Goal: Communication & Community: Answer question/provide support

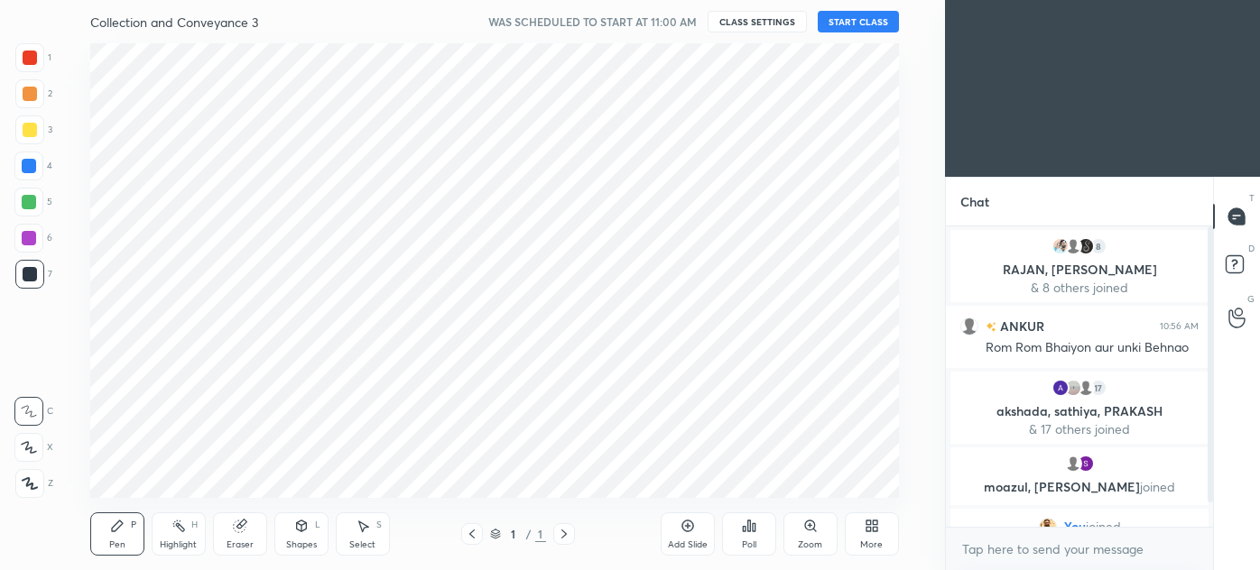
scroll to position [89790, 89372]
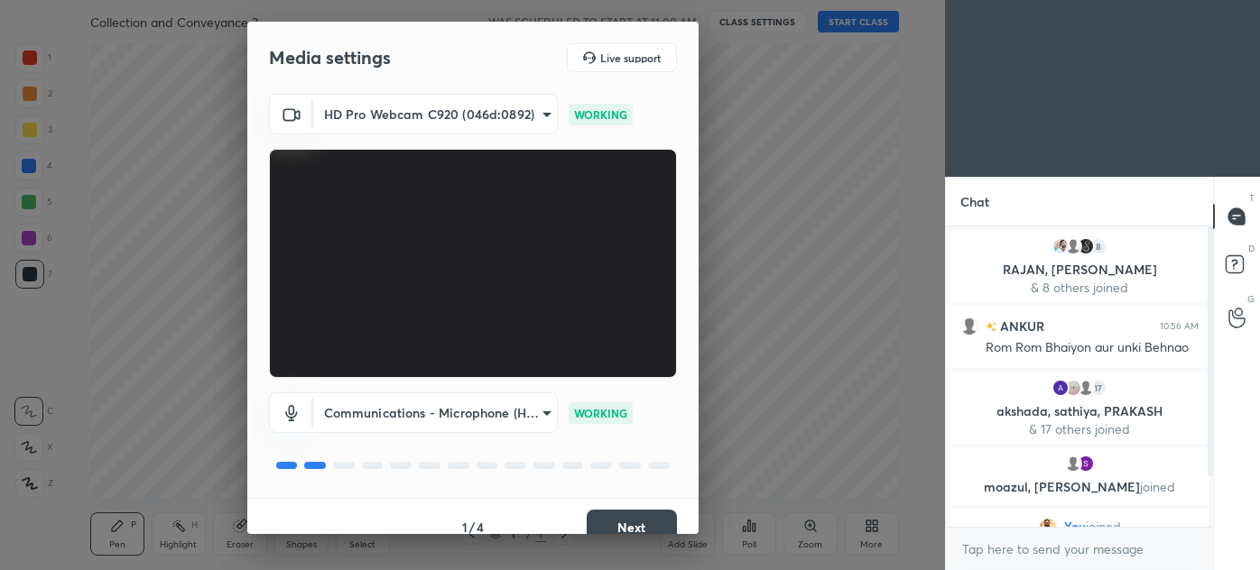
click at [635, 512] on button "Next" at bounding box center [632, 528] width 90 height 36
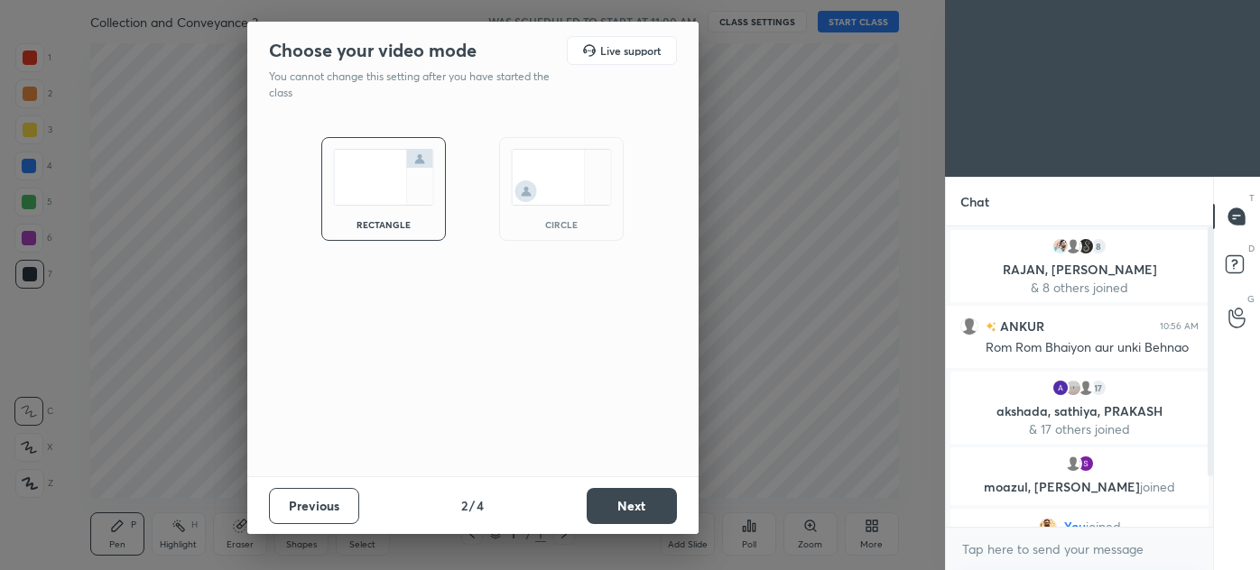
click at [645, 516] on button "Next" at bounding box center [632, 506] width 90 height 36
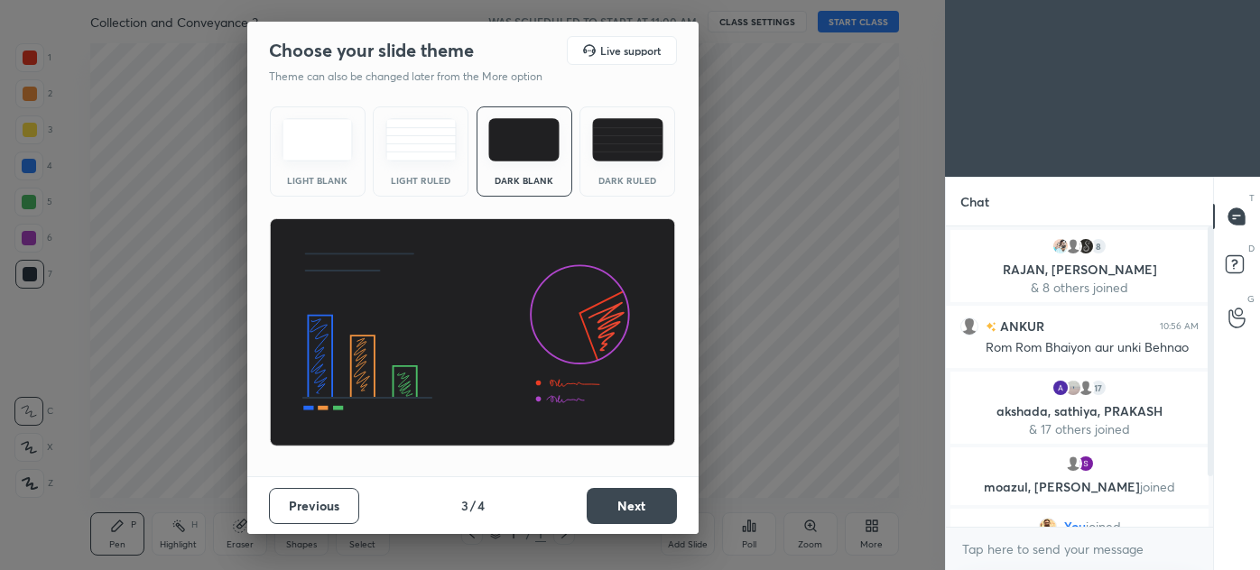
click at [646, 509] on button "Next" at bounding box center [632, 506] width 90 height 36
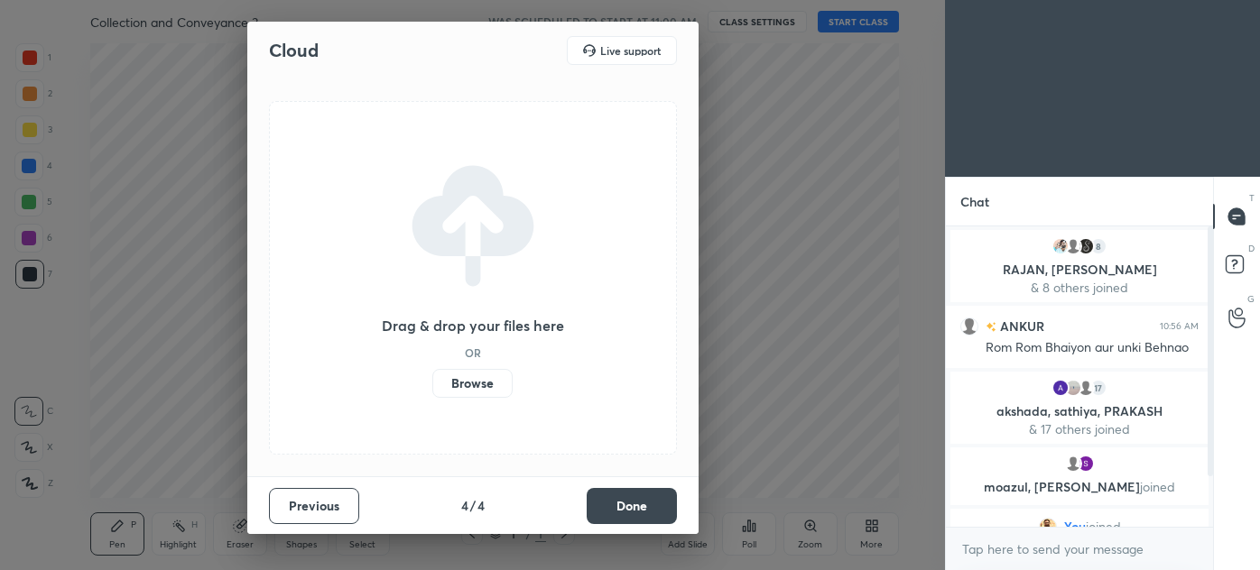
click at [646, 509] on button "Done" at bounding box center [632, 506] width 90 height 36
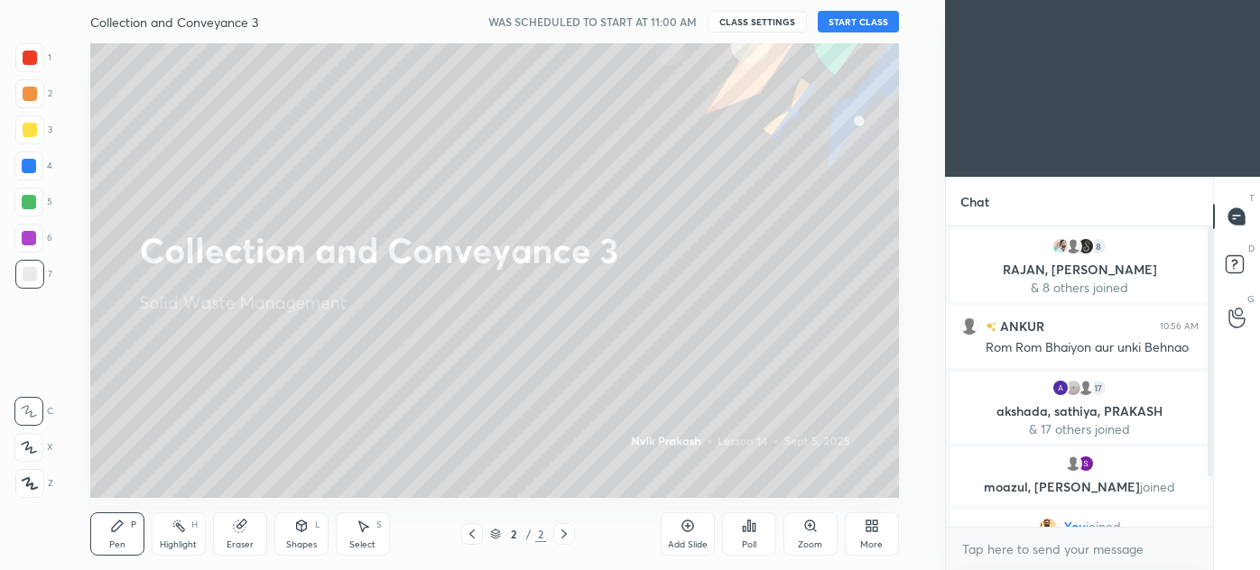
click at [847, 23] on button "START CLASS" at bounding box center [858, 22] width 81 height 22
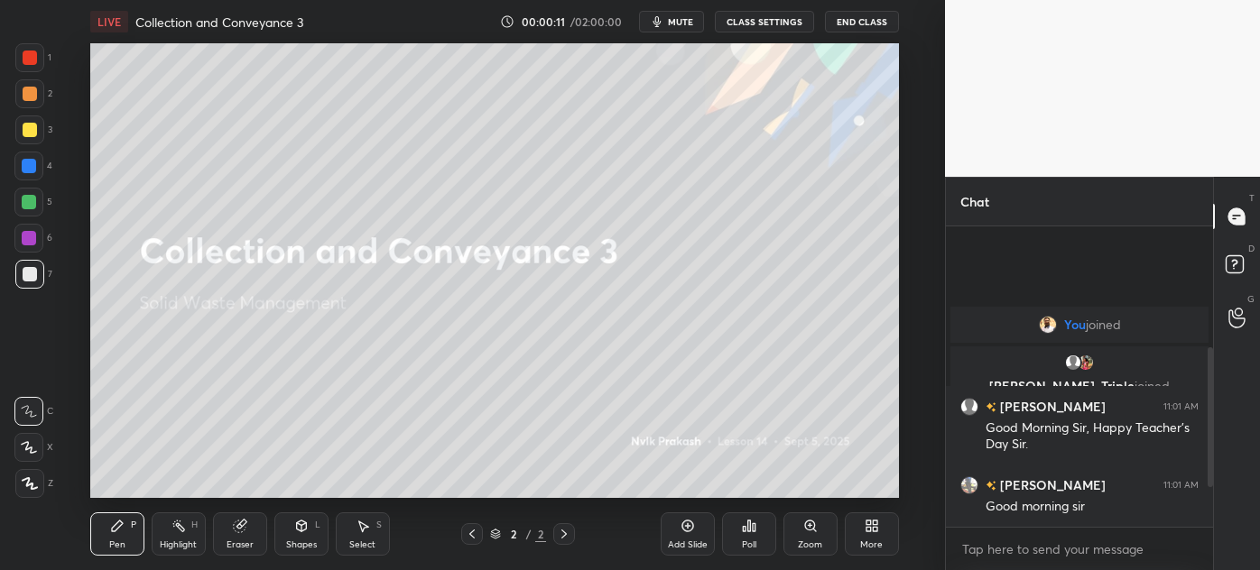
scroll to position [342, 0]
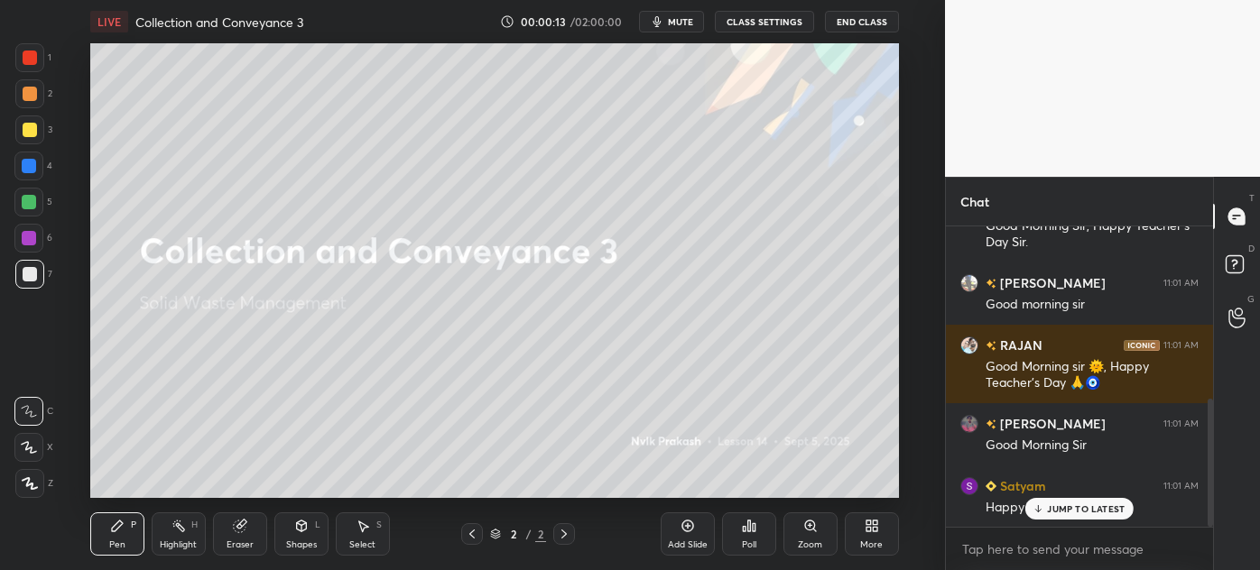
click at [23, 493] on div at bounding box center [29, 483] width 29 height 29
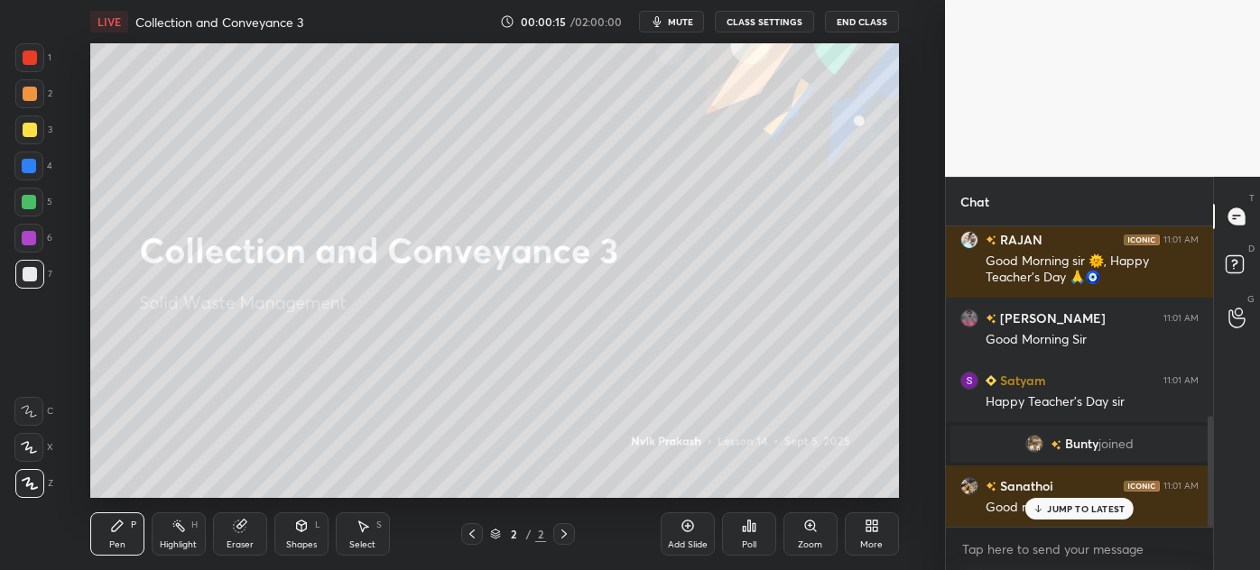
scroll to position [589, 0]
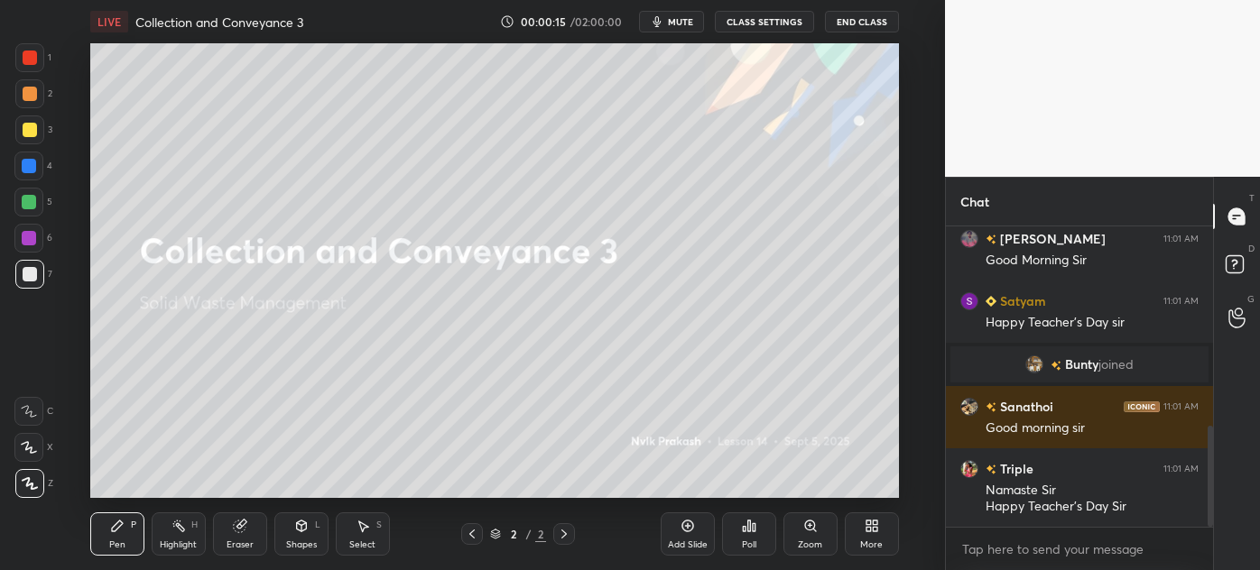
click at [870, 536] on div "More" at bounding box center [872, 534] width 54 height 43
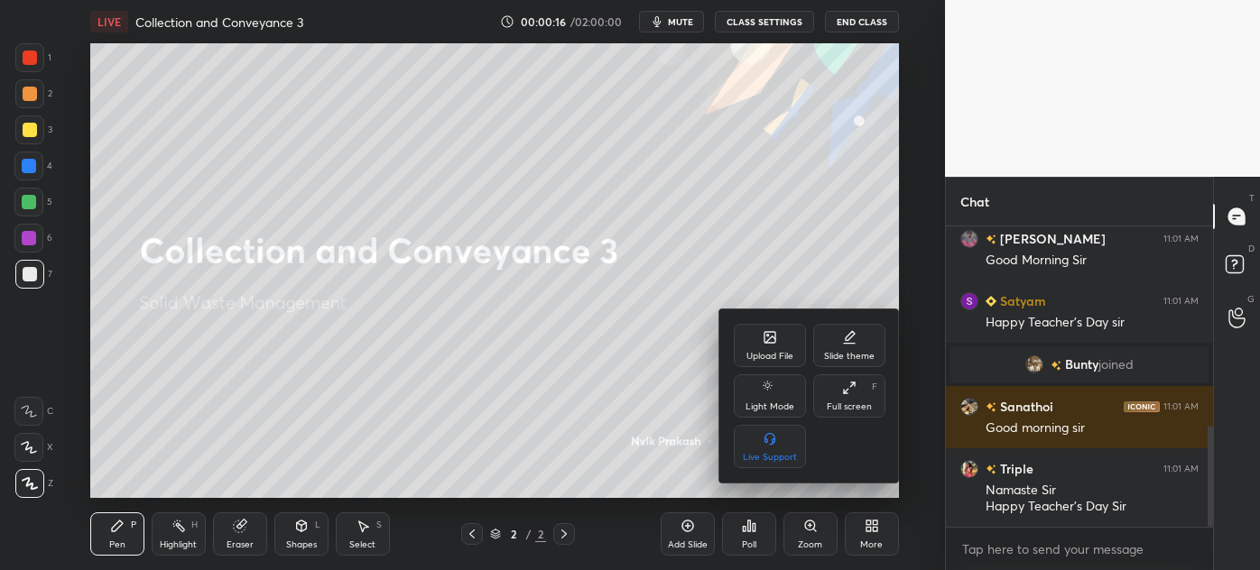
scroll to position [652, 0]
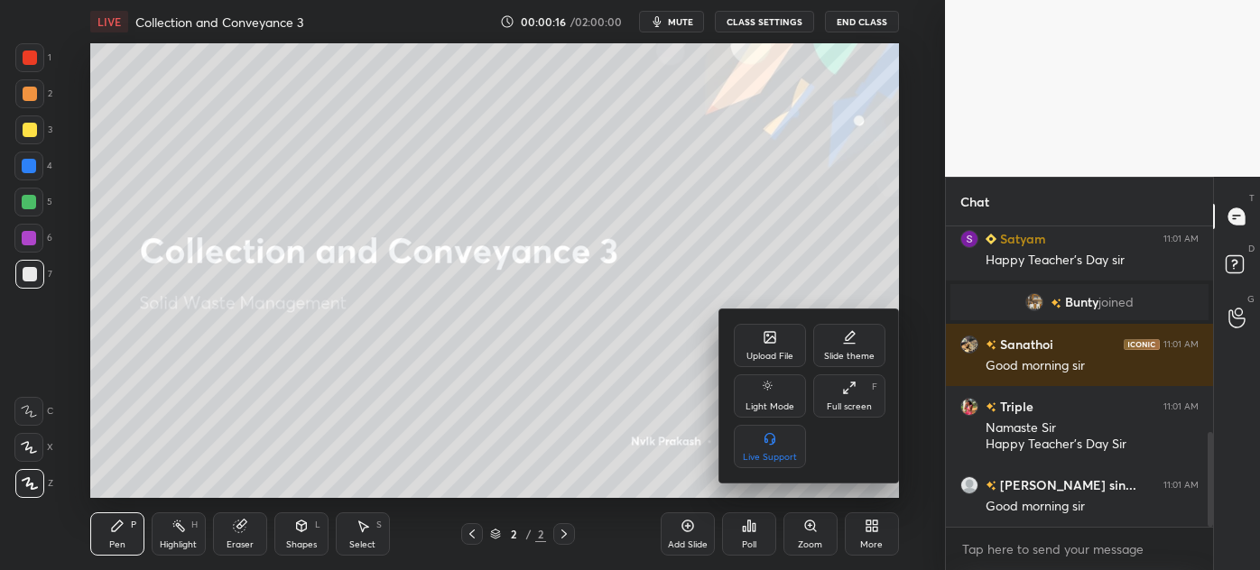
click at [777, 354] on div "Upload File" at bounding box center [769, 356] width 47 height 9
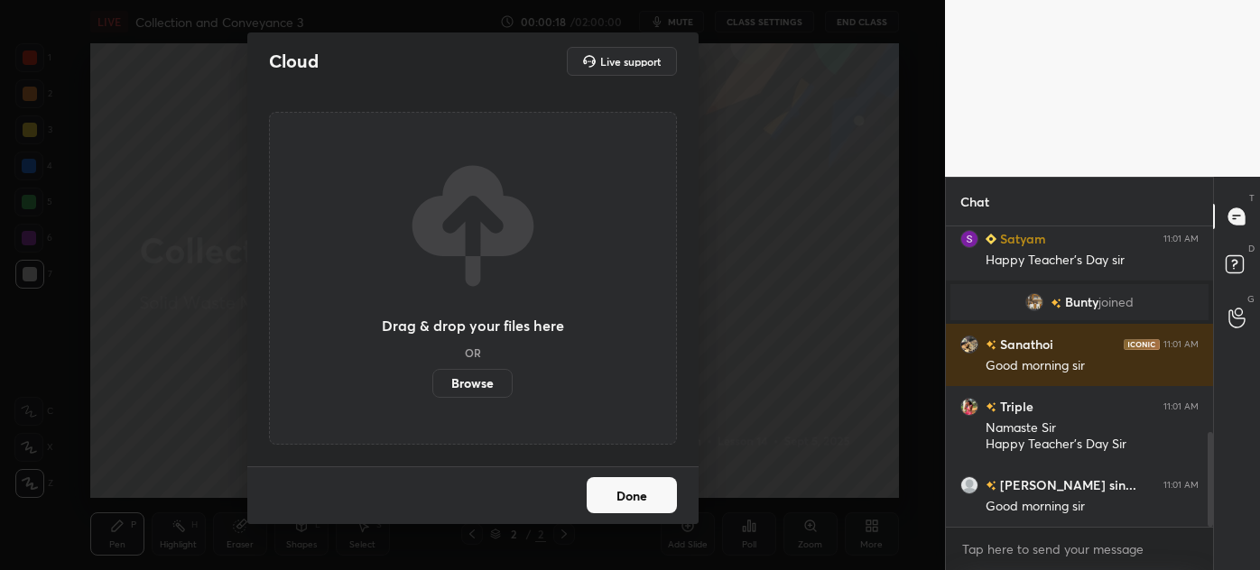
click at [464, 372] on label "Browse" at bounding box center [472, 383] width 80 height 29
click at [432, 372] on input "Browse" at bounding box center [432, 383] width 0 height 29
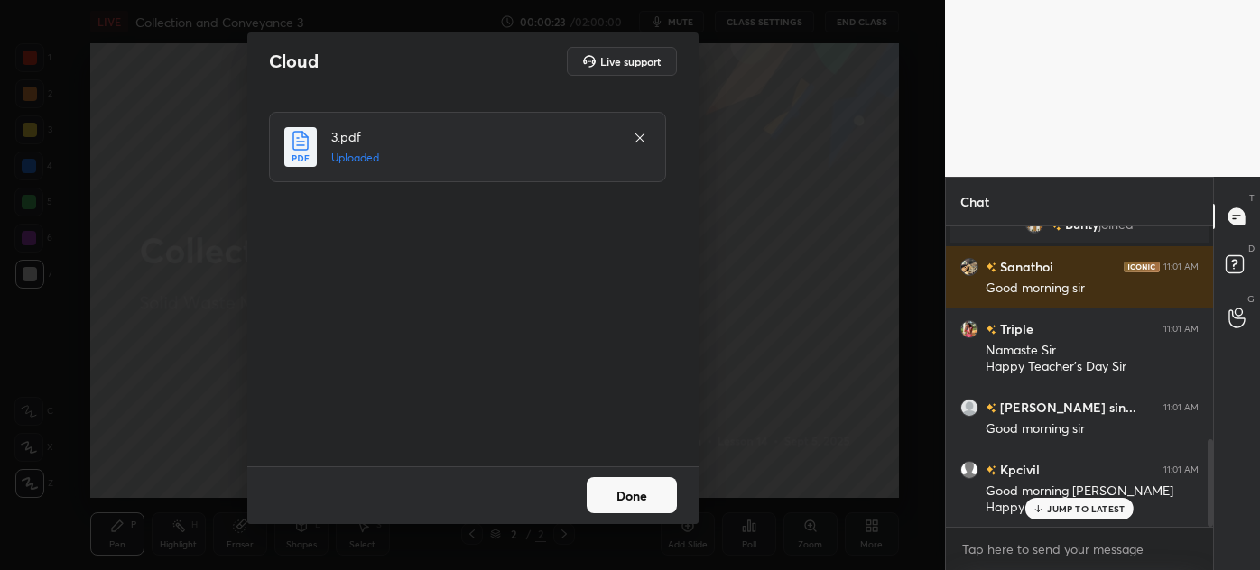
scroll to position [791, 0]
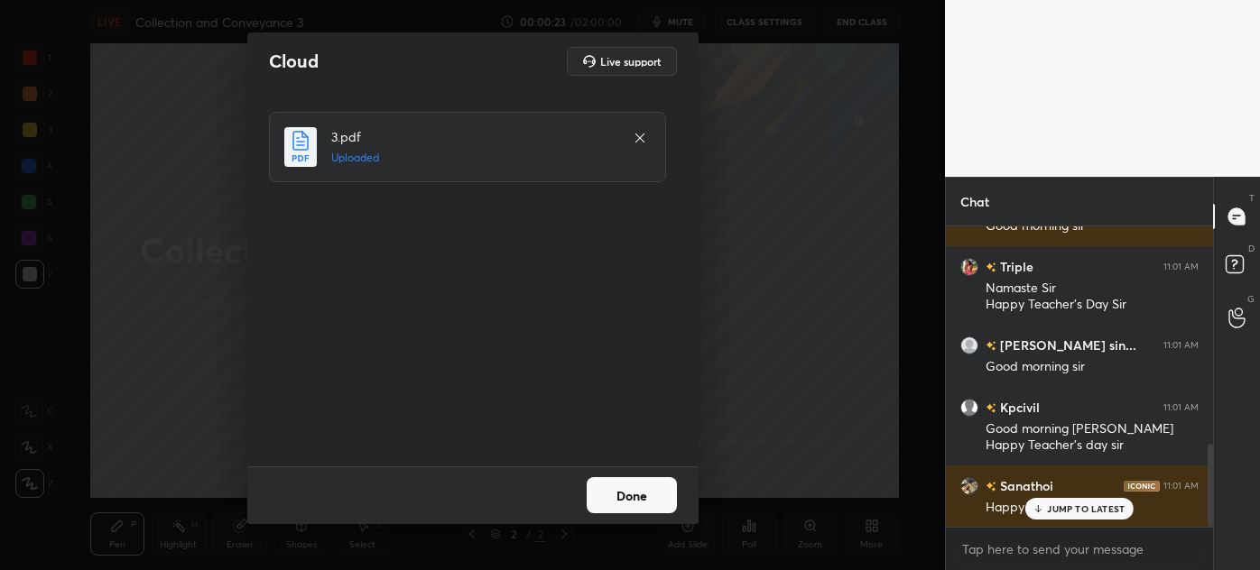
click at [638, 131] on icon at bounding box center [640, 138] width 14 height 14
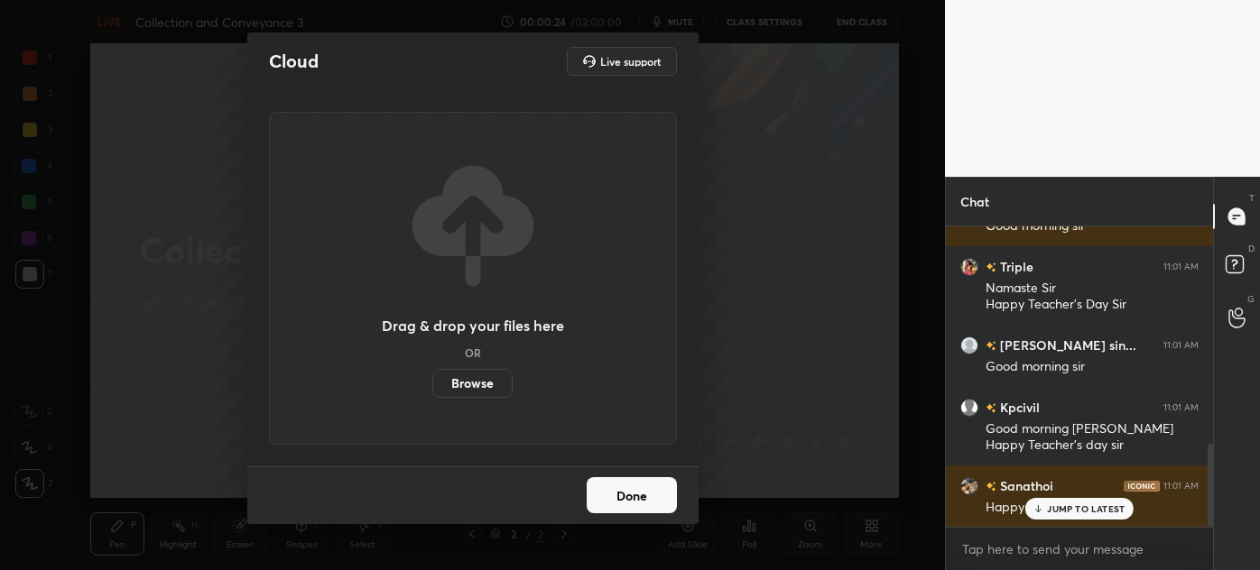
click at [467, 375] on label "Browse" at bounding box center [472, 383] width 80 height 29
click at [432, 375] on input "Browse" at bounding box center [432, 383] width 0 height 29
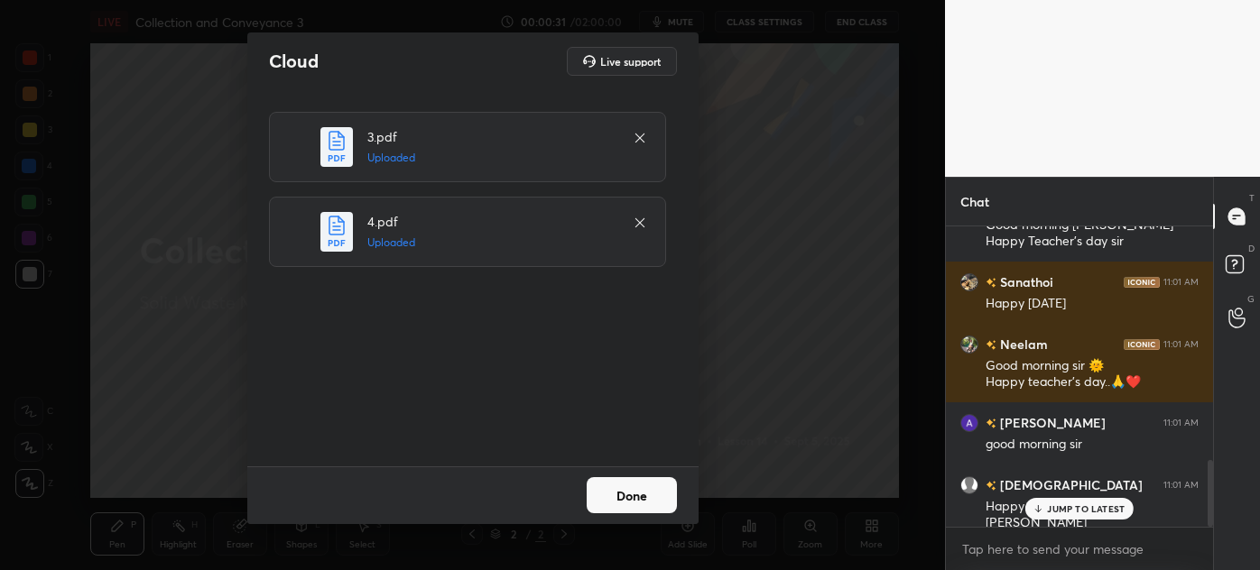
scroll to position [1057, 0]
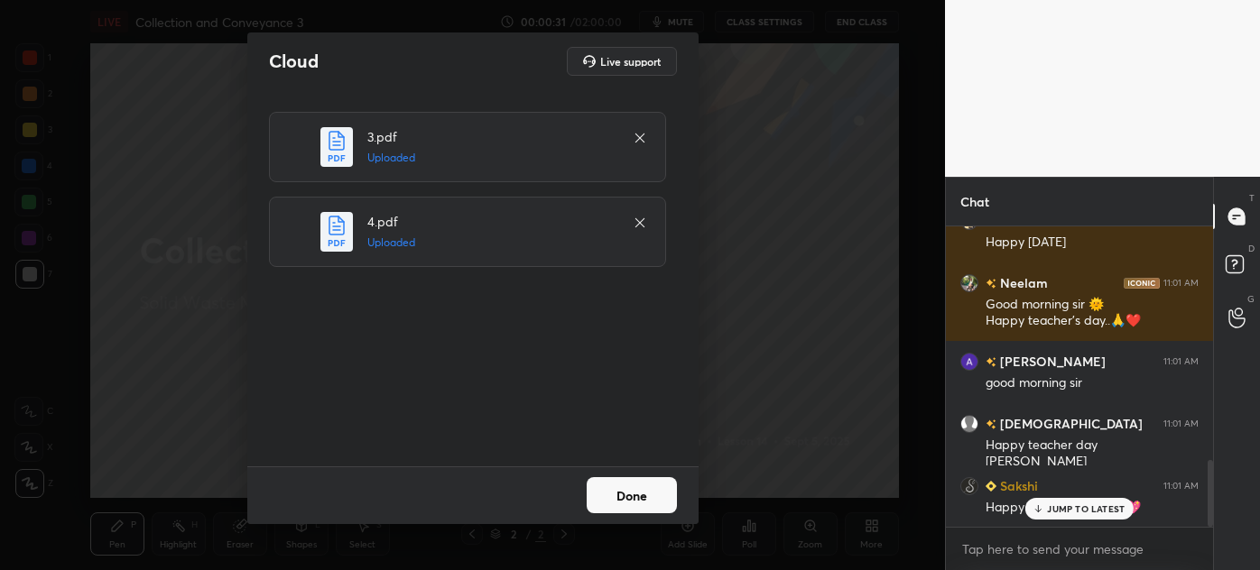
click at [621, 491] on button "Done" at bounding box center [632, 495] width 90 height 36
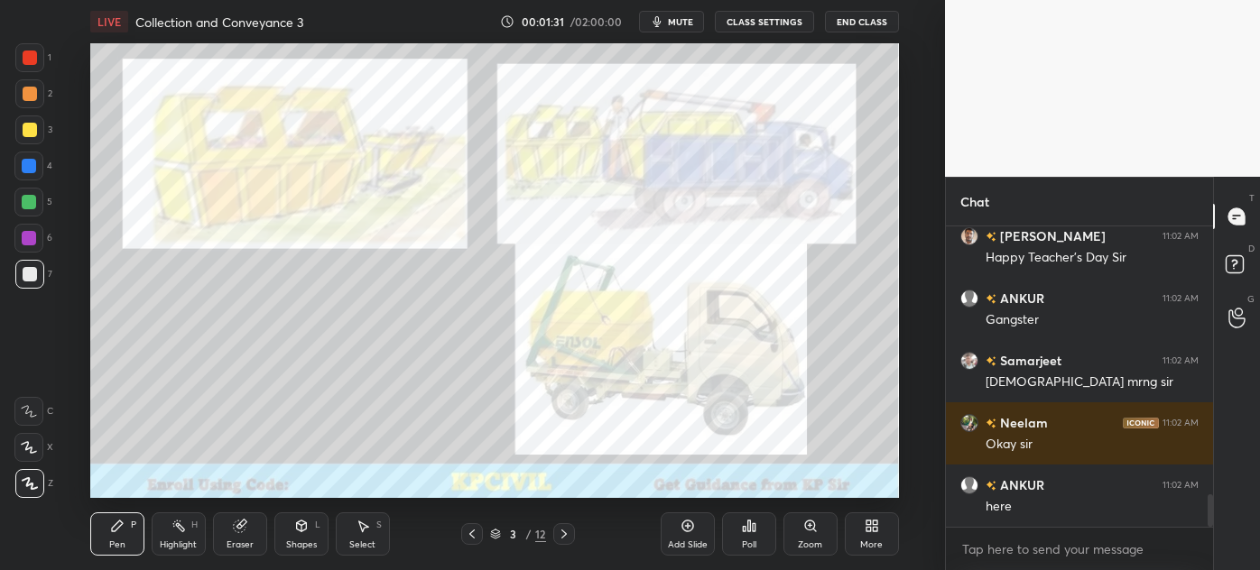
scroll to position [2611, 0]
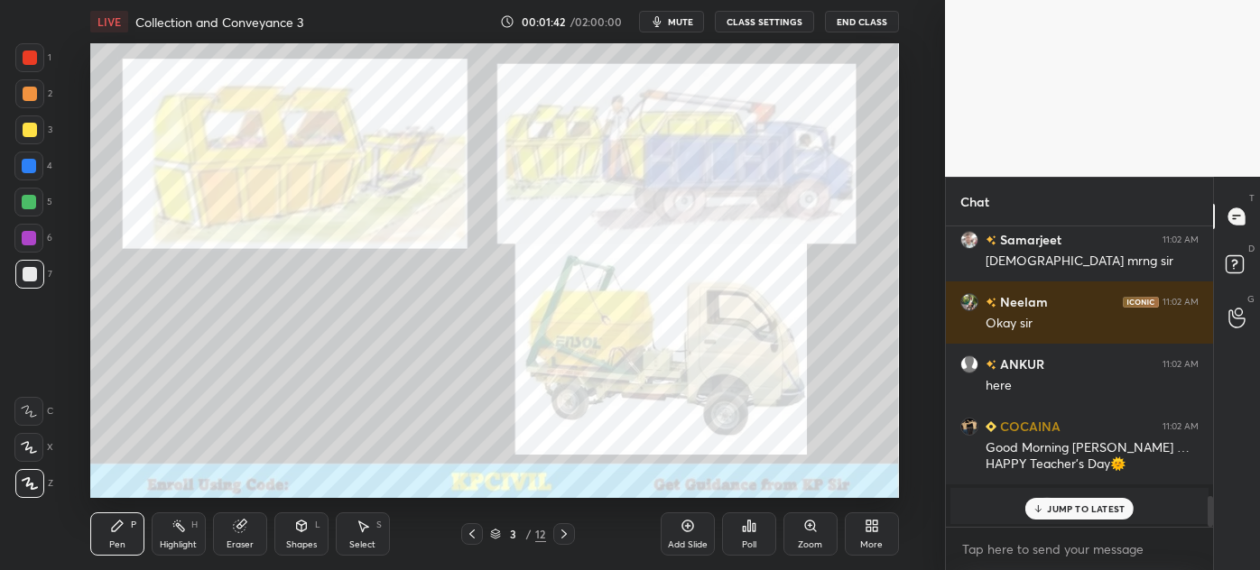
click at [679, 525] on div "Add Slide" at bounding box center [688, 534] width 54 height 43
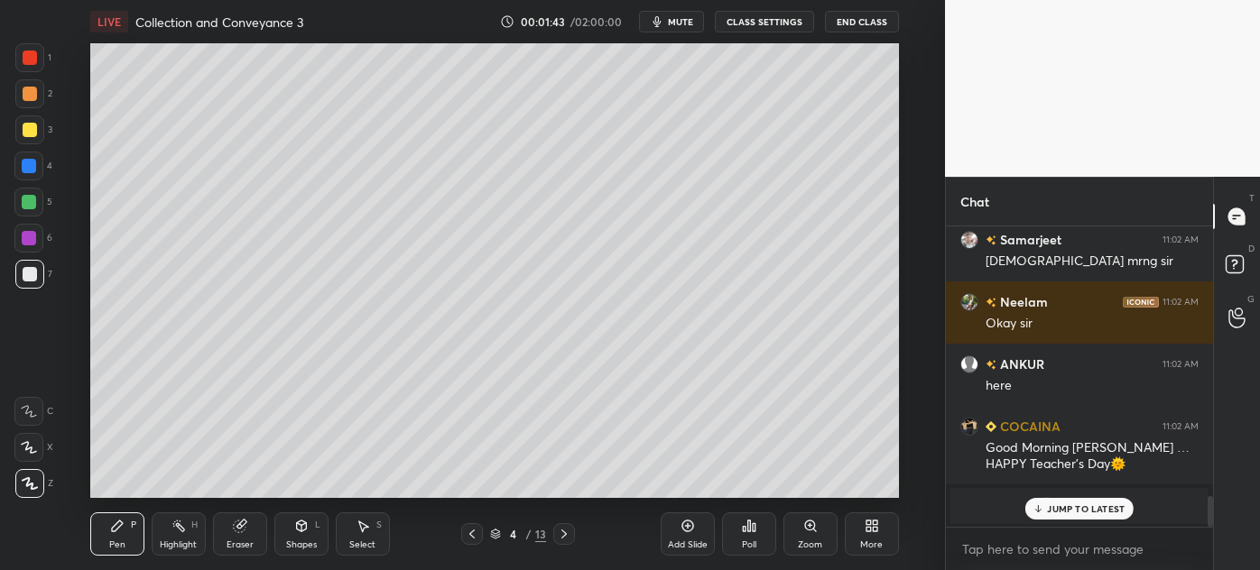
scroll to position [2088, 0]
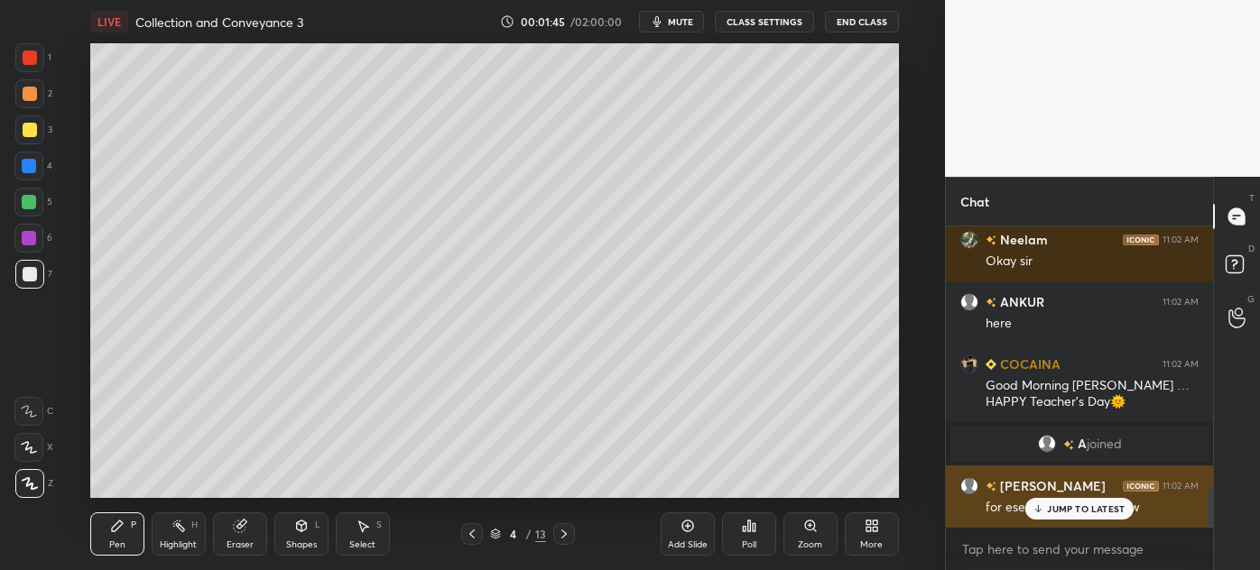
click at [1064, 514] on p "JUMP TO LATEST" at bounding box center [1086, 509] width 78 height 11
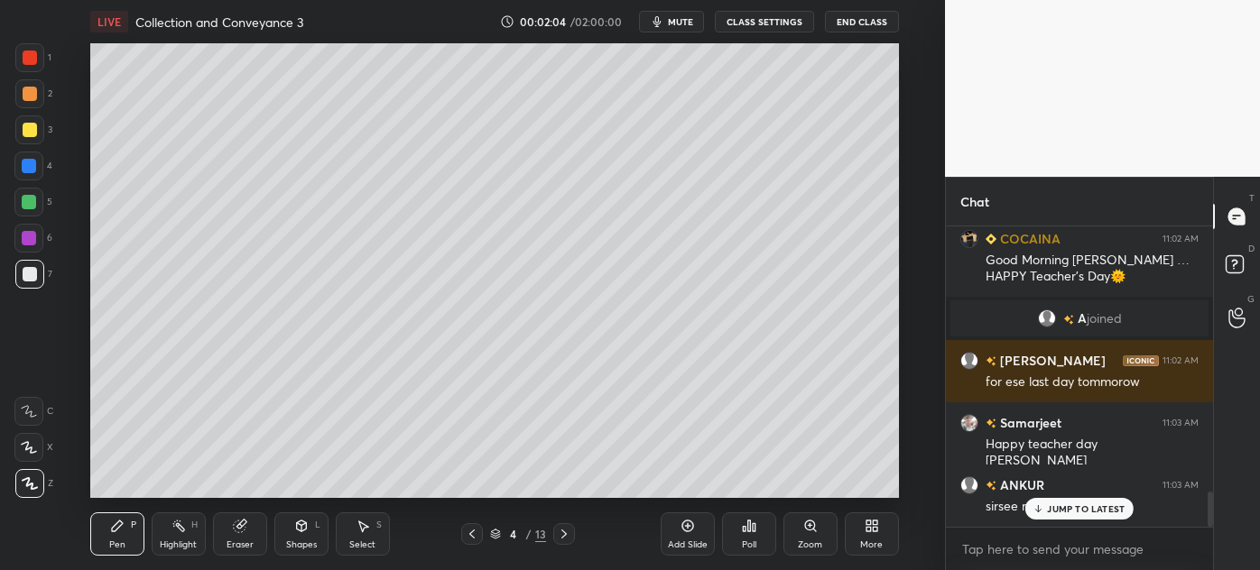
scroll to position [2291, 0]
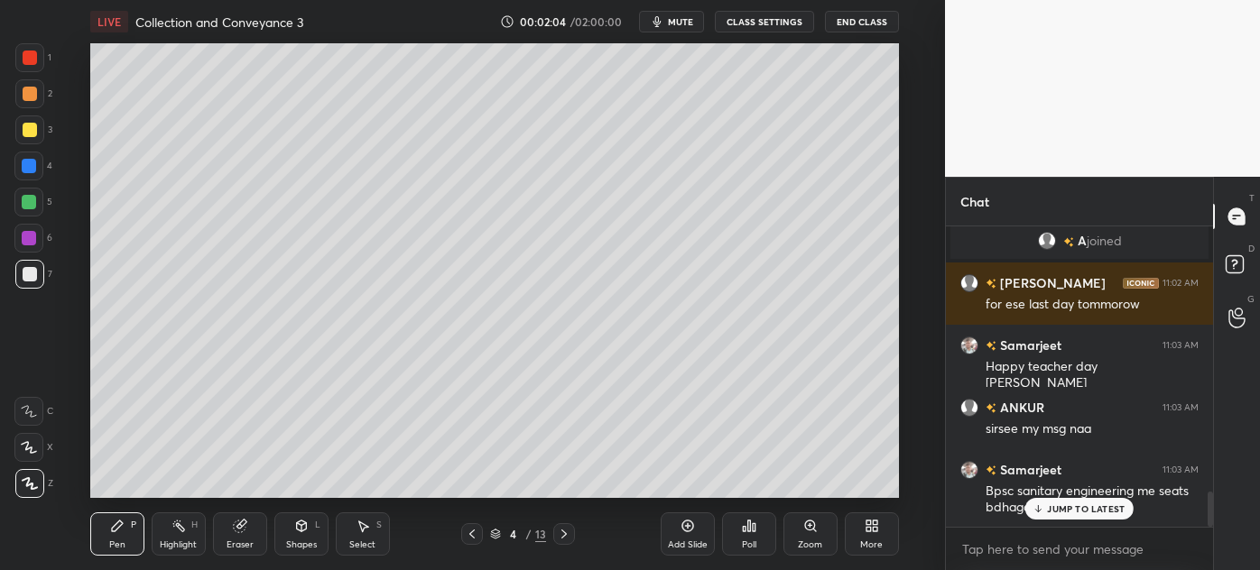
click at [25, 132] on div at bounding box center [30, 130] width 14 height 14
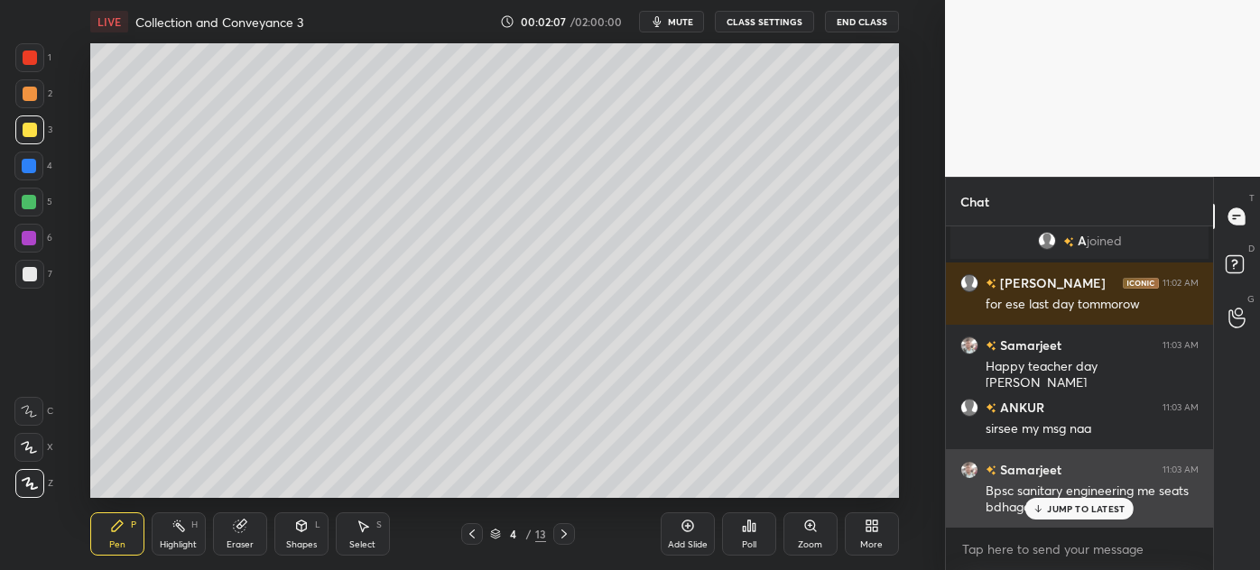
click at [1090, 513] on p "JUMP TO LATEST" at bounding box center [1086, 509] width 78 height 11
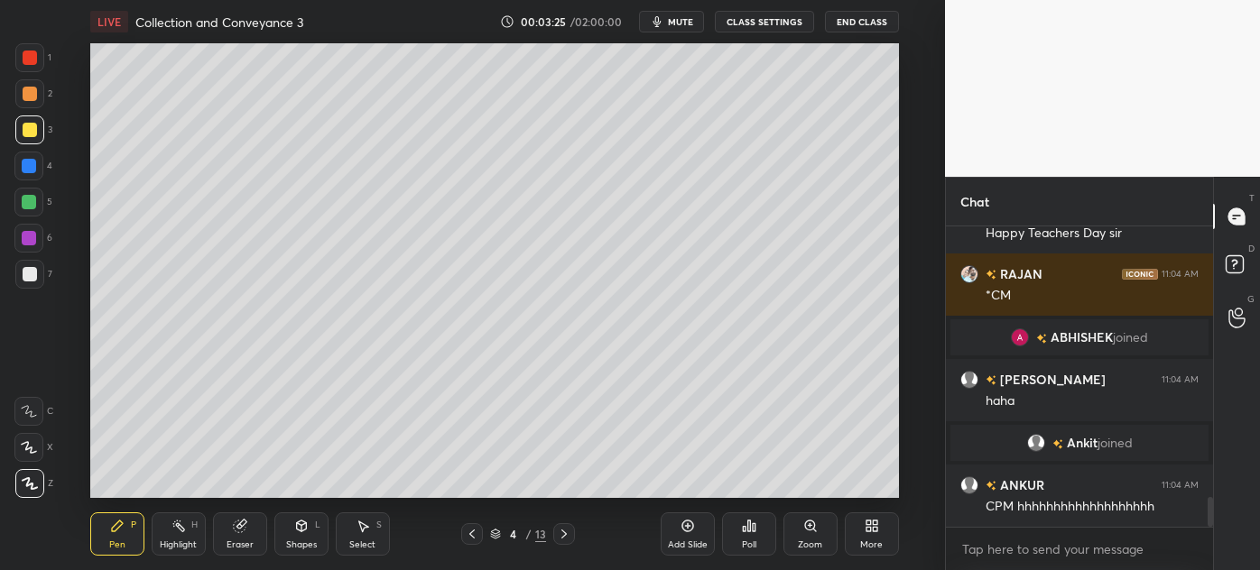
scroll to position [2832, 0]
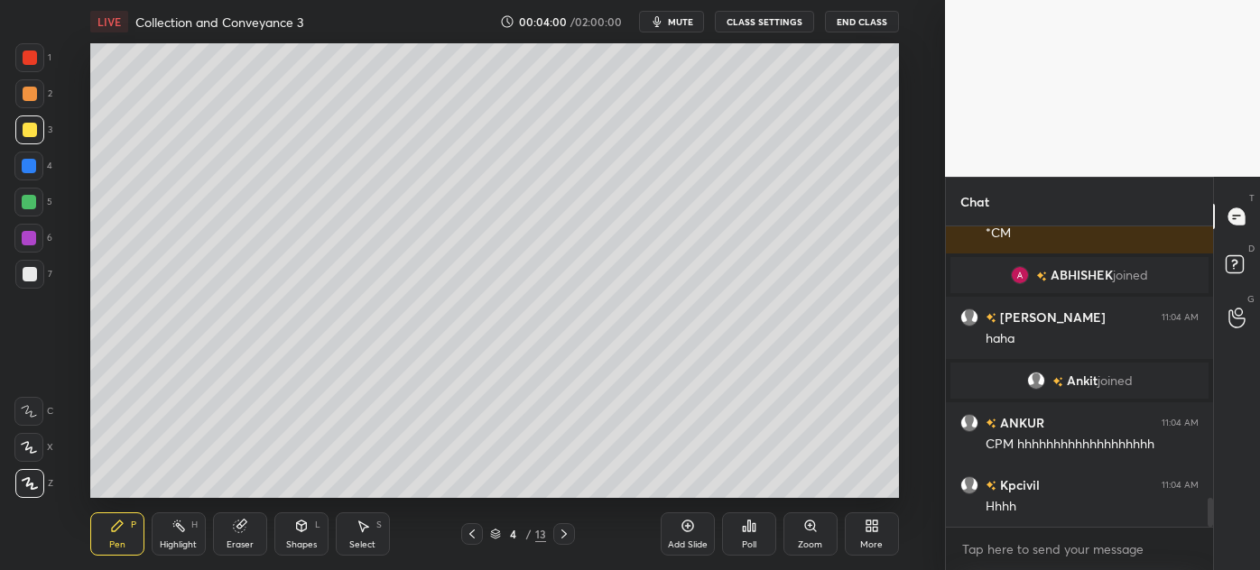
click at [25, 277] on div at bounding box center [30, 274] width 14 height 14
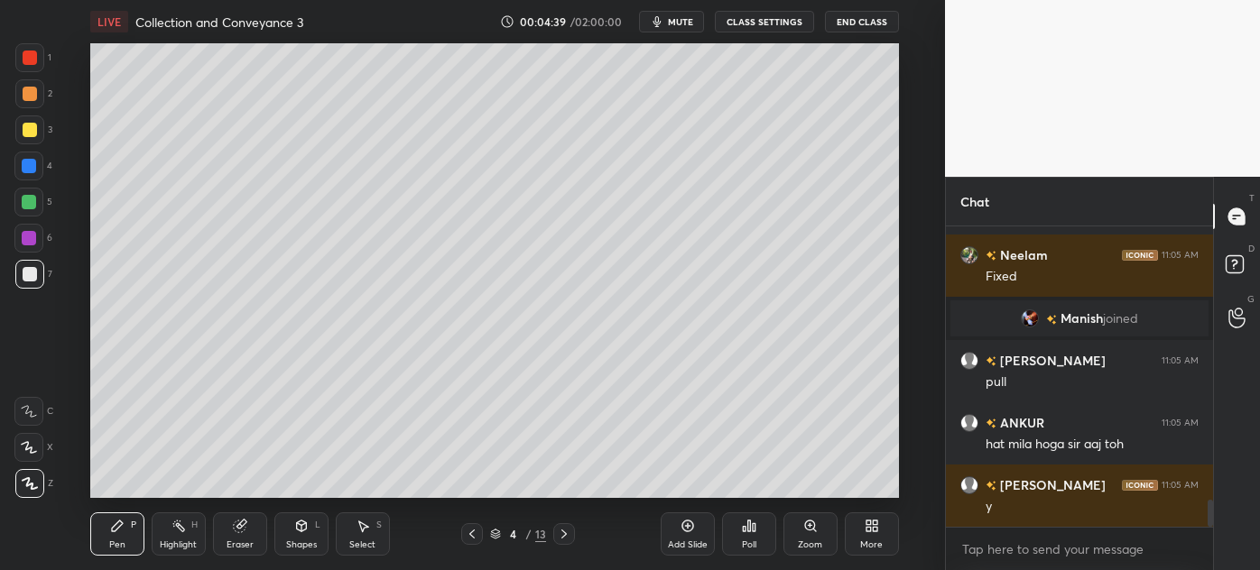
scroll to position [3118, 0]
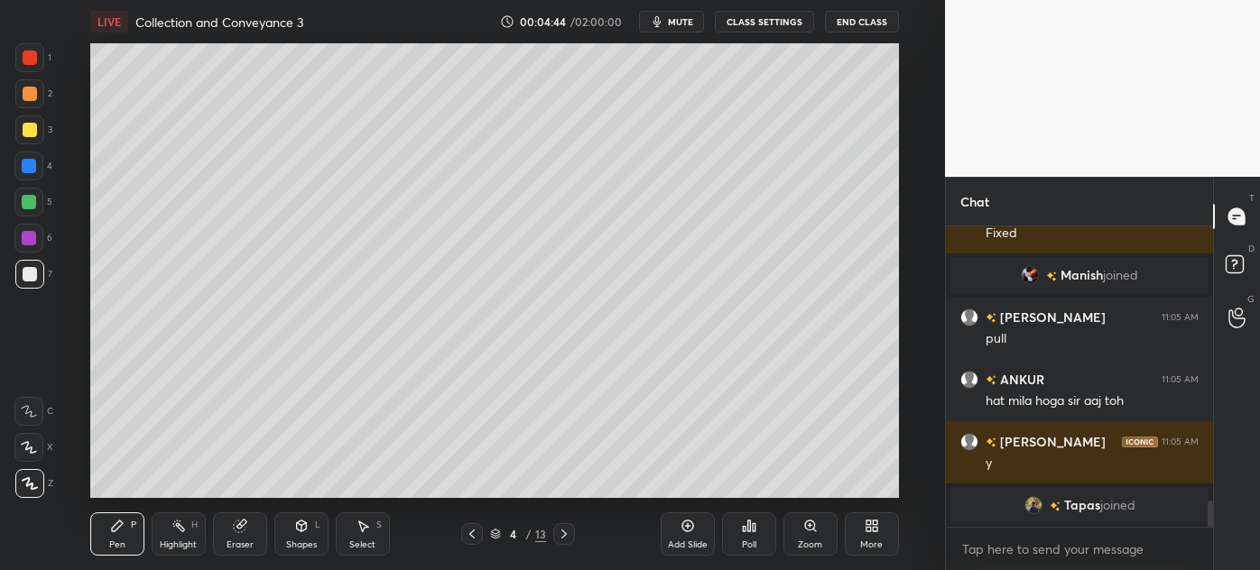
click at [27, 165] on div at bounding box center [29, 166] width 14 height 14
click at [23, 99] on div at bounding box center [30, 94] width 14 height 14
click at [361, 541] on div "Select" at bounding box center [362, 545] width 26 height 9
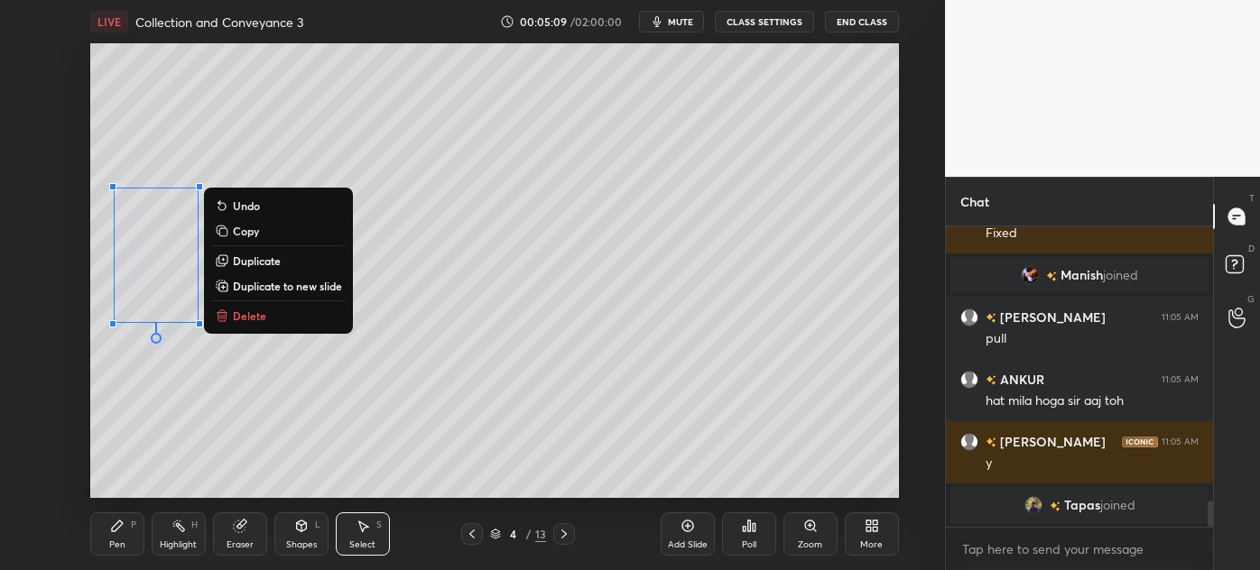
click at [267, 262] on p "Duplicate" at bounding box center [257, 261] width 48 height 14
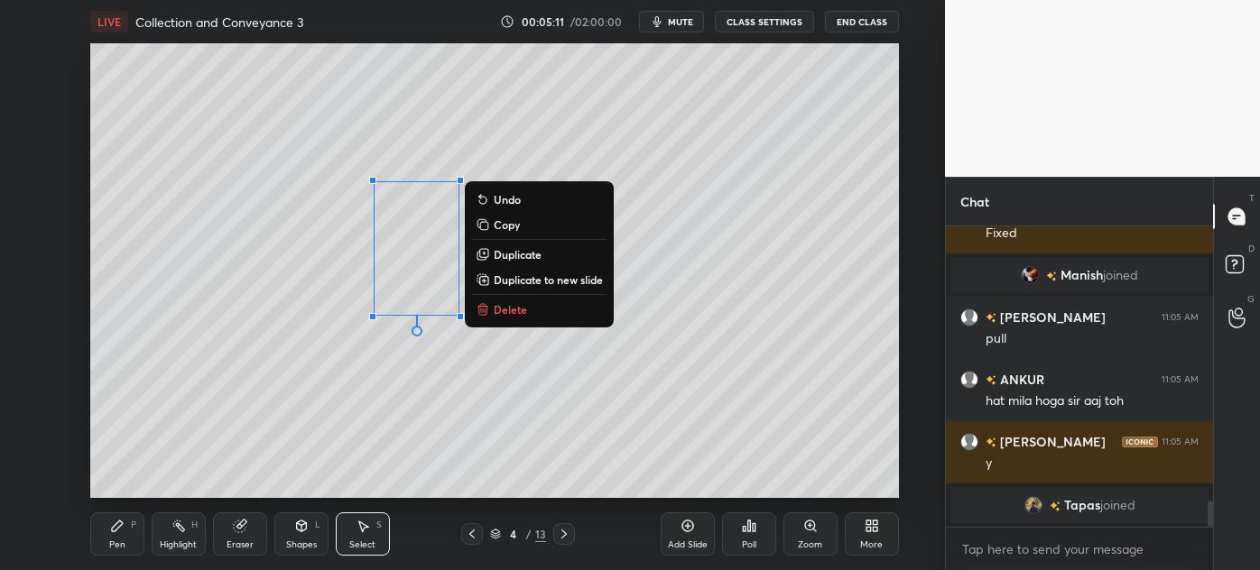
click at [510, 254] on p "Duplicate" at bounding box center [518, 254] width 48 height 14
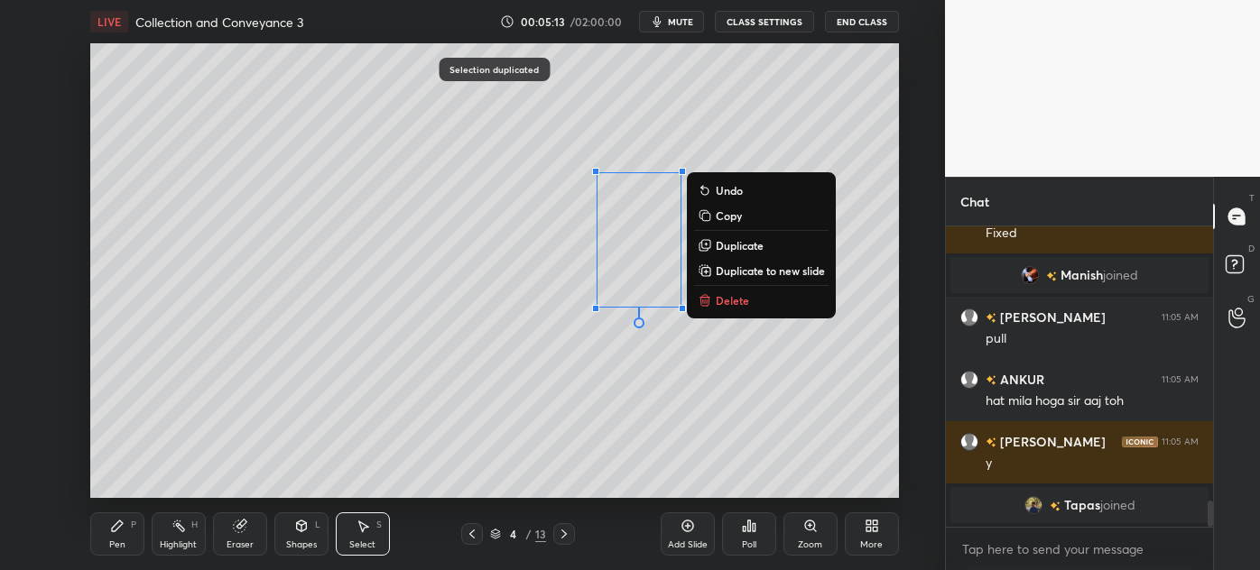
click at [743, 246] on p "Duplicate" at bounding box center [740, 245] width 48 height 14
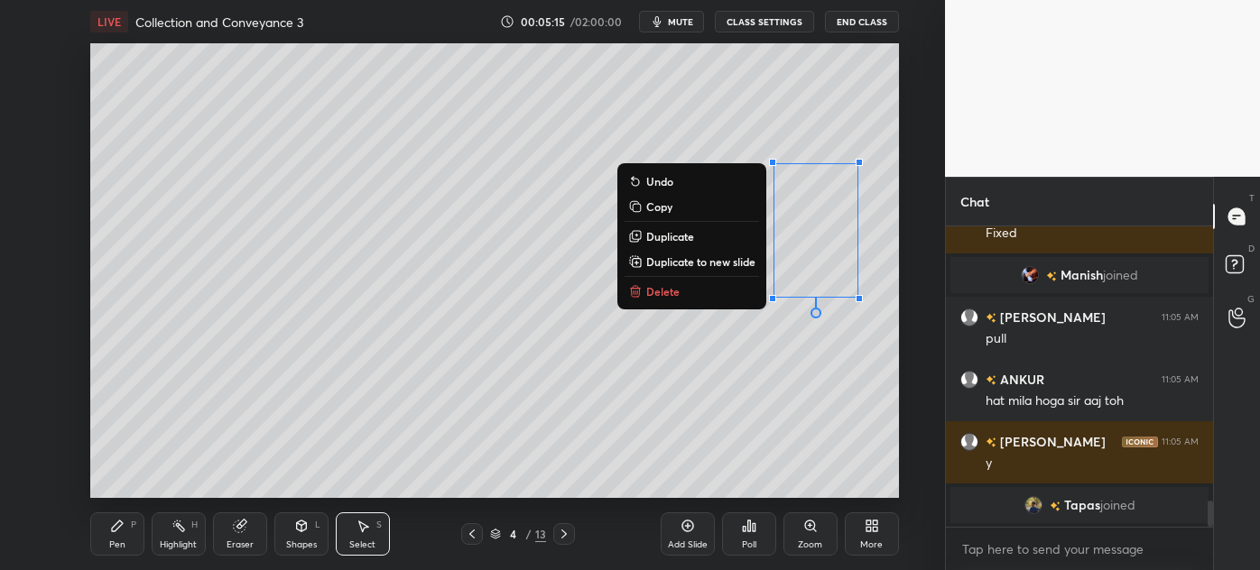
click at [262, 478] on div "0 ° Undo Copy Duplicate Duplicate to new slide Delete" at bounding box center [494, 270] width 809 height 455
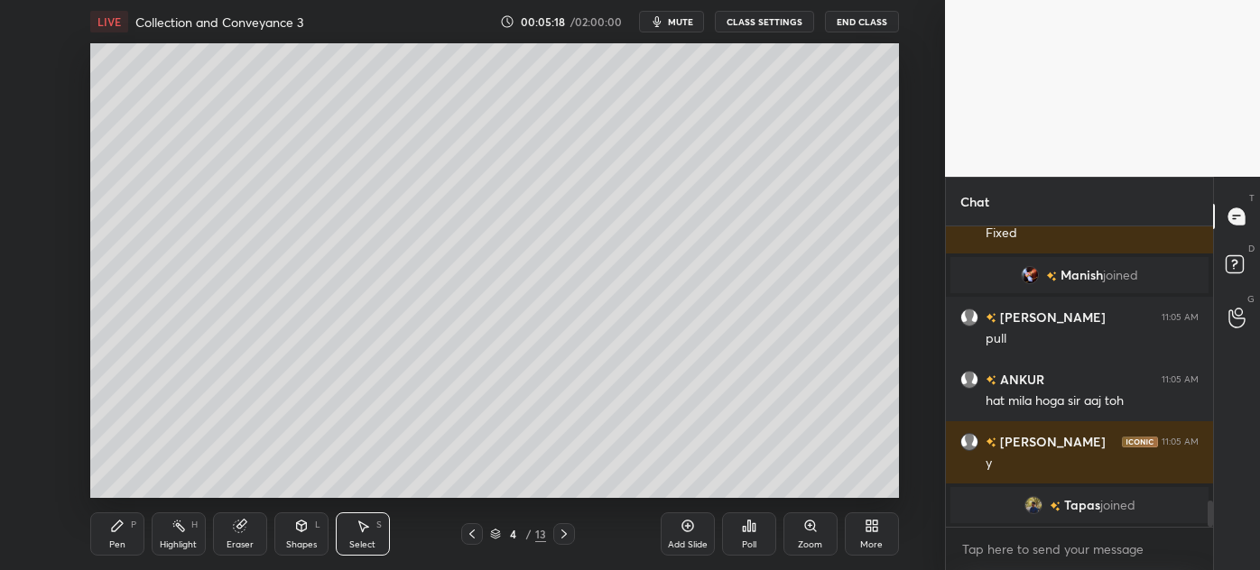
click at [110, 533] on icon at bounding box center [117, 526] width 14 height 14
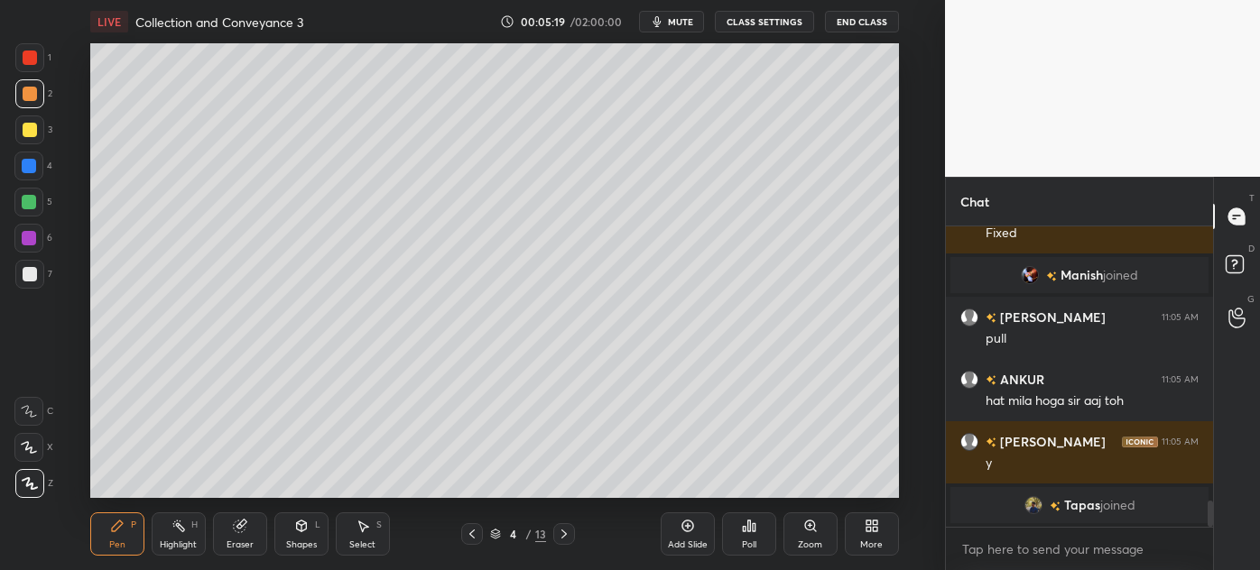
click at [23, 278] on div at bounding box center [30, 274] width 14 height 14
click at [26, 132] on div at bounding box center [30, 130] width 14 height 14
click at [31, 88] on div at bounding box center [30, 94] width 14 height 14
click at [361, 543] on div "Select" at bounding box center [362, 545] width 26 height 9
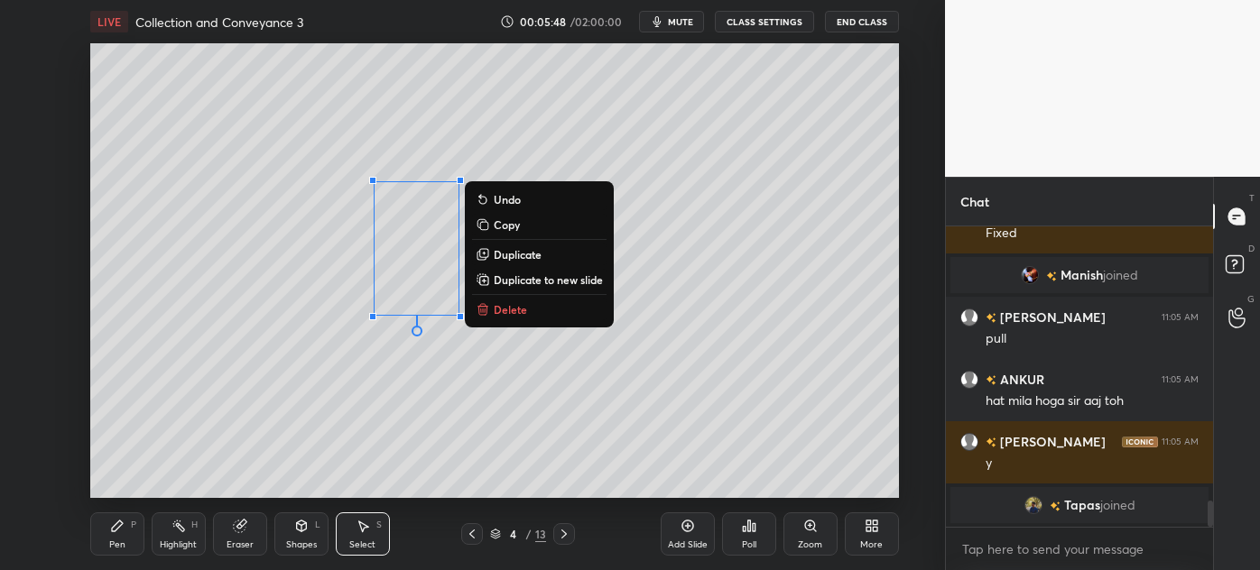
click at [523, 254] on p "Duplicate" at bounding box center [518, 254] width 48 height 14
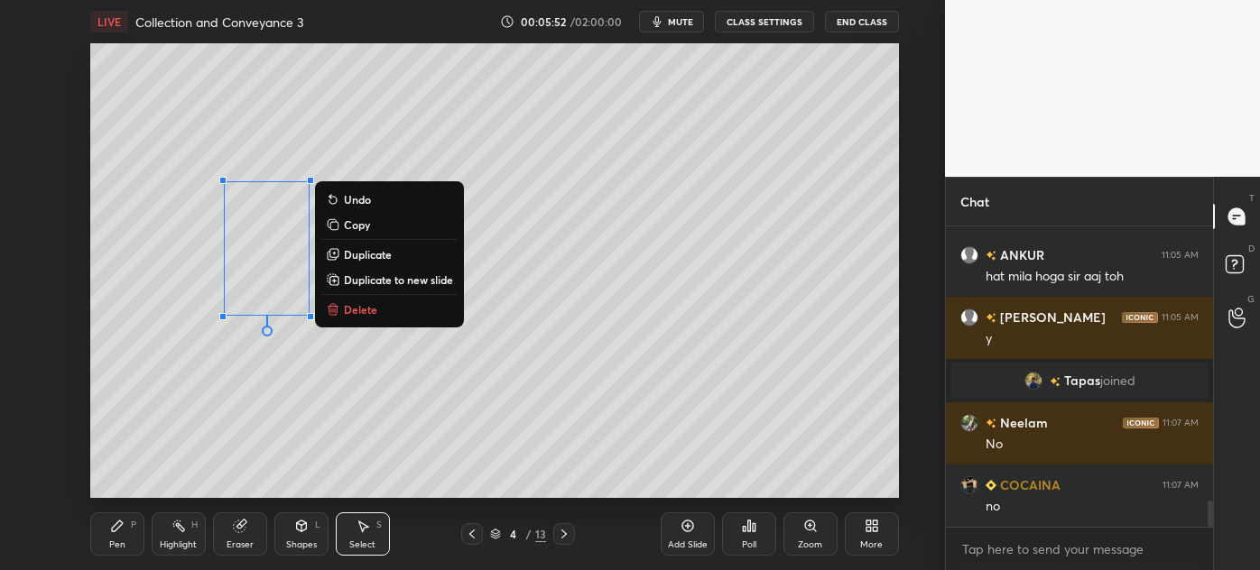
scroll to position [3258, 0]
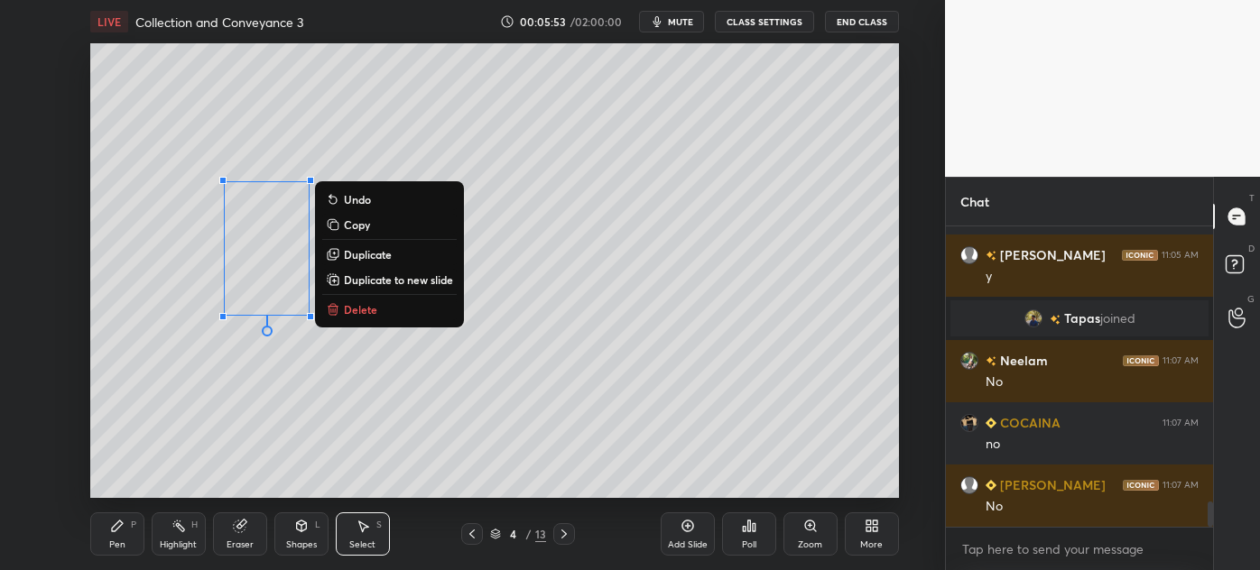
click at [238, 546] on div "Eraser" at bounding box center [240, 545] width 27 height 9
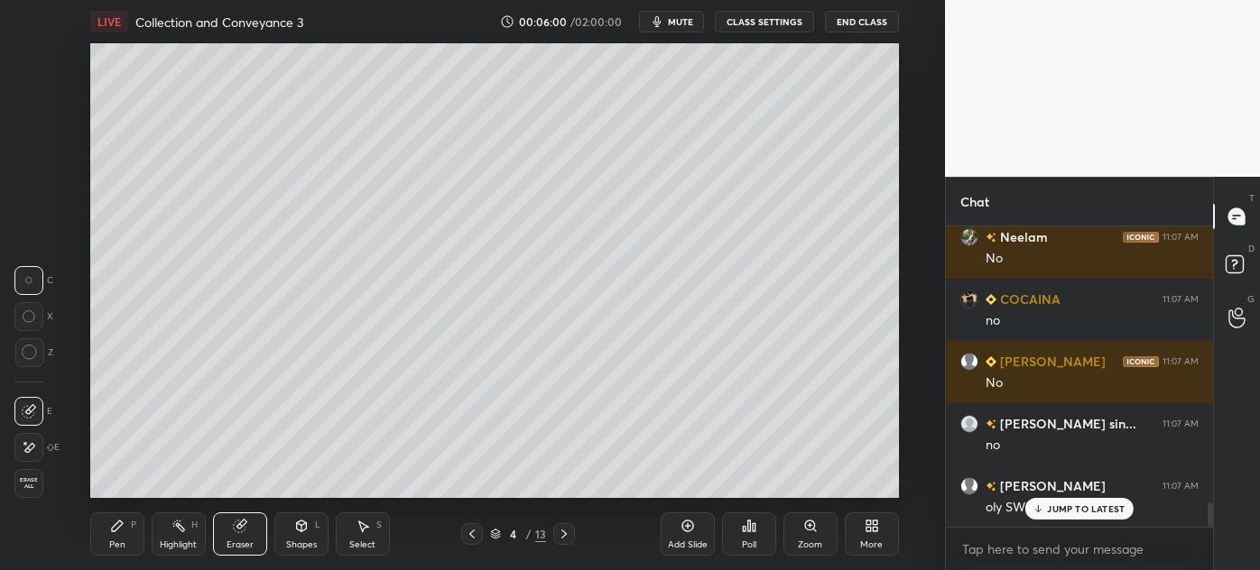
scroll to position [3444, 0]
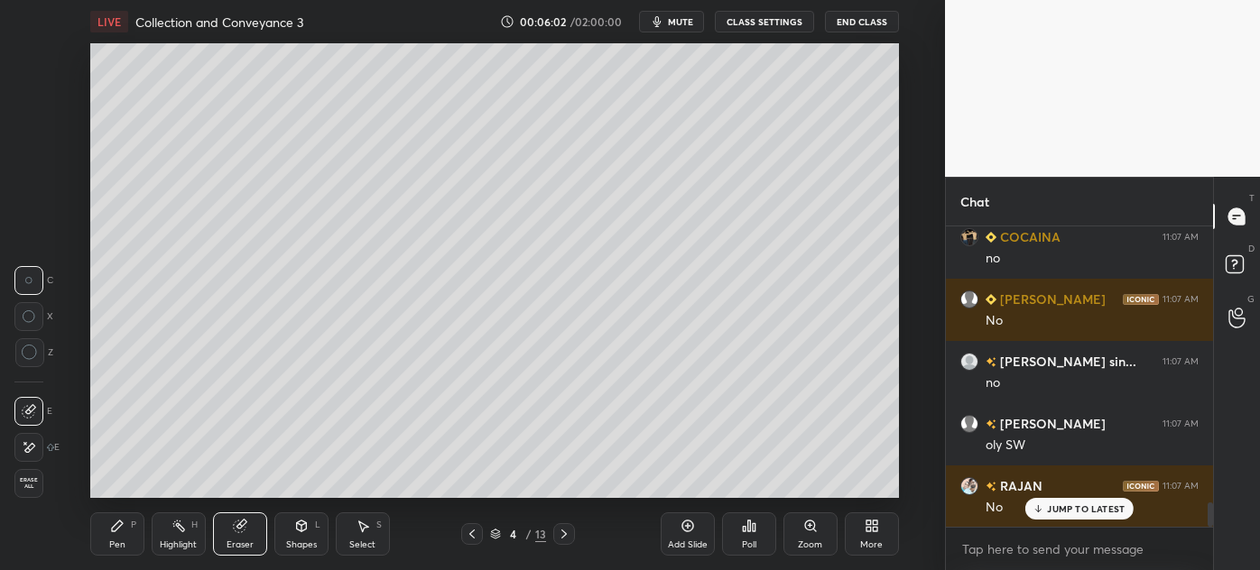
click at [120, 541] on div "Pen" at bounding box center [117, 545] width 16 height 9
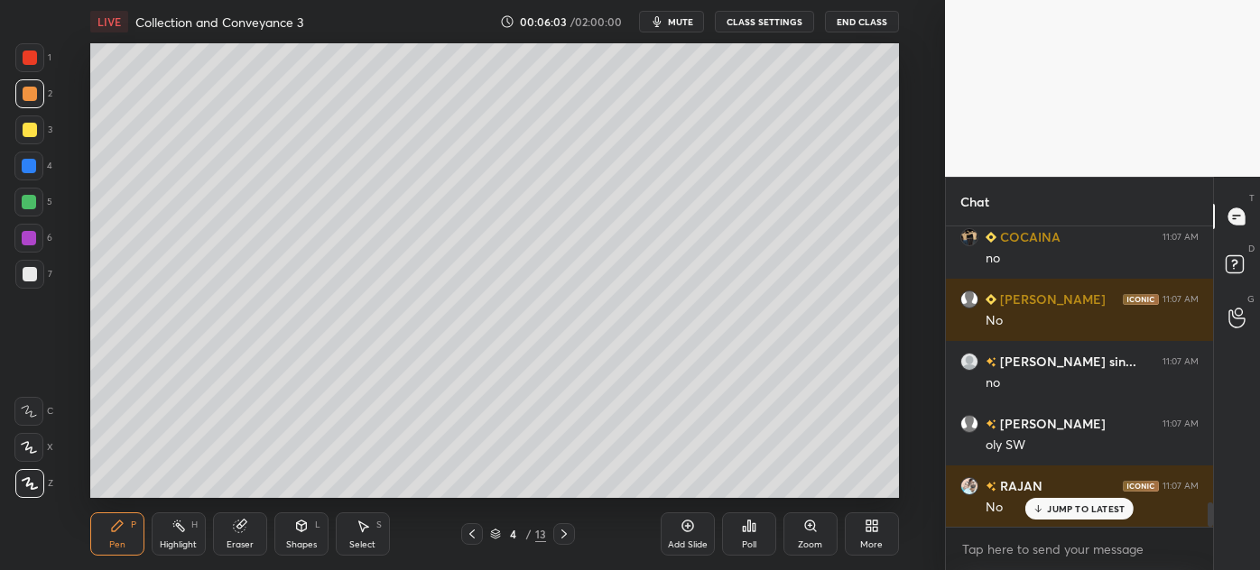
click at [27, 278] on div at bounding box center [30, 274] width 14 height 14
click at [238, 545] on div "Eraser" at bounding box center [240, 545] width 27 height 9
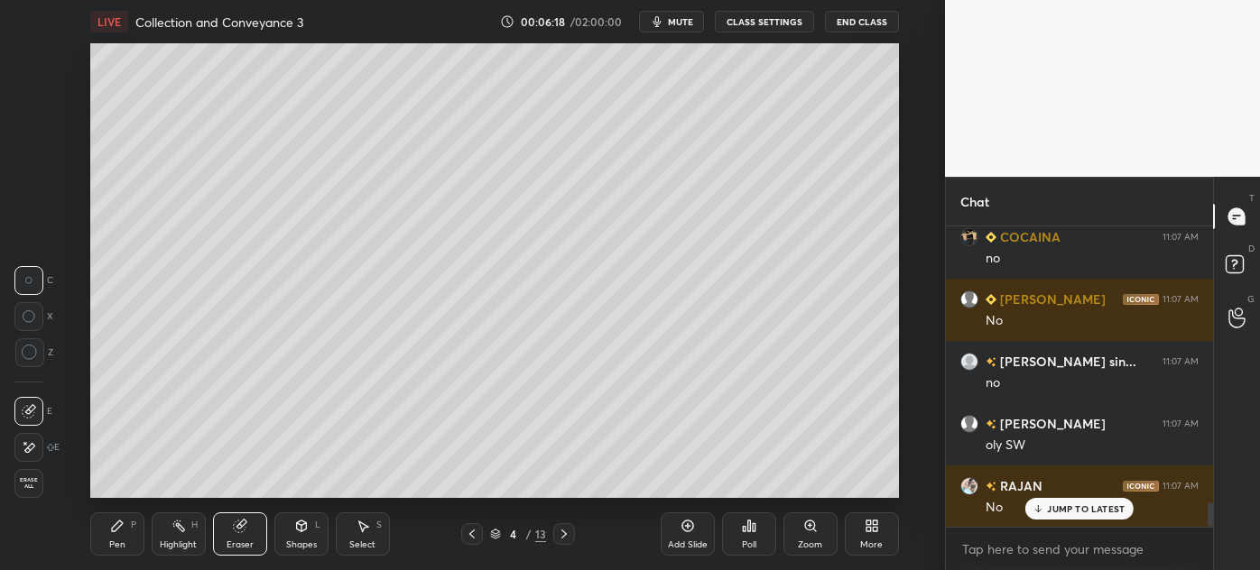
click at [363, 538] on div "Select S" at bounding box center [363, 534] width 54 height 43
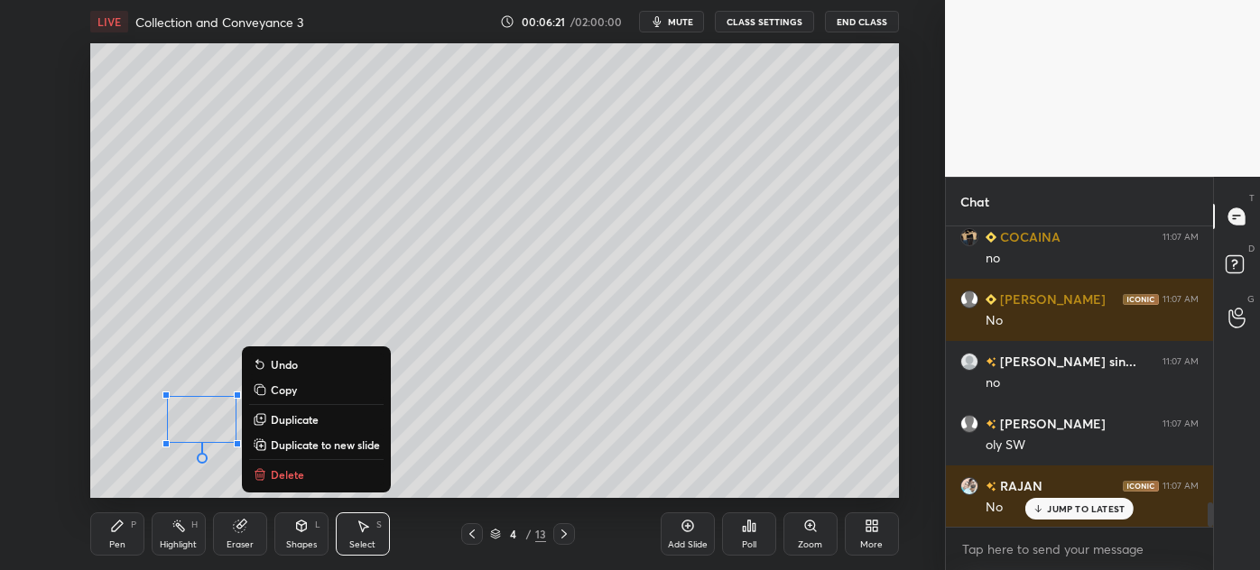
click at [291, 418] on p "Duplicate" at bounding box center [295, 419] width 48 height 14
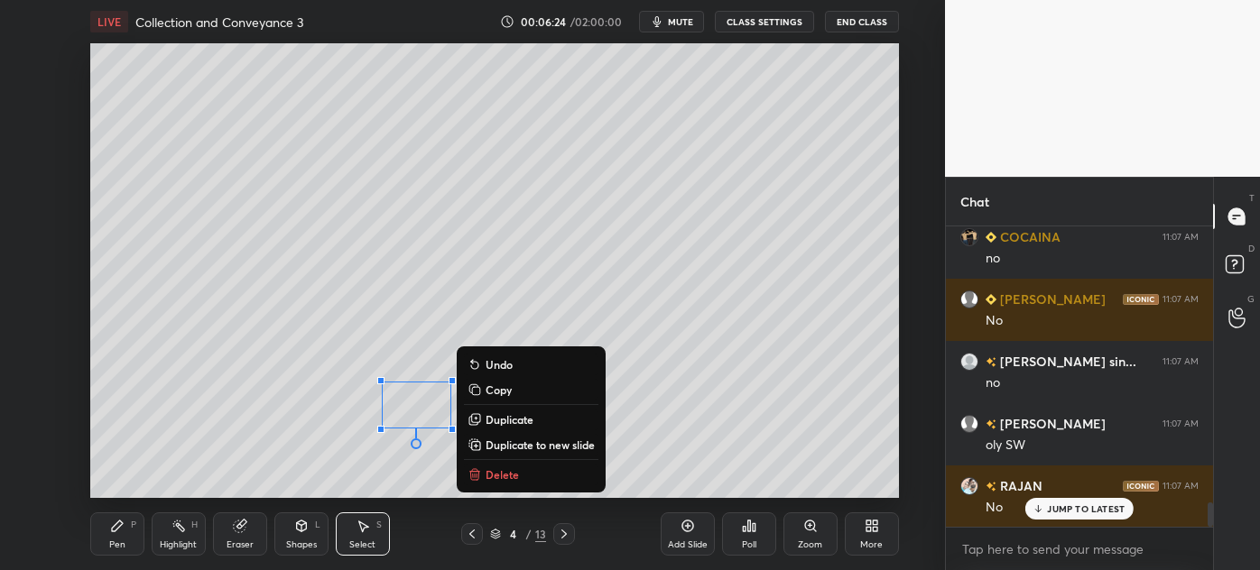
click at [110, 542] on div "Pen" at bounding box center [117, 545] width 16 height 9
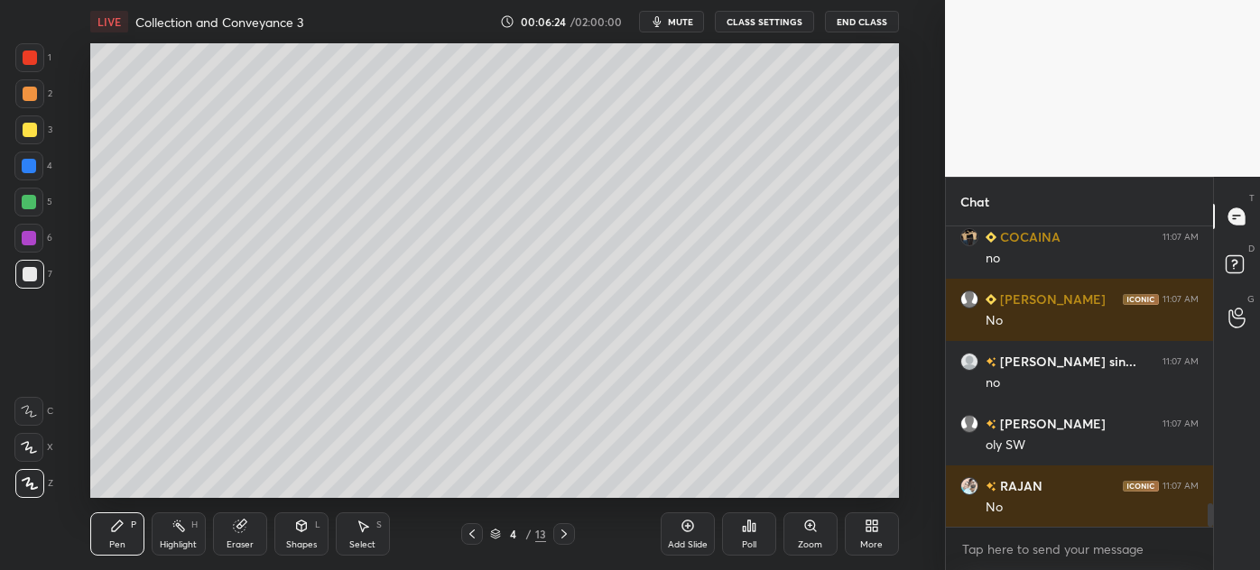
scroll to position [3487, 0]
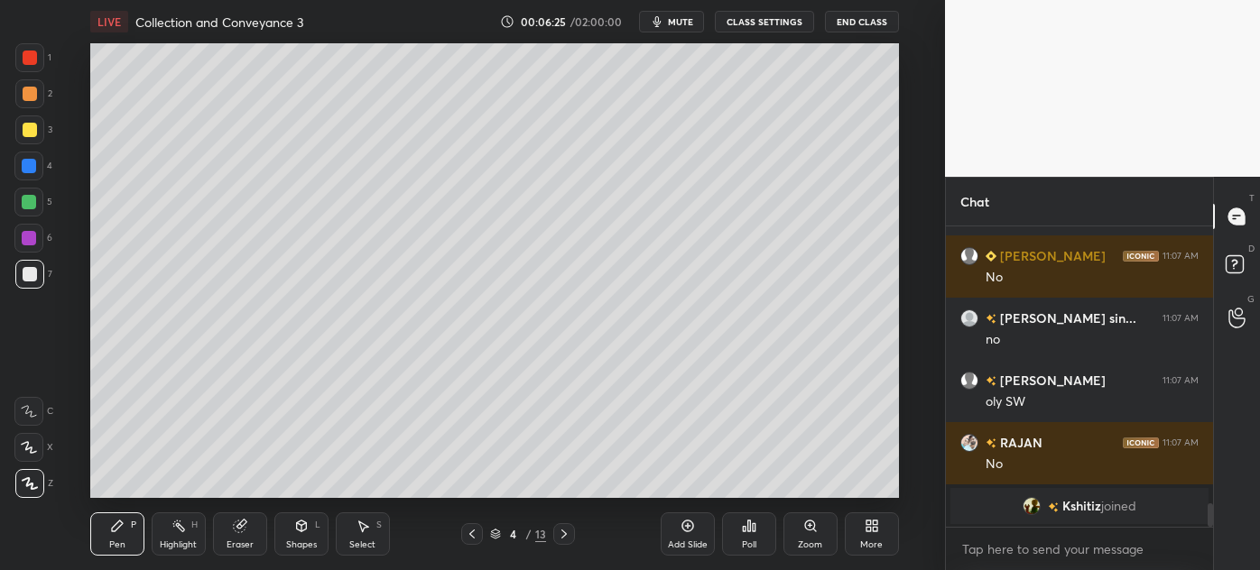
click at [23, 134] on div at bounding box center [30, 130] width 14 height 14
click at [367, 541] on div "Select" at bounding box center [362, 545] width 26 height 9
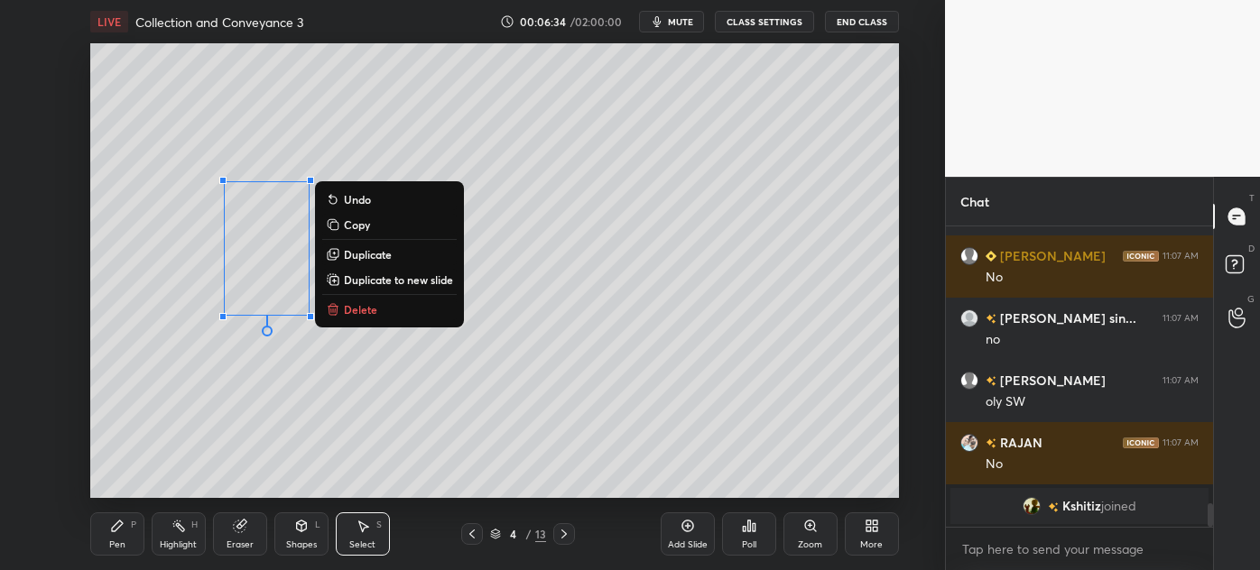
click at [358, 252] on p "Duplicate" at bounding box center [368, 254] width 48 height 14
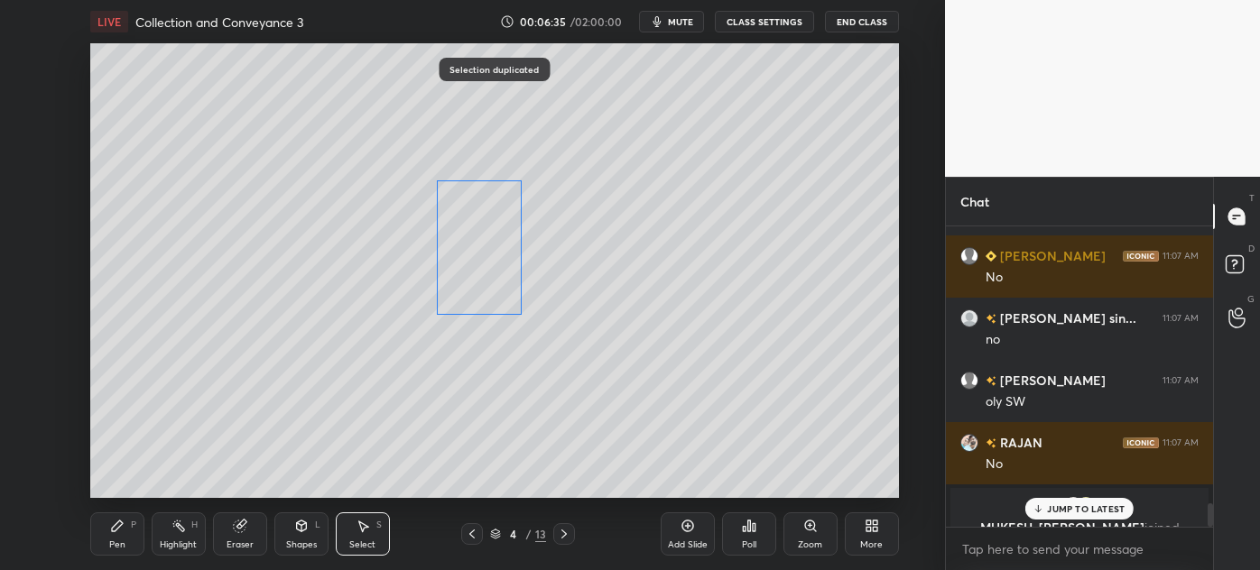
scroll to position [3509, 0]
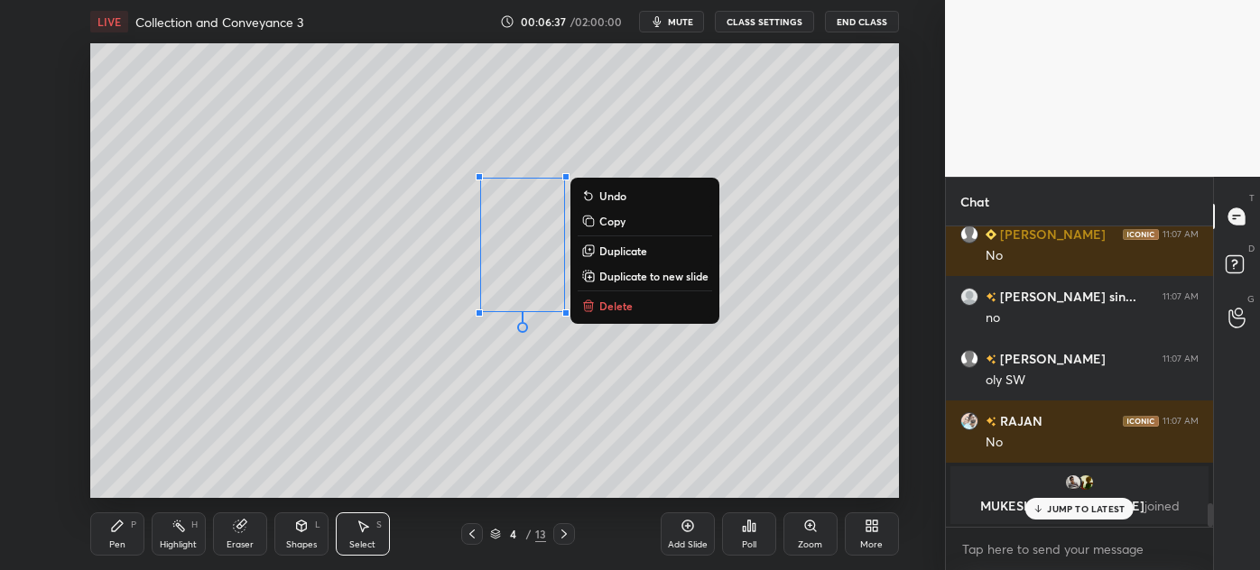
click at [119, 546] on div "Pen" at bounding box center [117, 545] width 16 height 9
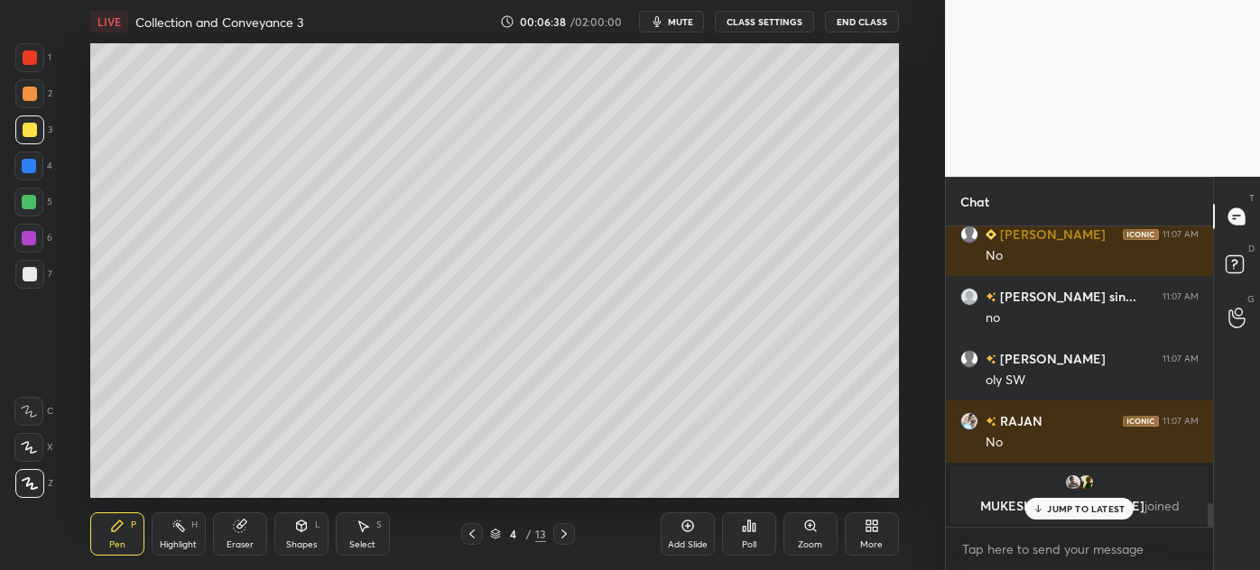
click at [25, 276] on div at bounding box center [30, 274] width 14 height 14
click at [23, 96] on div at bounding box center [30, 94] width 14 height 14
click at [359, 545] on div "Select" at bounding box center [362, 545] width 26 height 9
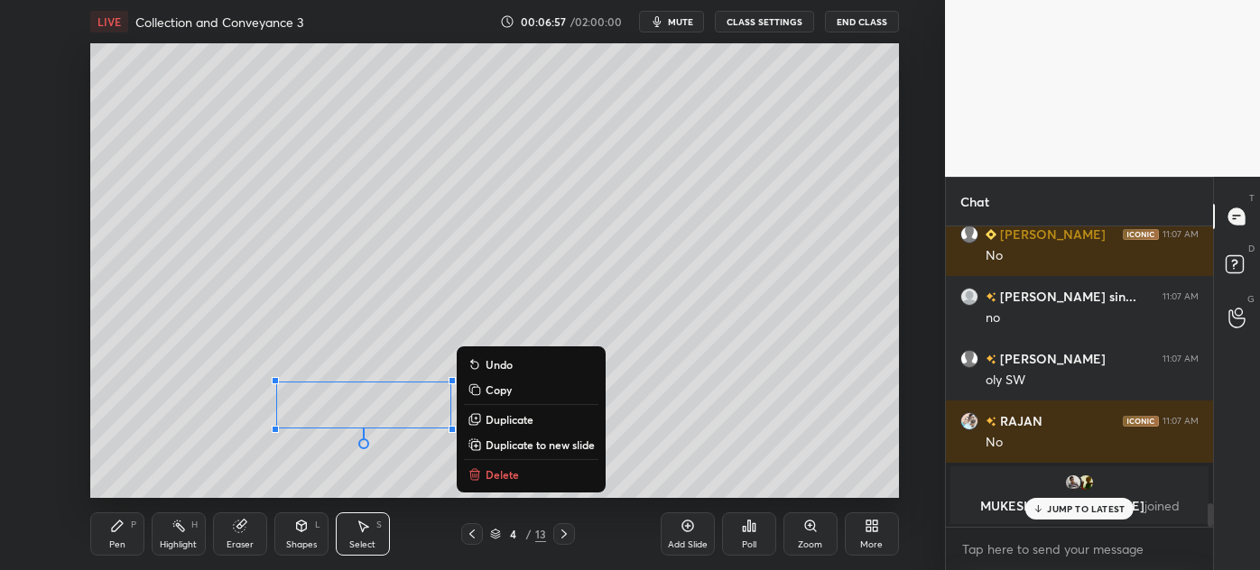
click at [512, 416] on p "Duplicate" at bounding box center [510, 419] width 48 height 14
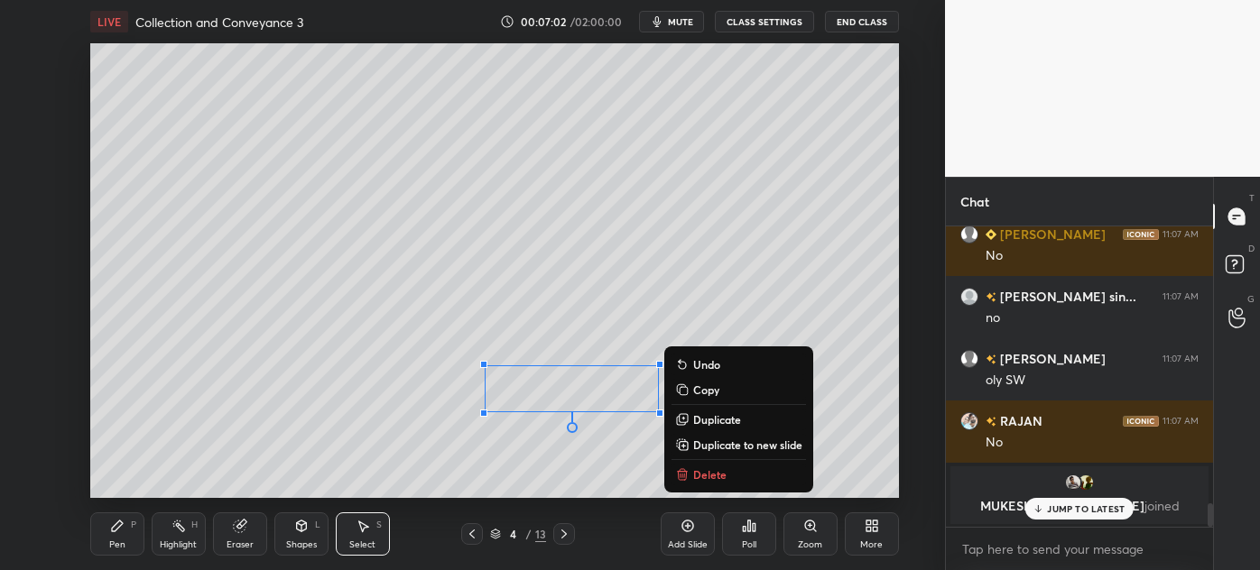
click at [102, 540] on div "Pen P" at bounding box center [117, 534] width 54 height 43
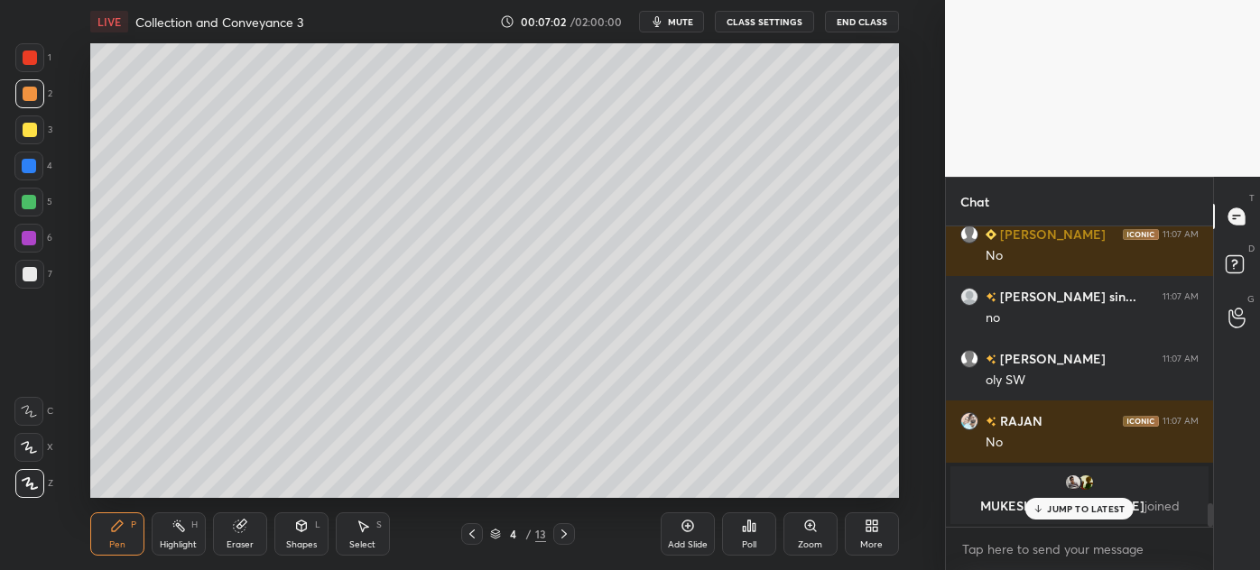
click at [17, 133] on div at bounding box center [29, 130] width 29 height 29
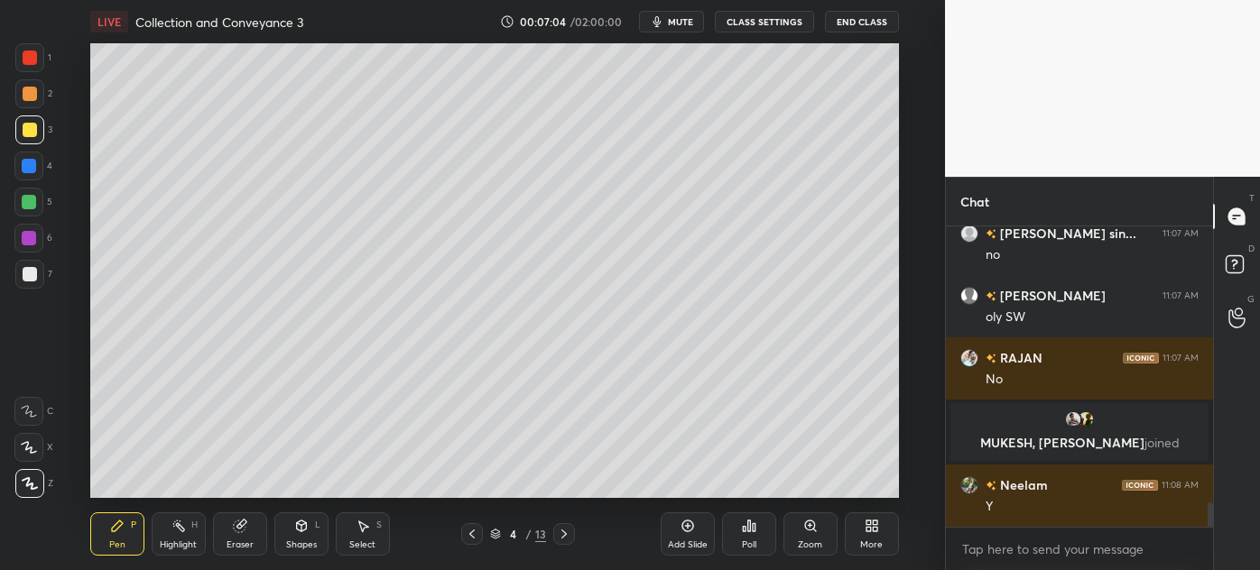
scroll to position [3458, 0]
click at [366, 537] on div "Select S" at bounding box center [363, 534] width 54 height 43
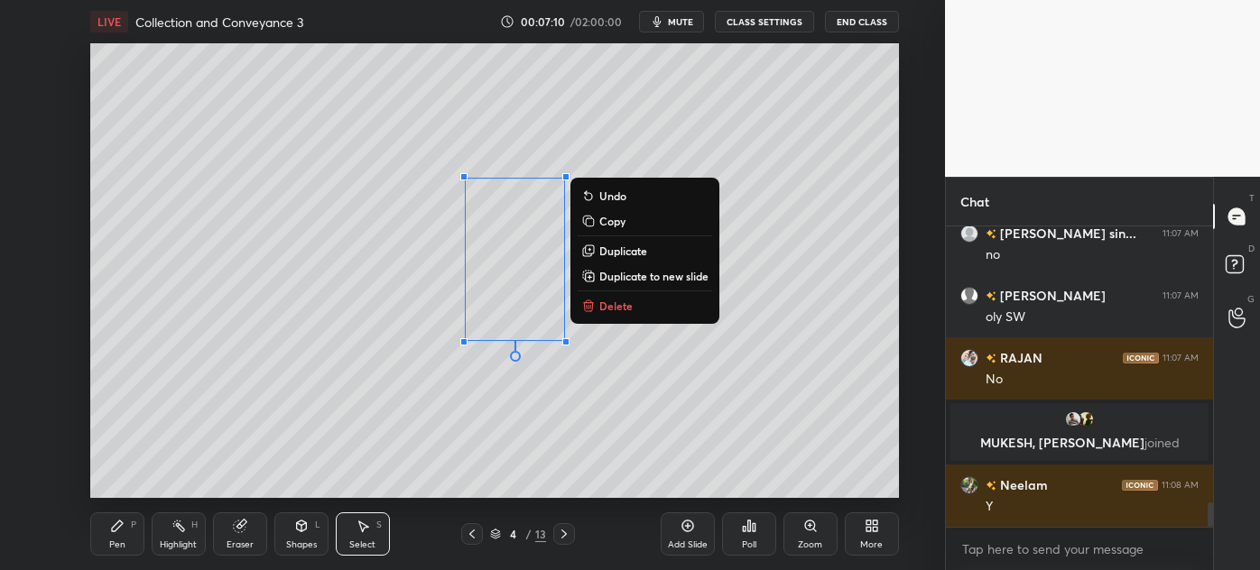
click at [628, 250] on p "Duplicate" at bounding box center [623, 251] width 48 height 14
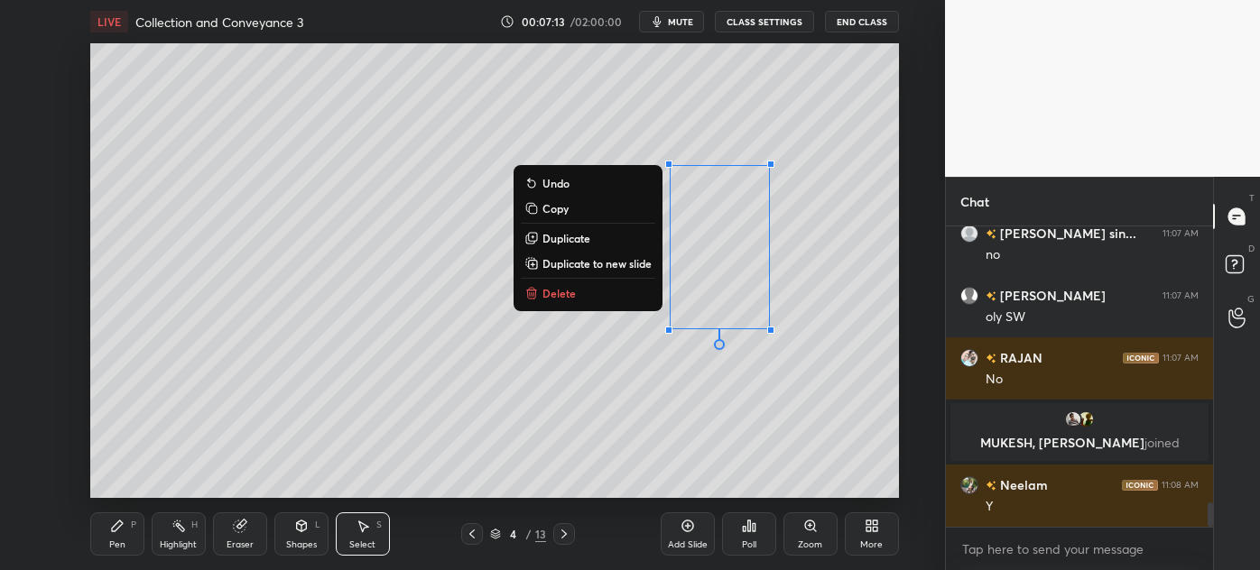
click at [545, 488] on div "0 ° Undo Copy Duplicate Duplicate to new slide Delete" at bounding box center [494, 270] width 809 height 455
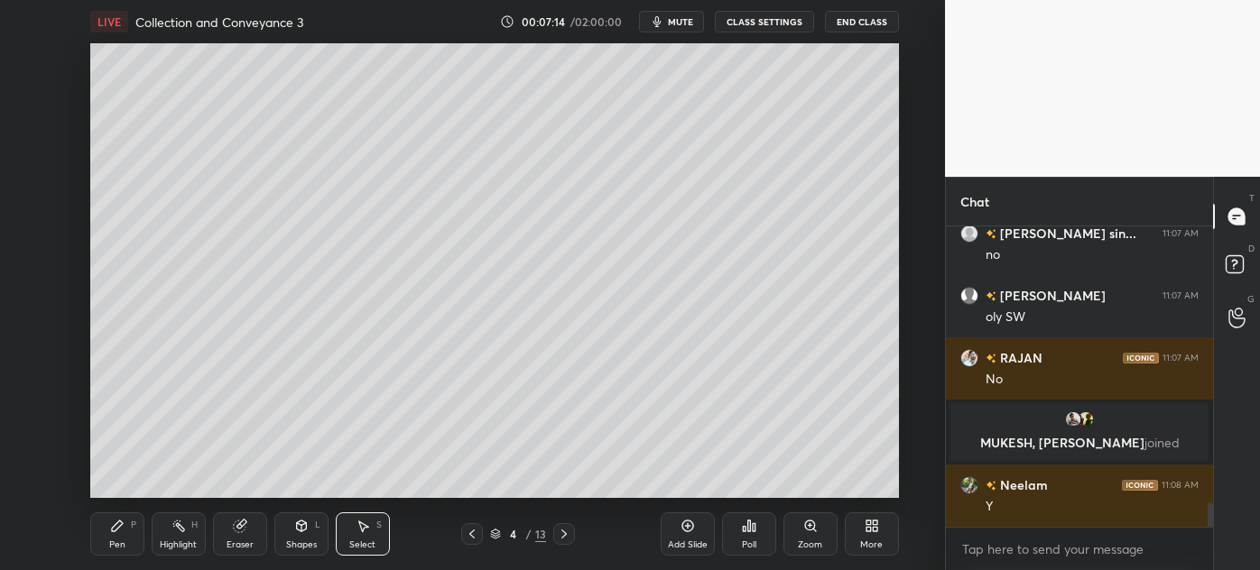
click at [118, 541] on div "Pen" at bounding box center [117, 545] width 16 height 9
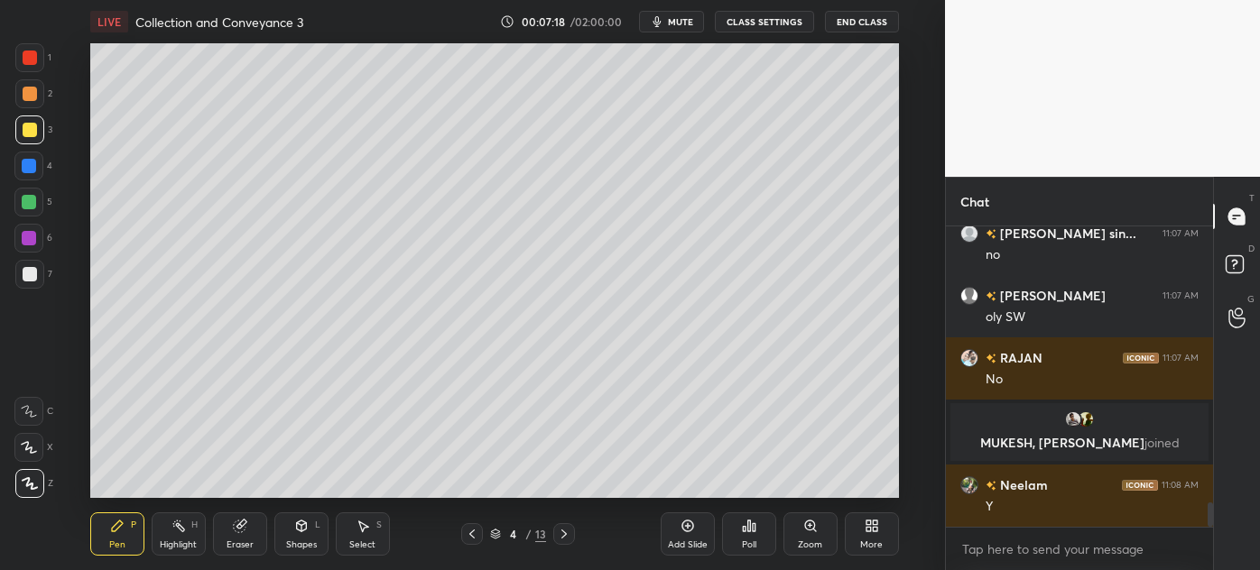
click at [21, 87] on div at bounding box center [29, 93] width 29 height 29
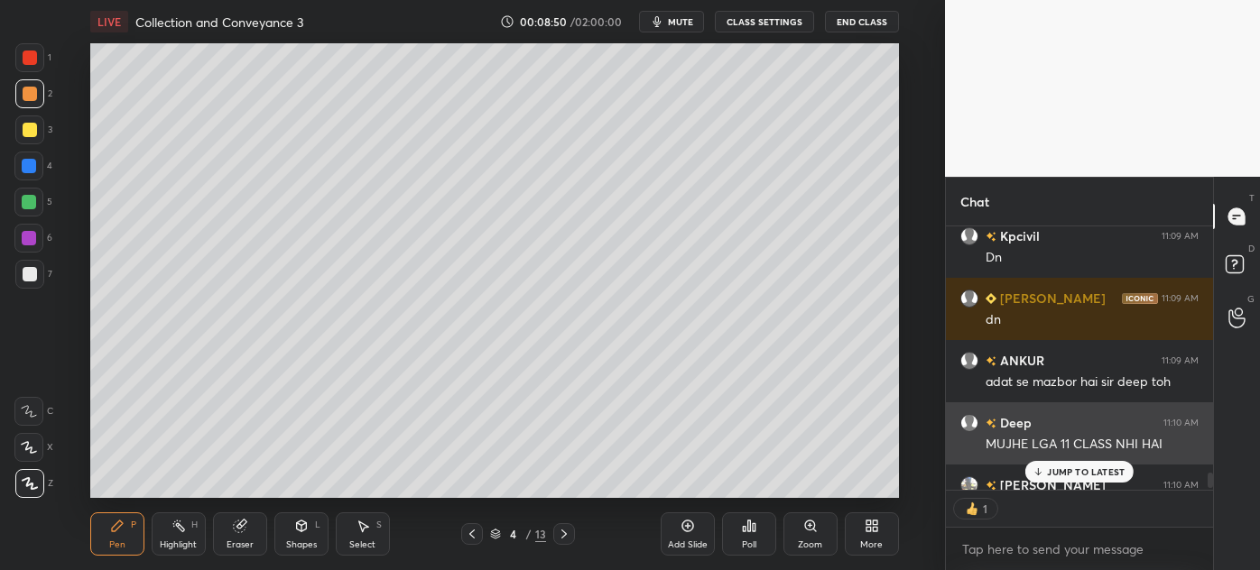
scroll to position [4346, 0]
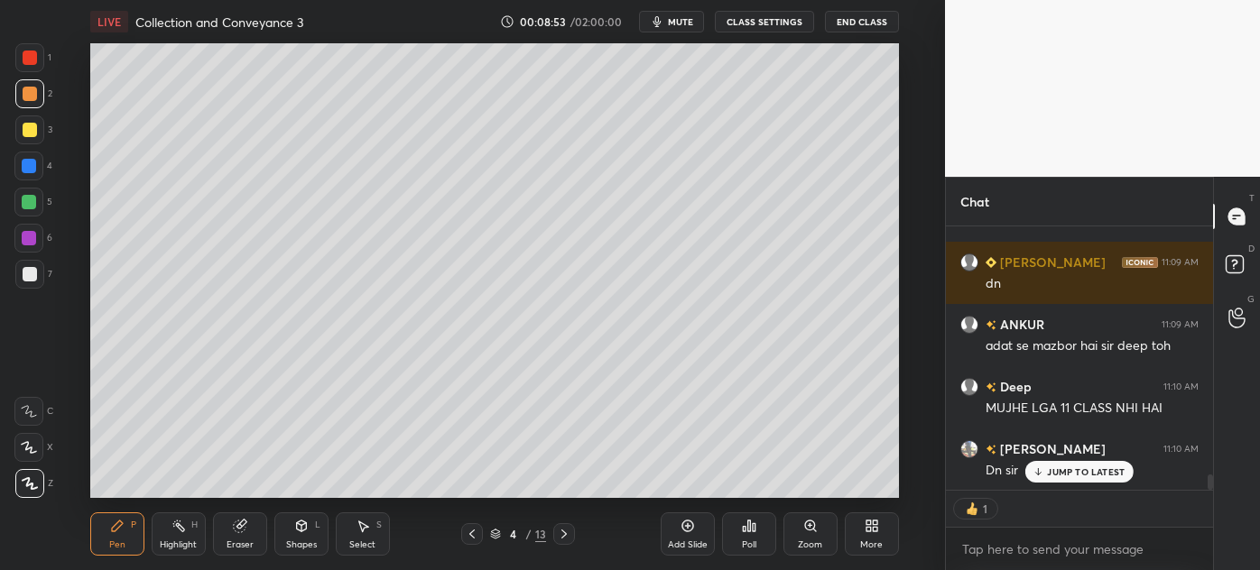
click at [1070, 472] on p "JUMP TO LATEST" at bounding box center [1086, 472] width 78 height 11
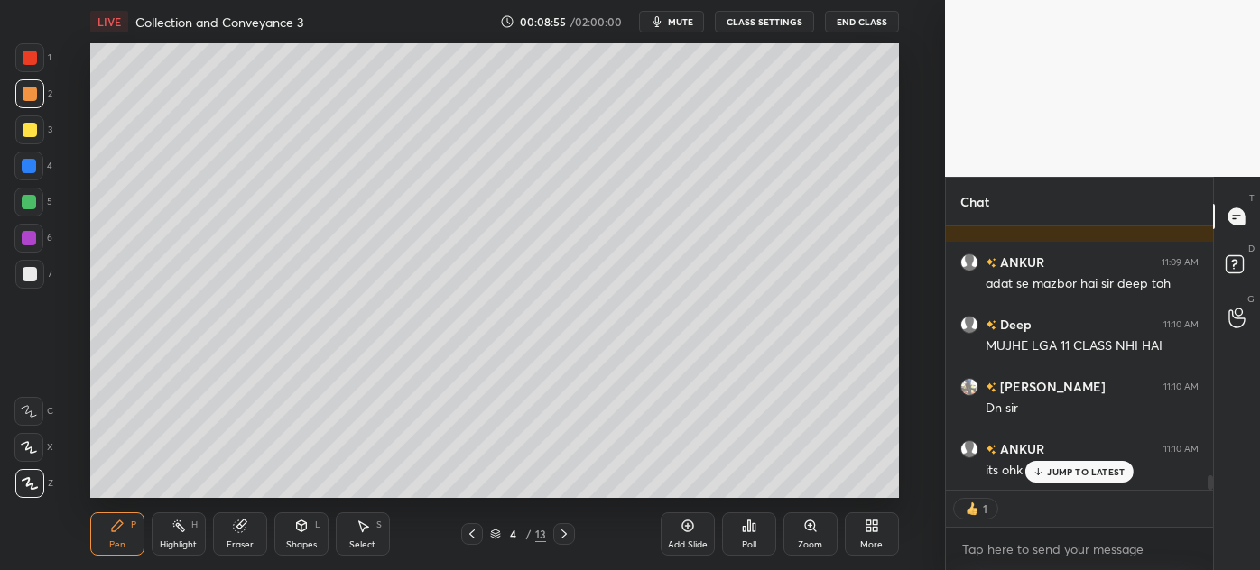
click at [1049, 467] on p "JUMP TO LATEST" at bounding box center [1086, 472] width 78 height 11
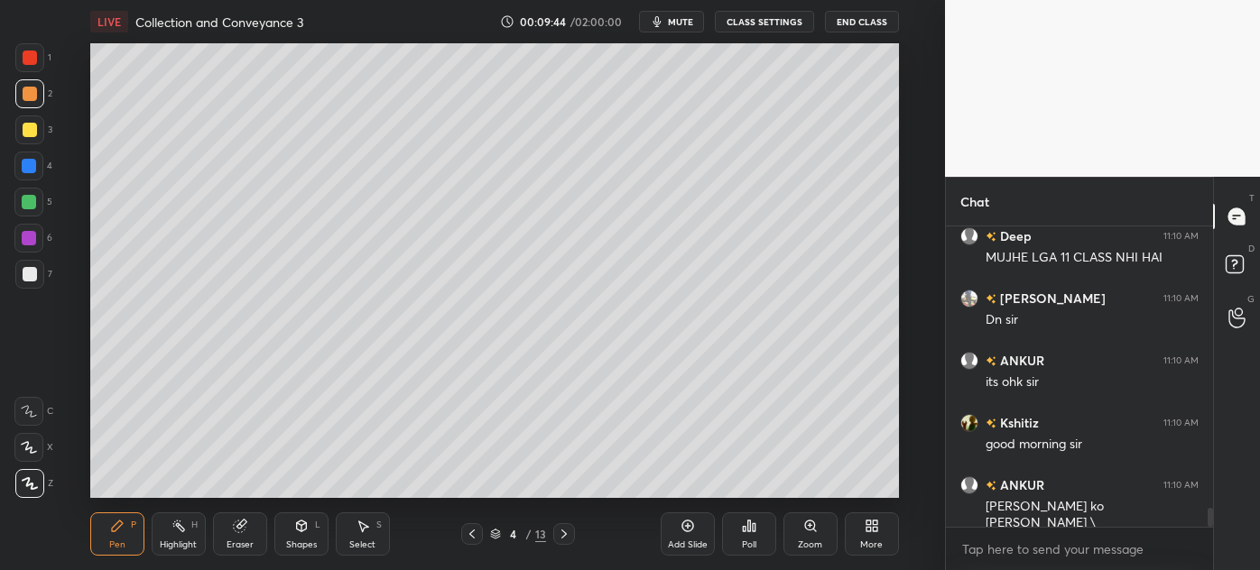
scroll to position [4514, 0]
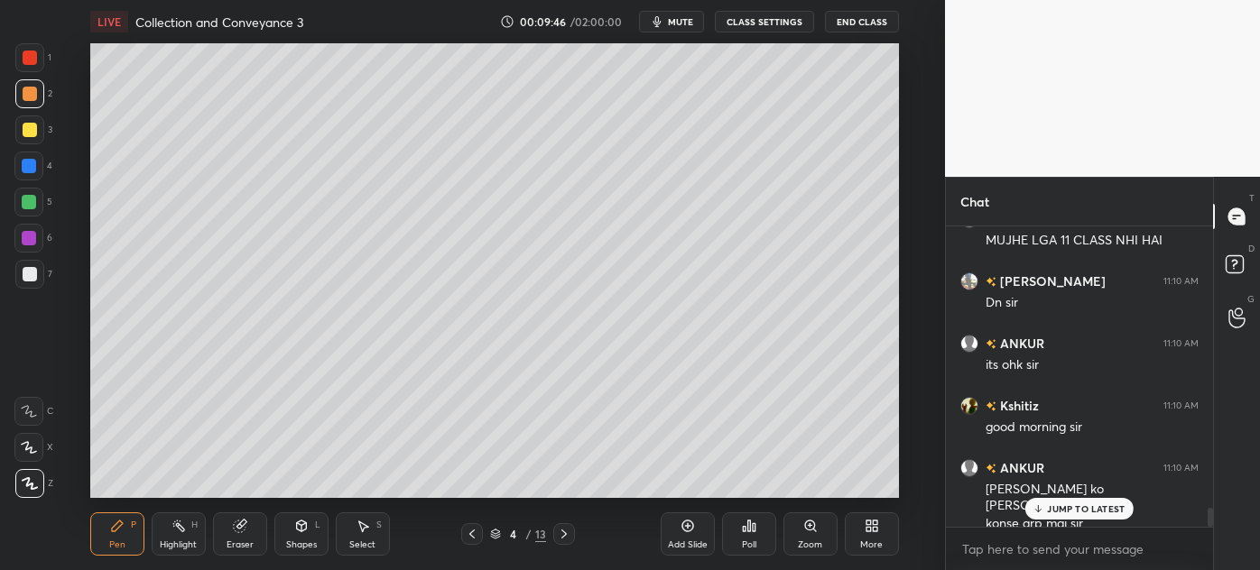
click at [1086, 511] on p "JUMP TO LATEST" at bounding box center [1086, 509] width 78 height 11
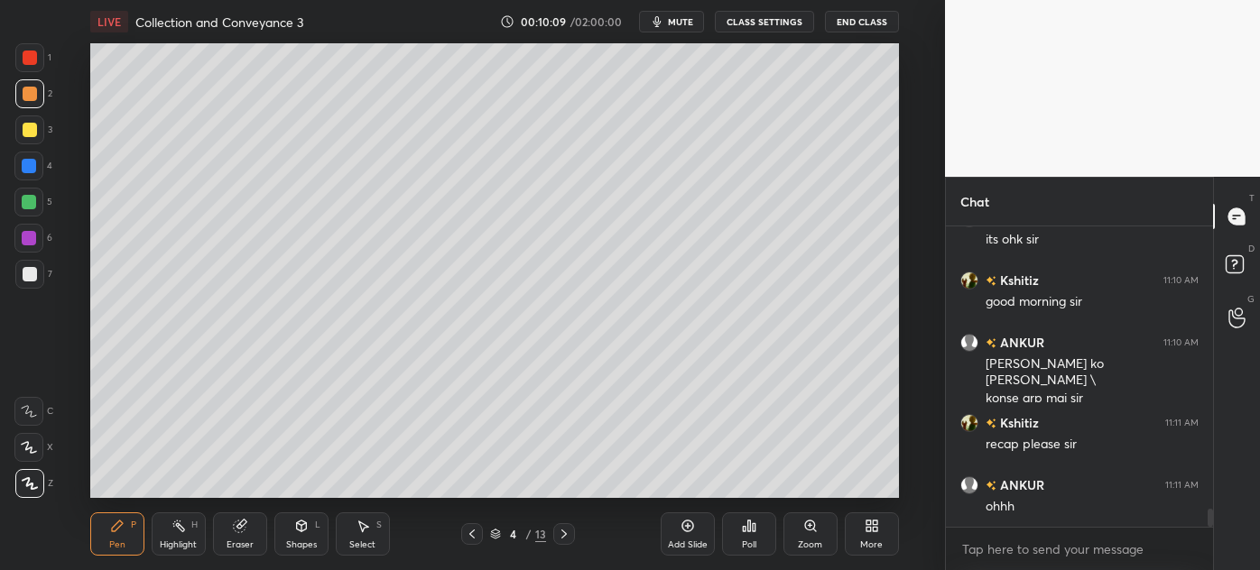
scroll to position [4657, 0]
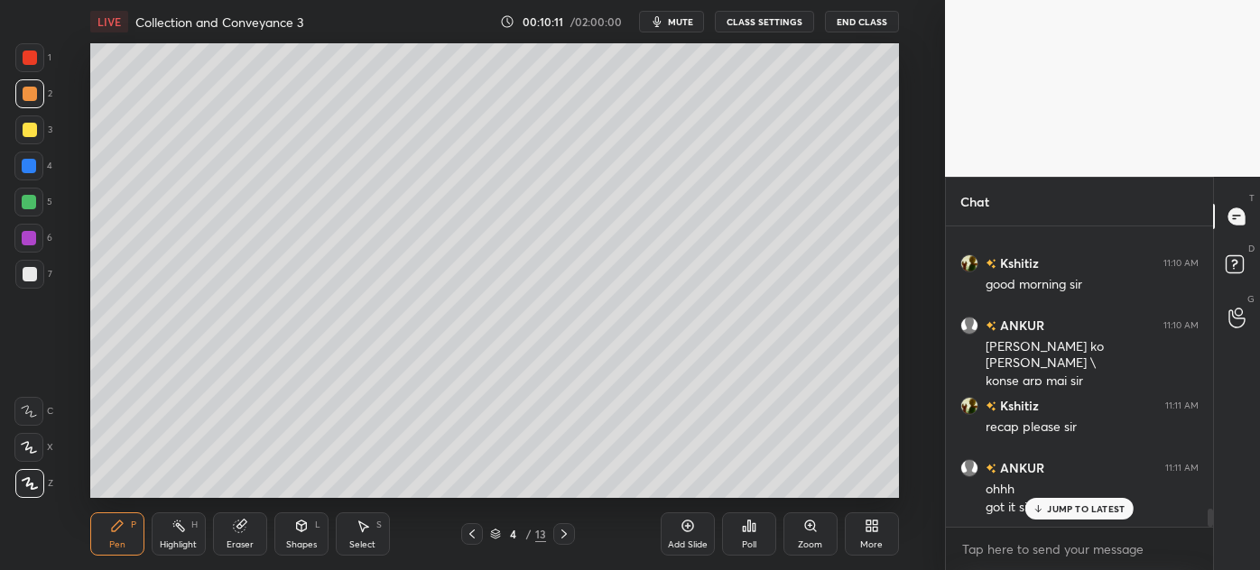
click at [1054, 508] on p "JUMP TO LATEST" at bounding box center [1086, 509] width 78 height 11
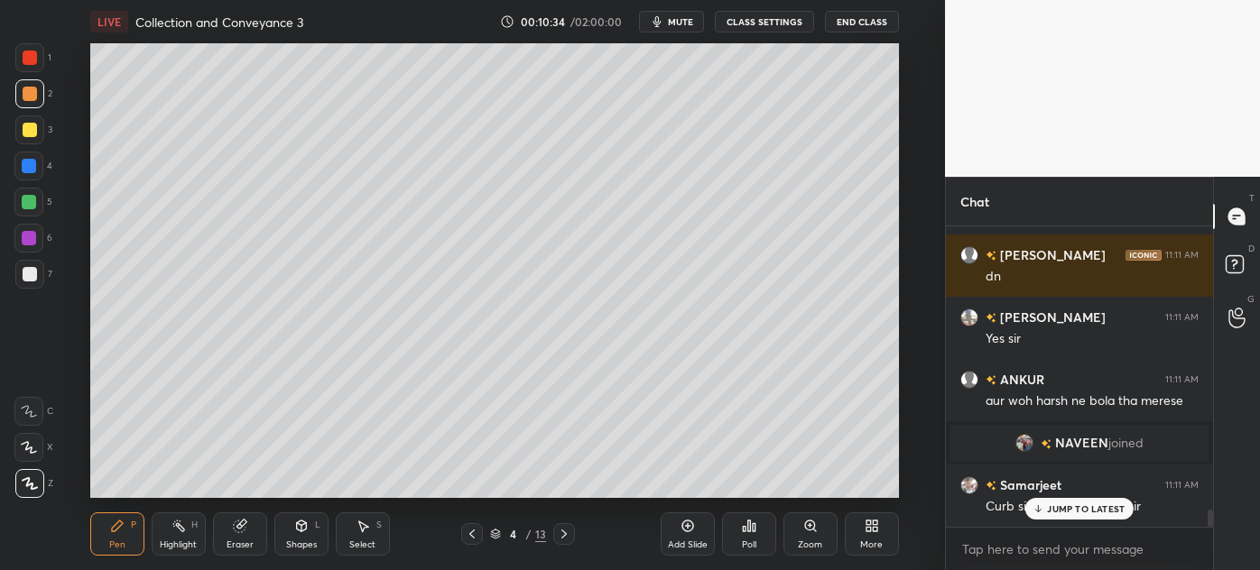
scroll to position [4905, 0]
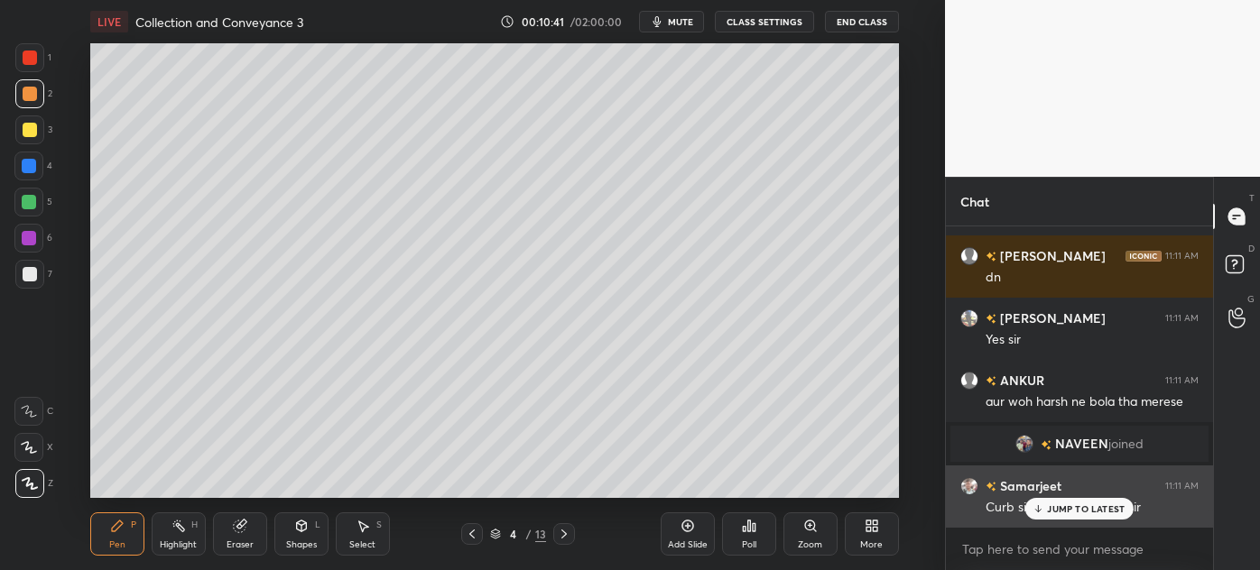
click at [1073, 517] on div "JUMP TO LATEST" at bounding box center [1079, 509] width 108 height 22
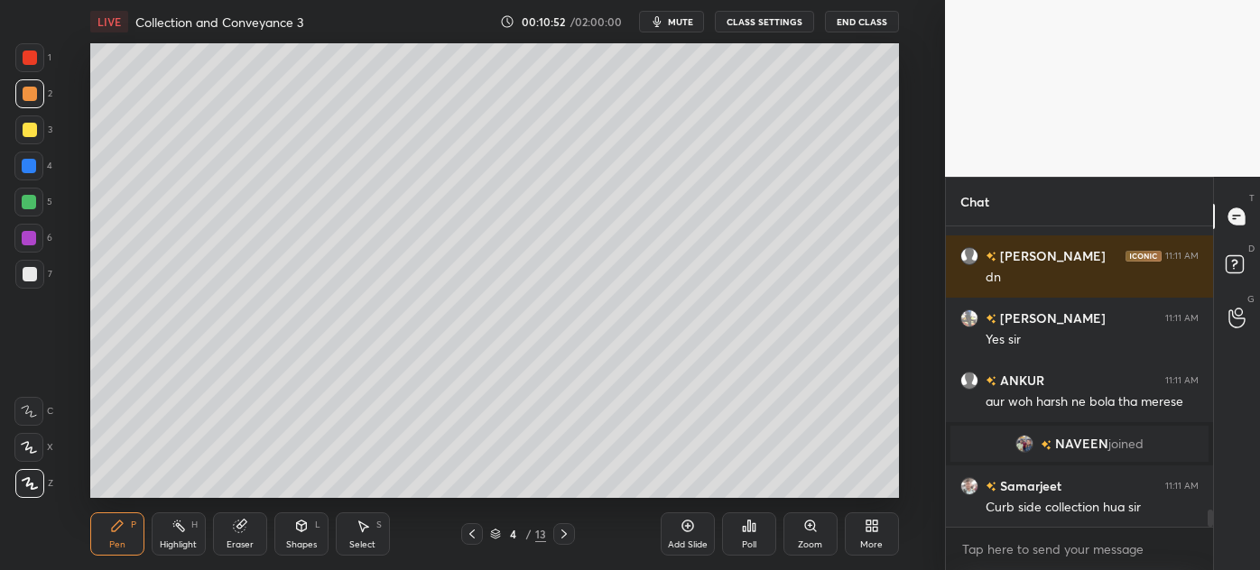
click at [563, 527] on icon at bounding box center [564, 534] width 14 height 14
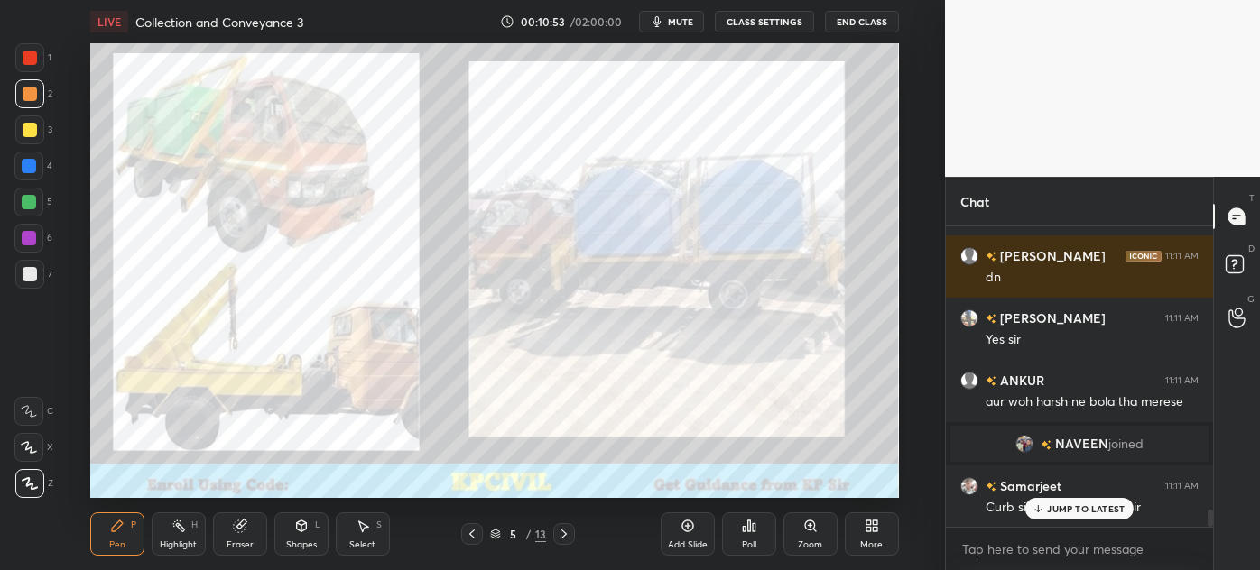
scroll to position [4967, 0]
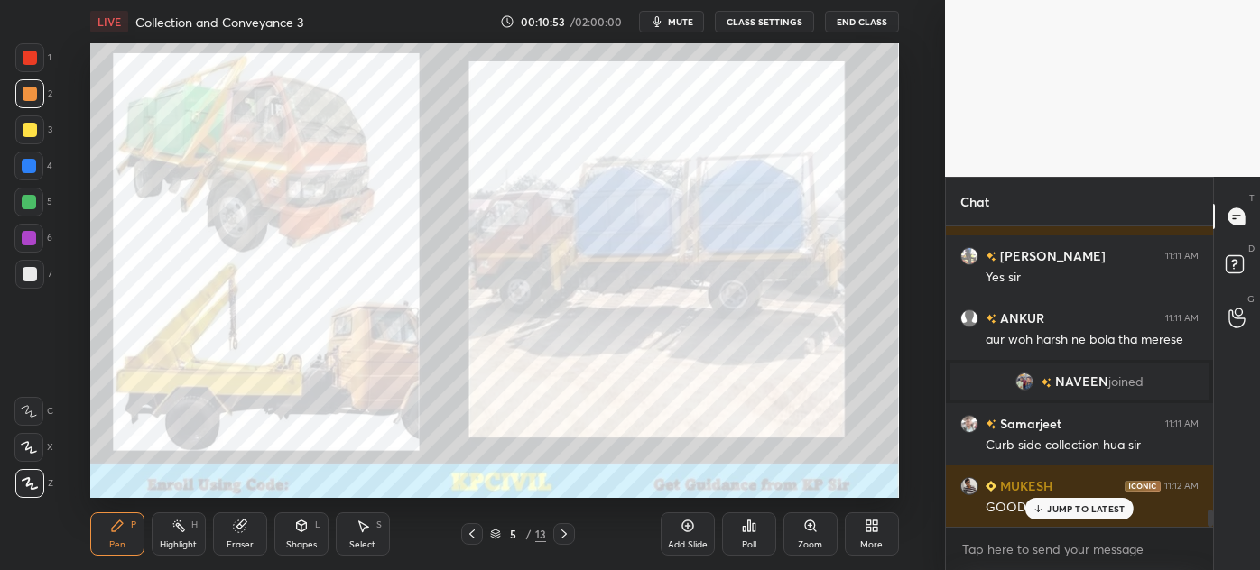
click at [563, 527] on icon at bounding box center [564, 534] width 14 height 14
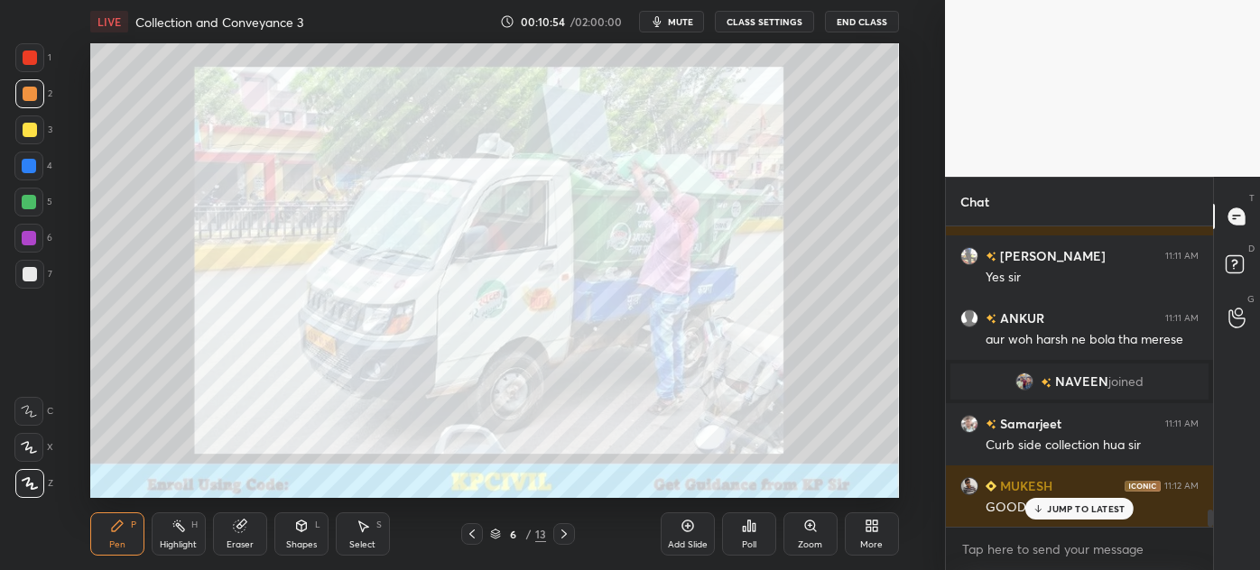
click at [563, 526] on div at bounding box center [564, 534] width 22 height 22
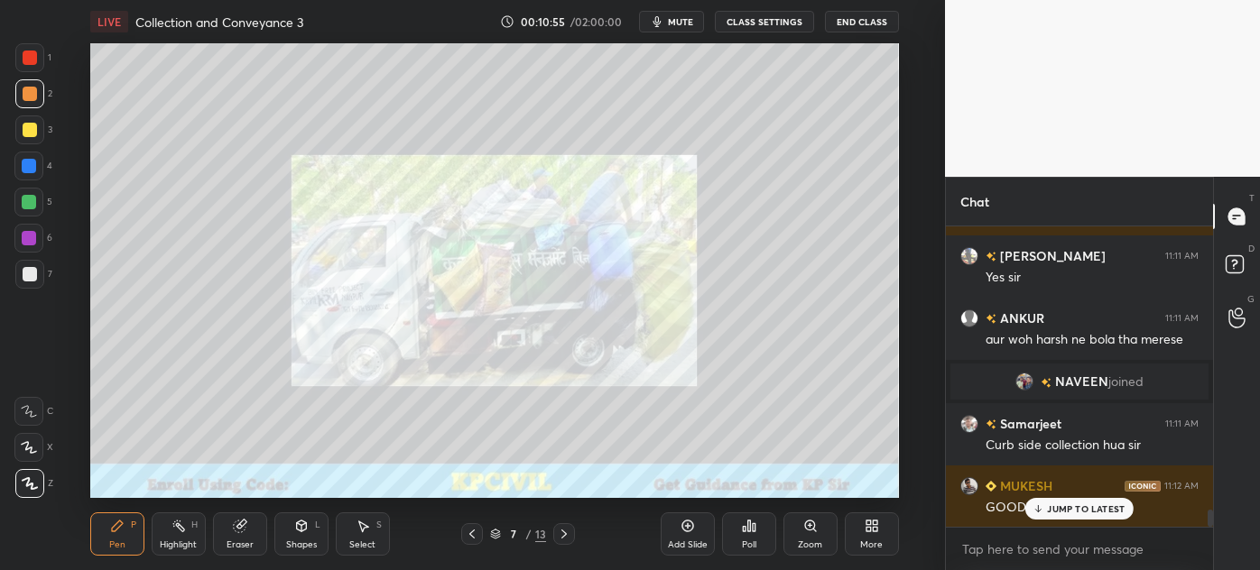
click at [563, 526] on div at bounding box center [564, 534] width 22 height 22
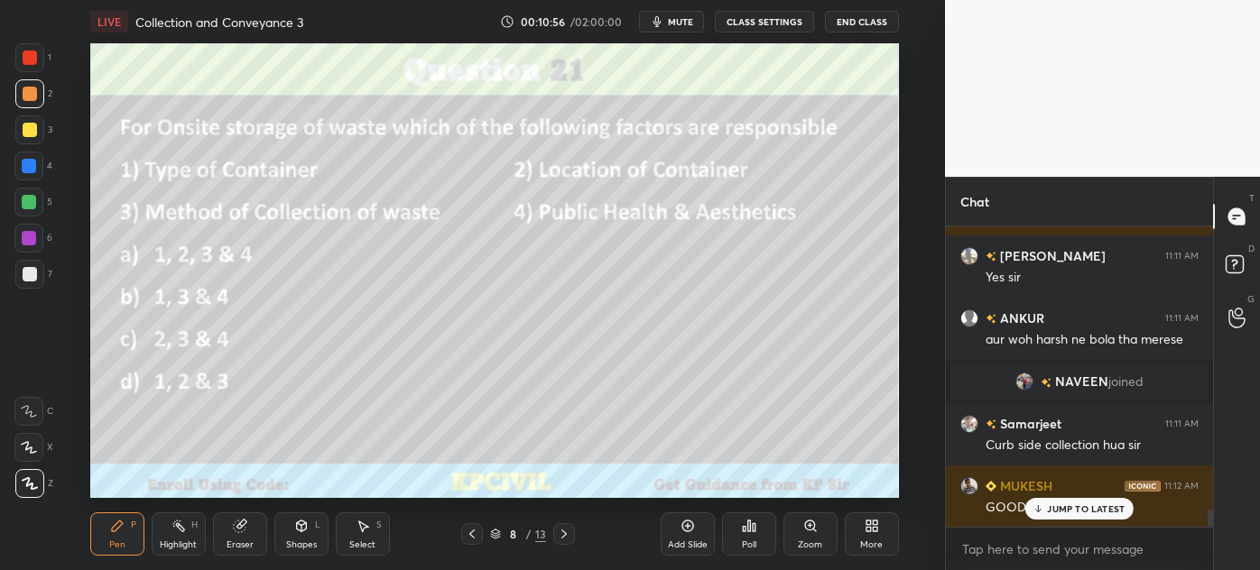
click at [474, 538] on icon at bounding box center [471, 534] width 5 height 9
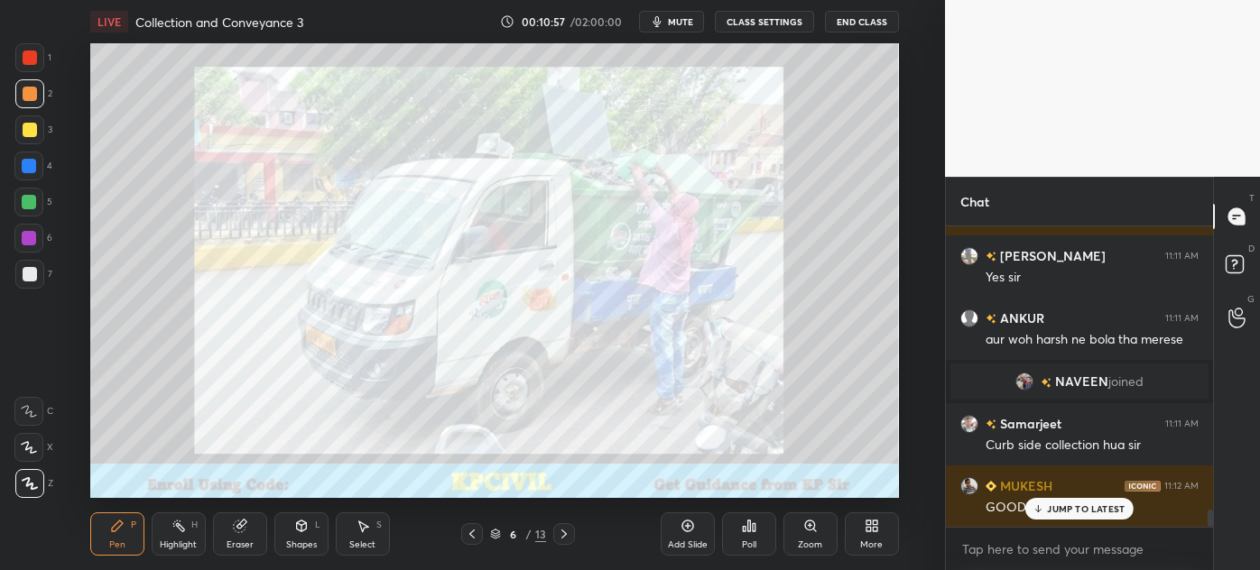
click at [474, 538] on icon at bounding box center [471, 534] width 5 height 9
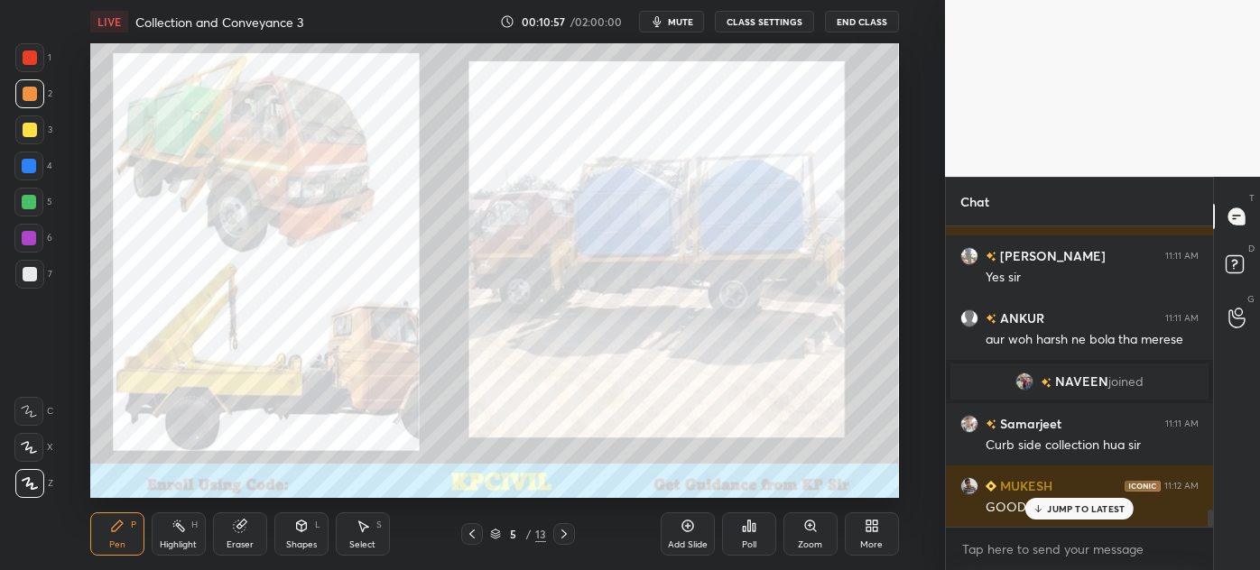
click at [474, 538] on icon at bounding box center [471, 534] width 5 height 9
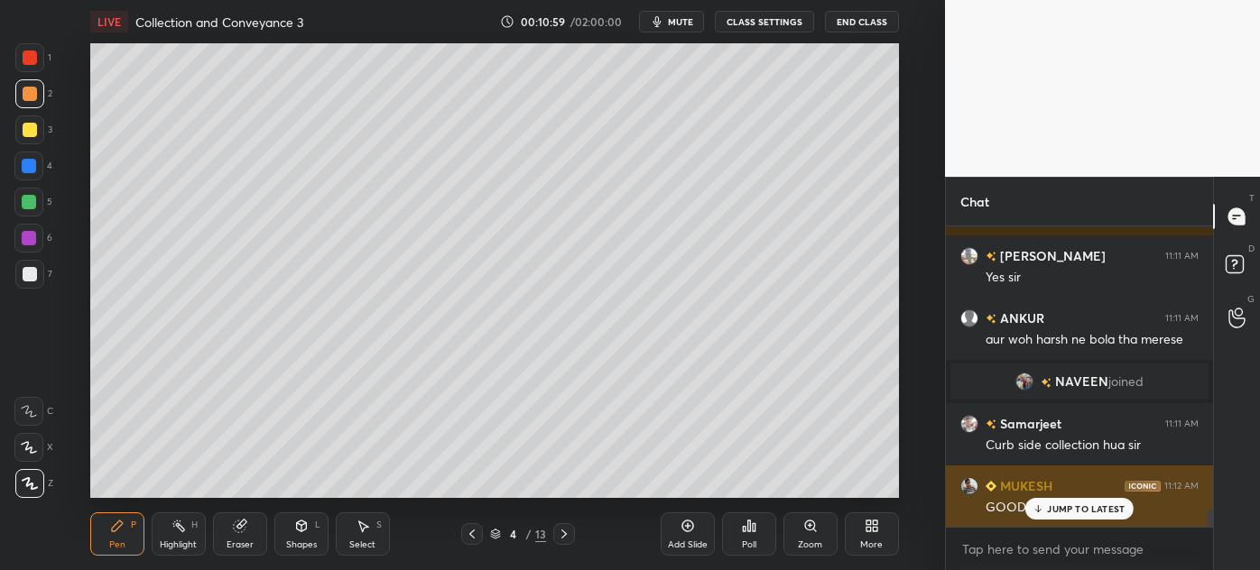
drag, startPoint x: 1037, startPoint y: 515, endPoint x: 1021, endPoint y: 516, distance: 16.3
click at [1037, 515] on div "JUMP TO LATEST" at bounding box center [1079, 509] width 108 height 22
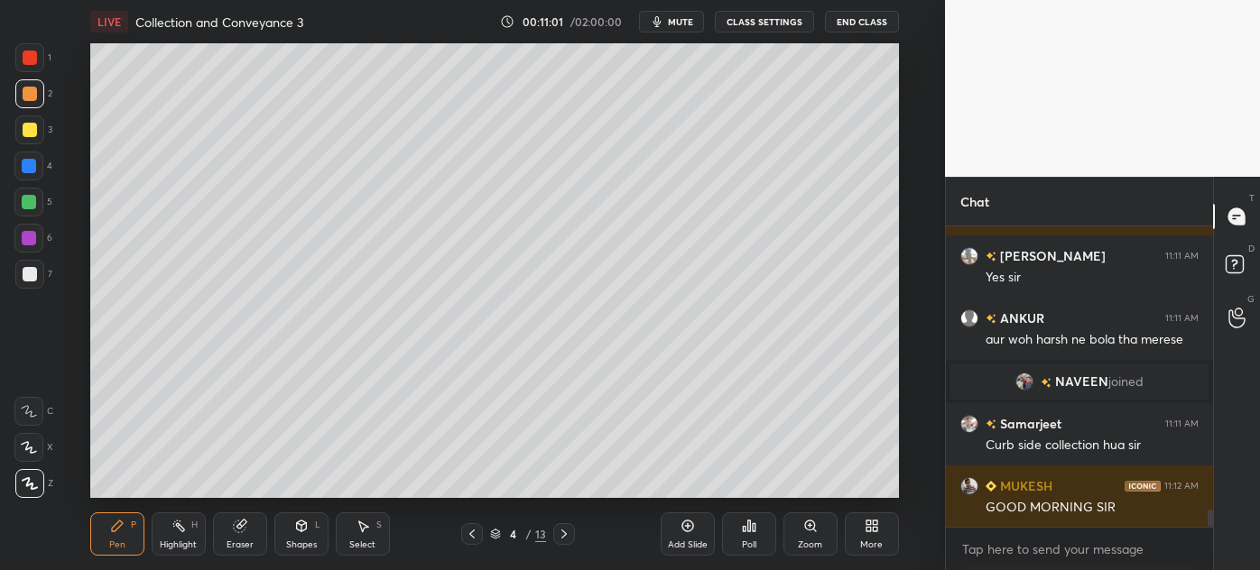
click at [692, 536] on div "Add Slide" at bounding box center [688, 534] width 54 height 43
click at [23, 273] on div at bounding box center [30, 274] width 14 height 14
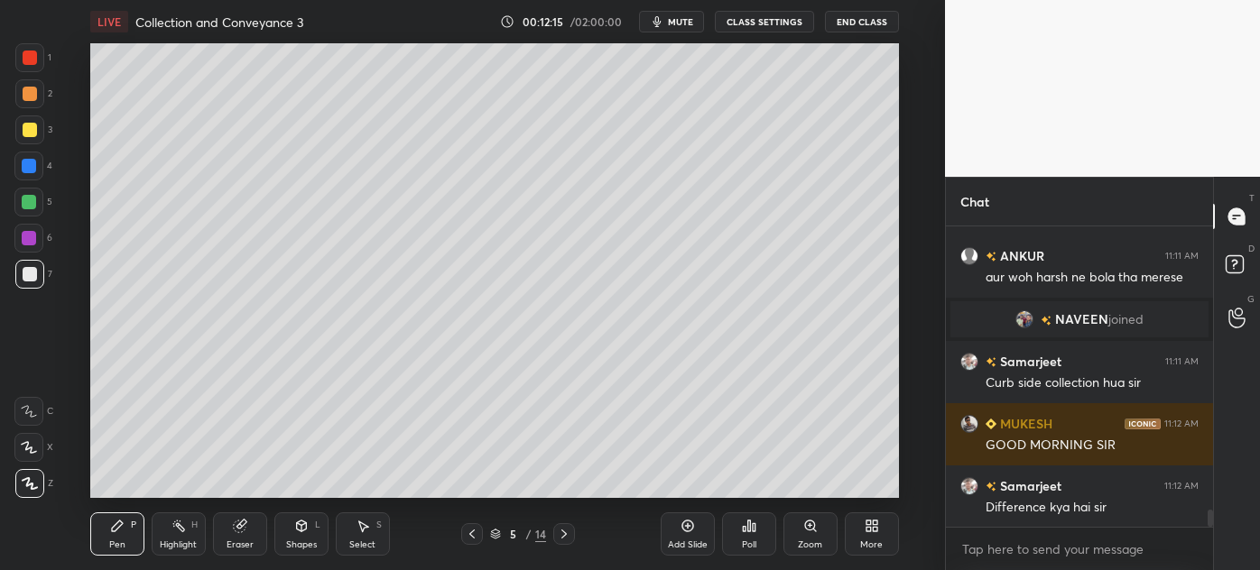
scroll to position [5073, 0]
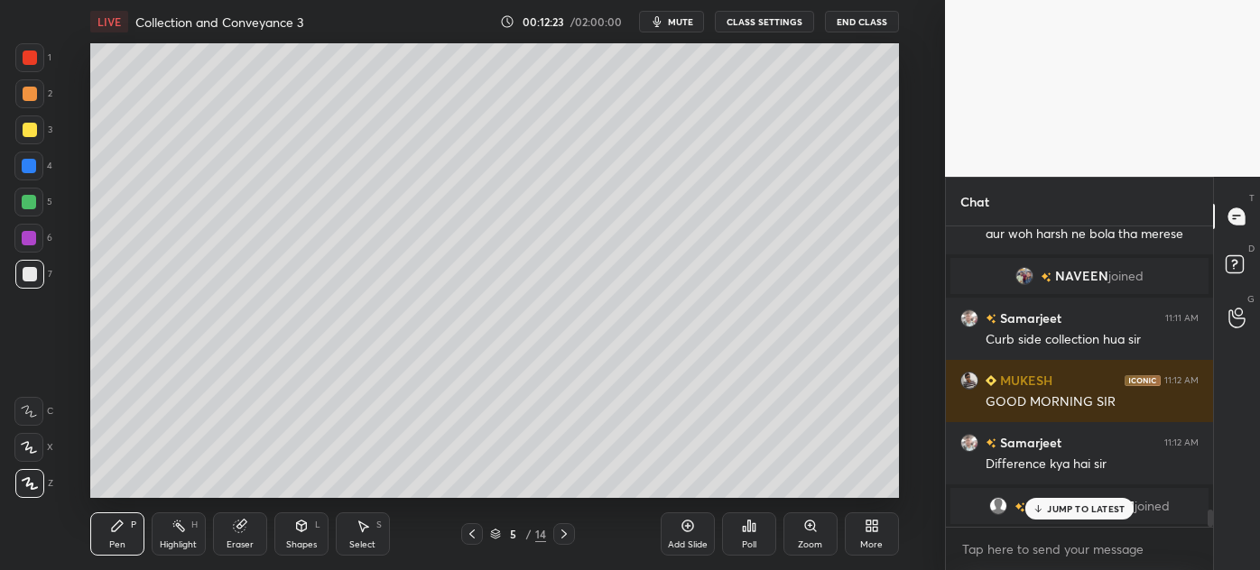
click at [1070, 512] on p "JUMP TO LATEST" at bounding box center [1086, 509] width 78 height 11
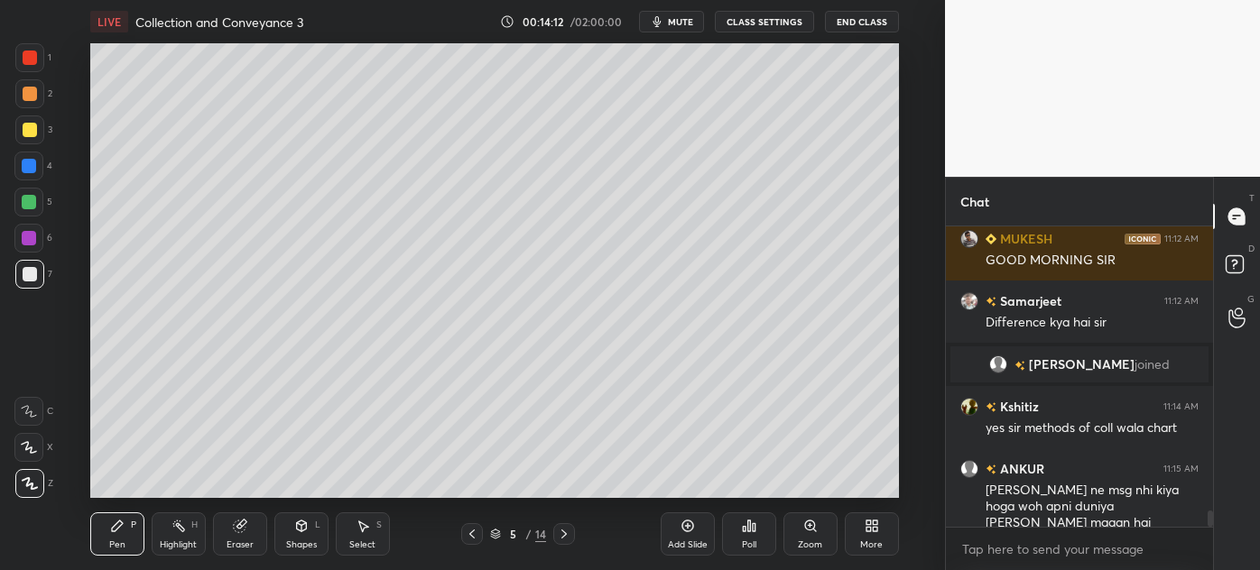
scroll to position [5138, 0]
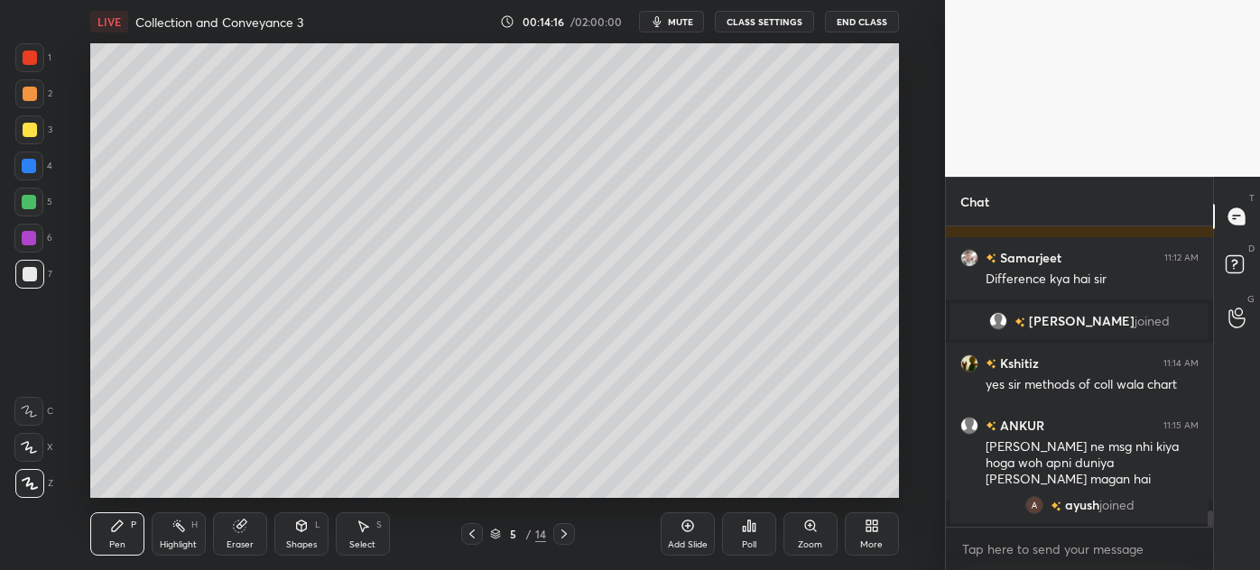
click at [22, 137] on div at bounding box center [29, 130] width 29 height 29
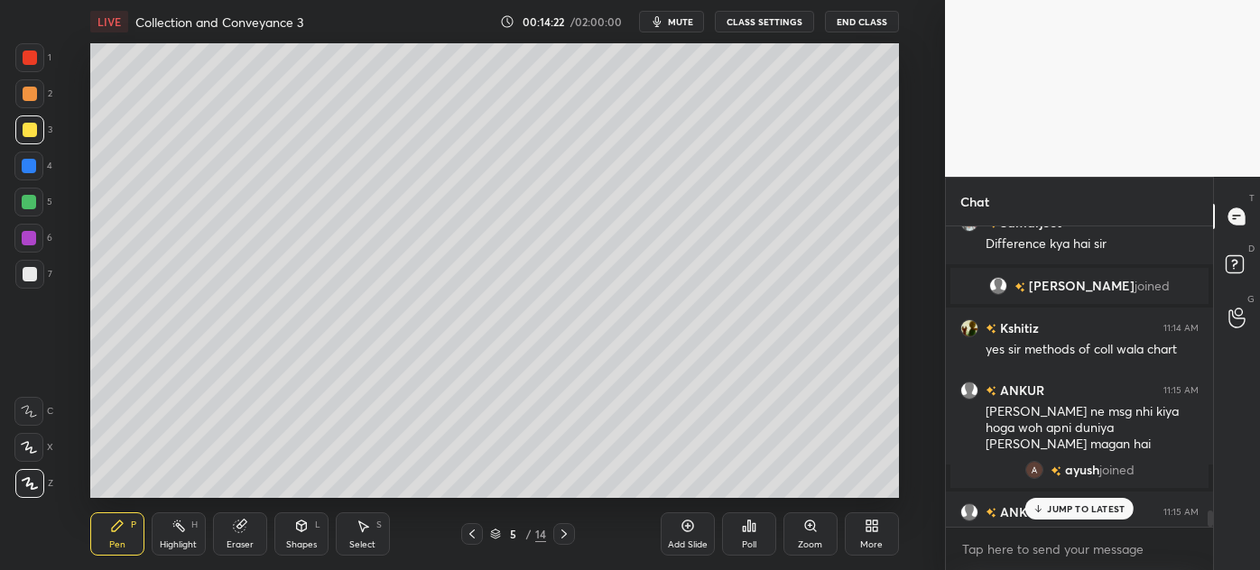
scroll to position [5164, 0]
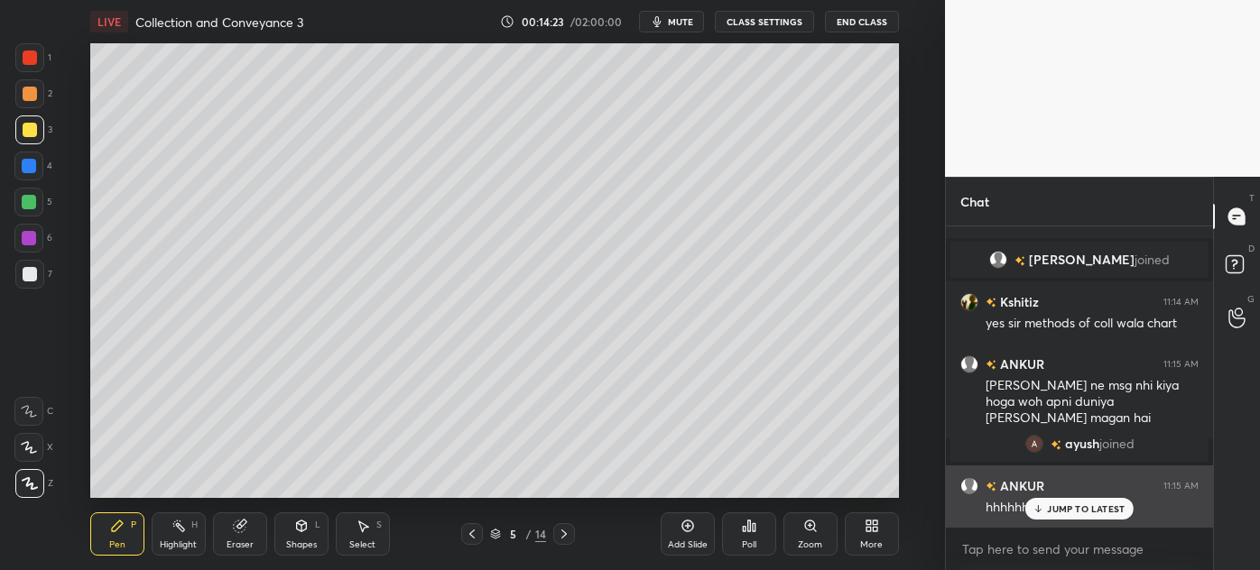
click at [1082, 505] on p "JUMP TO LATEST" at bounding box center [1086, 509] width 78 height 11
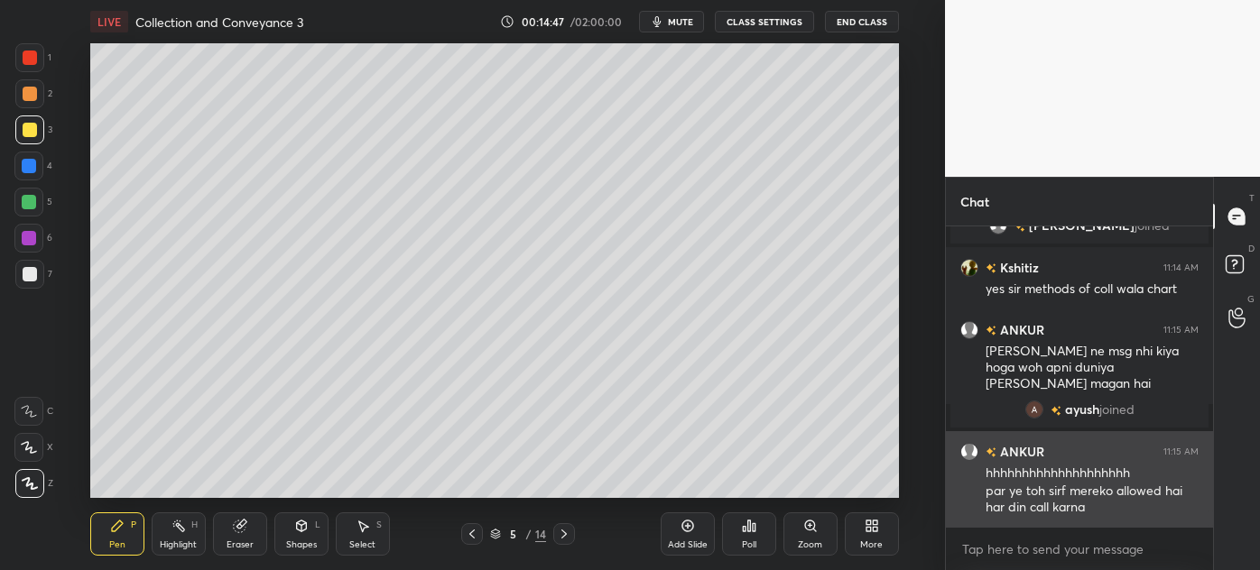
scroll to position [5278, 0]
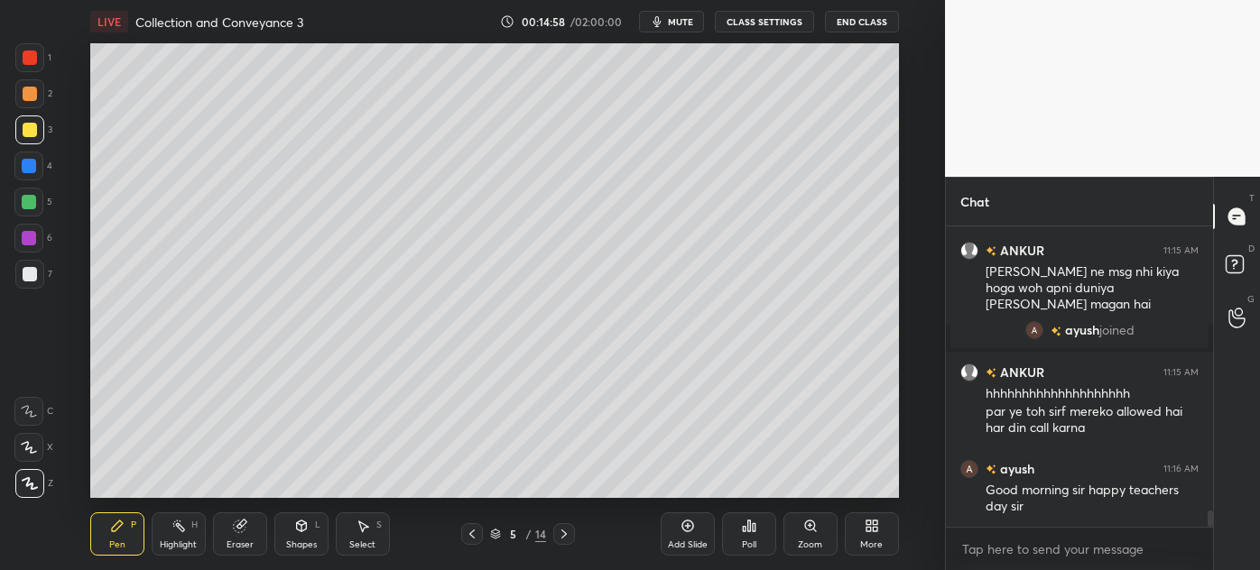
click at [29, 280] on div at bounding box center [30, 274] width 14 height 14
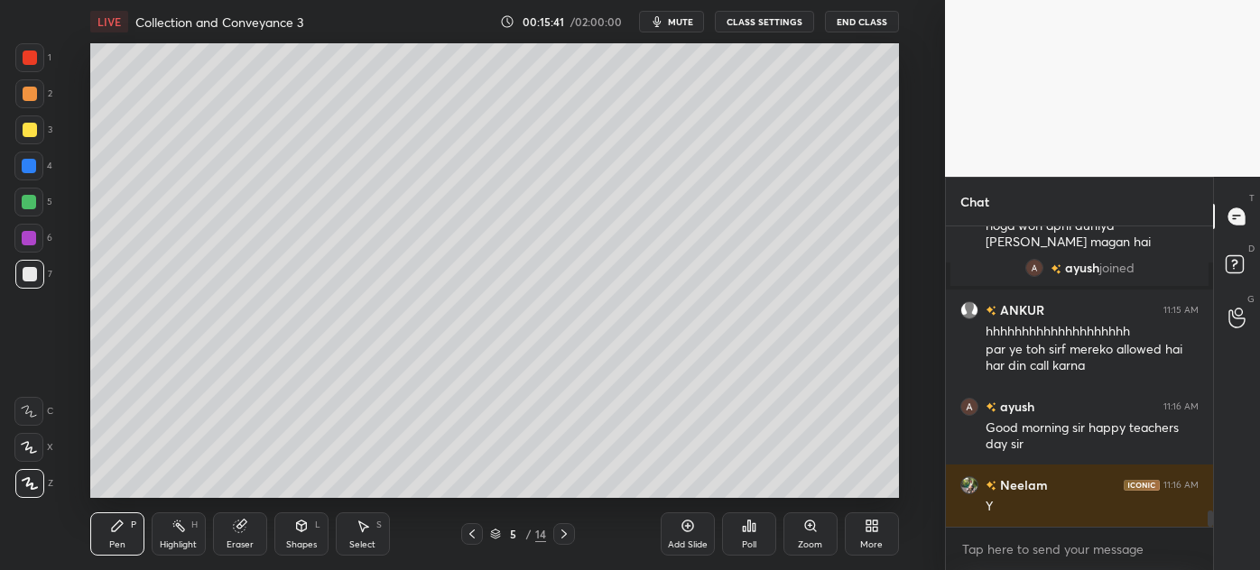
click at [476, 533] on icon at bounding box center [472, 534] width 14 height 14
click at [164, 544] on div "Highlight" at bounding box center [178, 545] width 37 height 9
click at [559, 533] on icon at bounding box center [564, 534] width 14 height 14
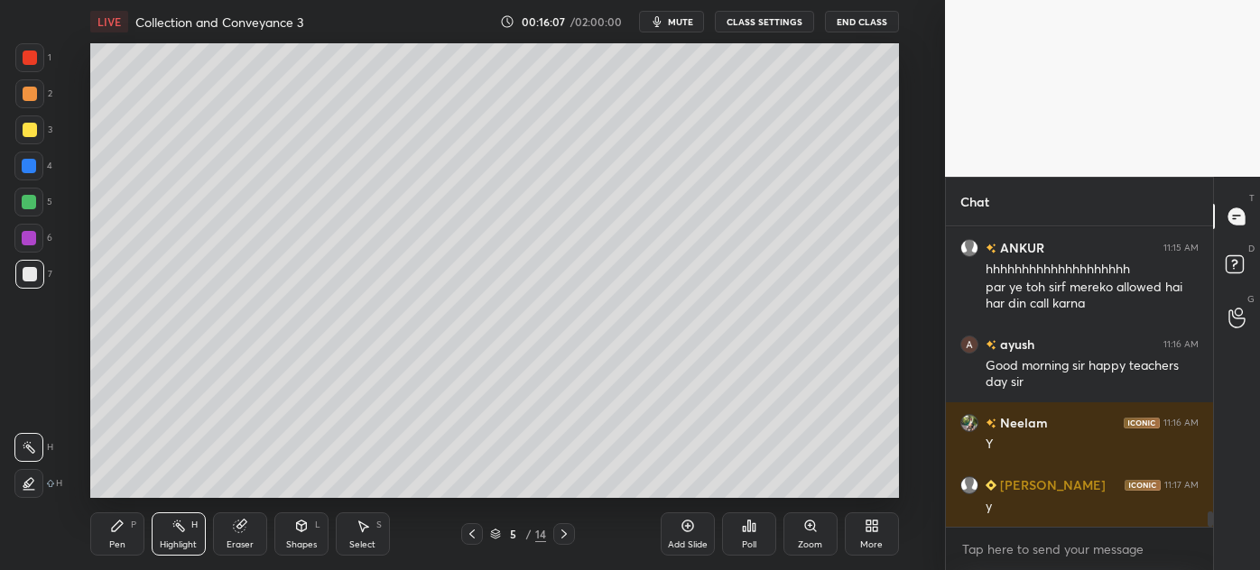
scroll to position [5464, 0]
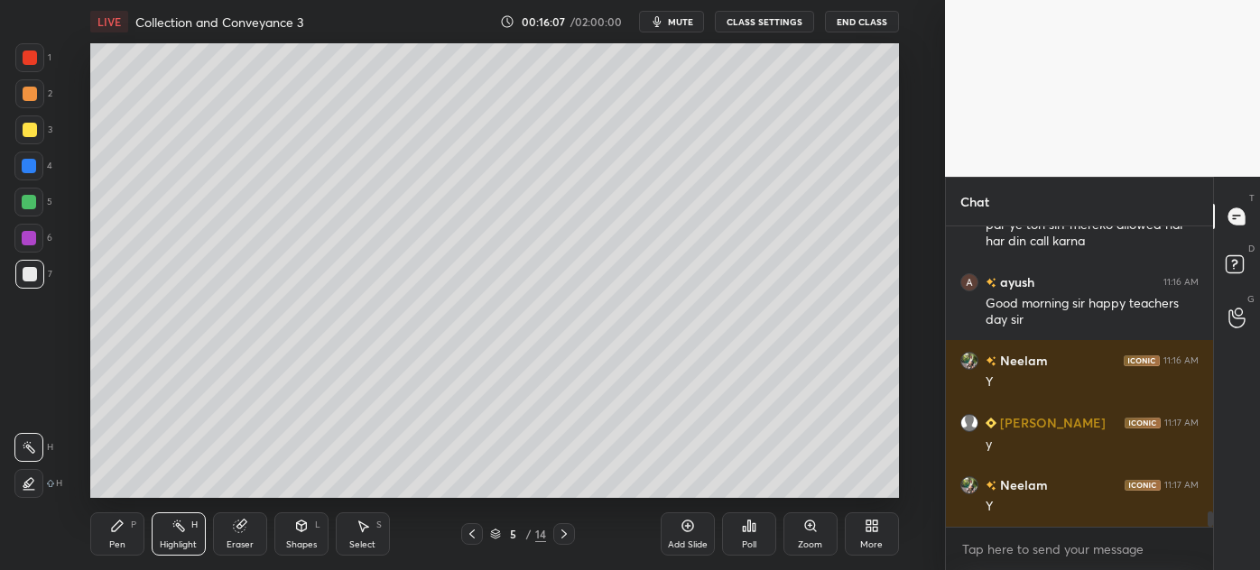
click at [101, 547] on div "Pen P" at bounding box center [117, 534] width 54 height 43
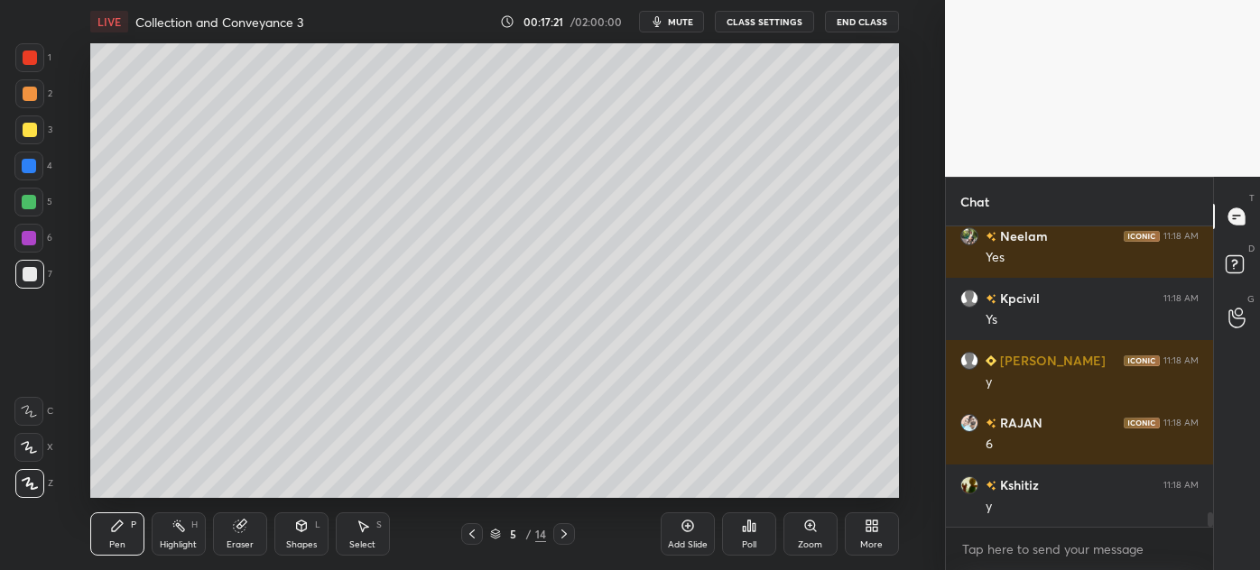
scroll to position [5838, 0]
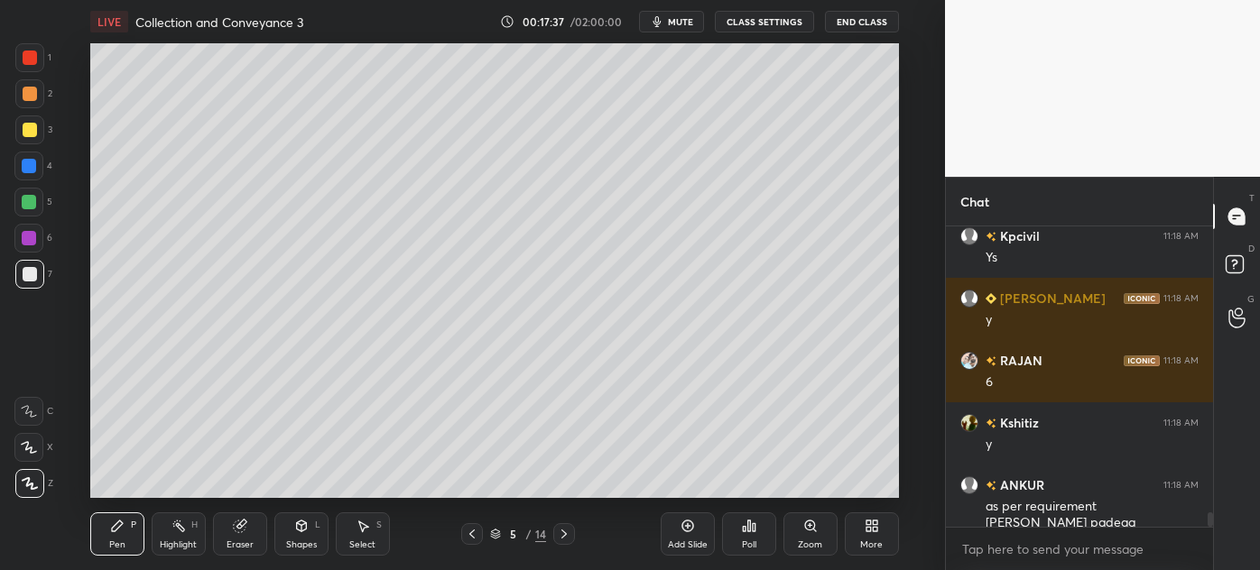
click at [684, 524] on icon at bounding box center [687, 526] width 14 height 14
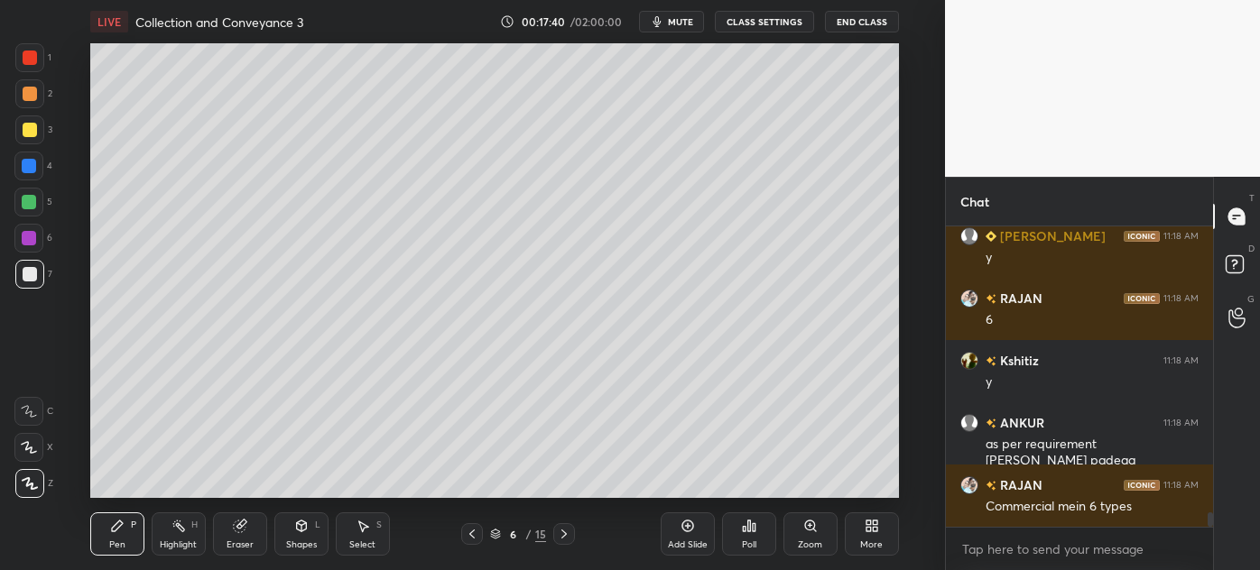
scroll to position [5978, 0]
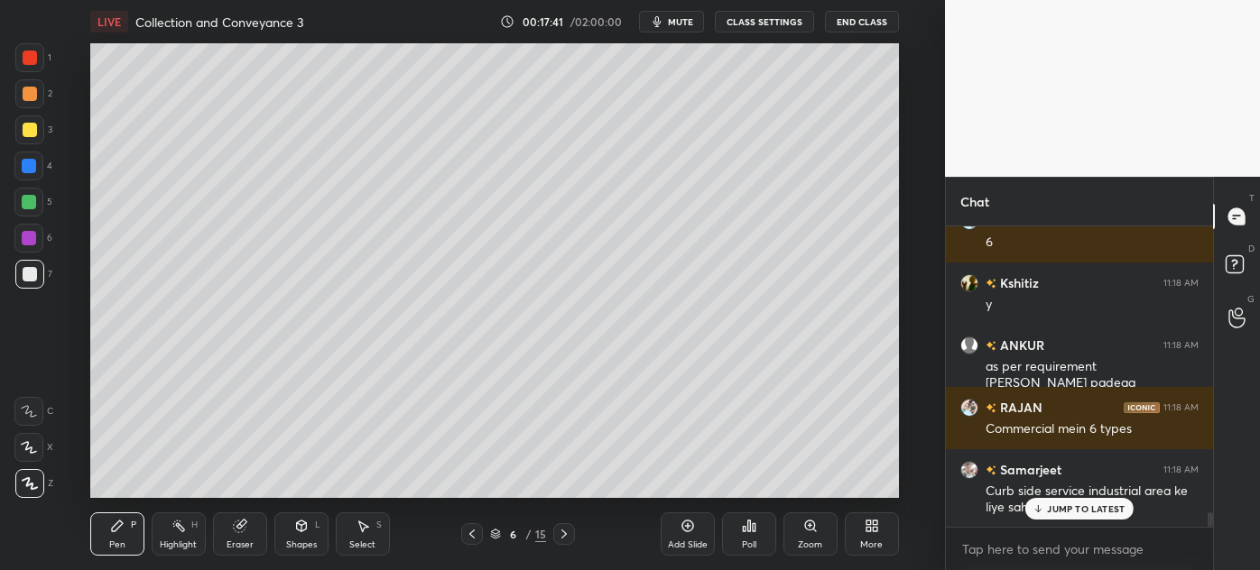
click at [25, 129] on div at bounding box center [30, 130] width 14 height 14
click at [1060, 504] on p "JUMP TO LATEST" at bounding box center [1086, 509] width 78 height 11
click at [22, 211] on div at bounding box center [28, 202] width 29 height 29
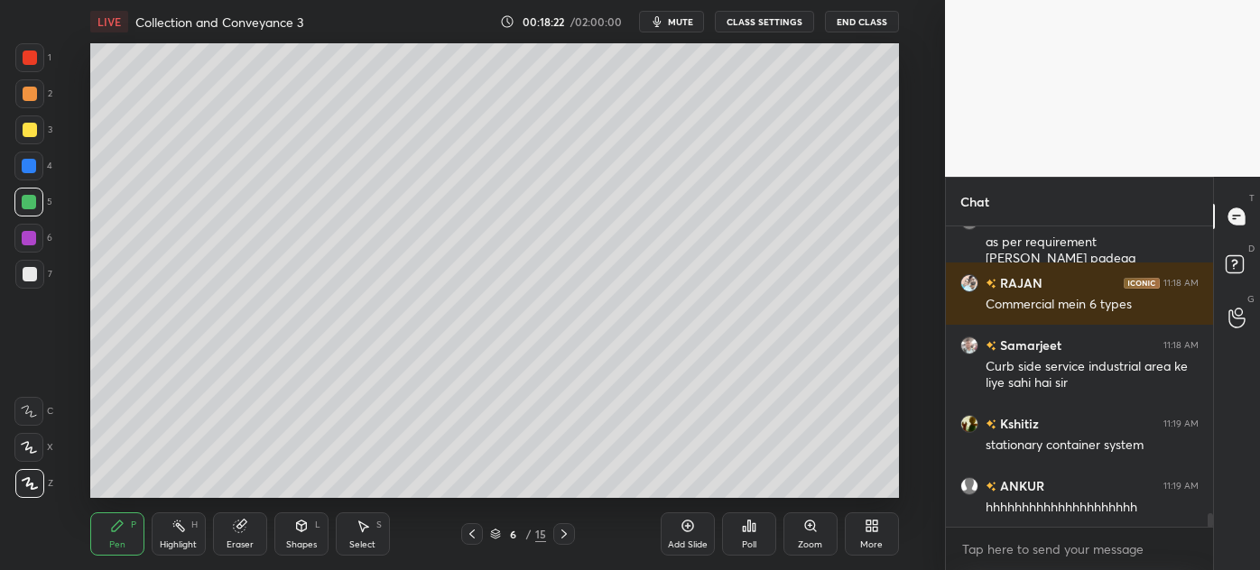
scroll to position [6166, 0]
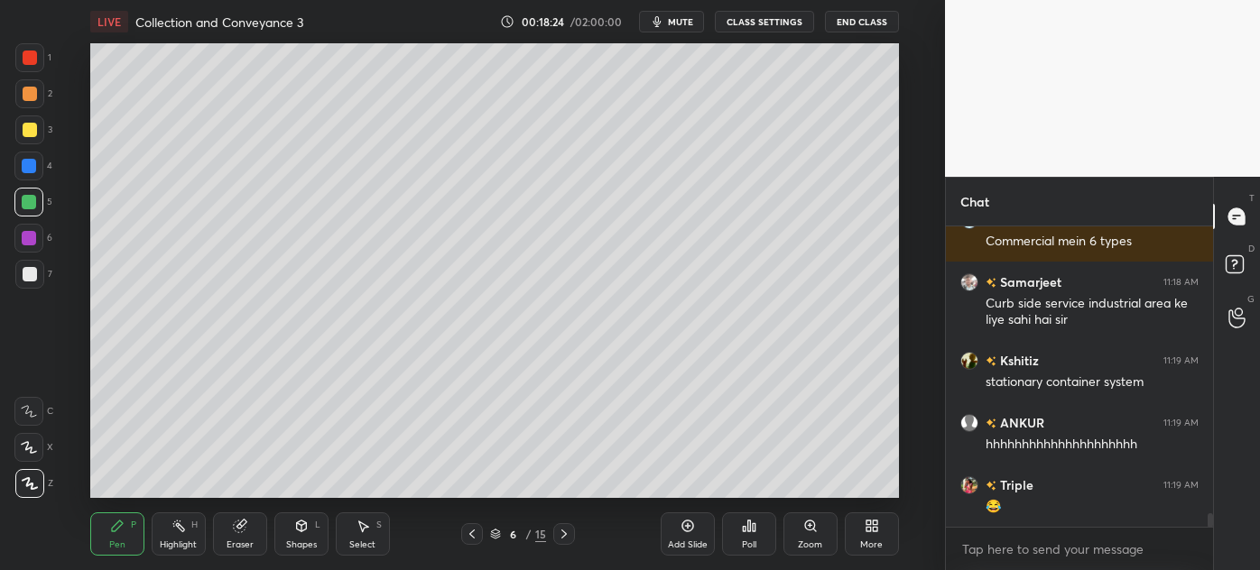
click at [23, 282] on div at bounding box center [29, 274] width 29 height 29
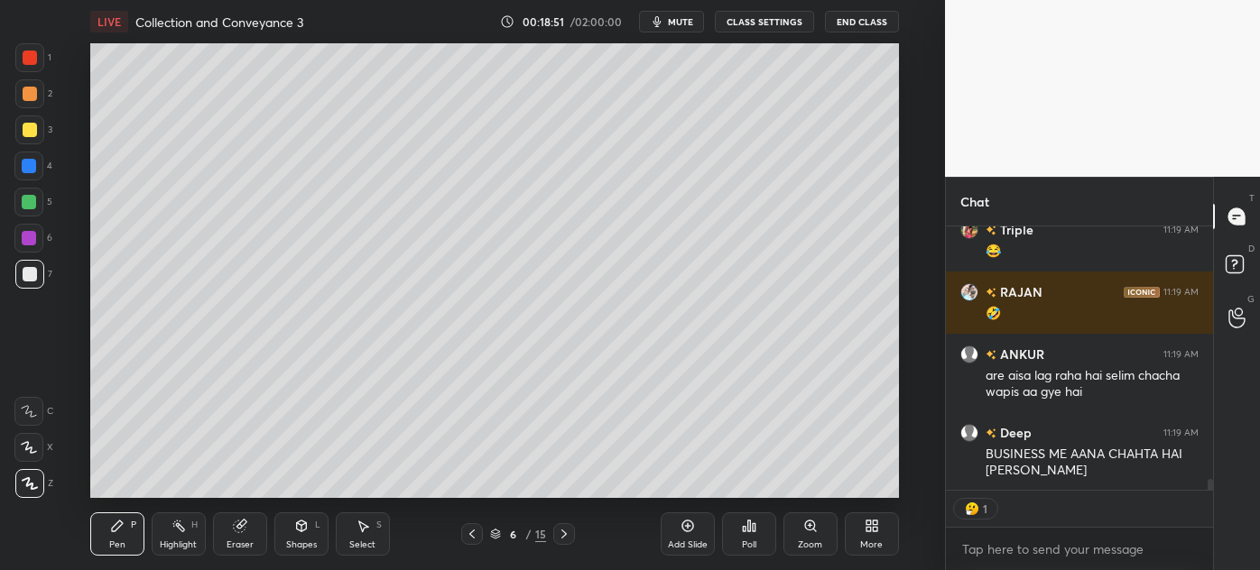
scroll to position [6384, 0]
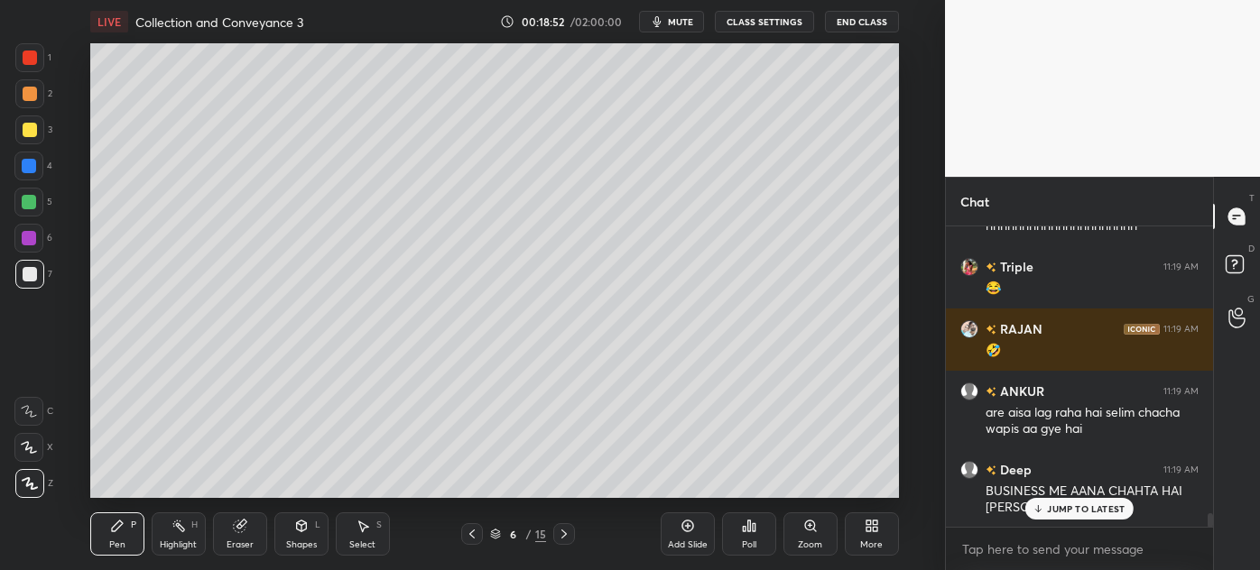
click at [26, 201] on div at bounding box center [29, 202] width 14 height 14
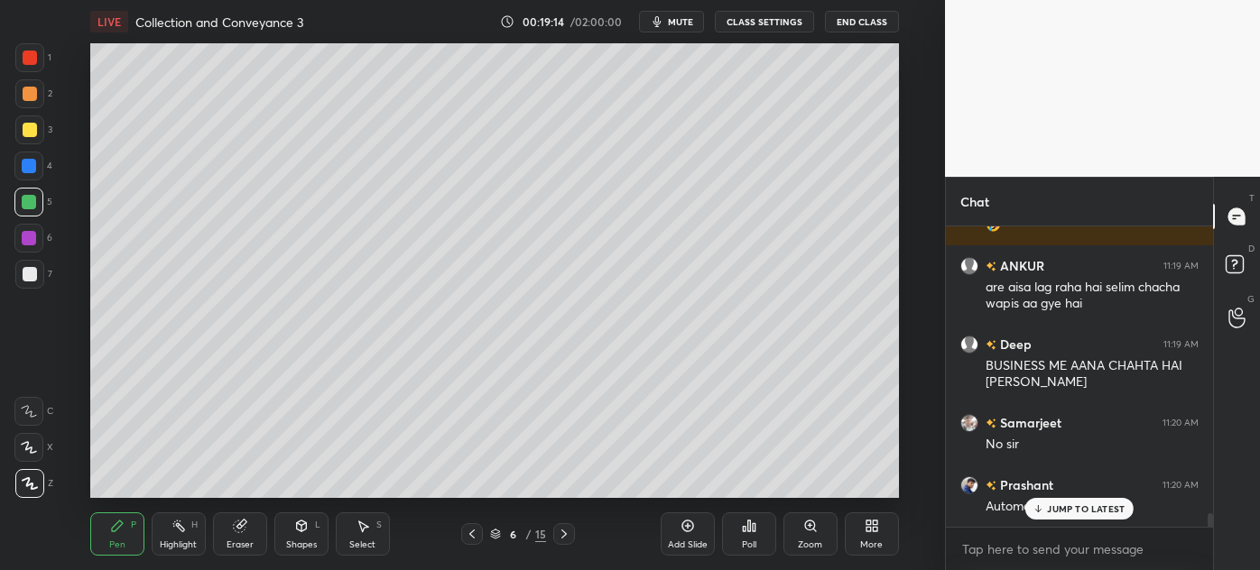
scroll to position [6587, 0]
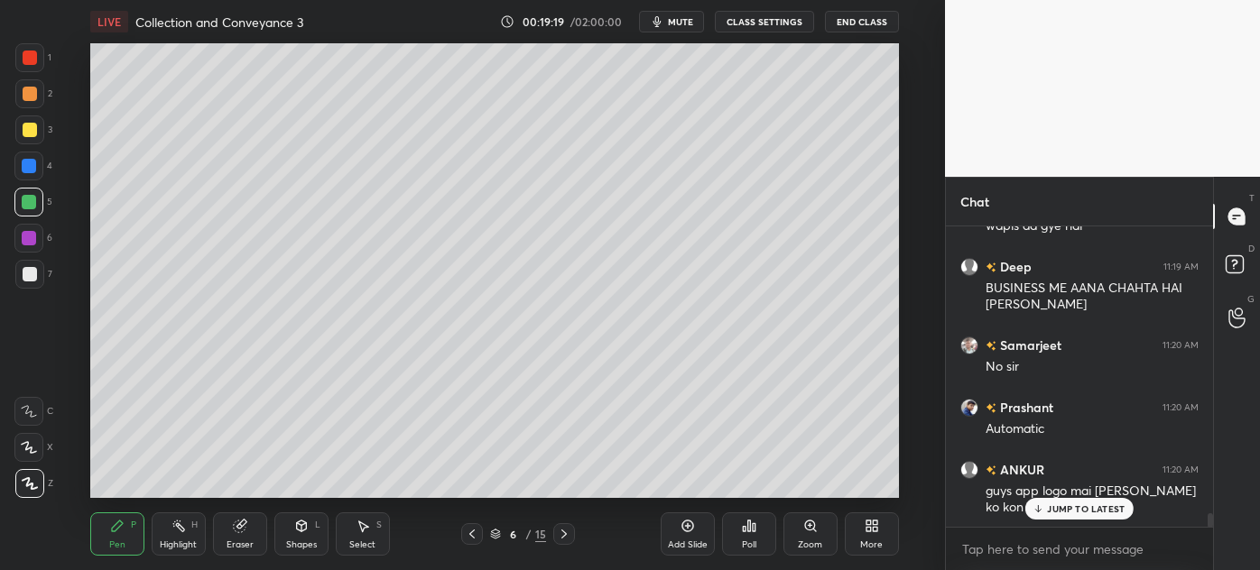
click at [23, 140] on div at bounding box center [29, 130] width 29 height 29
click at [17, 273] on div at bounding box center [29, 274] width 29 height 29
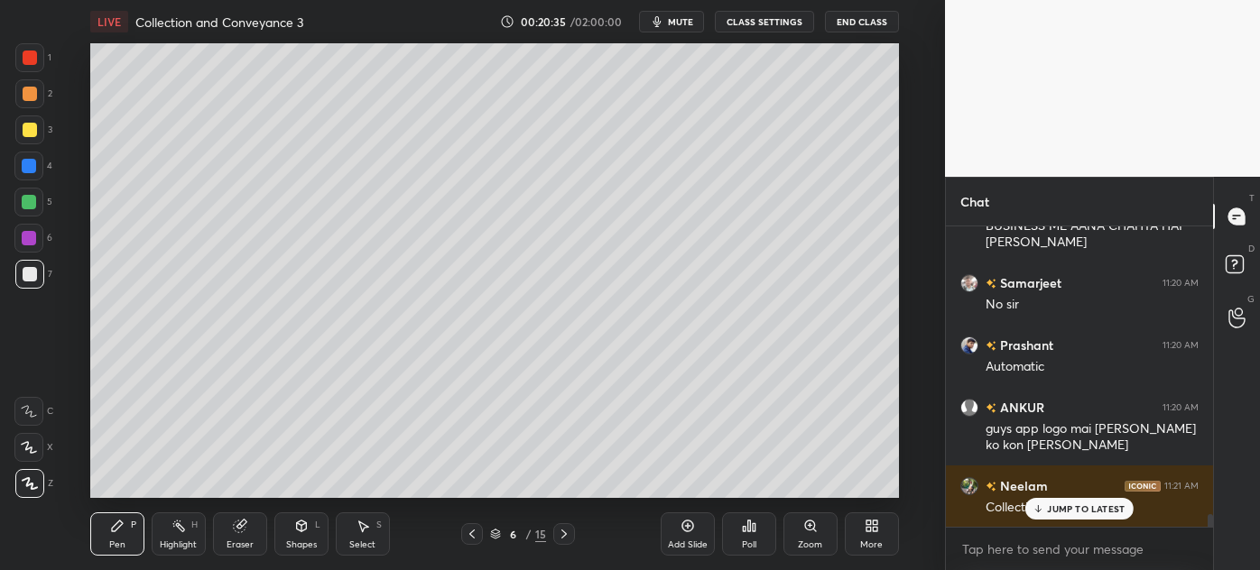
click at [24, 201] on div at bounding box center [29, 202] width 14 height 14
click at [1085, 513] on p "JUMP TO LATEST" at bounding box center [1086, 509] width 78 height 11
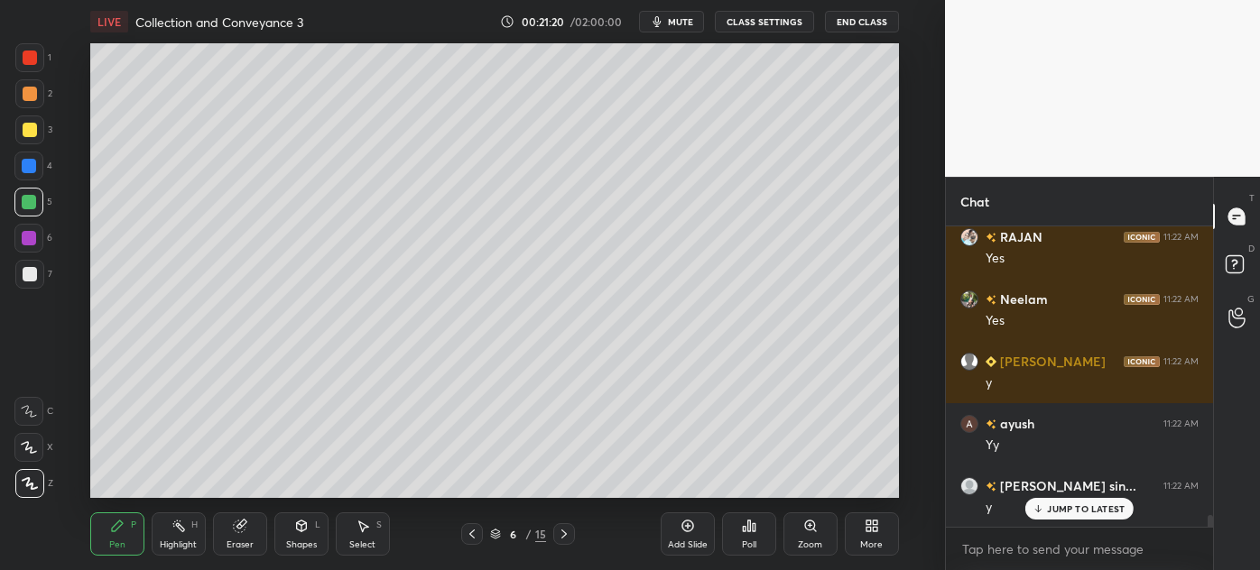
scroll to position [7253, 0]
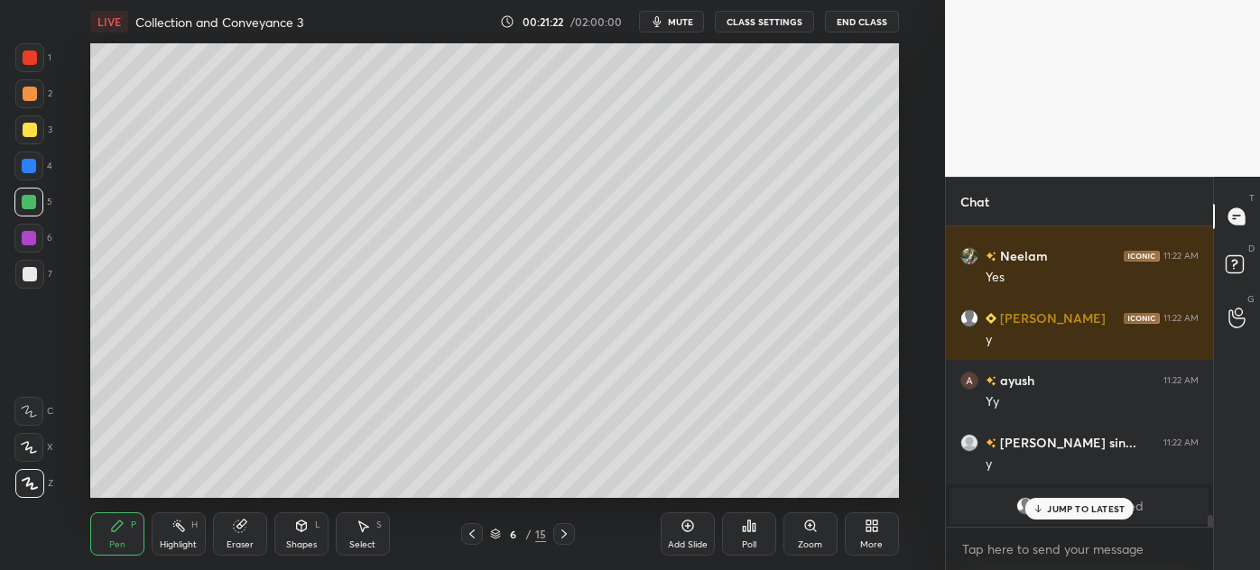
click at [1070, 510] on p "JUMP TO LATEST" at bounding box center [1086, 509] width 78 height 11
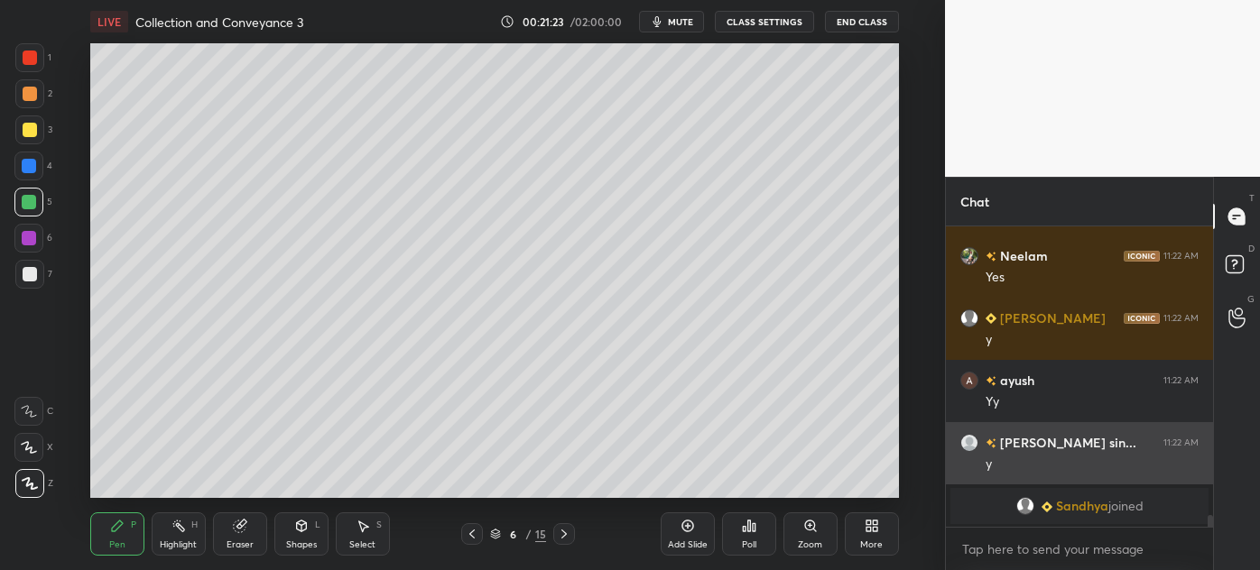
scroll to position [7315, 0]
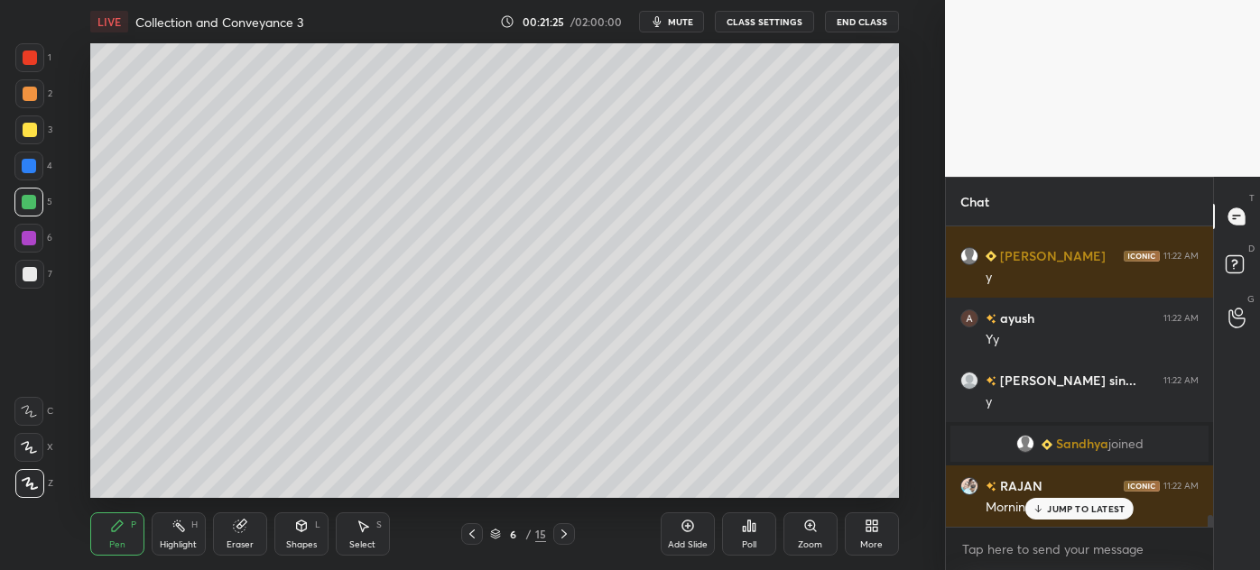
click at [1040, 504] on icon at bounding box center [1038, 509] width 12 height 11
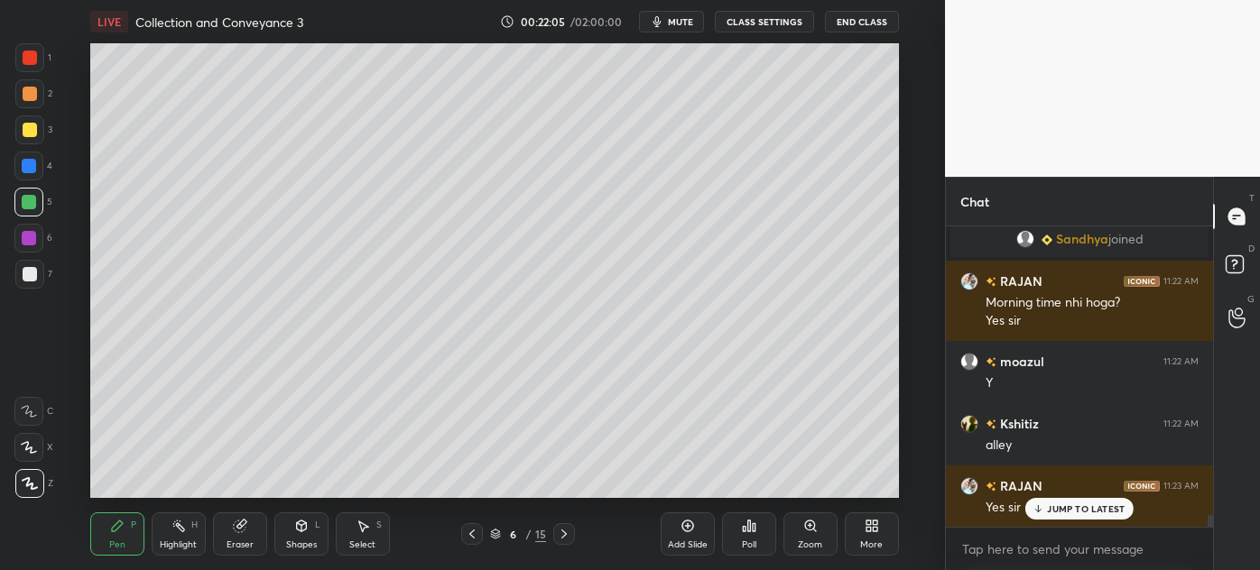
scroll to position [7582, 0]
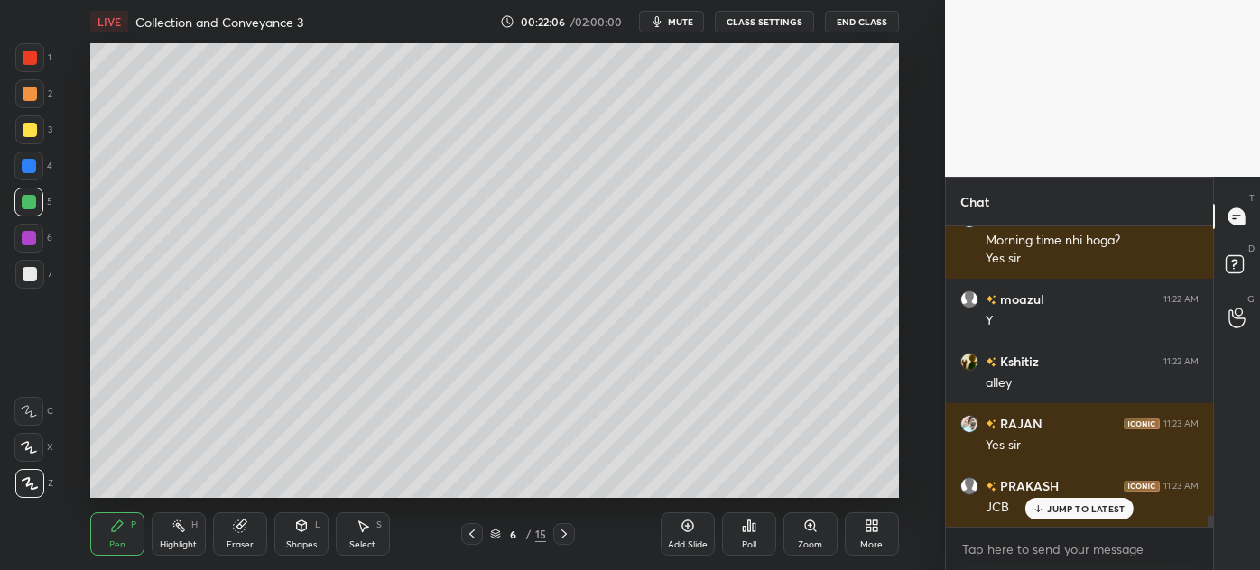
click at [25, 281] on div at bounding box center [30, 274] width 14 height 14
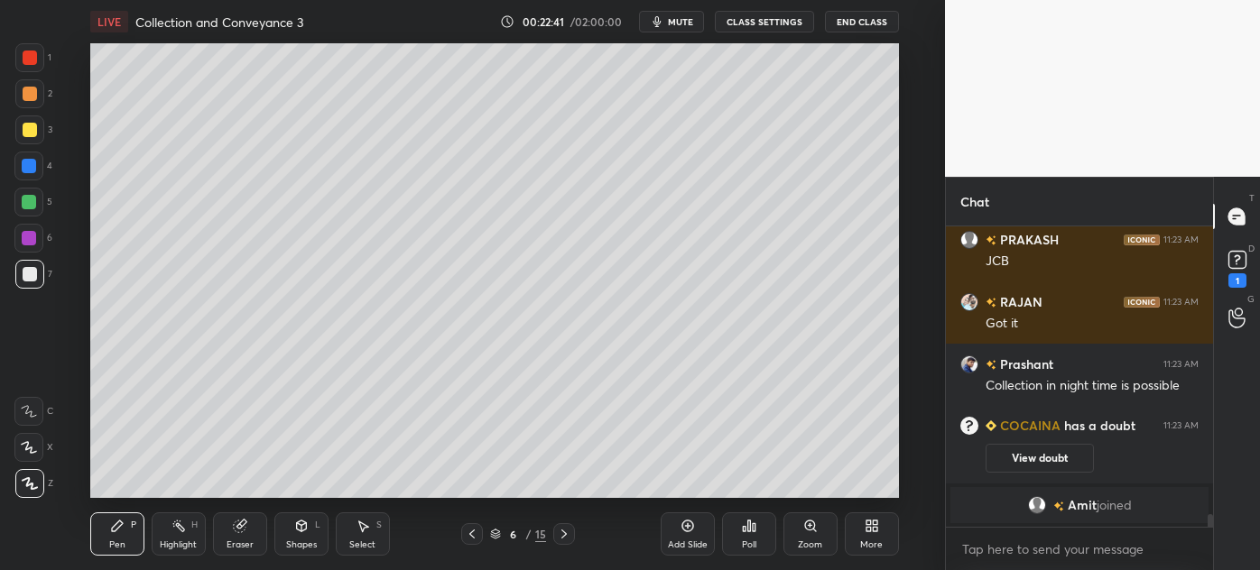
scroll to position [6962, 0]
click at [1235, 258] on rect at bounding box center [1236, 260] width 17 height 17
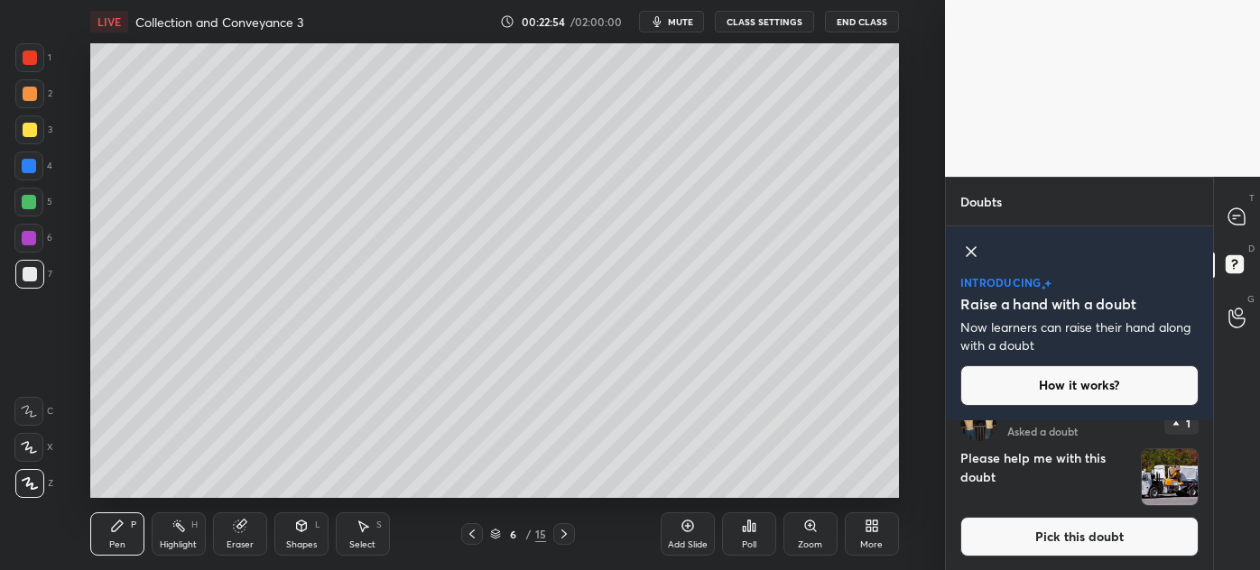
click at [1064, 545] on button "Pick this doubt" at bounding box center [1079, 537] width 238 height 40
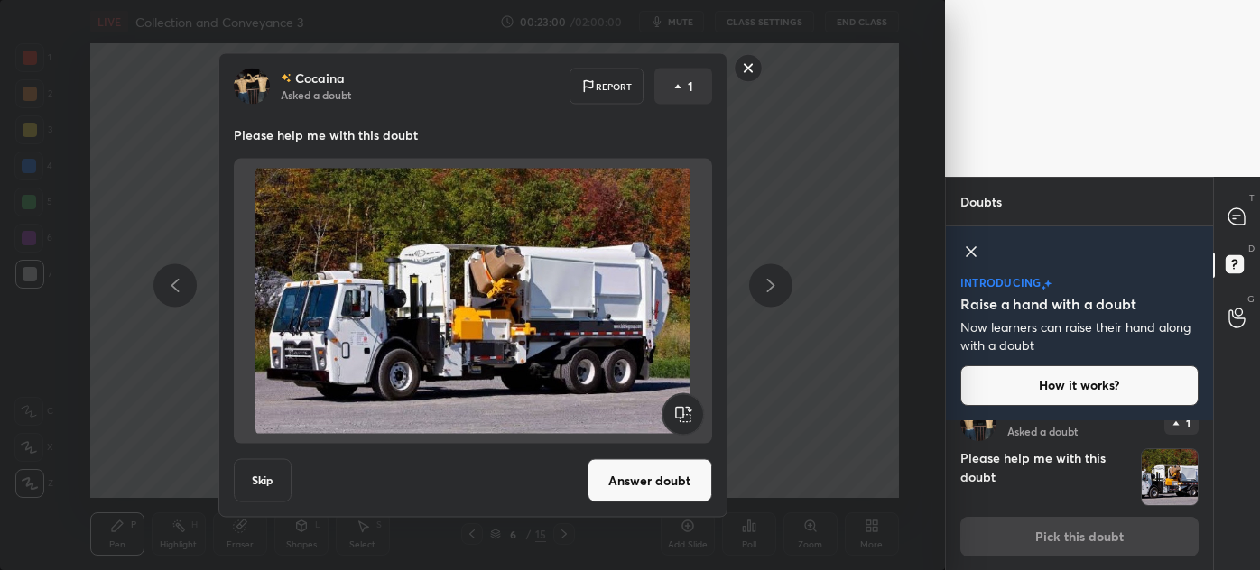
click at [753, 69] on rect at bounding box center [748, 68] width 28 height 28
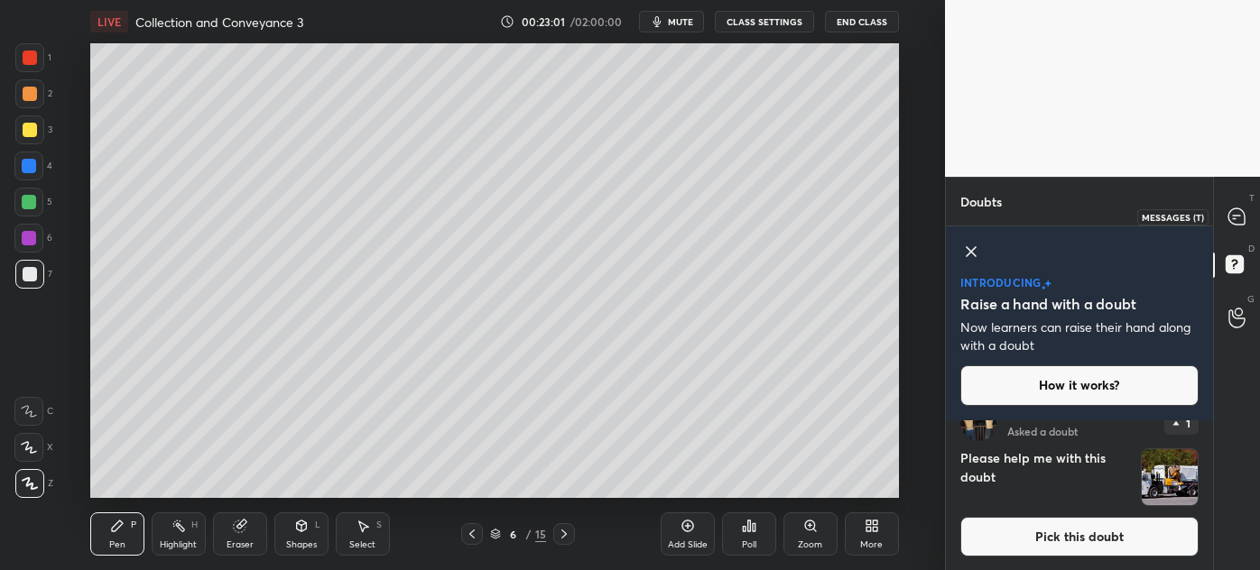
click at [1236, 220] on icon at bounding box center [1236, 216] width 16 height 16
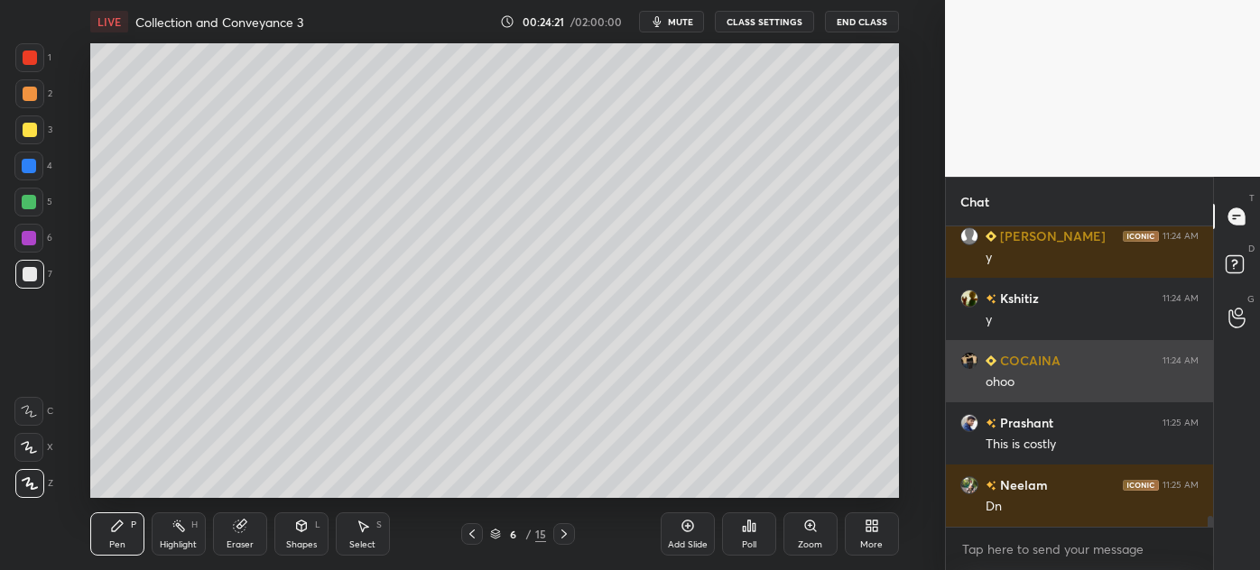
scroll to position [7809, 0]
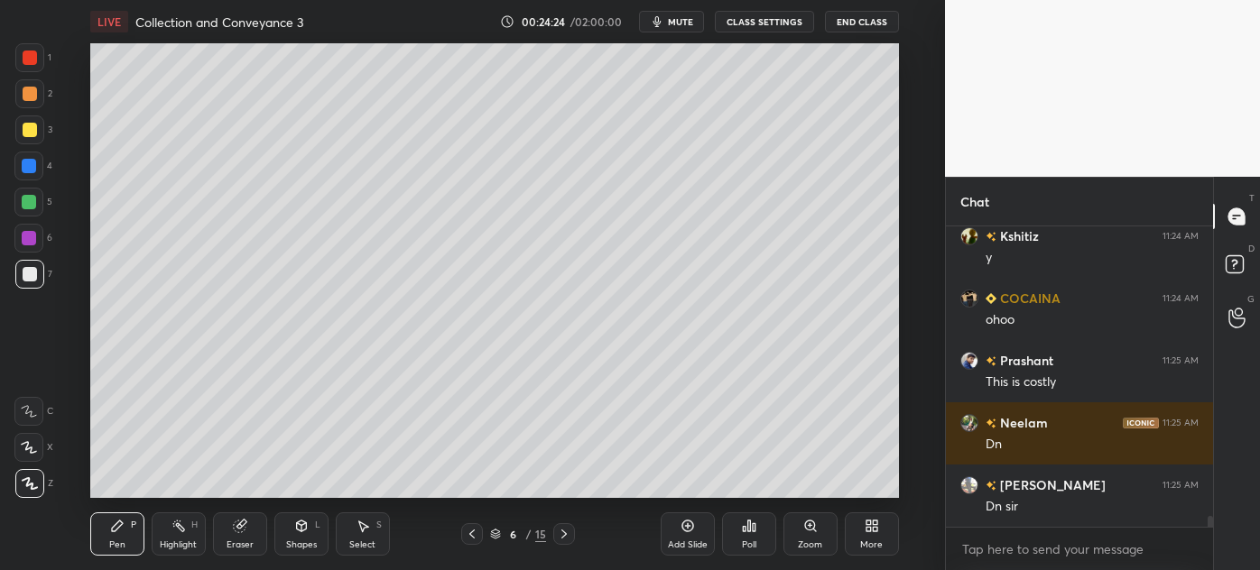
click at [691, 529] on icon at bounding box center [687, 527] width 12 height 12
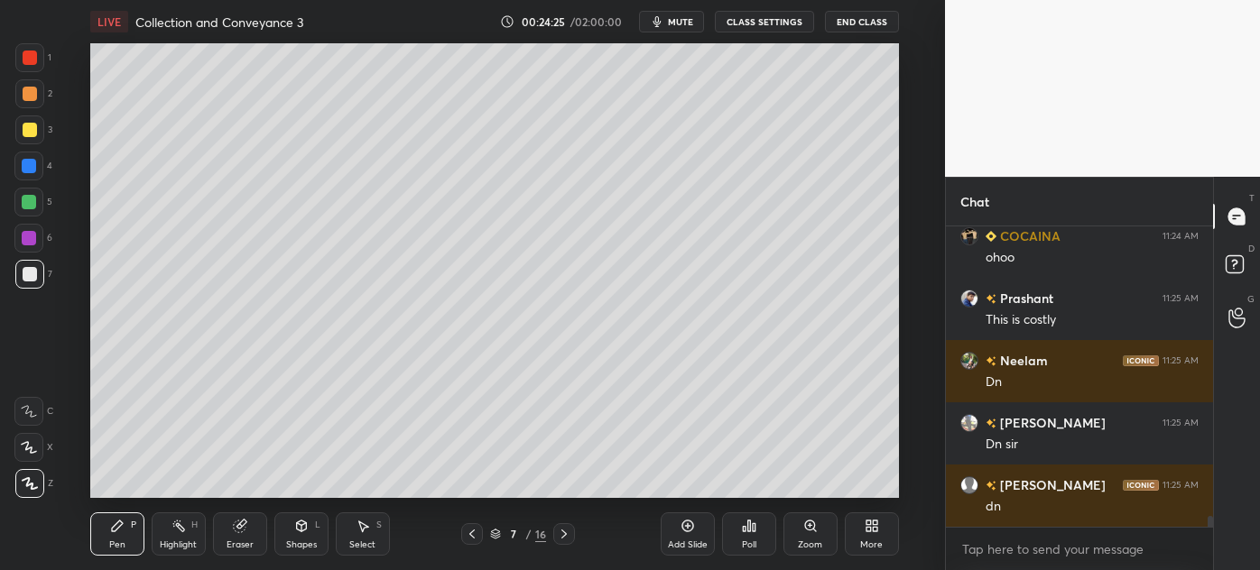
scroll to position [7933, 0]
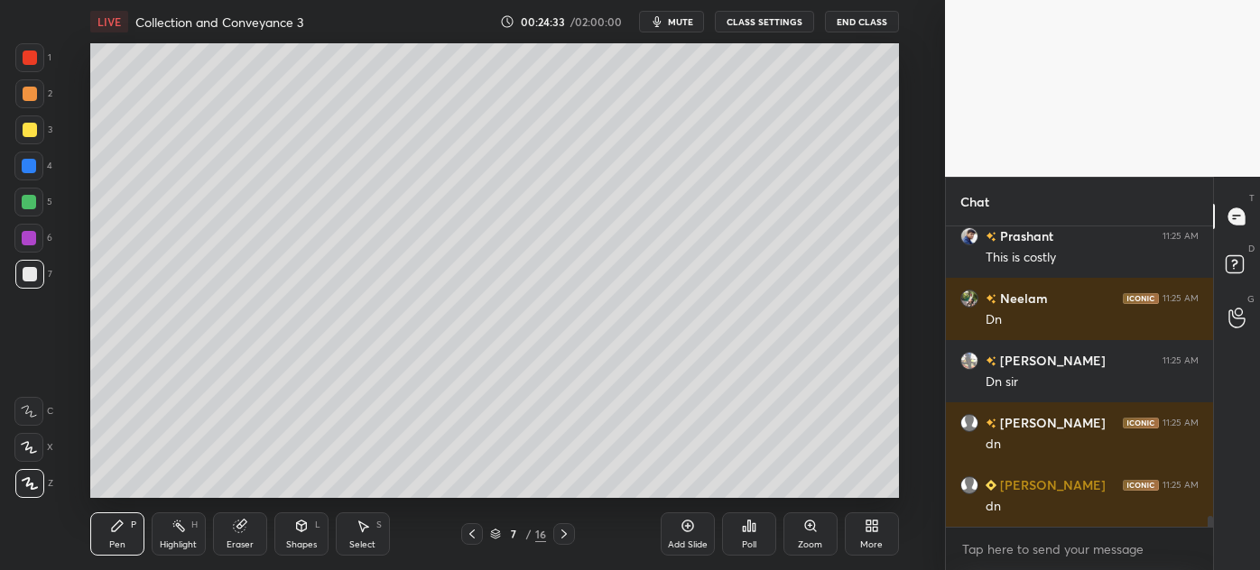
click at [29, 127] on div at bounding box center [30, 130] width 14 height 14
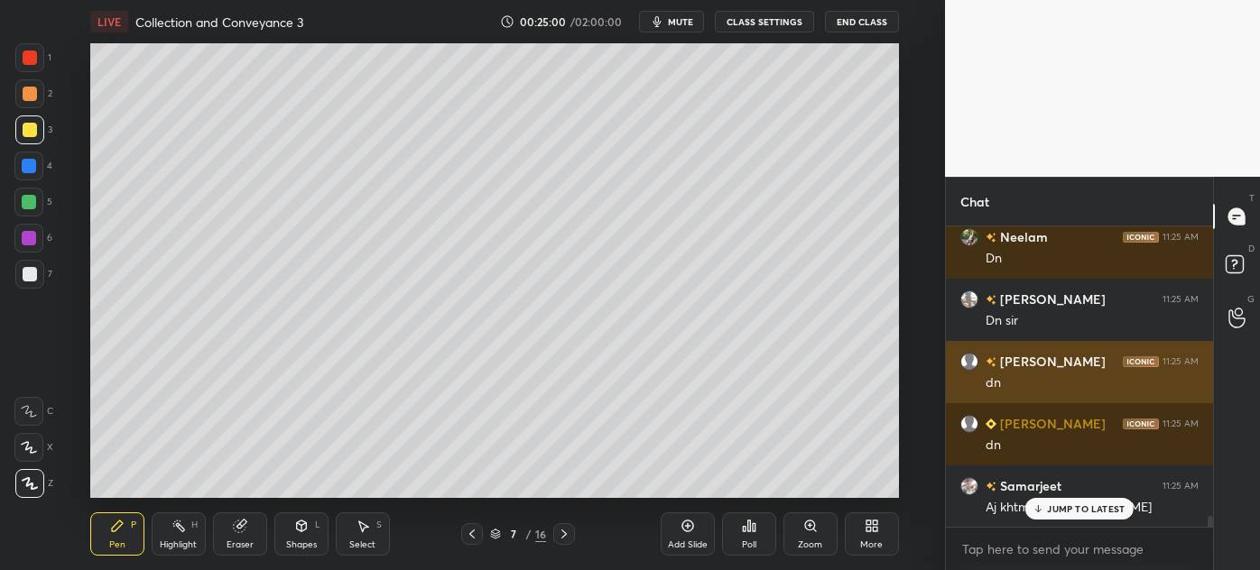
scroll to position [8057, 0]
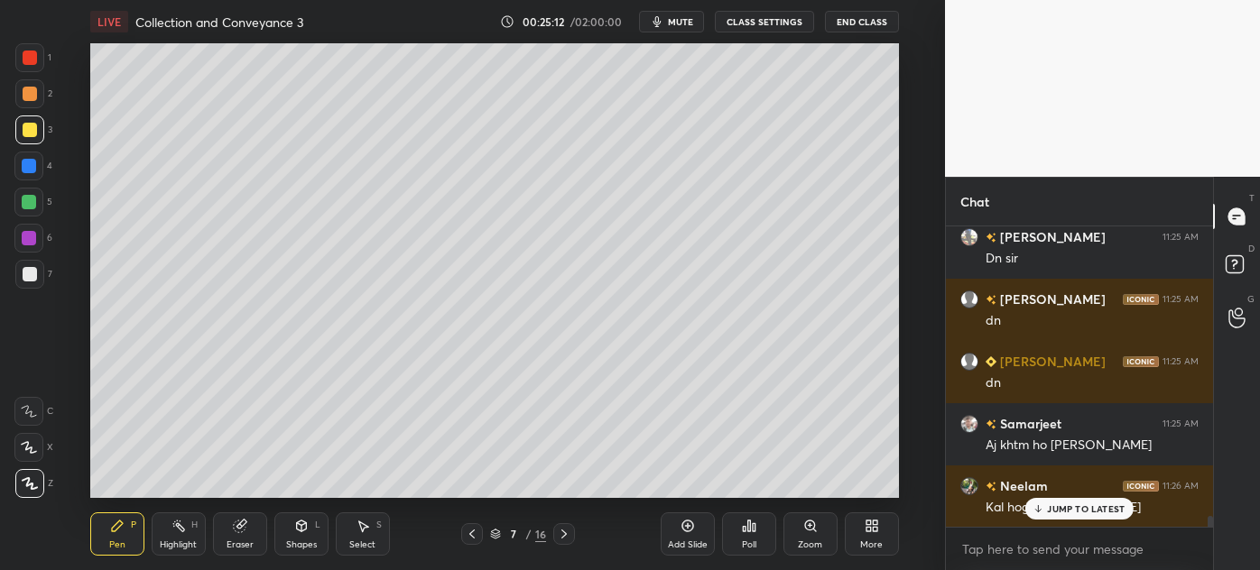
click at [24, 281] on div at bounding box center [30, 274] width 14 height 14
click at [476, 543] on div at bounding box center [472, 534] width 22 height 22
click at [567, 533] on icon at bounding box center [564, 534] width 14 height 14
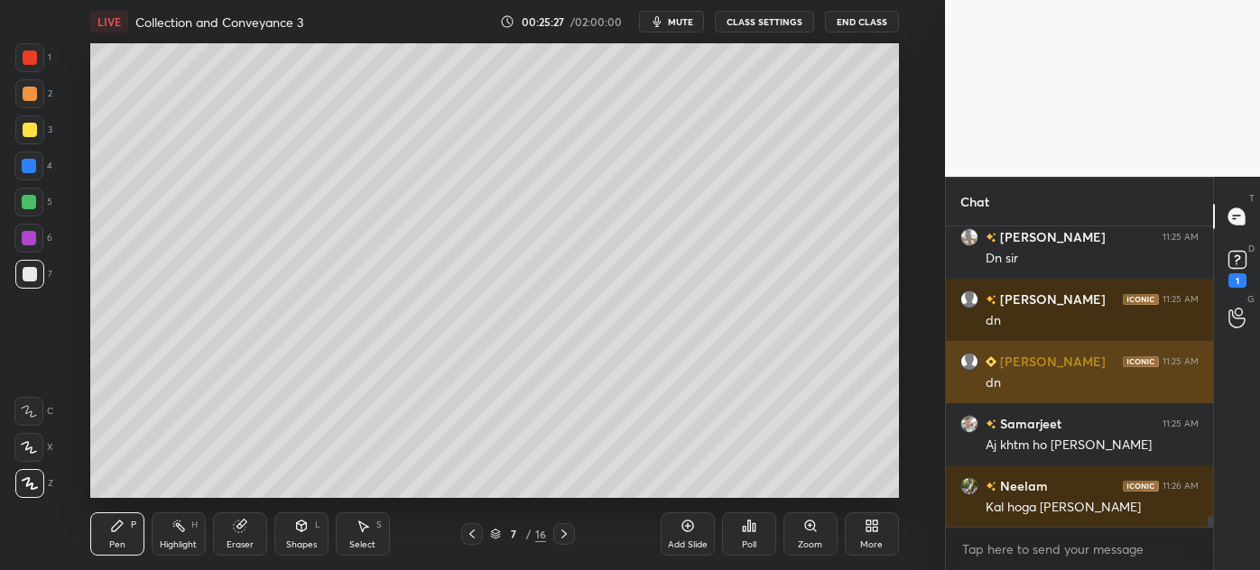
scroll to position [31, 0]
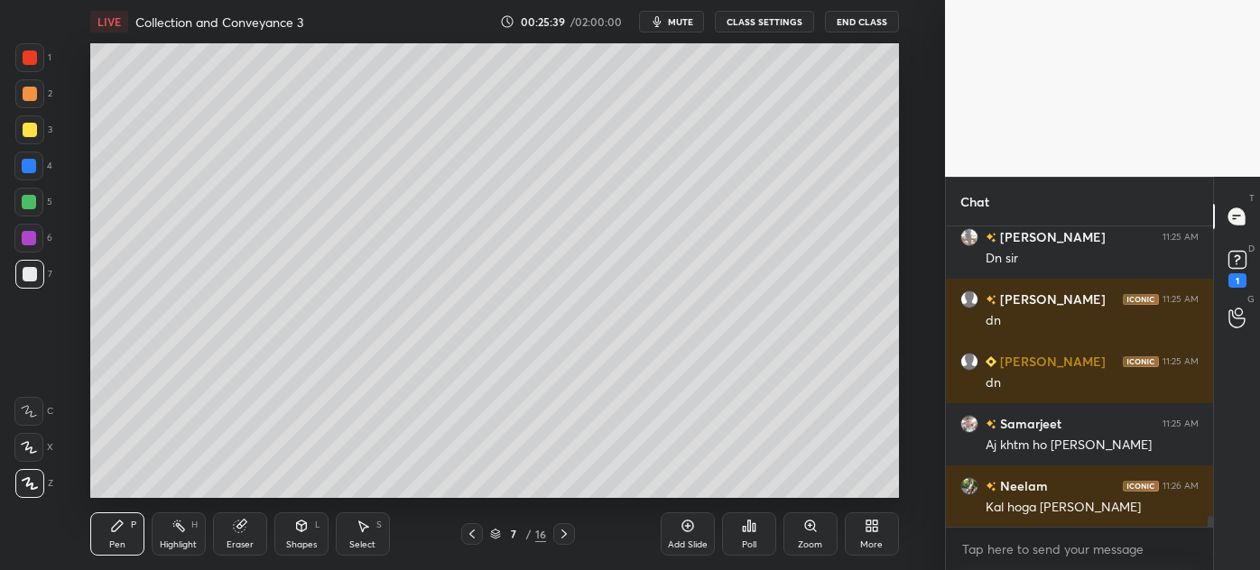
click at [19, 128] on div at bounding box center [29, 130] width 29 height 29
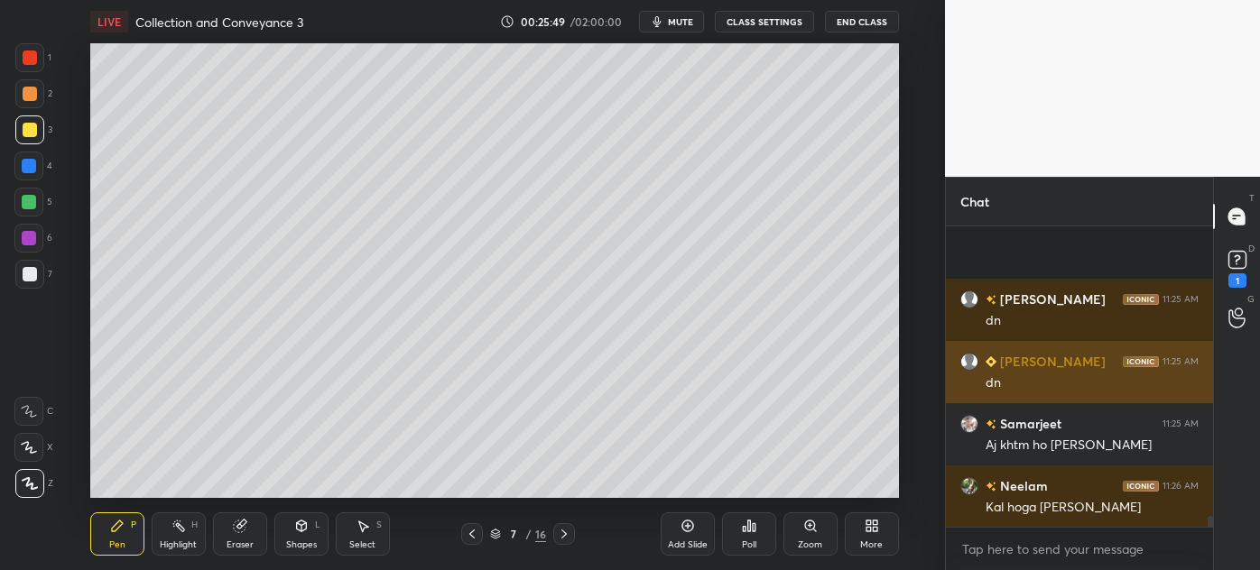
scroll to position [8179, 0]
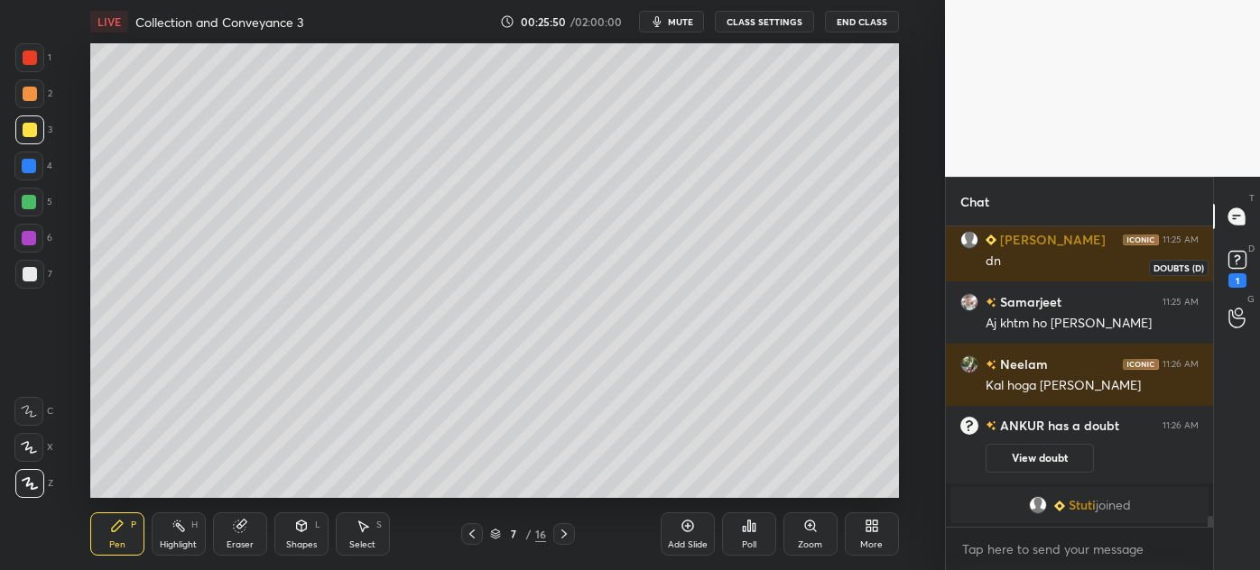
click at [1234, 261] on rect at bounding box center [1236, 260] width 17 height 17
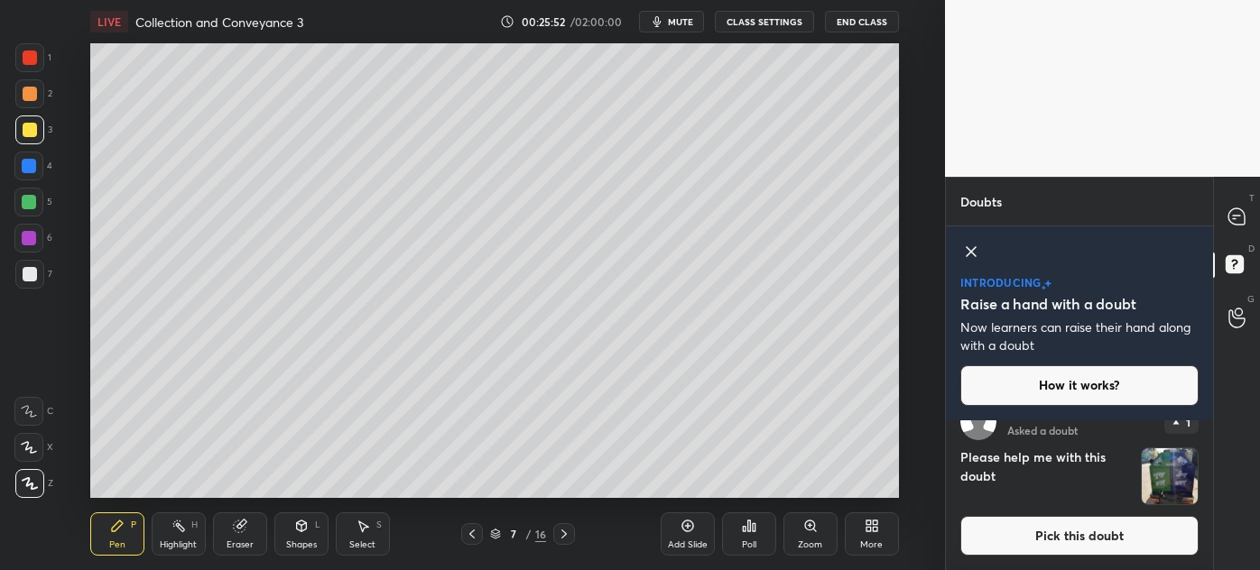
click at [1063, 529] on button "Pick this doubt" at bounding box center [1079, 536] width 238 height 40
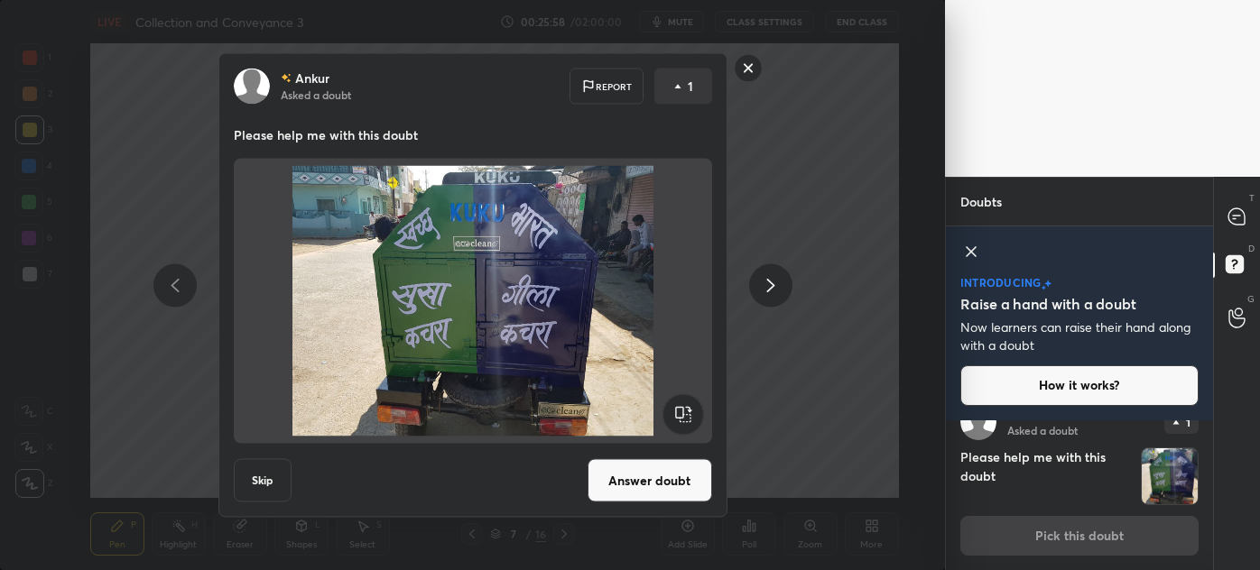
click at [750, 69] on rect at bounding box center [748, 68] width 28 height 28
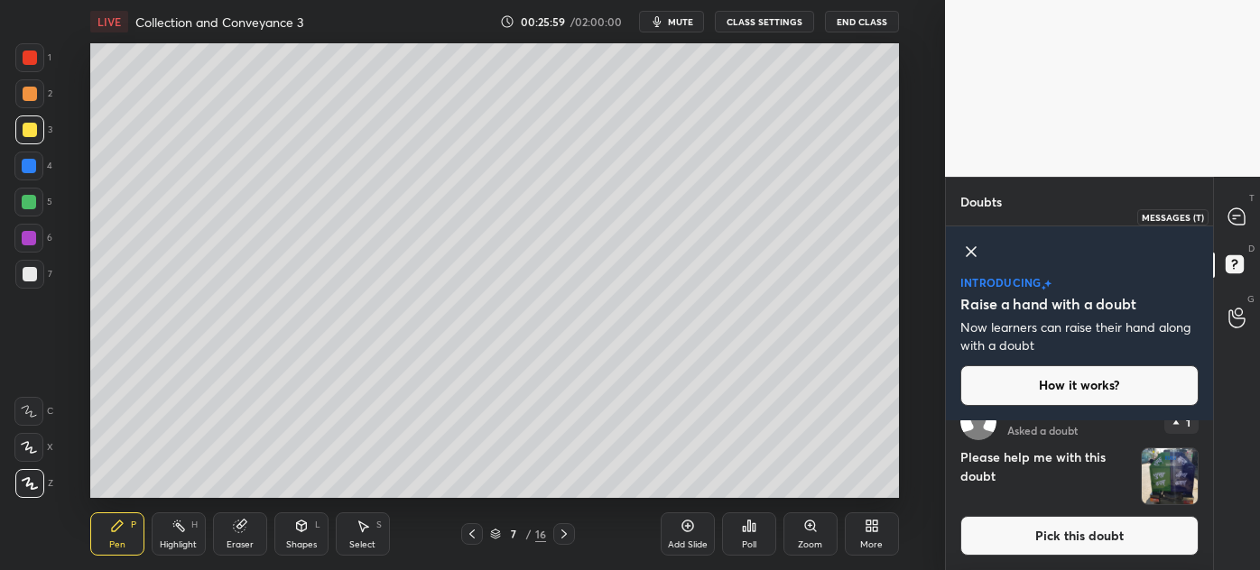
click at [1236, 217] on icon at bounding box center [1236, 216] width 16 height 16
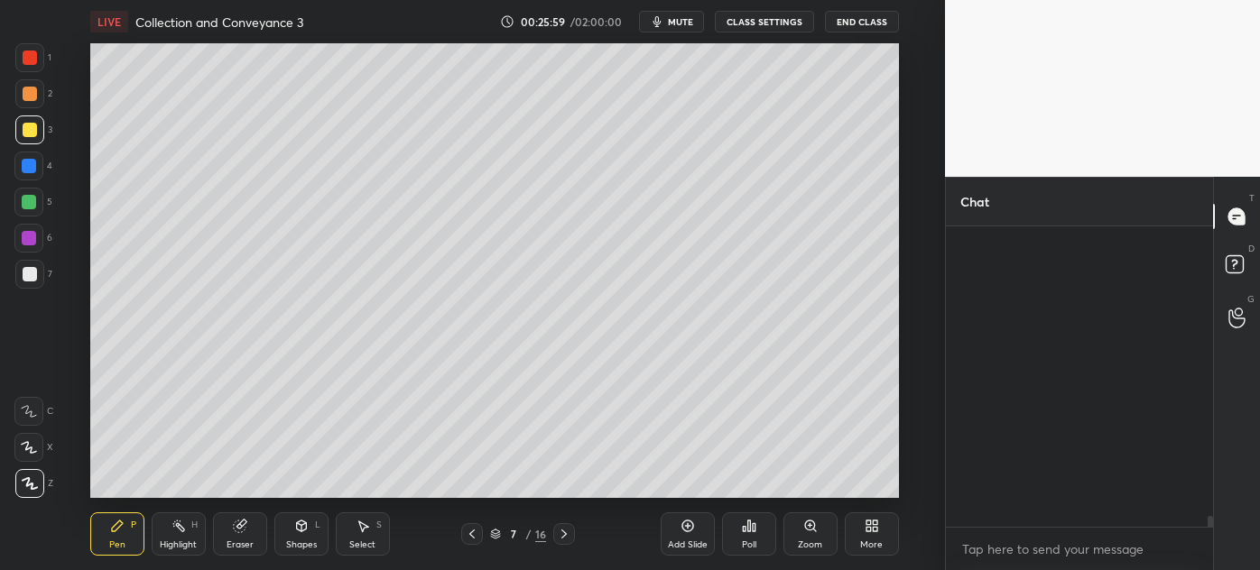
scroll to position [295, 262]
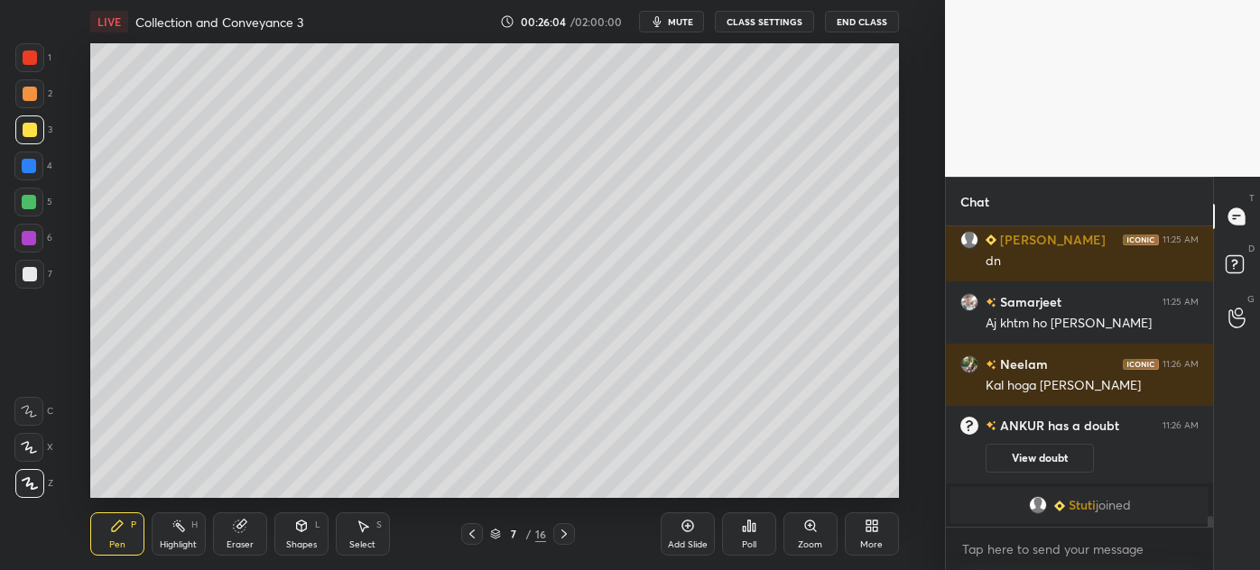
click at [31, 271] on div at bounding box center [30, 274] width 14 height 14
click at [558, 536] on icon at bounding box center [564, 534] width 14 height 14
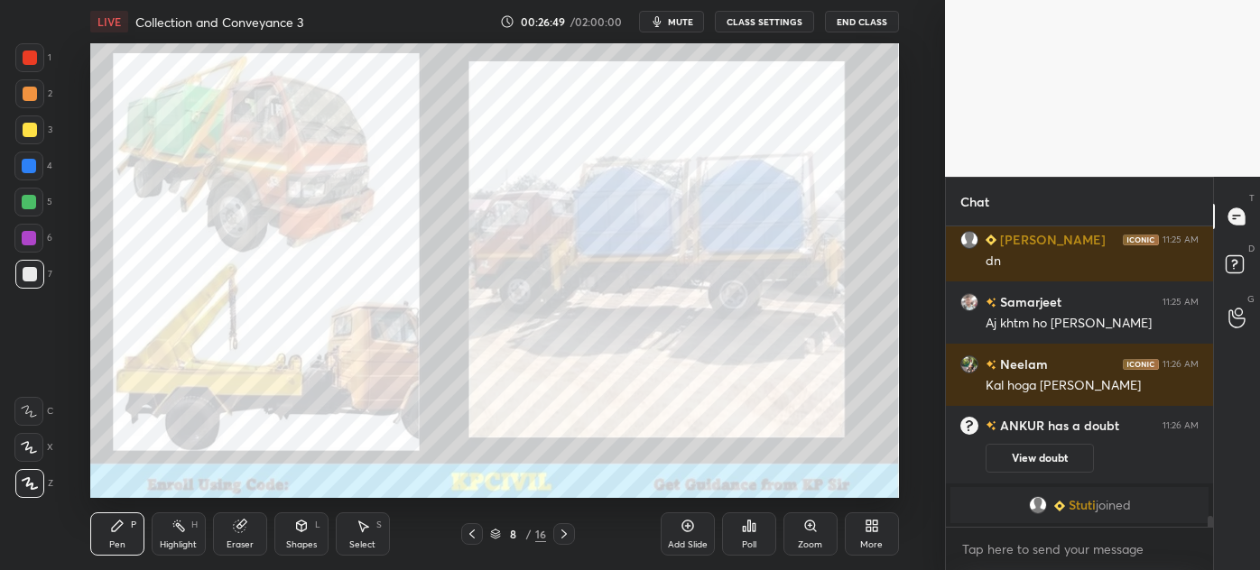
click at [558, 536] on icon at bounding box center [564, 534] width 14 height 14
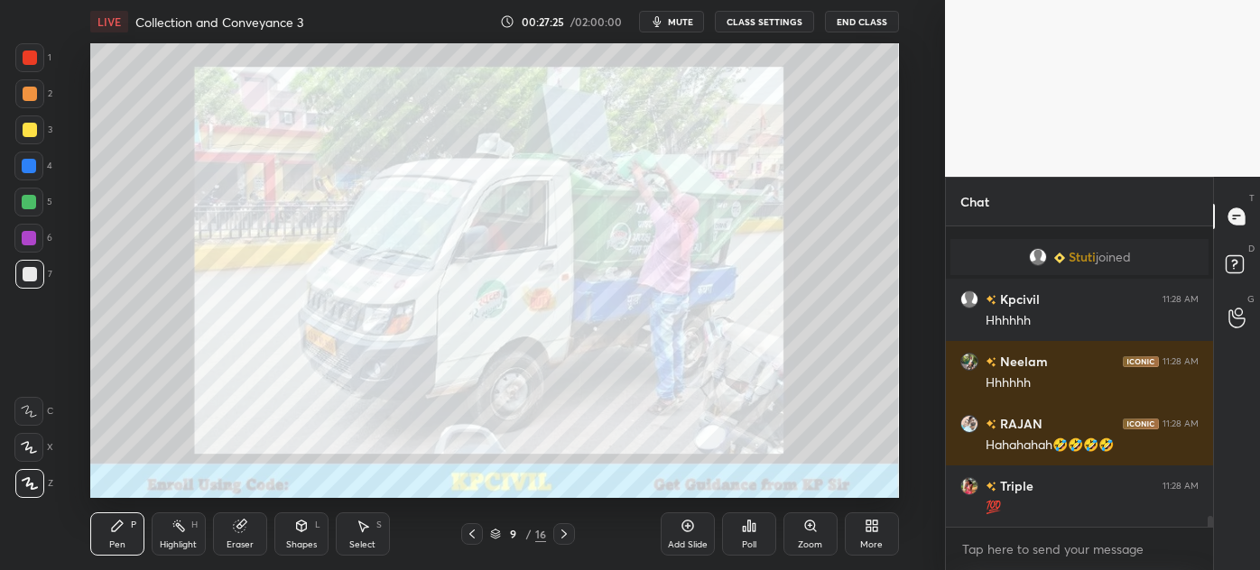
scroll to position [8218, 0]
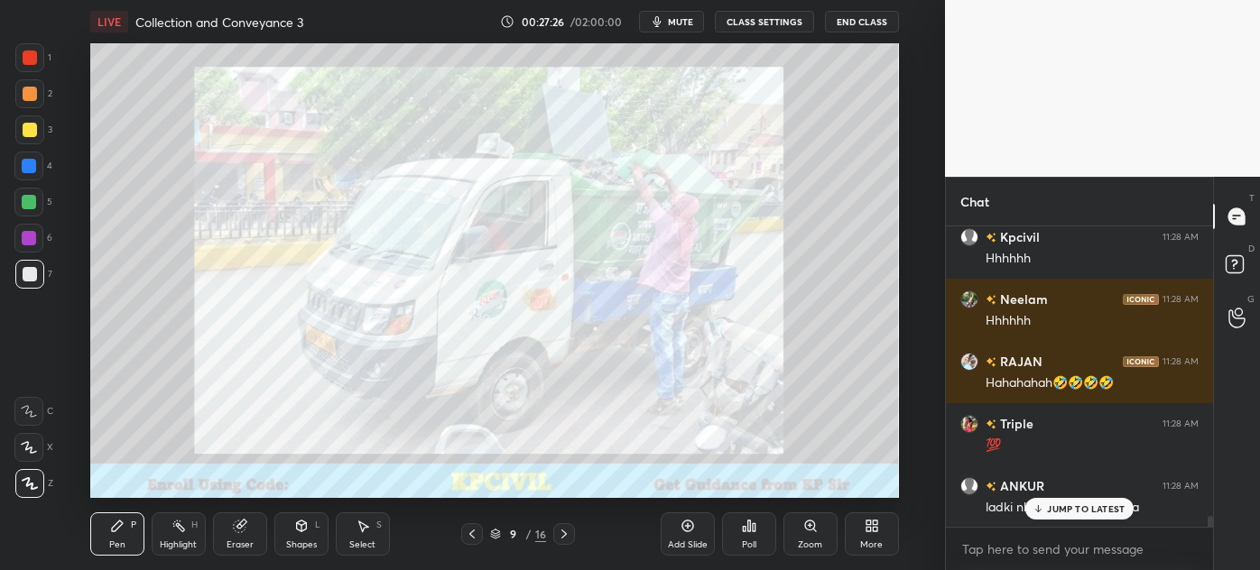
click at [1054, 506] on p "JUMP TO LATEST" at bounding box center [1086, 509] width 78 height 11
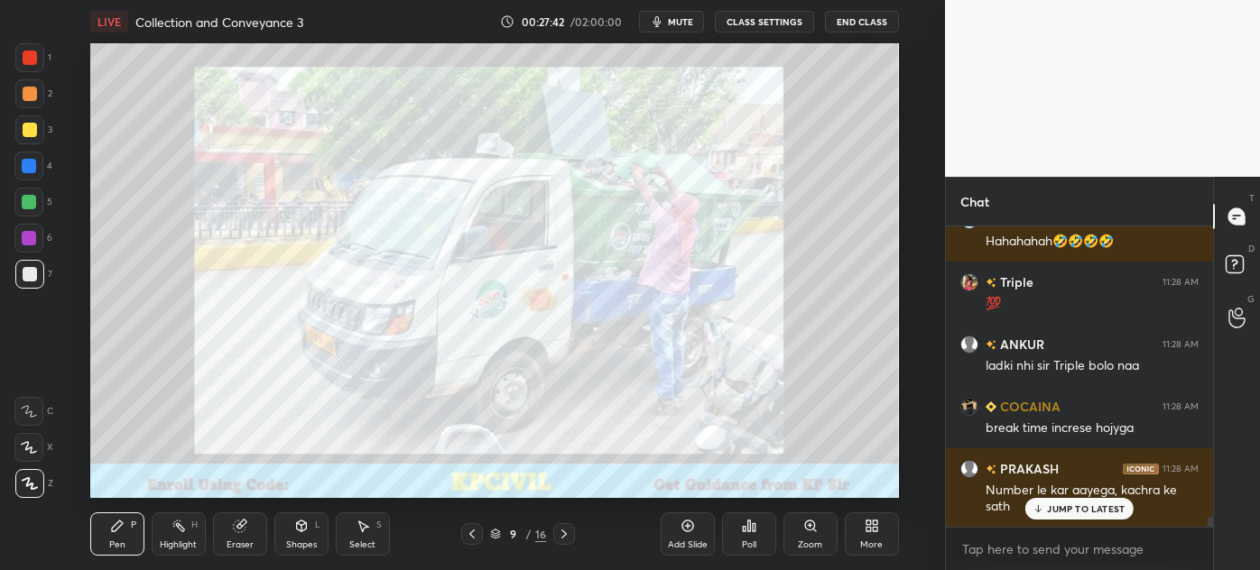
scroll to position [8421, 0]
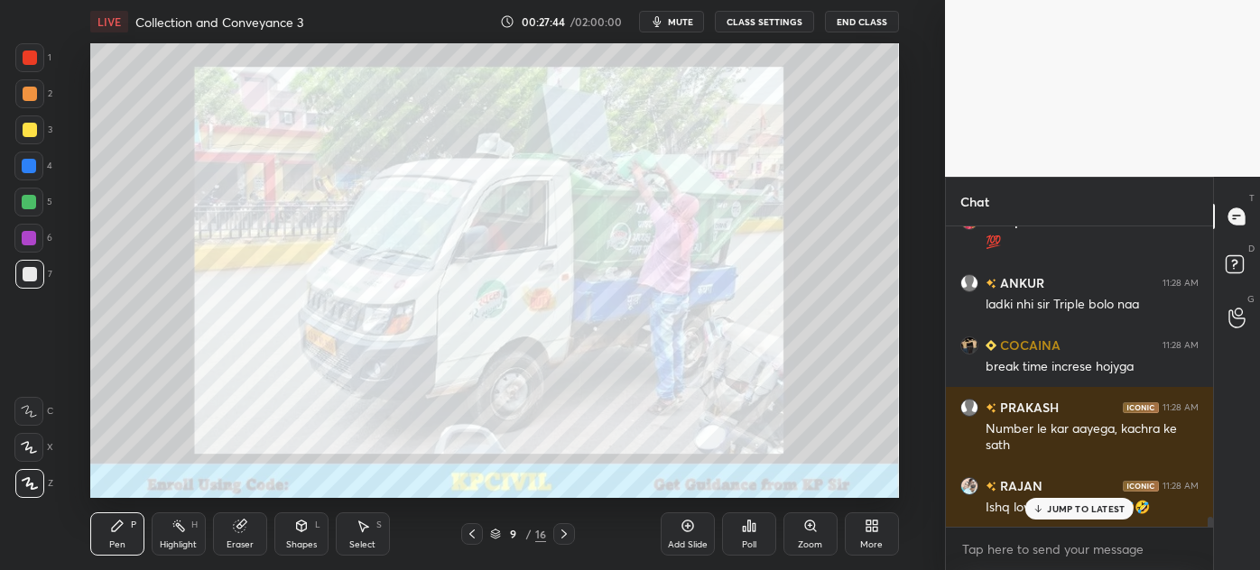
click at [1067, 509] on p "JUMP TO LATEST" at bounding box center [1086, 509] width 78 height 11
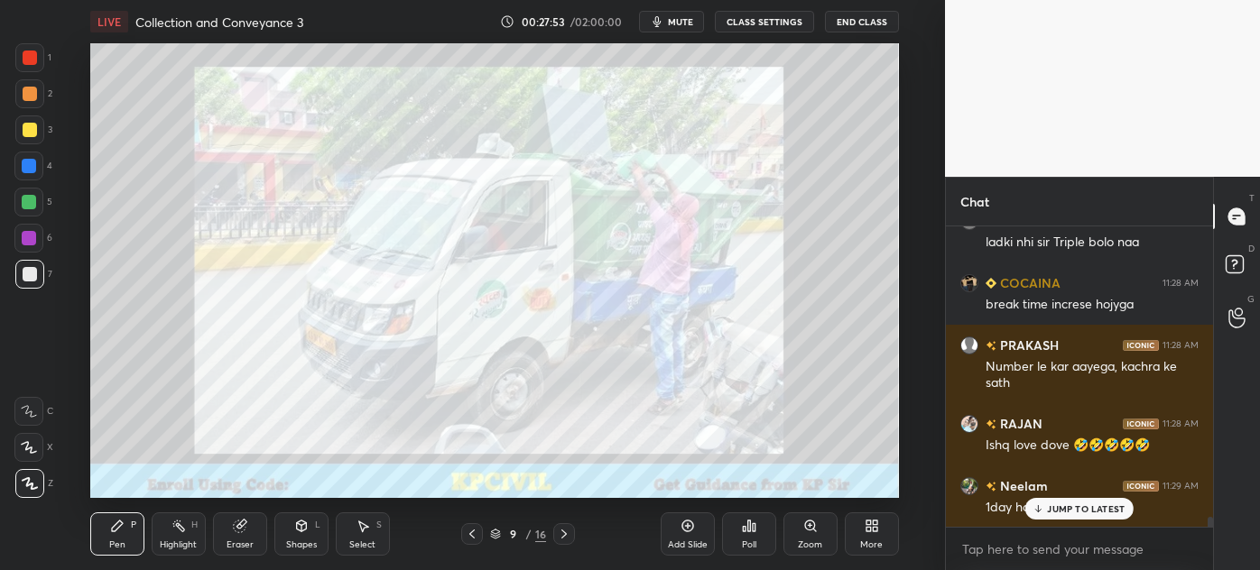
click at [1065, 516] on div "JUMP TO LATEST" at bounding box center [1079, 509] width 108 height 22
click at [482, 527] on div at bounding box center [472, 534] width 22 height 22
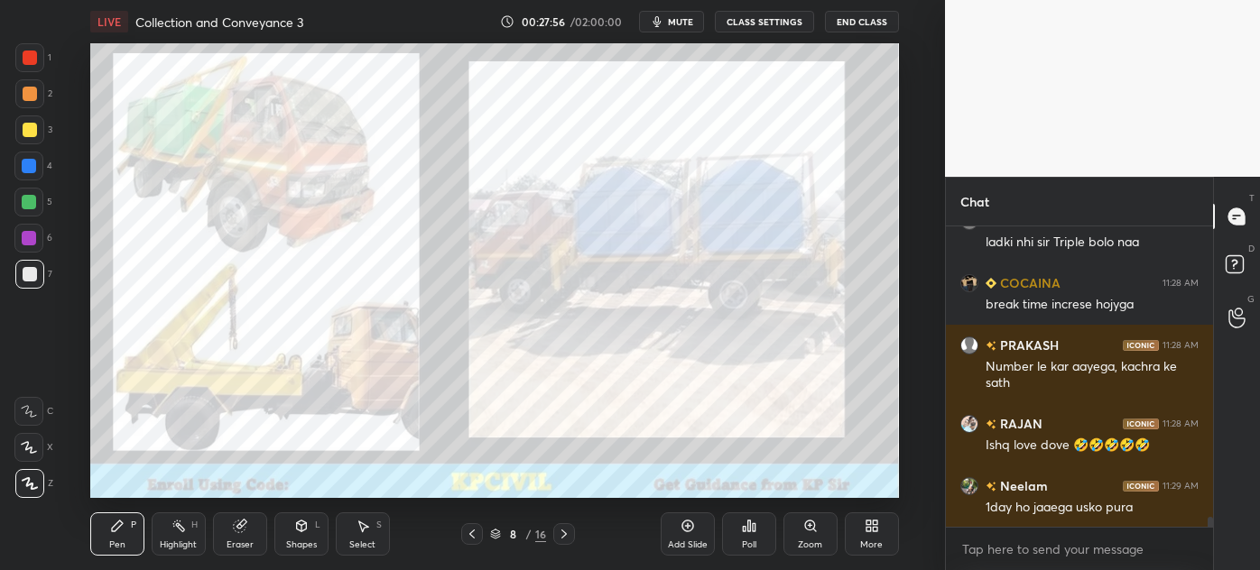
click at [466, 533] on icon at bounding box center [472, 534] width 14 height 14
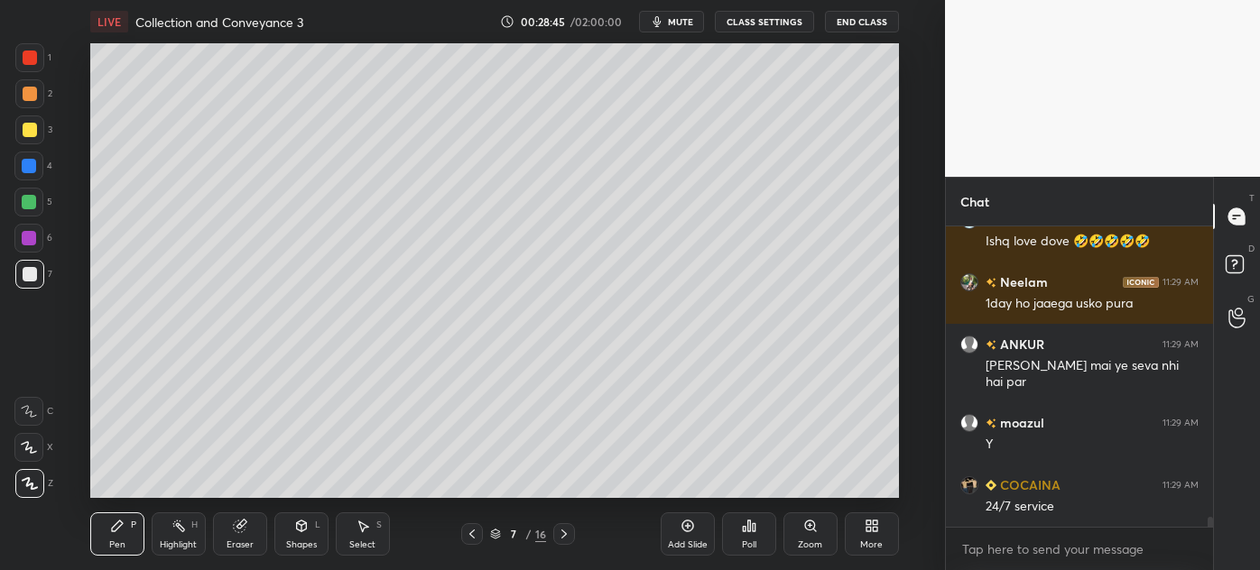
scroll to position [8765, 0]
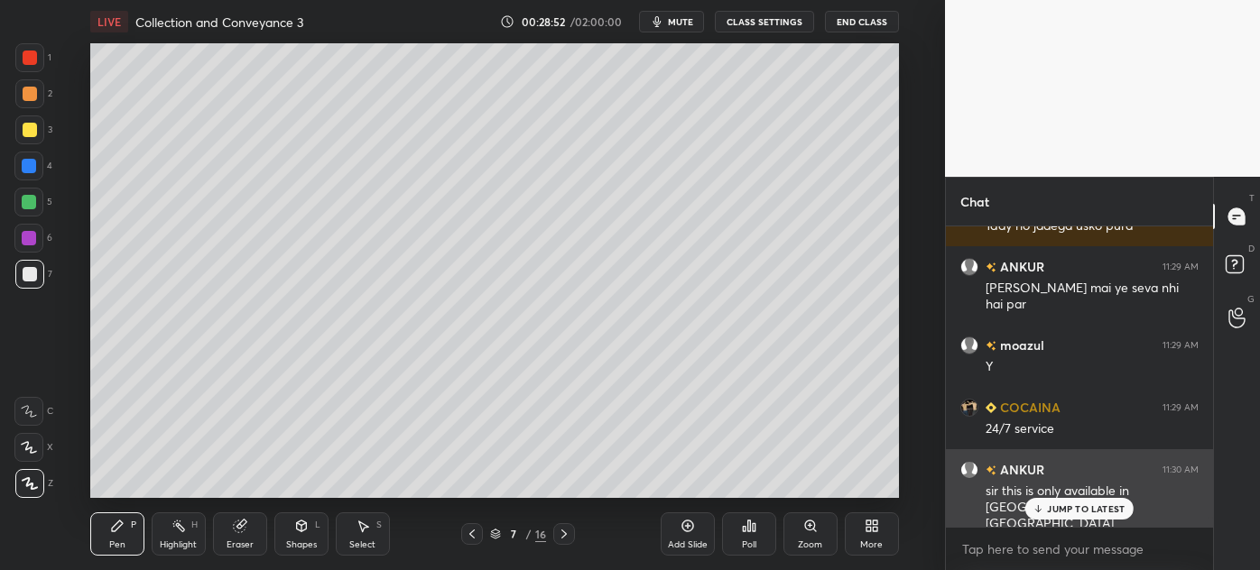
click at [1079, 509] on p "JUMP TO LATEST" at bounding box center [1086, 509] width 78 height 11
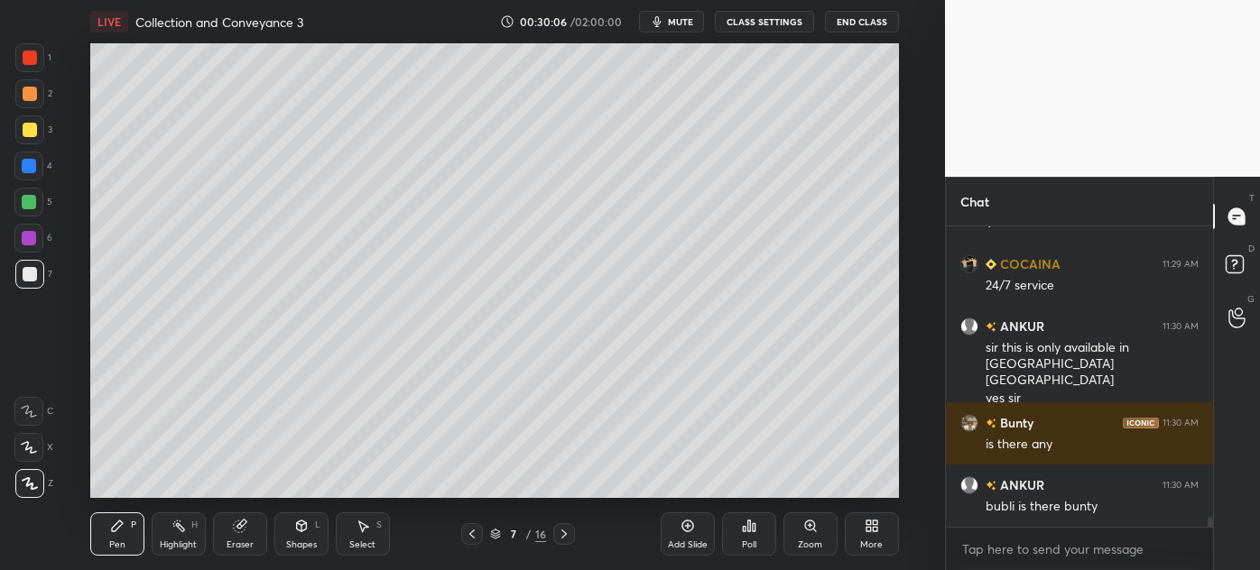
scroll to position [8969, 0]
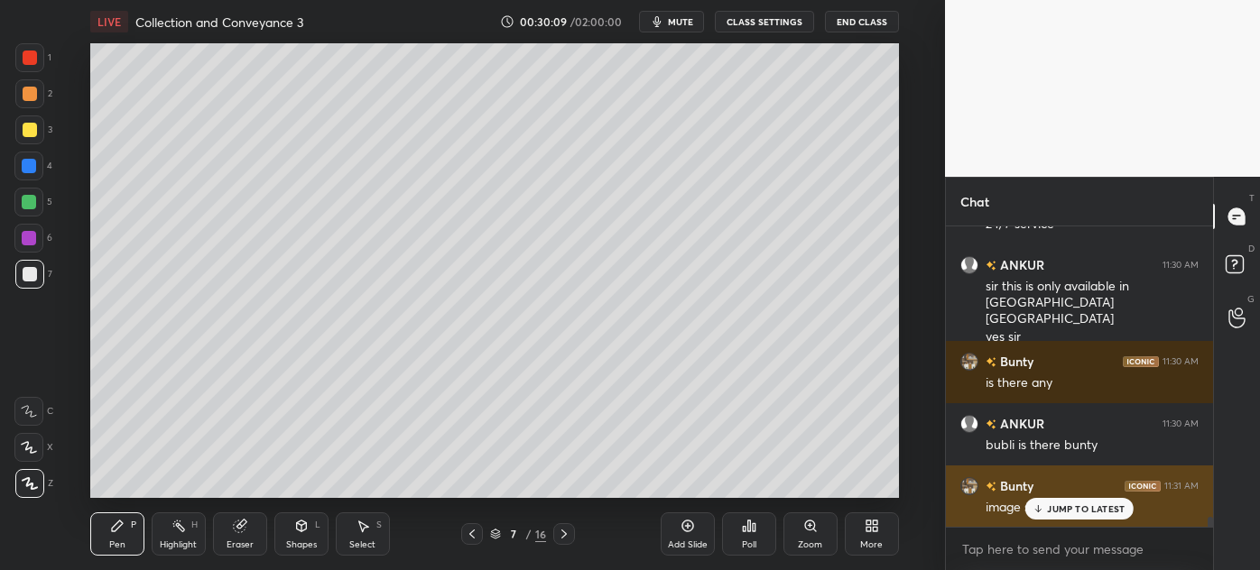
click at [1086, 509] on p "JUMP TO LATEST" at bounding box center [1086, 509] width 78 height 11
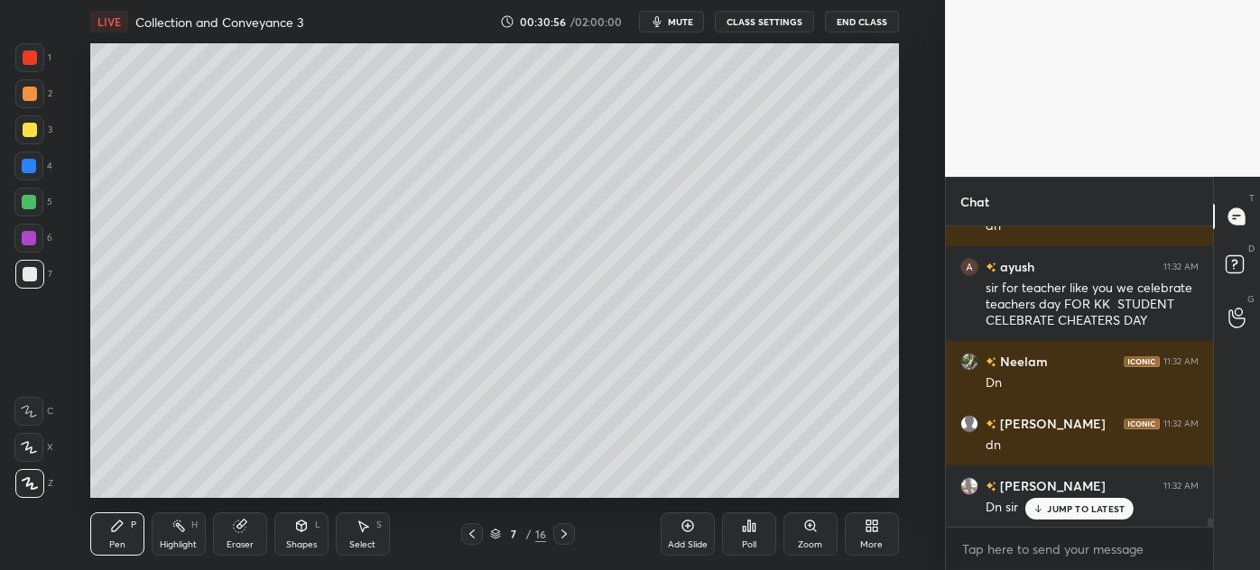
scroll to position [6, 5]
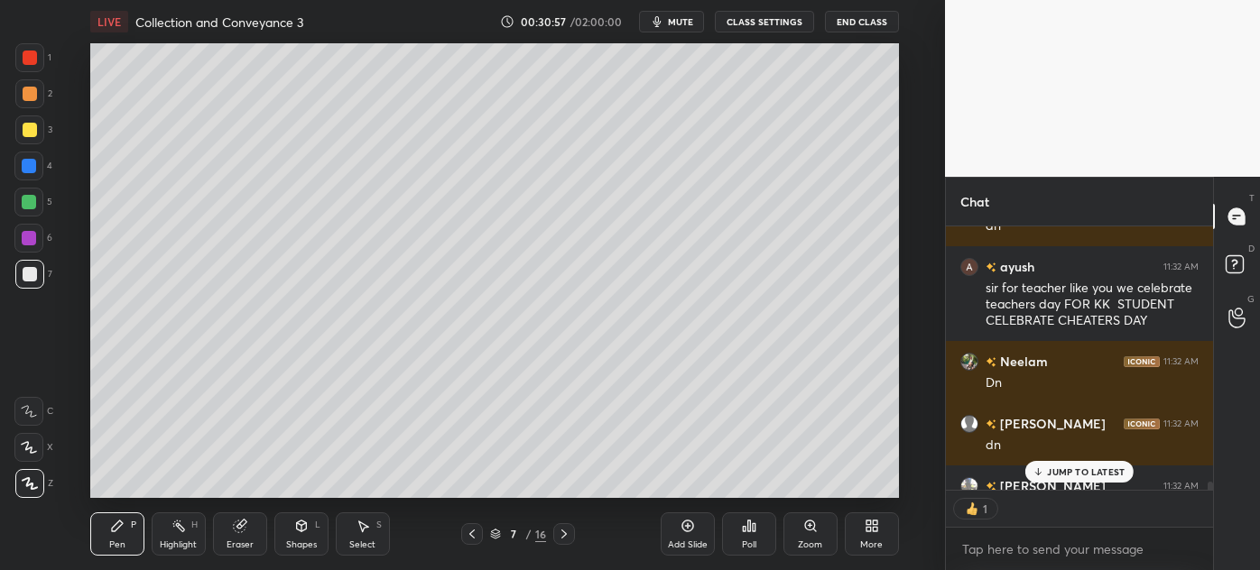
click at [876, 25] on button "End Class" at bounding box center [862, 22] width 74 height 22
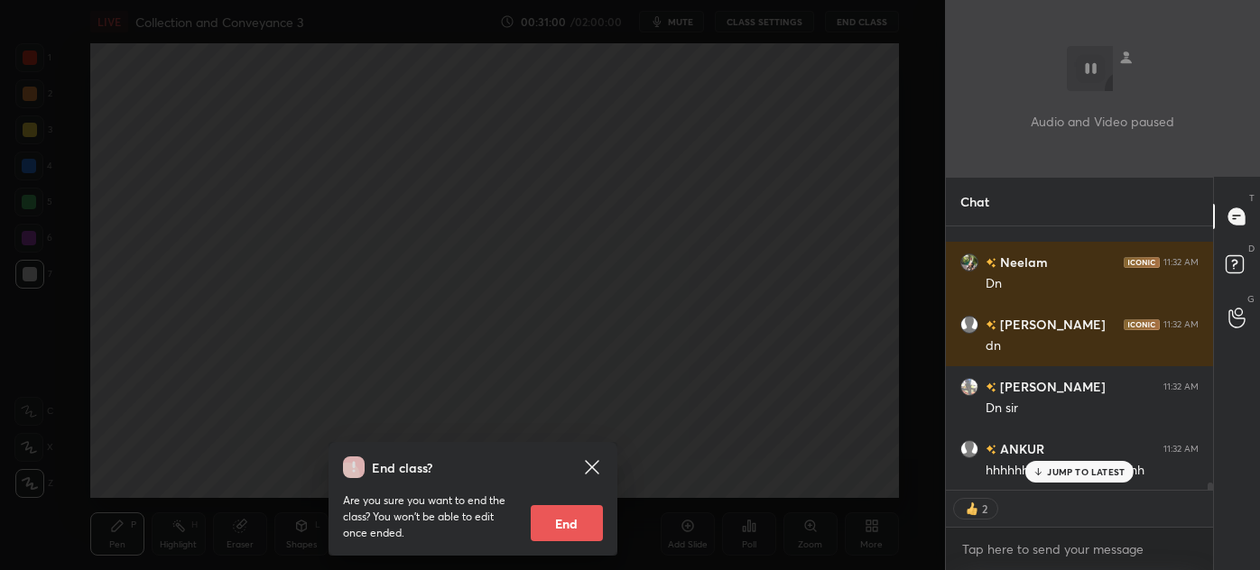
scroll to position [9696, 0]
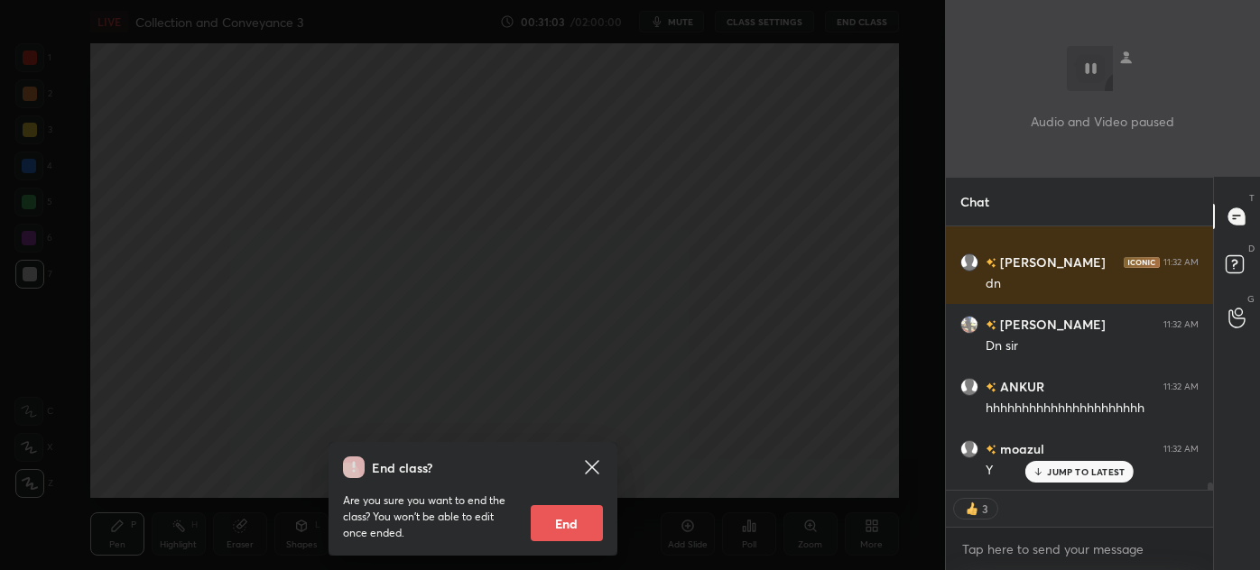
click at [584, 262] on div "End class? Are you sure you want to end the class? You won’t be able to edit on…" at bounding box center [472, 285] width 945 height 570
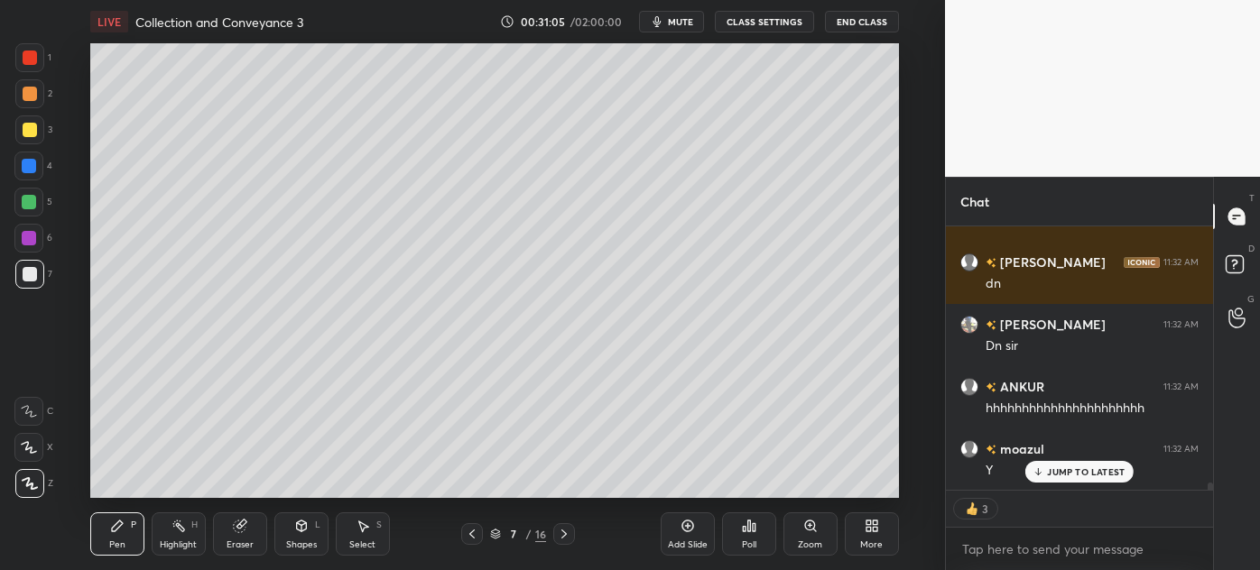
scroll to position [9758, 0]
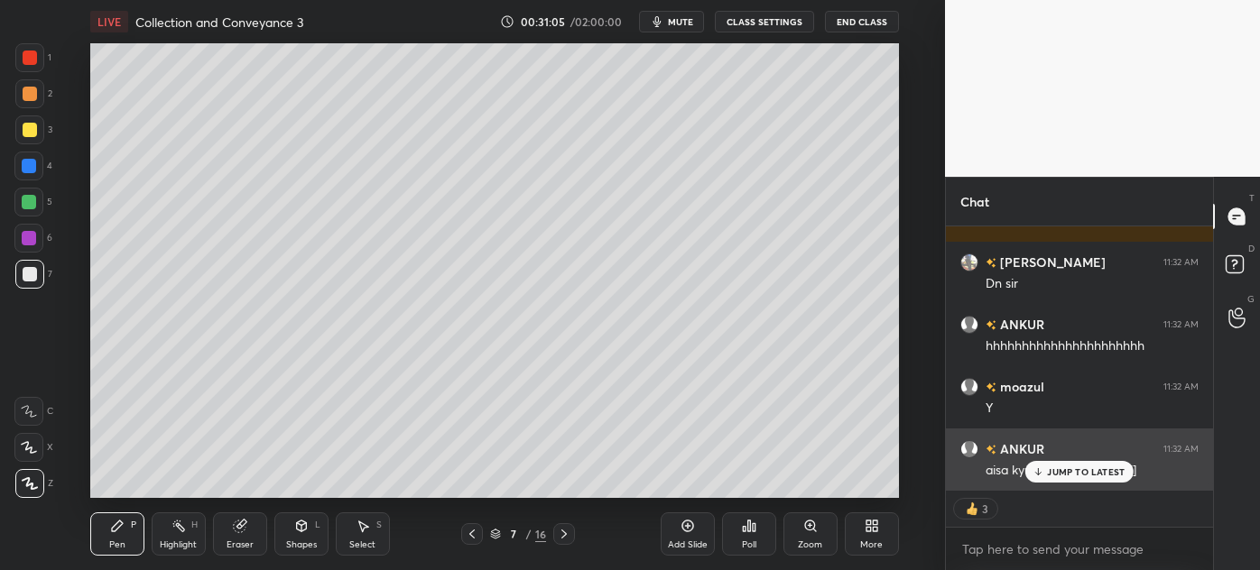
click at [1092, 473] on p "JUMP TO LATEST" at bounding box center [1086, 472] width 78 height 11
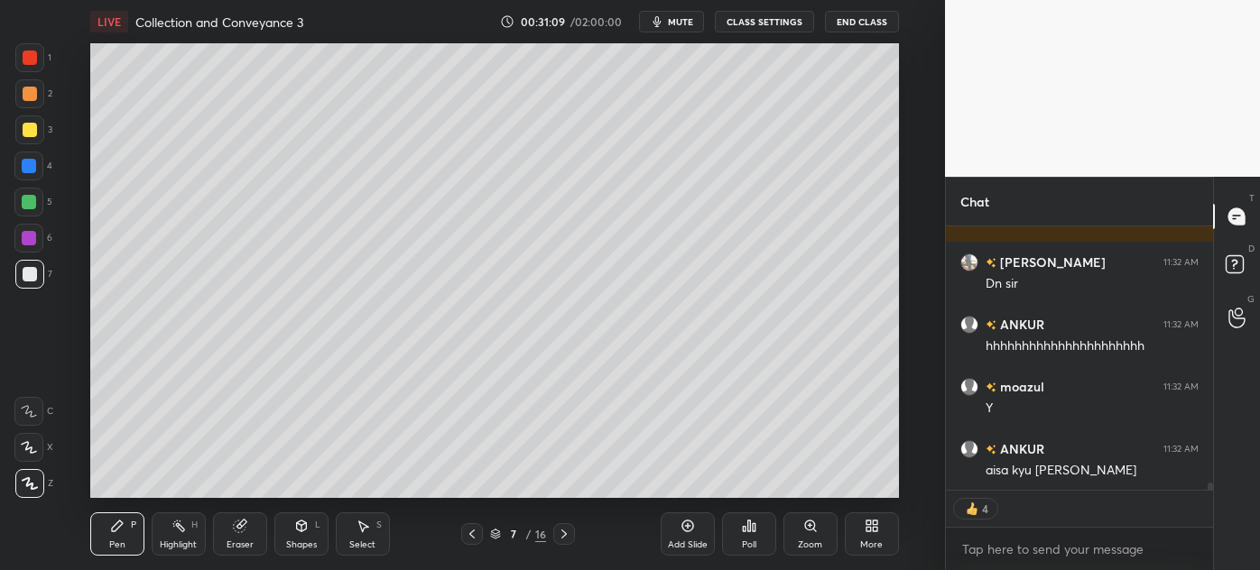
click at [498, 534] on icon at bounding box center [495, 535] width 9 height 3
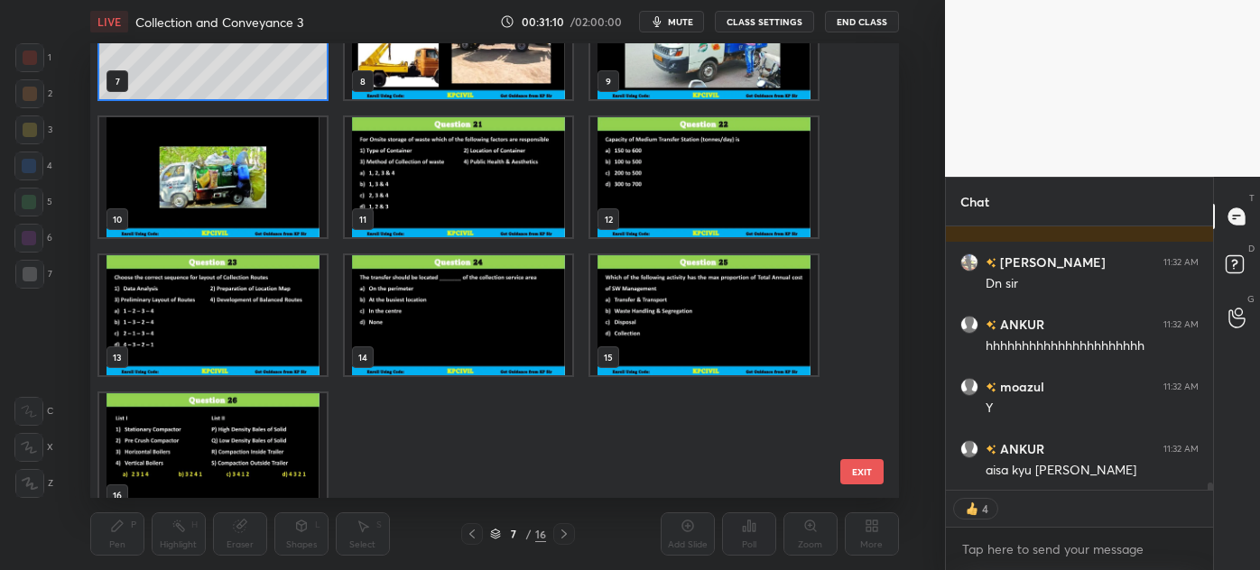
scroll to position [373, 0]
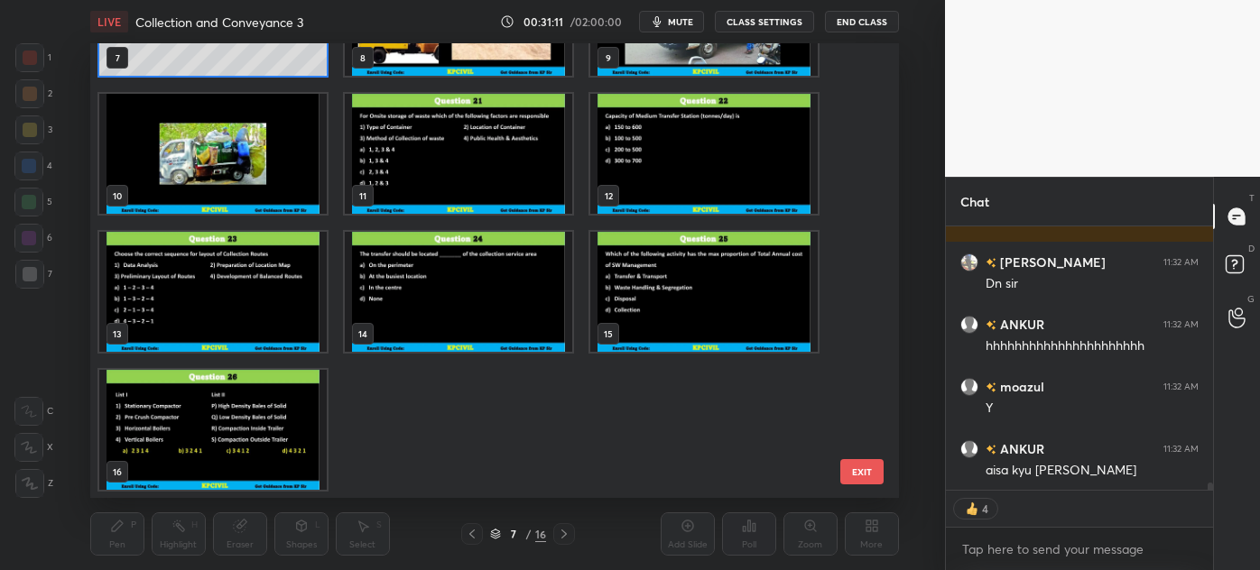
click at [468, 191] on img "grid" at bounding box center [458, 154] width 227 height 120
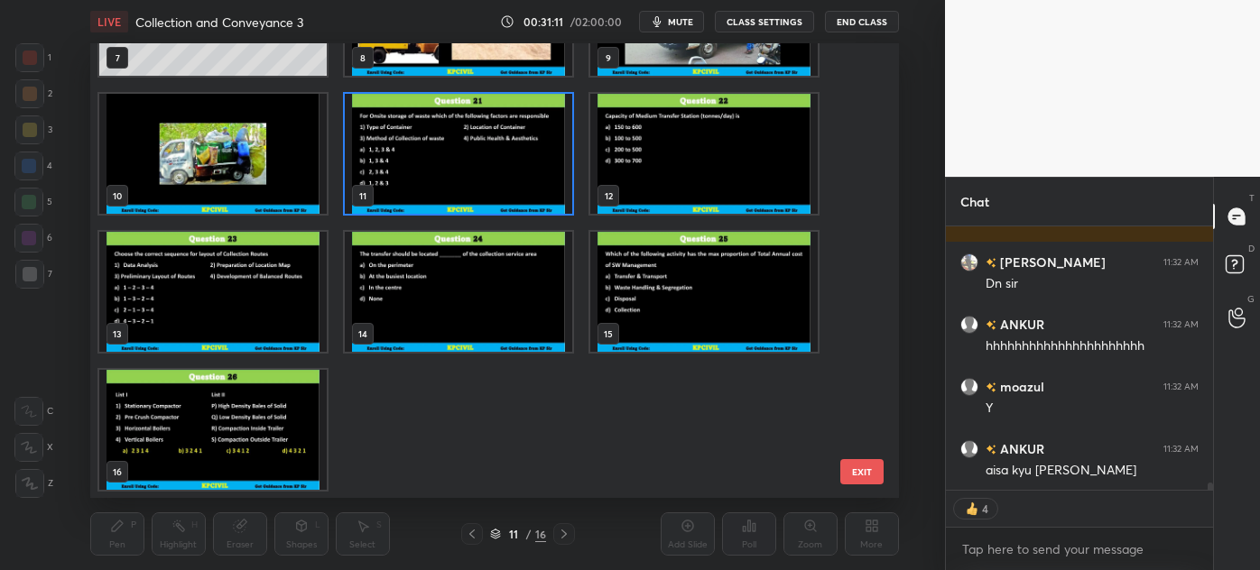
click at [468, 191] on img "grid" at bounding box center [458, 154] width 227 height 120
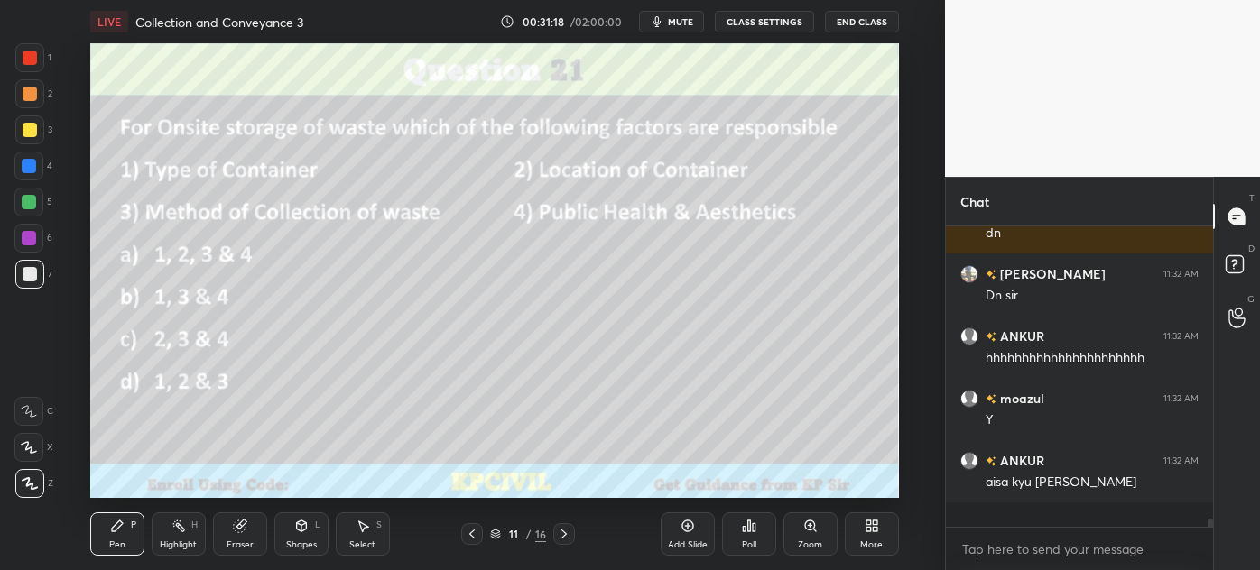
scroll to position [9722, 0]
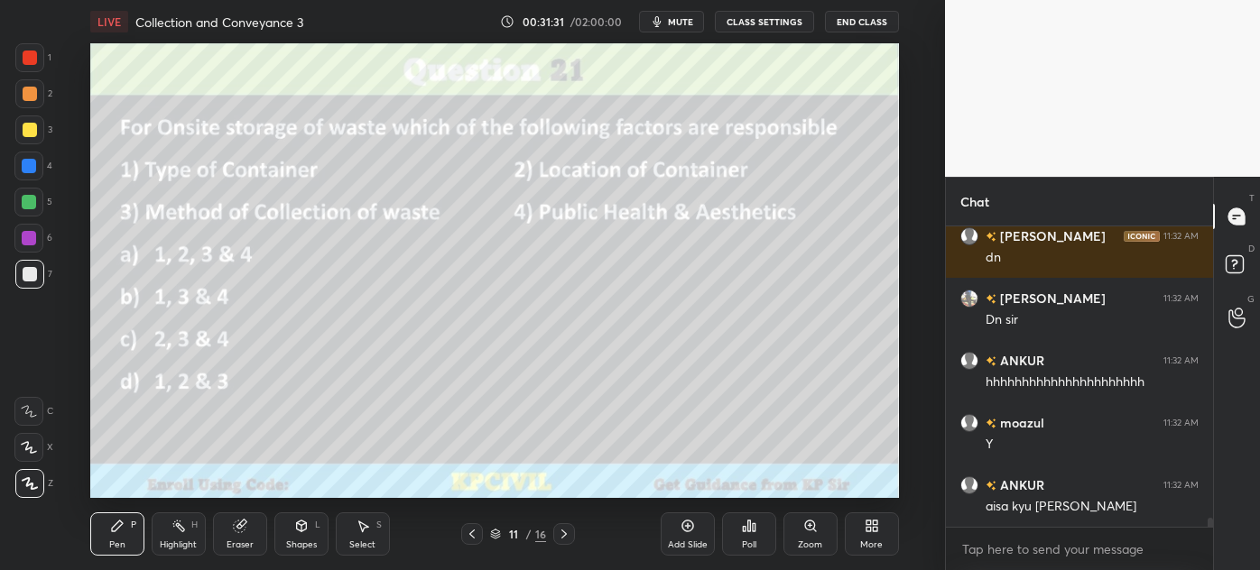
click at [849, 13] on button "End Class" at bounding box center [862, 22] width 74 height 22
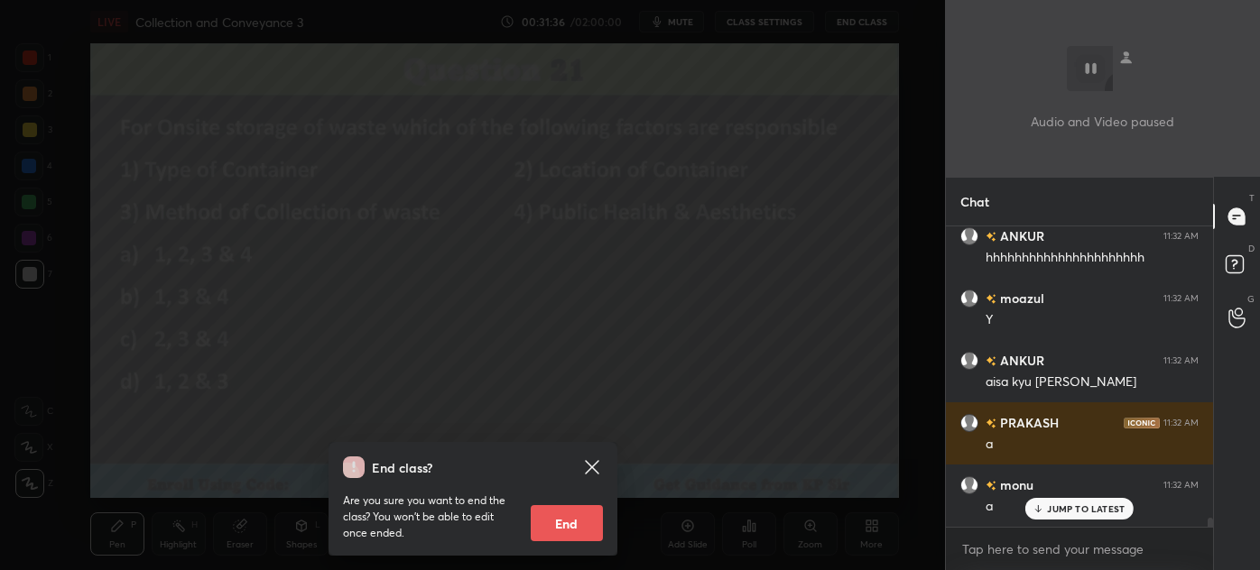
scroll to position [10033, 0]
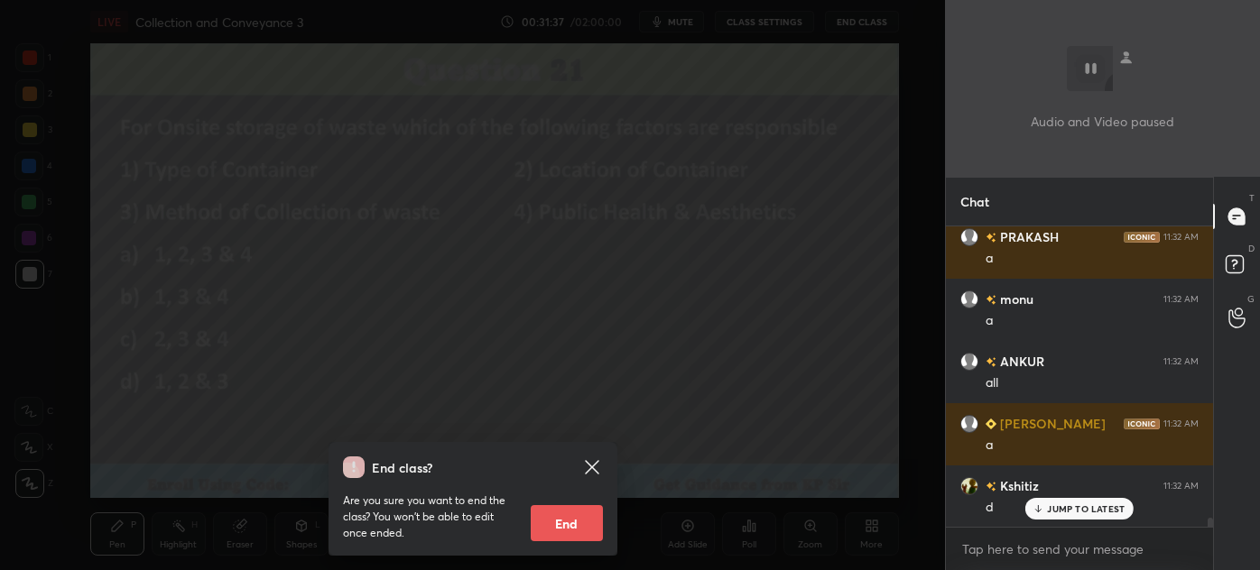
click at [568, 295] on div "End class? Are you sure you want to end the class? You won’t be able to edit on…" at bounding box center [472, 285] width 945 height 570
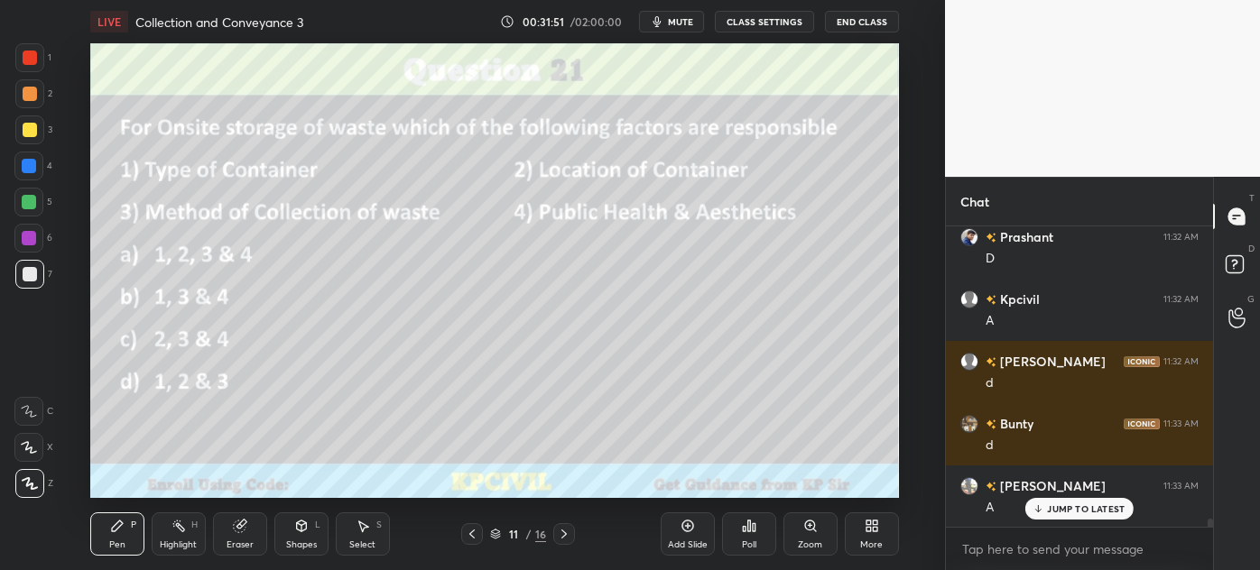
scroll to position [10531, 0]
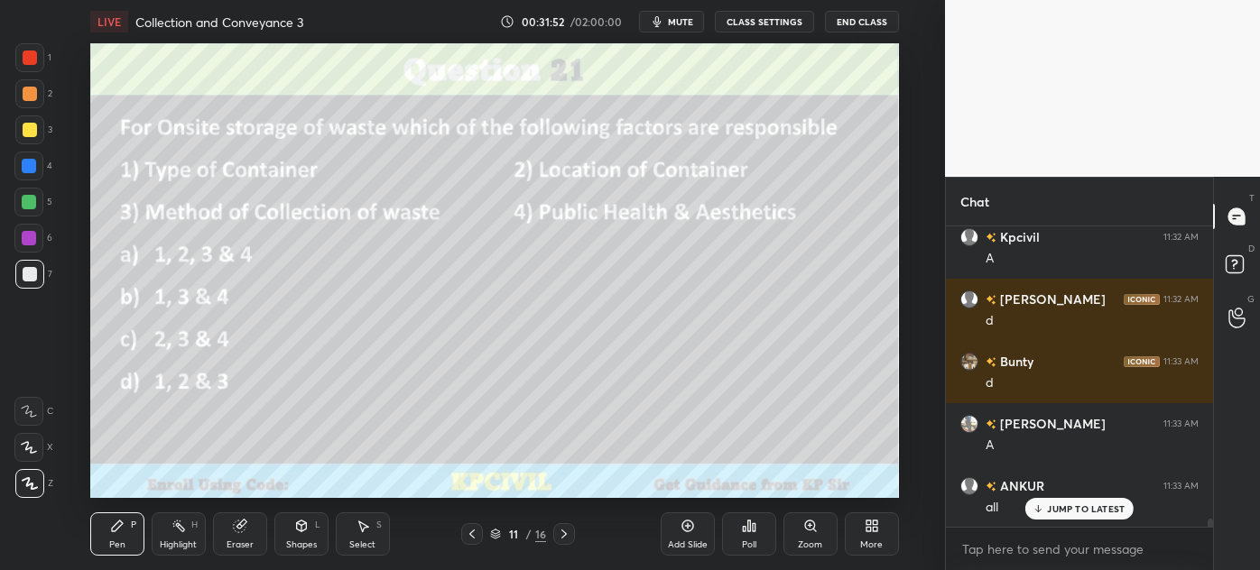
click at [311, 536] on div "Shapes L" at bounding box center [301, 534] width 54 height 43
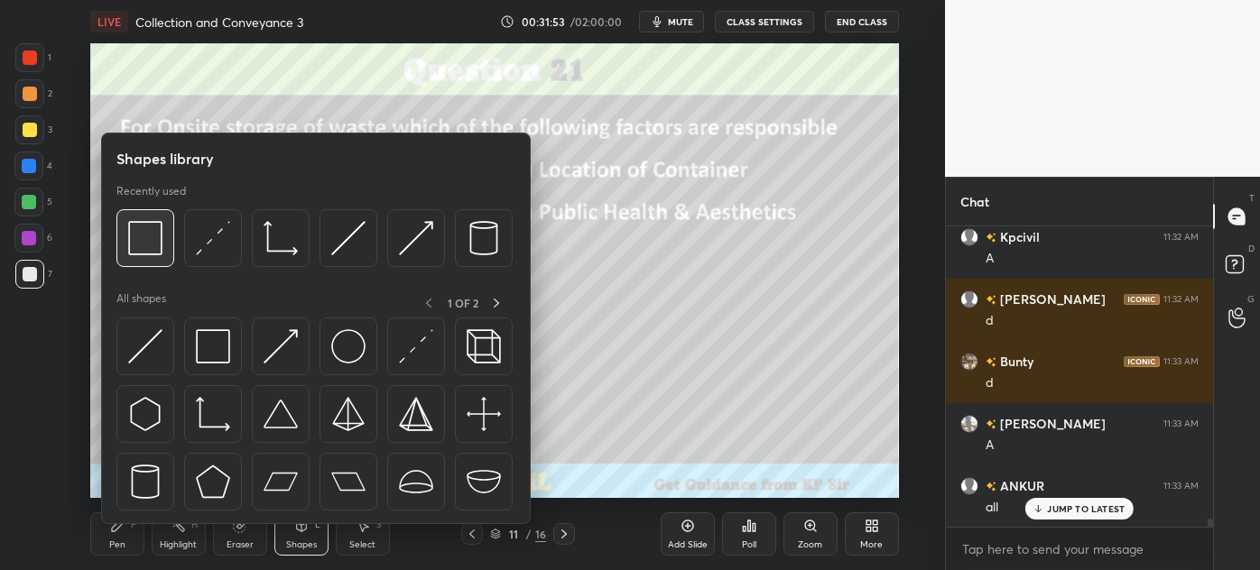
click at [142, 256] on div at bounding box center [145, 238] width 58 height 58
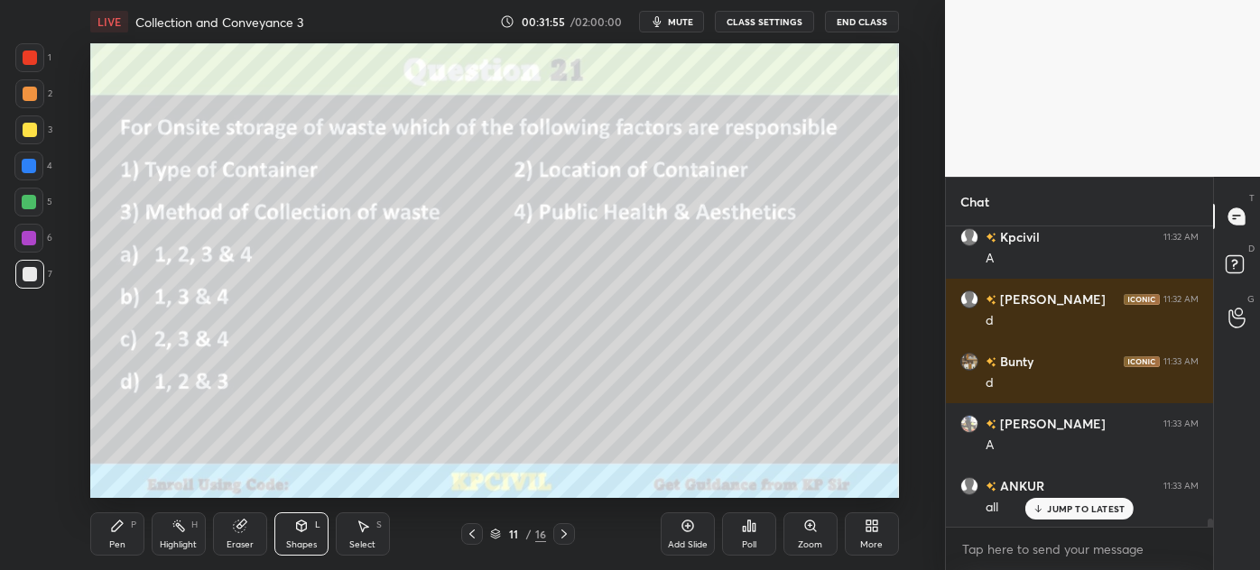
click at [34, 127] on div at bounding box center [30, 130] width 14 height 14
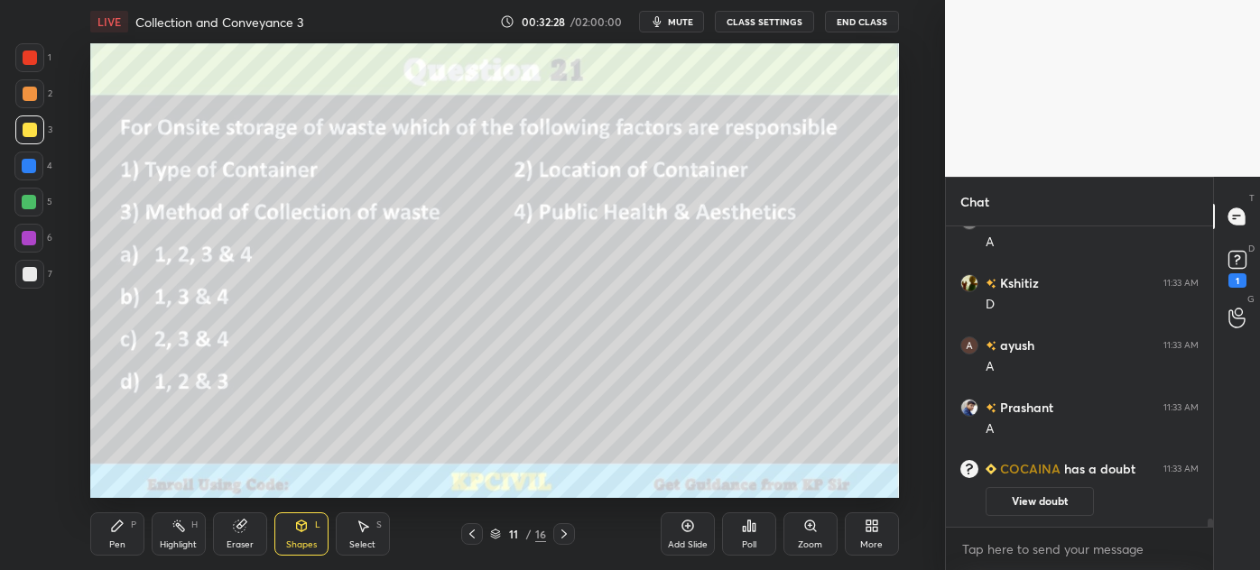
scroll to position [9770, 0]
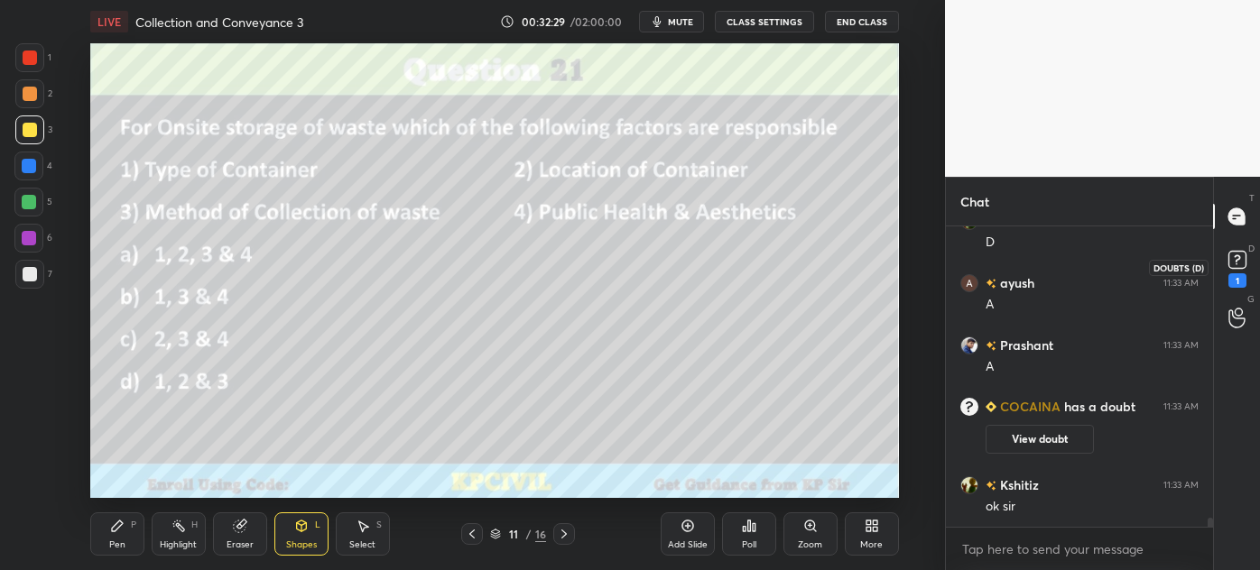
click at [1244, 259] on rect at bounding box center [1236, 260] width 17 height 17
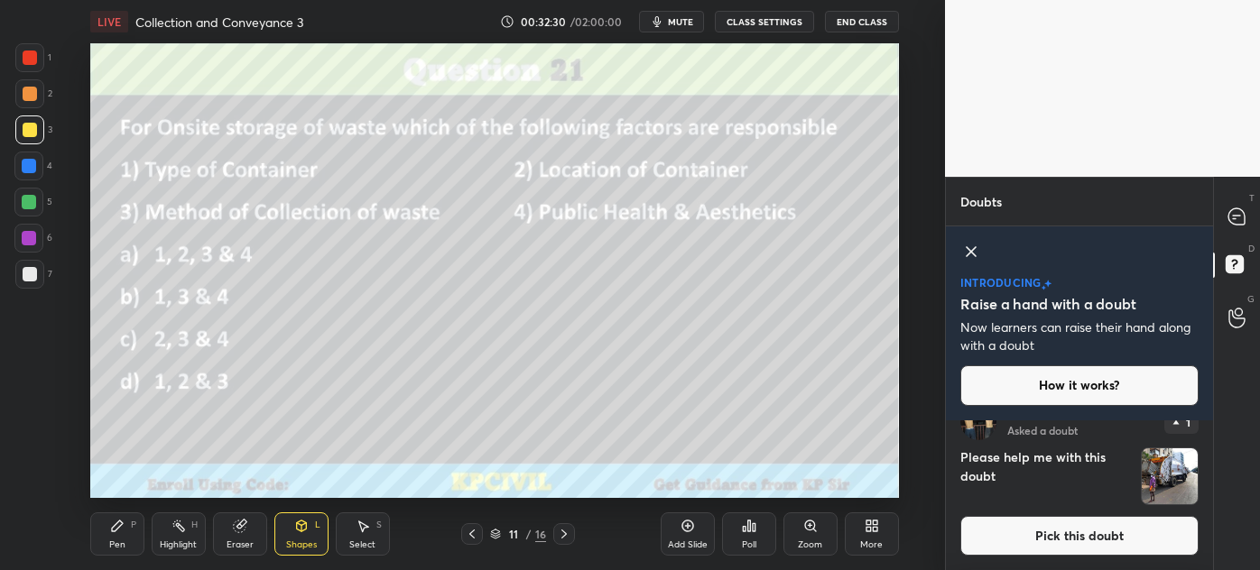
click at [1099, 543] on button "Pick this doubt" at bounding box center [1079, 536] width 238 height 40
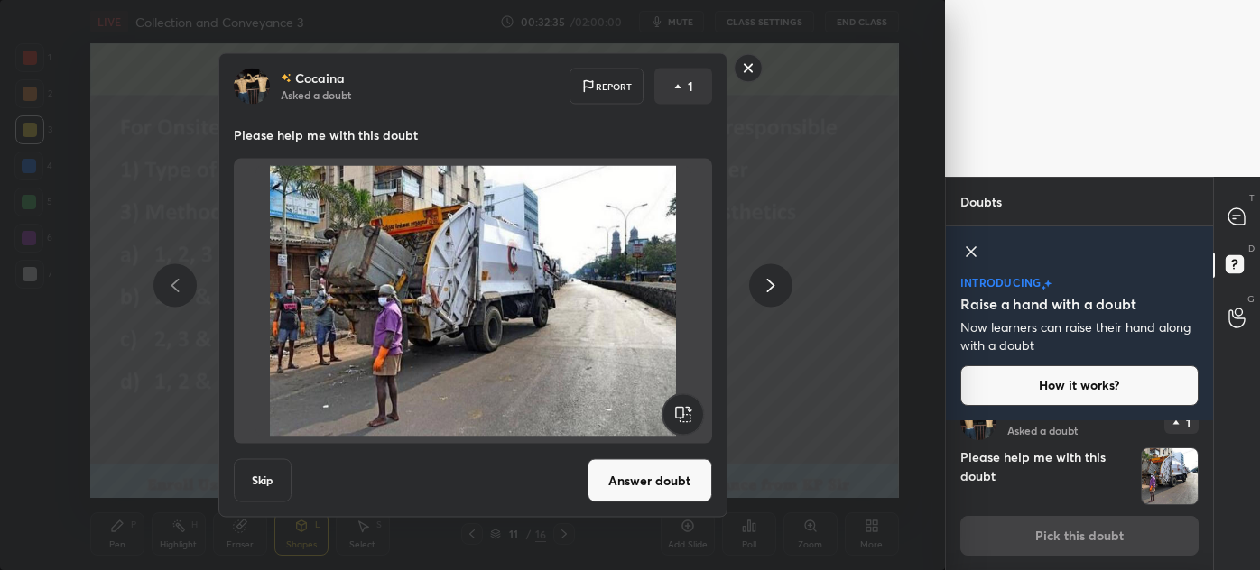
click at [640, 471] on button "Answer doubt" at bounding box center [649, 480] width 125 height 43
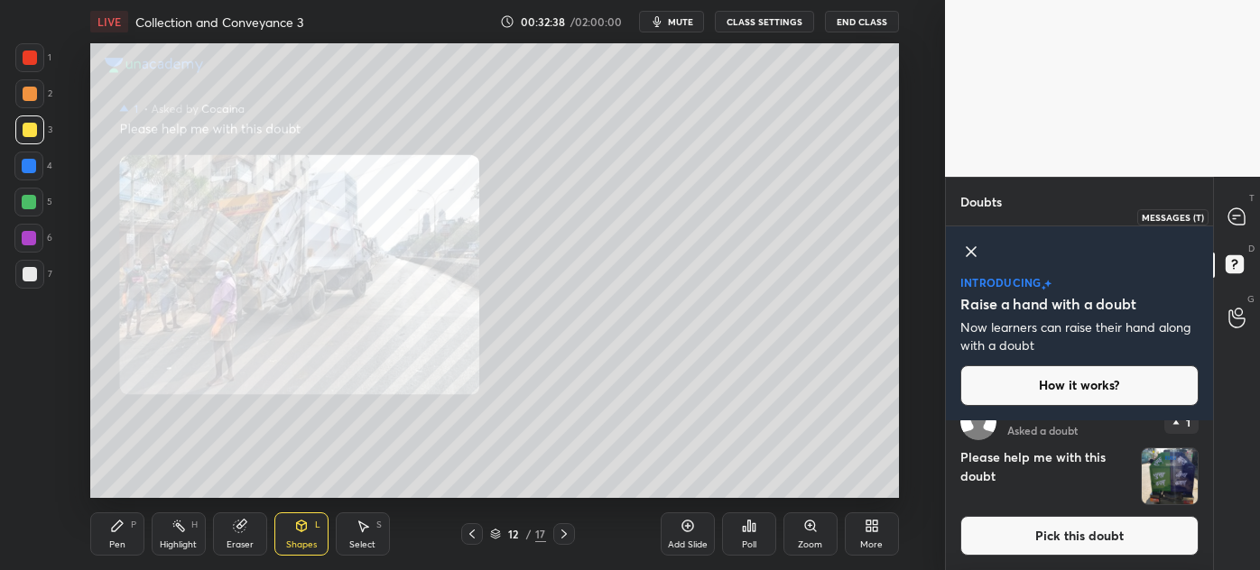
click at [1251, 214] on div at bounding box center [1237, 216] width 36 height 32
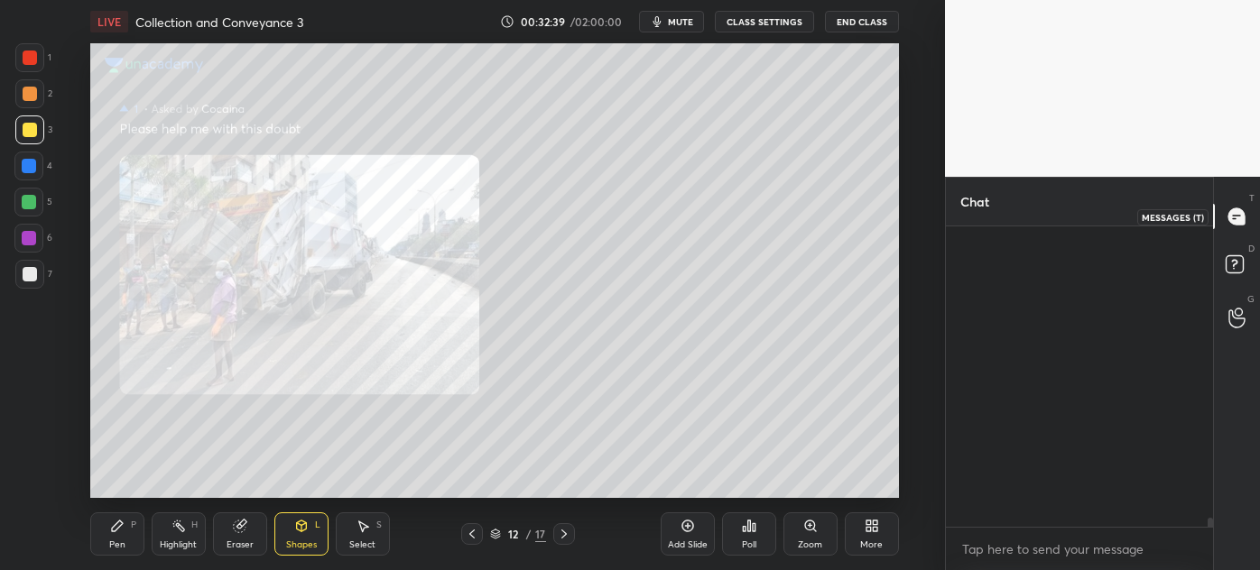
scroll to position [295, 262]
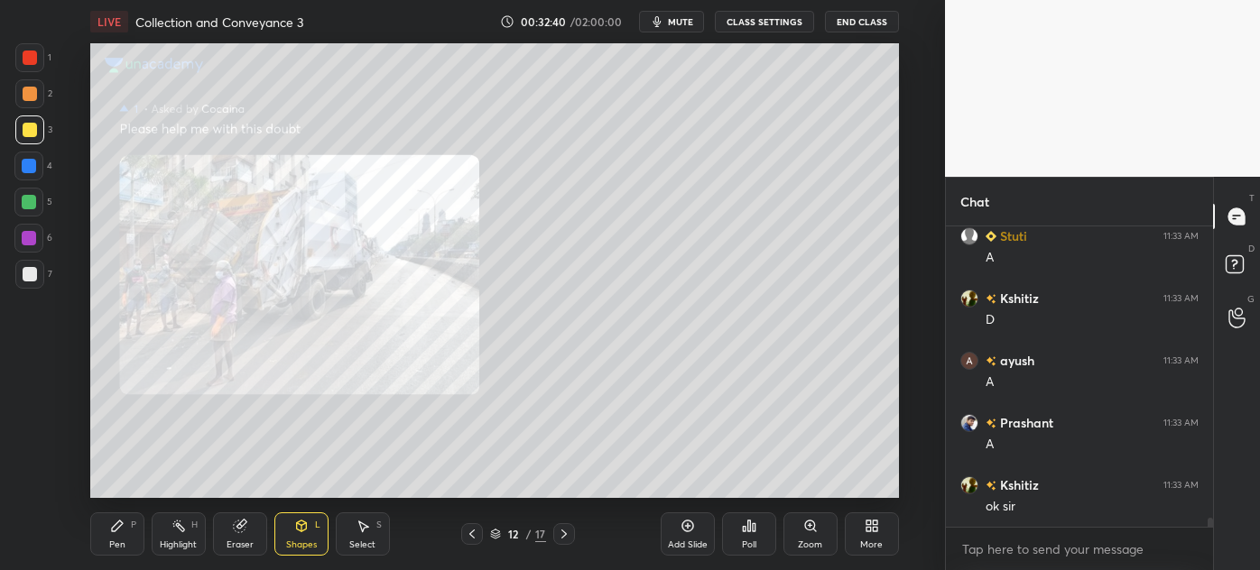
click at [799, 537] on div "Zoom" at bounding box center [810, 534] width 54 height 43
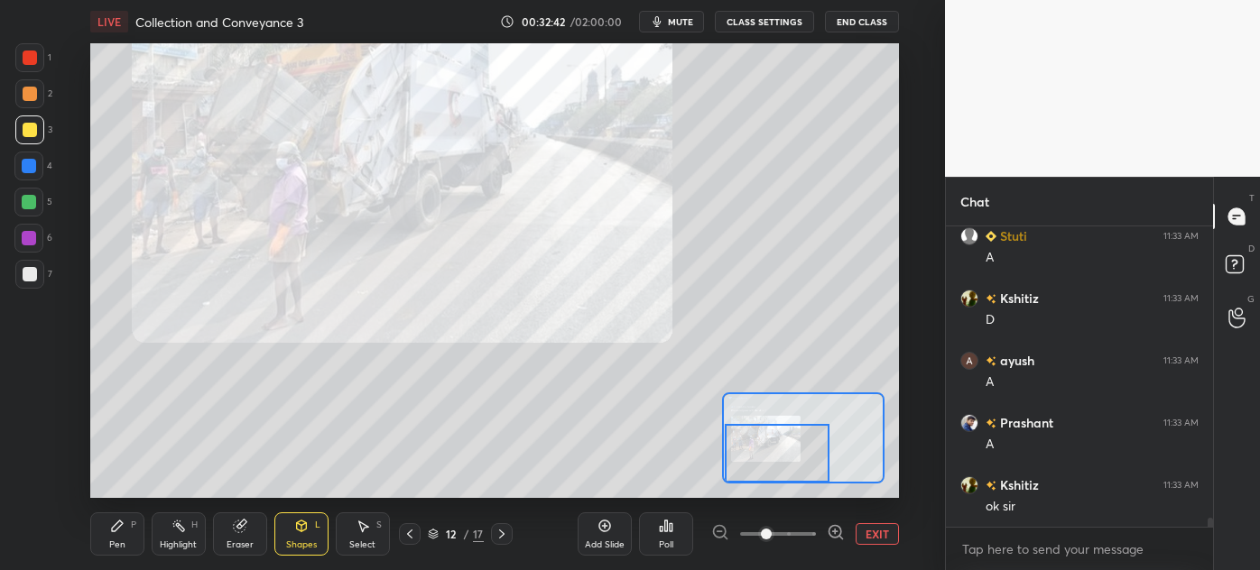
click at [709, 442] on div "Setting up your live class Poll for secs No correct answer Start poll" at bounding box center [494, 270] width 809 height 455
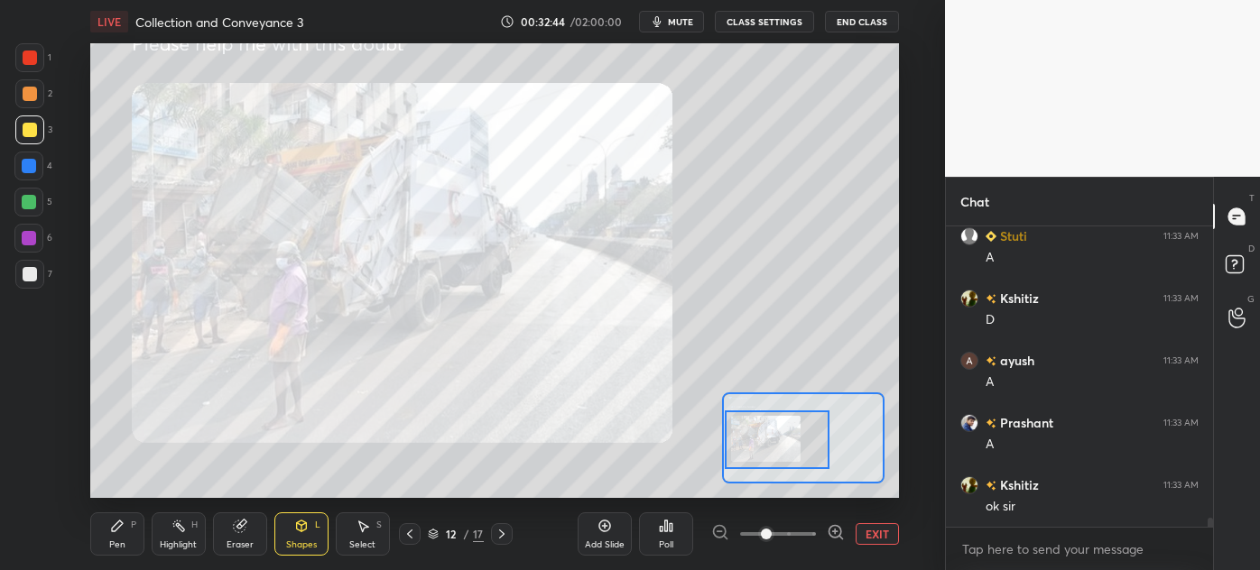
drag, startPoint x: 753, startPoint y: 439, endPoint x: 750, endPoint y: 425, distance: 14.7
click at [750, 425] on div at bounding box center [778, 440] width 106 height 59
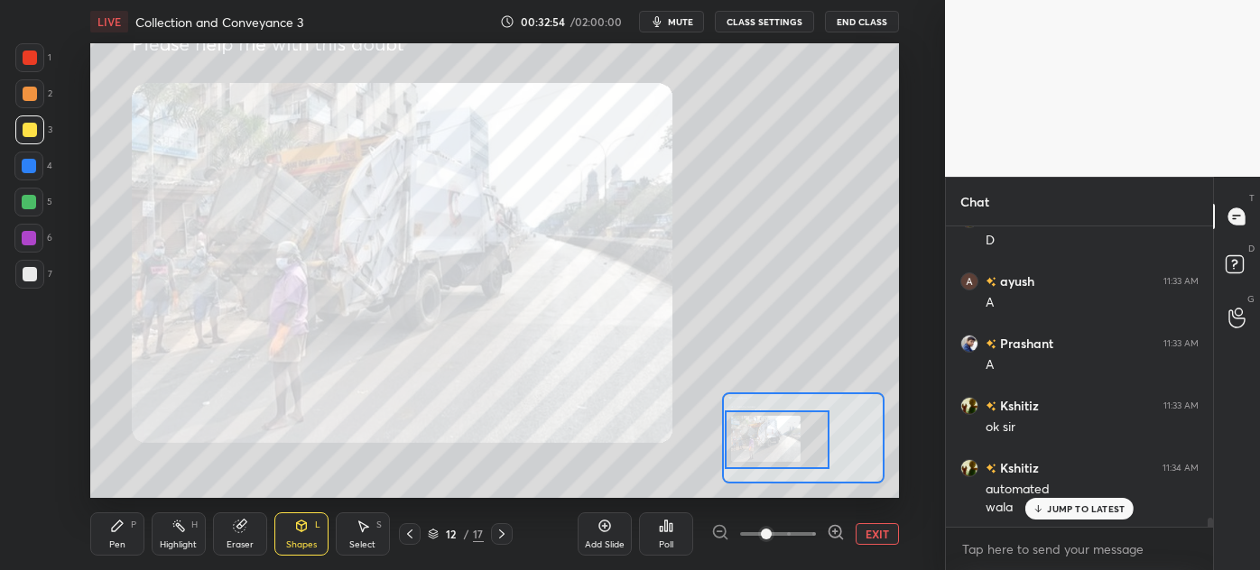
click at [772, 530] on span at bounding box center [766, 534] width 11 height 11
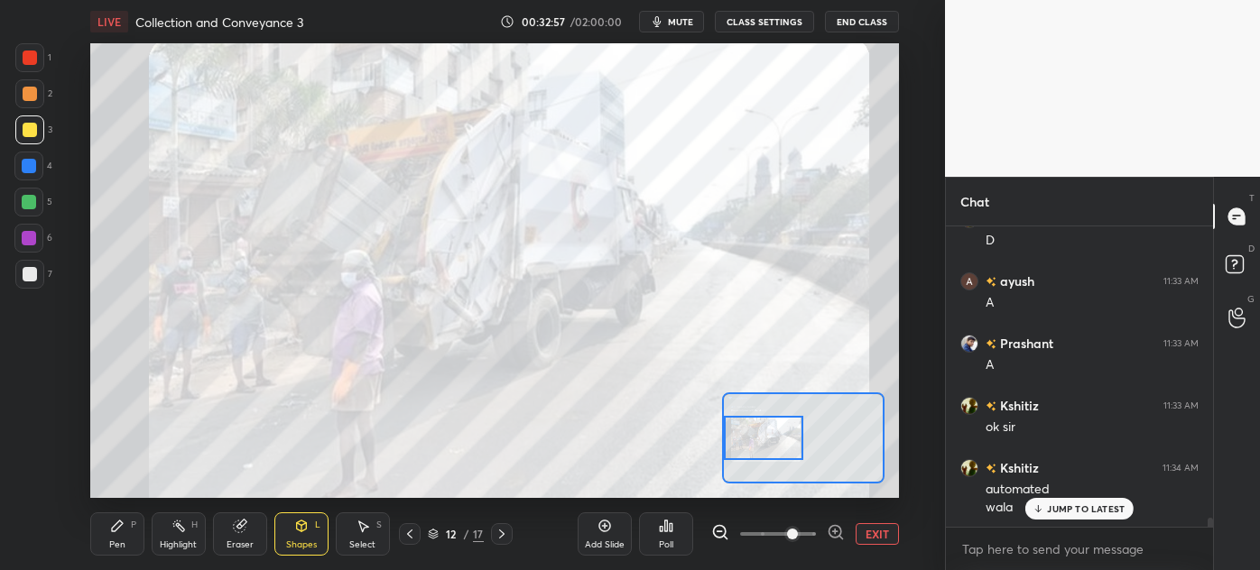
drag, startPoint x: 793, startPoint y: 447, endPoint x: 765, endPoint y: 445, distance: 28.0
click at [765, 445] on div at bounding box center [763, 437] width 79 height 43
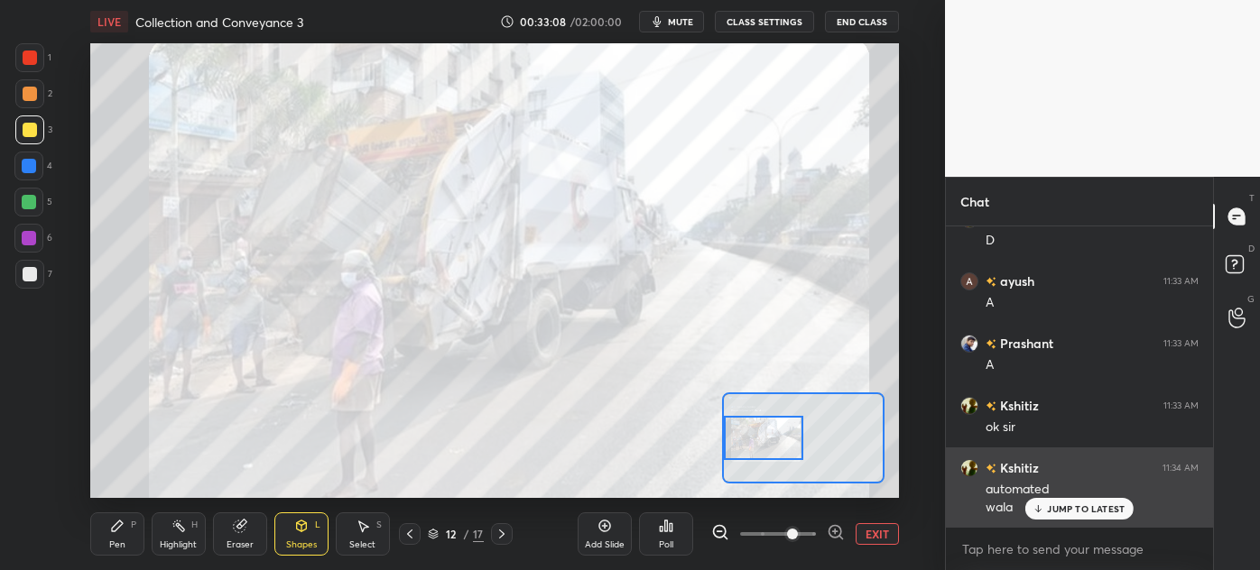
click at [1052, 501] on div "JUMP TO LATEST" at bounding box center [1079, 509] width 108 height 22
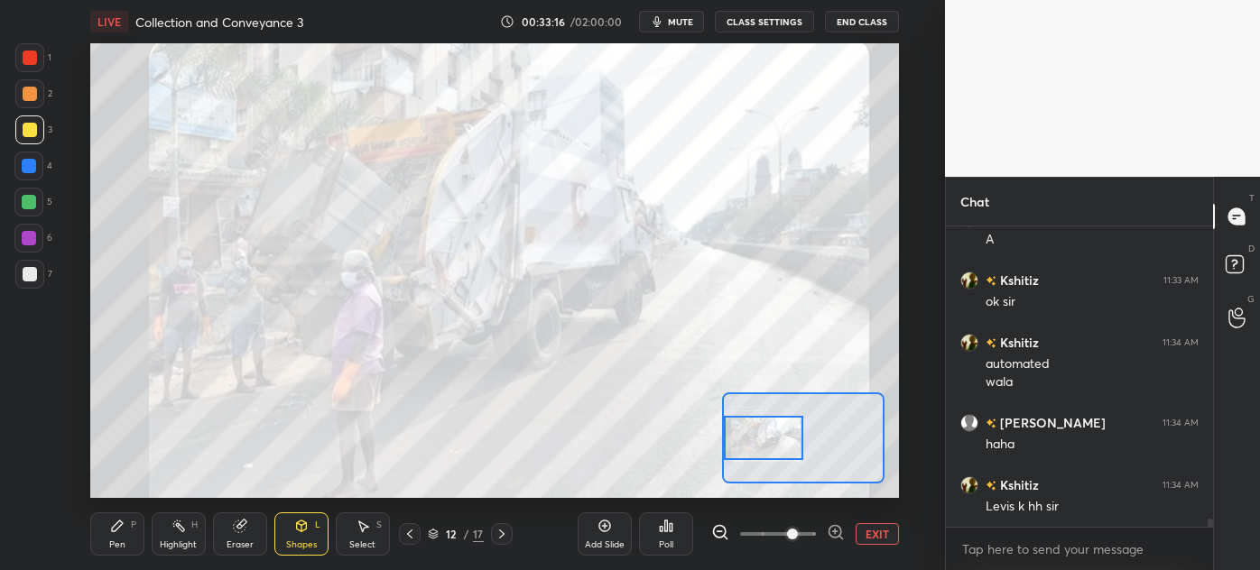
scroll to position [10307, 0]
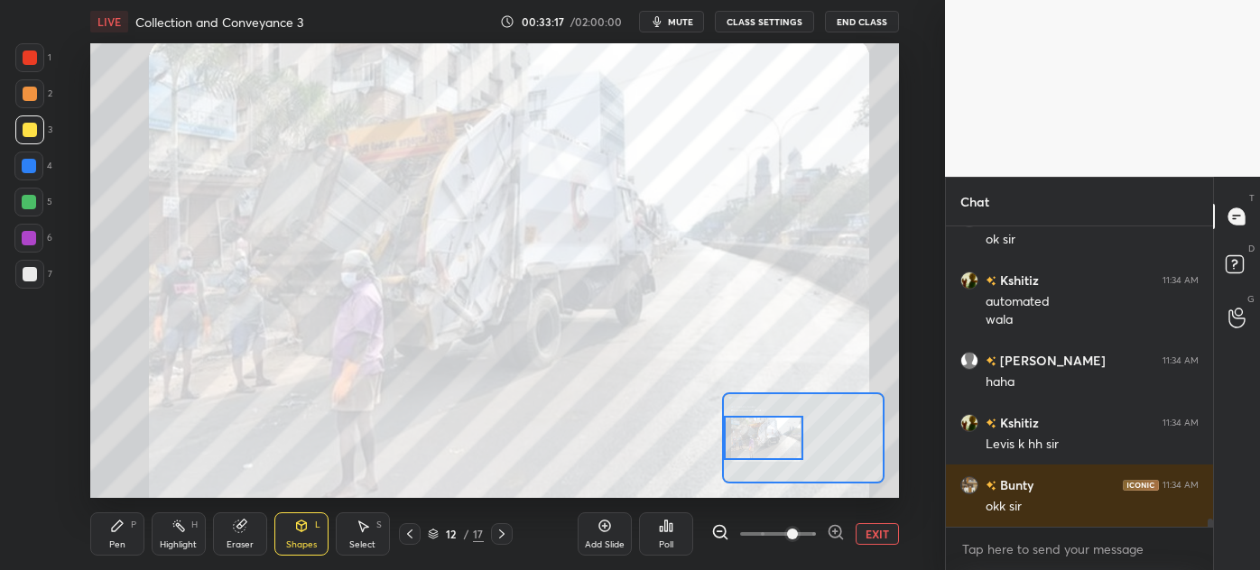
click at [418, 531] on div at bounding box center [410, 534] width 22 height 22
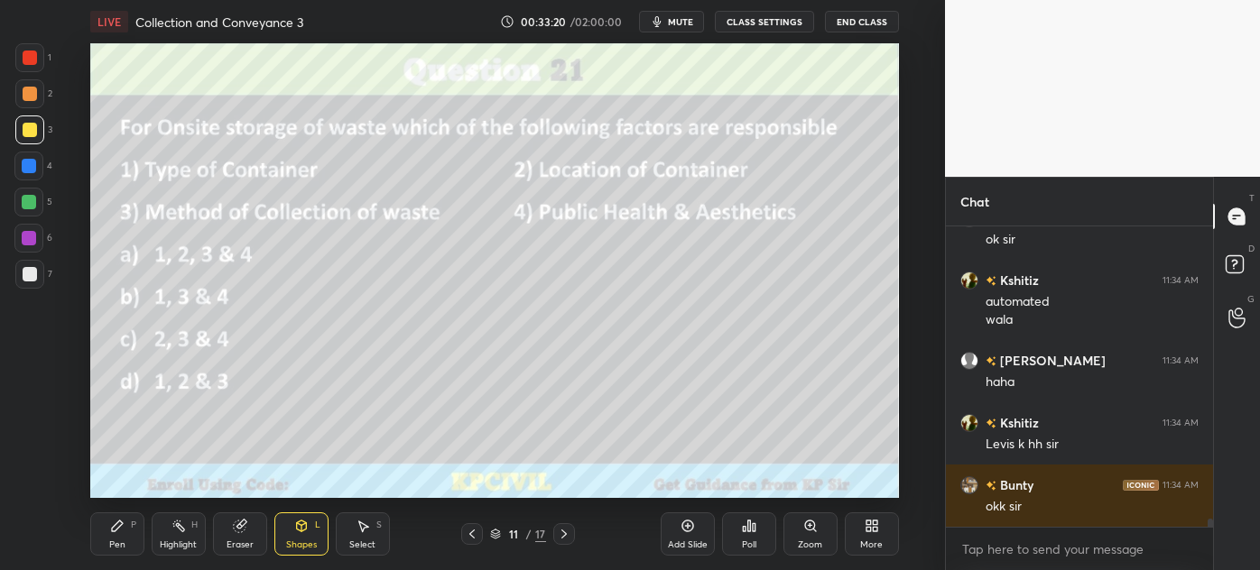
drag, startPoint x: 325, startPoint y: 518, endPoint x: 316, endPoint y: 519, distance: 9.1
click at [319, 519] on div "Shapes L" at bounding box center [301, 534] width 54 height 43
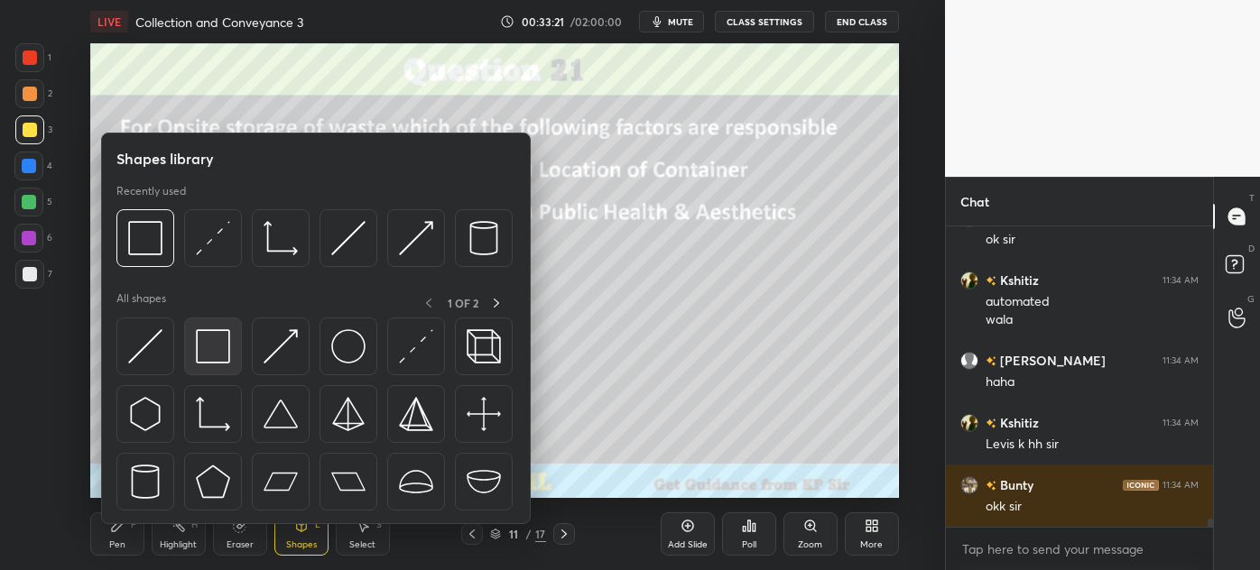
click at [211, 356] on img at bounding box center [213, 346] width 34 height 34
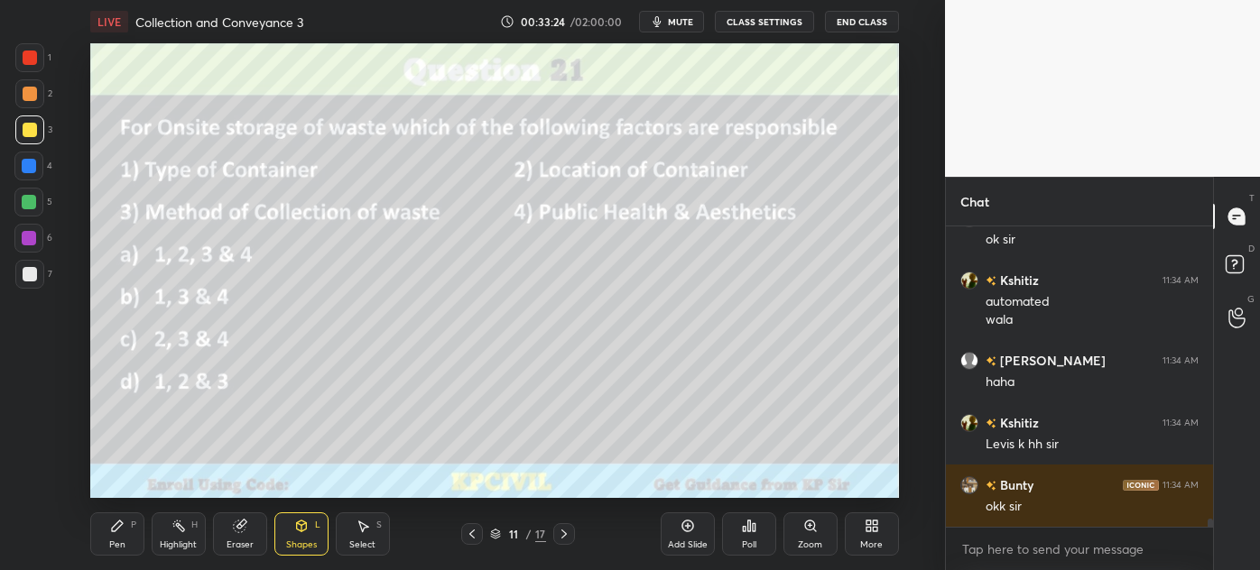
scroll to position [10324, 0]
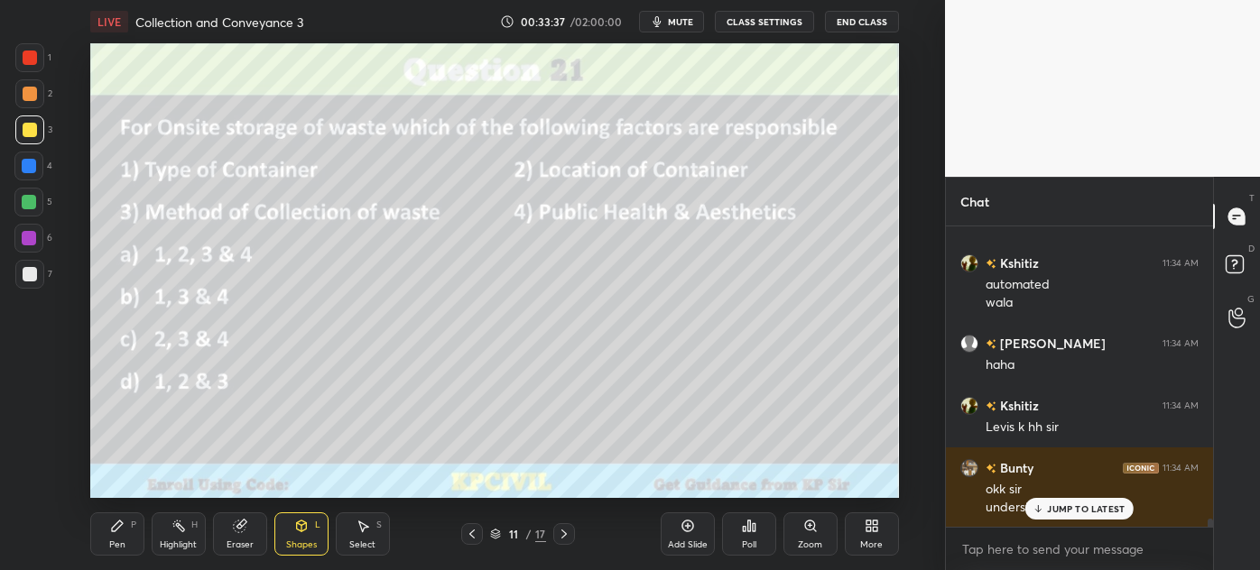
click at [557, 531] on icon at bounding box center [564, 534] width 14 height 14
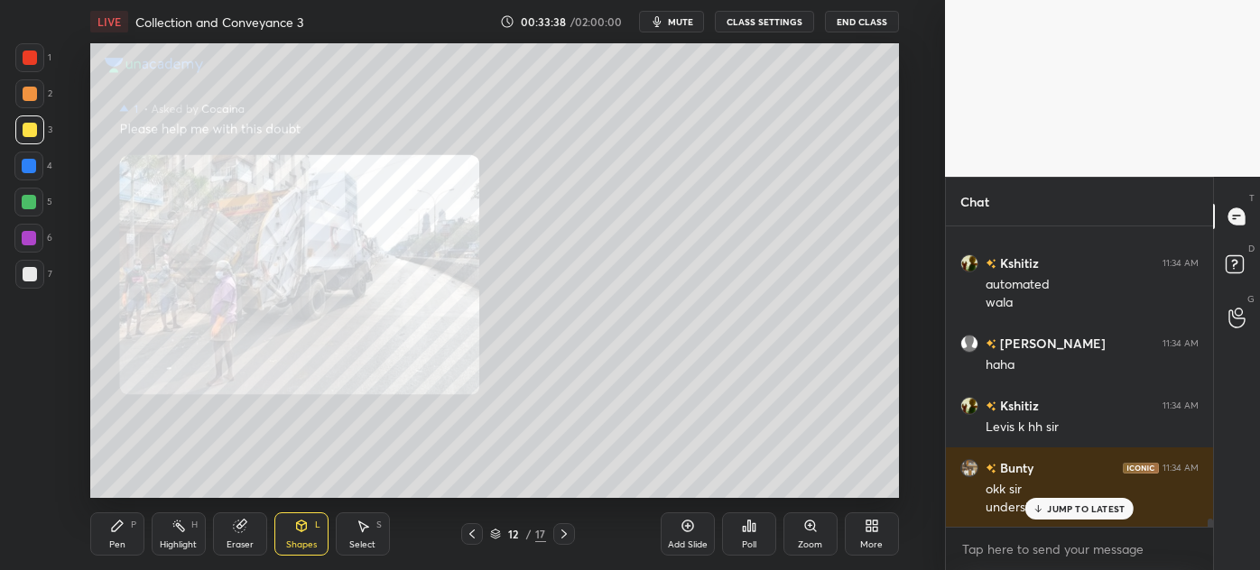
click at [557, 530] on icon at bounding box center [564, 534] width 14 height 14
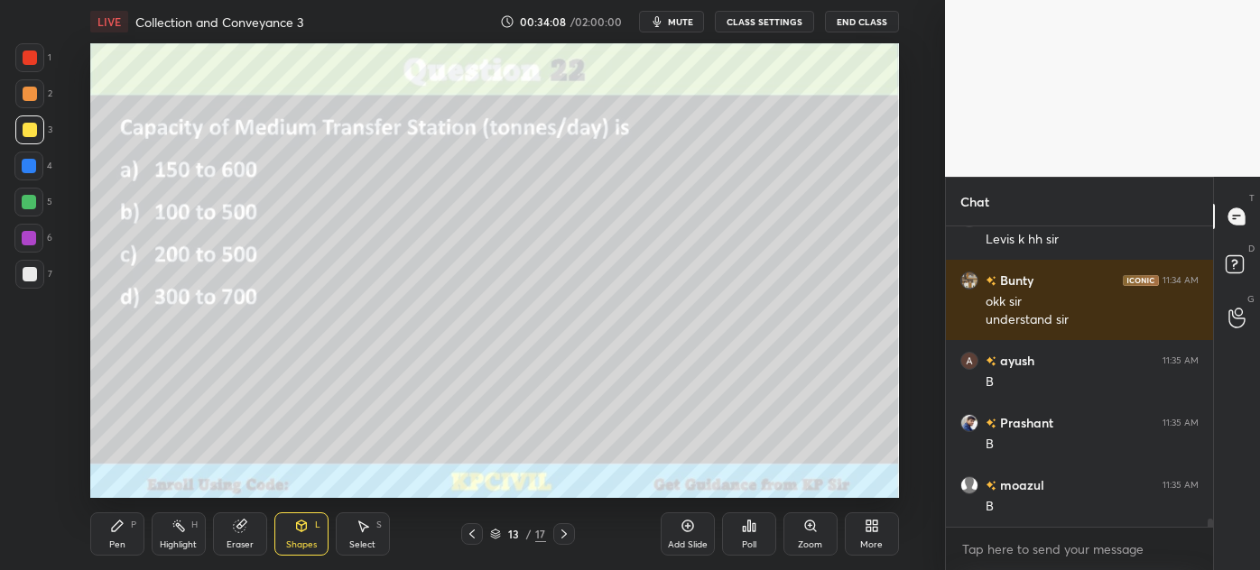
scroll to position [10574, 0]
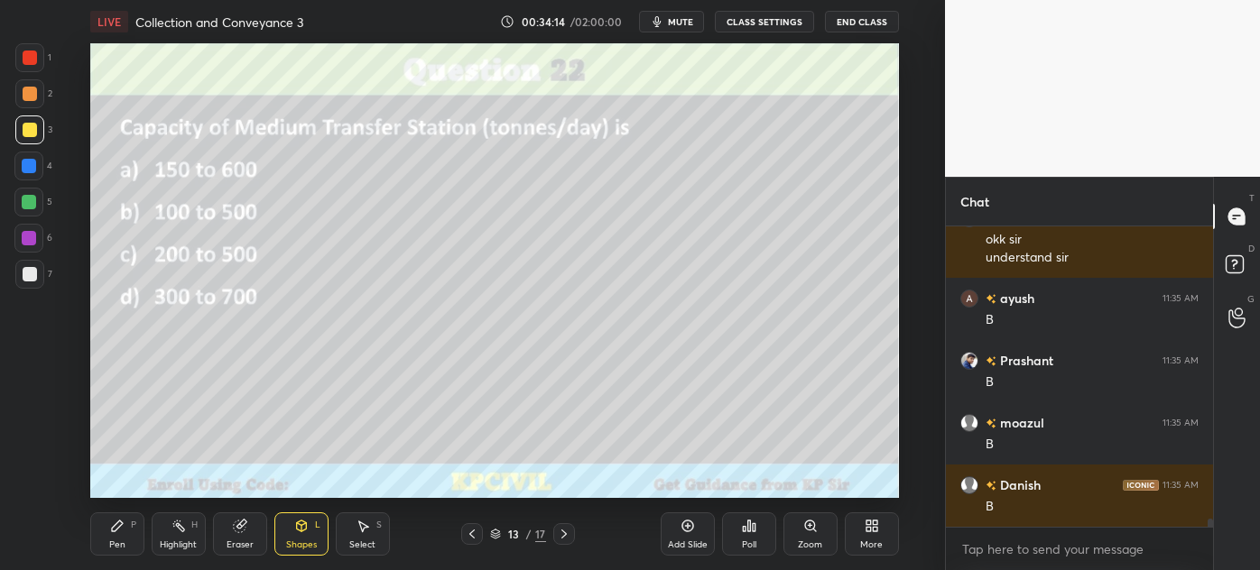
click at [563, 541] on icon at bounding box center [564, 534] width 14 height 14
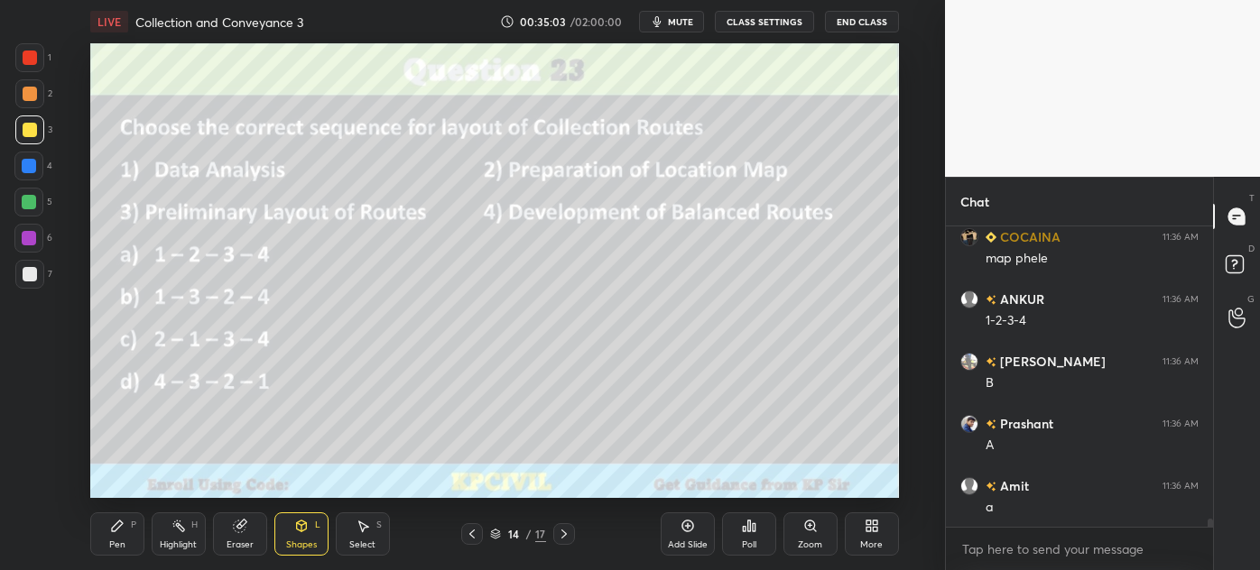
scroll to position [11147, 0]
click at [120, 530] on icon at bounding box center [117, 526] width 14 height 14
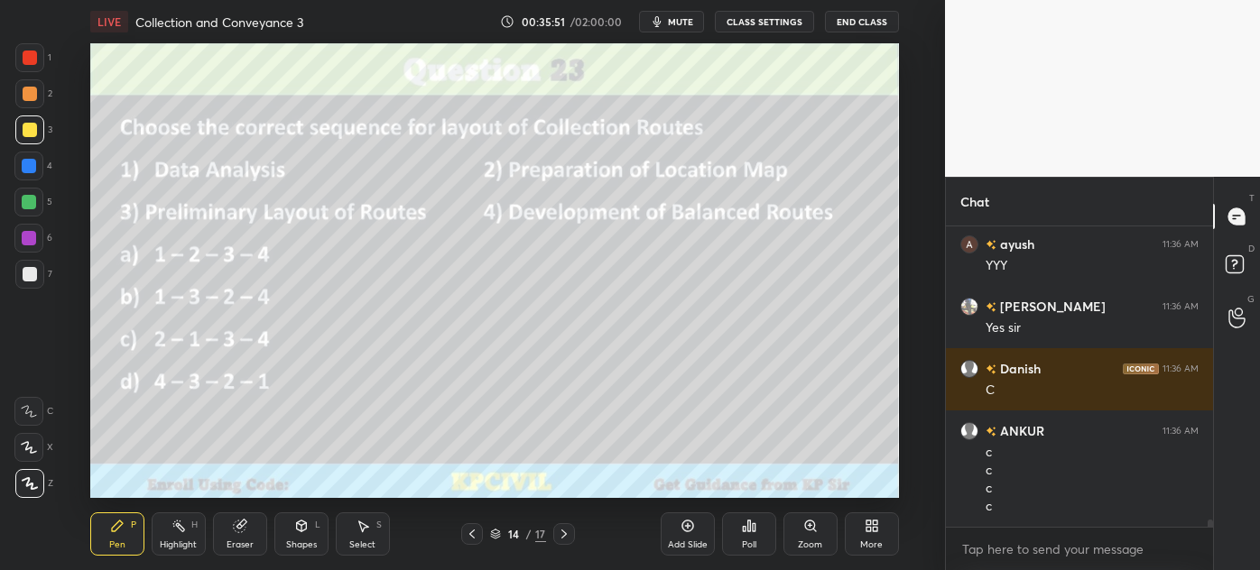
scroll to position [11597, 0]
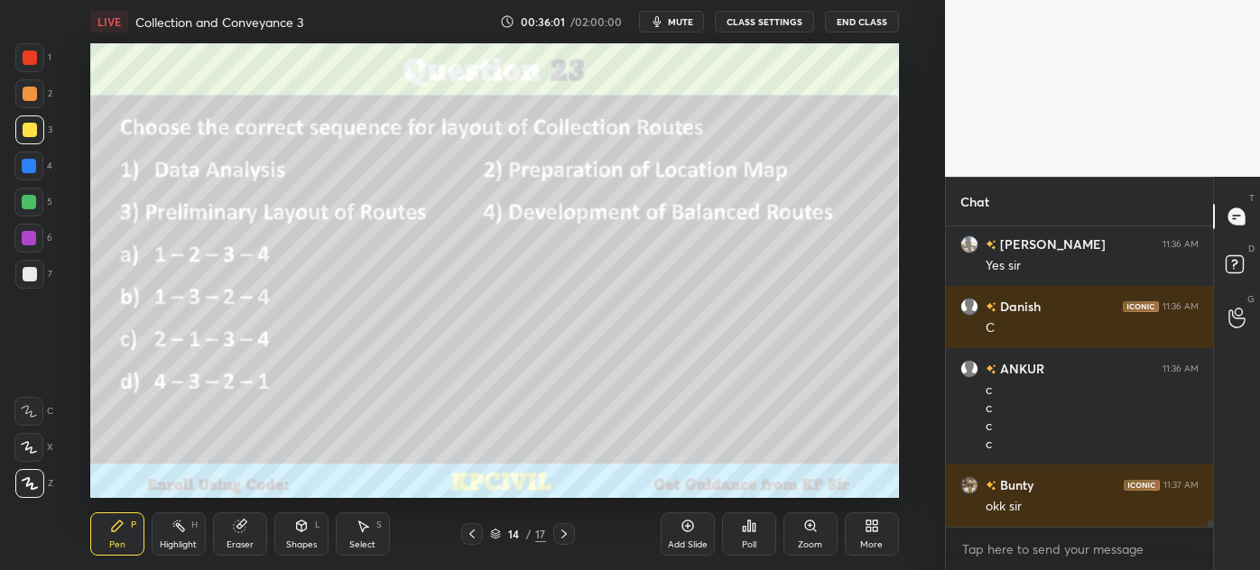
click at [182, 530] on rect at bounding box center [179, 527] width 9 height 9
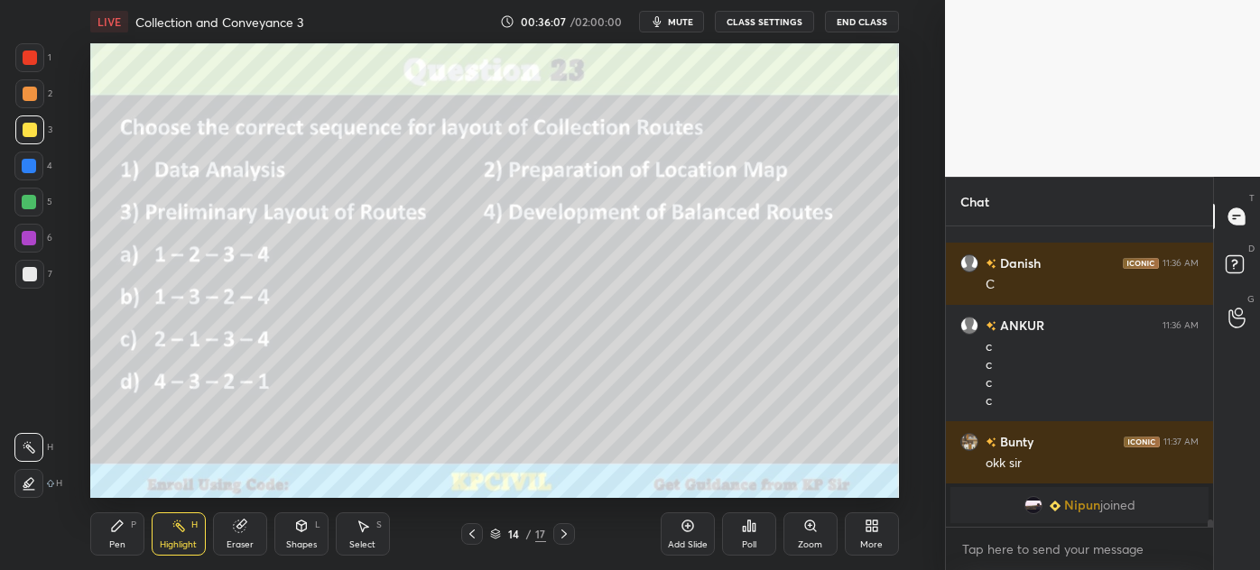
click at [117, 541] on div "Pen" at bounding box center [117, 545] width 16 height 9
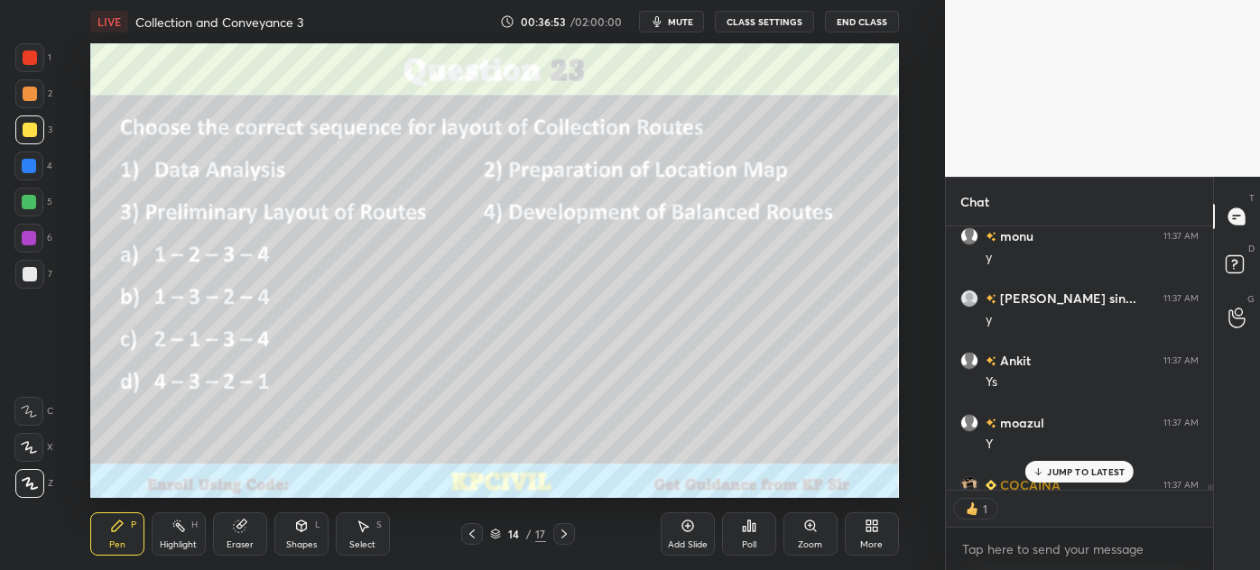
scroll to position [12296, 0]
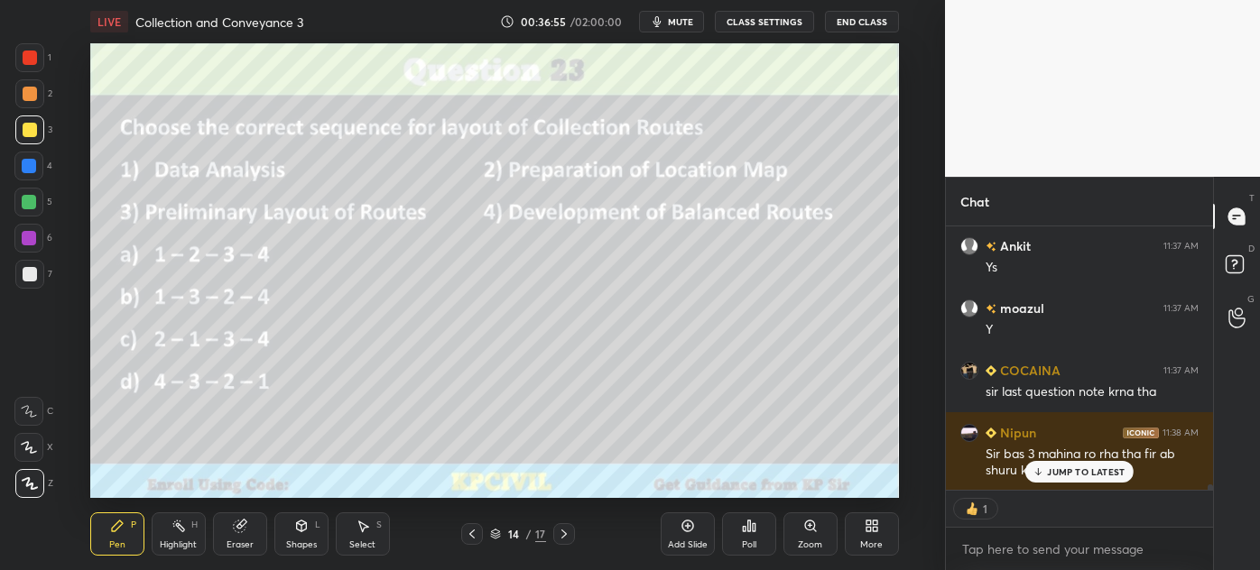
type textarea "x"
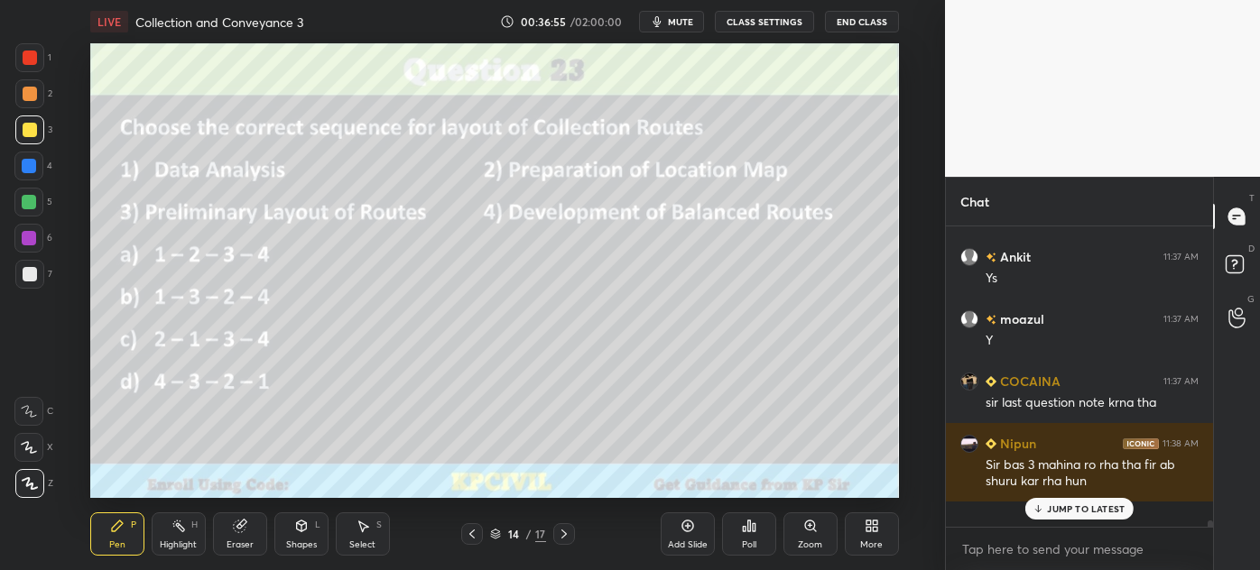
scroll to position [12259, 0]
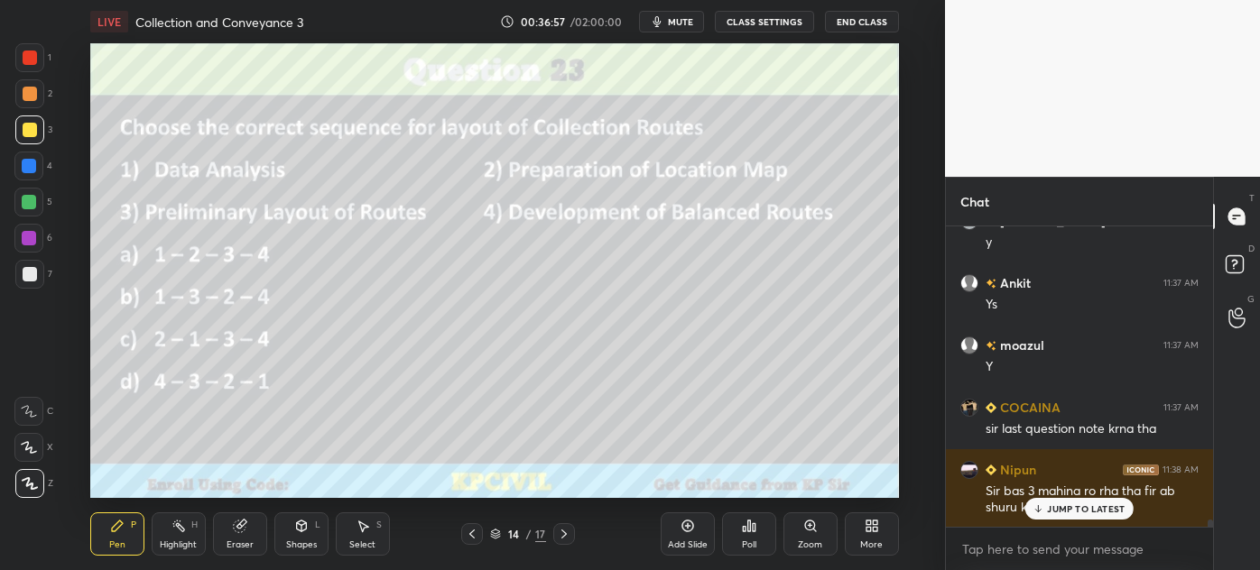
click at [472, 531] on icon at bounding box center [472, 534] width 14 height 14
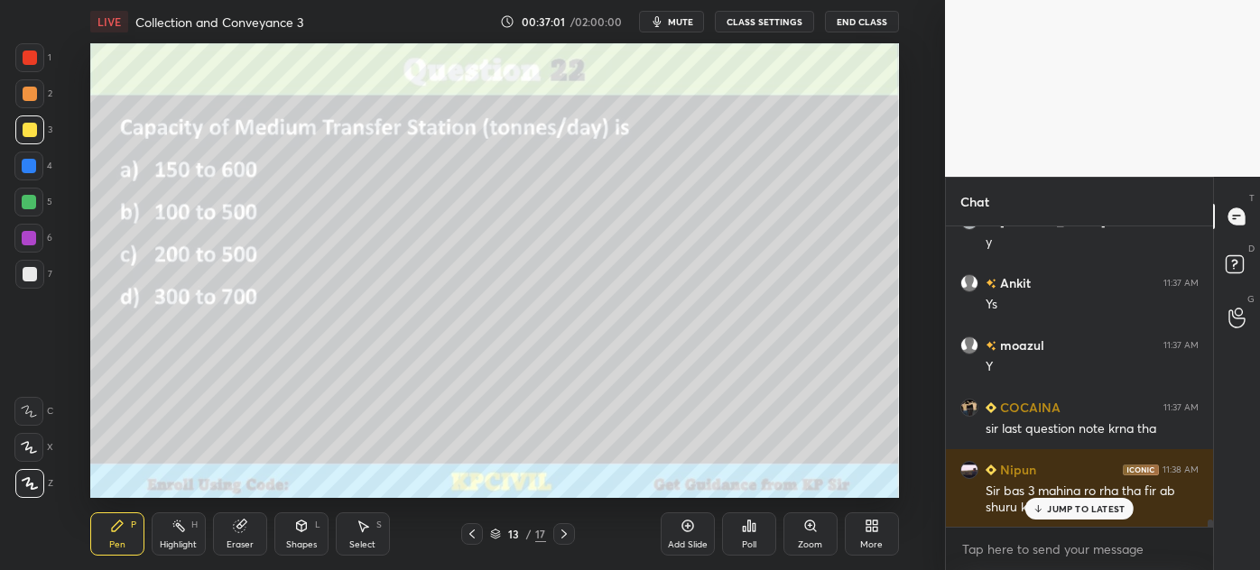
click at [1055, 508] on p "JUMP TO LATEST" at bounding box center [1086, 509] width 78 height 11
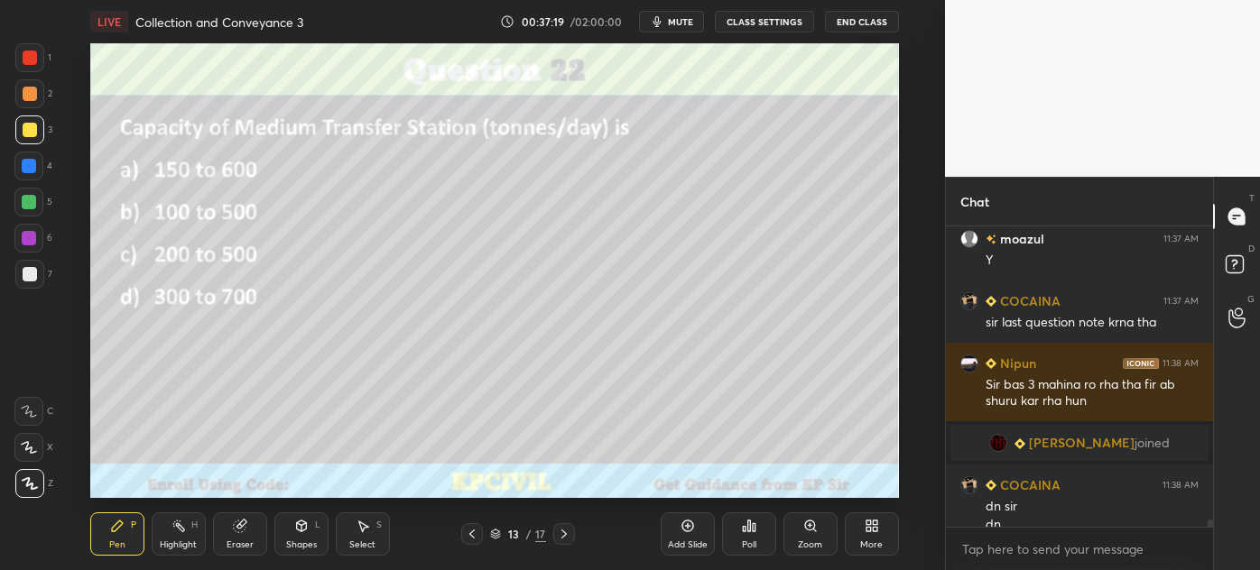
scroll to position [12107, 0]
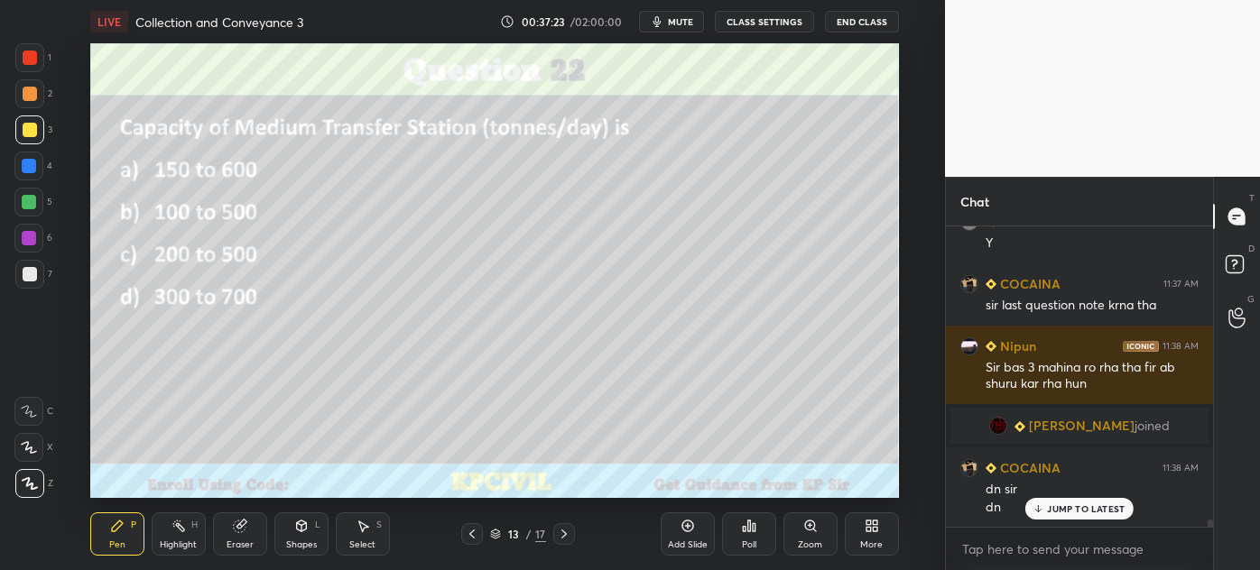
click at [558, 541] on icon at bounding box center [564, 534] width 14 height 14
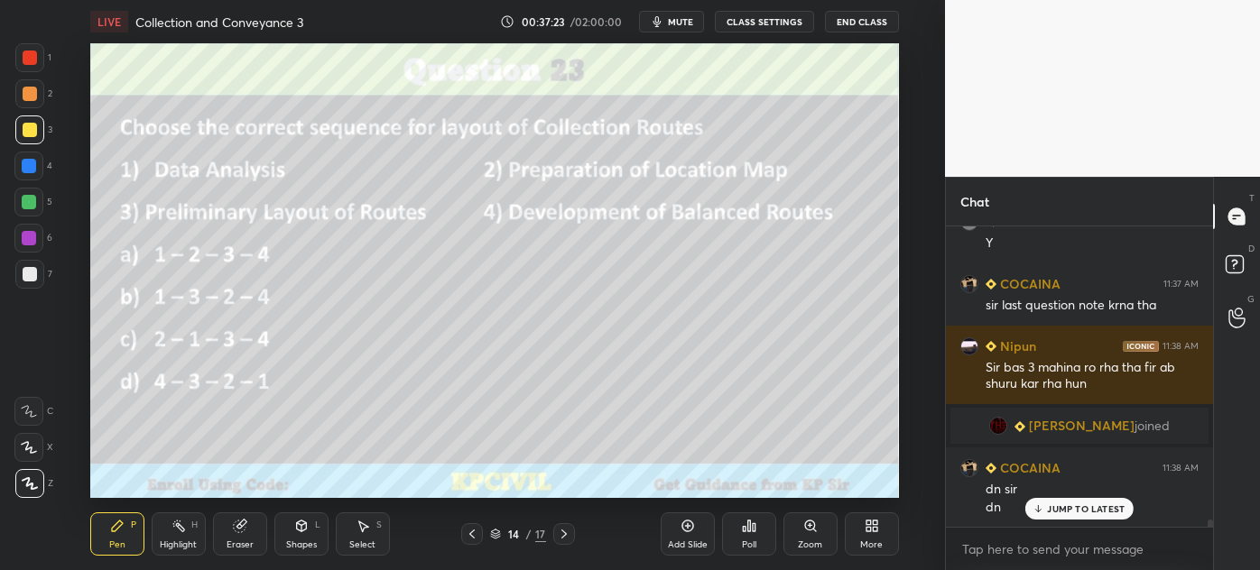
scroll to position [12170, 0]
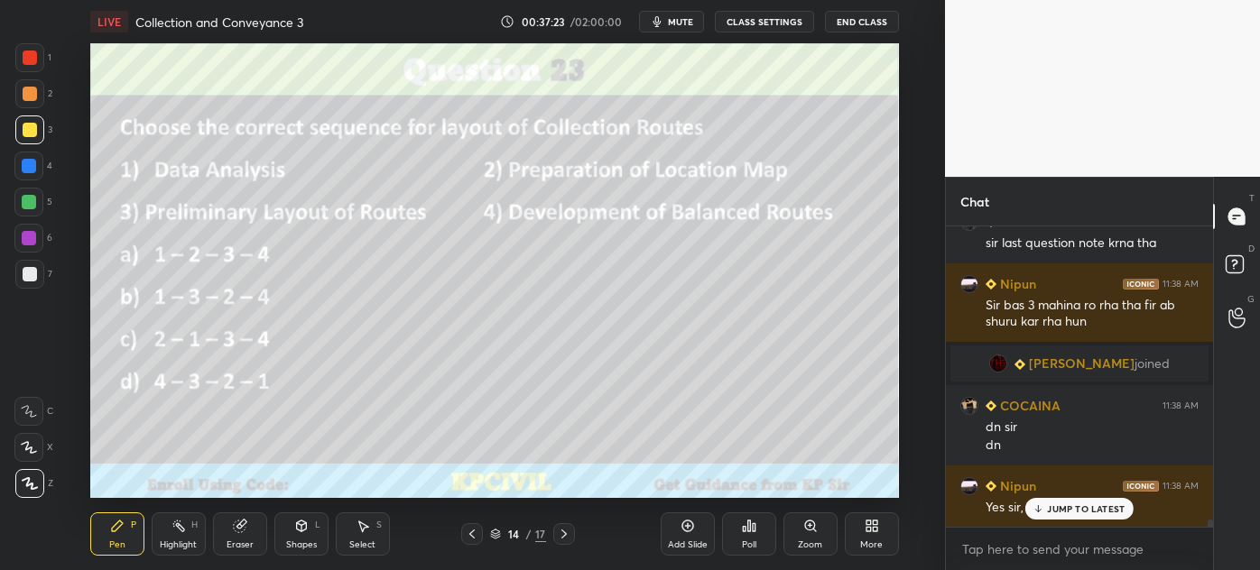
click at [560, 541] on icon at bounding box center [564, 534] width 14 height 14
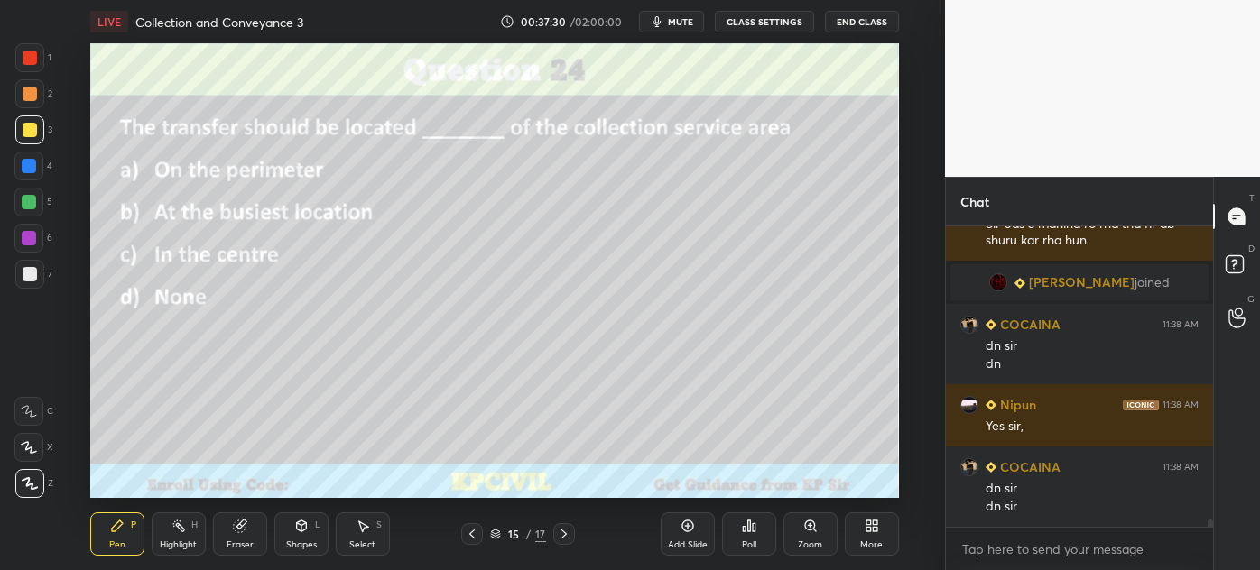
scroll to position [12294, 0]
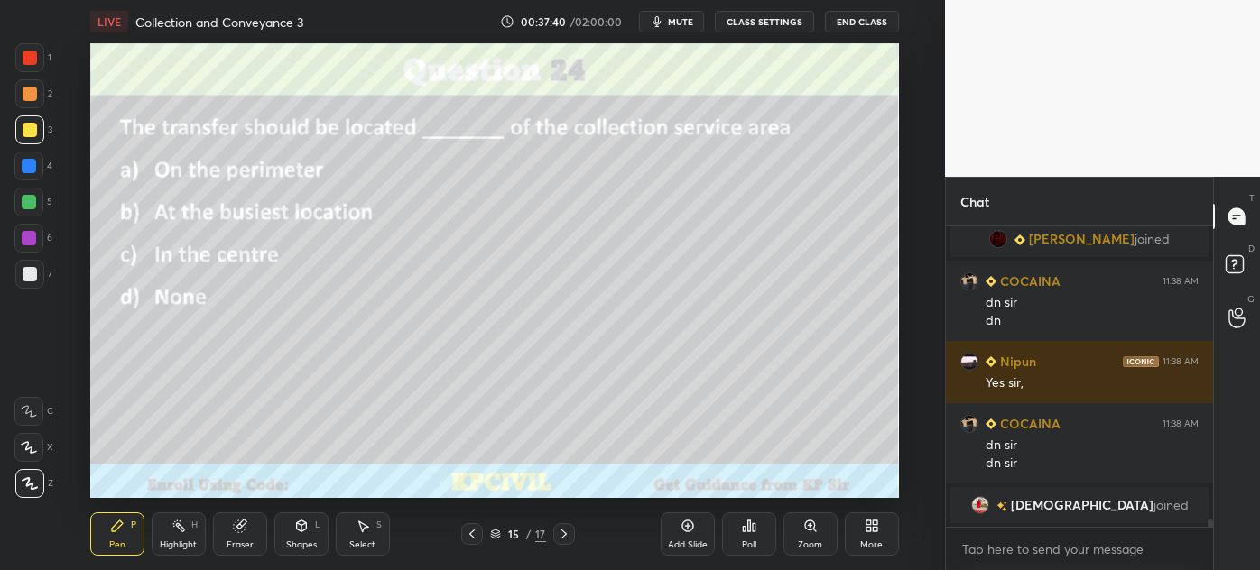
click at [291, 535] on div "Shapes L" at bounding box center [301, 534] width 54 height 43
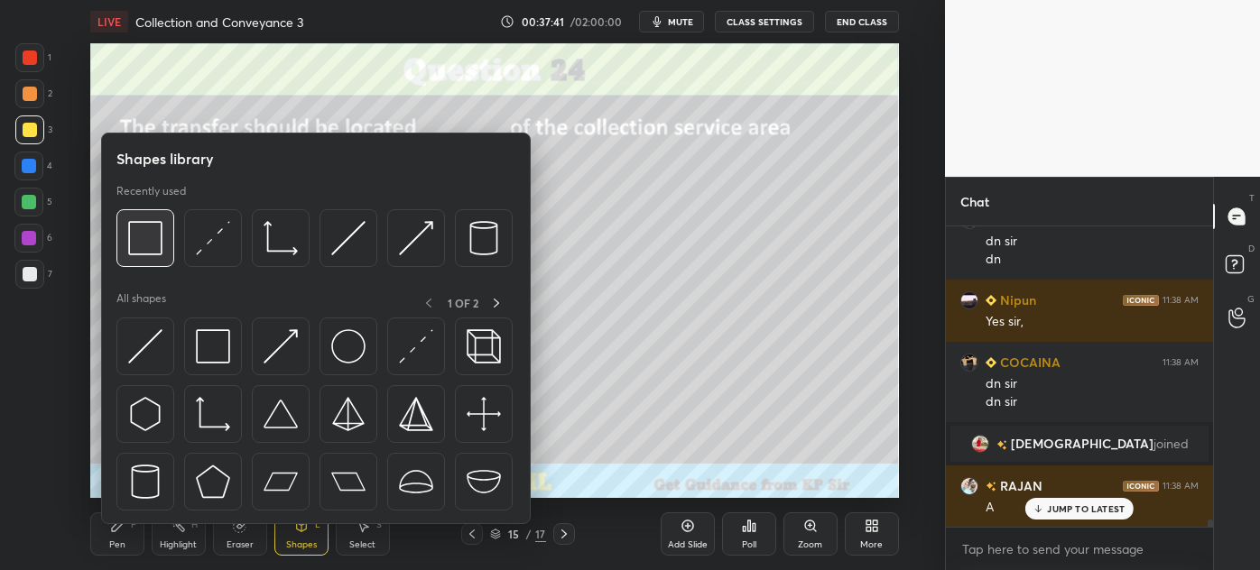
click at [132, 242] on img at bounding box center [145, 238] width 34 height 34
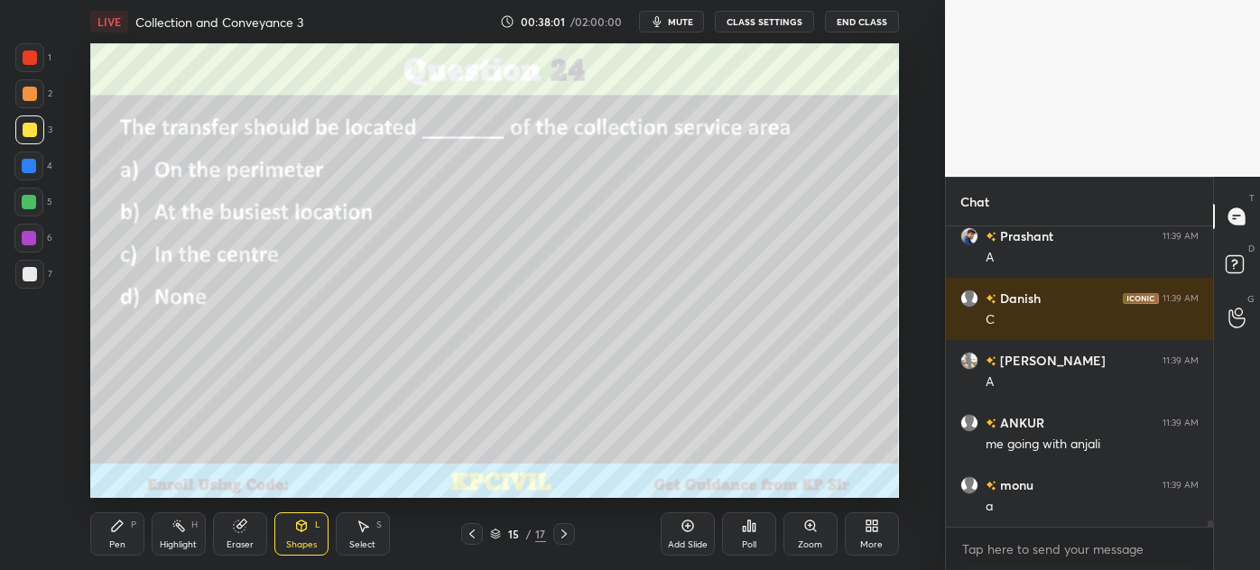
scroll to position [13462, 0]
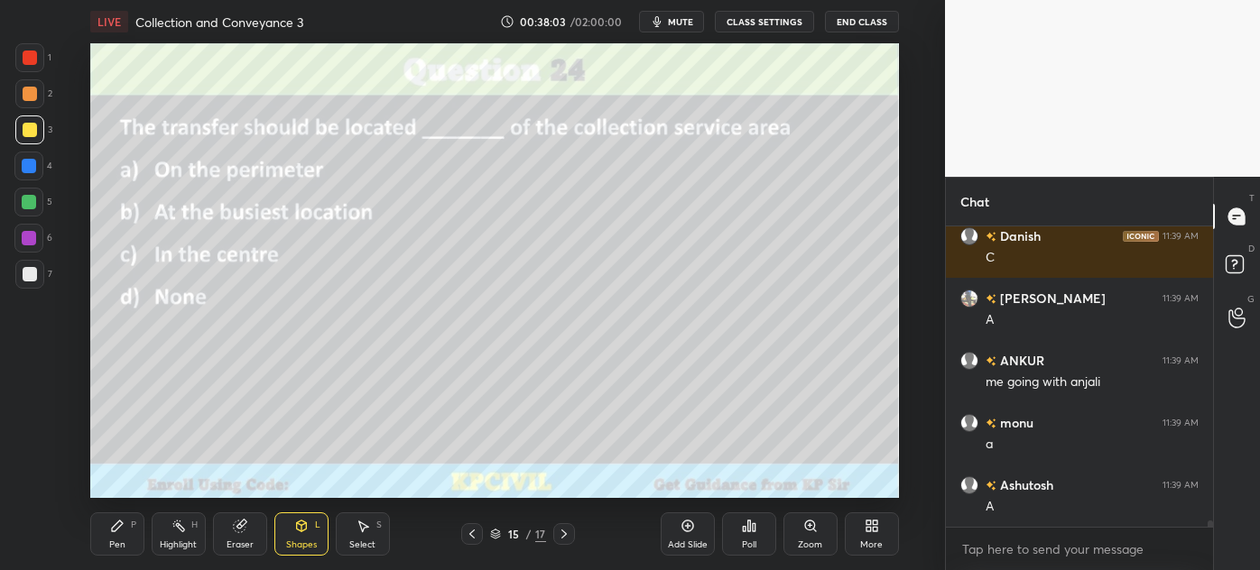
click at [301, 532] on icon at bounding box center [301, 528] width 0 height 6
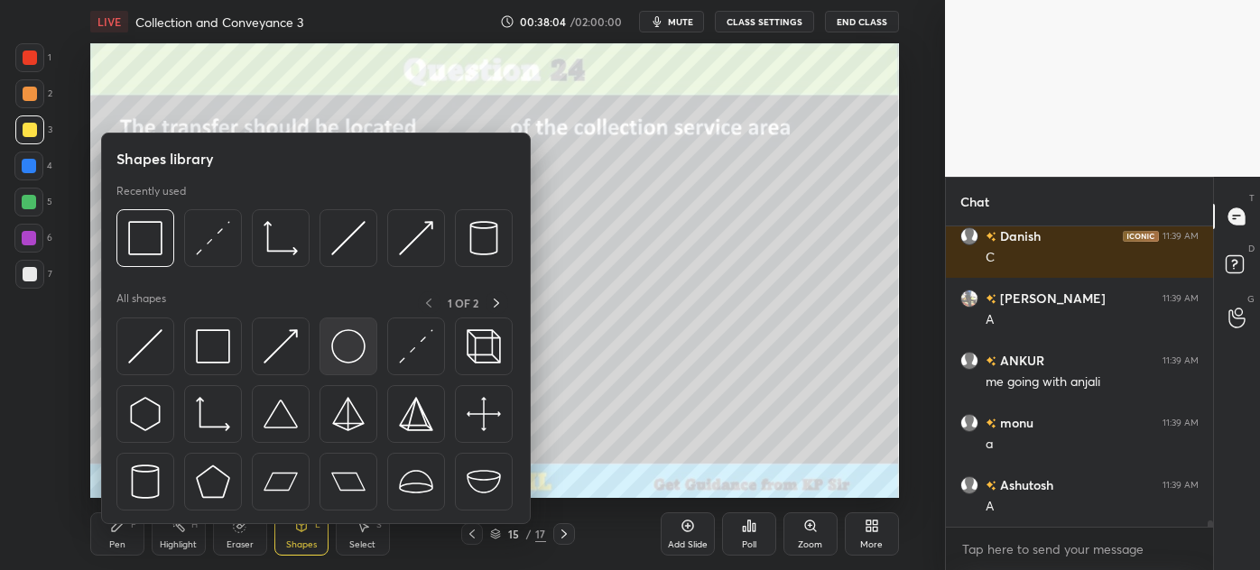
click at [346, 346] on img at bounding box center [348, 346] width 34 height 34
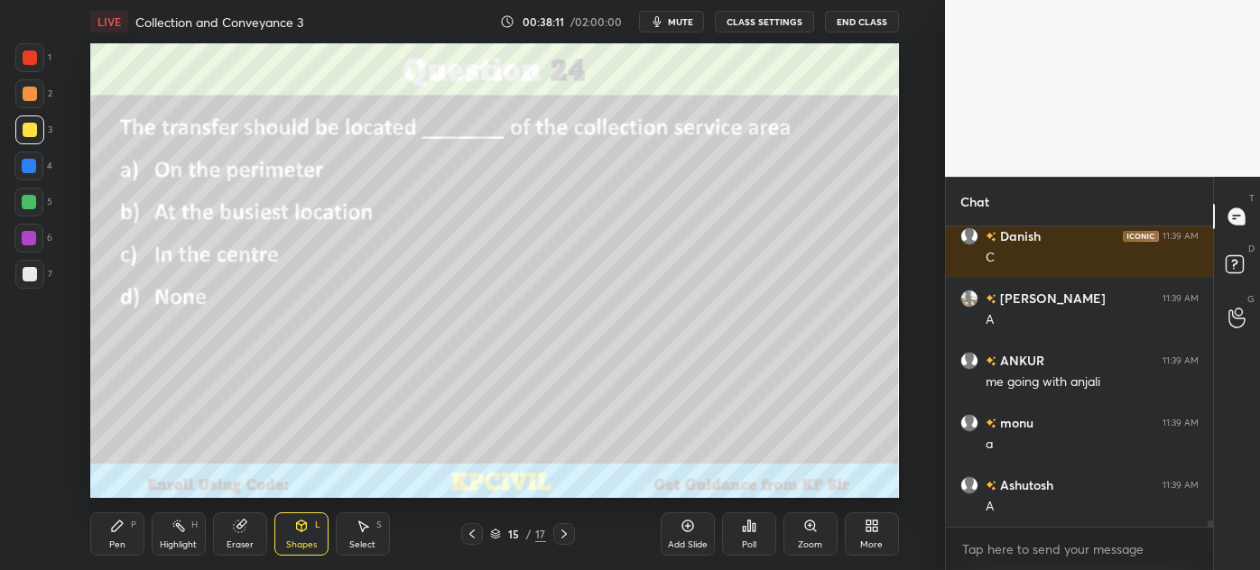
scroll to position [13524, 0]
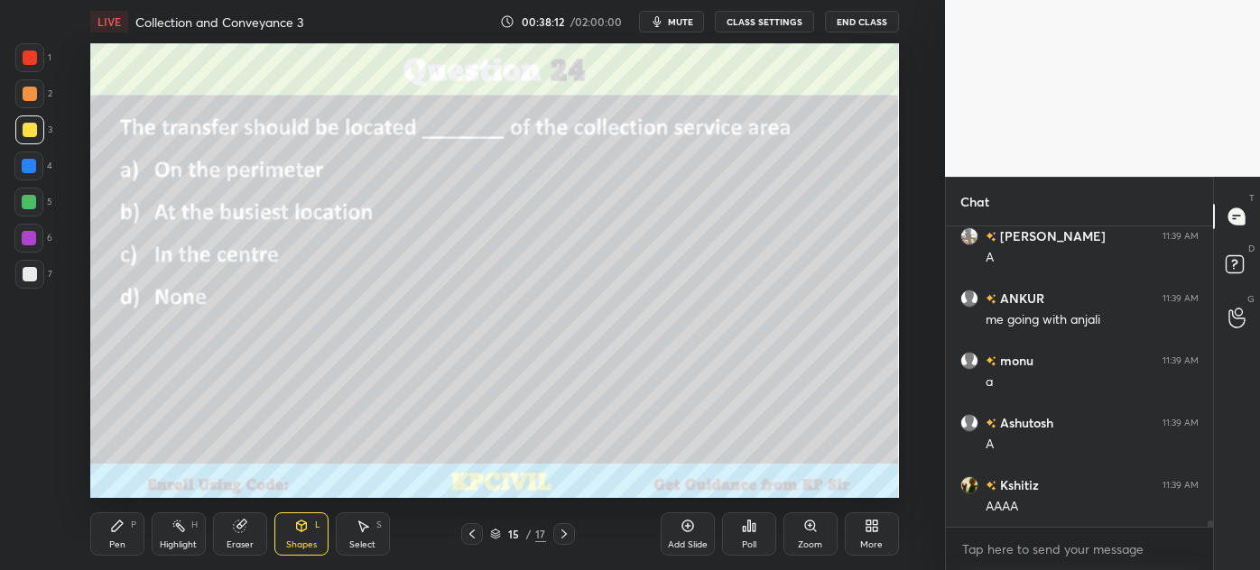
click at [117, 543] on div "Pen" at bounding box center [117, 545] width 16 height 9
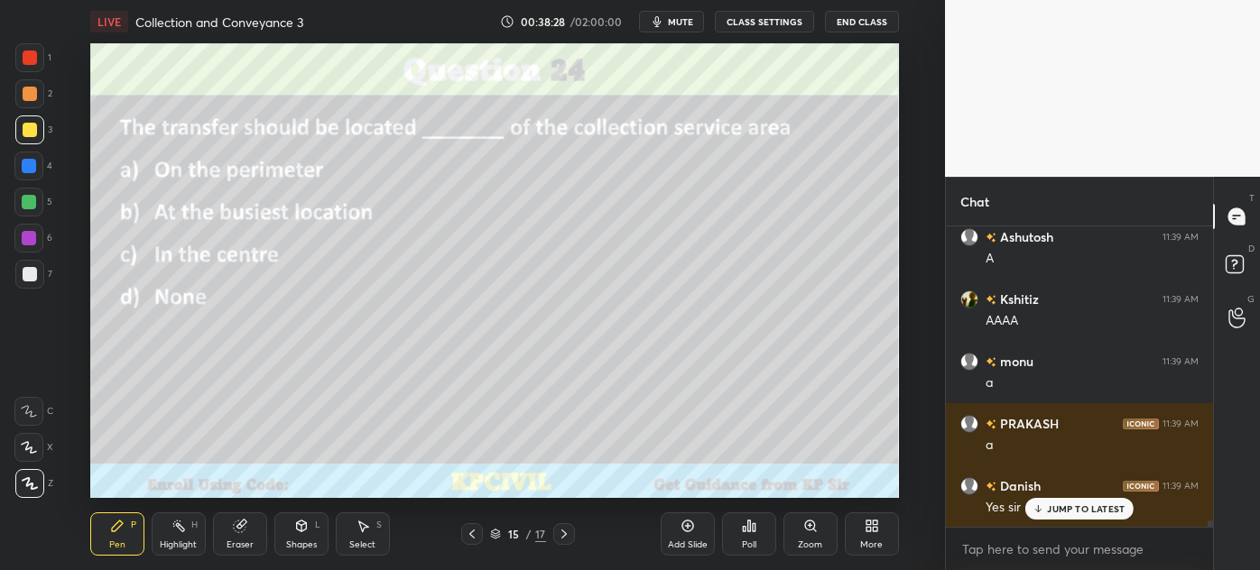
scroll to position [13772, 0]
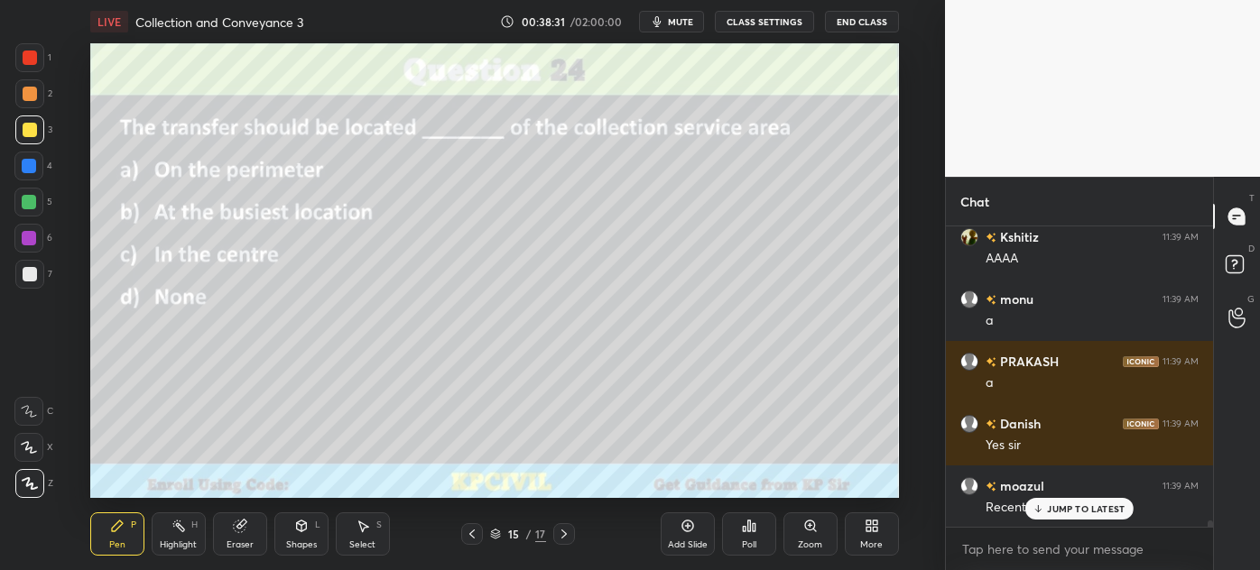
drag, startPoint x: 1055, startPoint y: 500, endPoint x: 911, endPoint y: 522, distance: 146.0
click at [1054, 504] on div "JUMP TO LATEST" at bounding box center [1079, 509] width 108 height 22
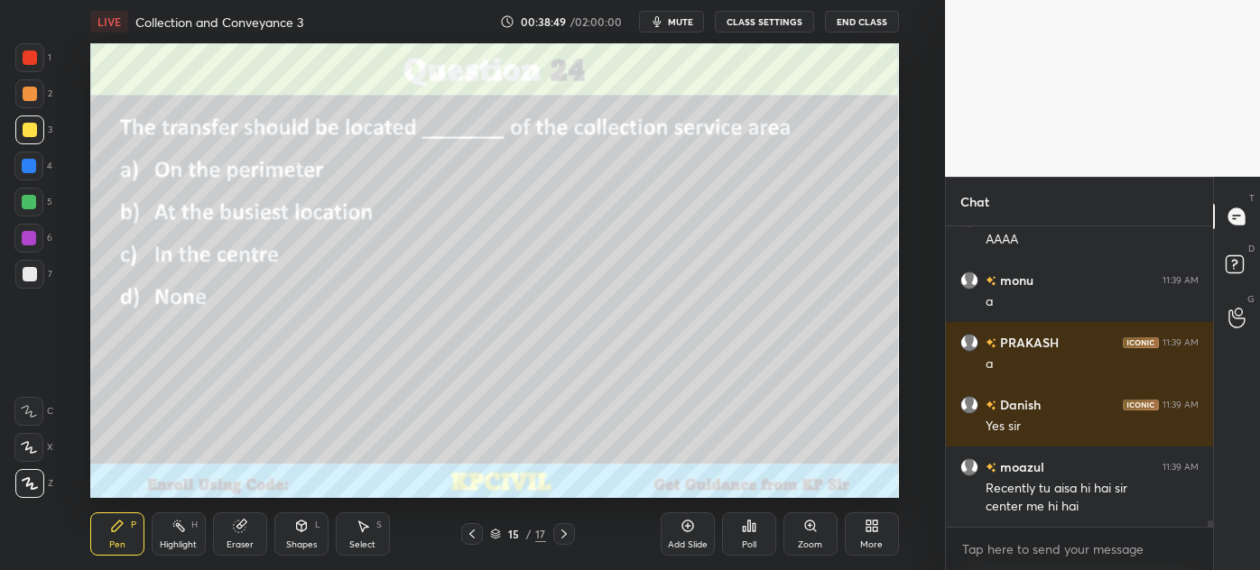
scroll to position [13854, 0]
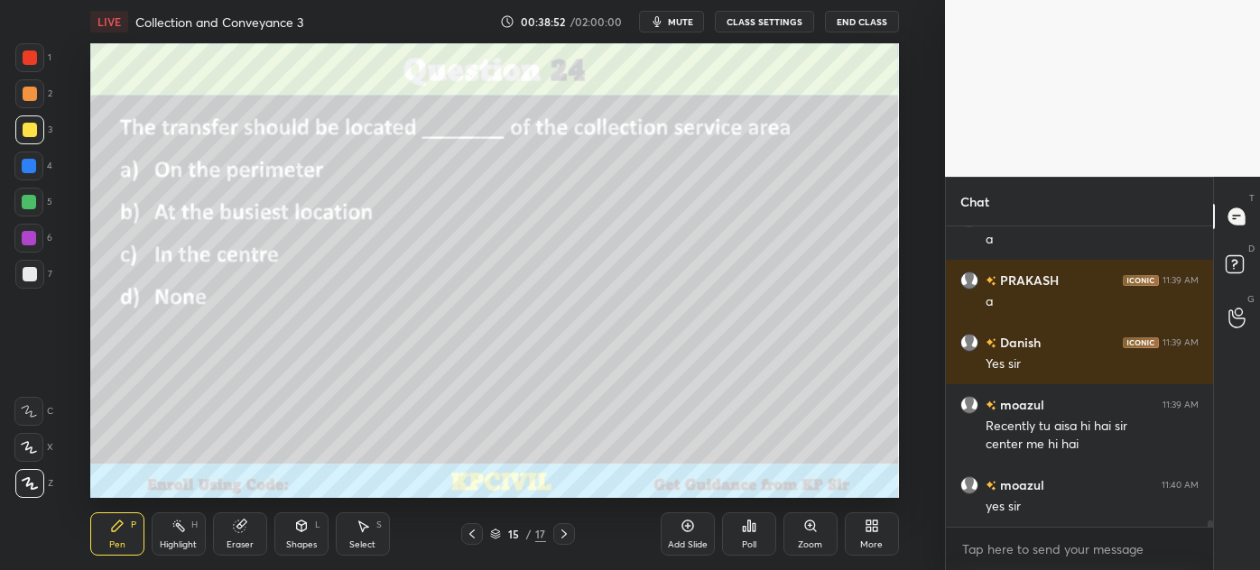
click at [558, 532] on icon at bounding box center [564, 534] width 14 height 14
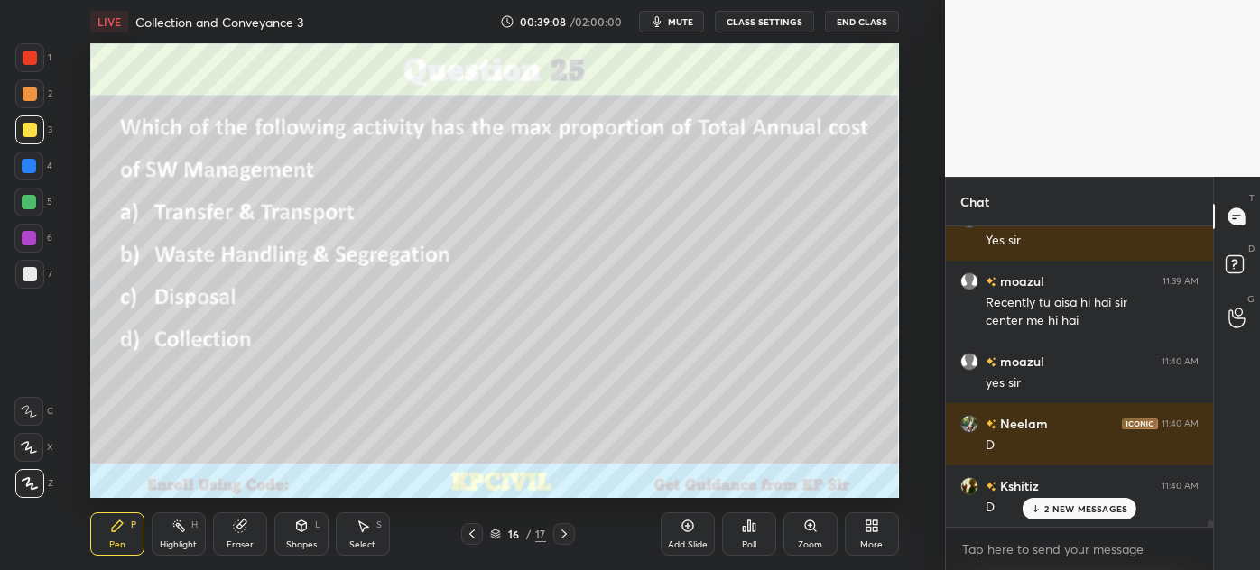
scroll to position [14102, 0]
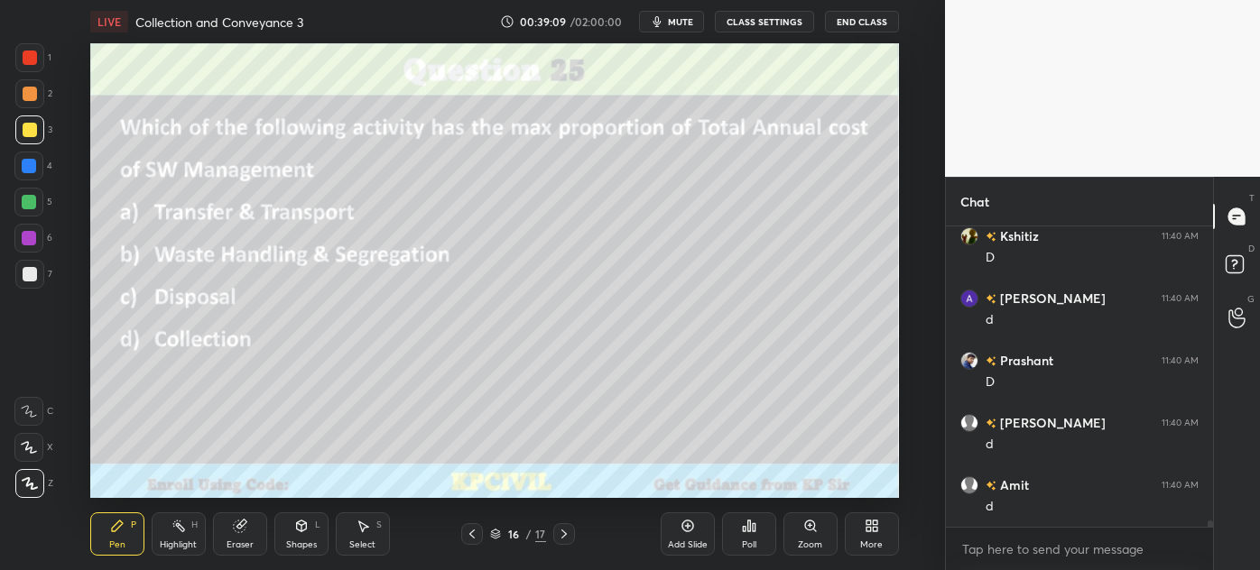
click at [308, 542] on div "Shapes" at bounding box center [301, 545] width 31 height 9
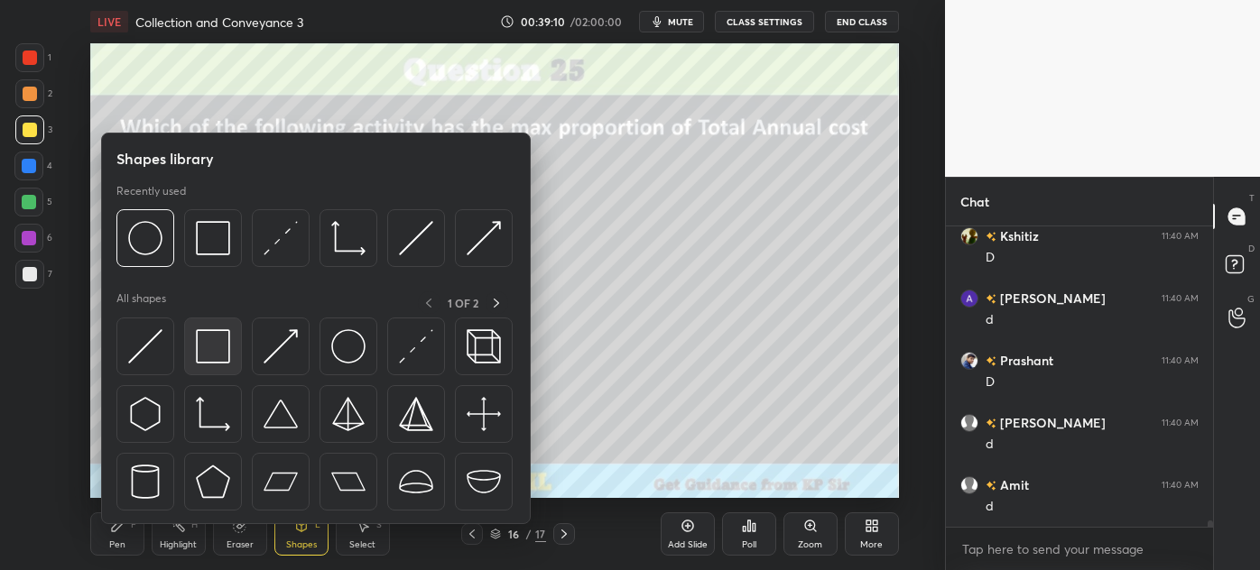
scroll to position [14413, 0]
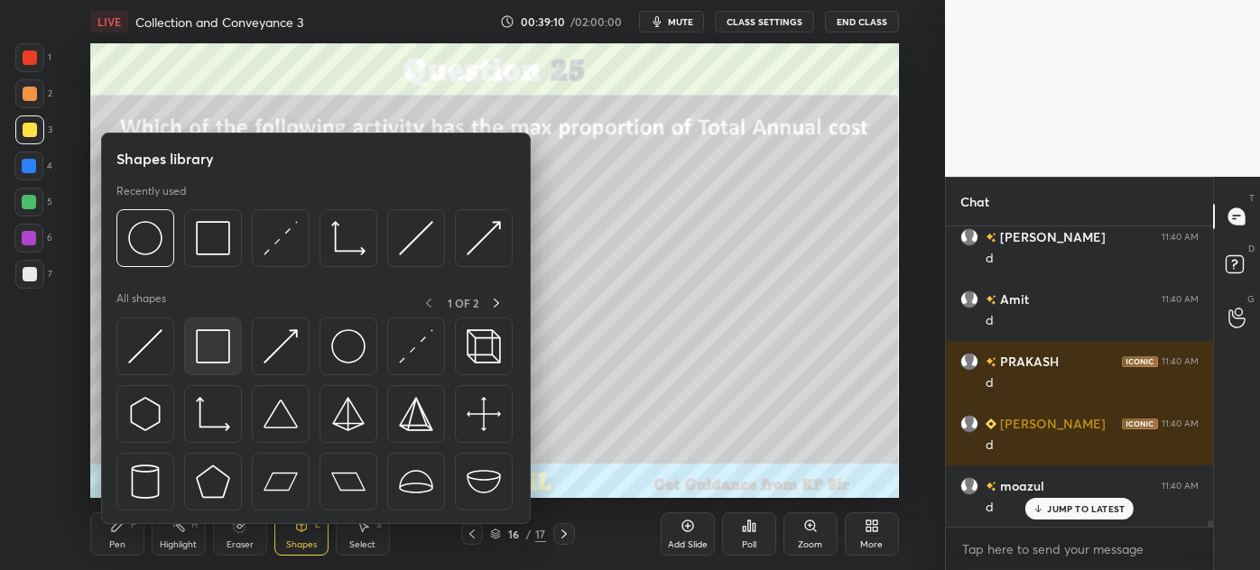
click at [207, 352] on img at bounding box center [213, 346] width 34 height 34
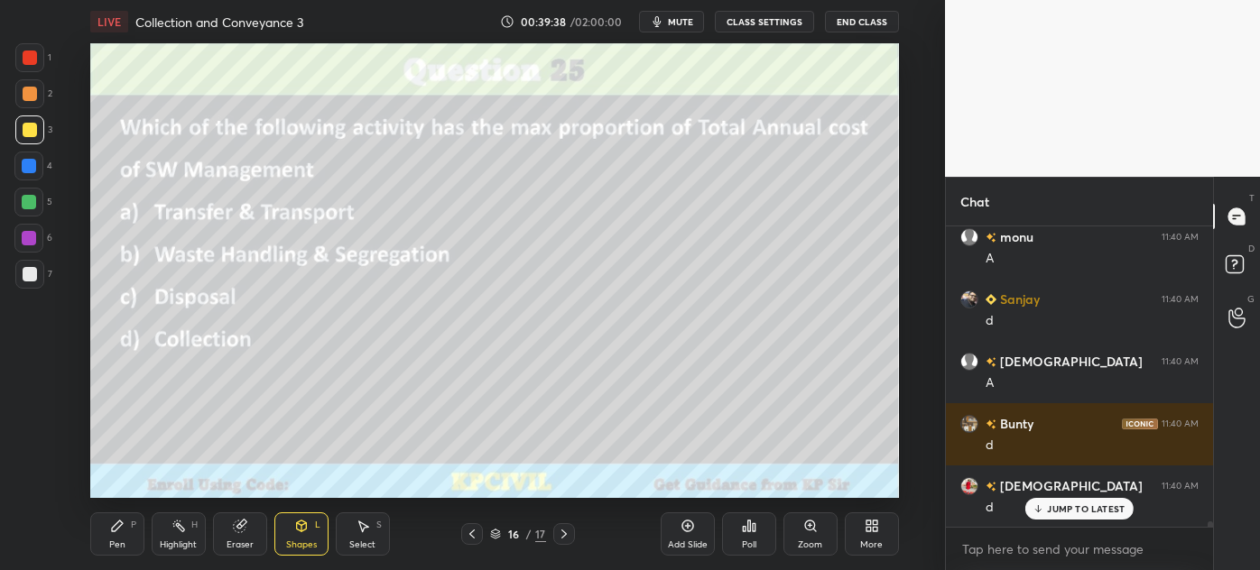
scroll to position [15534, 0]
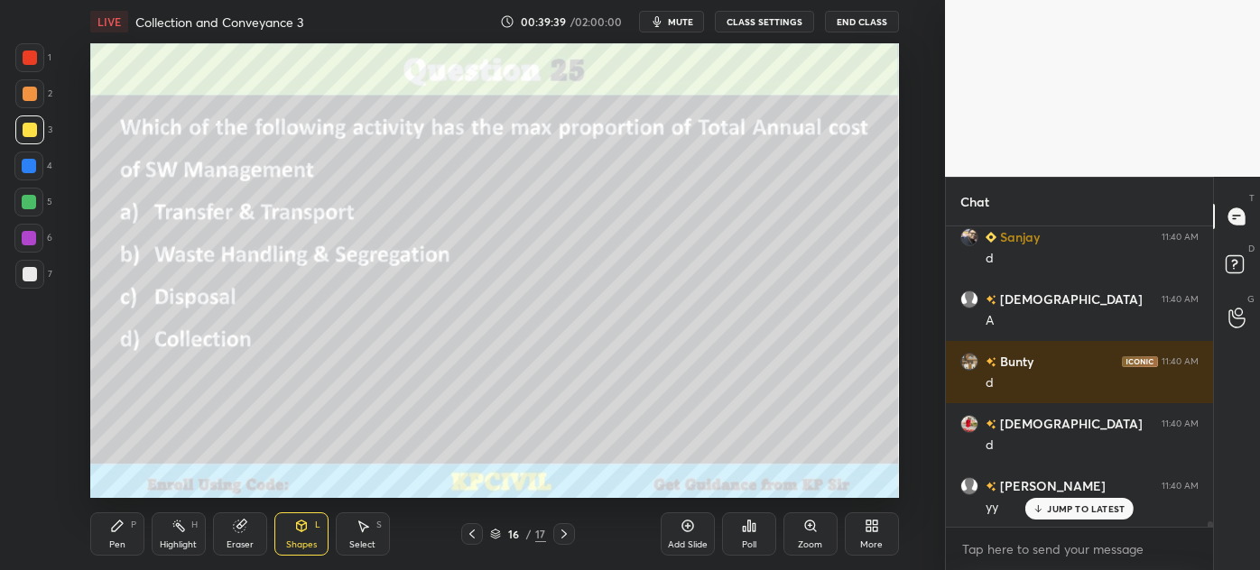
click at [567, 533] on icon at bounding box center [564, 534] width 14 height 14
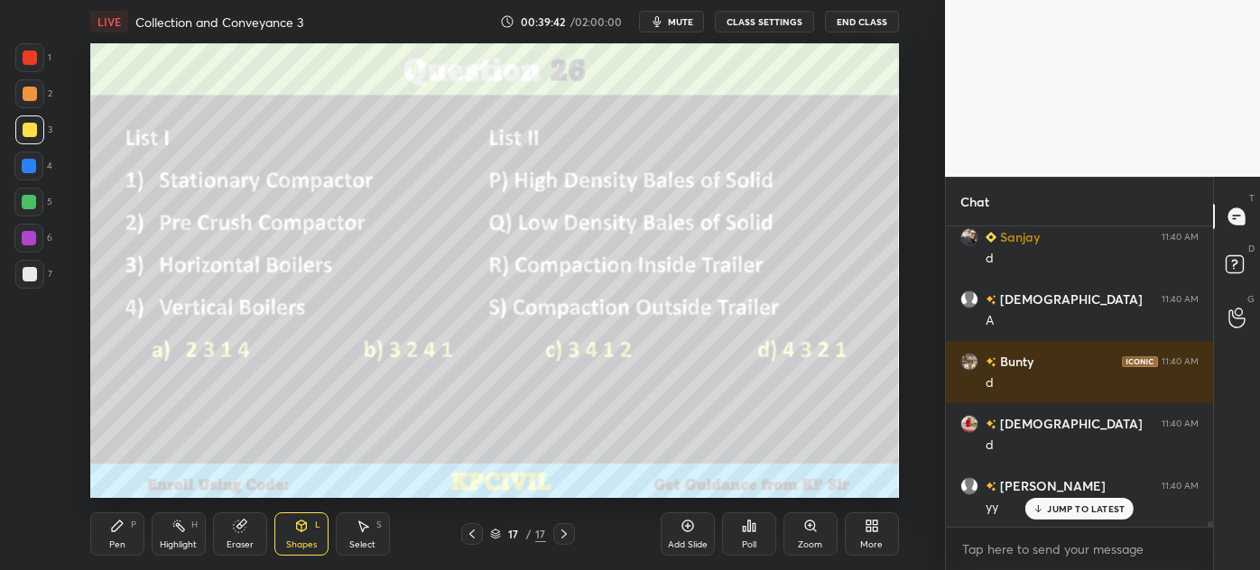
scroll to position [15596, 0]
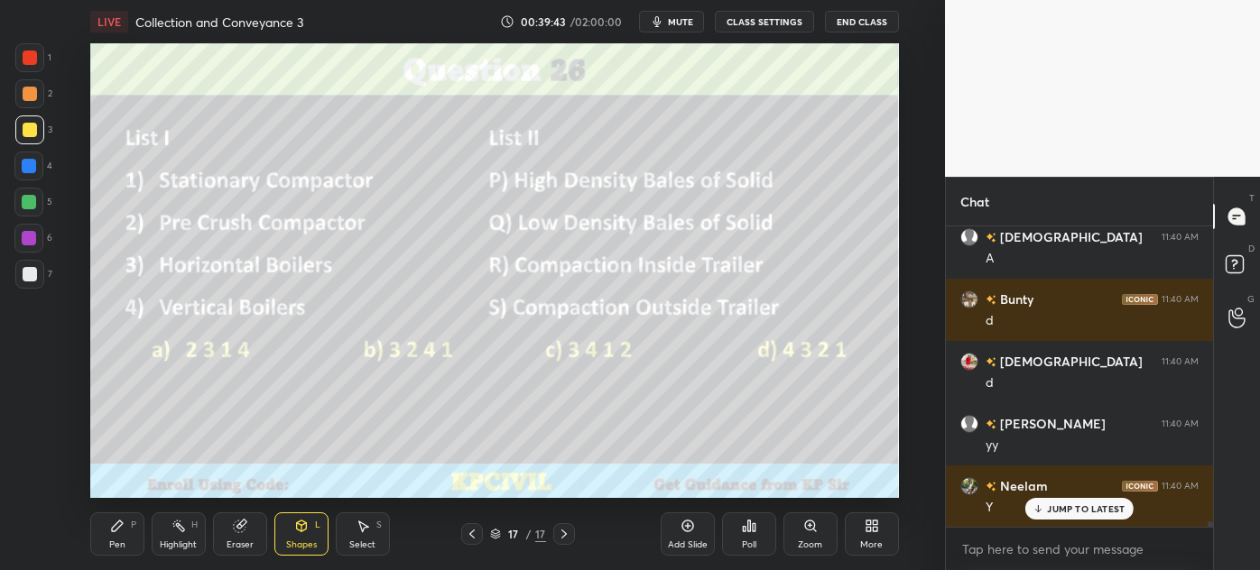
click at [467, 532] on icon at bounding box center [472, 534] width 14 height 14
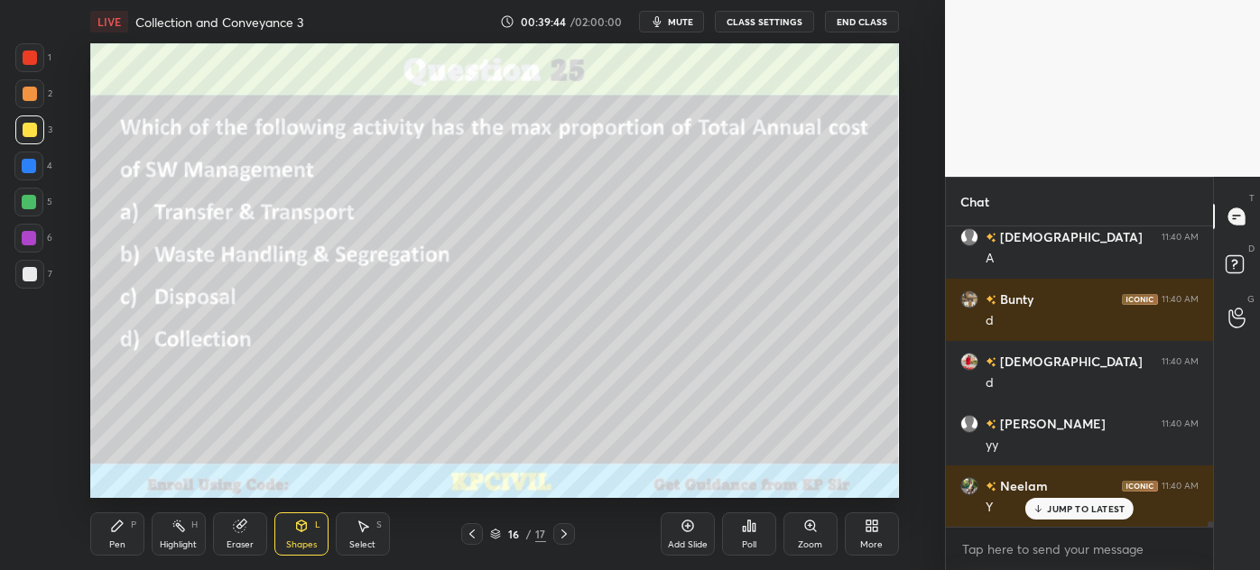
click at [683, 541] on div "Add Slide" at bounding box center [688, 545] width 40 height 9
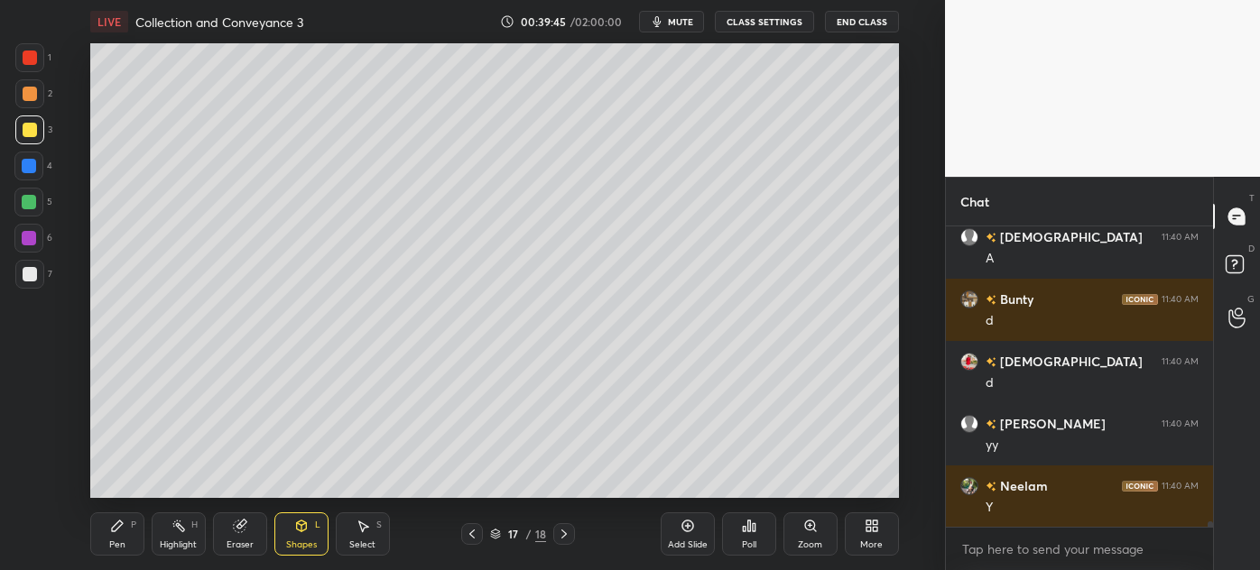
scroll to position [15659, 0]
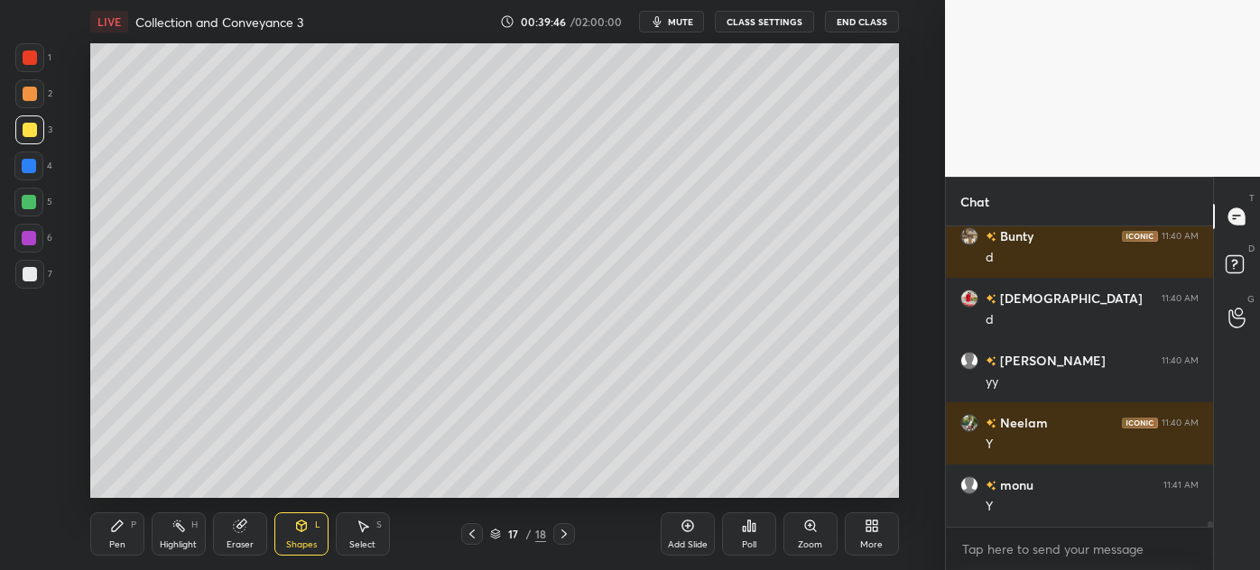
click at [112, 544] on div "Pen" at bounding box center [117, 545] width 16 height 9
click at [23, 280] on div at bounding box center [30, 274] width 14 height 14
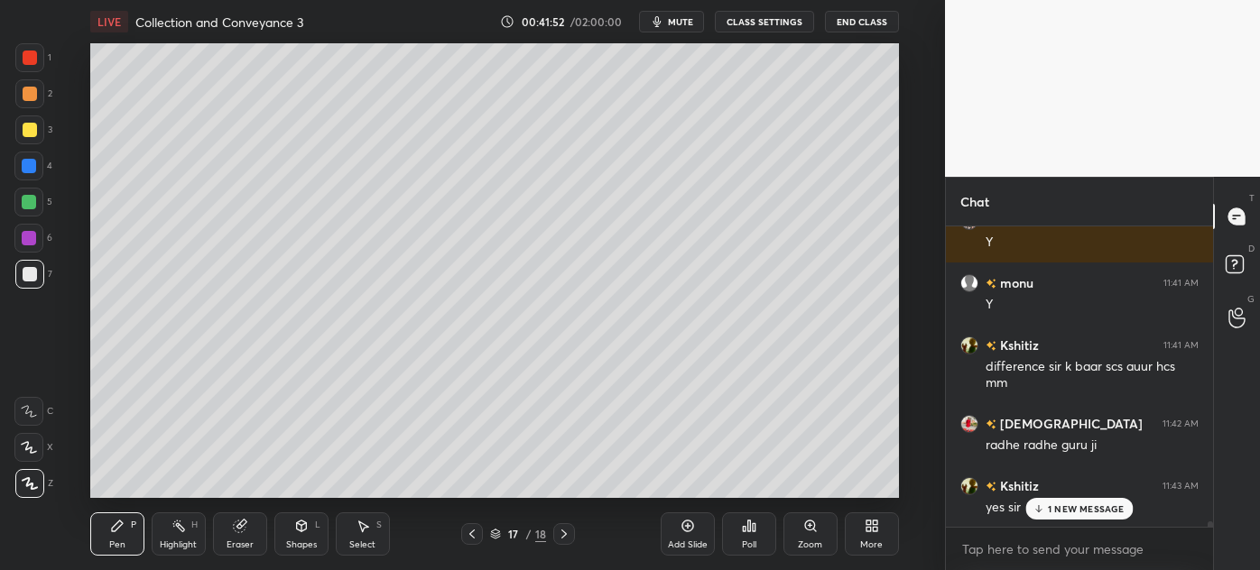
scroll to position [15924, 0]
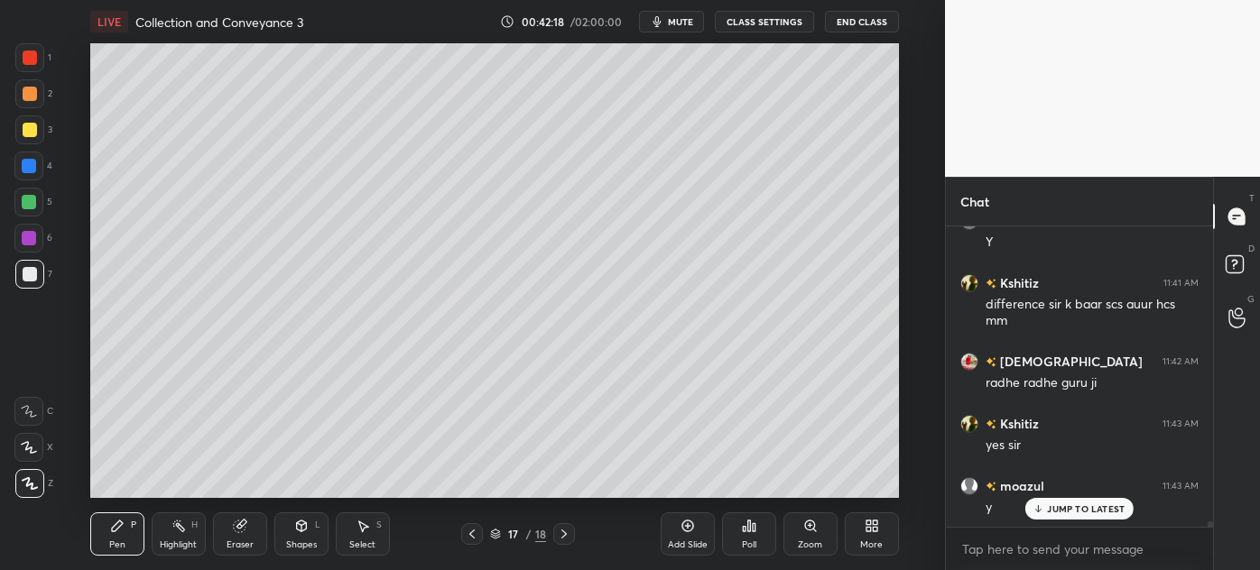
click at [881, 537] on div "More" at bounding box center [872, 534] width 54 height 43
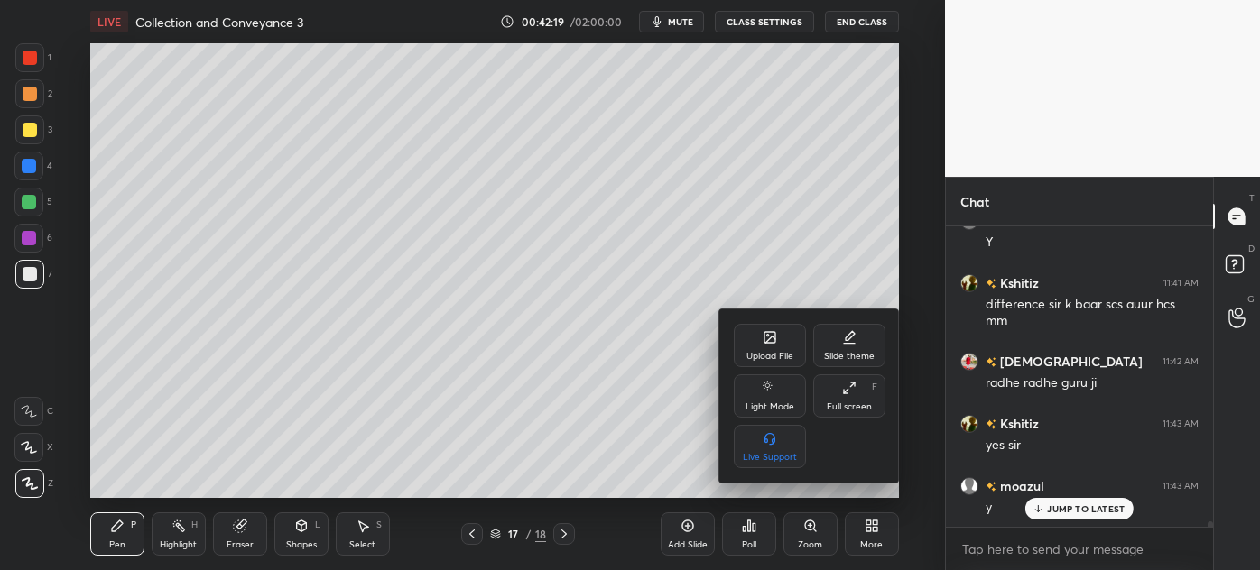
click at [748, 338] on div "Upload File" at bounding box center [770, 345] width 72 height 43
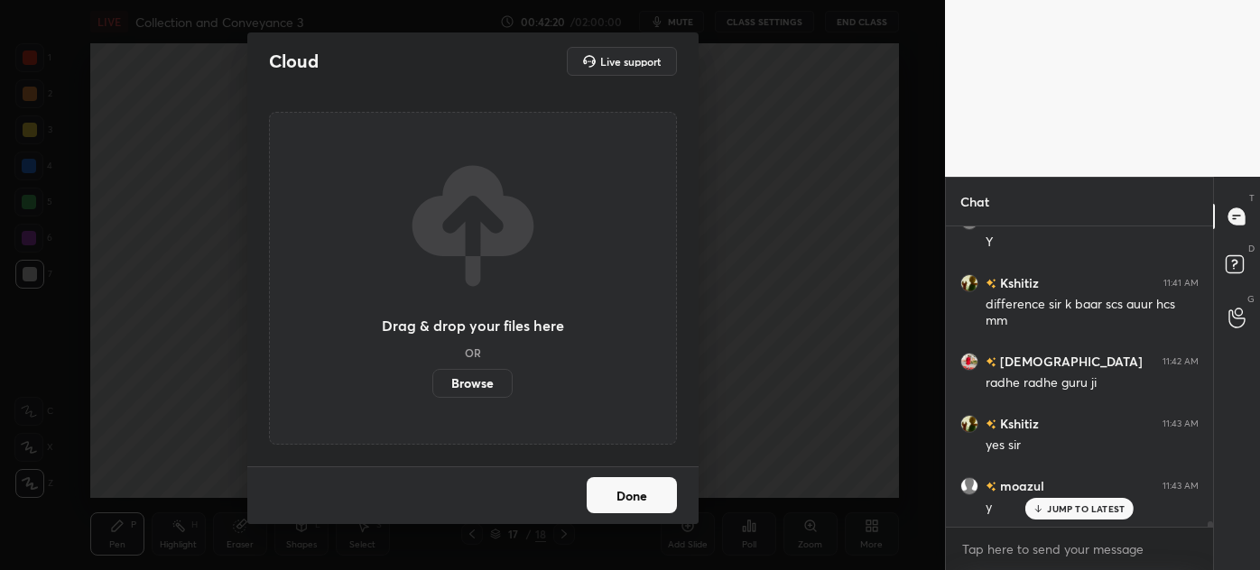
click at [455, 383] on label "Browse" at bounding box center [472, 383] width 80 height 29
click at [432, 383] on input "Browse" at bounding box center [432, 383] width 0 height 29
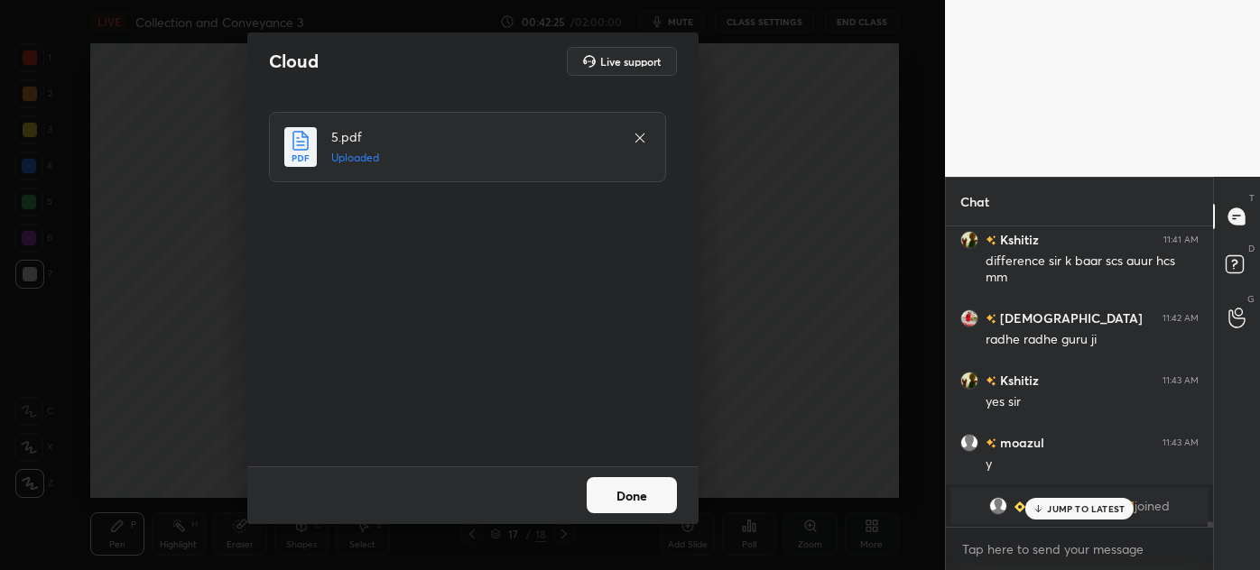
click at [633, 497] on button "Done" at bounding box center [632, 495] width 90 height 36
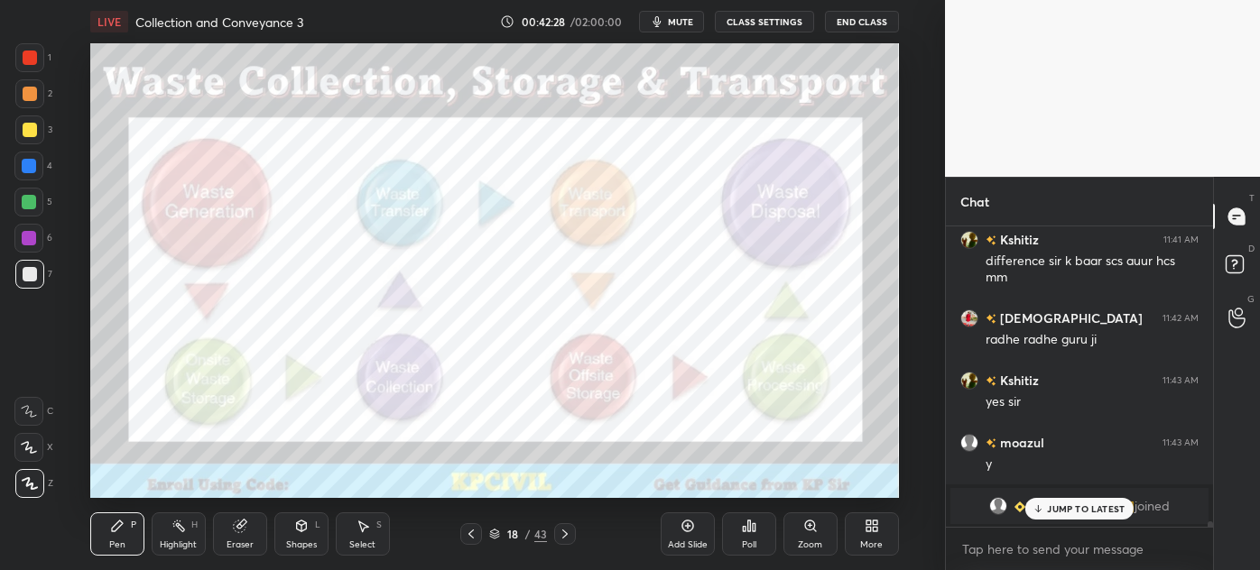
click at [476, 532] on icon at bounding box center [471, 534] width 14 height 14
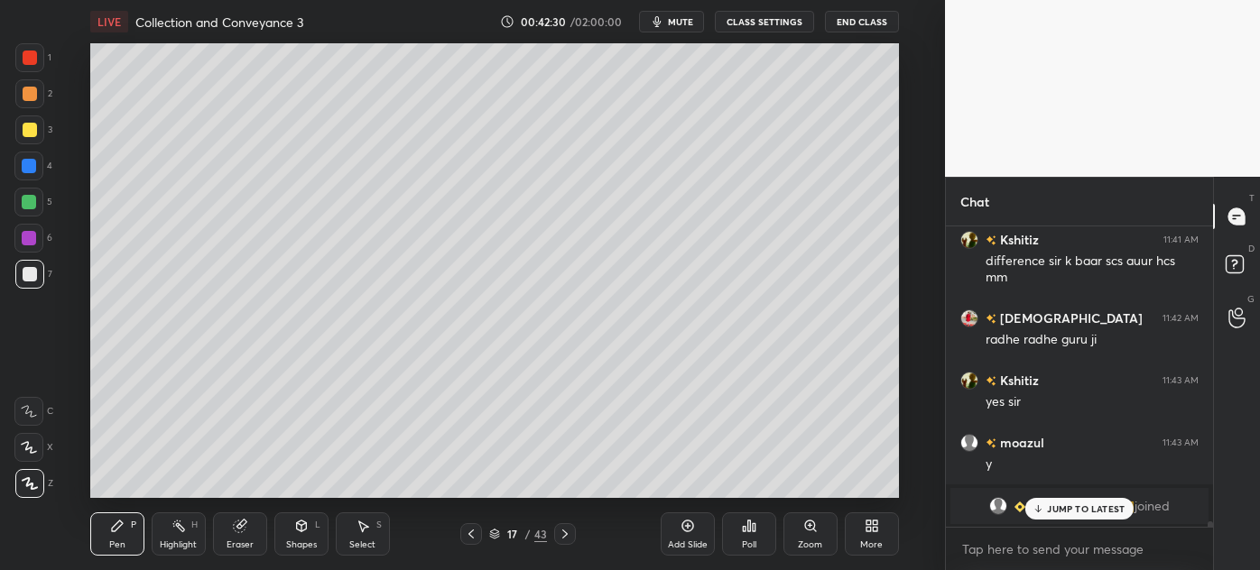
click at [1079, 510] on p "JUMP TO LATEST" at bounding box center [1086, 509] width 78 height 11
click at [495, 531] on icon at bounding box center [494, 534] width 11 height 11
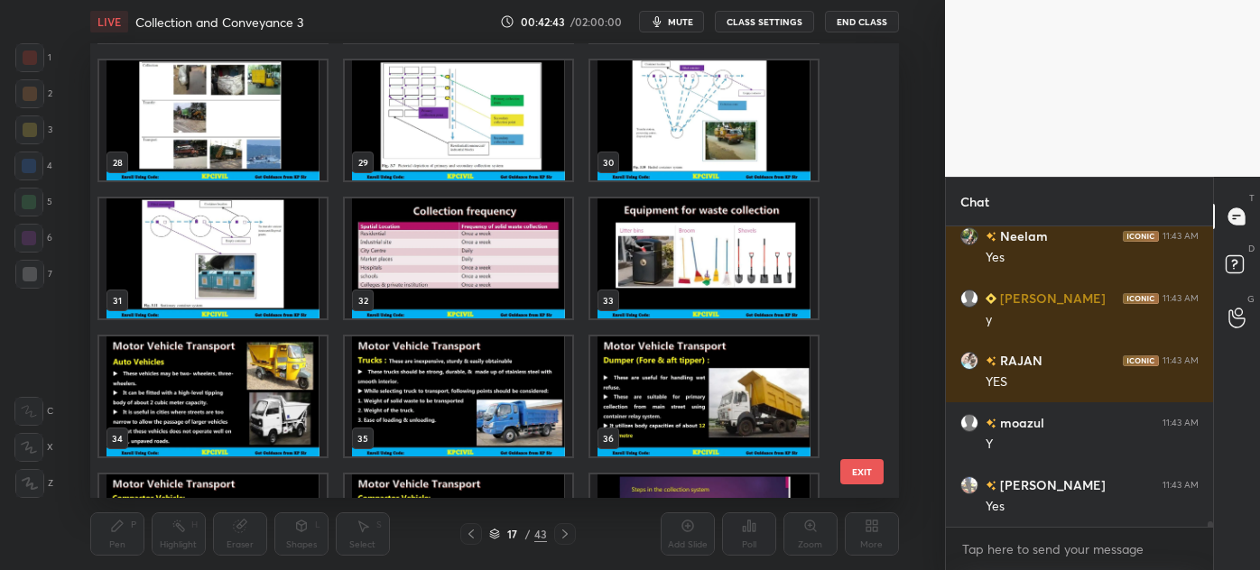
scroll to position [1206, 0]
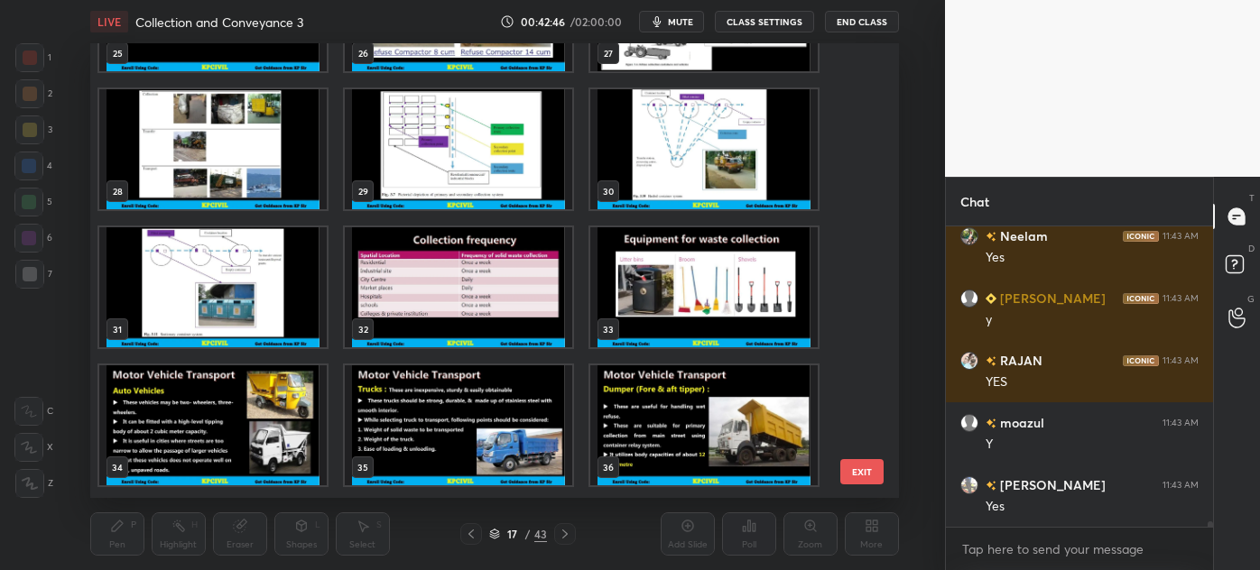
click at [718, 294] on img "grid" at bounding box center [703, 287] width 227 height 120
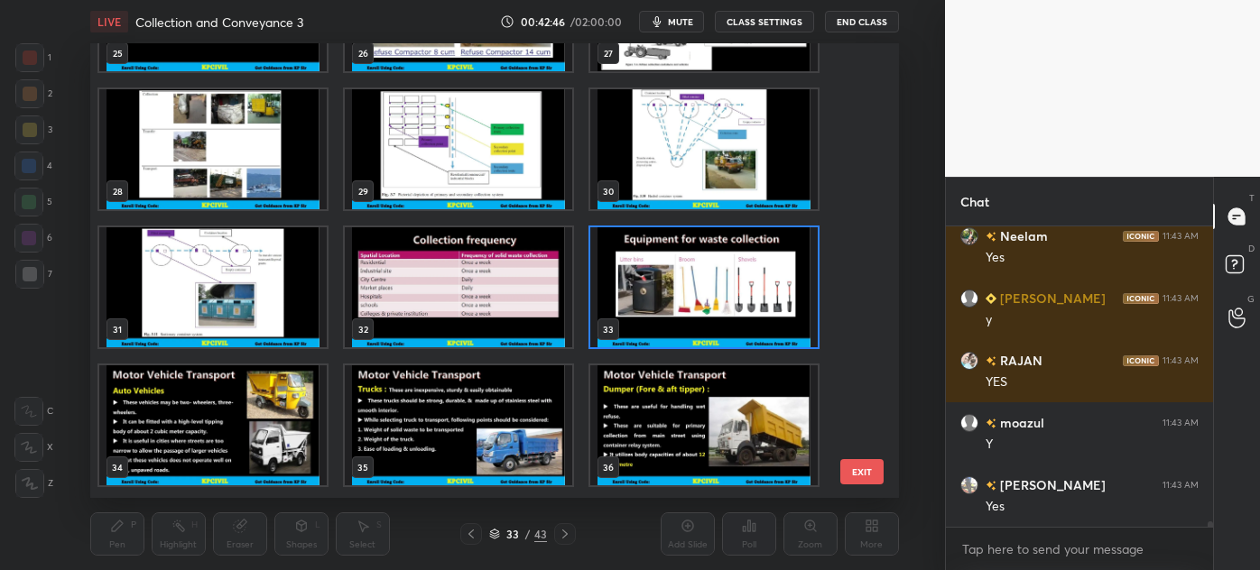
click at [718, 294] on img "grid" at bounding box center [703, 287] width 227 height 120
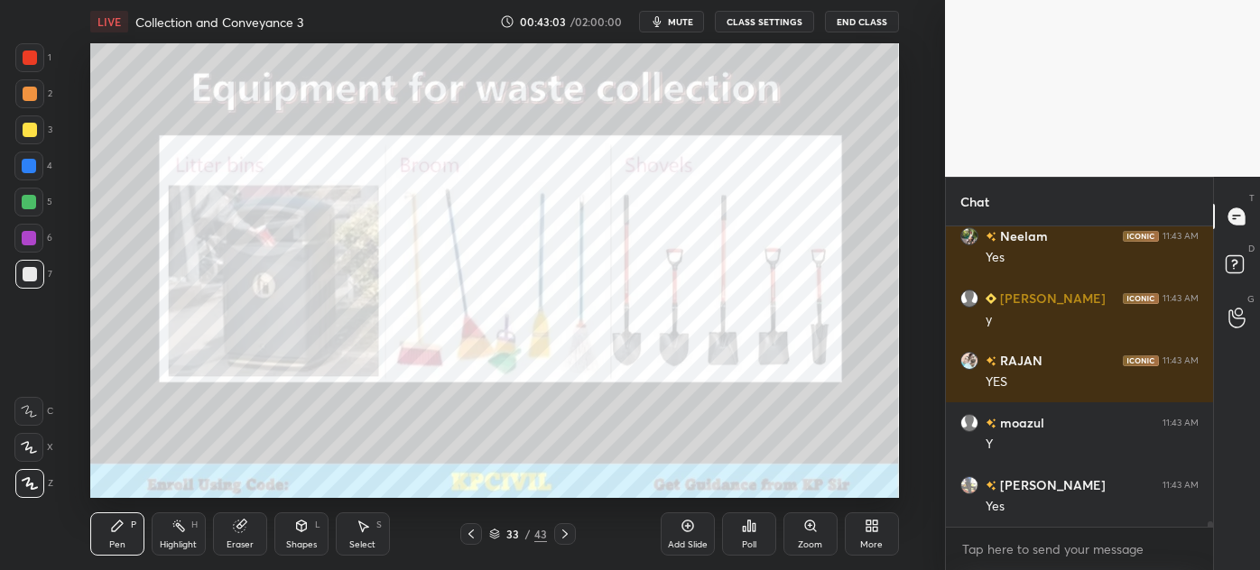
click at [29, 60] on div at bounding box center [30, 58] width 14 height 14
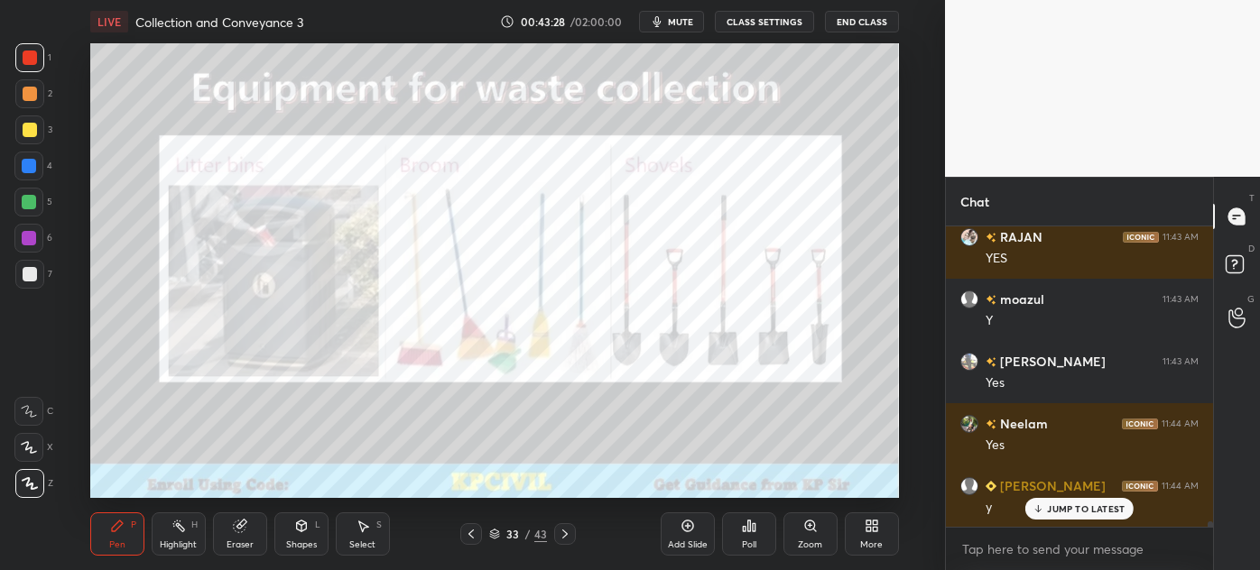
scroll to position [16465, 0]
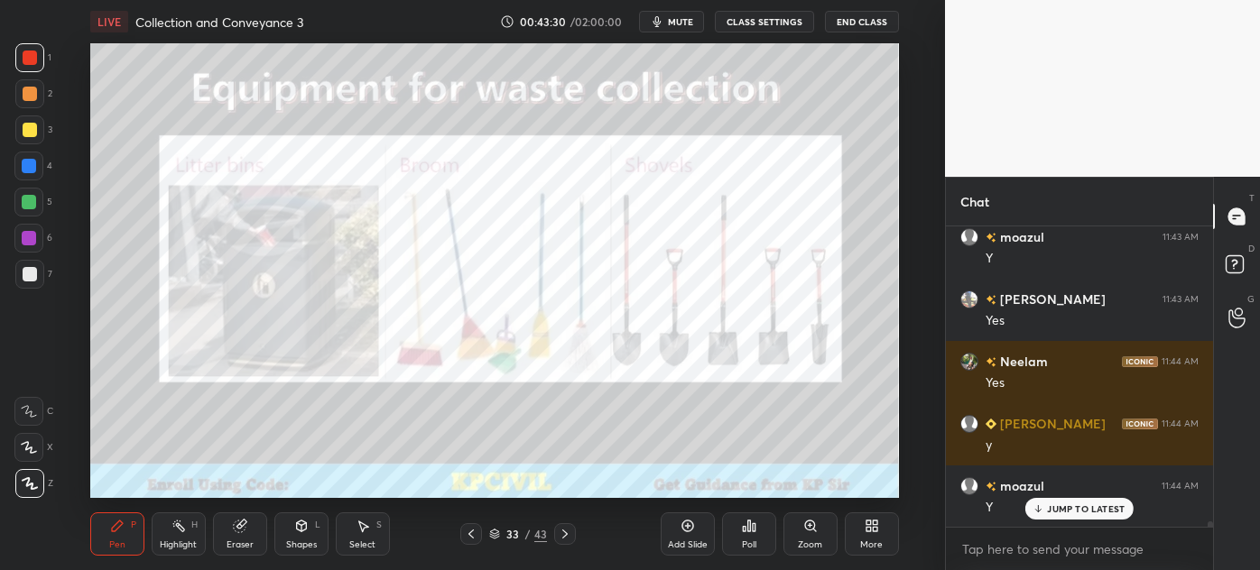
click at [567, 533] on icon at bounding box center [565, 534] width 14 height 14
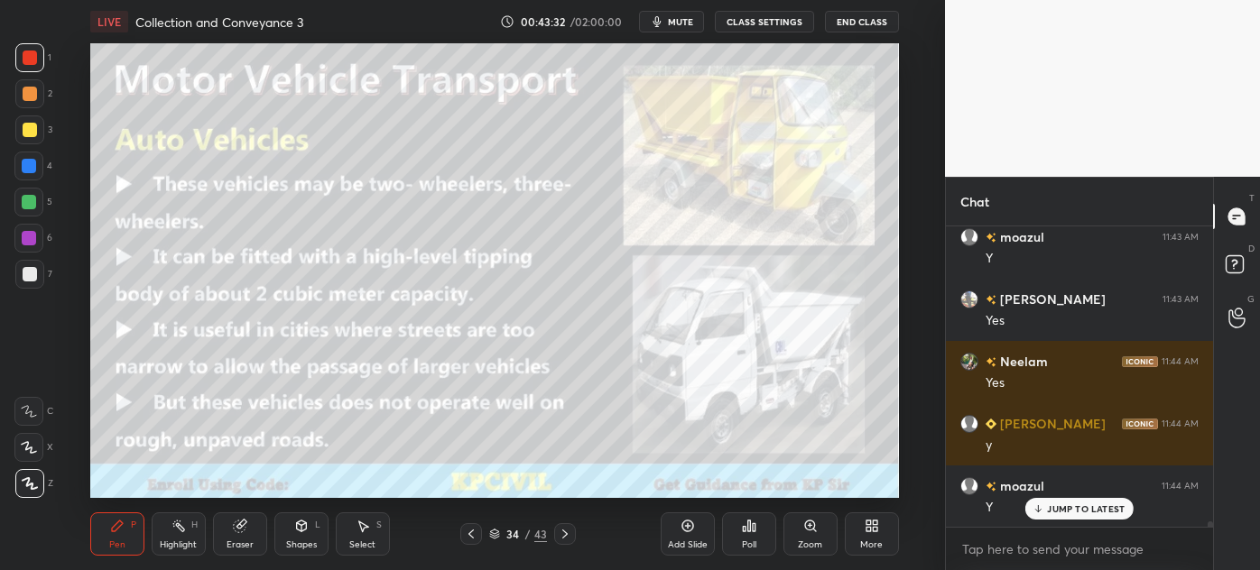
click at [471, 529] on icon at bounding box center [471, 534] width 14 height 14
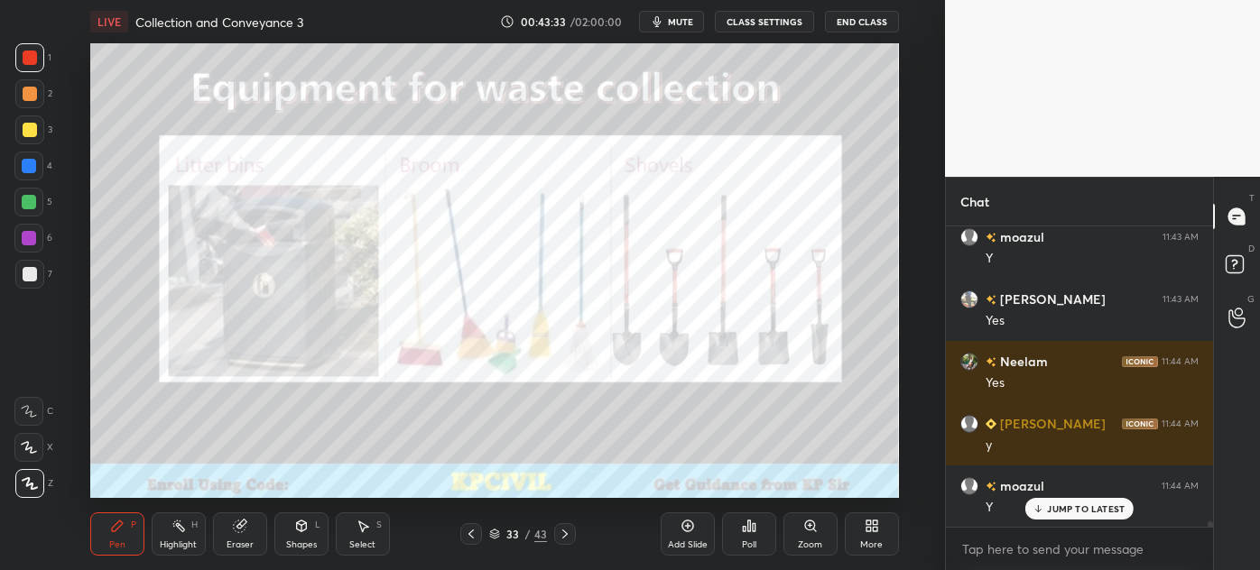
click at [493, 529] on icon at bounding box center [494, 534] width 11 height 11
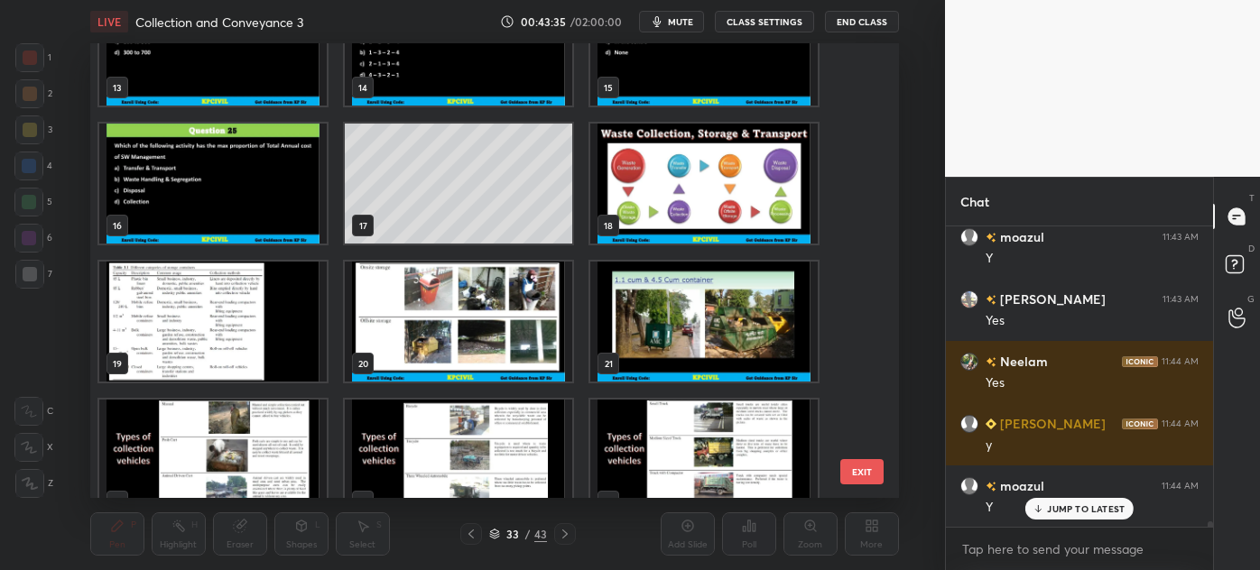
scroll to position [571, 0]
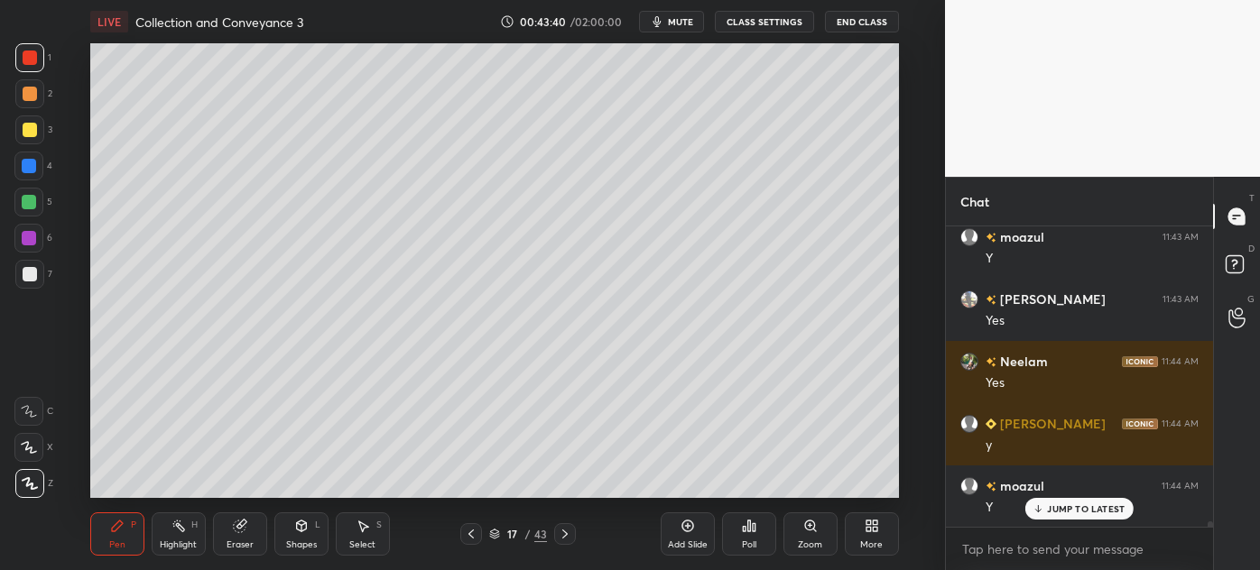
click at [687, 534] on div "Add Slide" at bounding box center [688, 534] width 54 height 43
click at [22, 282] on div at bounding box center [29, 274] width 29 height 29
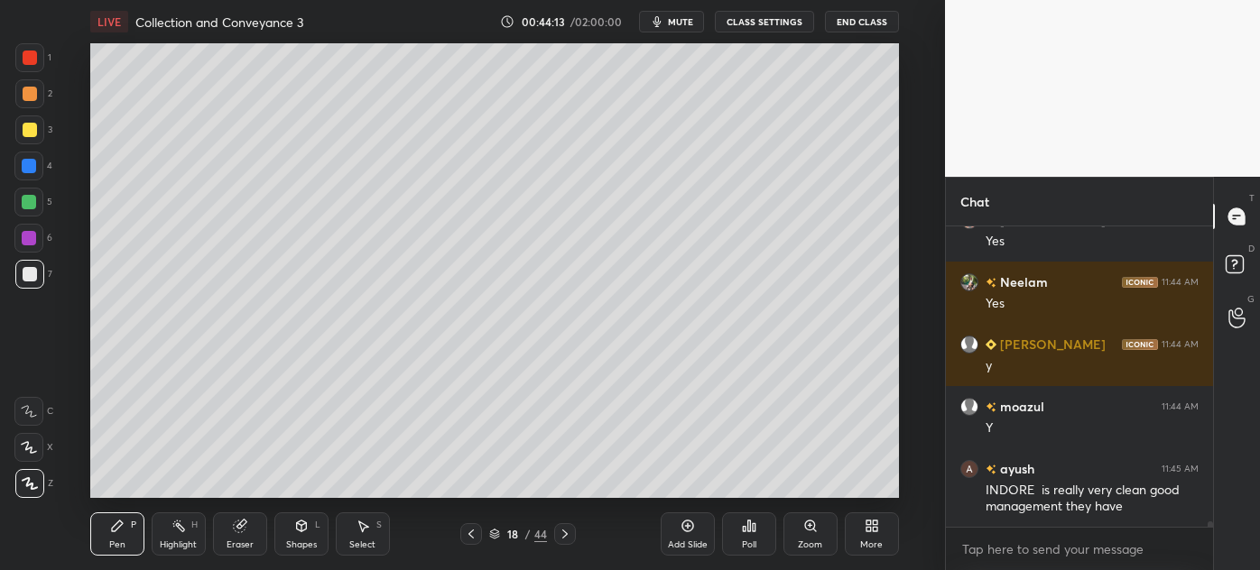
click at [26, 132] on div at bounding box center [30, 130] width 14 height 14
click at [239, 541] on div "Eraser" at bounding box center [240, 545] width 27 height 9
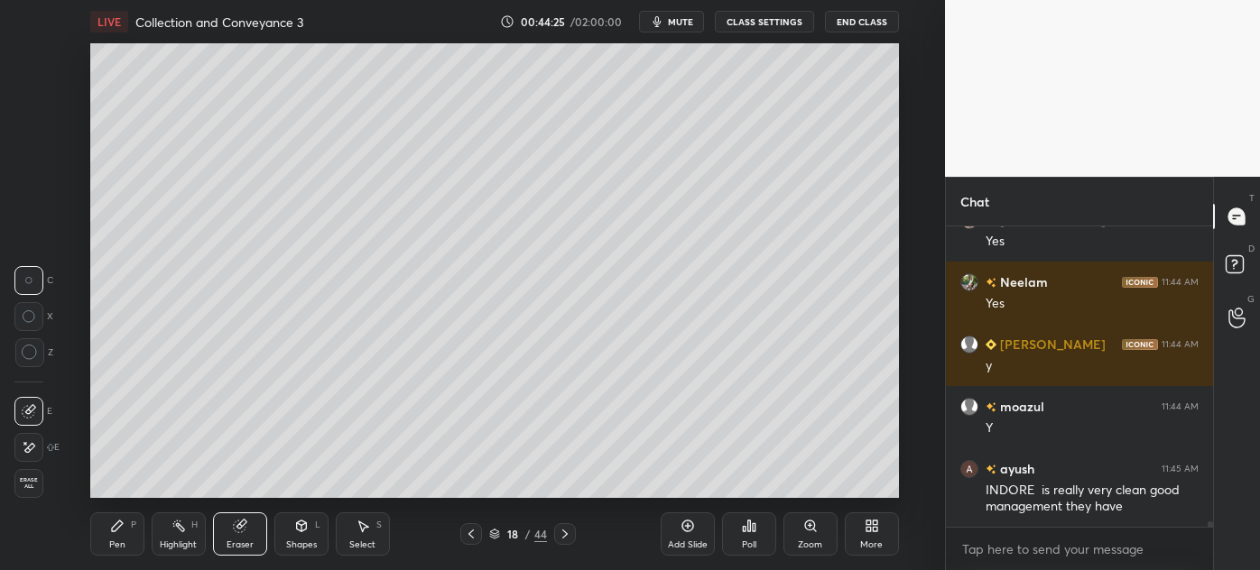
click at [118, 534] on div "Pen P" at bounding box center [117, 534] width 54 height 43
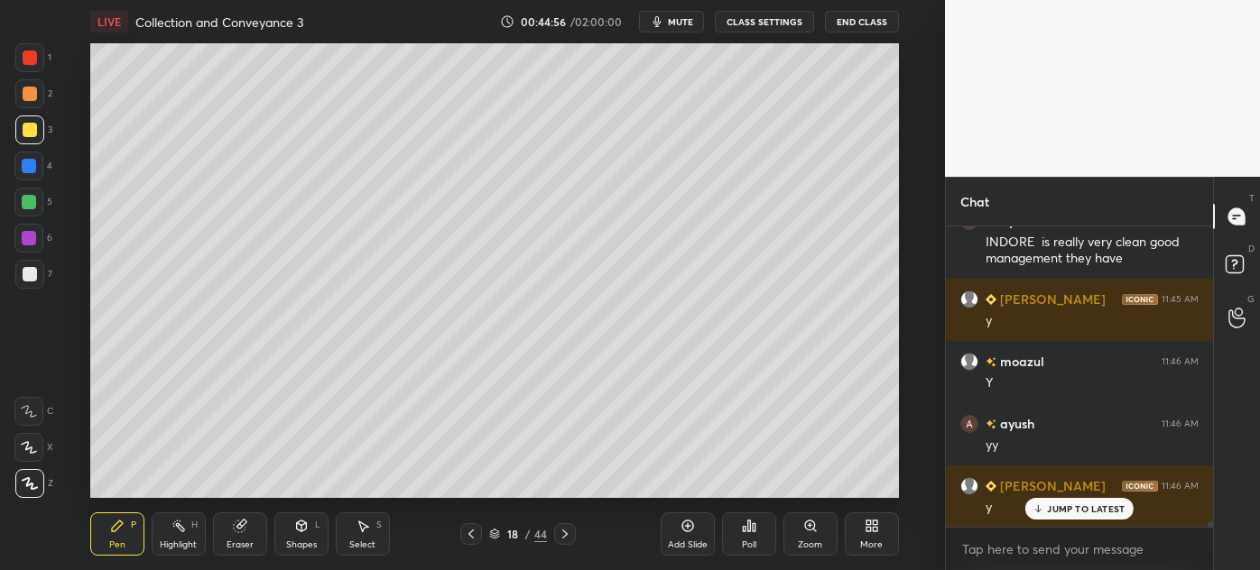
scroll to position [16917, 0]
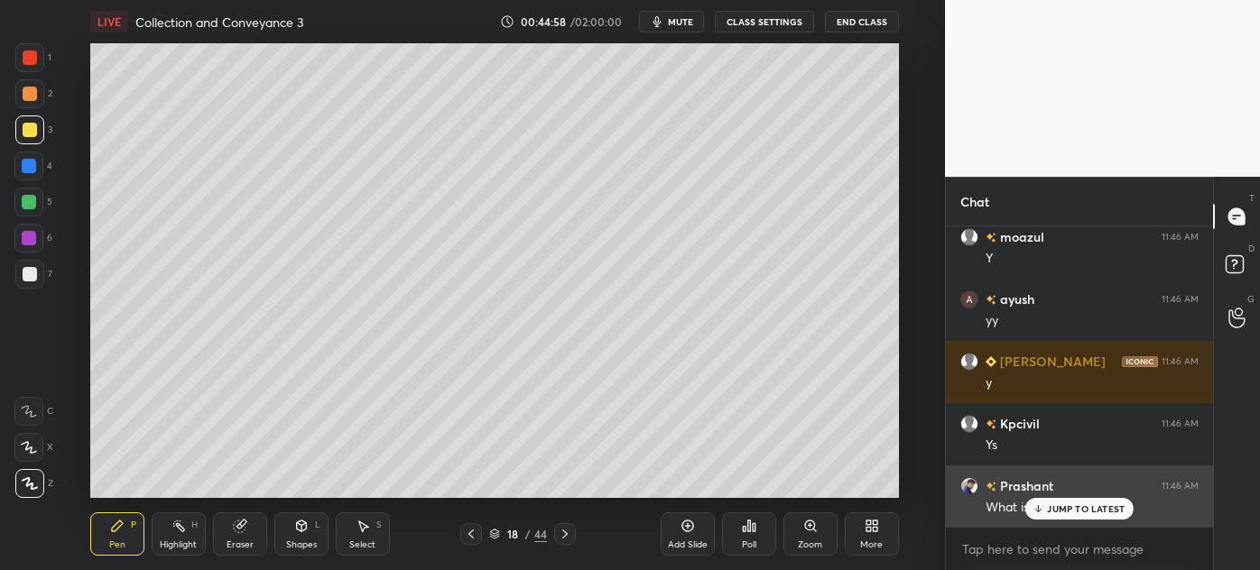
click at [1056, 509] on p "JUMP TO LATEST" at bounding box center [1086, 509] width 78 height 11
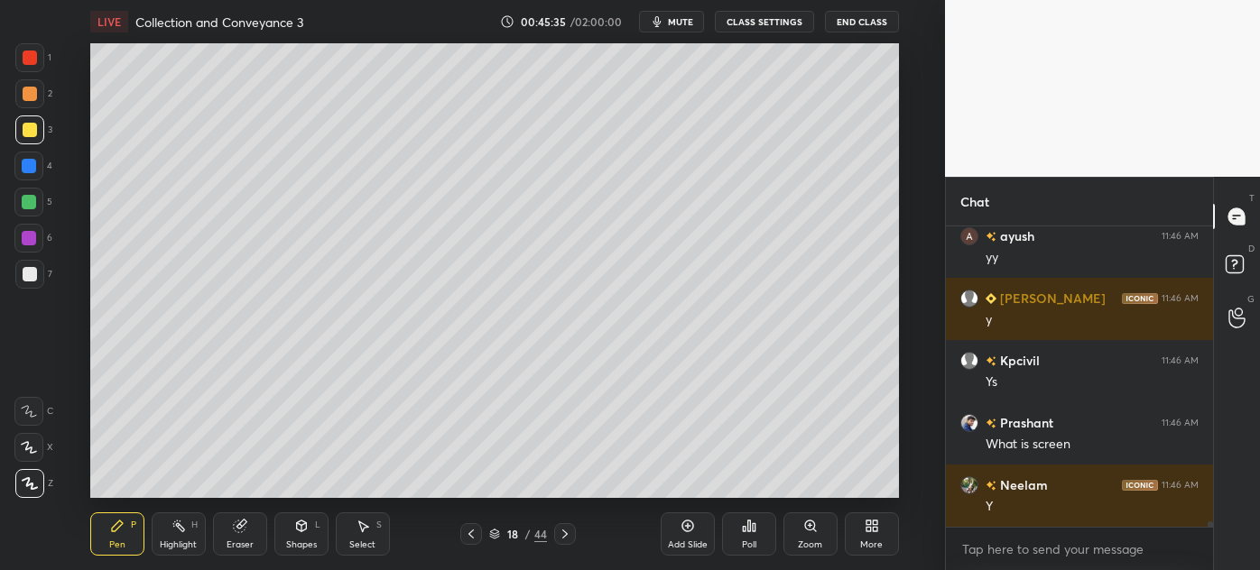
click at [28, 170] on div at bounding box center [29, 166] width 14 height 14
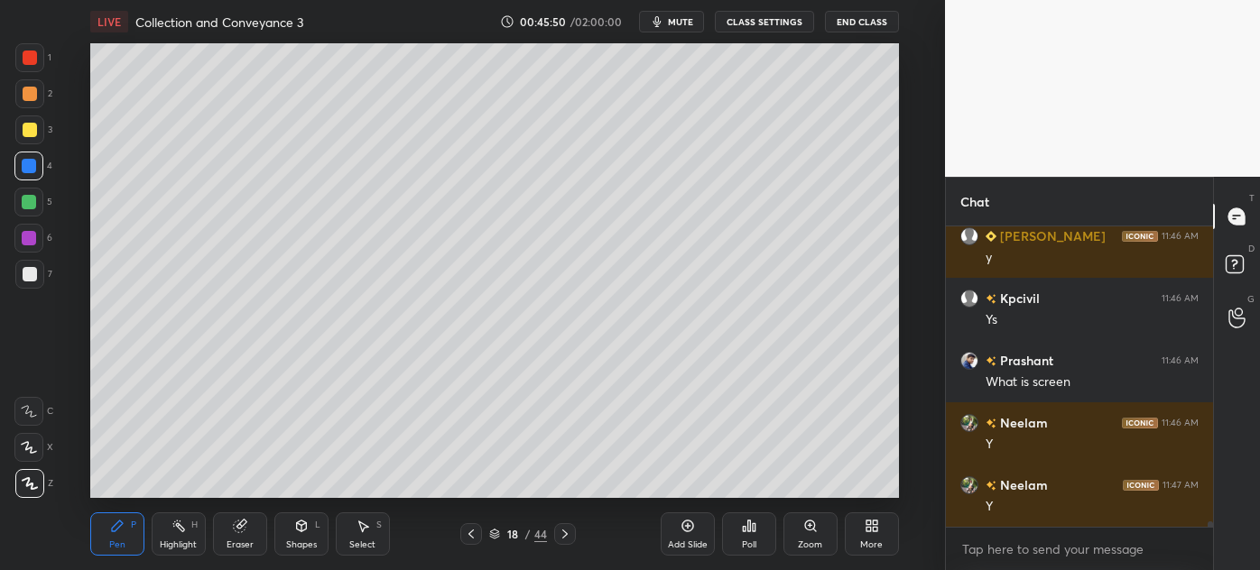
scroll to position [17105, 0]
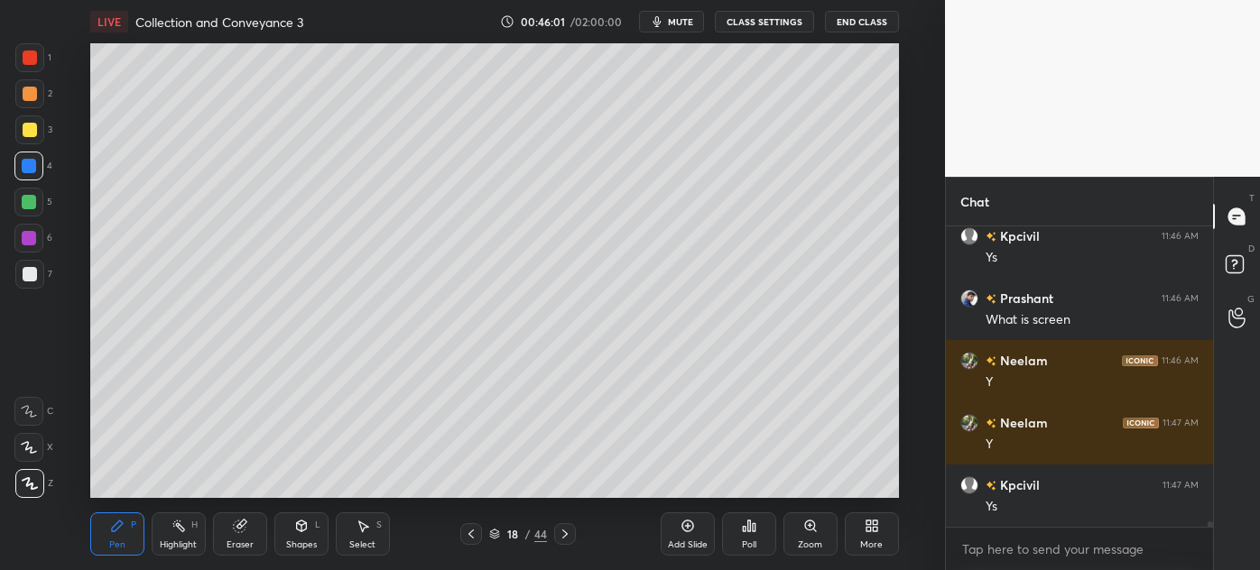
click at [23, 134] on div at bounding box center [30, 130] width 14 height 14
click at [177, 543] on div "Highlight" at bounding box center [178, 545] width 37 height 9
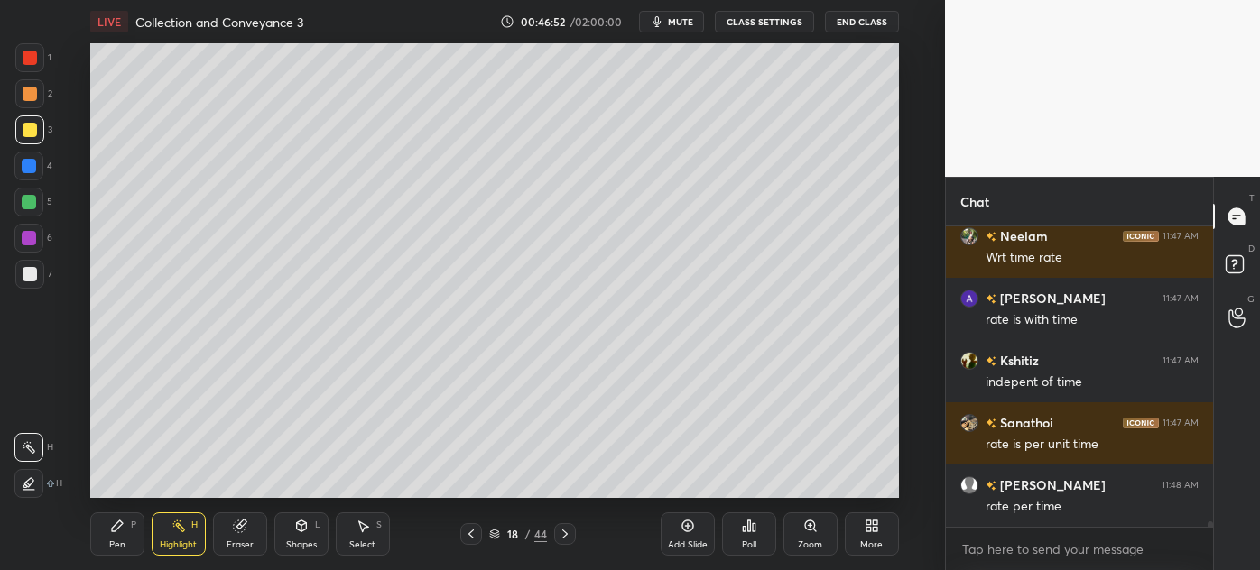
scroll to position [17541, 0]
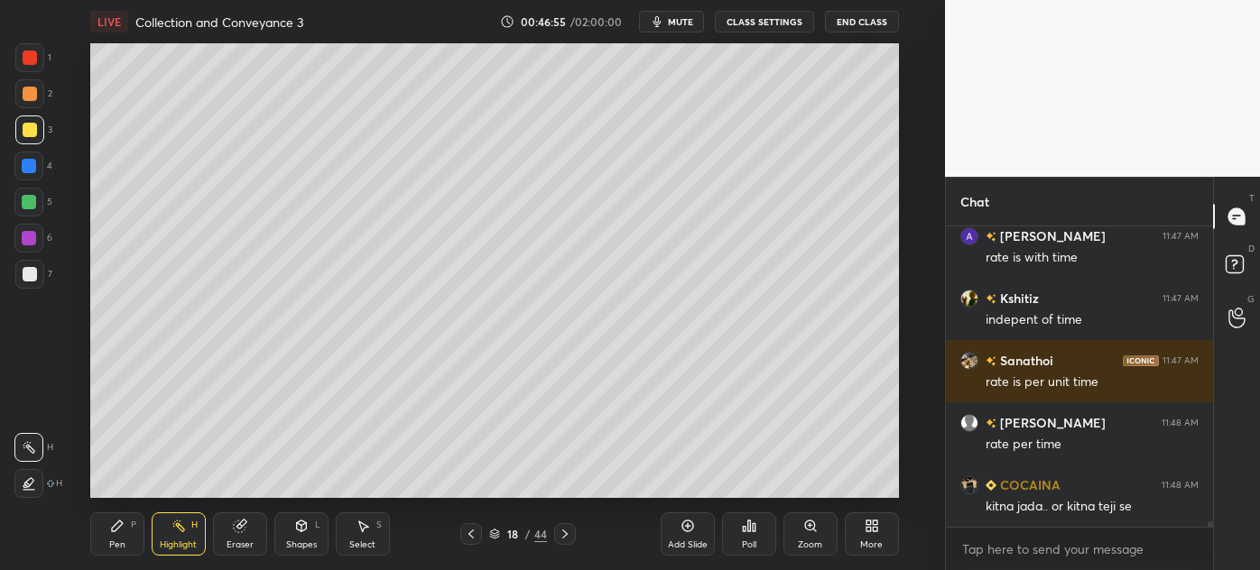
click at [125, 541] on div "Pen P" at bounding box center [117, 534] width 54 height 43
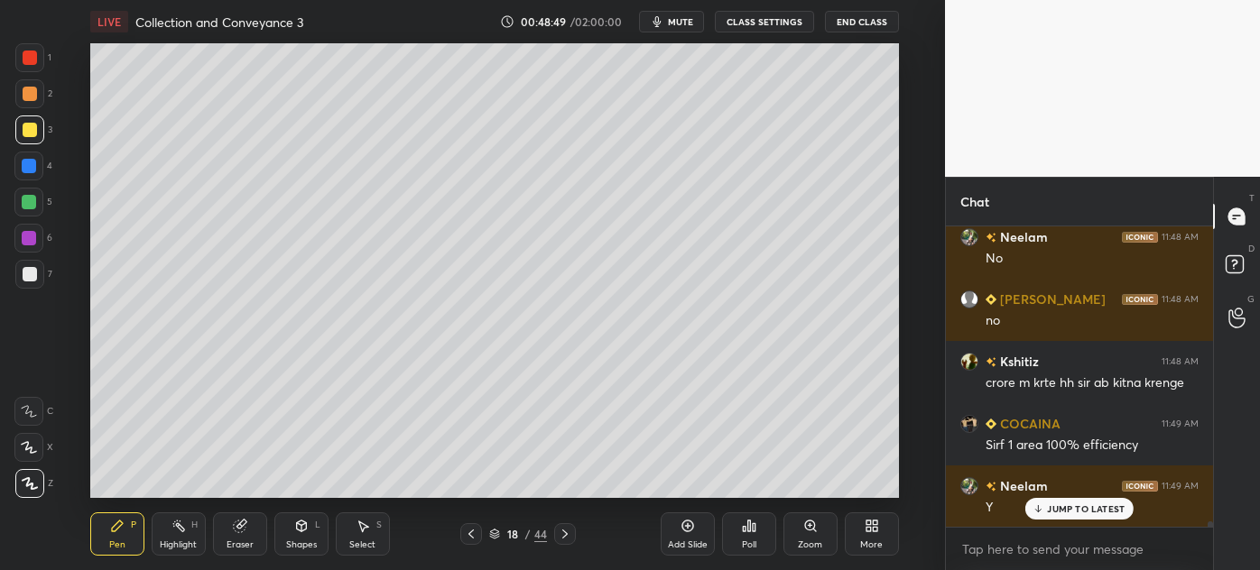
scroll to position [17895, 0]
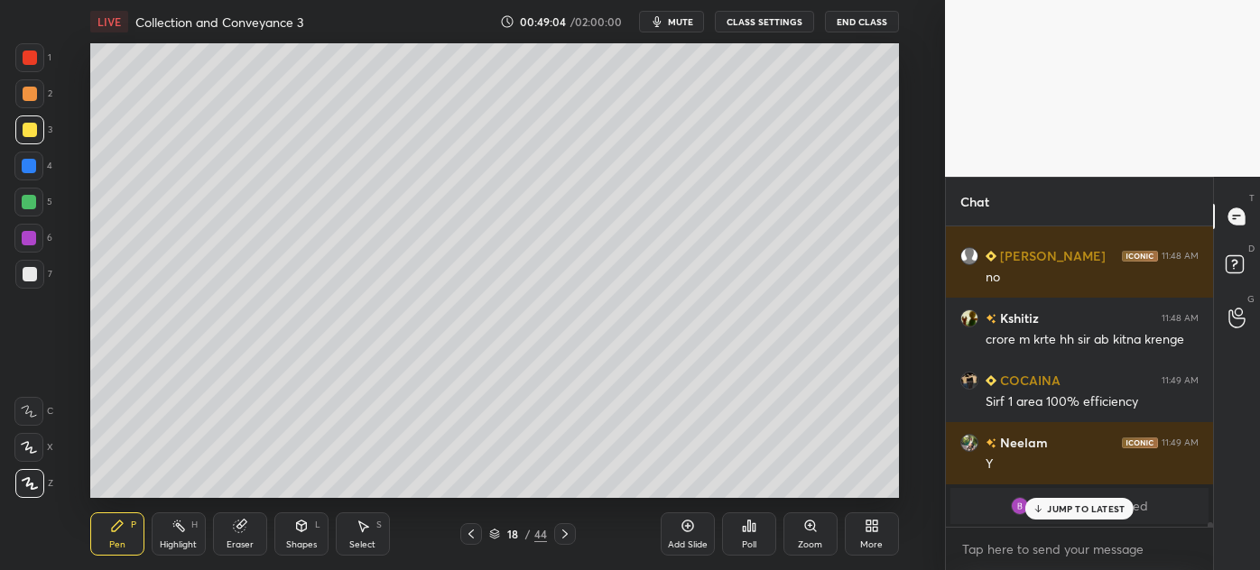
click at [1077, 507] on p "JUMP TO LATEST" at bounding box center [1086, 509] width 78 height 11
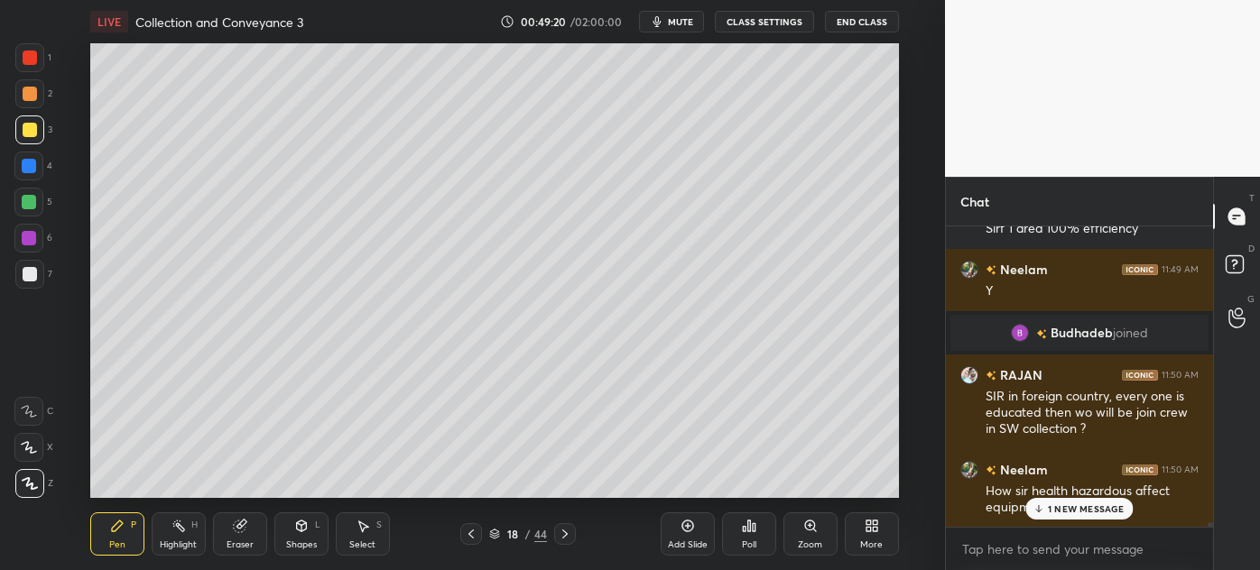
scroll to position [18130, 0]
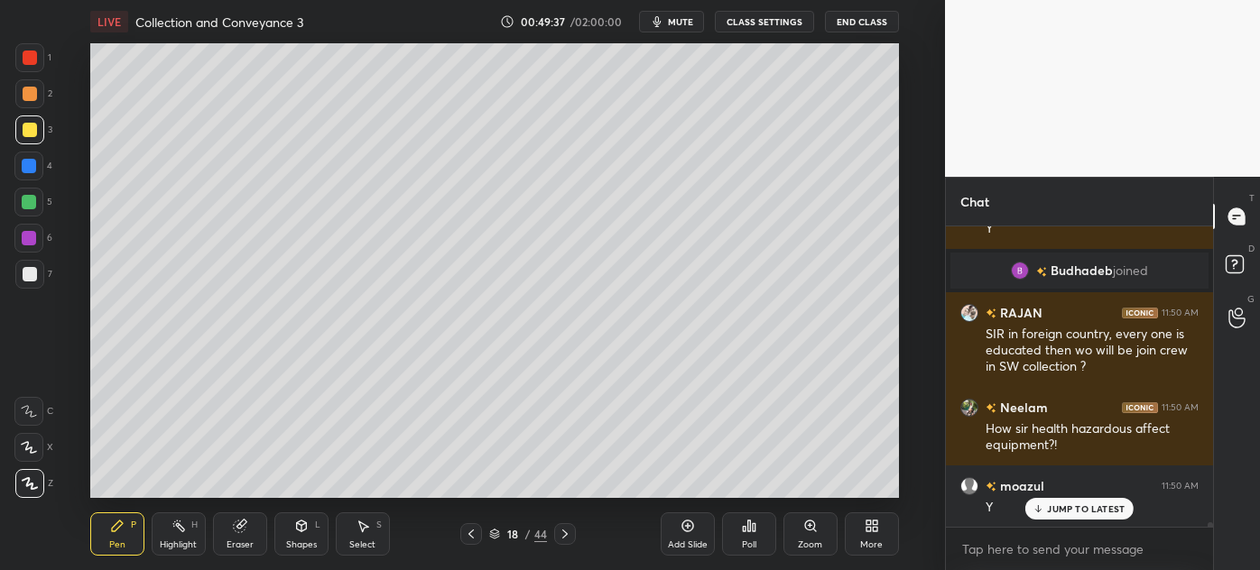
click at [738, 27] on button "CLASS SETTINGS" at bounding box center [764, 22] width 99 height 22
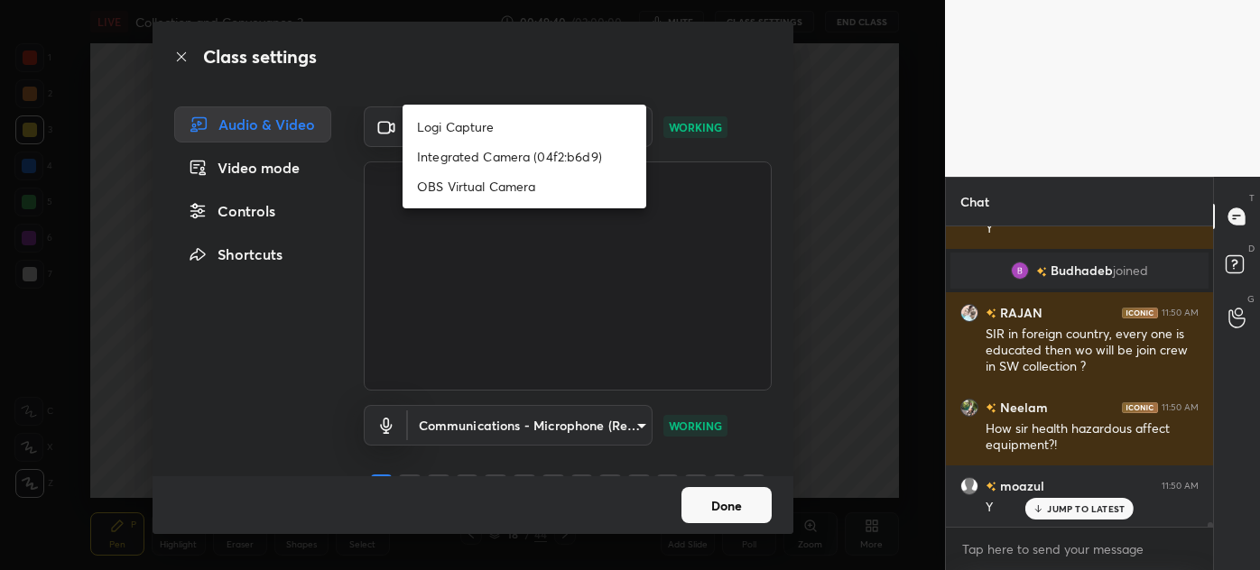
click at [507, 123] on body "1 2 3 4 5 6 7 C X Z C X Z E E Erase all H H LIVE Collection and Conveyance 3 00…" at bounding box center [630, 285] width 1260 height 570
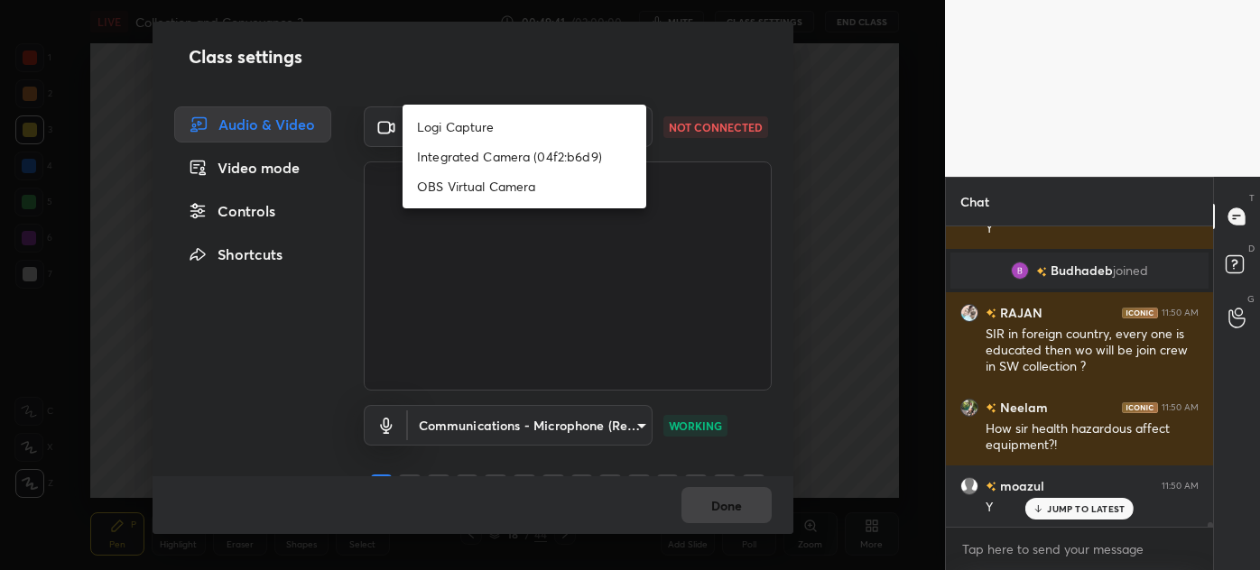
click at [495, 54] on div at bounding box center [630, 285] width 1260 height 570
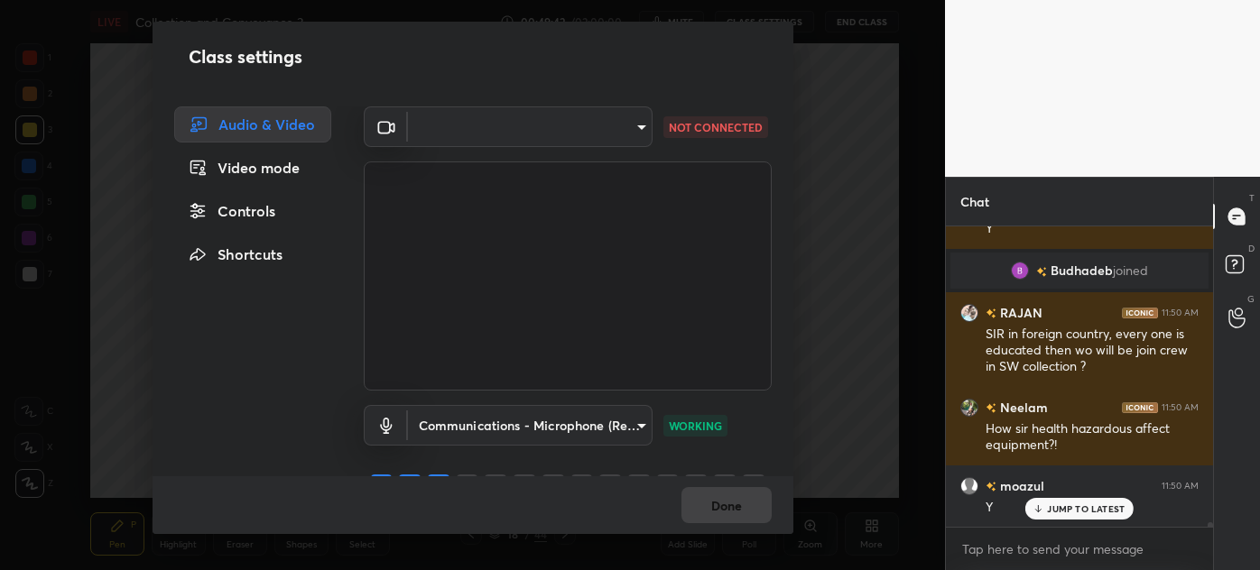
click at [495, 54] on div "Class settings" at bounding box center [473, 57] width 641 height 70
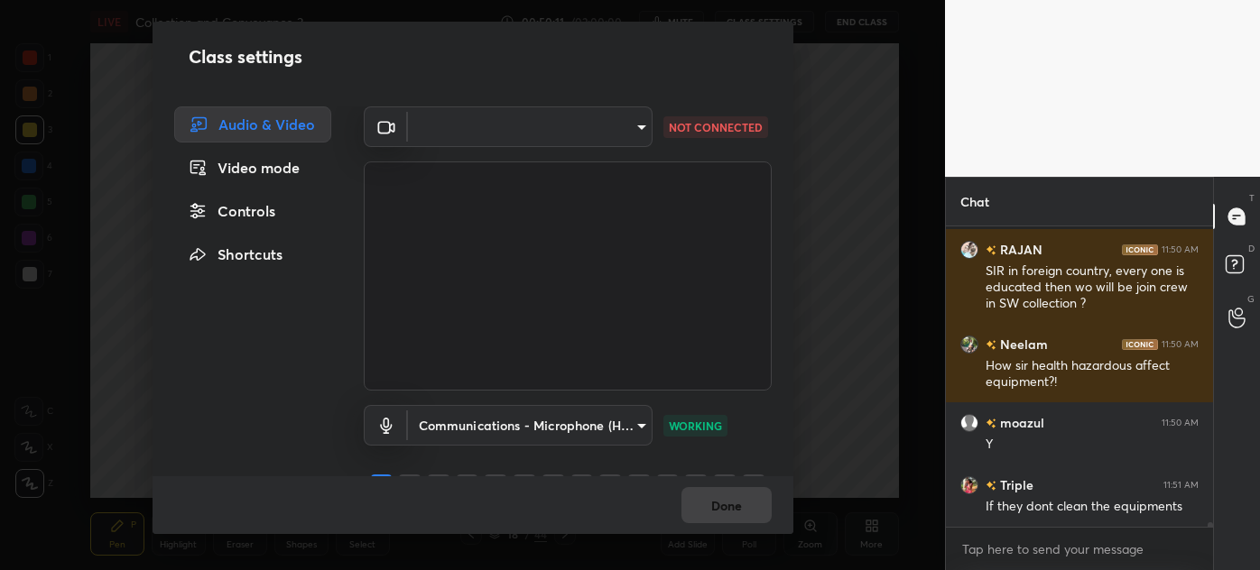
click at [513, 123] on body "1 2 3 4 5 6 7 C X Z C X Z E E Erase all H H LIVE Collection and Conveyance 3 00…" at bounding box center [630, 285] width 1260 height 570
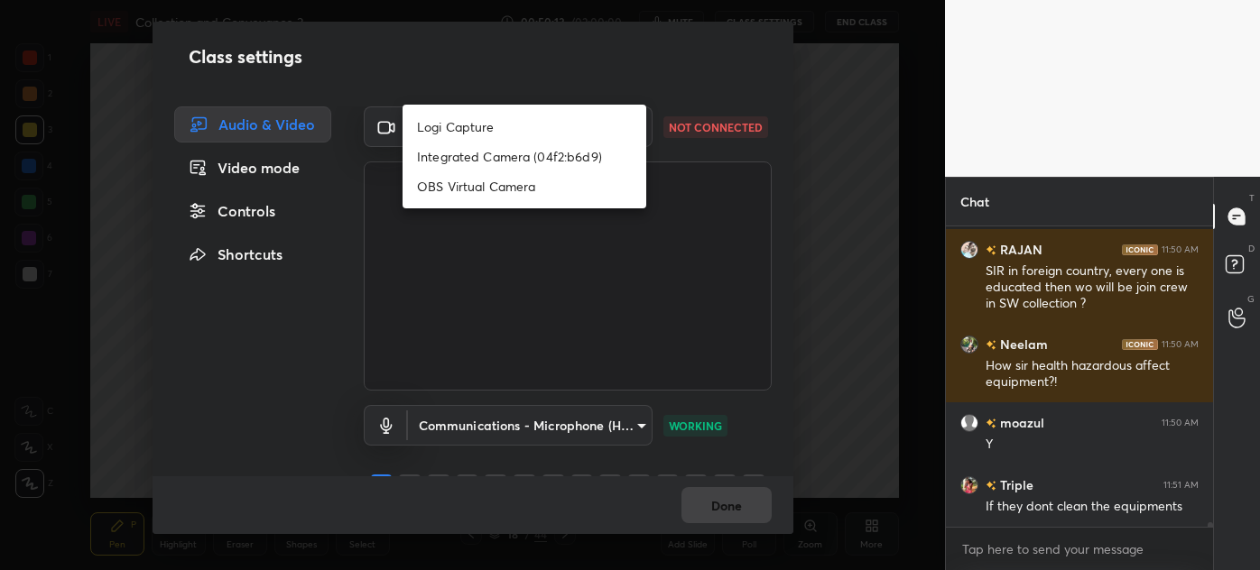
click at [408, 129] on li "Logi Capture" at bounding box center [524, 127] width 244 height 30
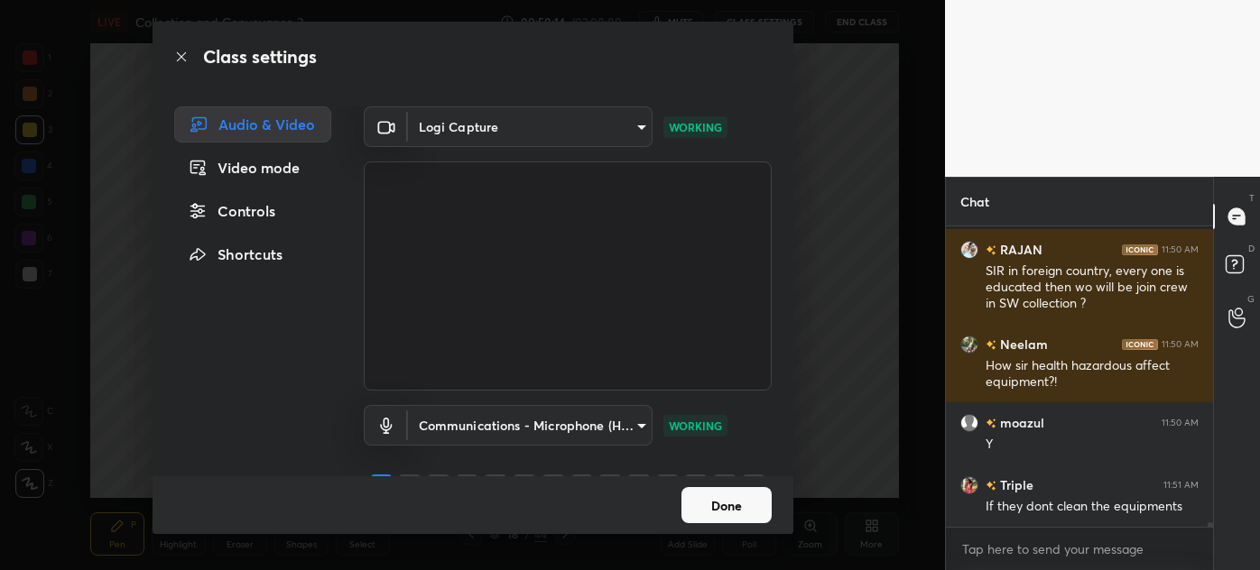
click at [455, 125] on body "1 2 3 4 5 6 7 C X Z C X Z E E Erase all H H LIVE Collection and Conveyance 3 00…" at bounding box center [630, 285] width 1260 height 570
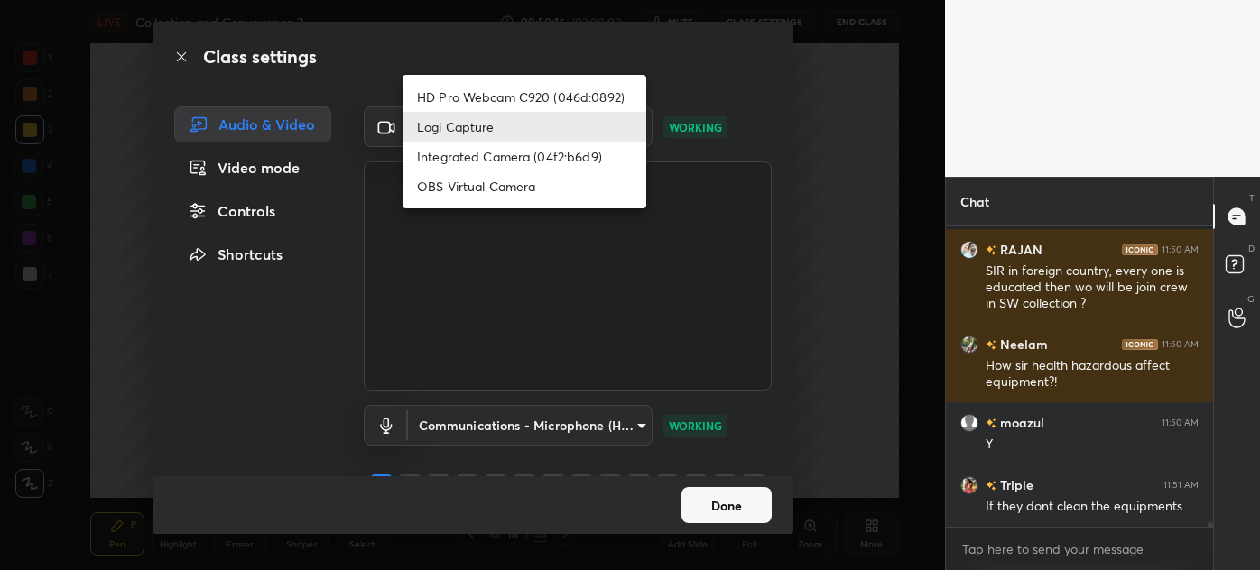
click at [464, 92] on li "HD Pro Webcam C920 (046d:0892)" at bounding box center [524, 97] width 244 height 30
type input "8aae292bd264e8f23df07134872443255bac35725bc490f4ead0b3da0b42236d"
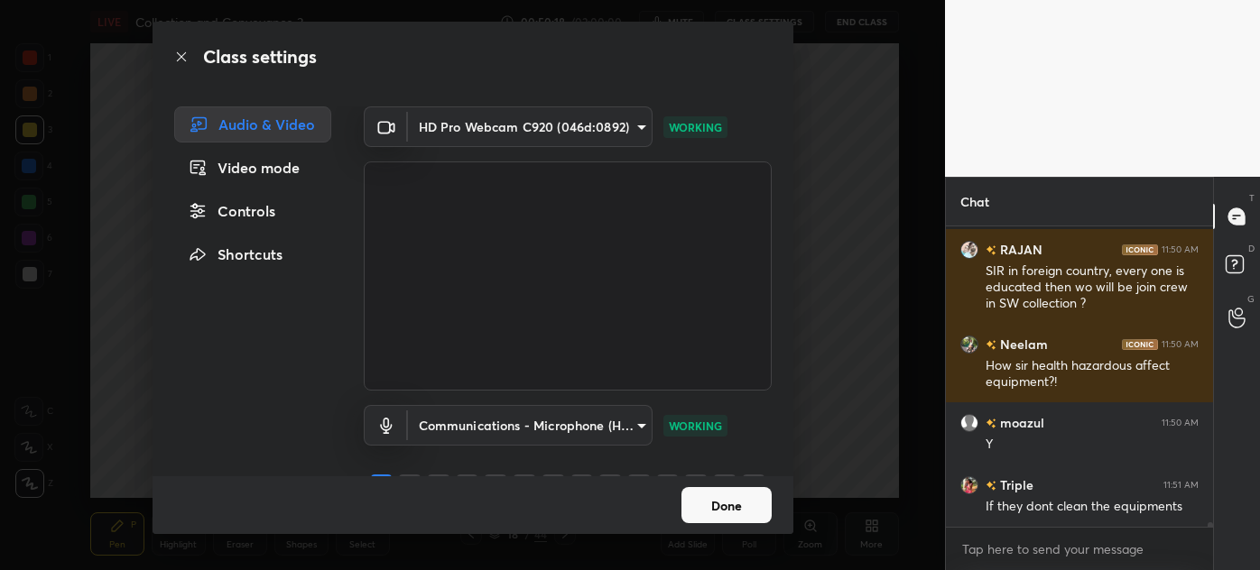
click at [721, 504] on button "Done" at bounding box center [726, 505] width 90 height 36
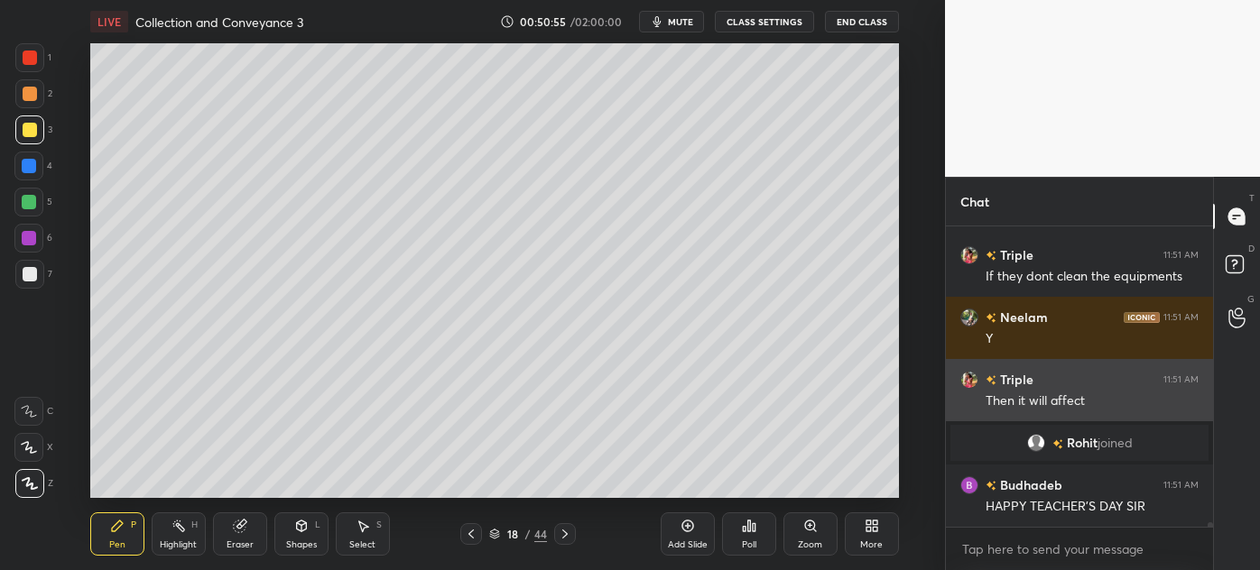
scroll to position [18485, 0]
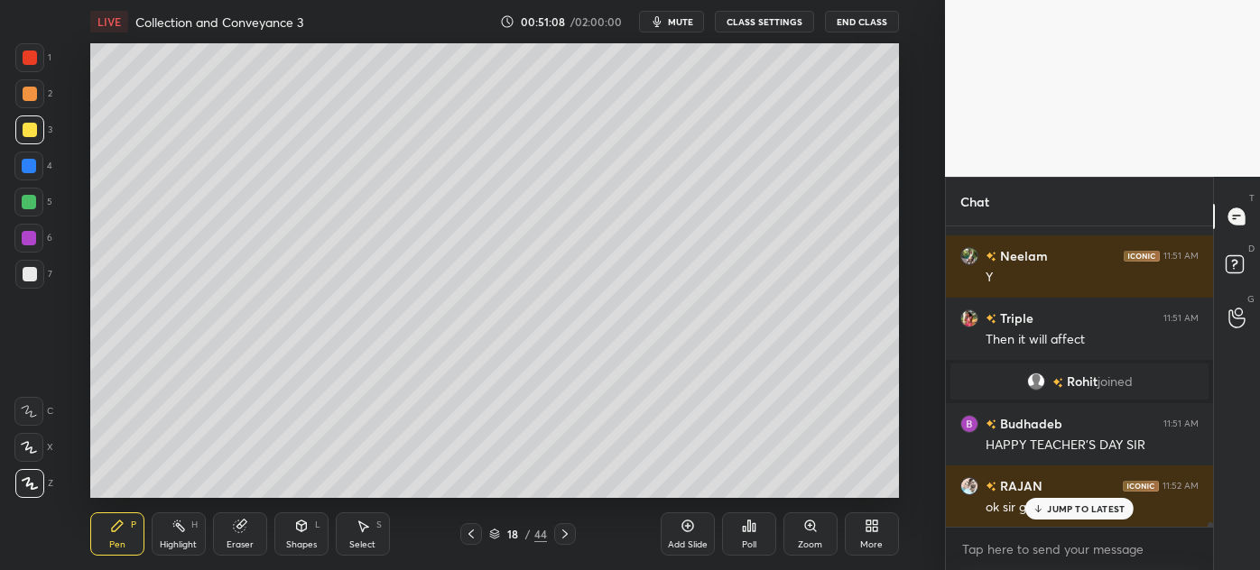
click at [1075, 509] on p "JUMP TO LATEST" at bounding box center [1086, 509] width 78 height 11
click at [168, 545] on div "Highlight" at bounding box center [178, 545] width 37 height 9
click at [23, 288] on div at bounding box center [29, 274] width 29 height 29
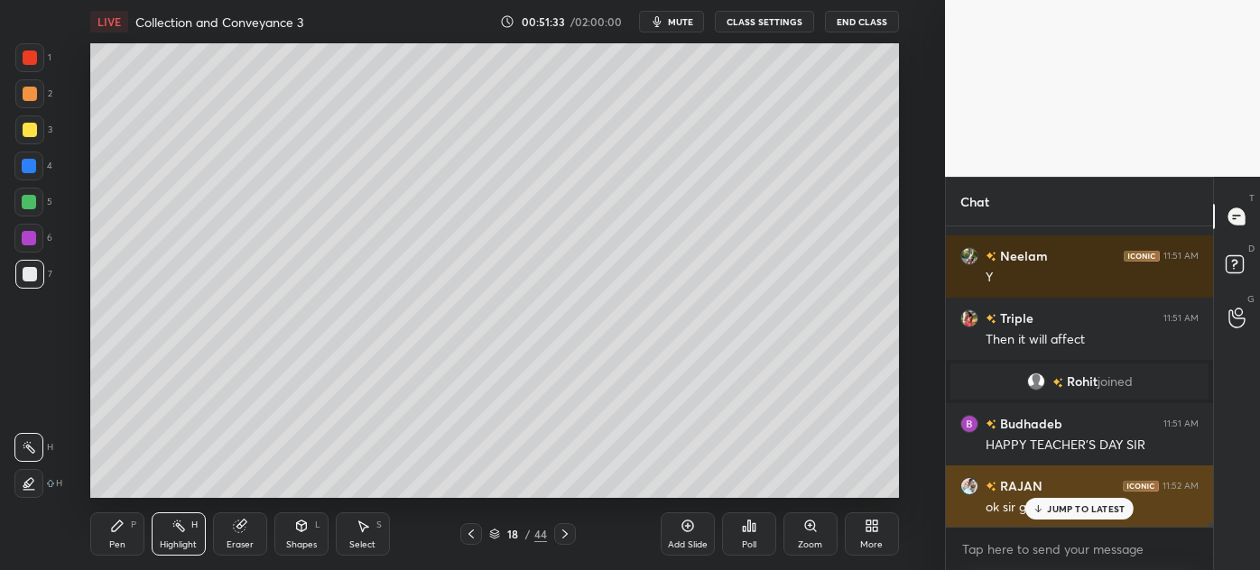
click at [1056, 508] on p "JUMP TO LATEST" at bounding box center [1086, 509] width 78 height 11
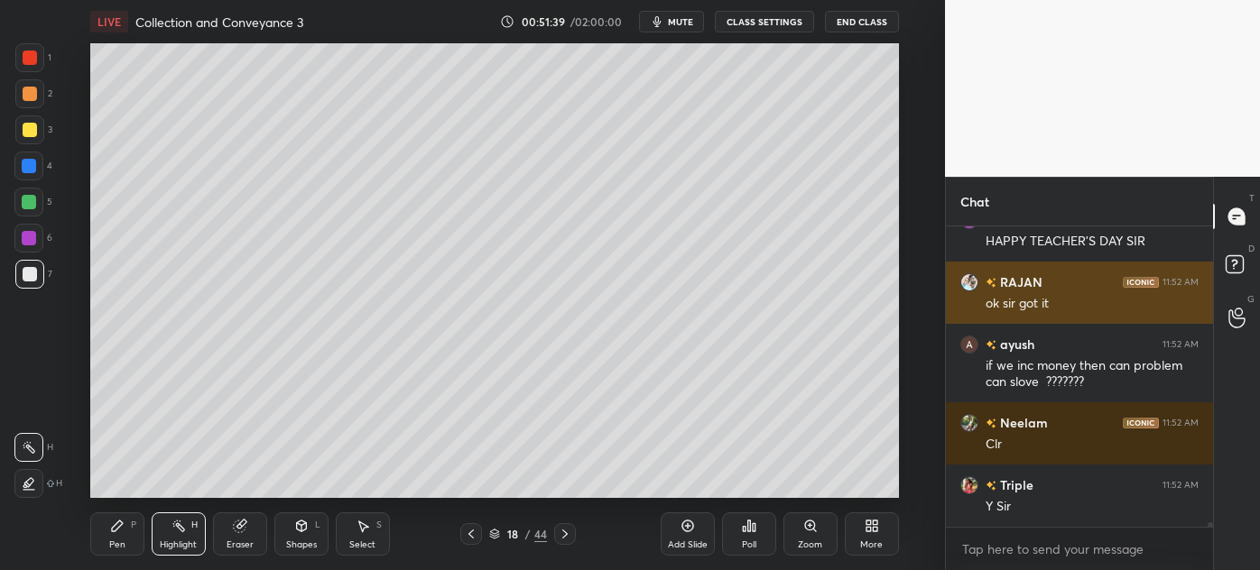
scroll to position [18751, 0]
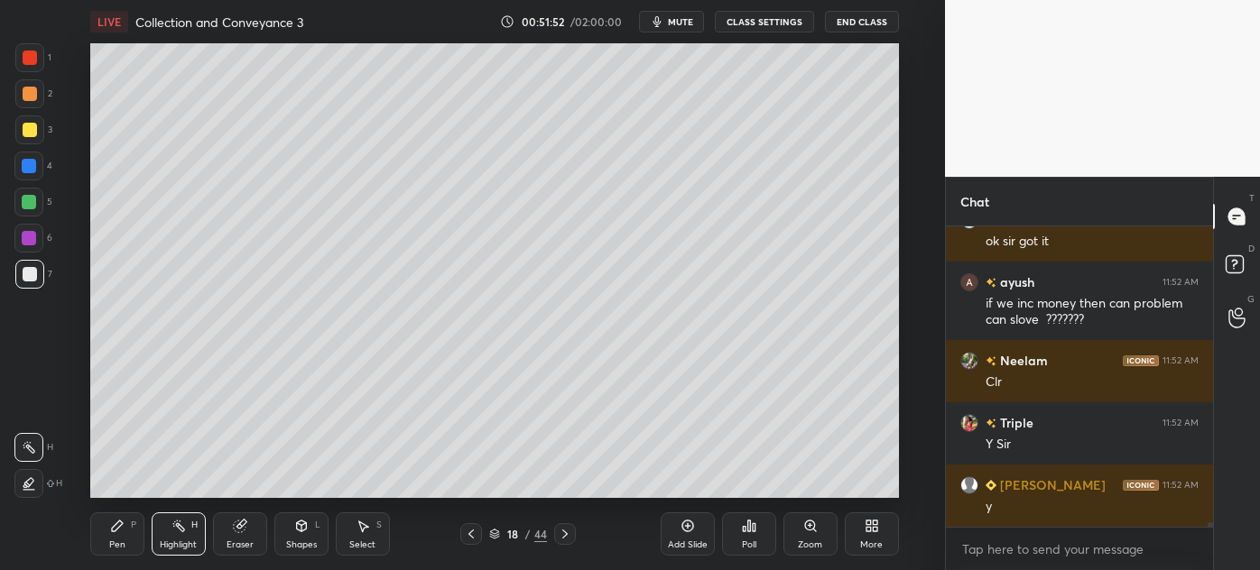
click at [689, 532] on icon at bounding box center [687, 527] width 12 height 12
click at [106, 541] on div "Pen P" at bounding box center [117, 534] width 54 height 43
click at [25, 137] on div at bounding box center [29, 130] width 29 height 29
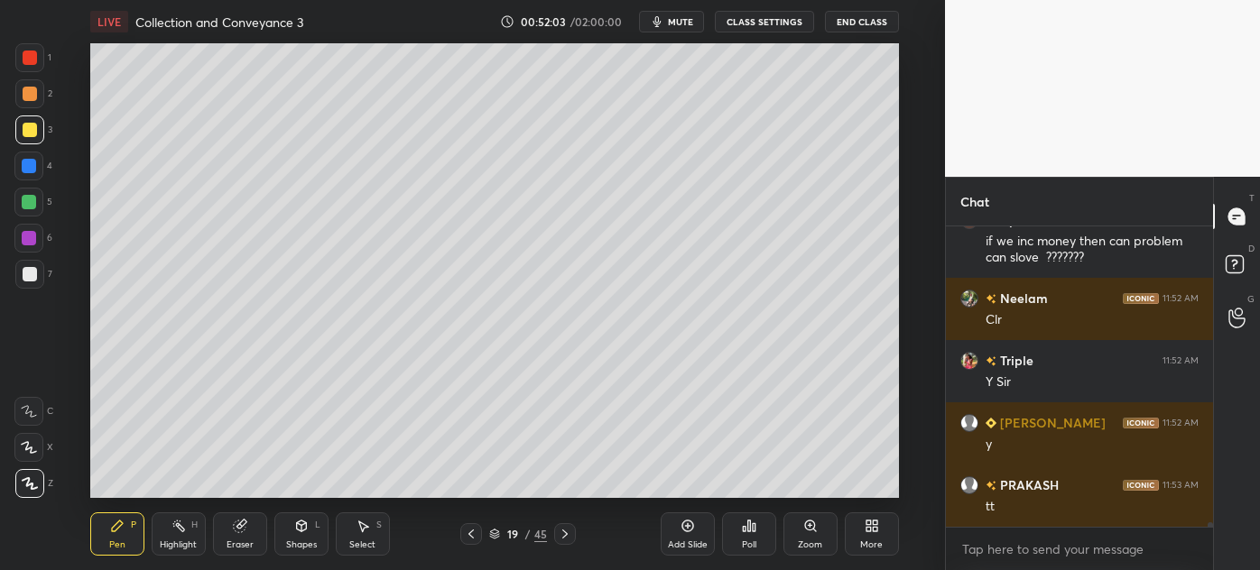
click at [474, 531] on icon at bounding box center [470, 534] width 5 height 9
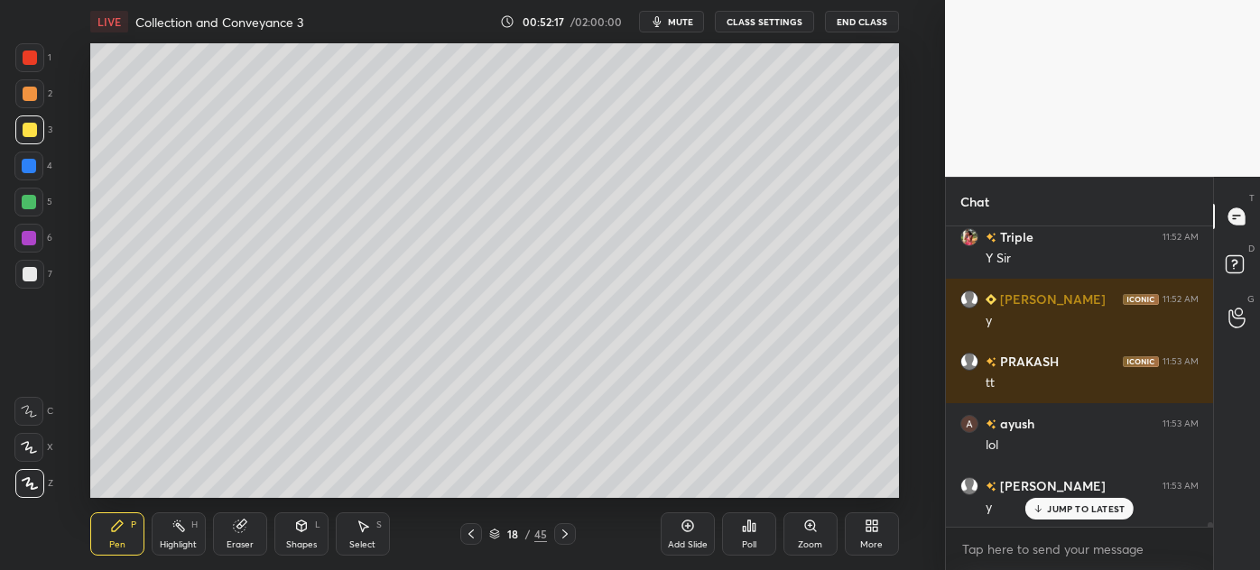
scroll to position [18999, 0]
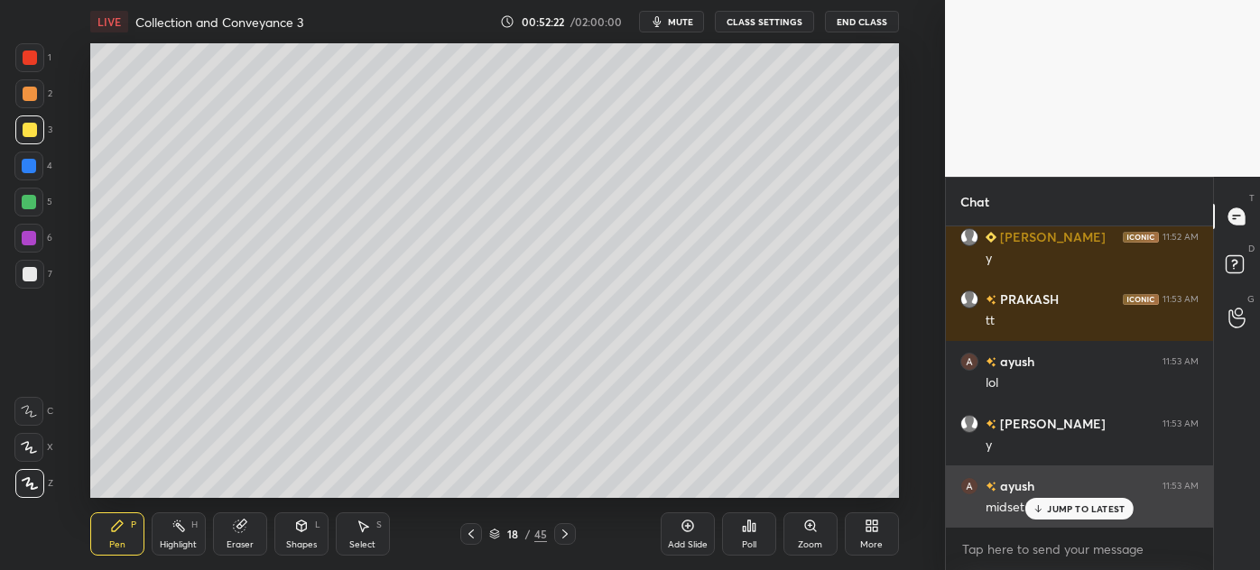
click at [1061, 496] on div "midset" at bounding box center [1091, 506] width 213 height 22
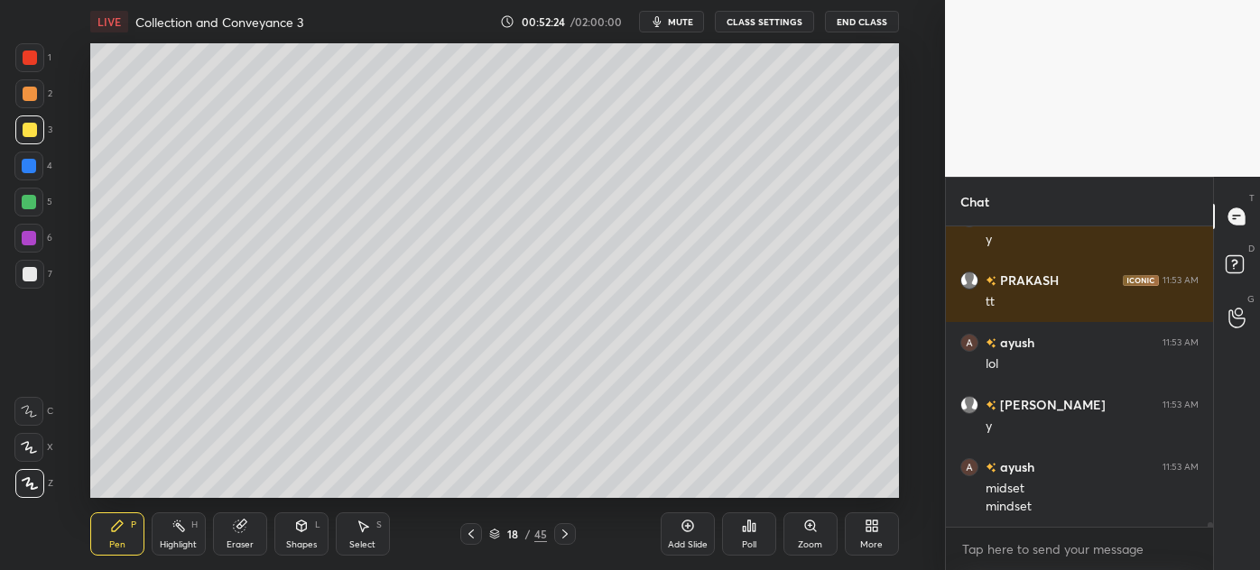
scroll to position [19081, 0]
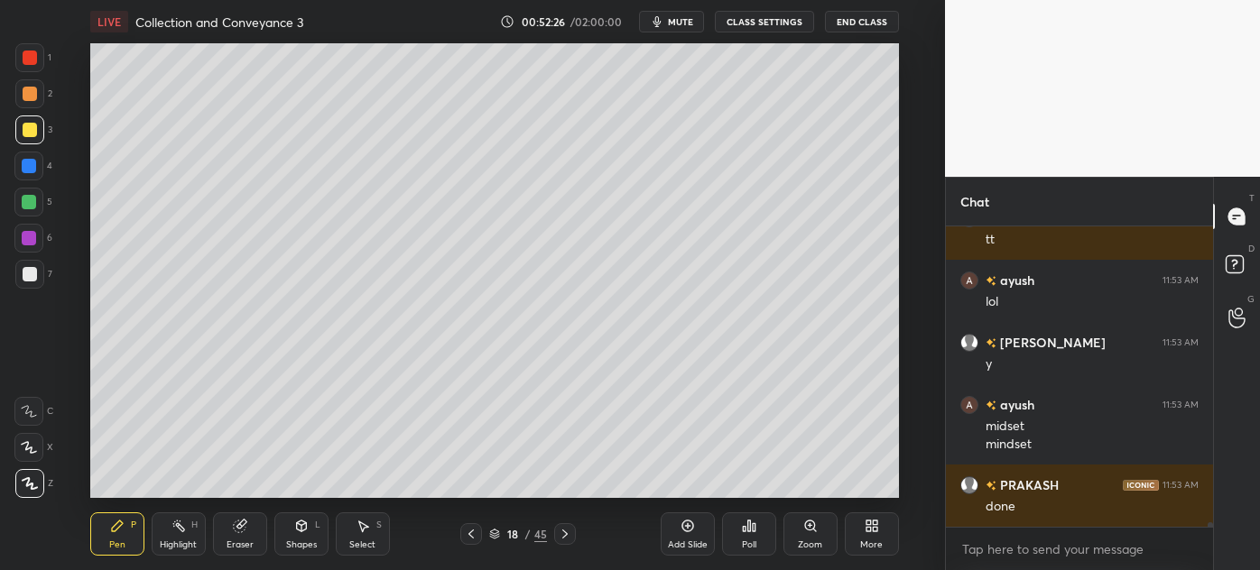
click at [567, 534] on icon at bounding box center [564, 534] width 5 height 9
click at [23, 166] on div at bounding box center [29, 166] width 14 height 14
click at [20, 282] on div at bounding box center [29, 274] width 29 height 29
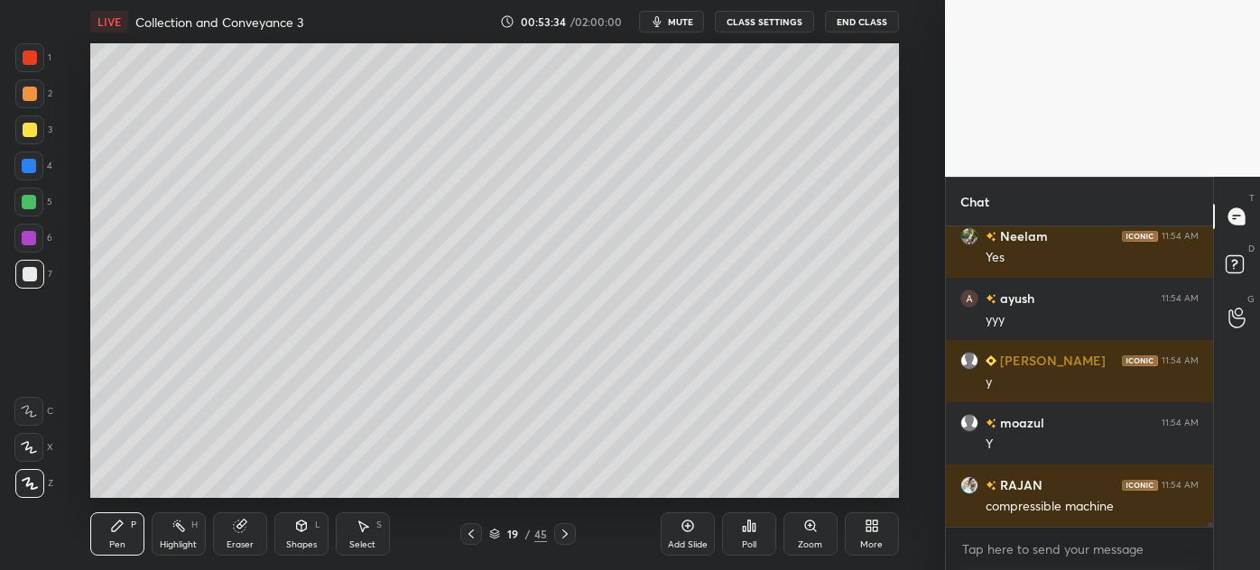
scroll to position [19454, 0]
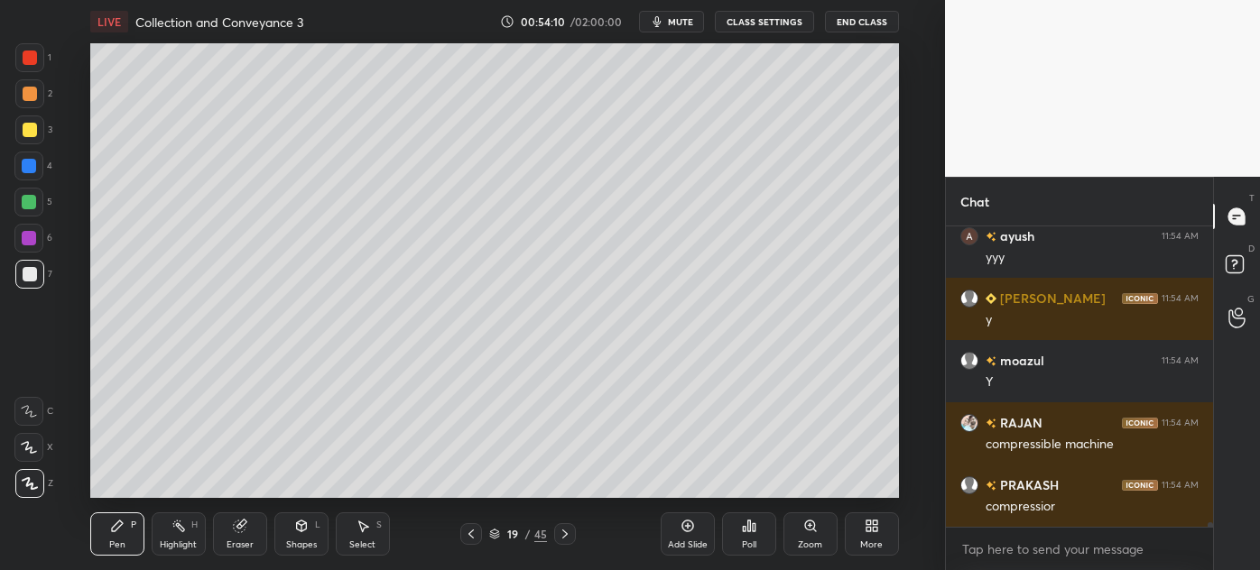
click at [237, 545] on div "Eraser" at bounding box center [240, 545] width 27 height 9
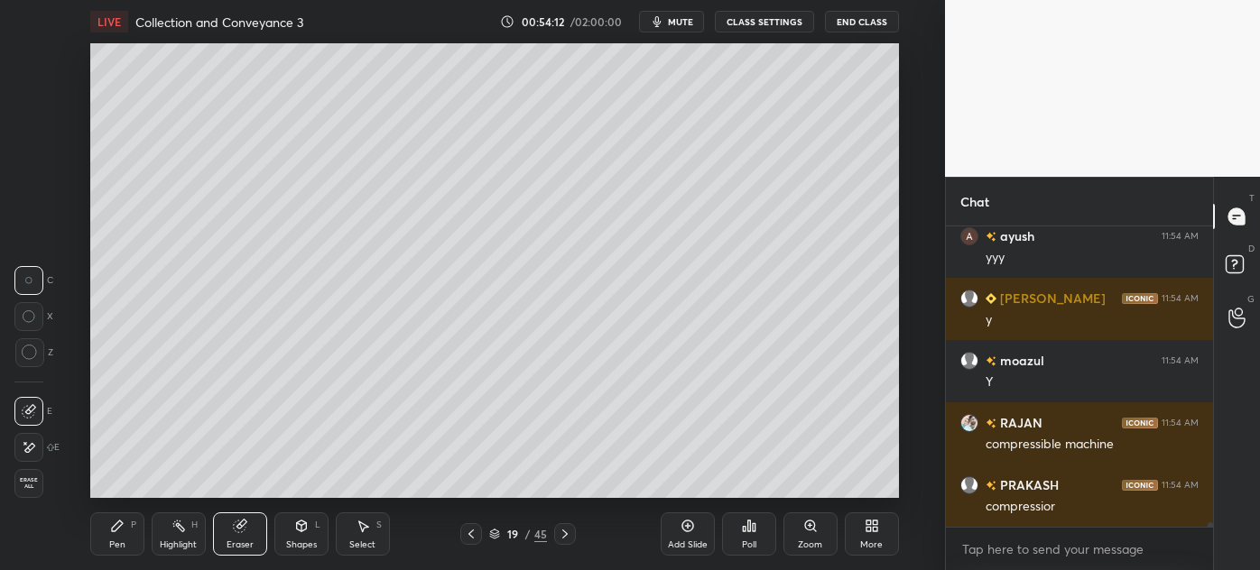
click at [117, 541] on div "Pen" at bounding box center [117, 545] width 16 height 9
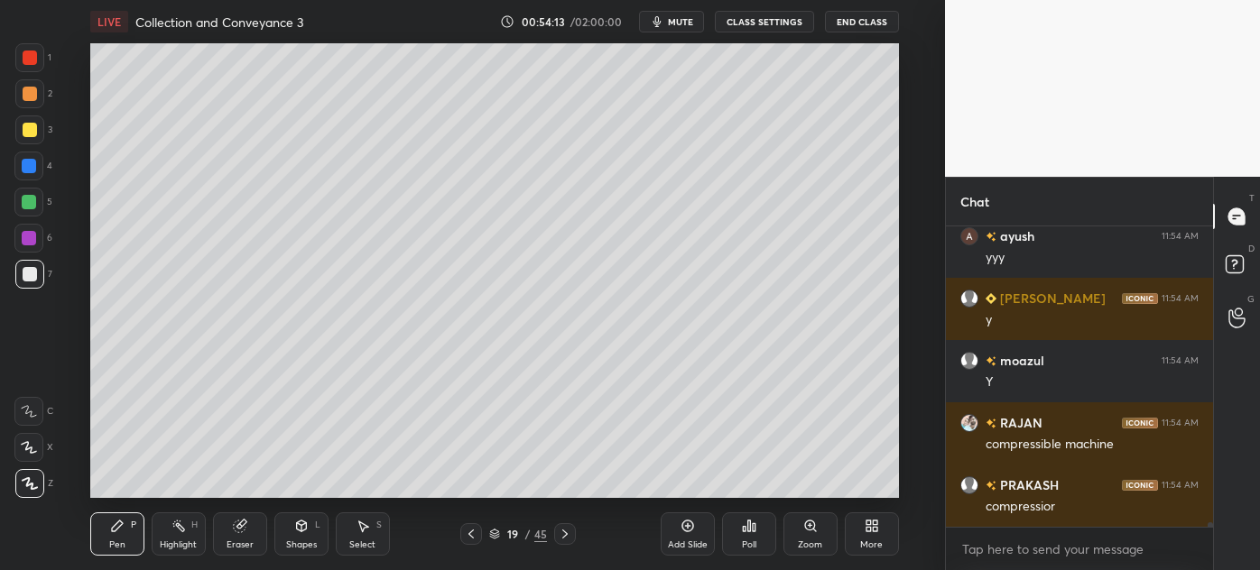
click at [114, 538] on div "Pen P" at bounding box center [117, 534] width 54 height 43
click at [25, 138] on div at bounding box center [29, 130] width 29 height 29
click at [173, 529] on icon at bounding box center [178, 526] width 14 height 14
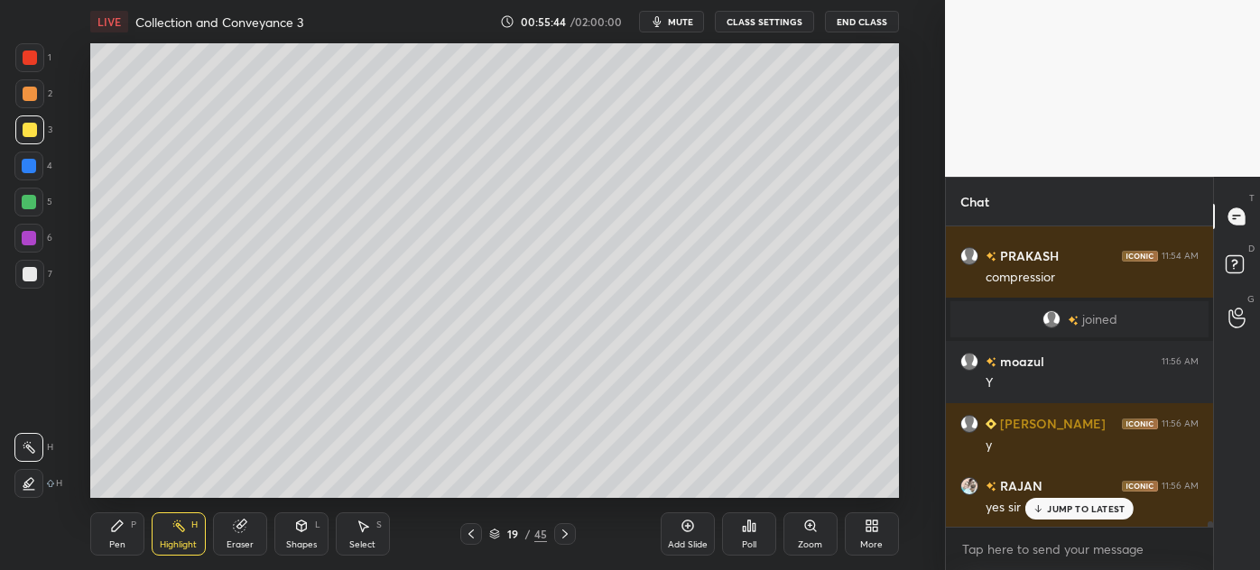
scroll to position [17700, 0]
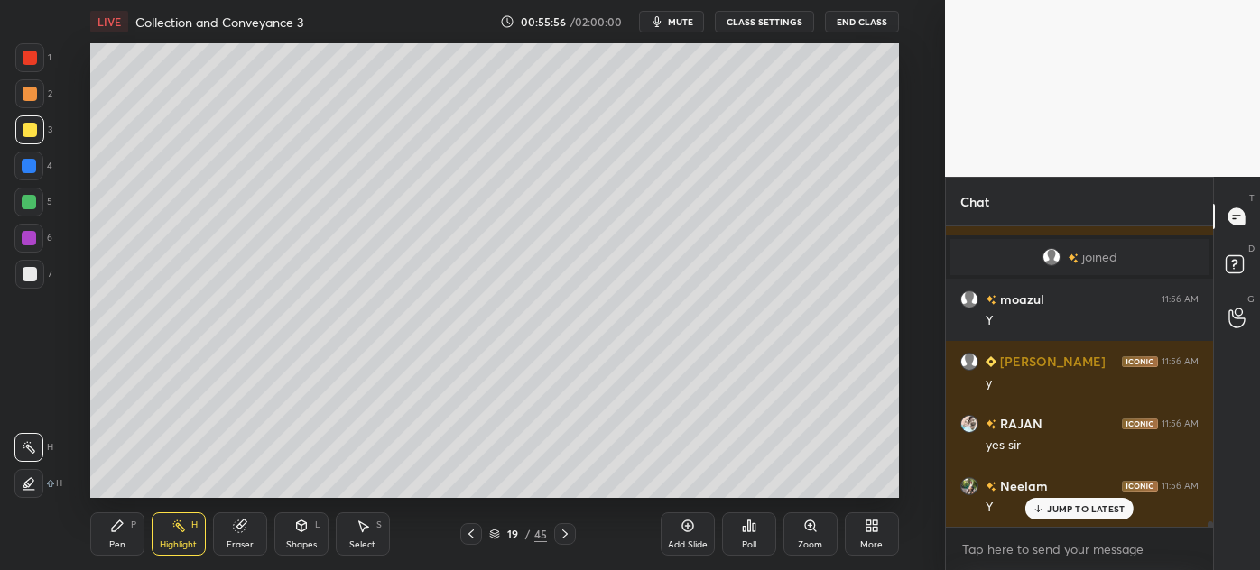
click at [109, 542] on div "Pen" at bounding box center [117, 545] width 16 height 9
click at [23, 277] on div at bounding box center [30, 274] width 14 height 14
click at [27, 90] on div at bounding box center [30, 94] width 14 height 14
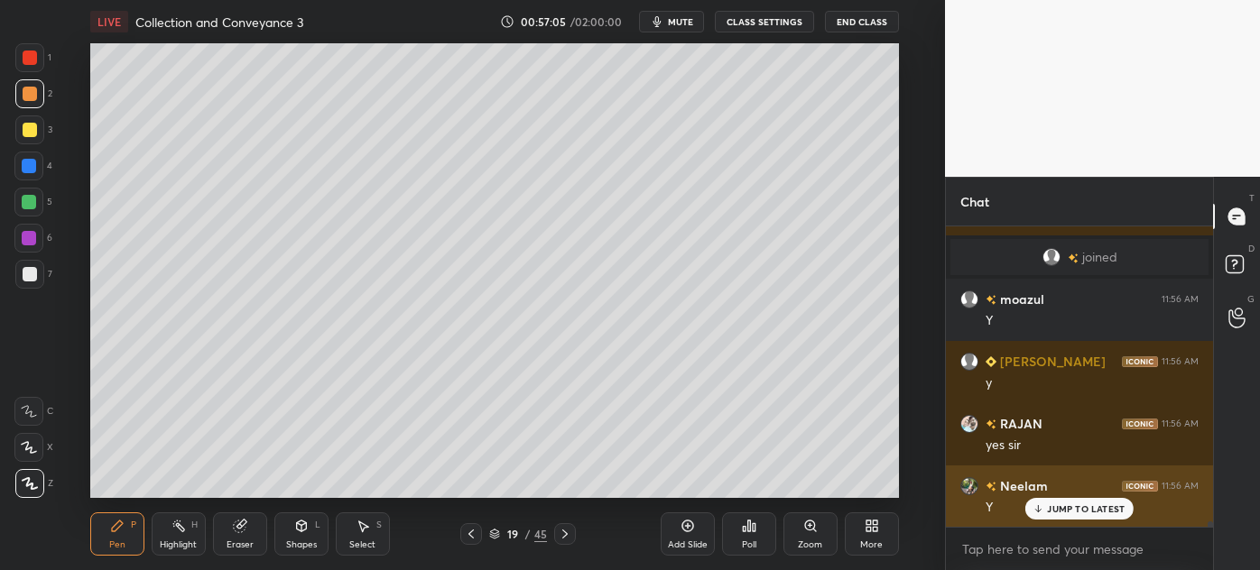
scroll to position [17762, 0]
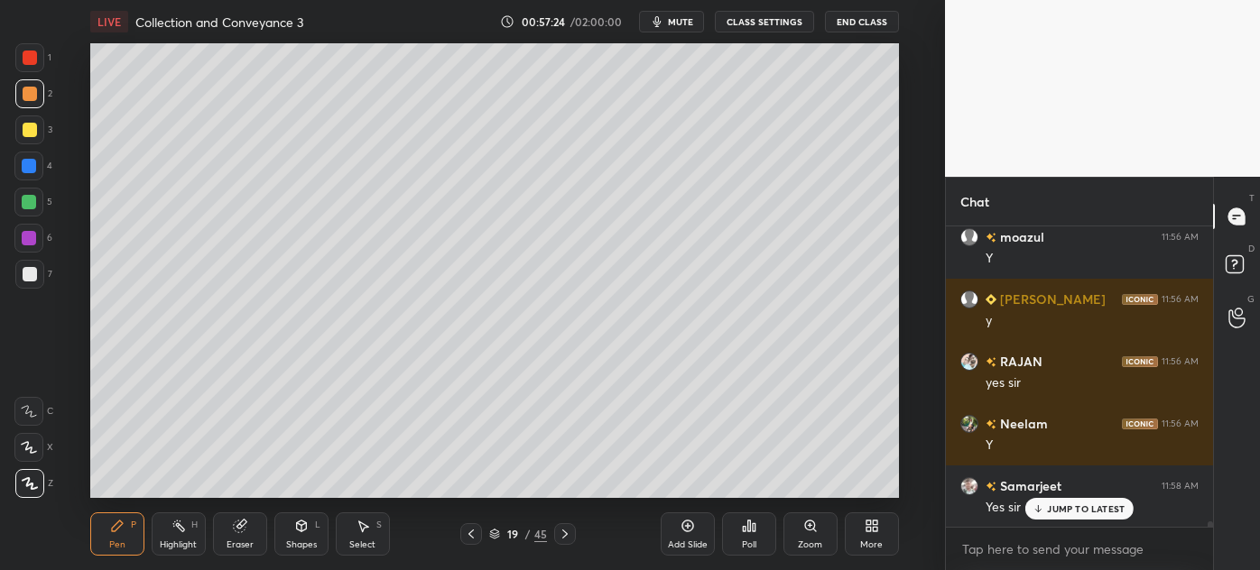
click at [23, 134] on div at bounding box center [30, 130] width 14 height 14
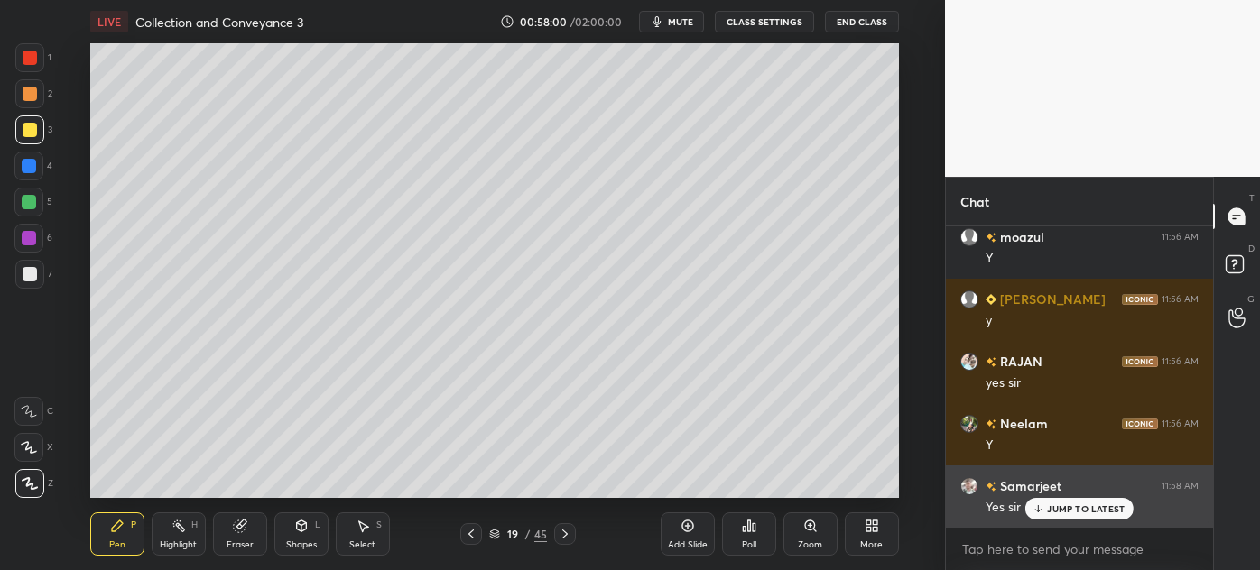
scroll to position [17825, 0]
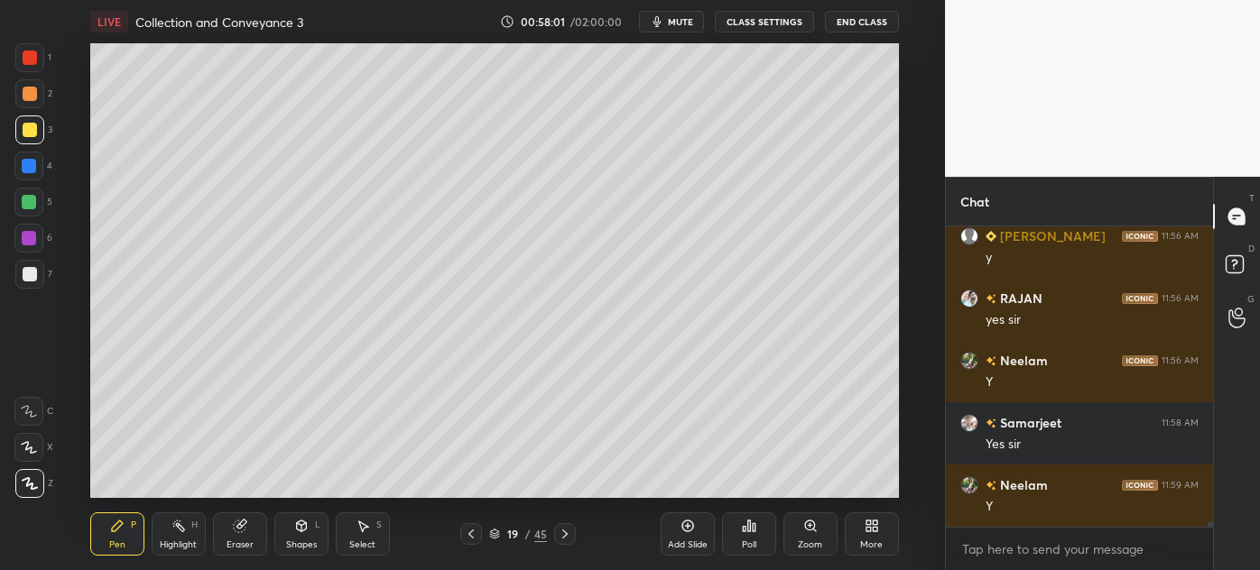
click at [171, 546] on div "Highlight" at bounding box center [178, 545] width 37 height 9
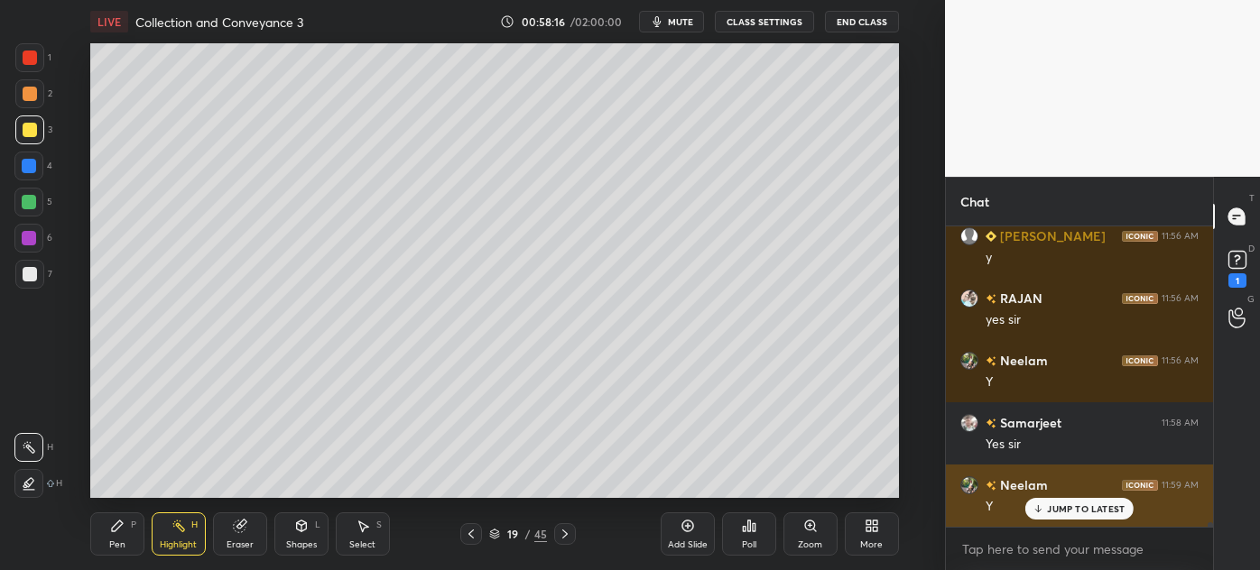
scroll to position [17902, 0]
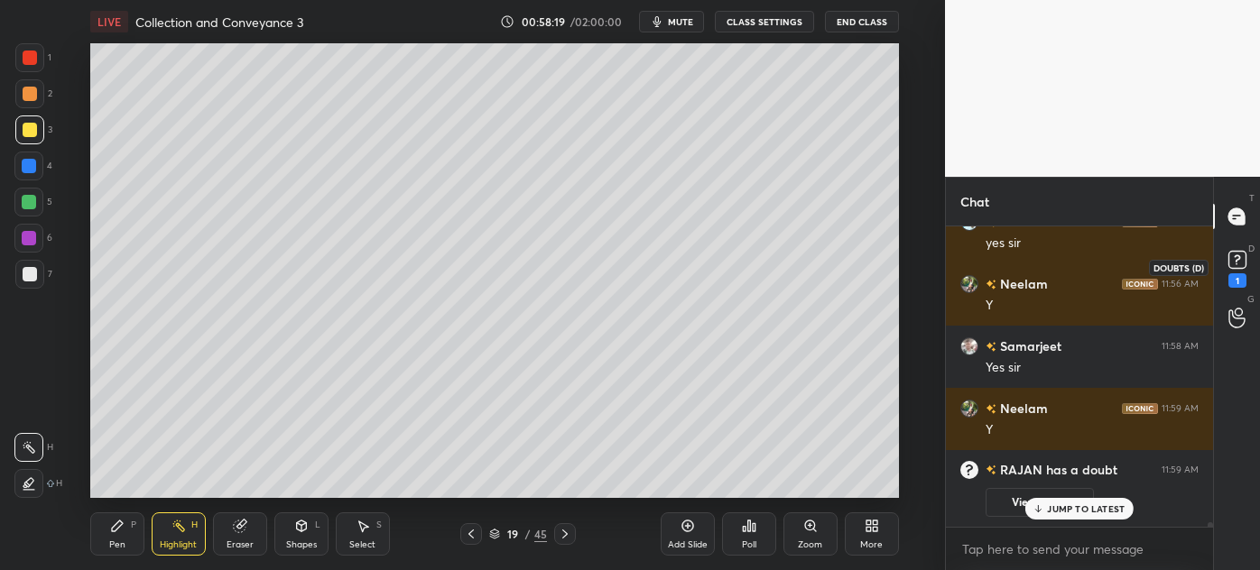
click at [1242, 257] on rect at bounding box center [1236, 260] width 17 height 17
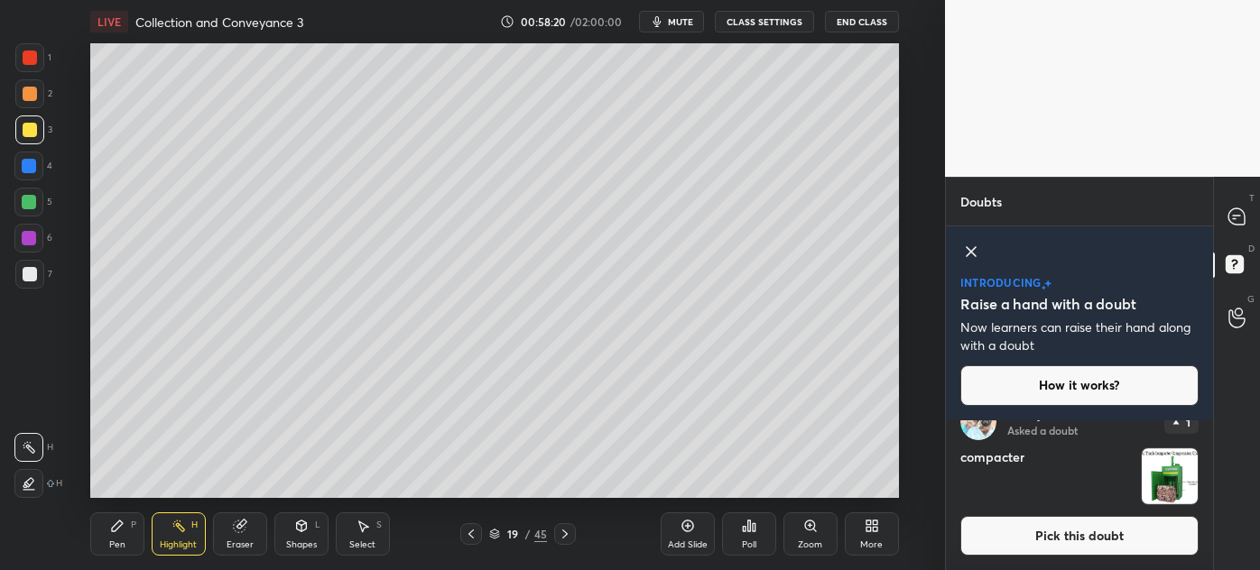
click at [1144, 530] on button "Pick this doubt" at bounding box center [1079, 536] width 238 height 40
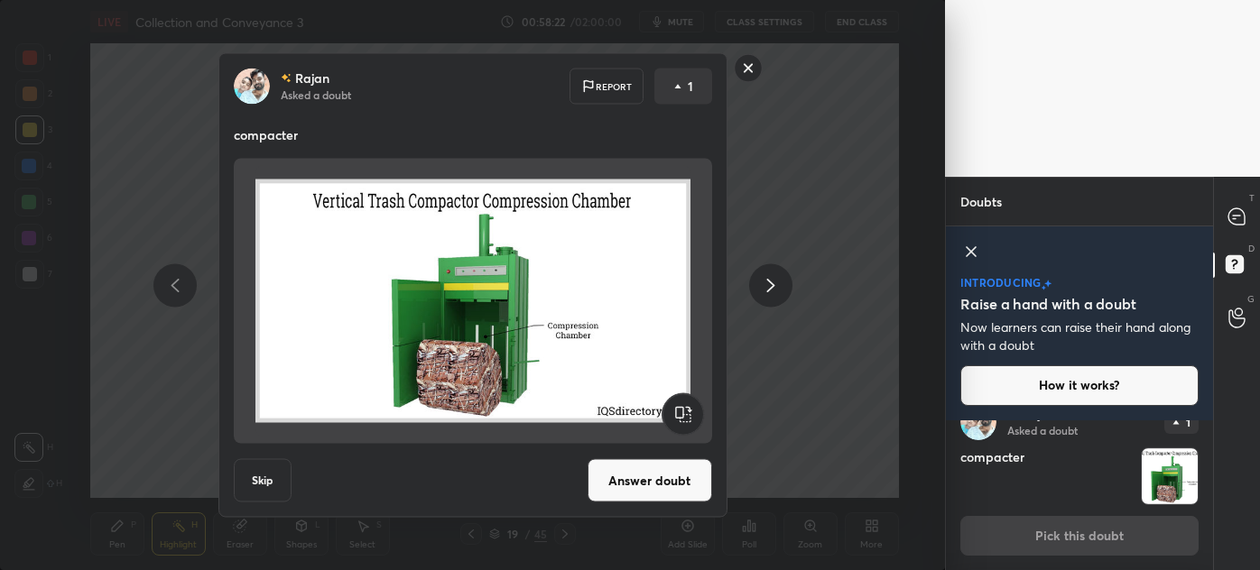
click at [670, 482] on button "Answer doubt" at bounding box center [649, 480] width 125 height 43
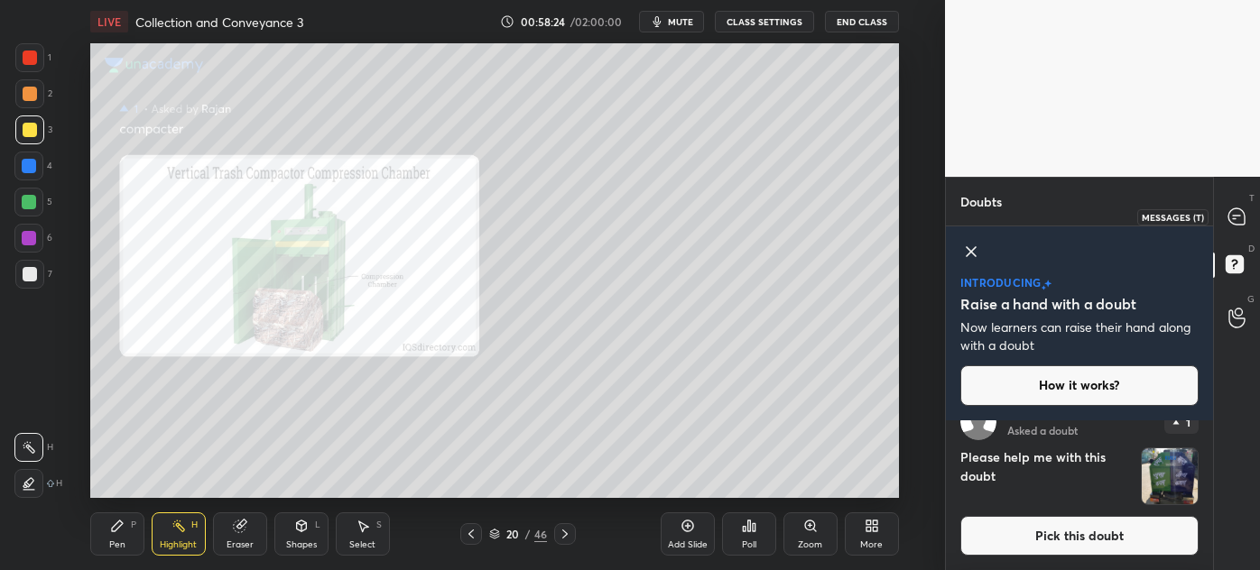
click at [1238, 218] on icon at bounding box center [1236, 216] width 16 height 16
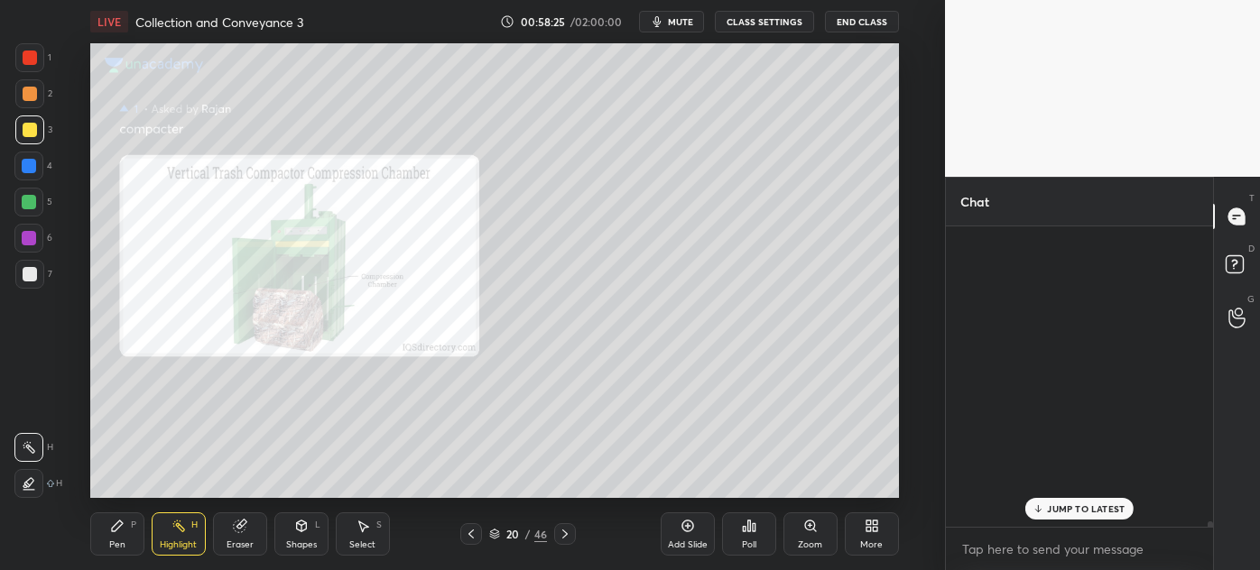
scroll to position [295, 262]
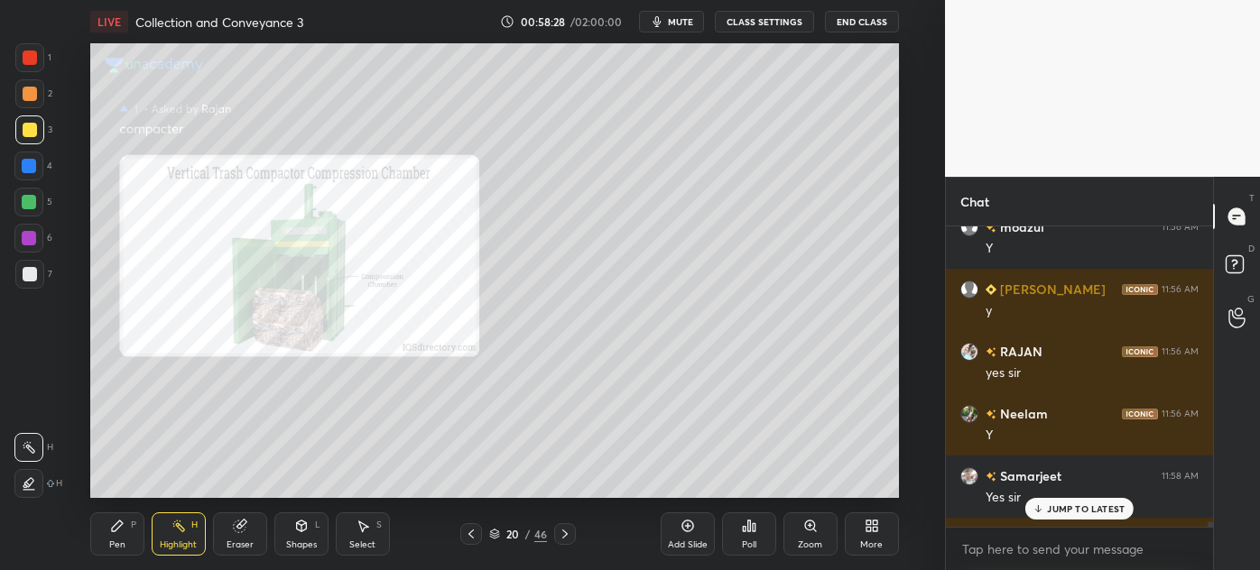
click at [800, 530] on div "Zoom" at bounding box center [810, 534] width 54 height 43
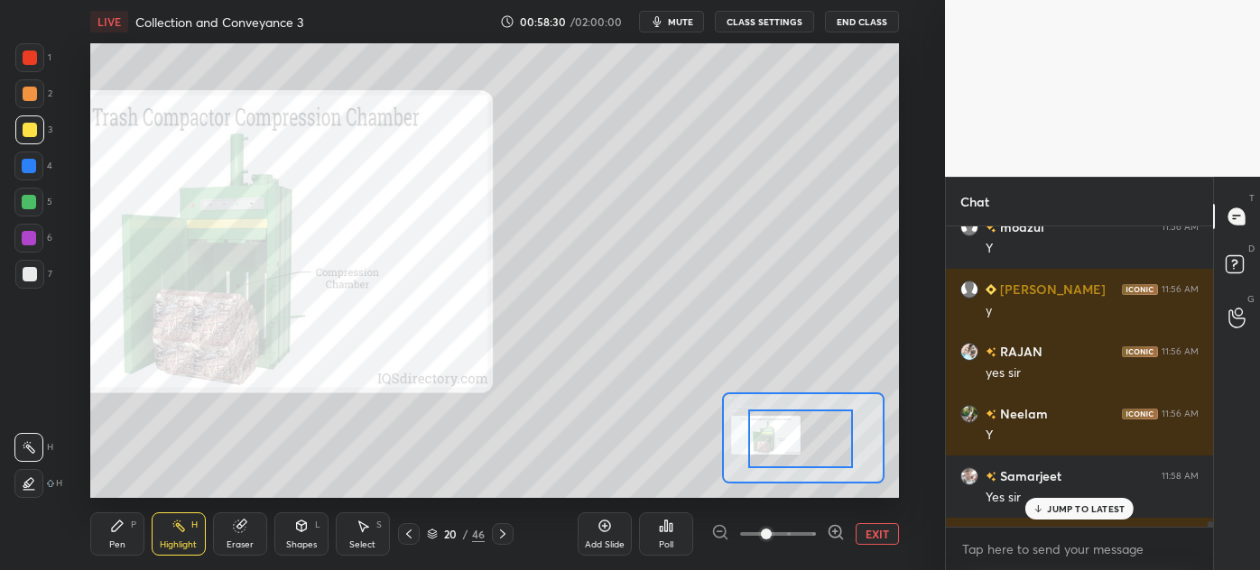
drag, startPoint x: 828, startPoint y: 438, endPoint x: 755, endPoint y: 422, distance: 73.8
drag, startPoint x: 1059, startPoint y: 512, endPoint x: 1008, endPoint y: 501, distance: 51.7
click at [1059, 512] on p "JUMP TO LATEST" at bounding box center [1086, 509] width 78 height 11
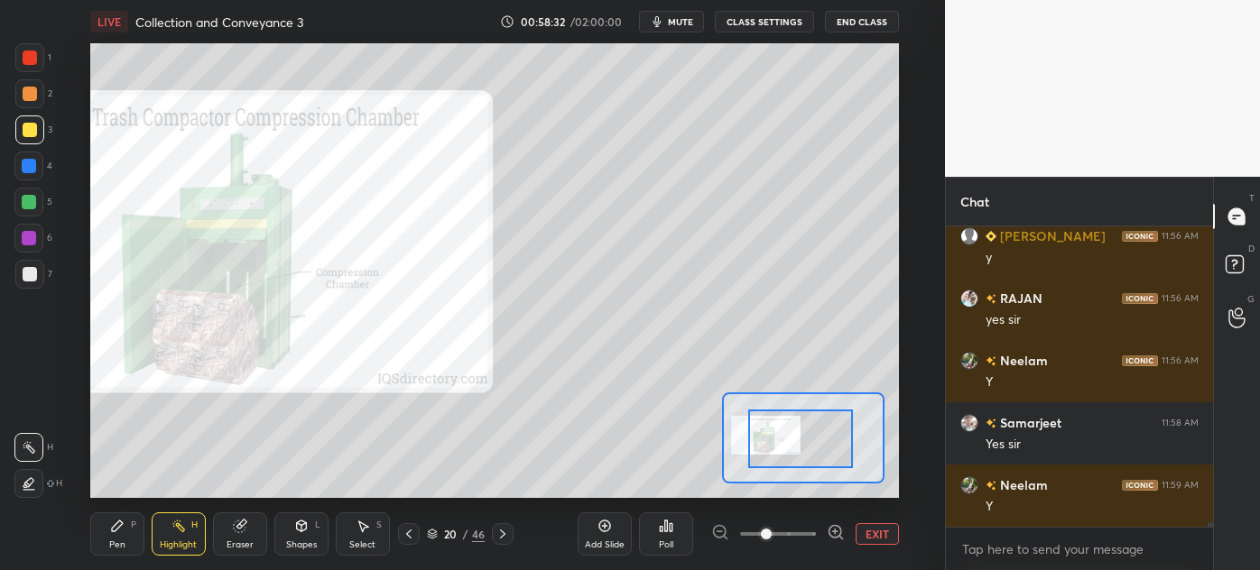
drag, startPoint x: 789, startPoint y: 531, endPoint x: 786, endPoint y: 497, distance: 33.5
click at [789, 532] on span at bounding box center [778, 534] width 76 height 27
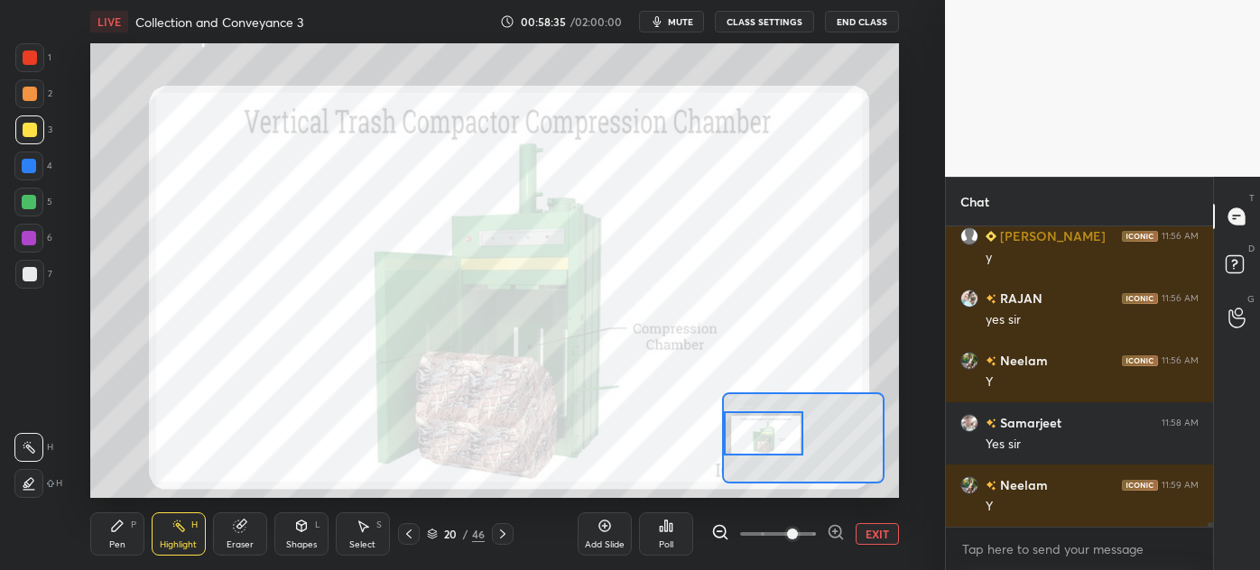
drag, startPoint x: 785, startPoint y: 430, endPoint x: 748, endPoint y: 424, distance: 37.4
click at [748, 424] on div at bounding box center [763, 433] width 79 height 43
click at [234, 541] on div "Eraser" at bounding box center [240, 545] width 27 height 9
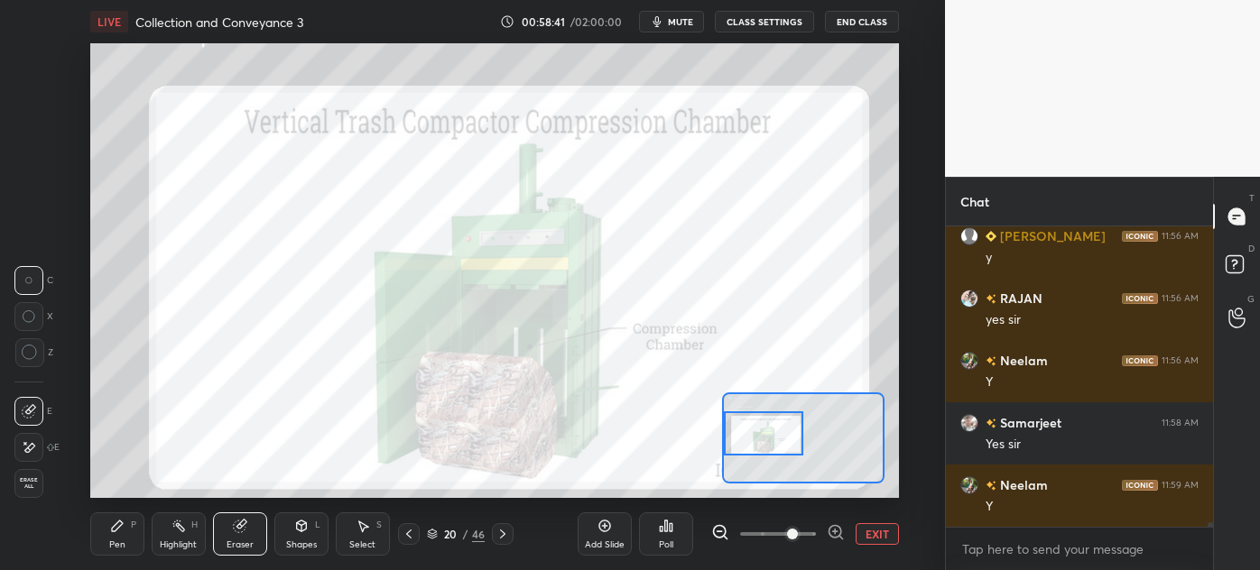
click at [113, 532] on icon at bounding box center [117, 526] width 14 height 14
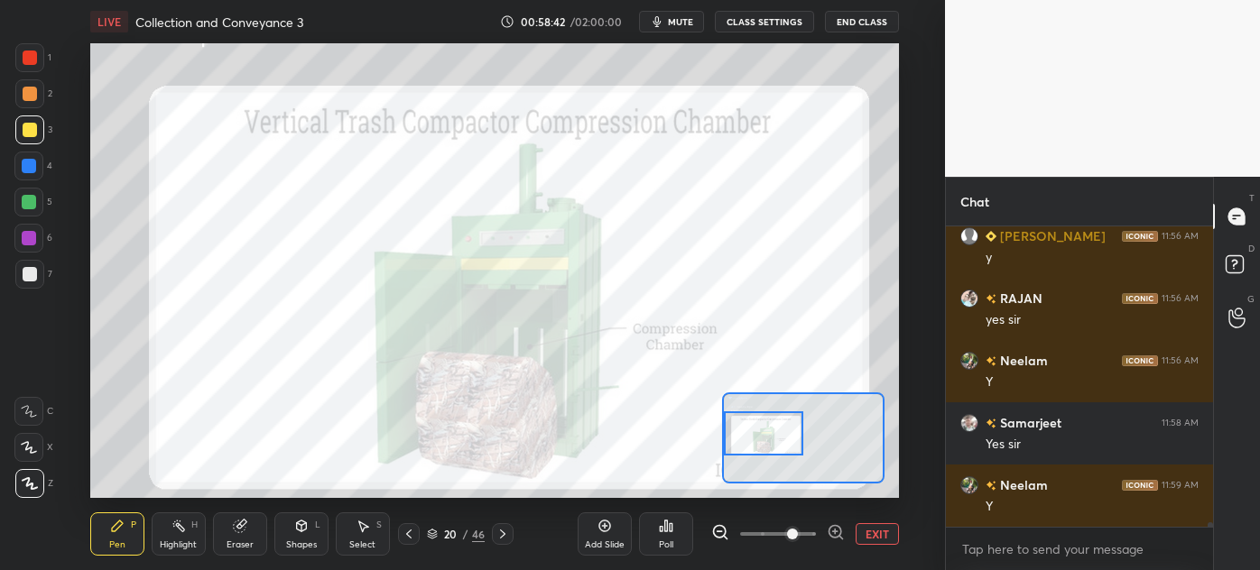
click at [173, 534] on div "Highlight H" at bounding box center [179, 534] width 54 height 43
click at [20, 59] on div at bounding box center [29, 57] width 29 height 29
click at [409, 529] on icon at bounding box center [409, 534] width 14 height 14
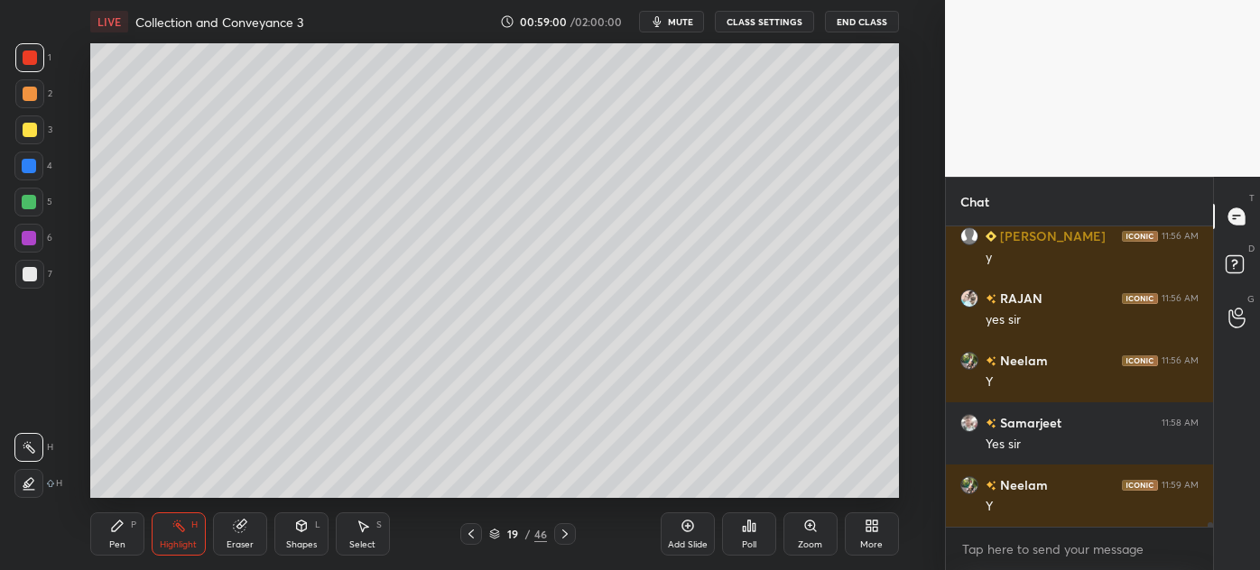
click at [118, 531] on icon at bounding box center [117, 526] width 14 height 14
click at [26, 276] on div at bounding box center [30, 274] width 14 height 14
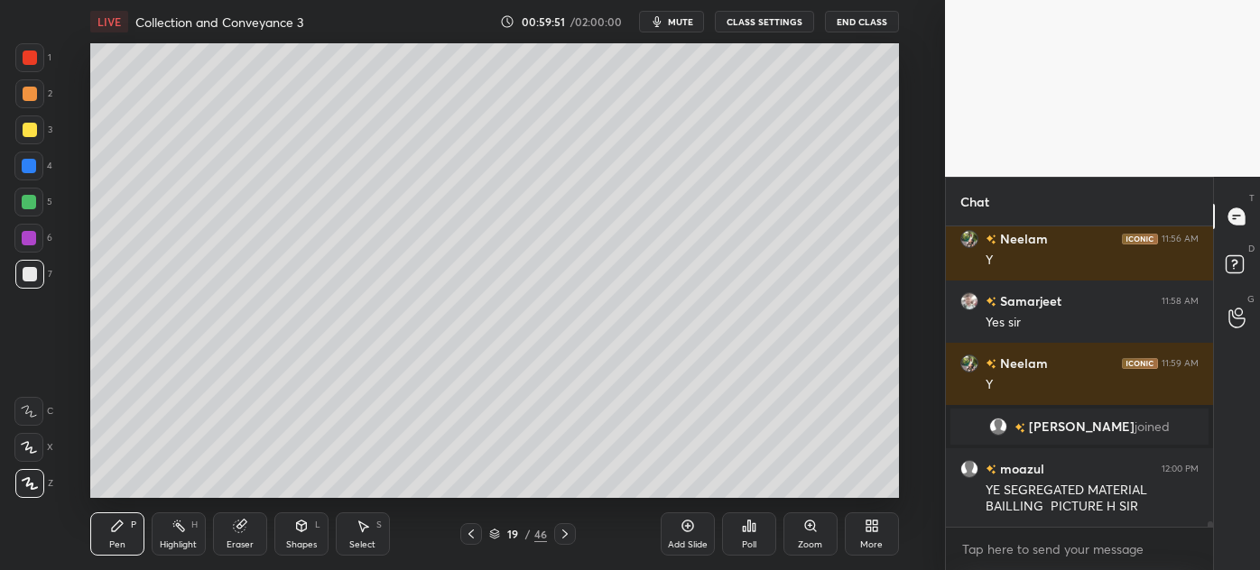
scroll to position [17873, 0]
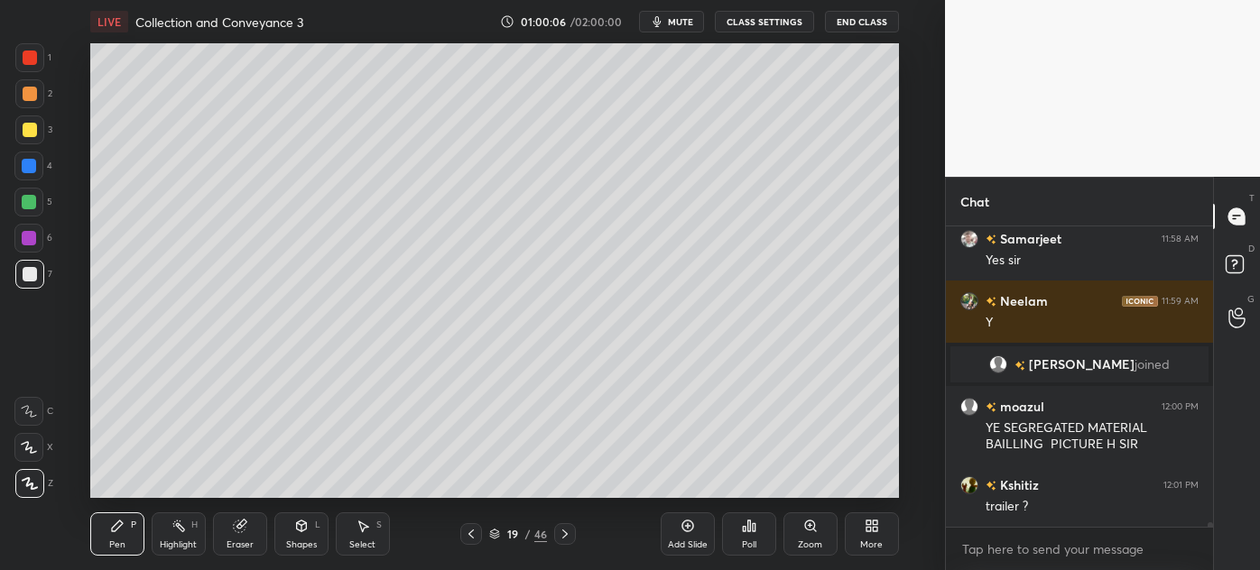
click at [565, 536] on icon at bounding box center [565, 534] width 14 height 14
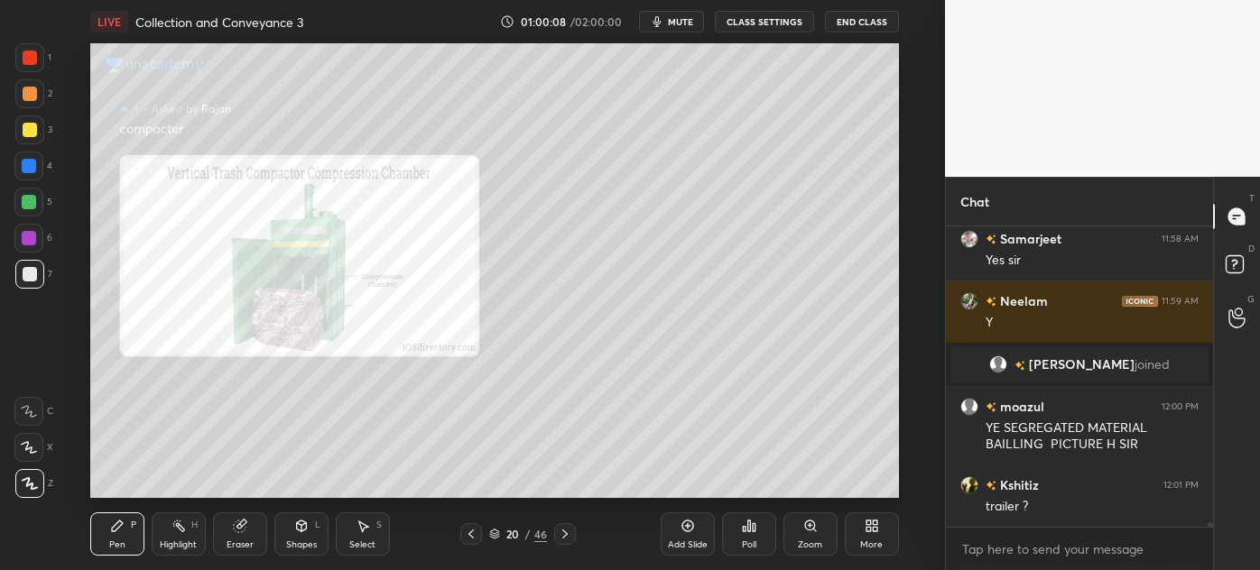
click at [823, 541] on div "Zoom" at bounding box center [810, 534] width 54 height 43
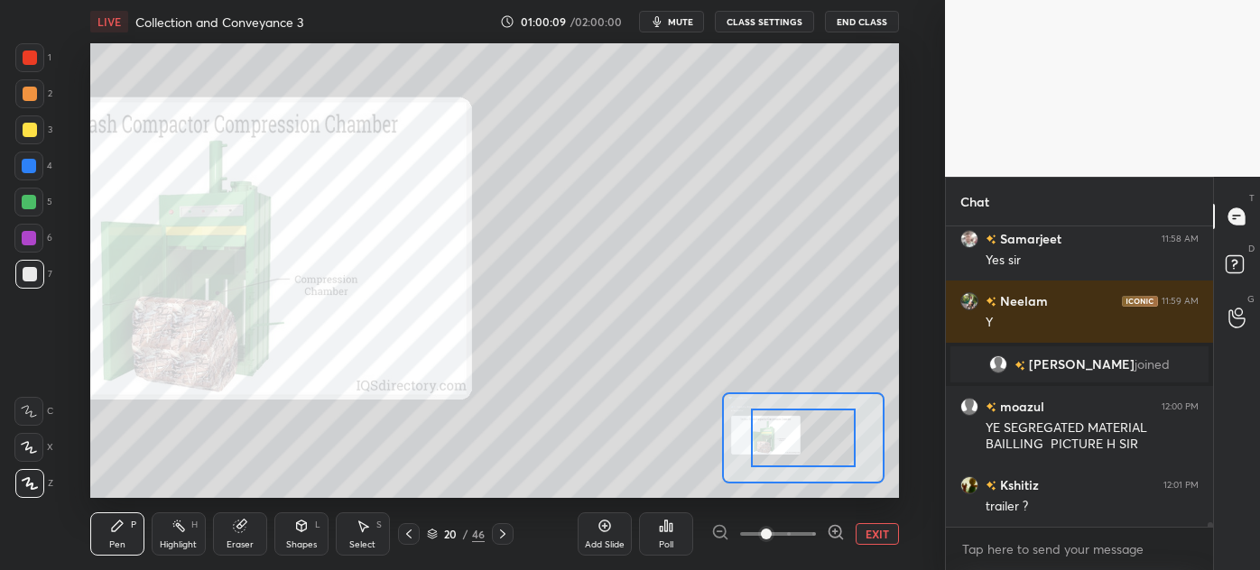
click at [823, 541] on div at bounding box center [778, 534] width 134 height 22
click at [792, 535] on span at bounding box center [778, 534] width 76 height 27
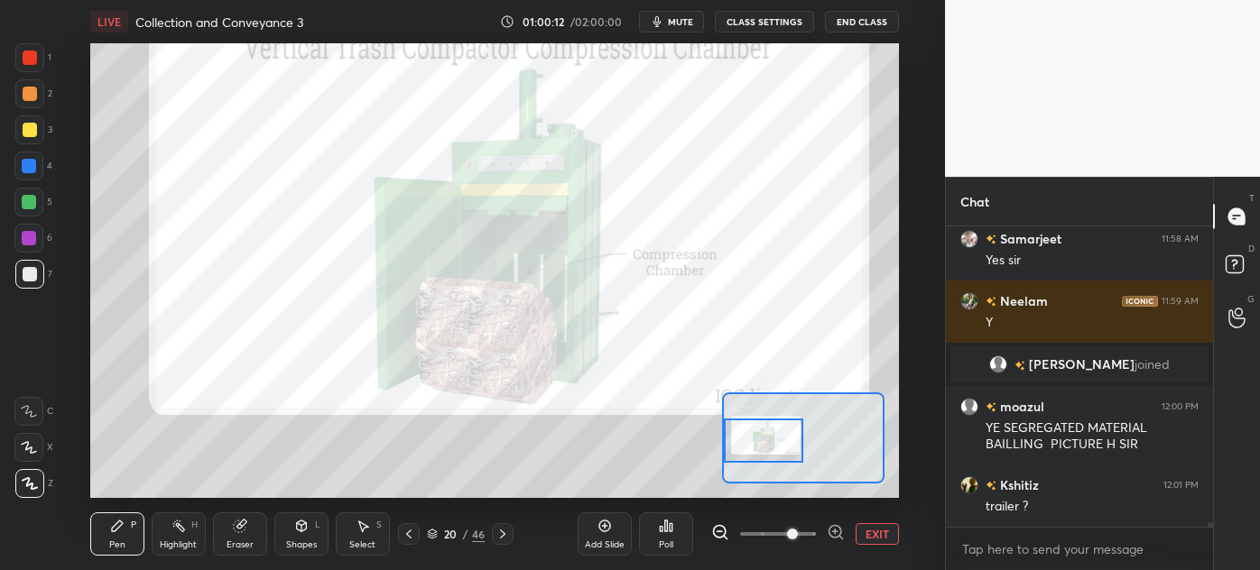
drag, startPoint x: 816, startPoint y: 437, endPoint x: 755, endPoint y: 439, distance: 60.5
click at [755, 439] on div at bounding box center [763, 440] width 79 height 43
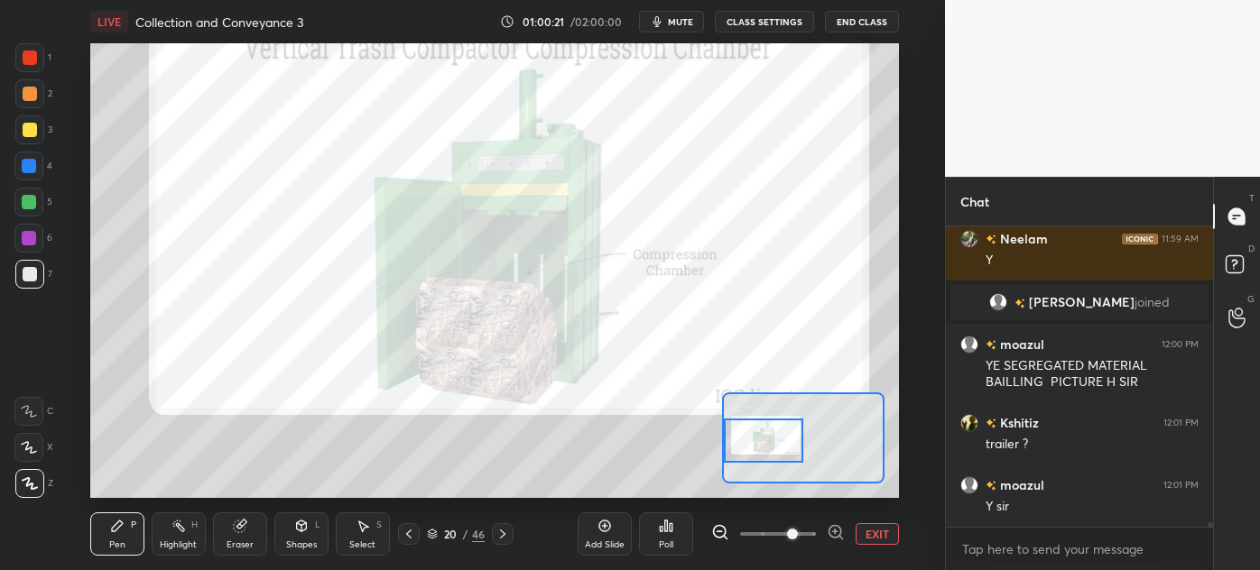
click at [412, 537] on icon at bounding box center [409, 534] width 14 height 14
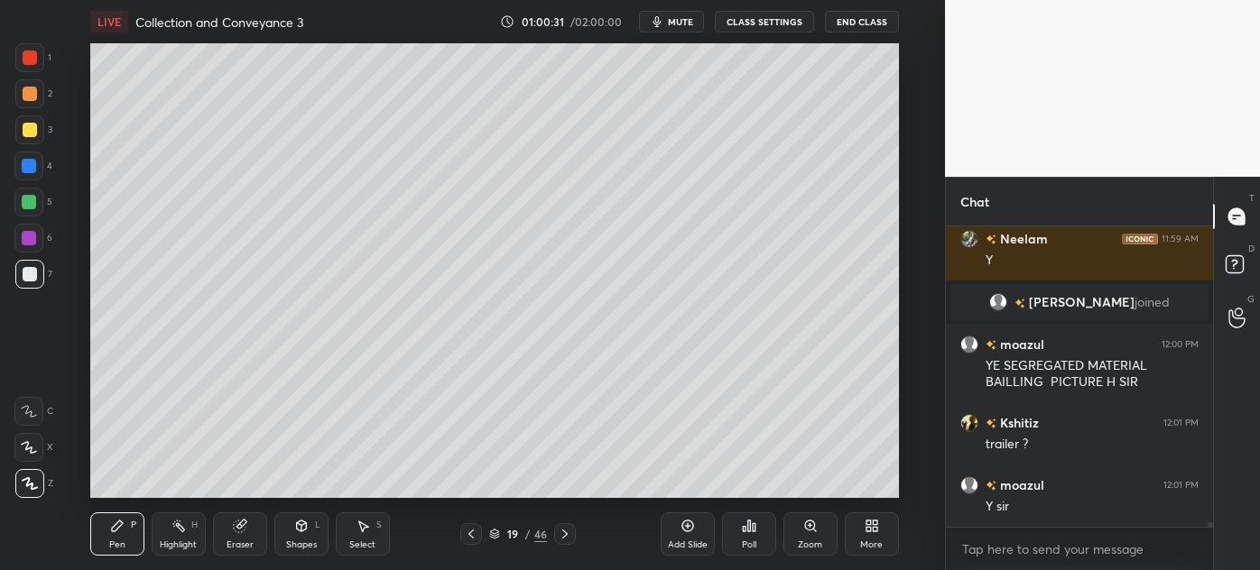
click at [362, 537] on div "Select S" at bounding box center [363, 534] width 54 height 43
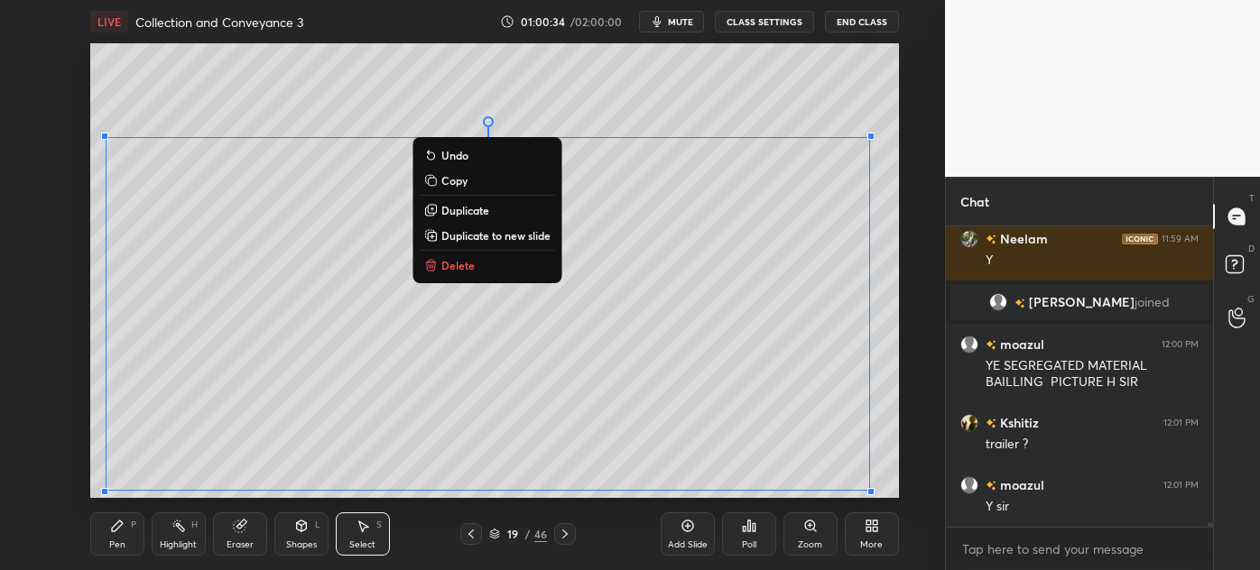
drag, startPoint x: 101, startPoint y: 228, endPoint x: 603, endPoint y: 507, distance: 574.0
click at [603, 507] on div "LIVE Collection and Conveyance 3 01:00:34 / 02:00:00 mute CLASS SETTINGS End Cl…" at bounding box center [494, 285] width 873 height 570
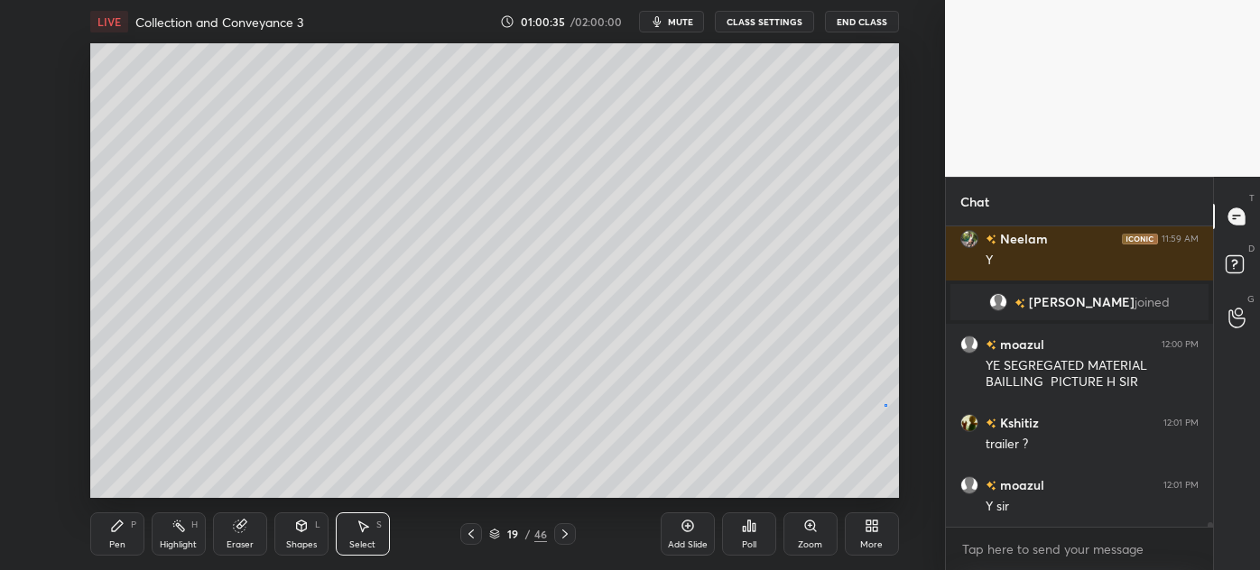
click at [885, 405] on div "0 ° Undo Copy Duplicate Duplicate to new slide Delete" at bounding box center [494, 270] width 809 height 455
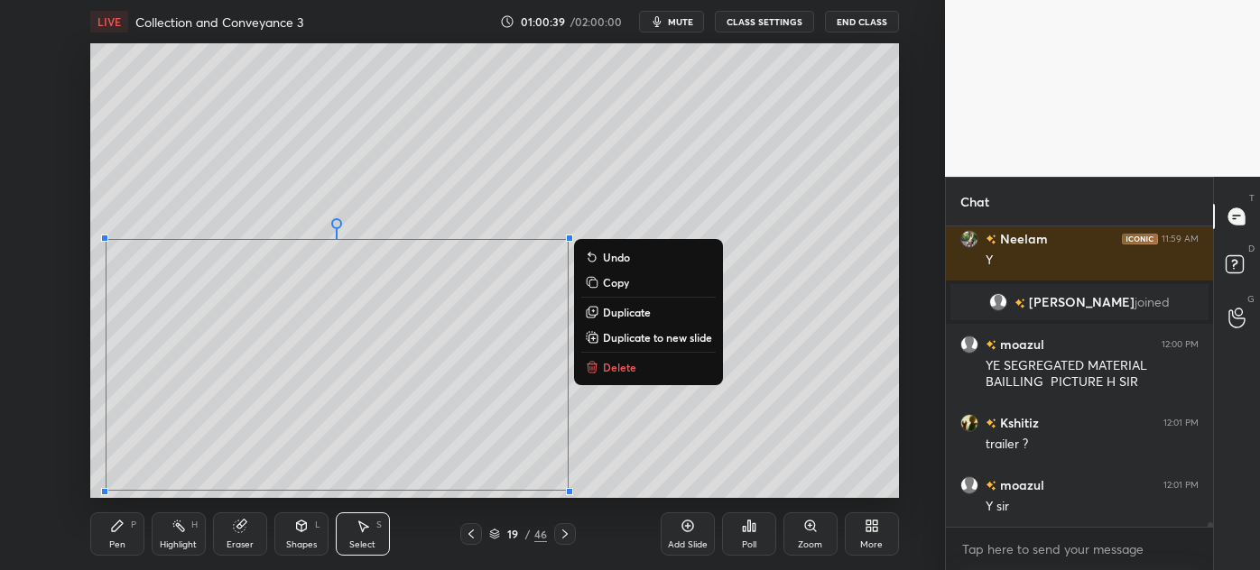
drag, startPoint x: 99, startPoint y: 228, endPoint x: 560, endPoint y: 500, distance: 535.2
click at [560, 500] on div "LIVE Collection and Conveyance 3 01:00:39 / 02:00:00 mute CLASS SETTINGS End Cl…" at bounding box center [494, 285] width 873 height 570
click at [726, 427] on div "0 ° Undo Copy Duplicate Duplicate to new slide Delete" at bounding box center [494, 270] width 809 height 455
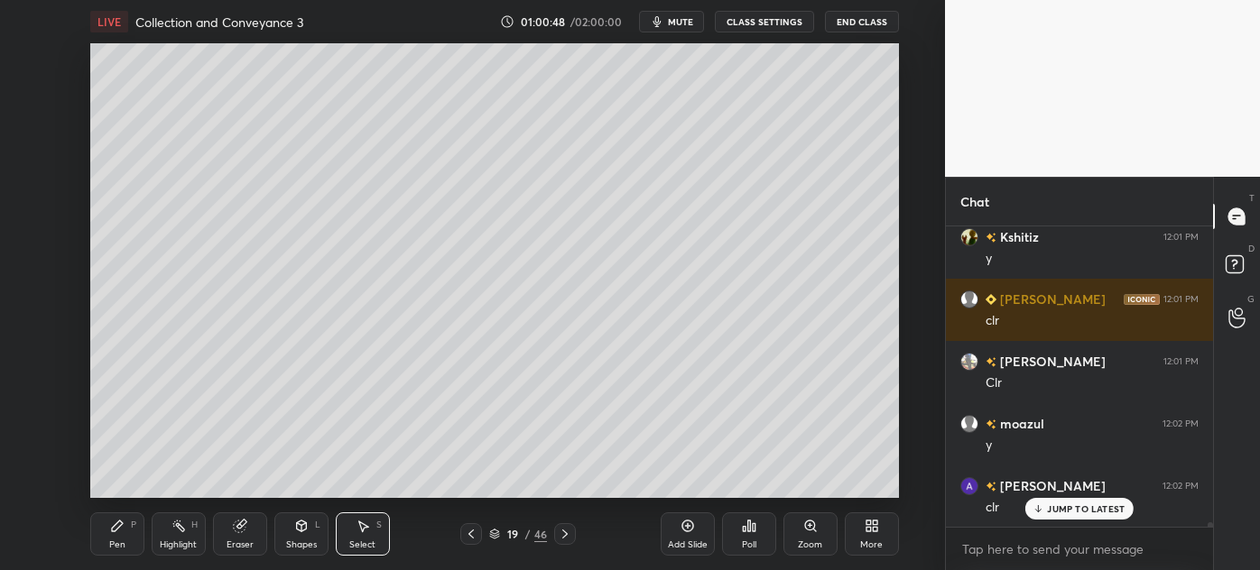
scroll to position [18309, 0]
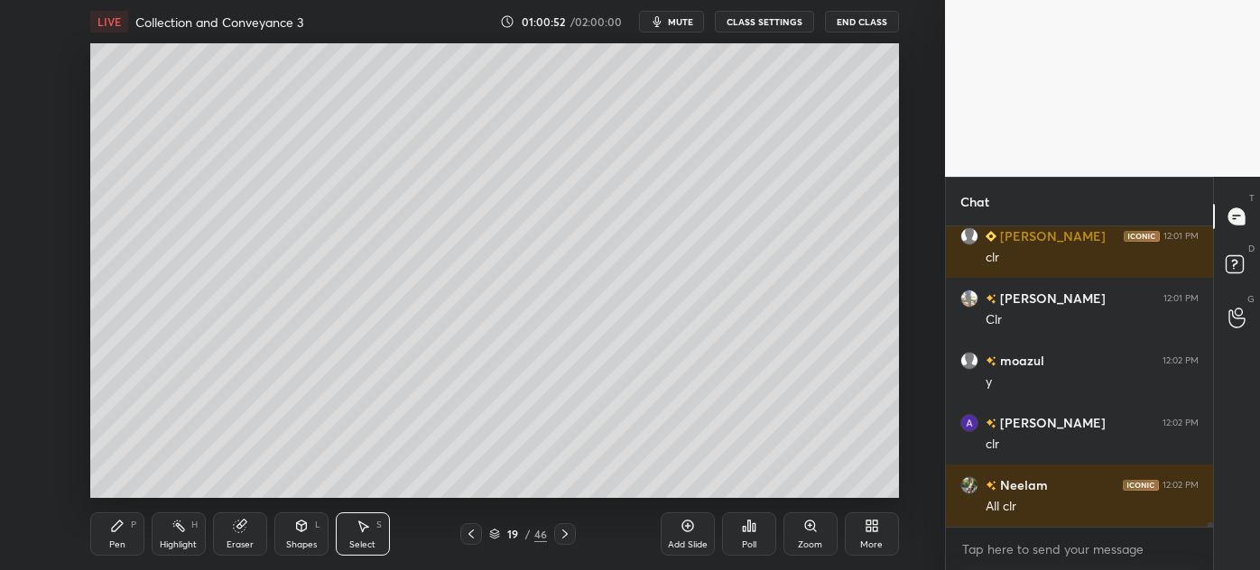
click at [112, 532] on icon at bounding box center [117, 526] width 11 height 11
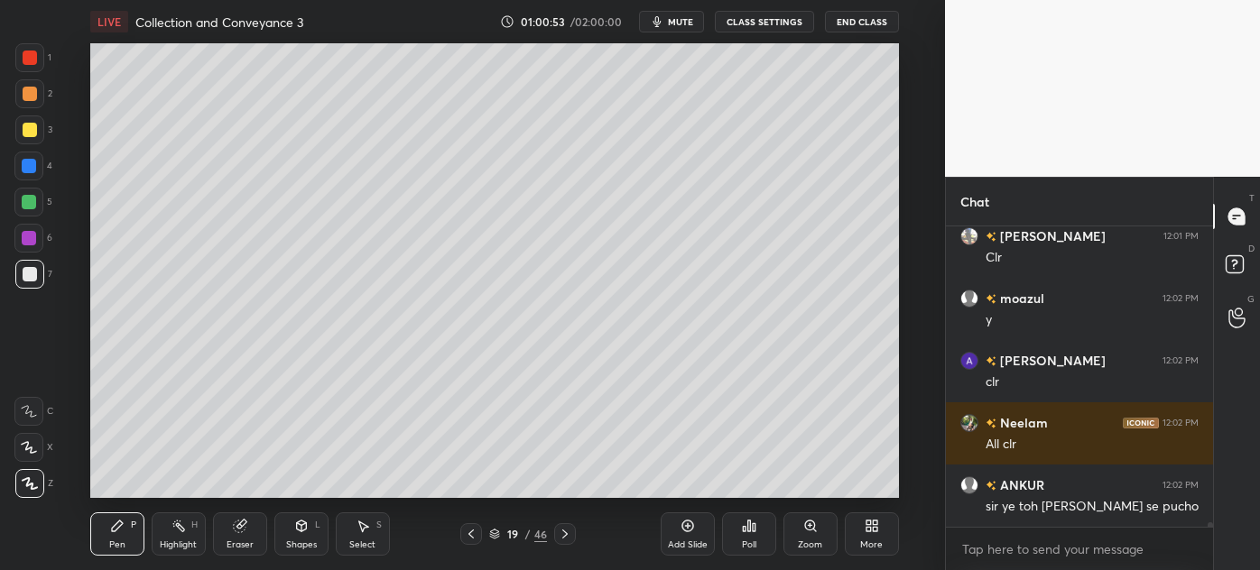
click at [23, 128] on div at bounding box center [30, 130] width 14 height 14
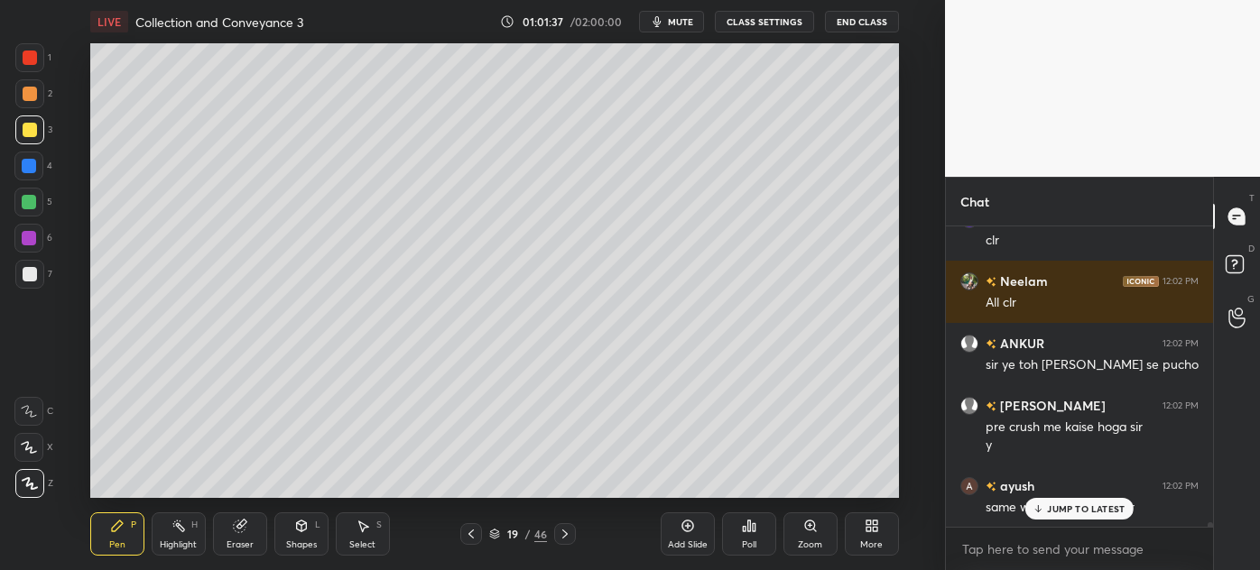
scroll to position [18576, 0]
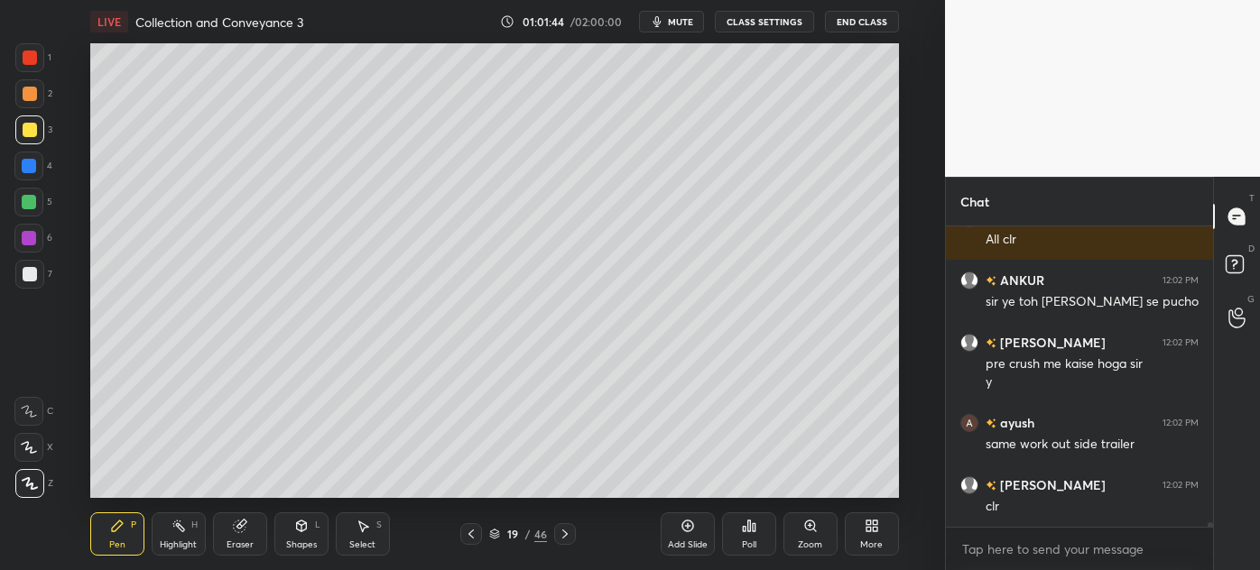
click at [23, 277] on div at bounding box center [30, 274] width 14 height 14
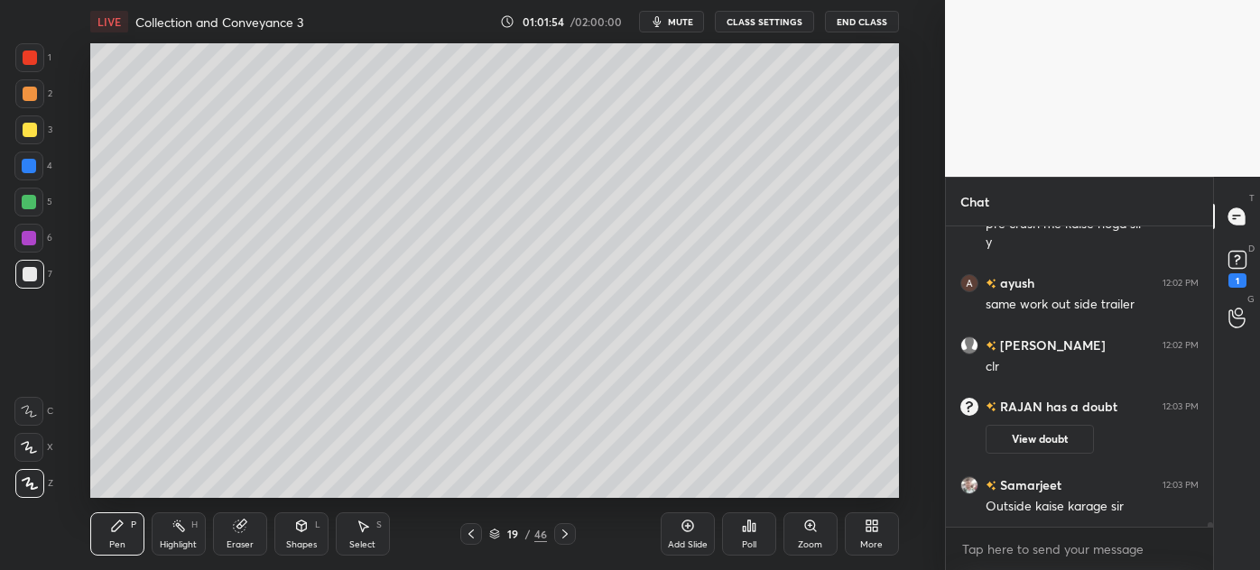
scroll to position [18460, 0]
click at [240, 541] on div "Eraser" at bounding box center [240, 545] width 27 height 9
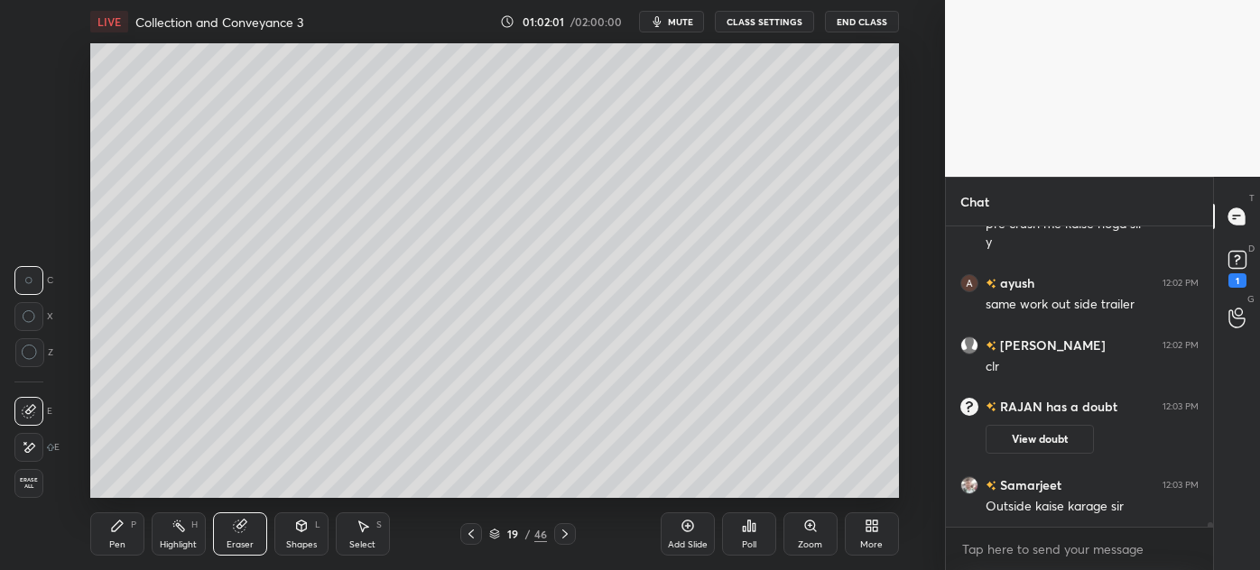
click at [125, 540] on div "Pen P" at bounding box center [117, 534] width 54 height 43
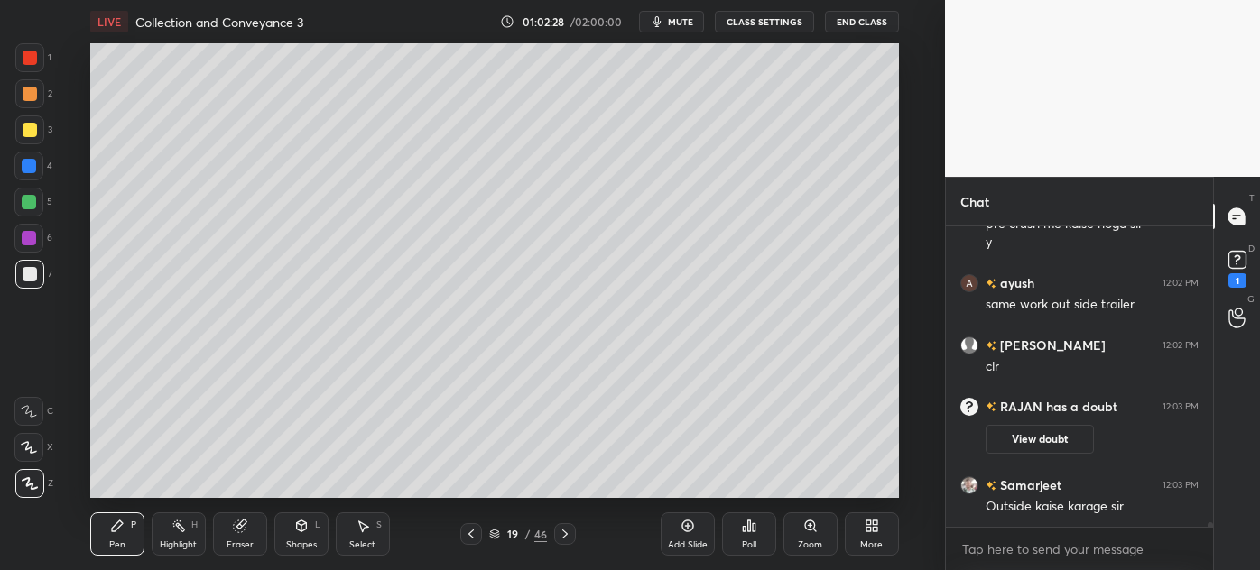
click at [565, 532] on icon at bounding box center [565, 534] width 14 height 14
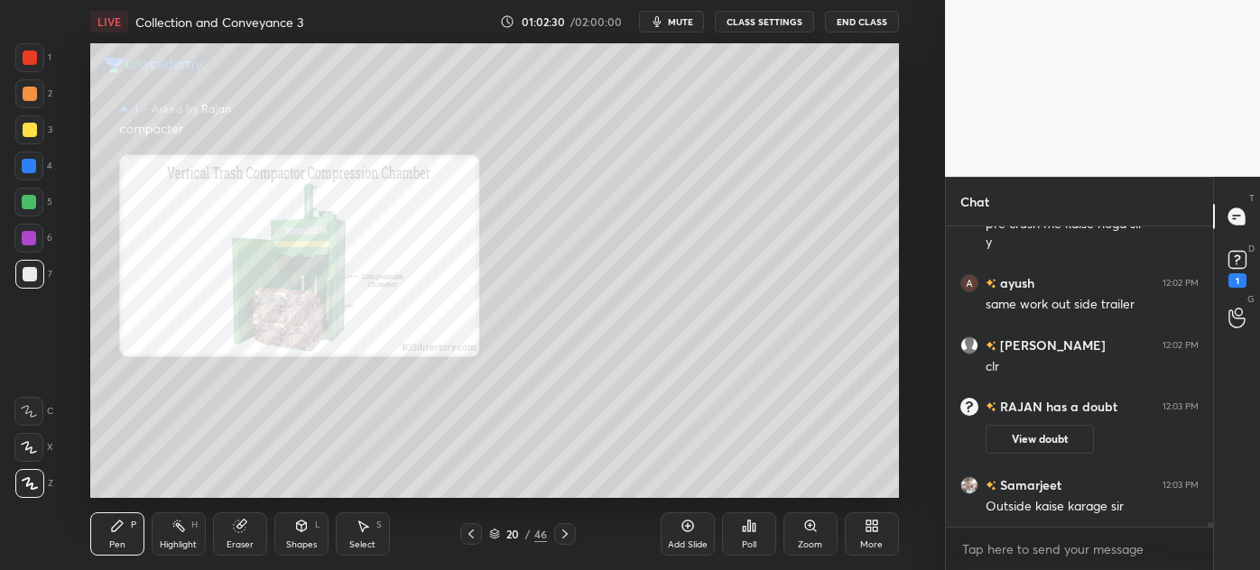
click at [809, 541] on div "Zoom" at bounding box center [810, 545] width 24 height 9
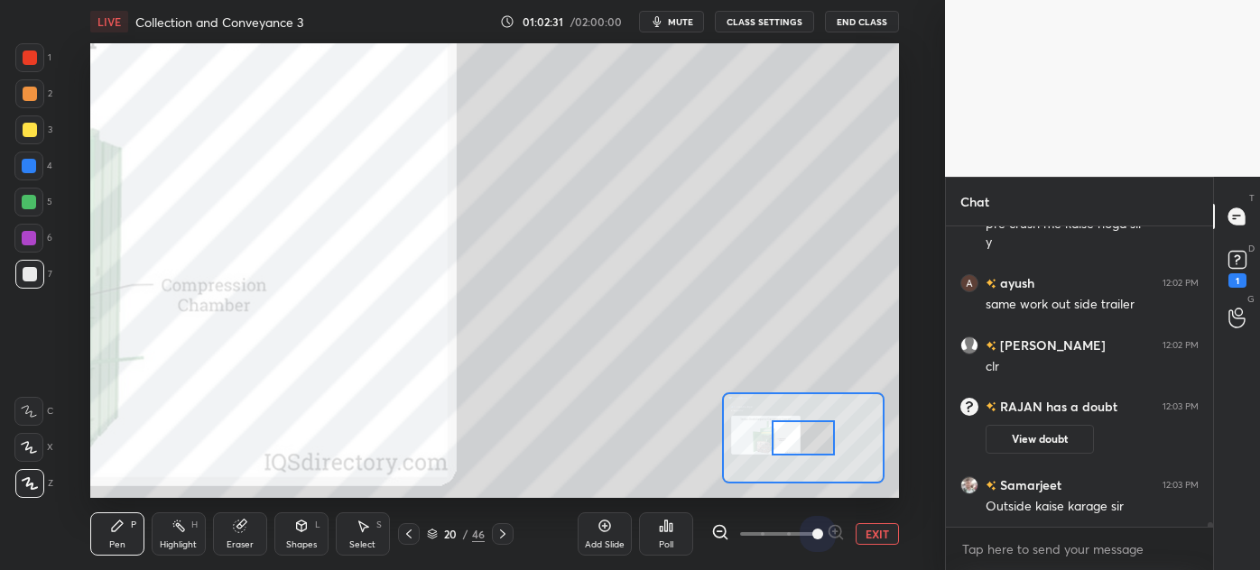
click at [809, 539] on span at bounding box center [778, 534] width 76 height 27
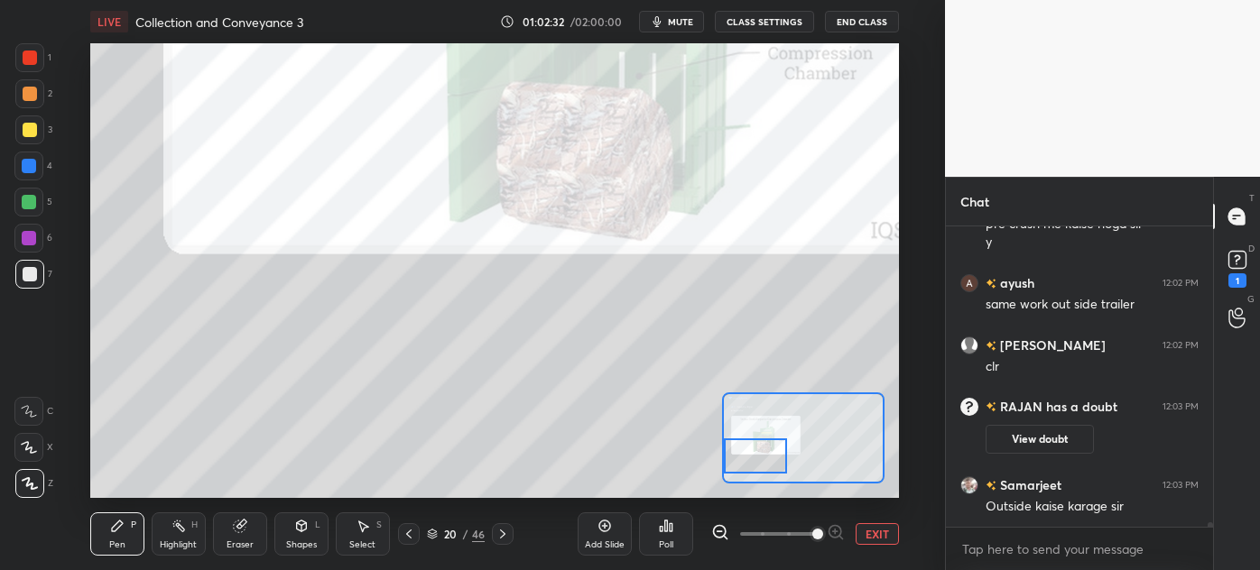
drag, startPoint x: 774, startPoint y: 451, endPoint x: 755, endPoint y: 458, distance: 20.0
click at [755, 458] on div at bounding box center [755, 456] width 63 height 35
click at [406, 526] on div at bounding box center [409, 534] width 22 height 22
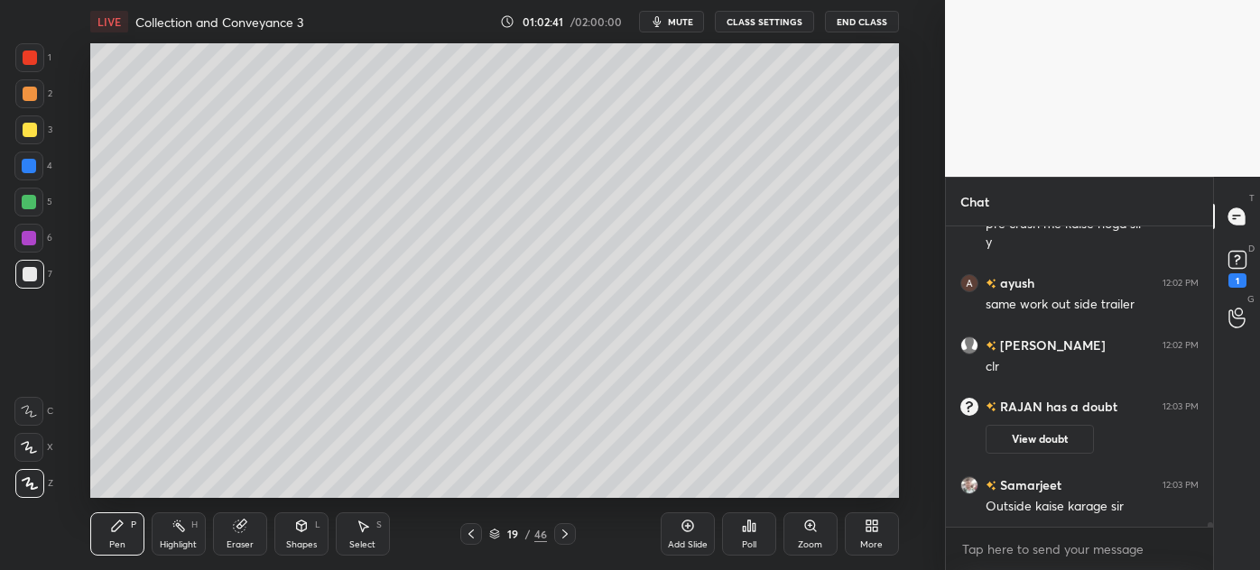
click at [565, 539] on icon at bounding box center [565, 534] width 14 height 14
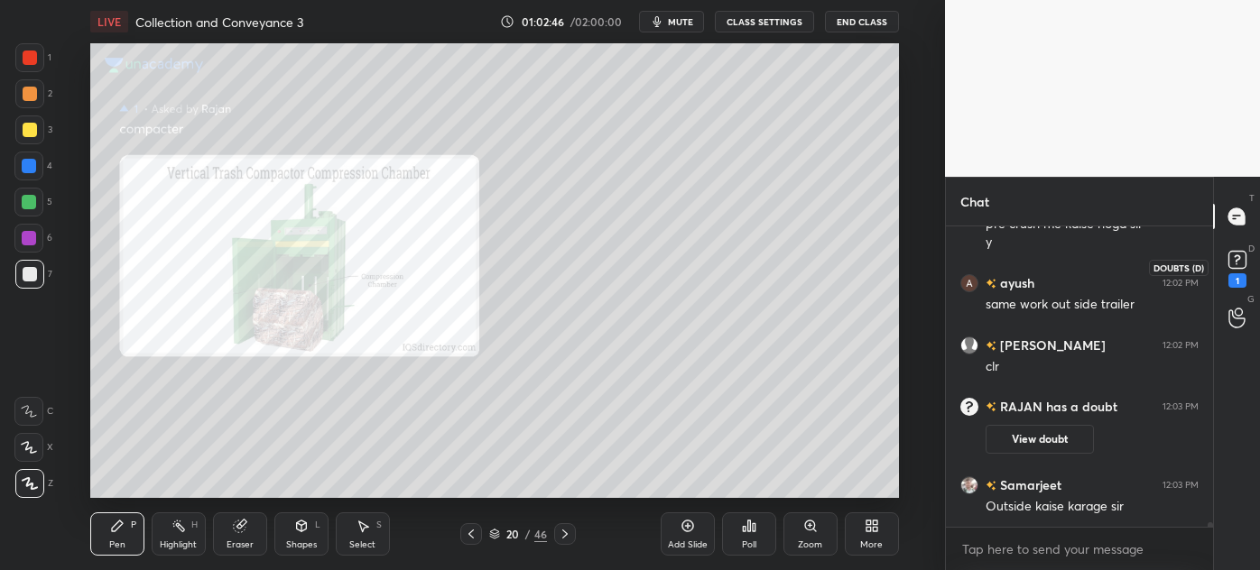
click at [1240, 256] on rect at bounding box center [1236, 260] width 17 height 17
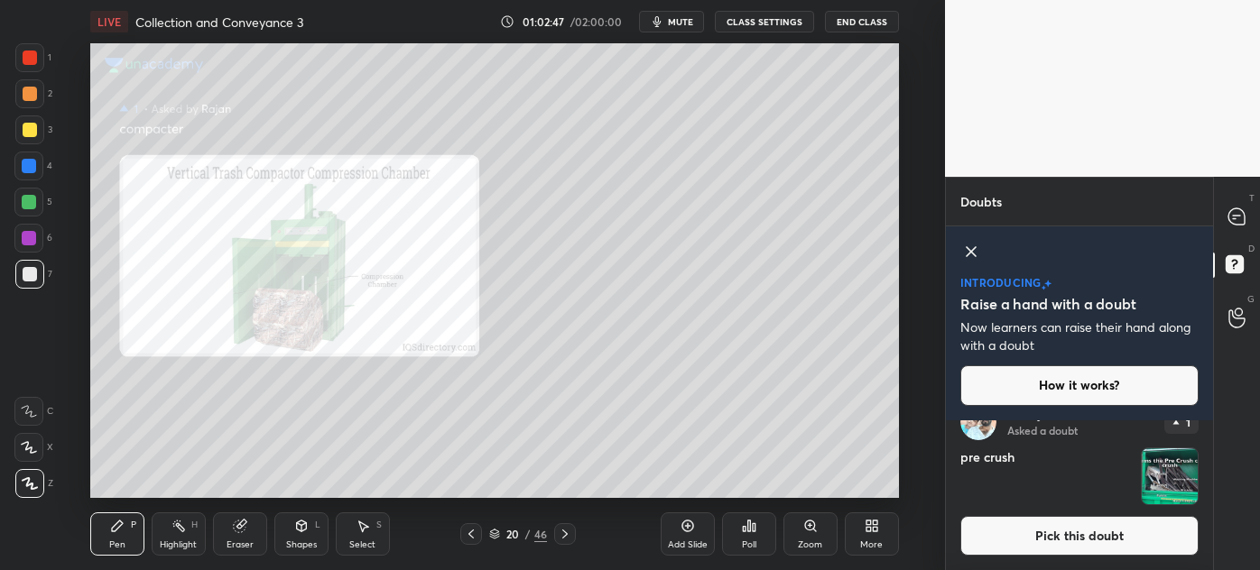
click at [1027, 530] on button "Pick this doubt" at bounding box center [1079, 536] width 238 height 40
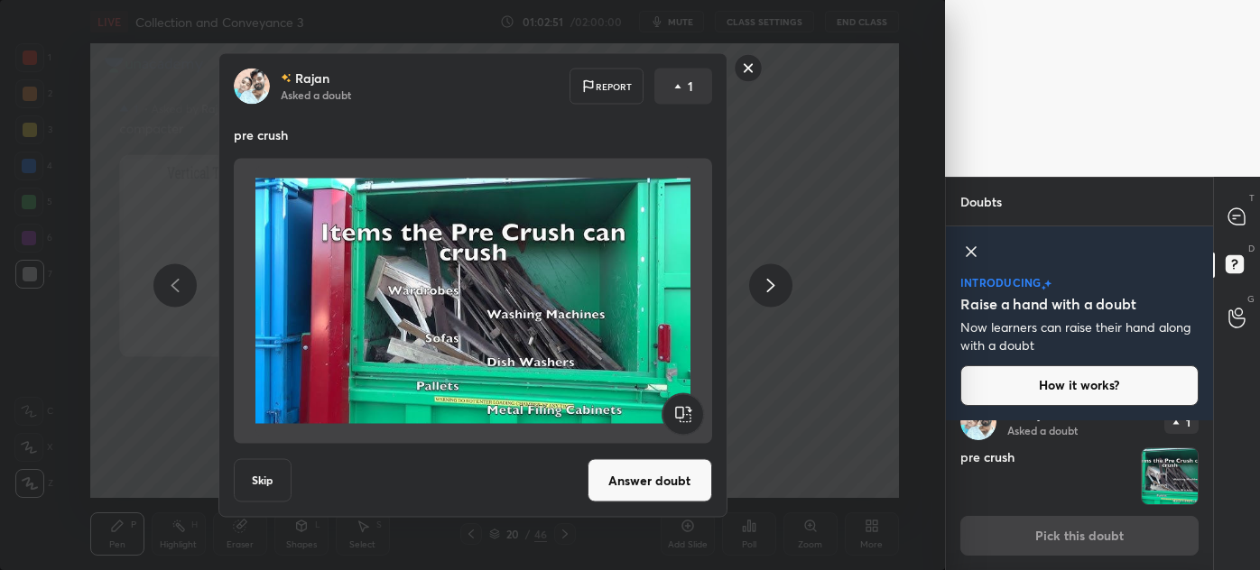
click at [676, 483] on button "Answer doubt" at bounding box center [649, 480] width 125 height 43
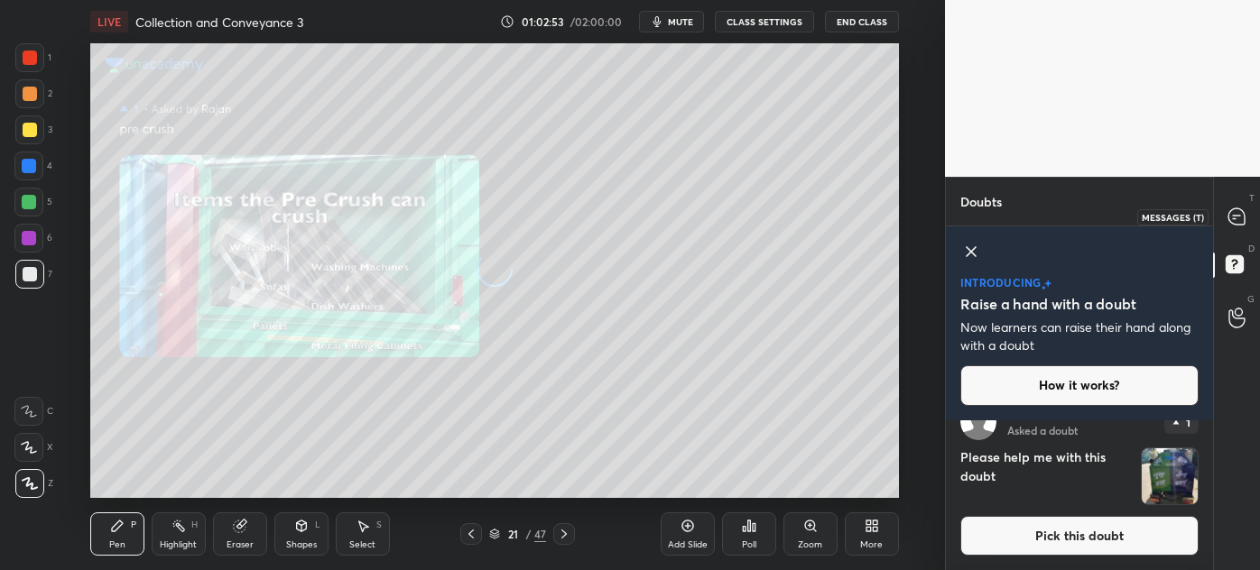
click at [1242, 219] on icon at bounding box center [1236, 216] width 16 height 16
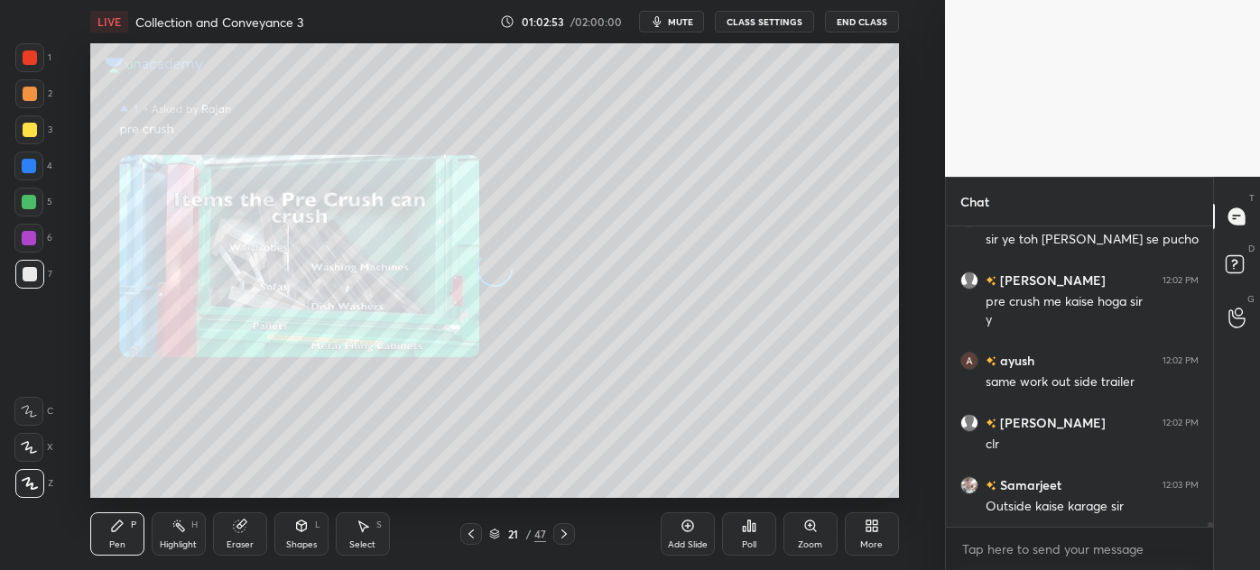
scroll to position [295, 262]
click at [806, 538] on div "Zoom" at bounding box center [810, 534] width 54 height 43
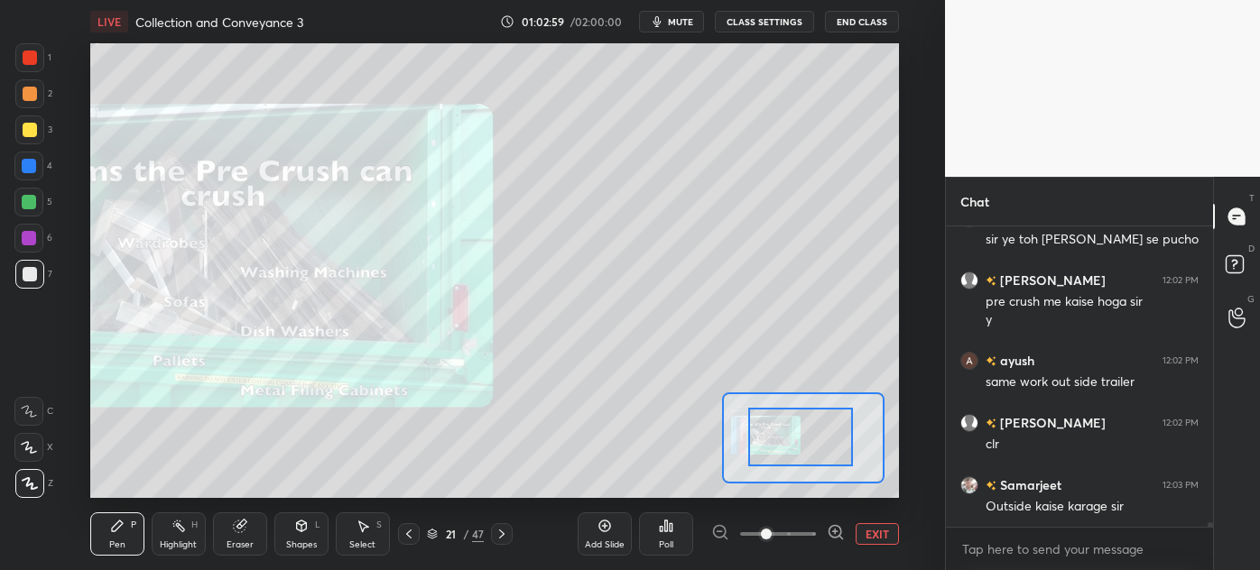
drag, startPoint x: 813, startPoint y: 453, endPoint x: 761, endPoint y: 437, distance: 54.8
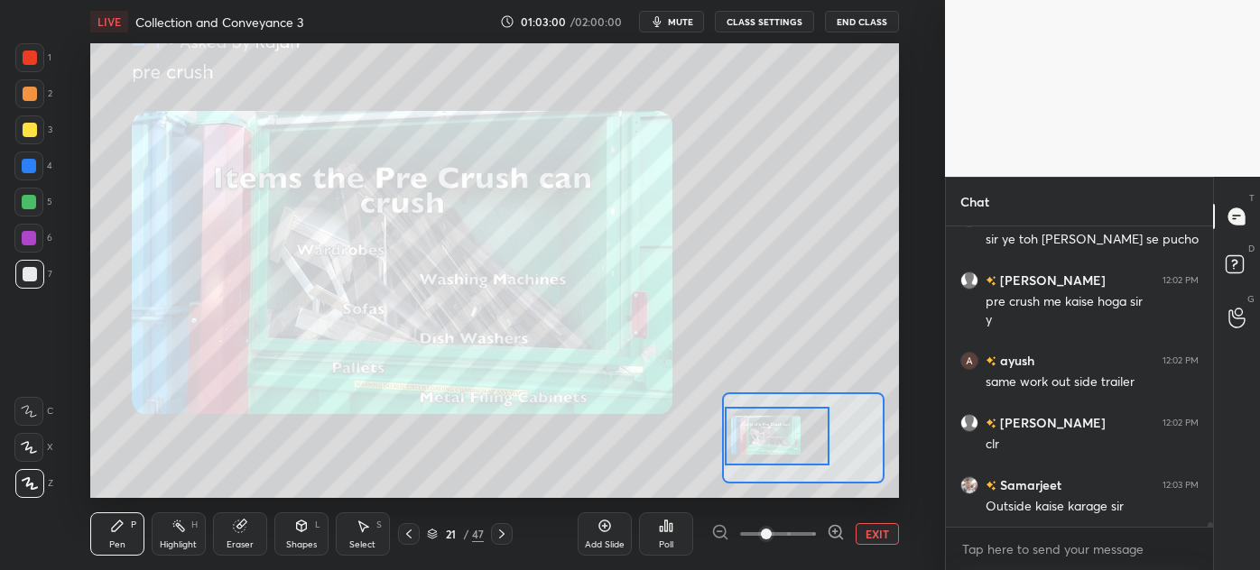
drag, startPoint x: 793, startPoint y: 435, endPoint x: 742, endPoint y: 434, distance: 51.4
click at [742, 434] on div at bounding box center [778, 436] width 106 height 59
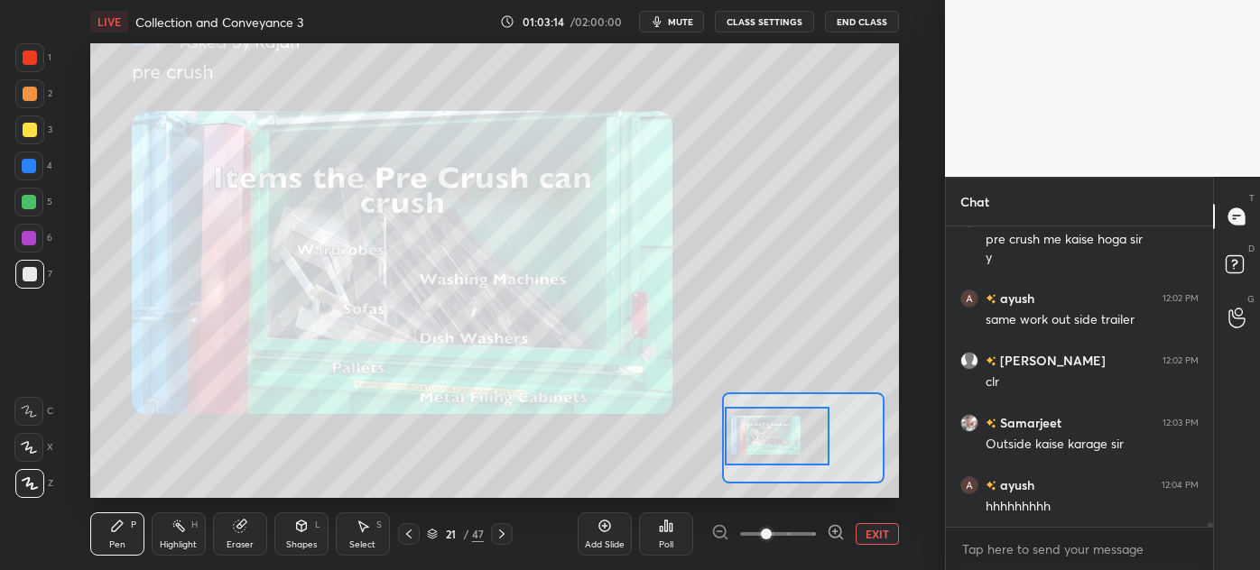
click at [413, 536] on icon at bounding box center [409, 534] width 14 height 14
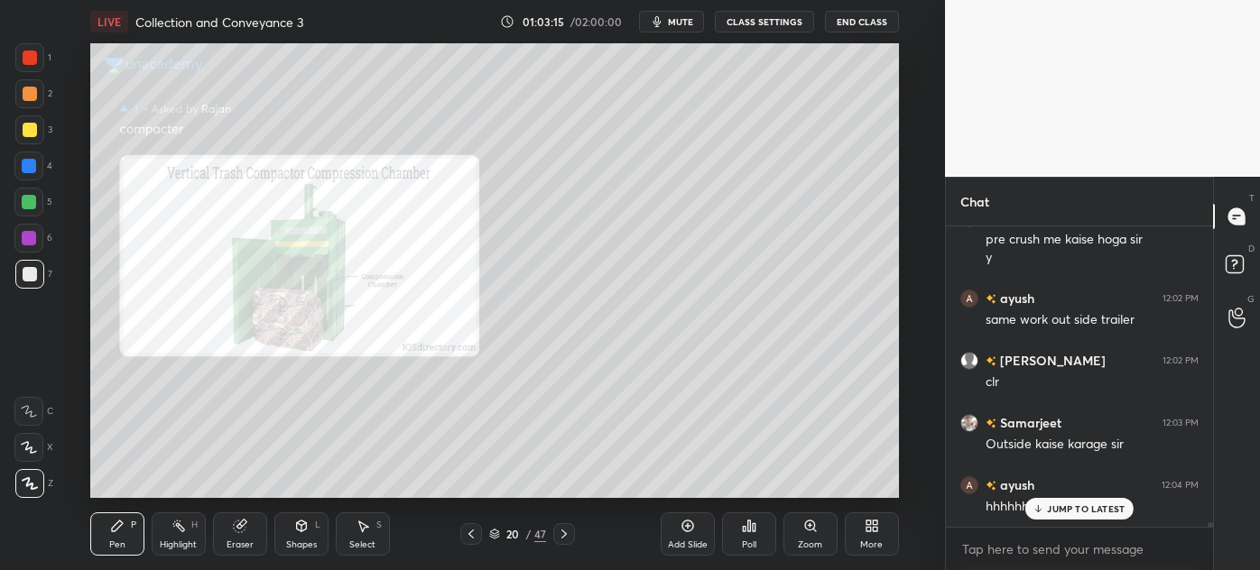
scroll to position [18853, 0]
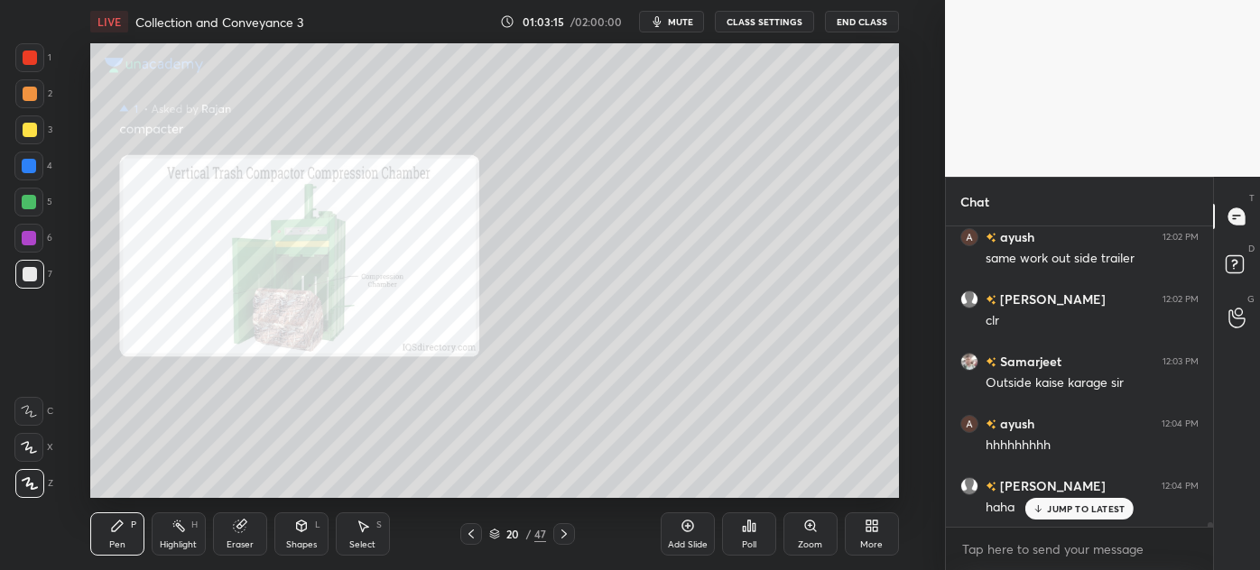
click at [412, 538] on div "20 / 47" at bounding box center [517, 534] width 285 height 22
click at [471, 534] on icon at bounding box center [471, 534] width 14 height 14
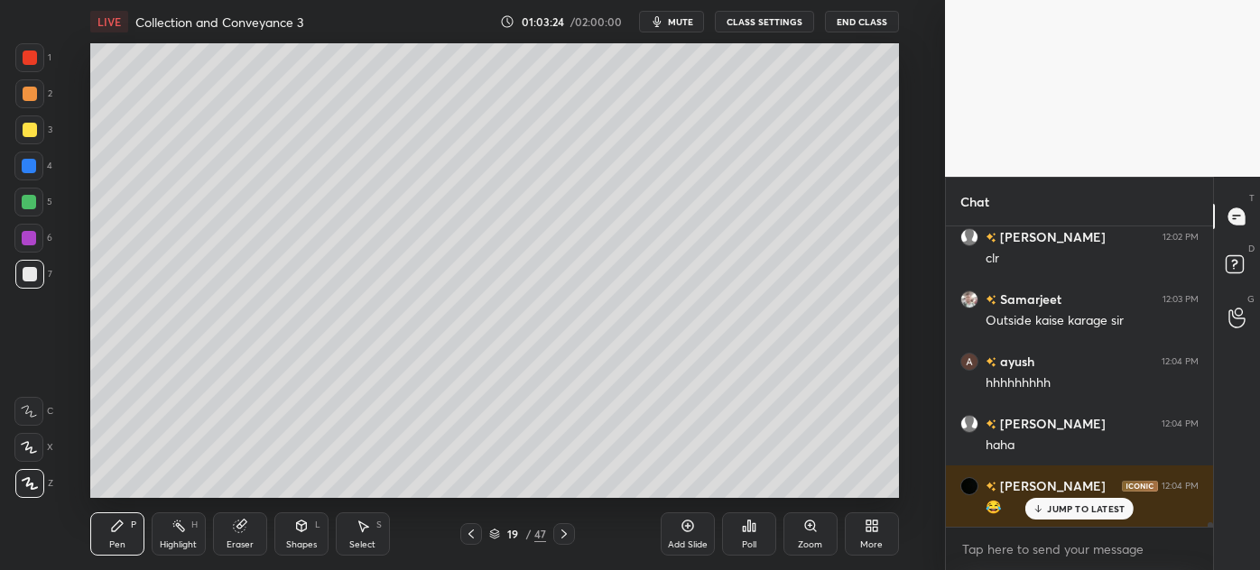
scroll to position [18978, 0]
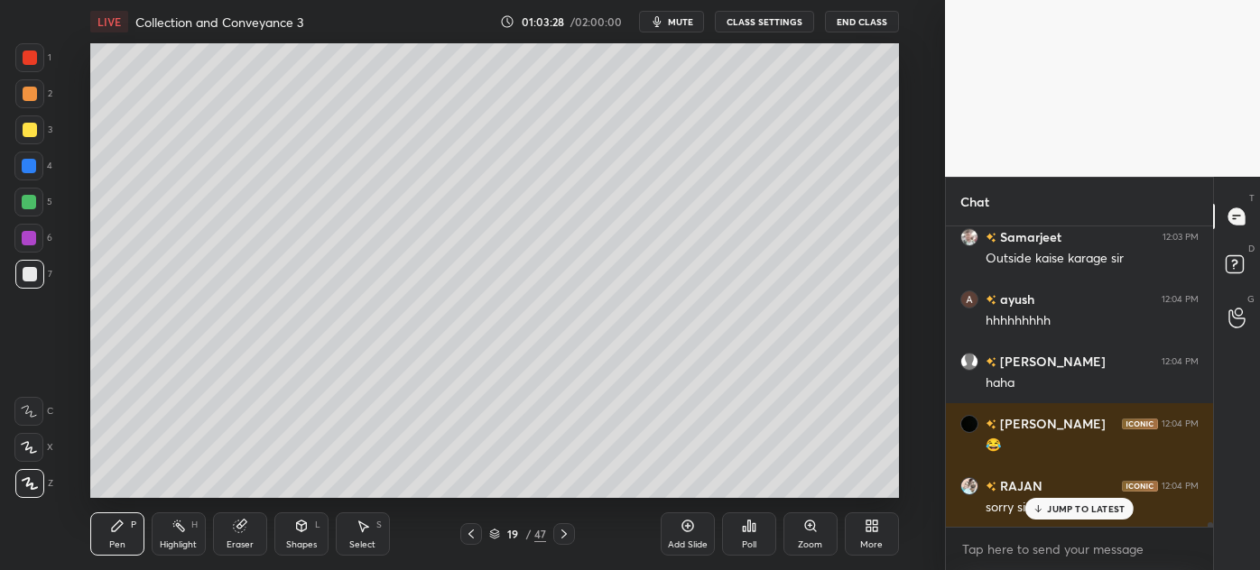
click at [178, 532] on icon at bounding box center [178, 526] width 14 height 14
click at [109, 536] on div "Pen P" at bounding box center [117, 534] width 54 height 43
click at [15, 146] on div "3" at bounding box center [33, 134] width 37 height 36
click at [19, 281] on div at bounding box center [29, 274] width 29 height 29
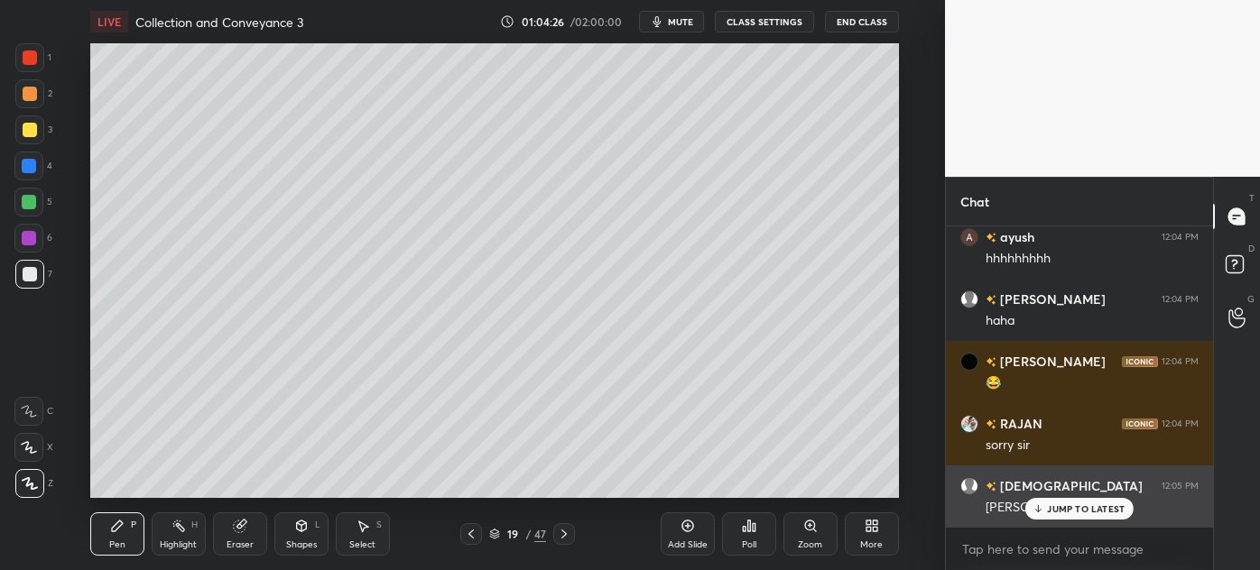
click at [1054, 505] on p "JUMP TO LATEST" at bounding box center [1086, 509] width 78 height 11
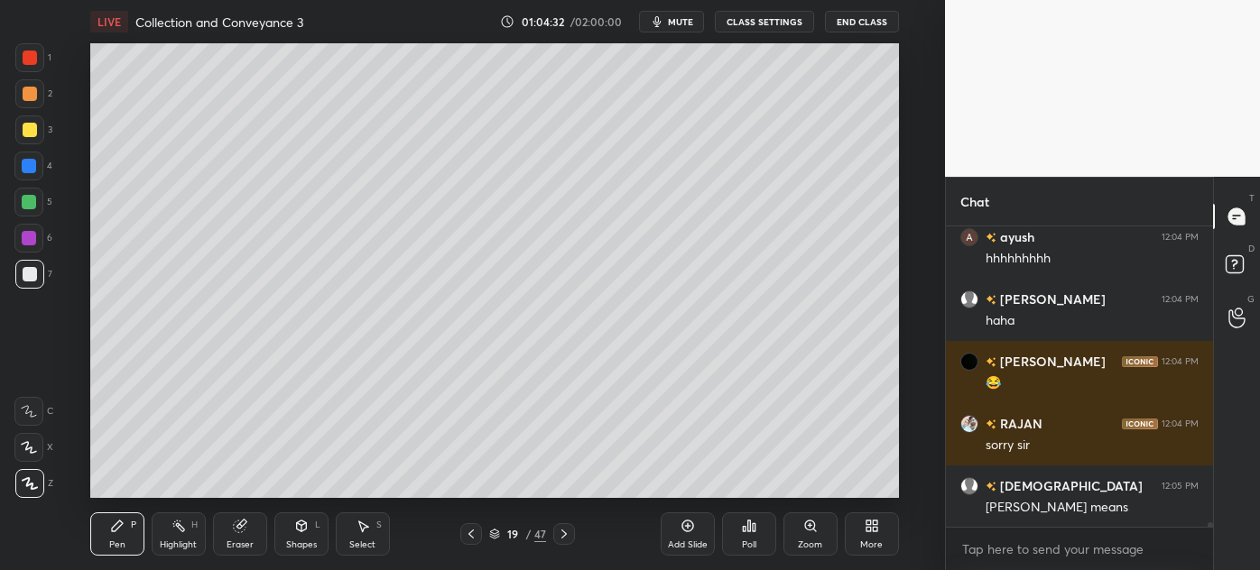
click at [564, 529] on icon at bounding box center [564, 534] width 14 height 14
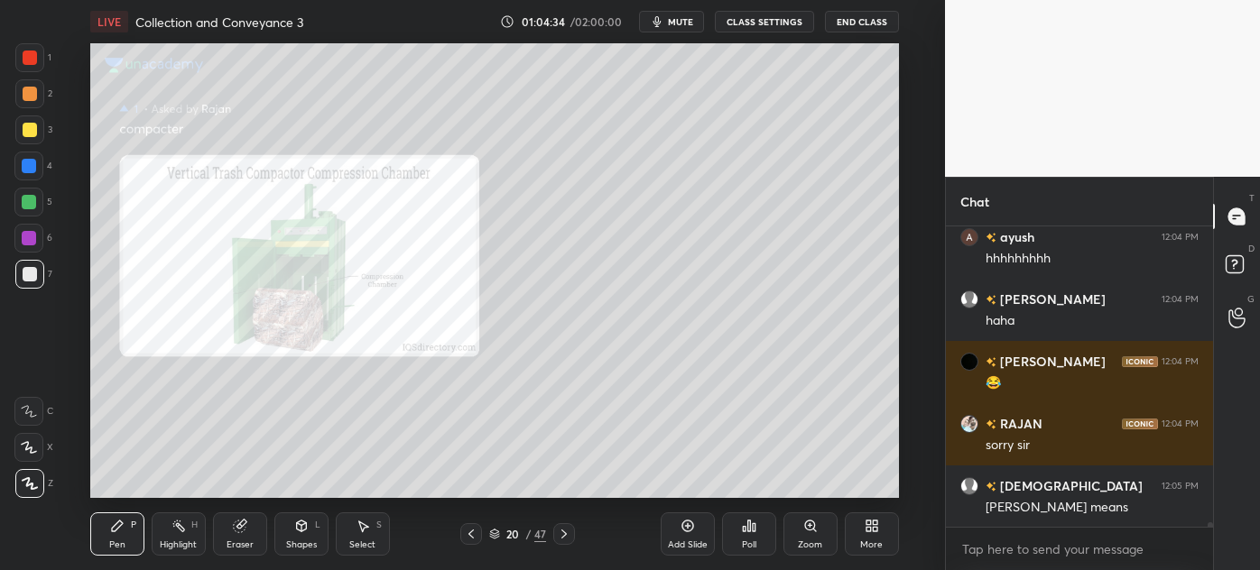
click at [804, 536] on div "Zoom" at bounding box center [810, 534] width 54 height 43
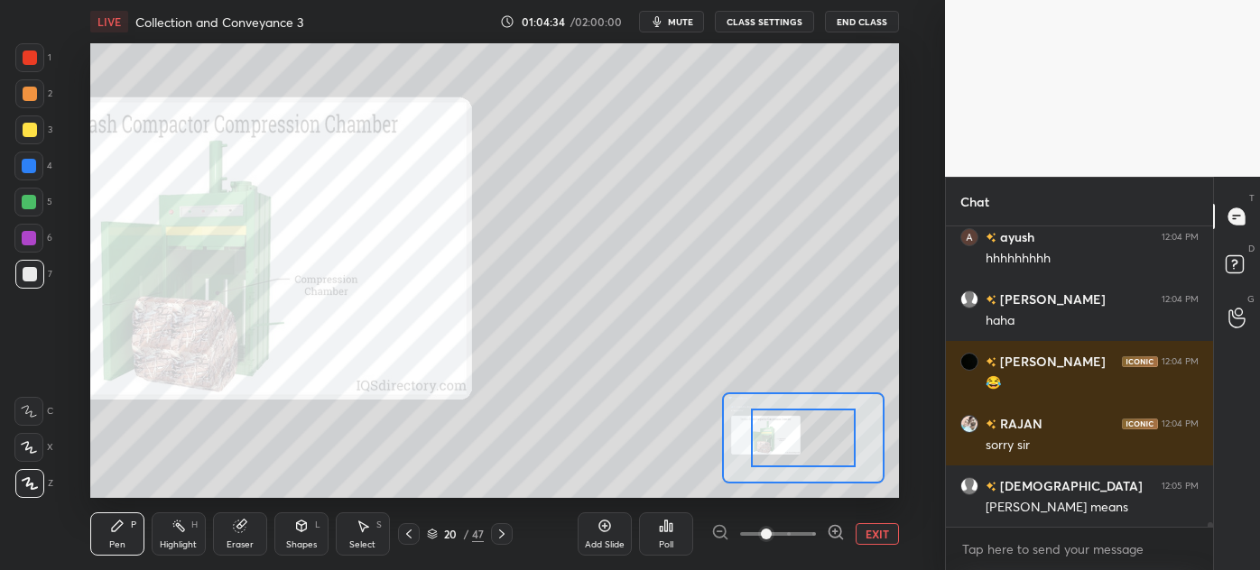
click at [804, 536] on span at bounding box center [778, 534] width 76 height 27
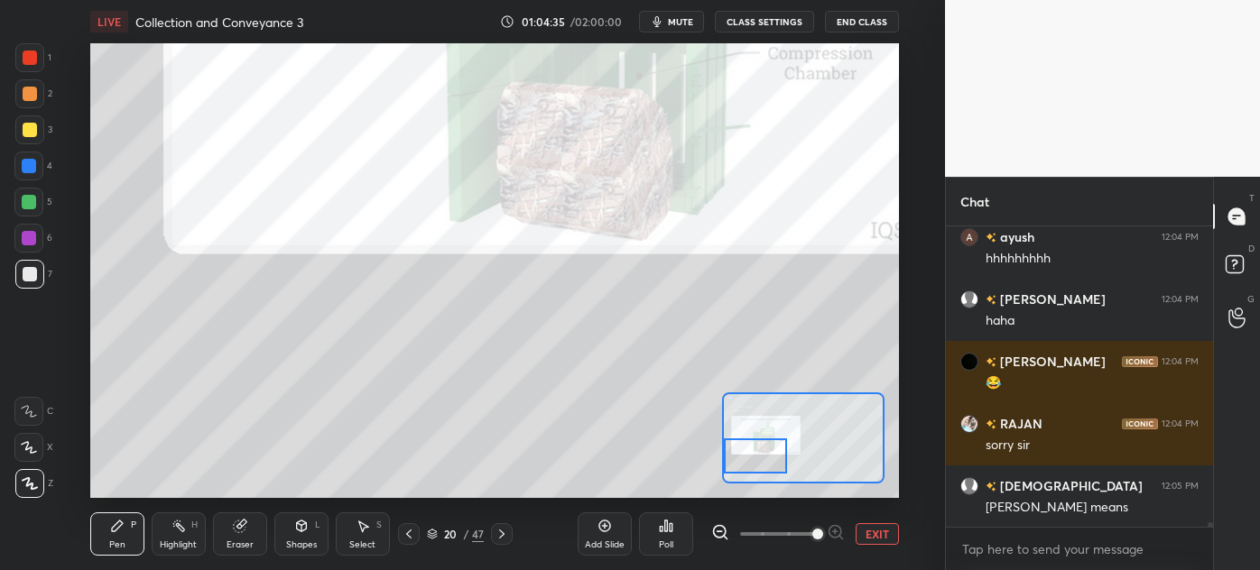
click at [721, 462] on div "Setting up your live class Poll for secs No correct answer Start poll" at bounding box center [494, 270] width 809 height 455
click at [229, 532] on div "Eraser" at bounding box center [240, 534] width 54 height 43
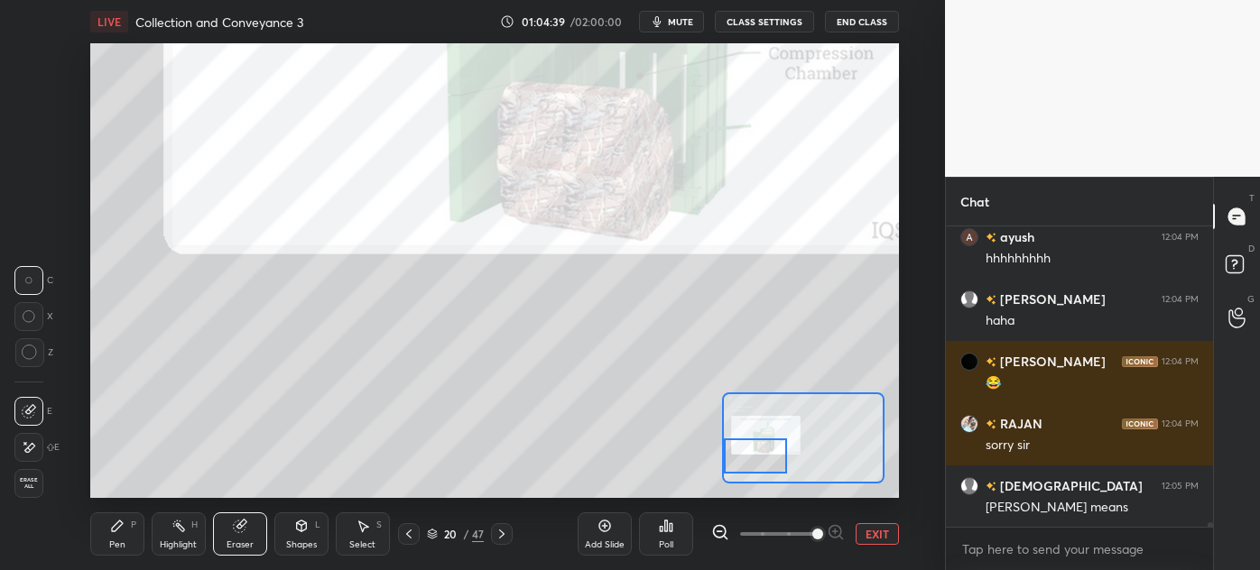
click at [25, 486] on span "Erase all" at bounding box center [28, 483] width 27 height 13
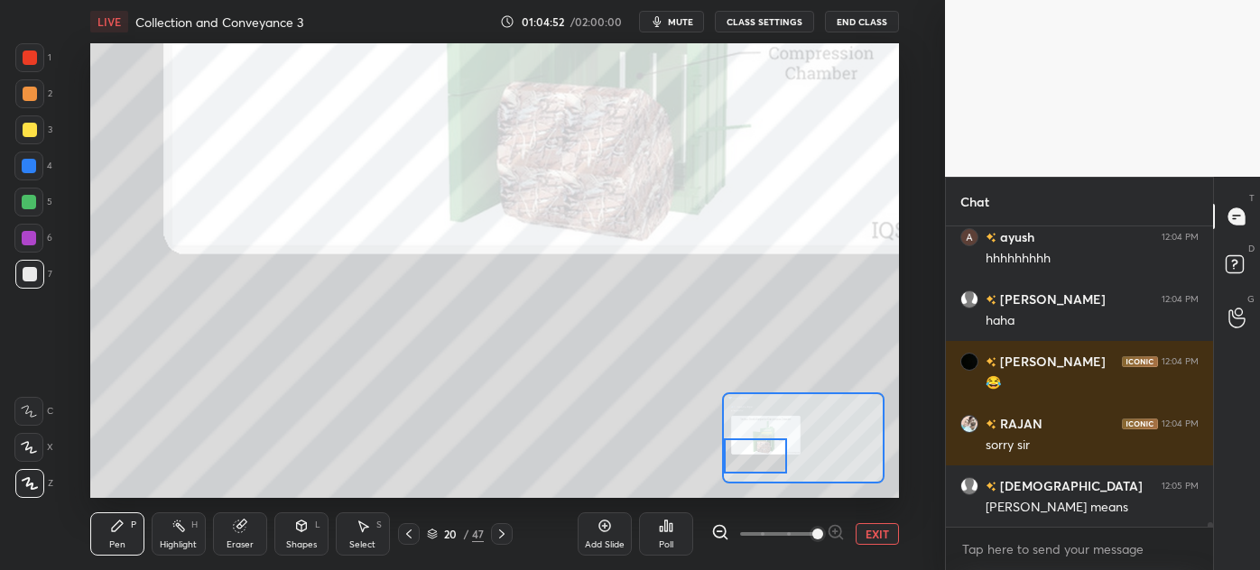
click at [402, 536] on icon at bounding box center [409, 534] width 14 height 14
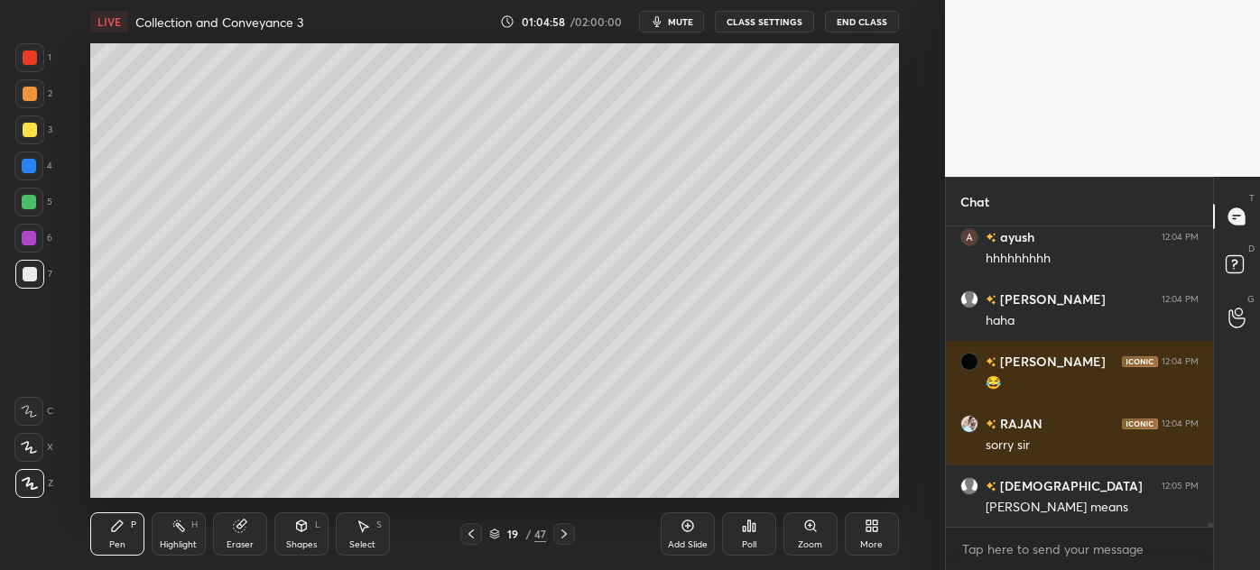
click at [877, 11] on button "End Class" at bounding box center [862, 22] width 74 height 22
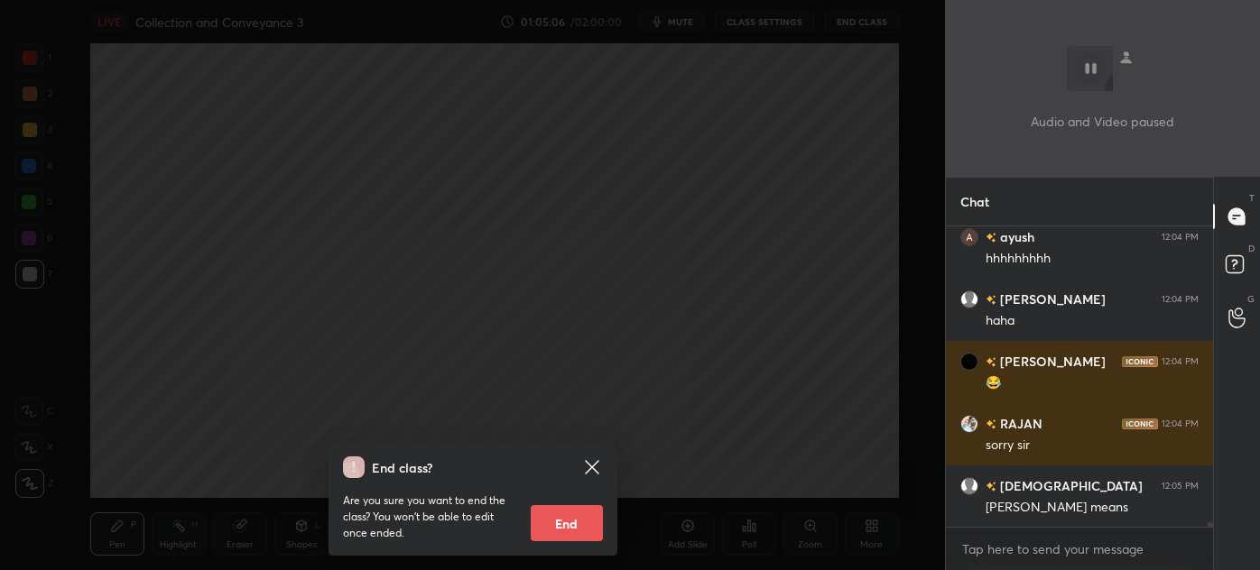
click at [568, 214] on div "End class? Are you sure you want to end the class? You won’t be able to edit on…" at bounding box center [472, 285] width 945 height 570
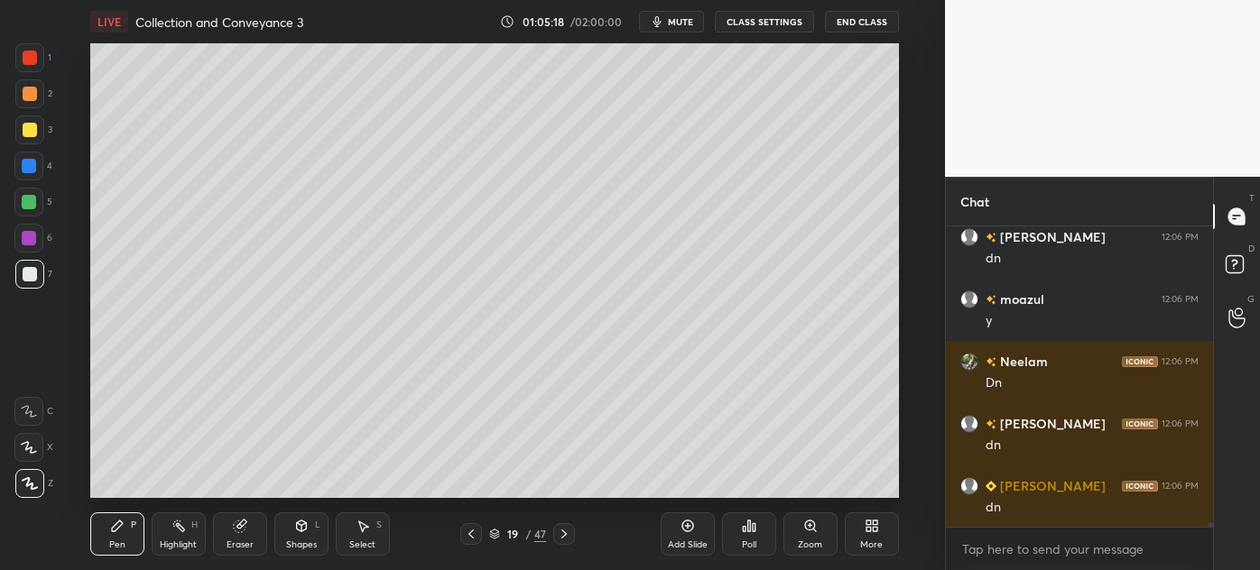
scroll to position [19414, 0]
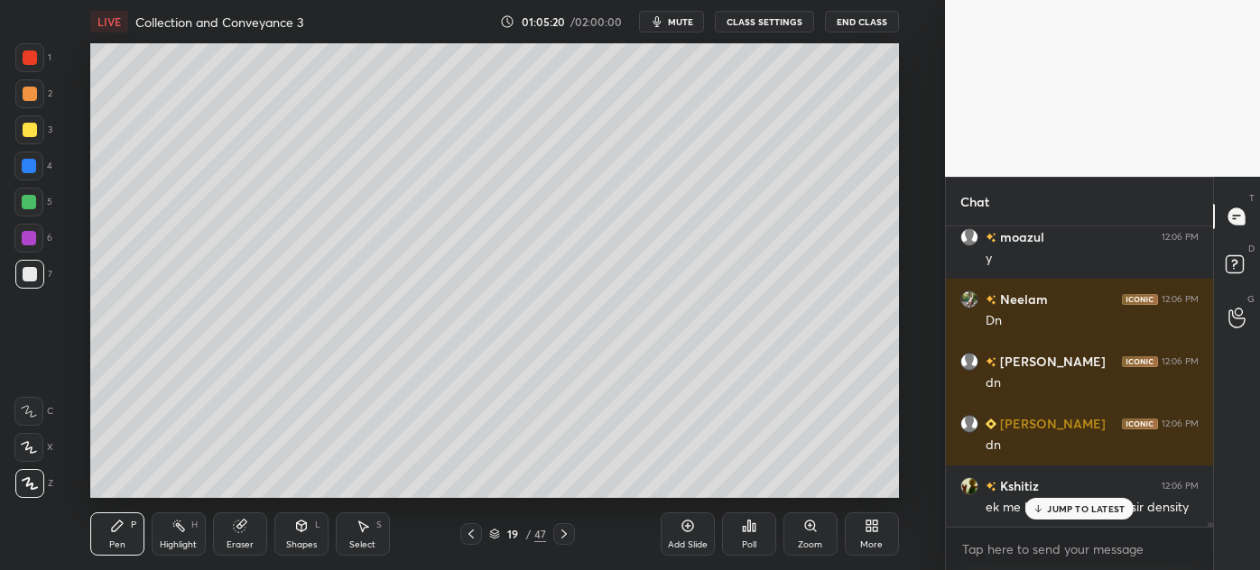
click at [1050, 512] on p "JUMP TO LATEST" at bounding box center [1086, 509] width 78 height 11
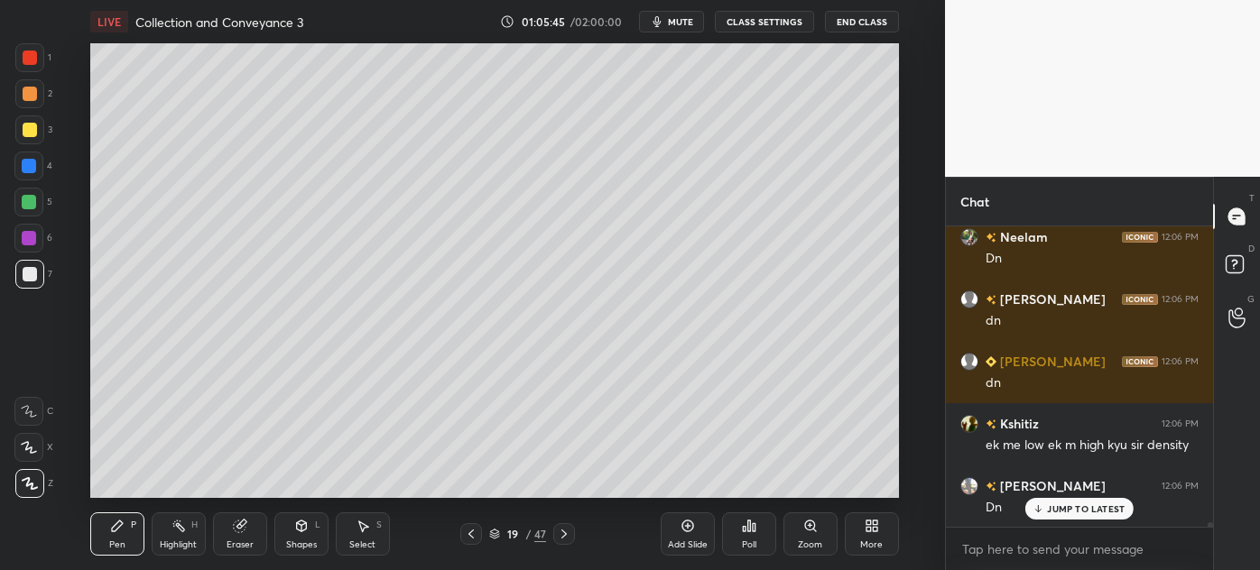
click at [185, 543] on div "Highlight" at bounding box center [178, 545] width 37 height 9
click at [489, 527] on div "19 / 47" at bounding box center [517, 534] width 57 height 16
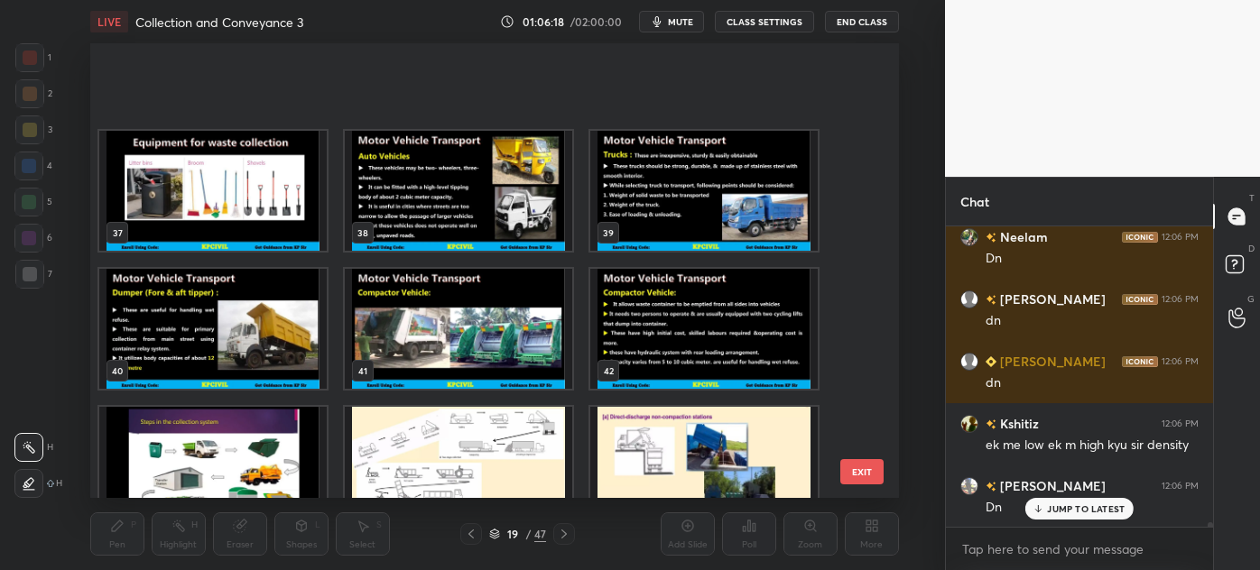
scroll to position [1754, 0]
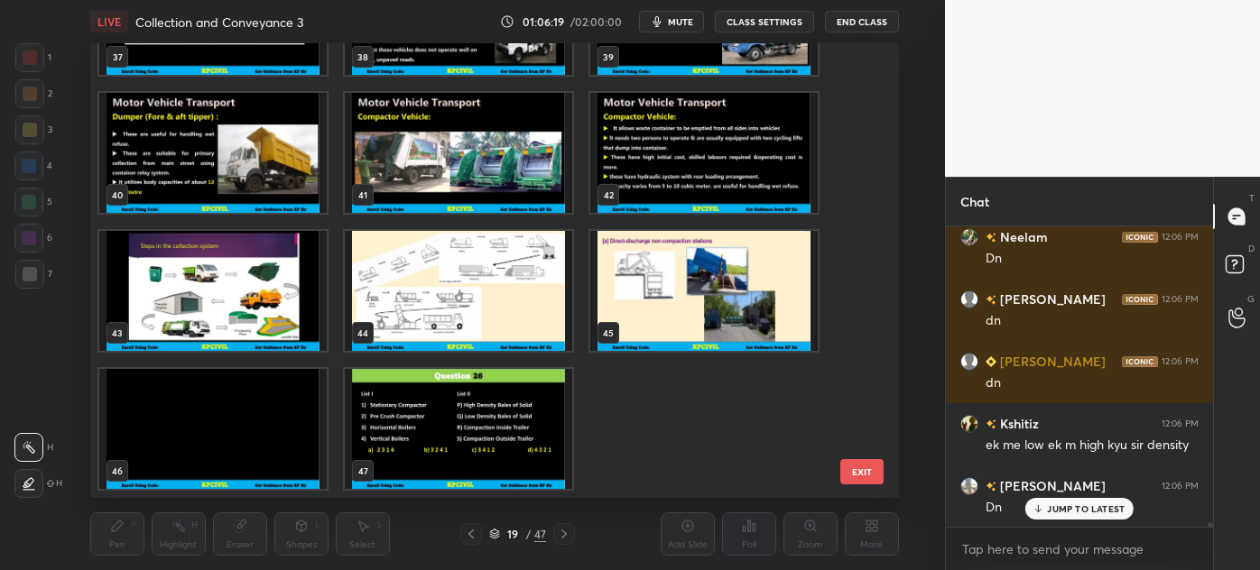
click at [440, 432] on img "grid" at bounding box center [458, 429] width 227 height 120
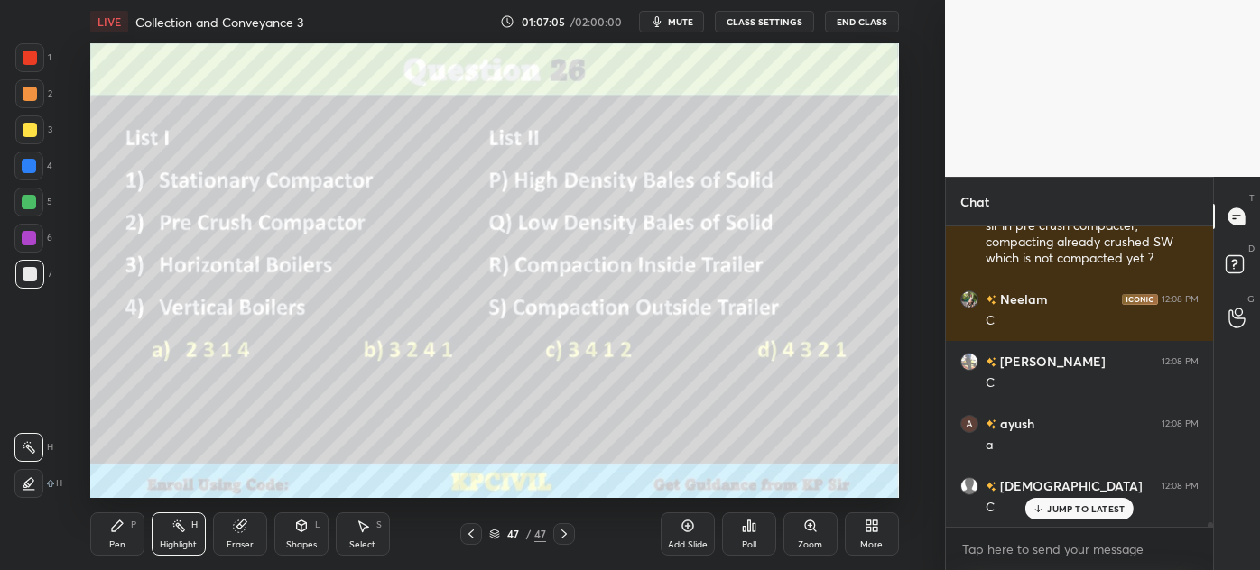
scroll to position [20299, 0]
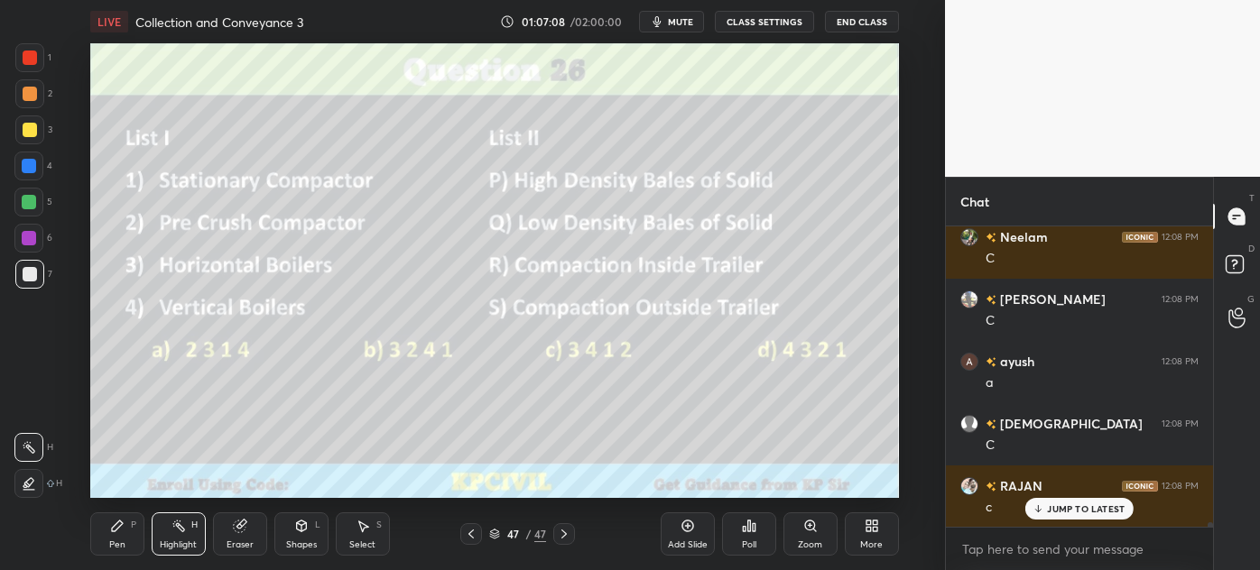
click at [296, 541] on div "Shapes" at bounding box center [301, 545] width 31 height 9
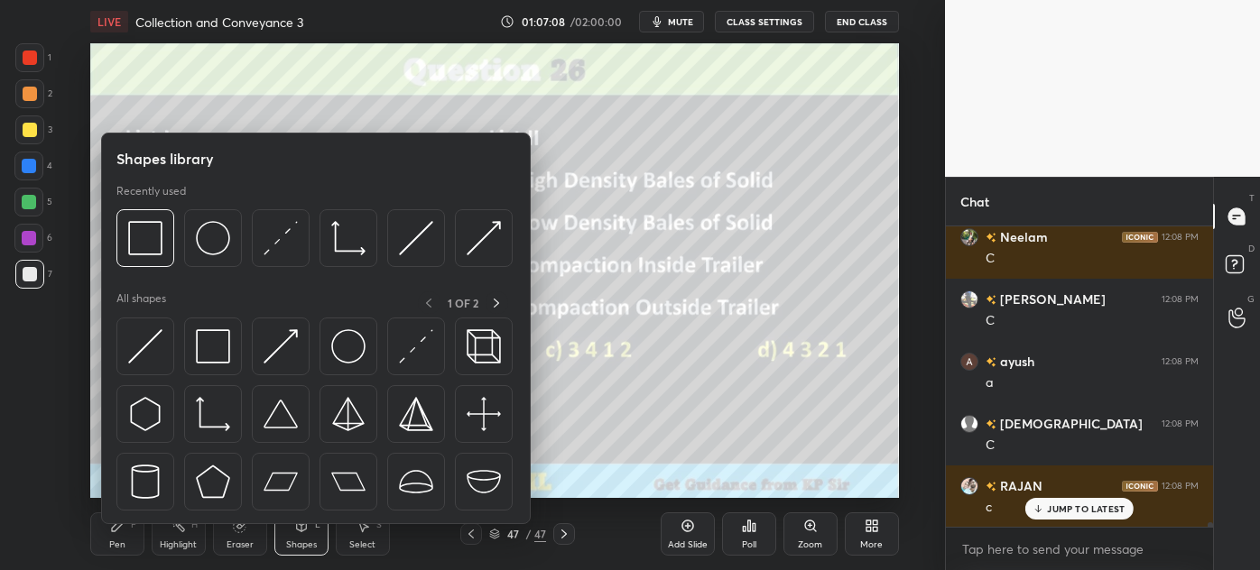
scroll to position [20342, 0]
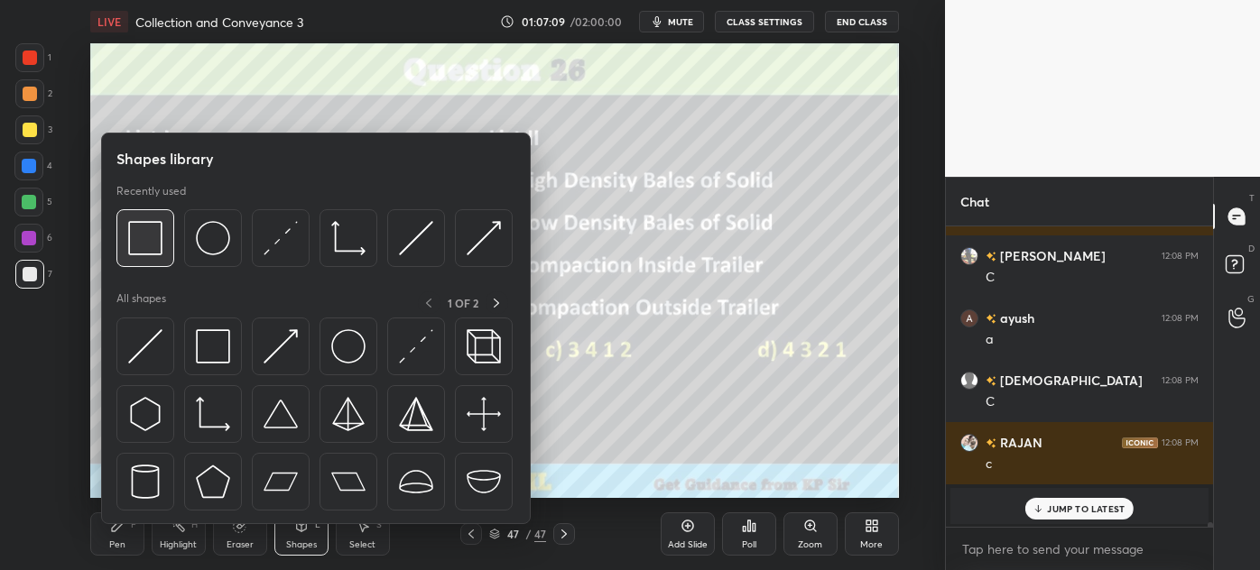
click at [153, 247] on img at bounding box center [145, 238] width 34 height 34
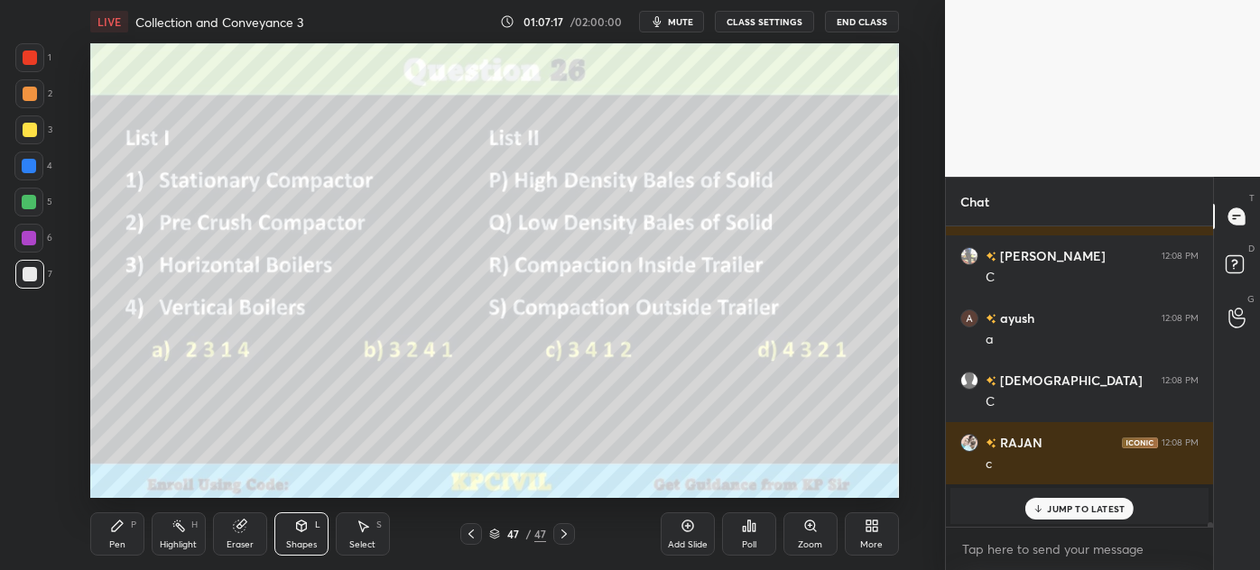
click at [109, 543] on div "Pen" at bounding box center [117, 545] width 16 height 9
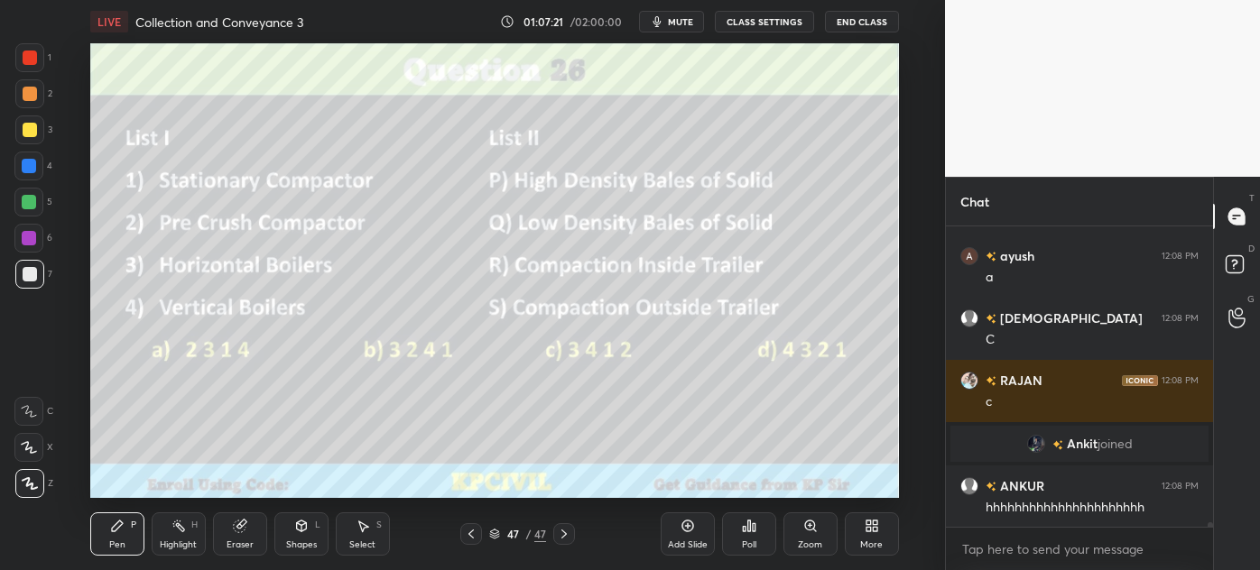
scroll to position [20468, 0]
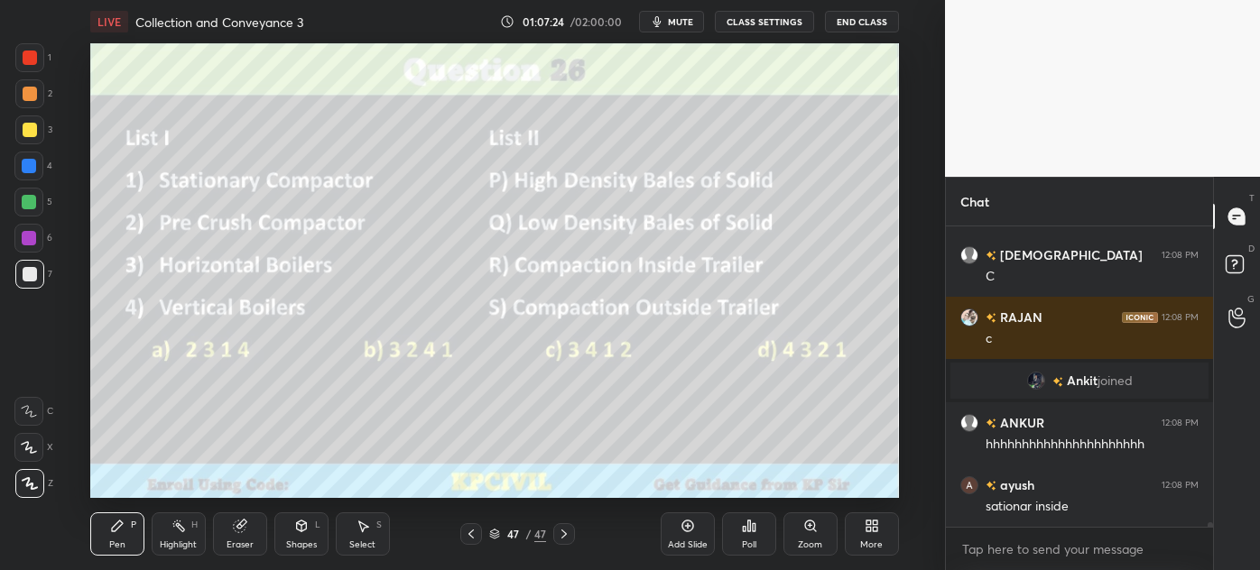
click at [27, 132] on div at bounding box center [30, 130] width 14 height 14
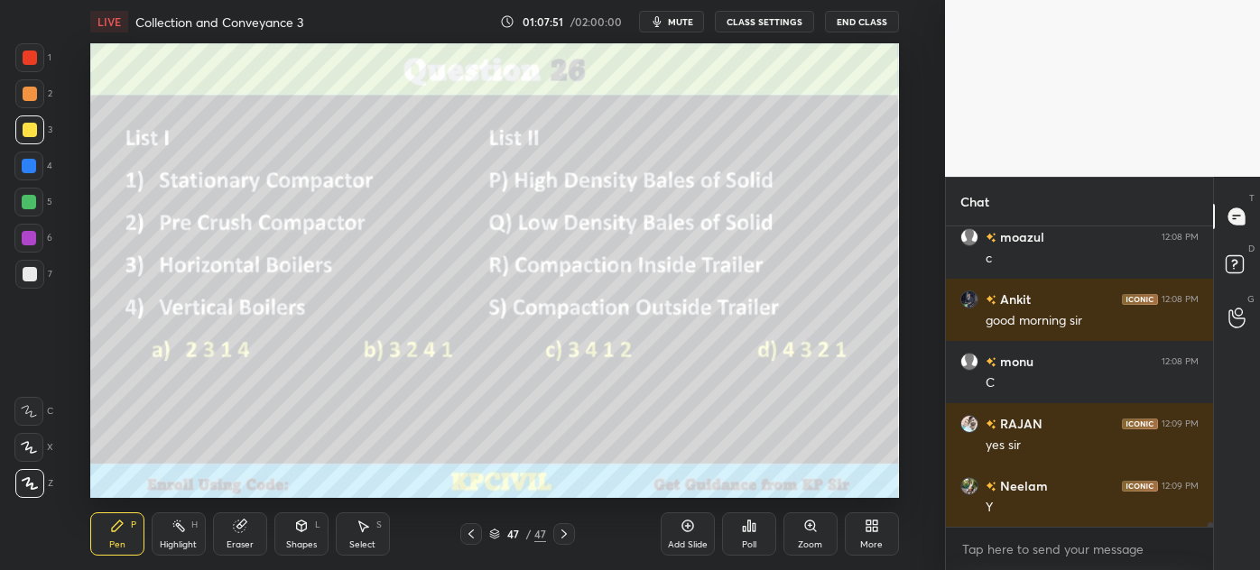
scroll to position [20966, 0]
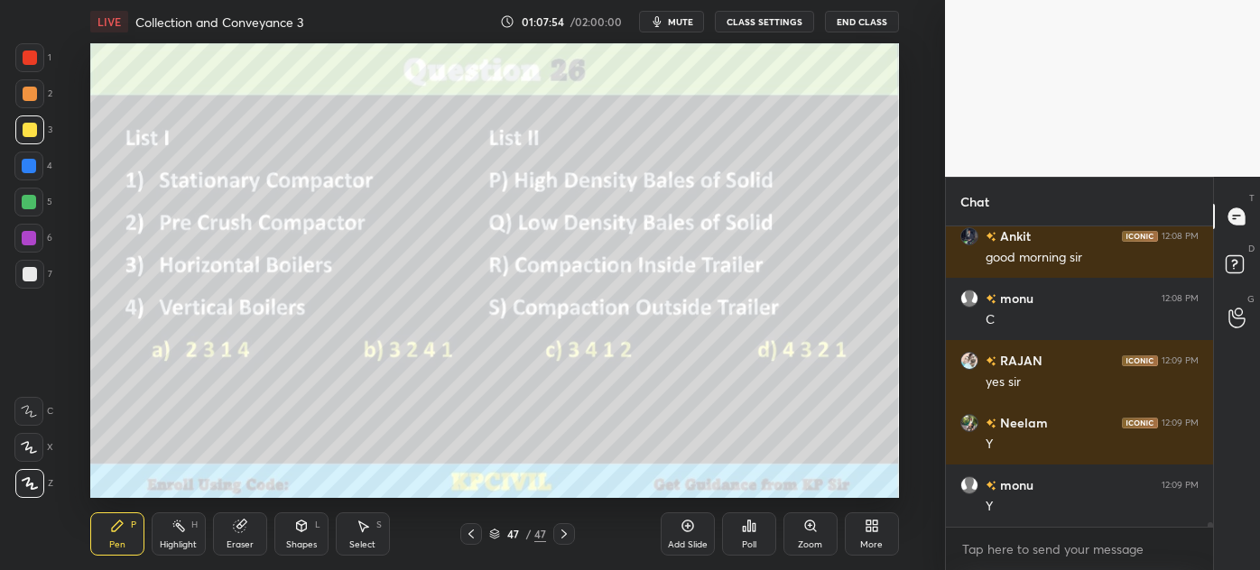
click at [24, 171] on div at bounding box center [29, 166] width 14 height 14
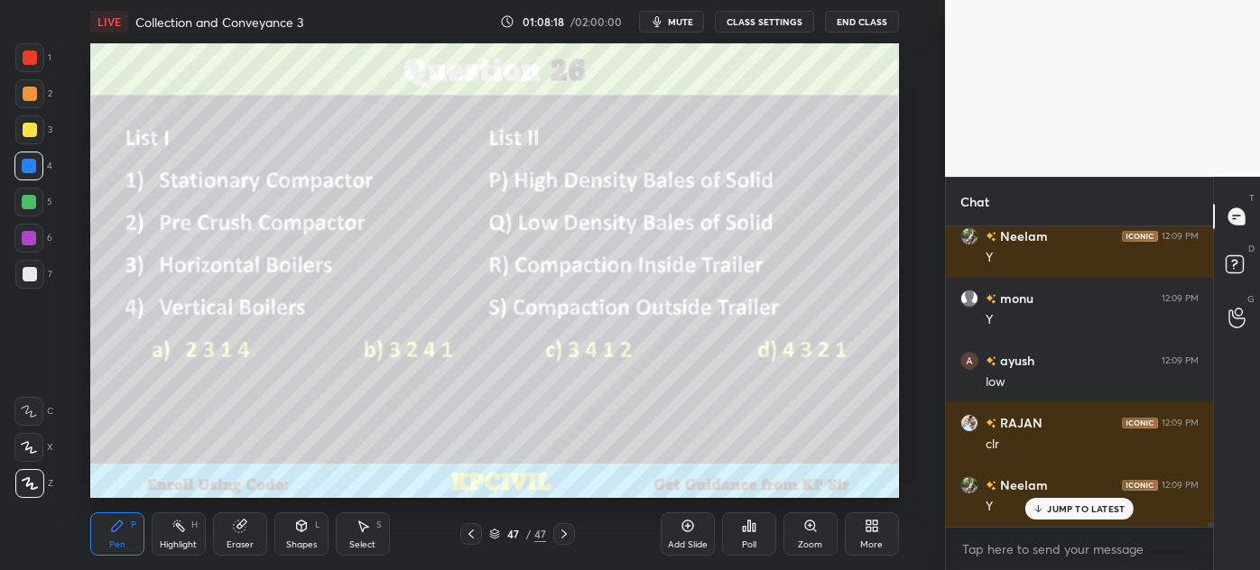
scroll to position [21214, 0]
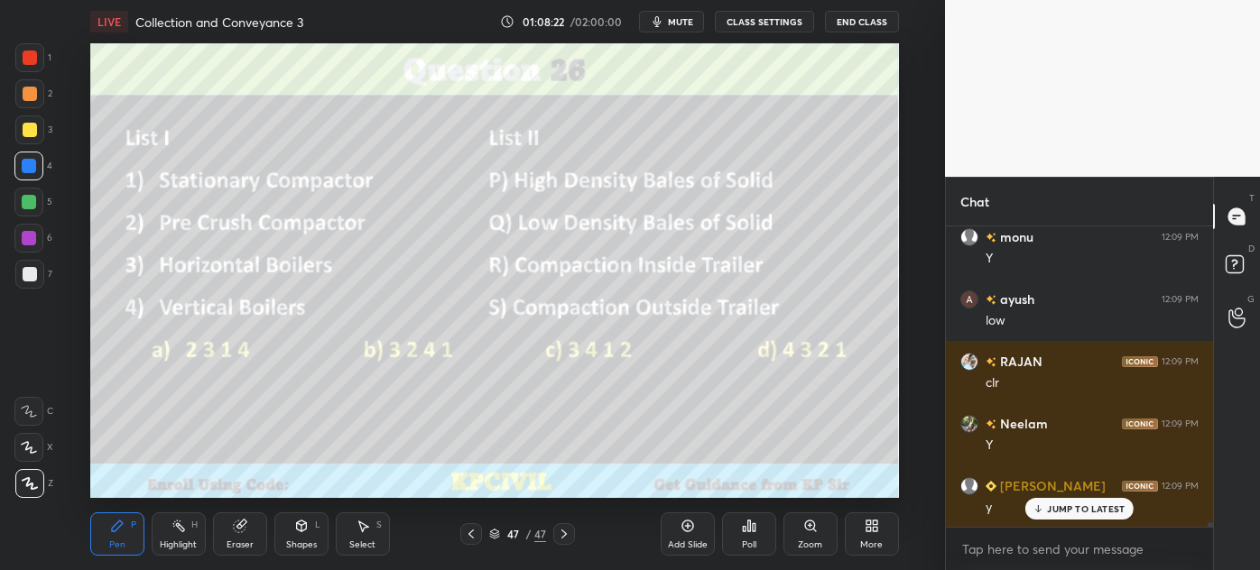
click at [493, 529] on icon at bounding box center [494, 534] width 11 height 11
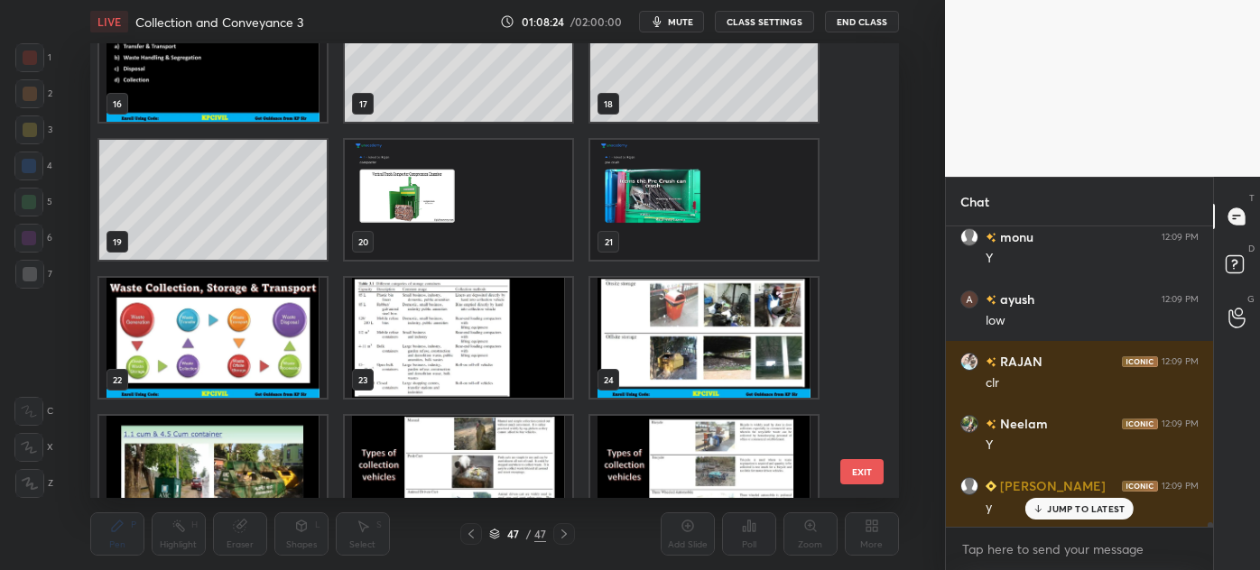
scroll to position [688, 0]
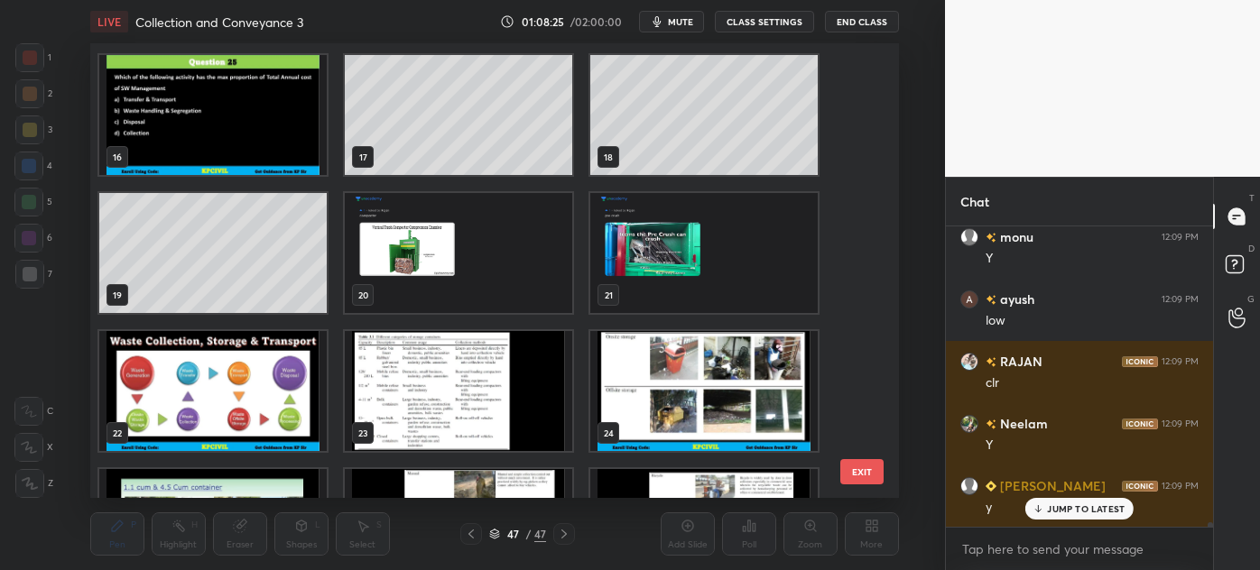
click at [240, 389] on img "grid" at bounding box center [212, 391] width 227 height 120
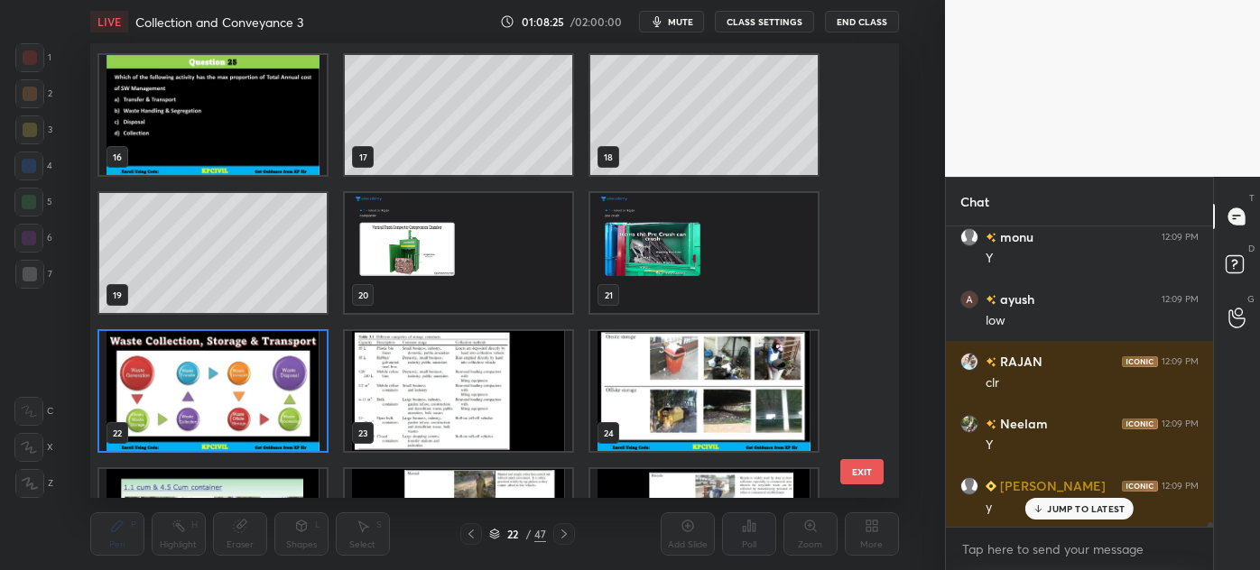
click at [240, 389] on img "grid" at bounding box center [212, 391] width 227 height 120
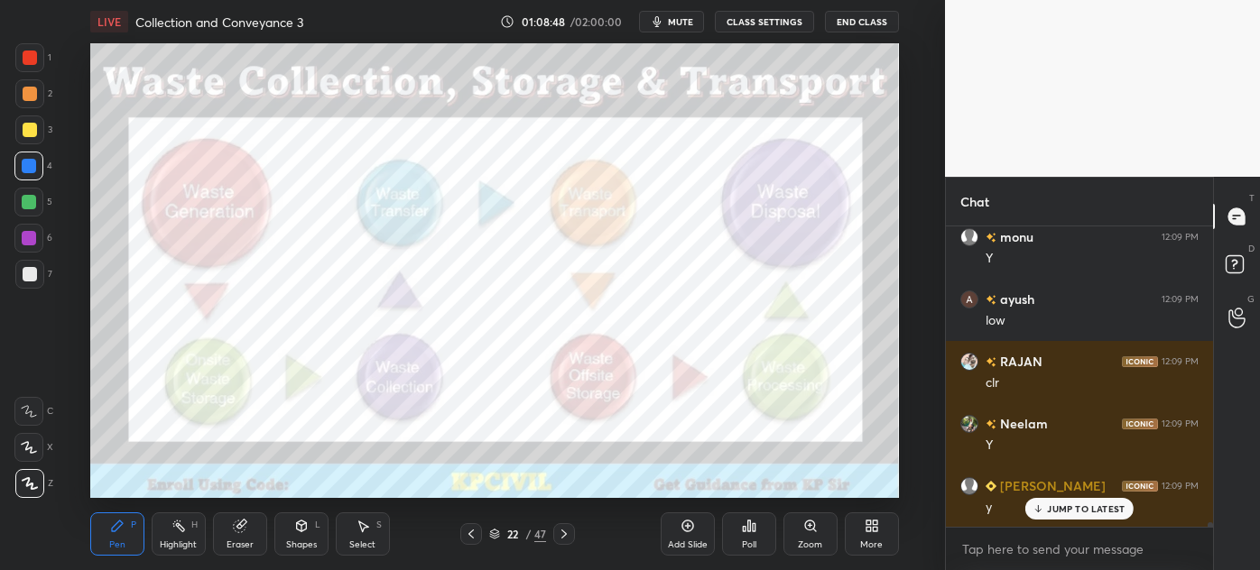
click at [23, 273] on div at bounding box center [30, 274] width 14 height 14
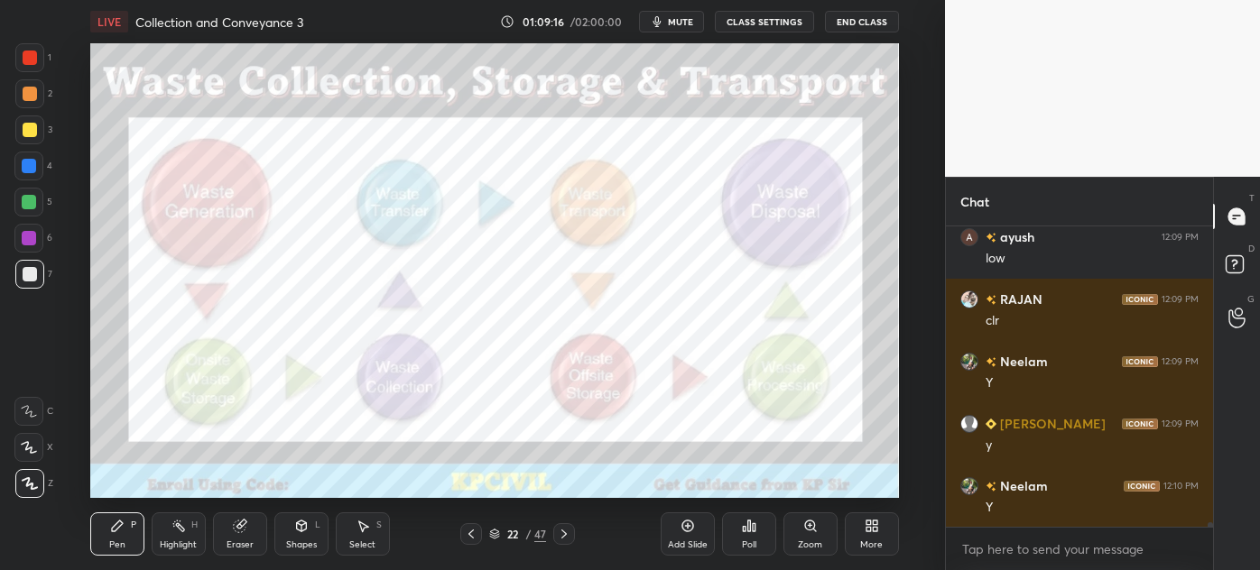
click at [23, 161] on div at bounding box center [29, 166] width 14 height 14
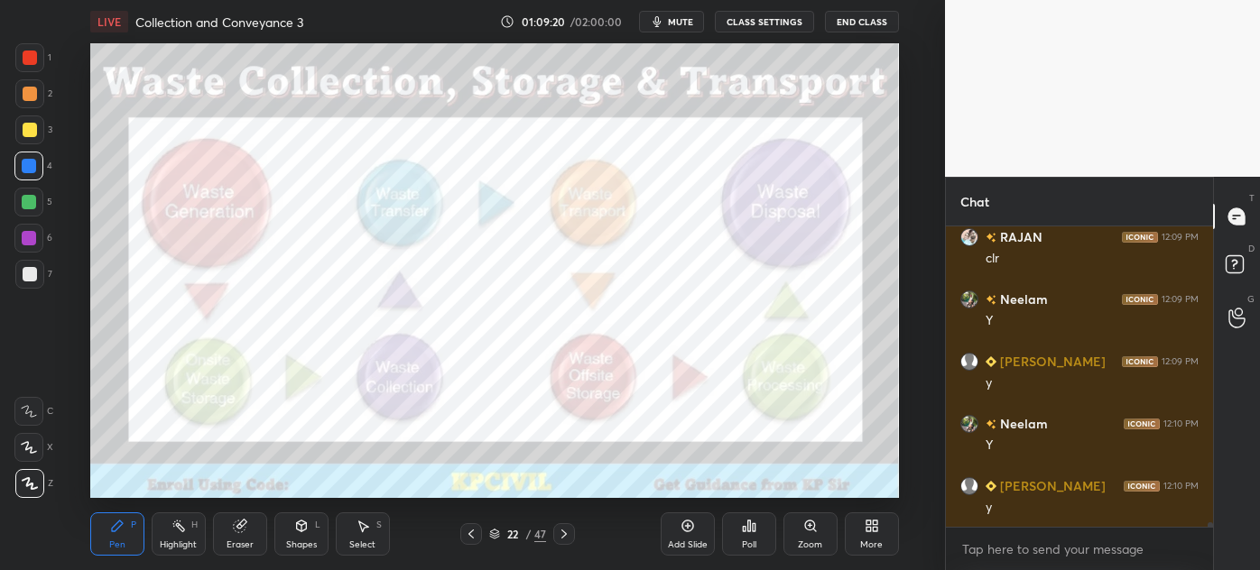
scroll to position [21401, 0]
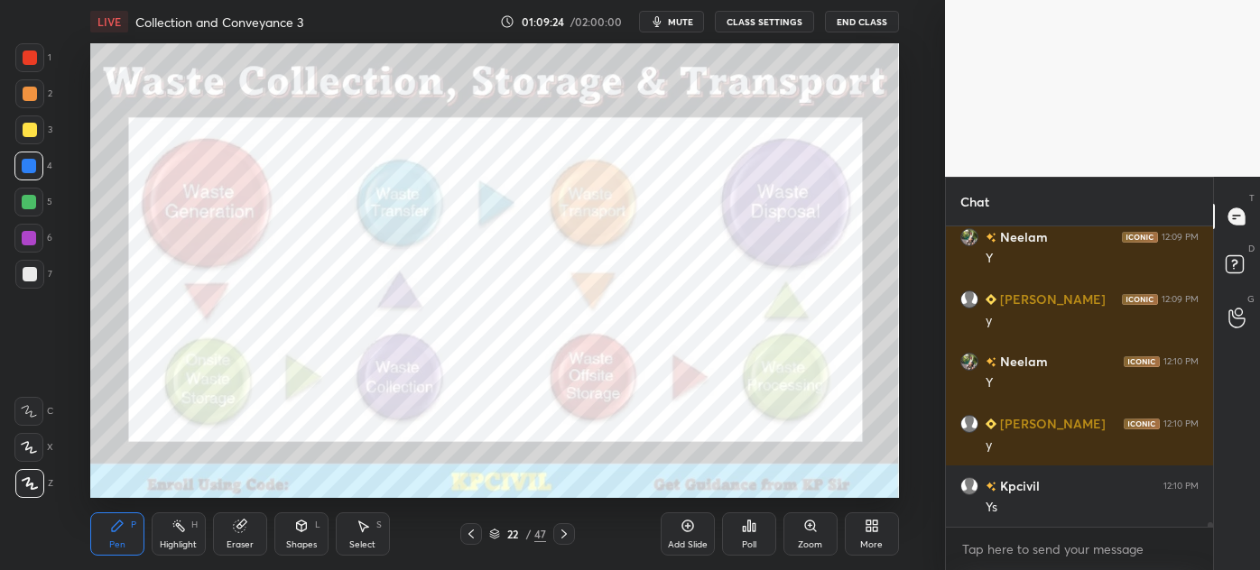
click at [23, 134] on div at bounding box center [30, 130] width 14 height 14
click at [23, 273] on div at bounding box center [30, 274] width 14 height 14
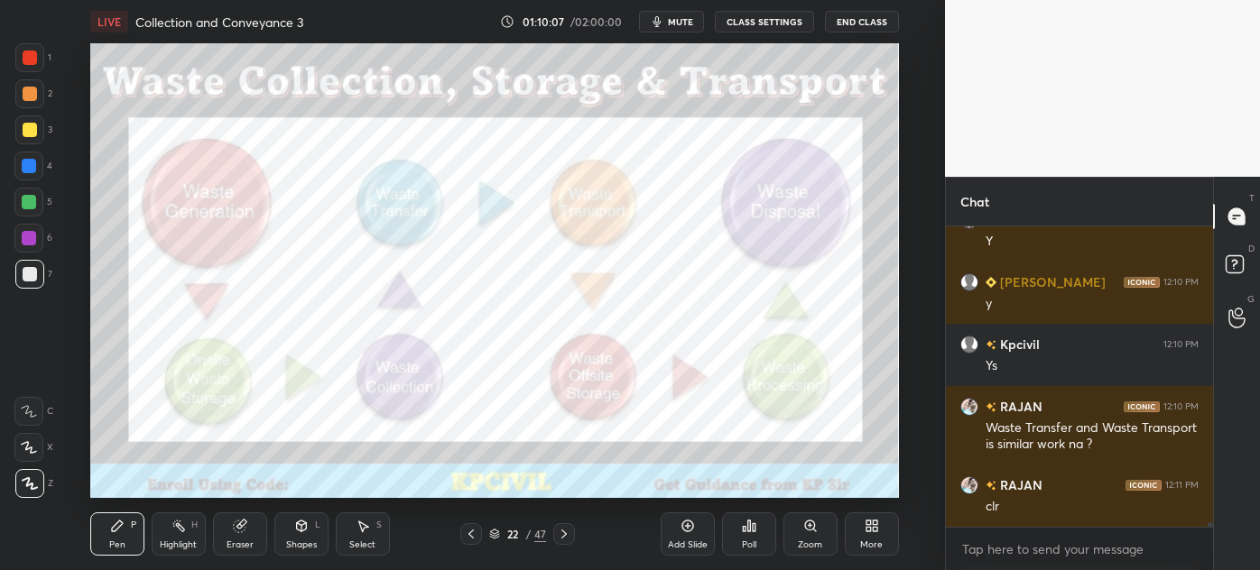
scroll to position [21560, 0]
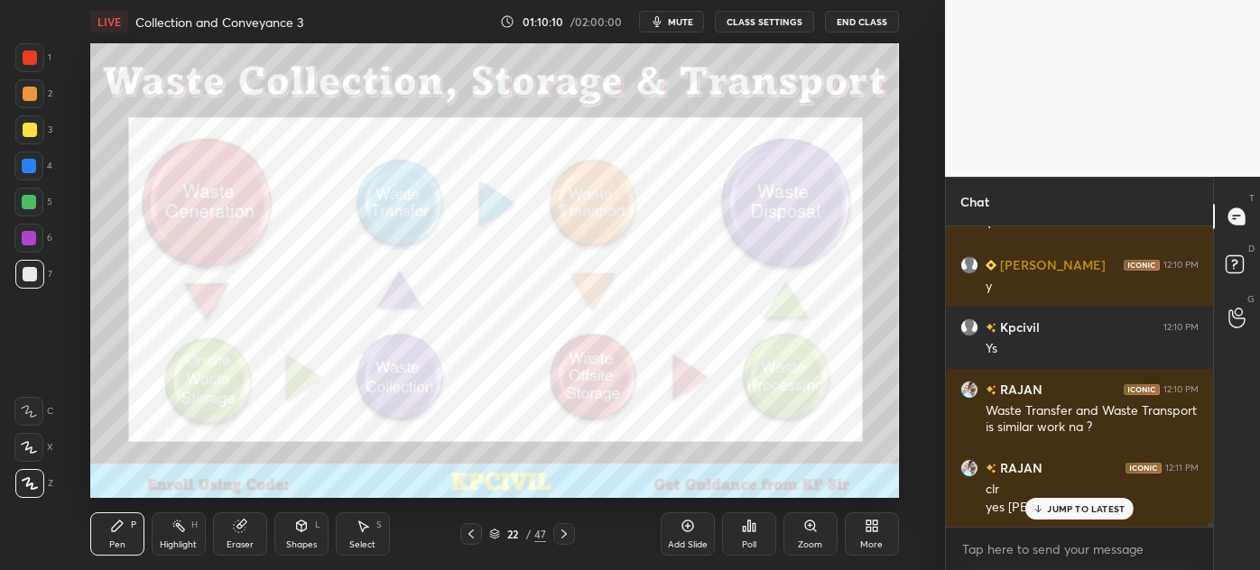
click at [26, 63] on div at bounding box center [30, 58] width 14 height 14
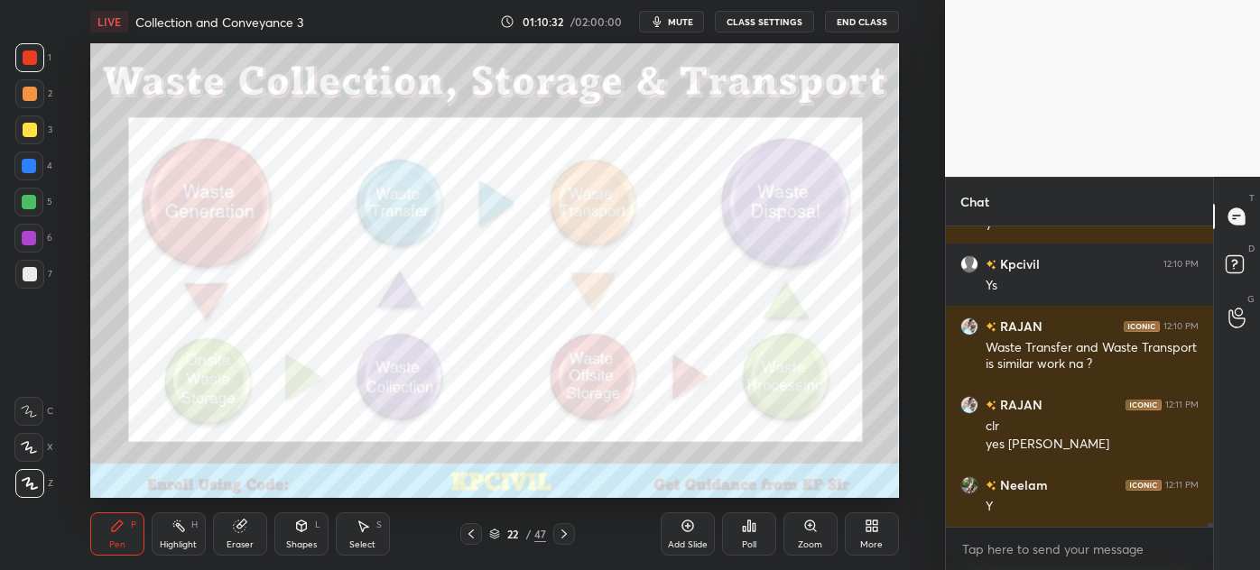
scroll to position [21685, 0]
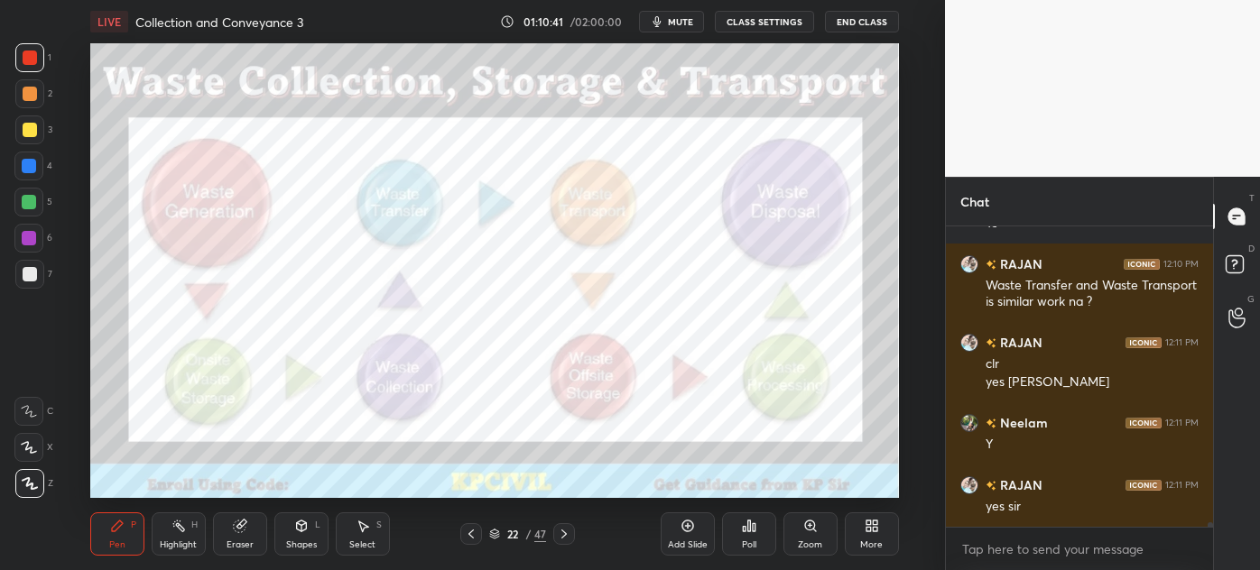
click at [175, 533] on div "Highlight H" at bounding box center [179, 534] width 54 height 43
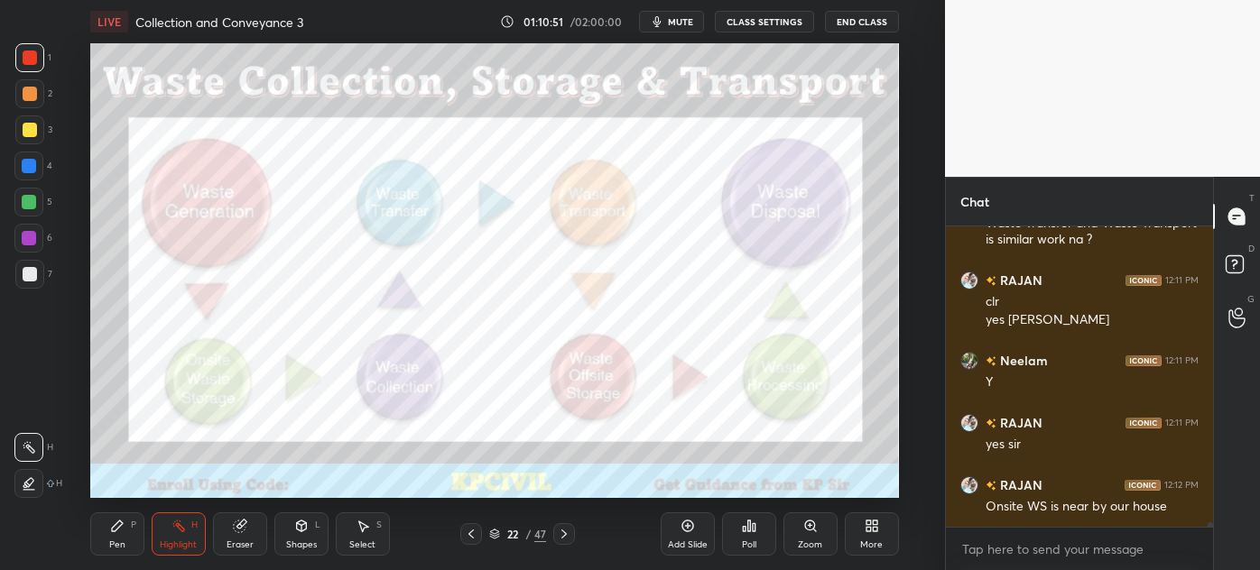
click at [113, 538] on div "Pen P" at bounding box center [117, 534] width 54 height 43
click at [25, 281] on div at bounding box center [30, 274] width 14 height 14
click at [26, 119] on div at bounding box center [29, 130] width 29 height 29
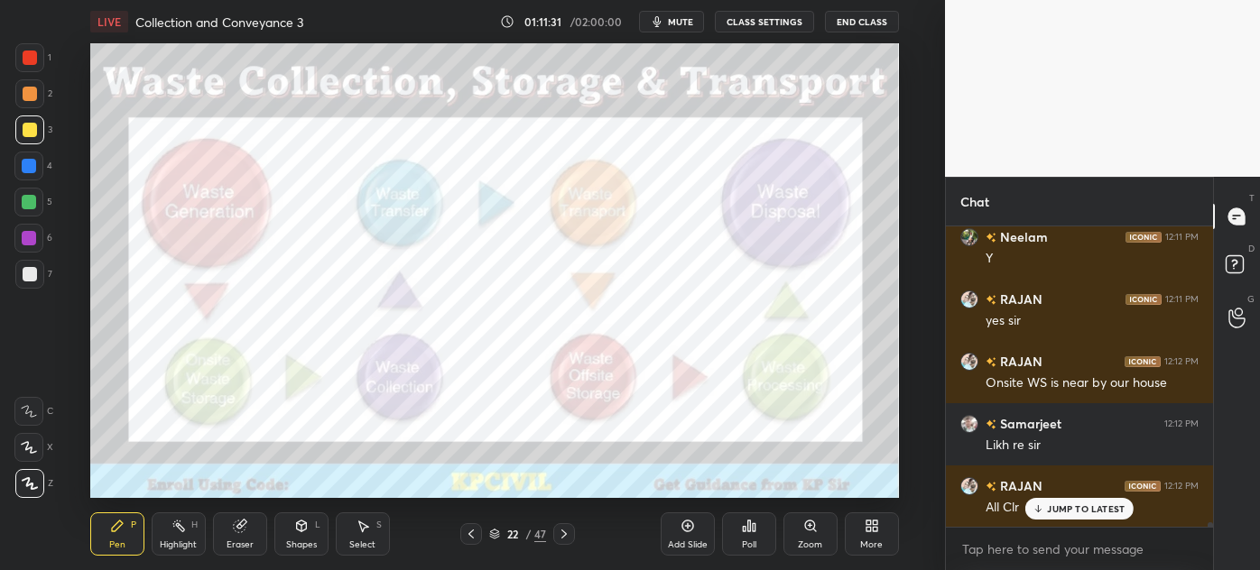
scroll to position [21933, 0]
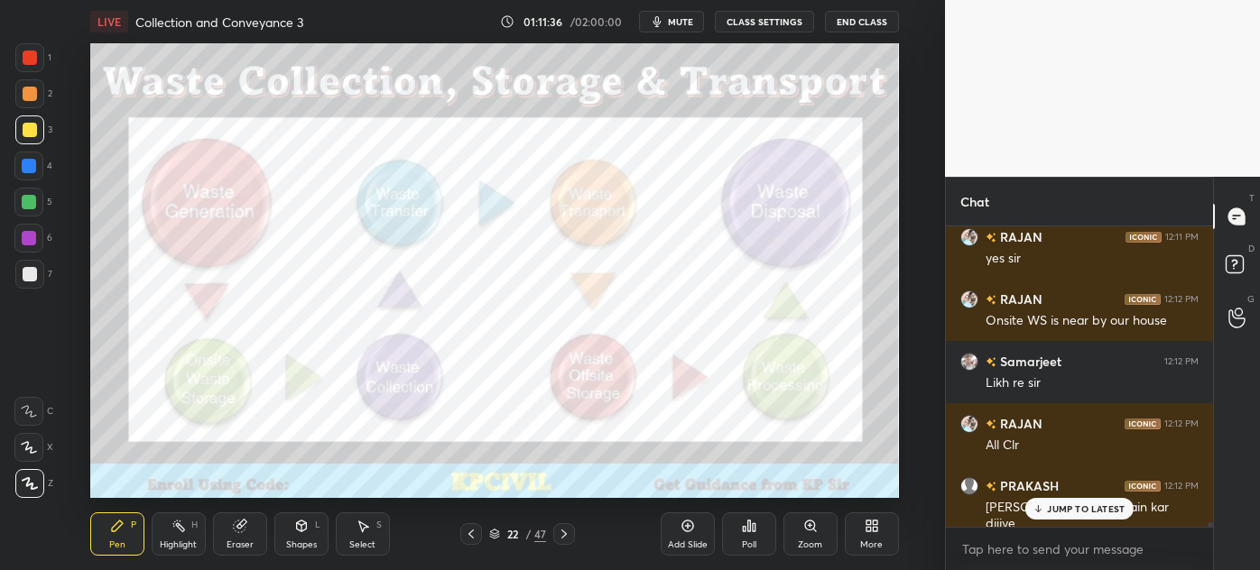
click at [1072, 512] on p "JUMP TO LATEST" at bounding box center [1086, 509] width 78 height 11
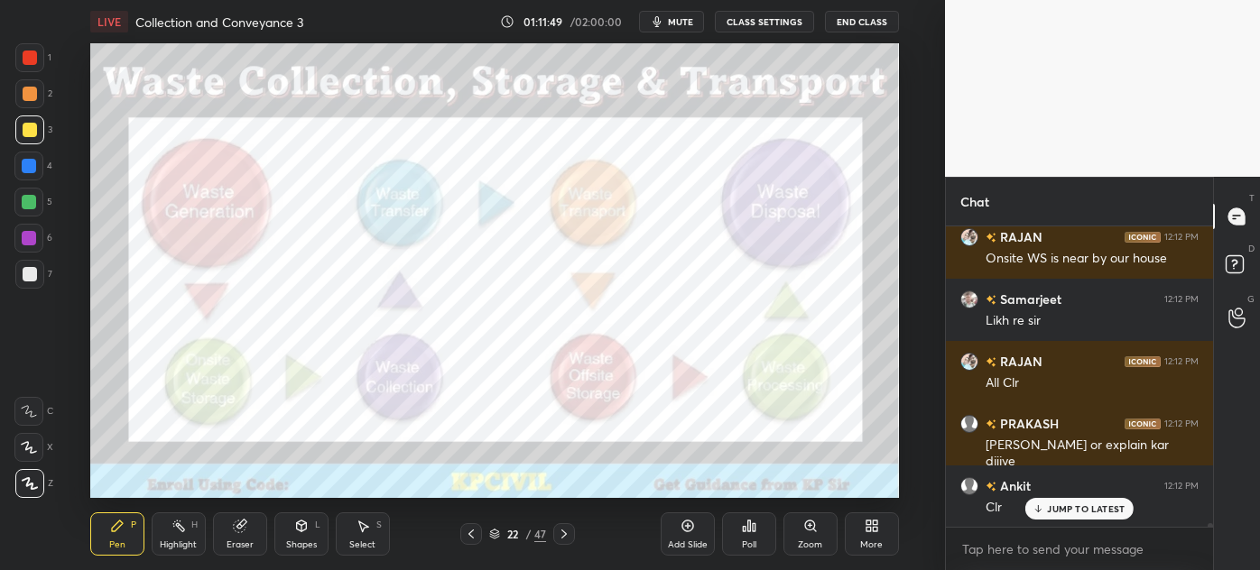
click at [178, 536] on div "Highlight H" at bounding box center [179, 534] width 54 height 43
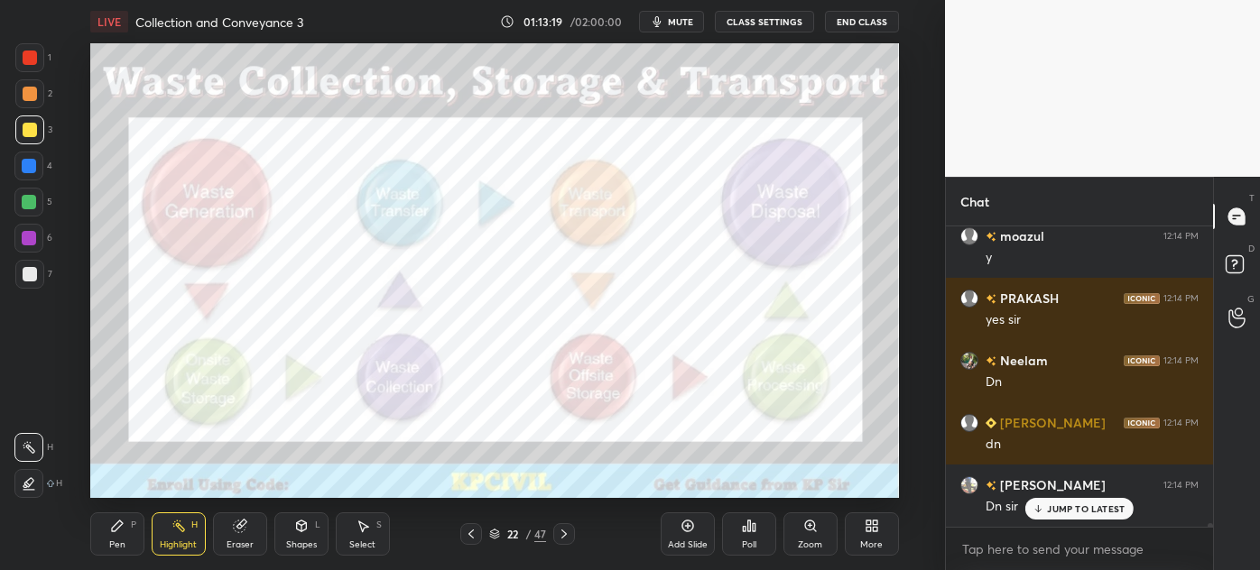
scroll to position [22680, 0]
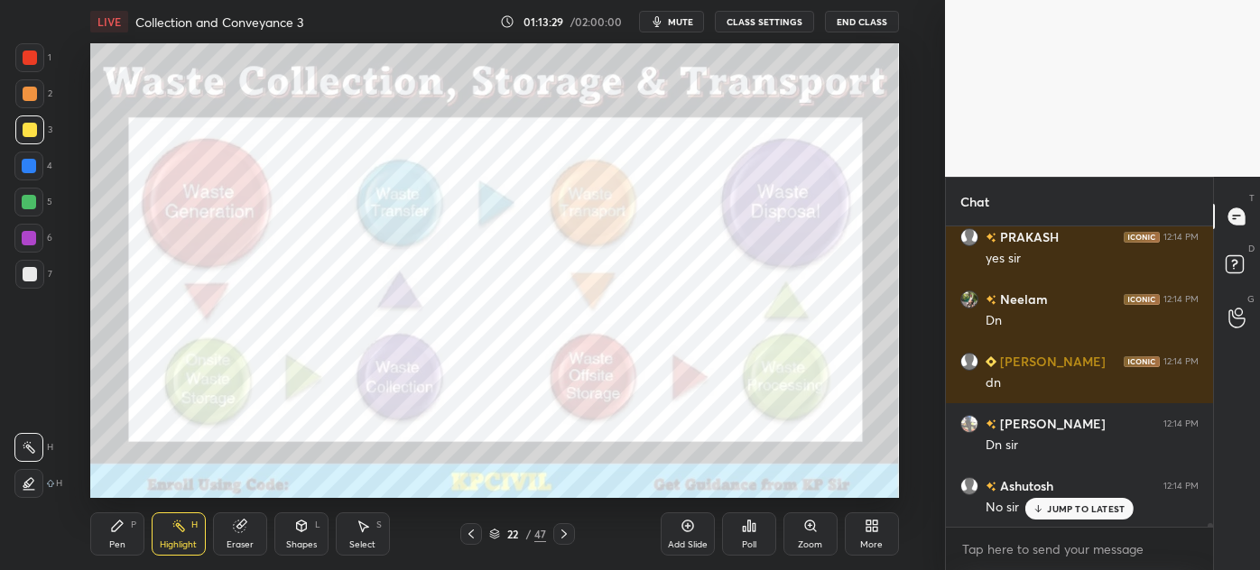
click at [116, 538] on div "Pen P" at bounding box center [117, 534] width 54 height 43
click at [25, 64] on div at bounding box center [30, 58] width 14 height 14
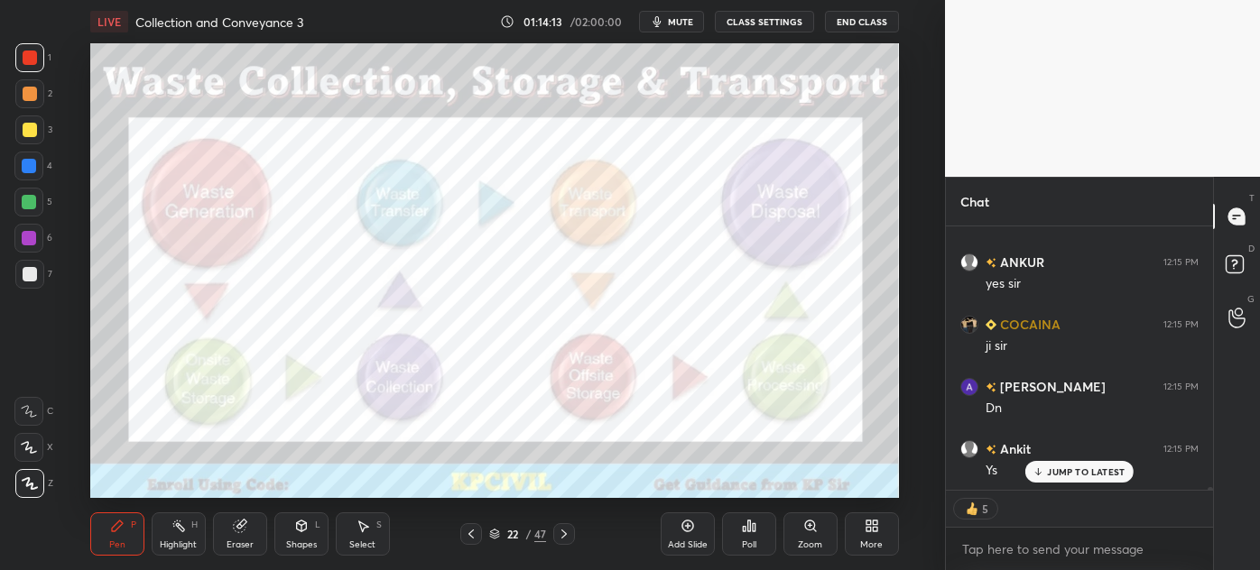
scroll to position [23090, 0]
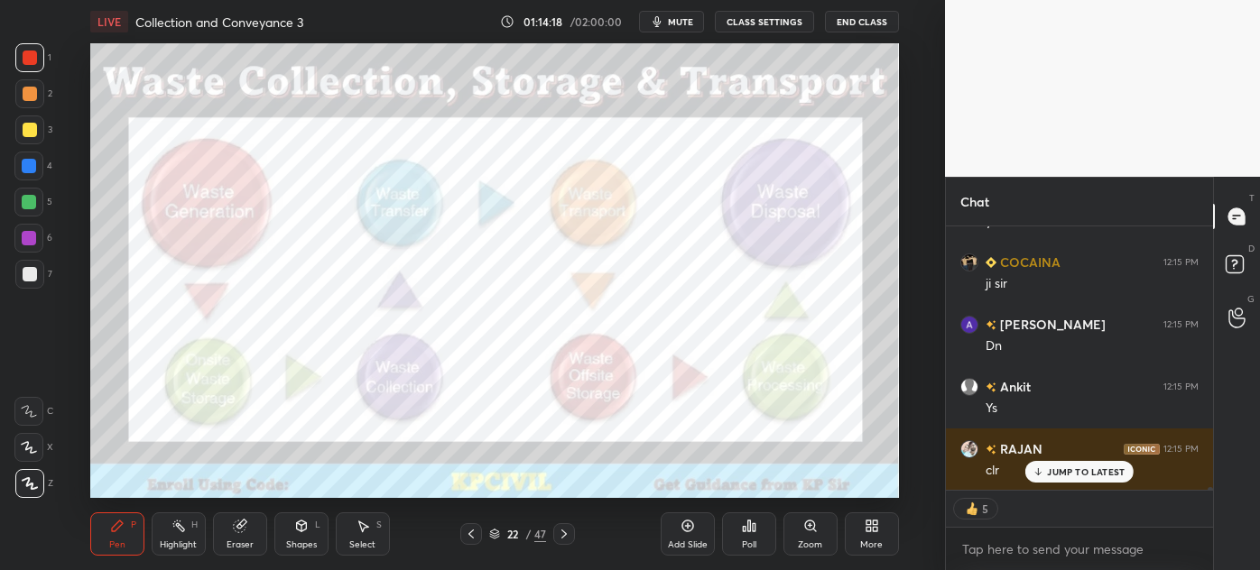
click at [566, 538] on icon at bounding box center [564, 534] width 14 height 14
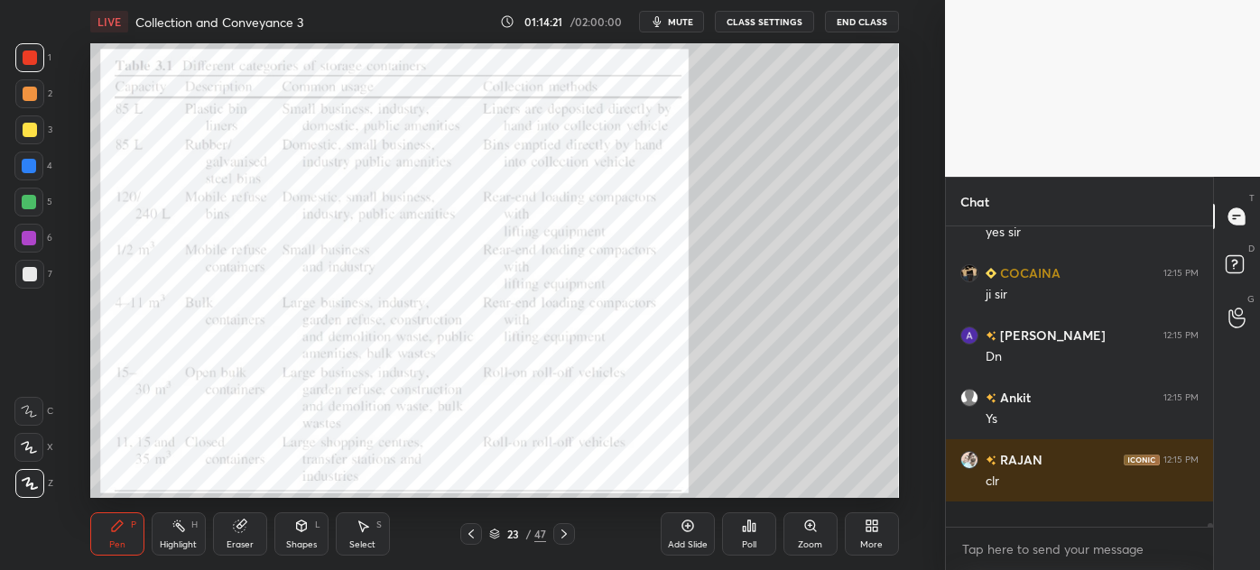
scroll to position [23054, 0]
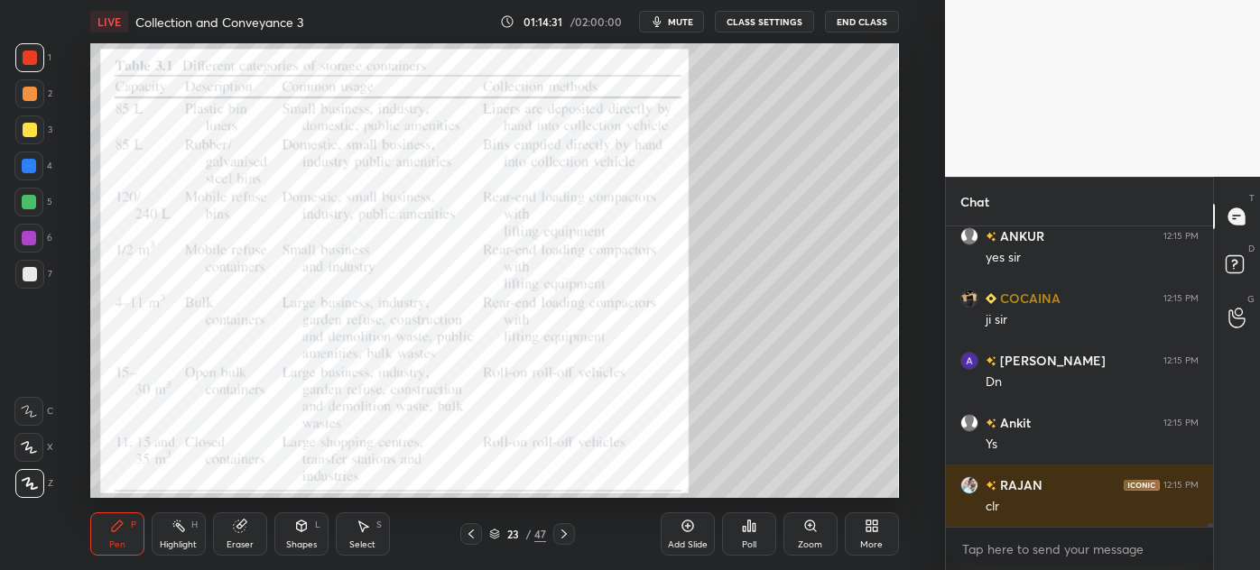
click at [23, 129] on div at bounding box center [30, 130] width 14 height 14
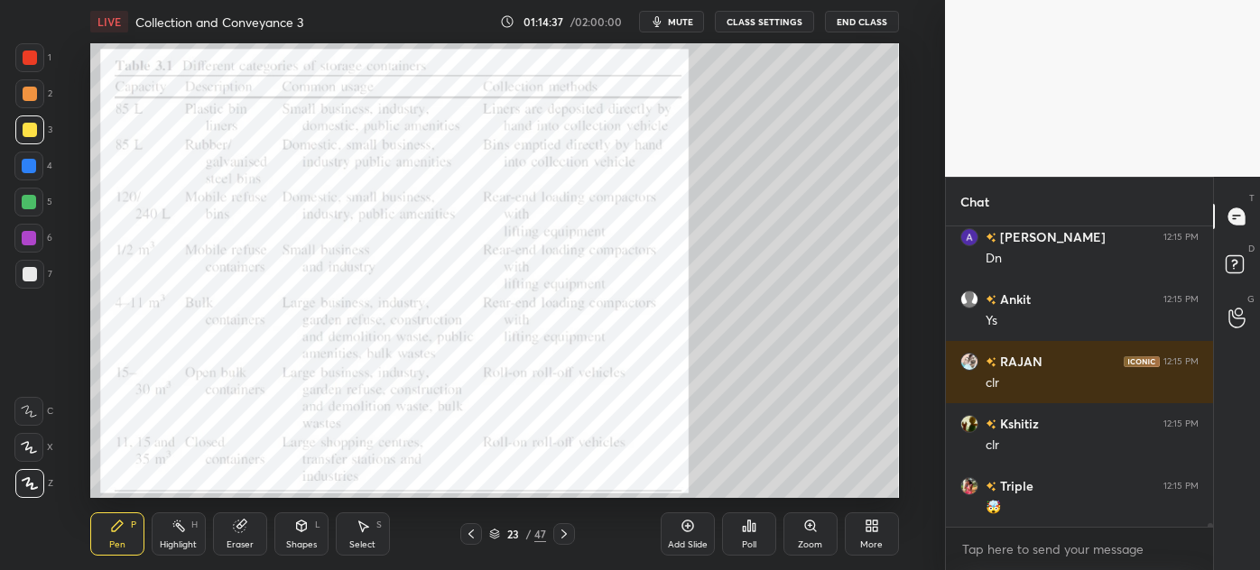
scroll to position [23240, 0]
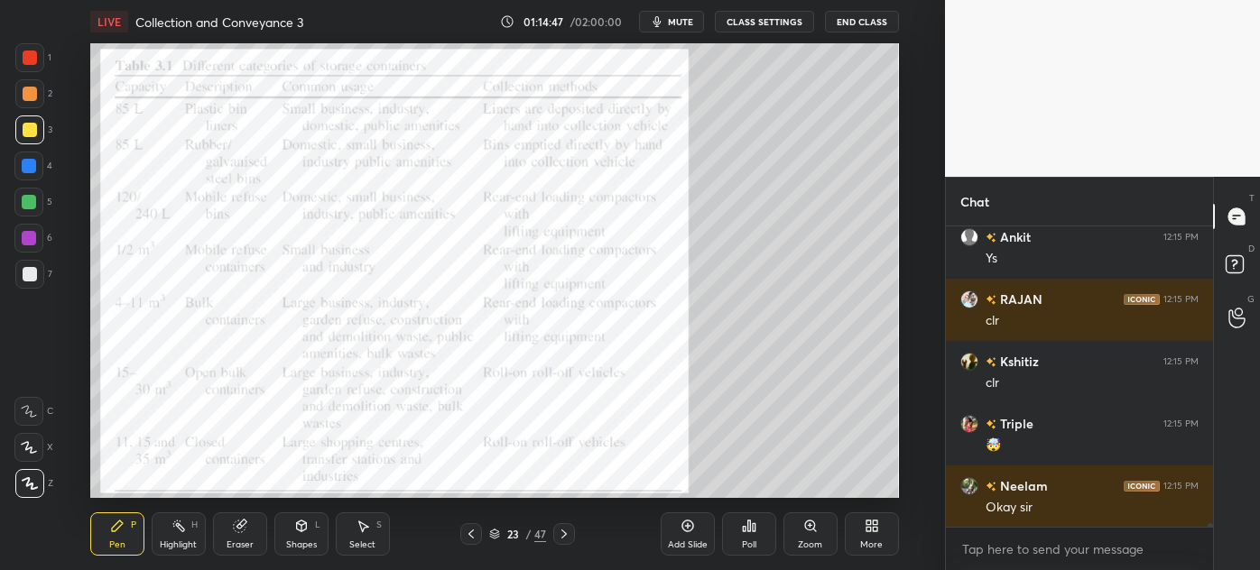
click at [803, 532] on icon at bounding box center [810, 526] width 14 height 14
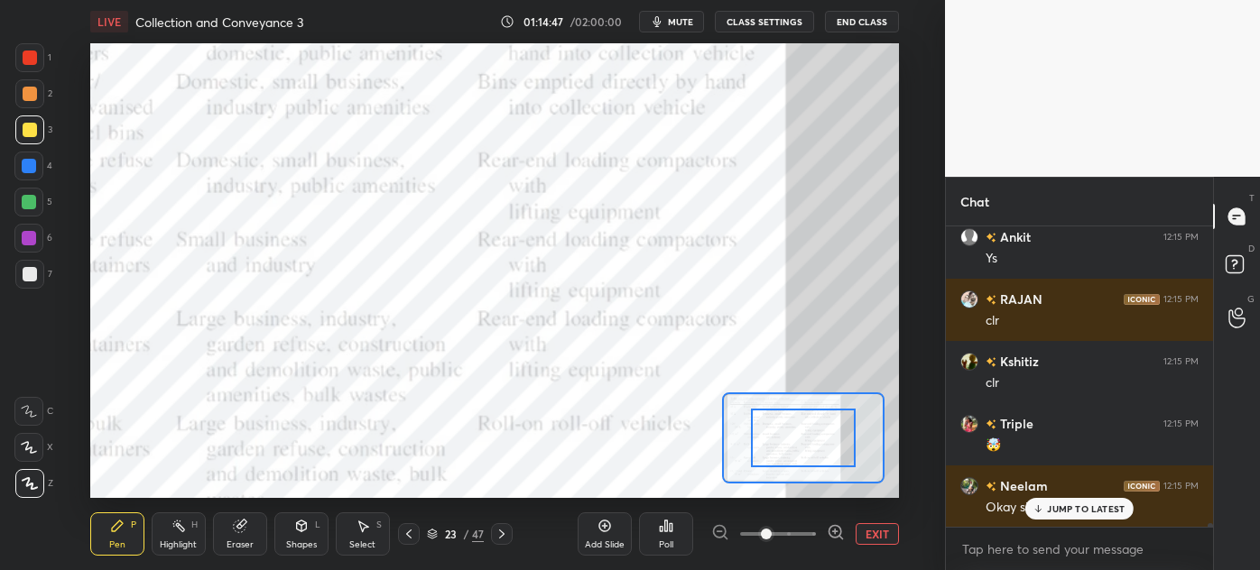
scroll to position [23302, 0]
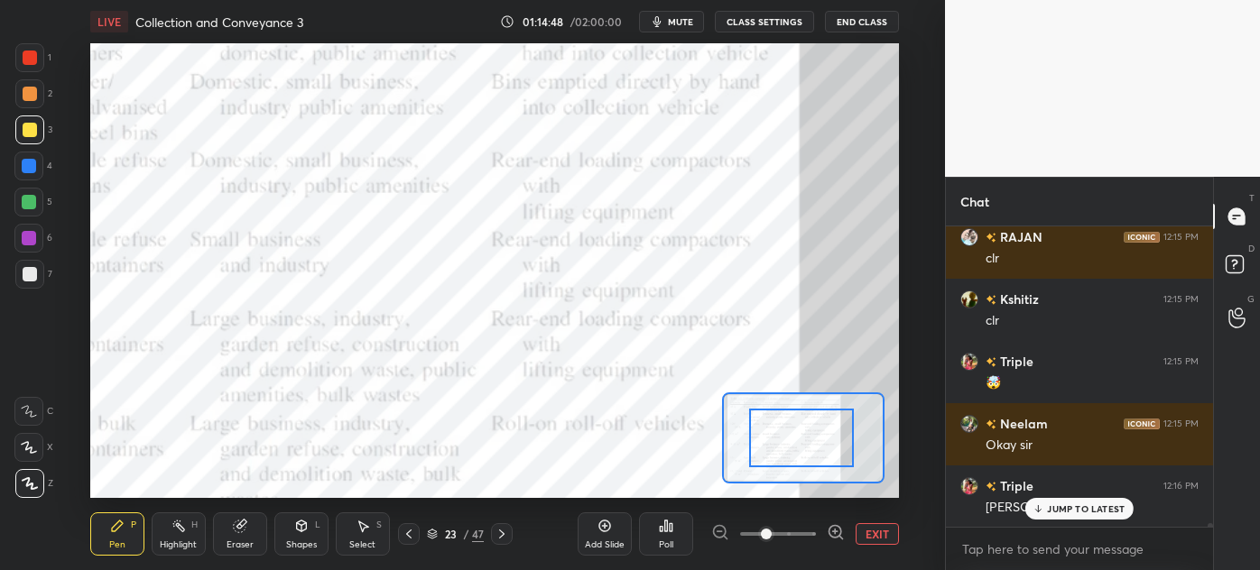
drag, startPoint x: 845, startPoint y: 447, endPoint x: 812, endPoint y: 447, distance: 32.5
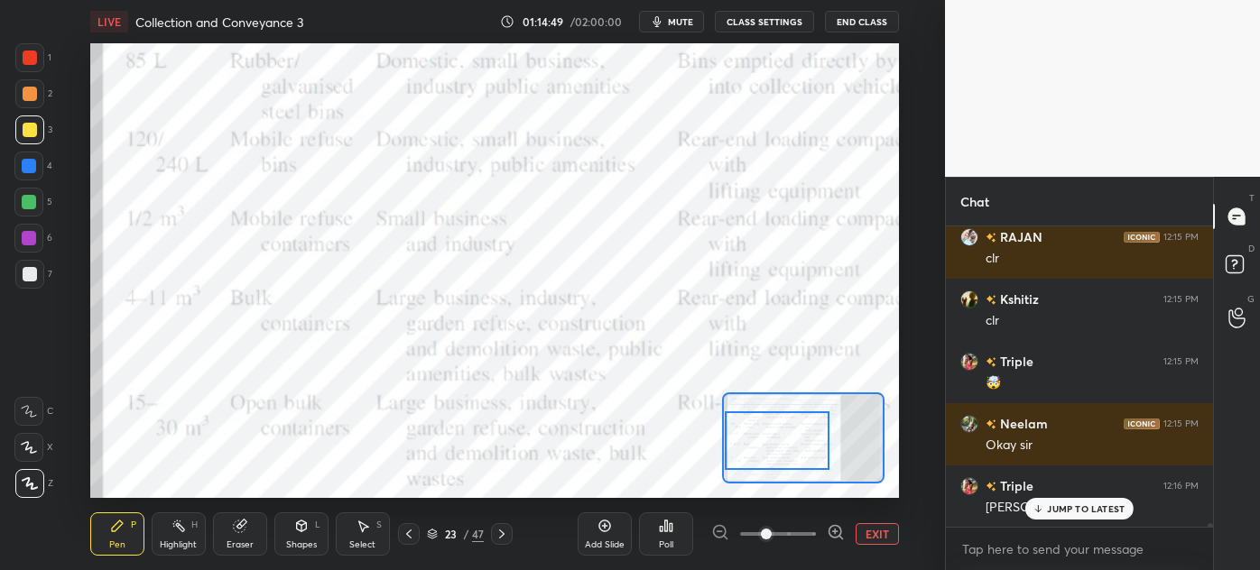
drag, startPoint x: 826, startPoint y: 430, endPoint x: 759, endPoint y: 424, distance: 67.1
click at [759, 424] on div at bounding box center [778, 441] width 106 height 59
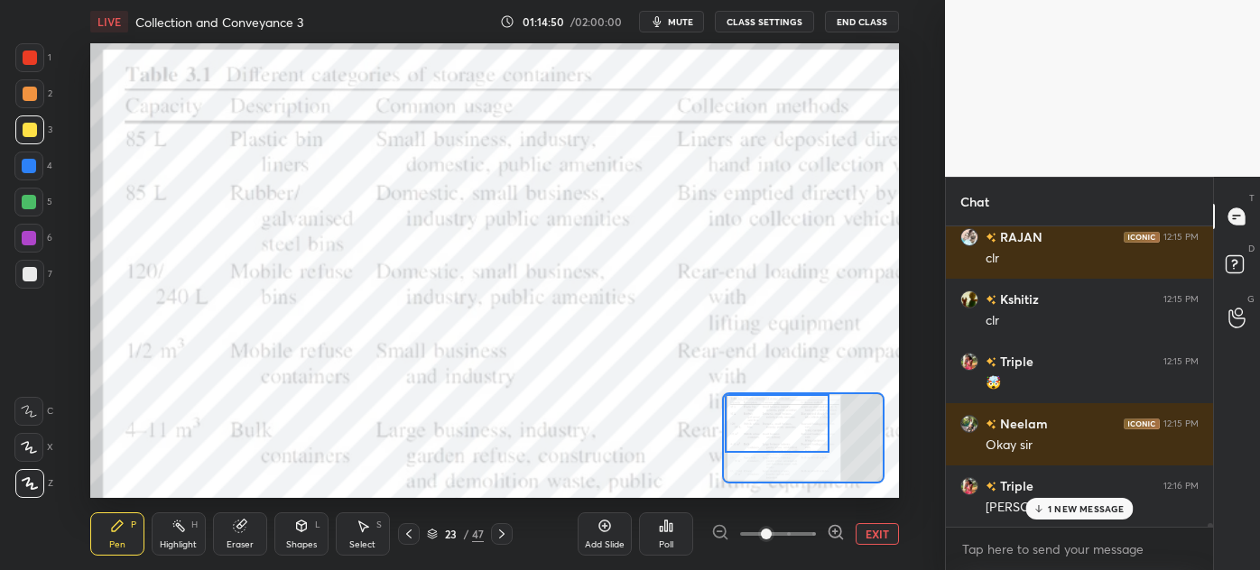
scroll to position [23364, 0]
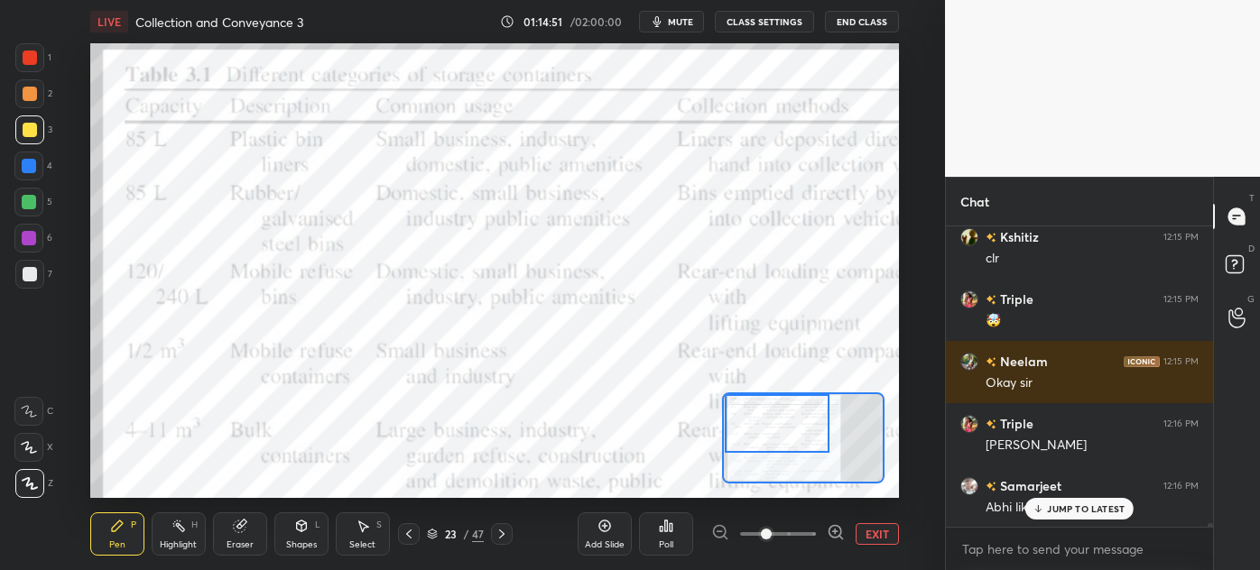
drag, startPoint x: 770, startPoint y: 432, endPoint x: 765, endPoint y: 421, distance: 11.7
click at [765, 421] on div at bounding box center [778, 423] width 106 height 59
click at [1055, 509] on p "JUMP TO LATEST" at bounding box center [1086, 509] width 78 height 11
click at [409, 534] on icon at bounding box center [409, 534] width 14 height 14
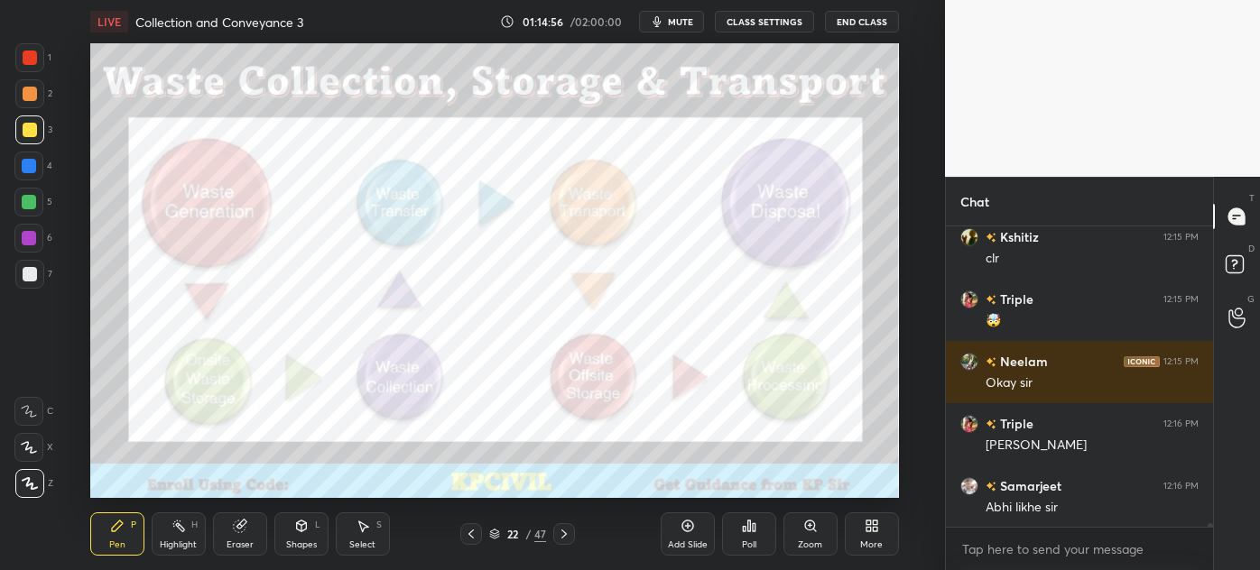
click at [567, 531] on icon at bounding box center [564, 534] width 14 height 14
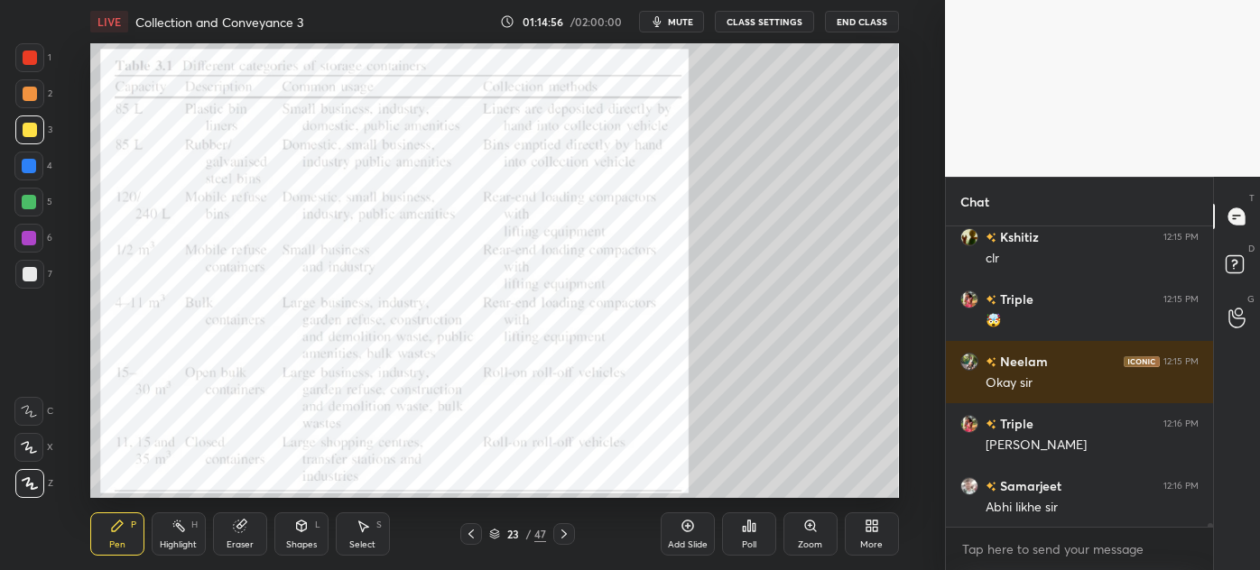
scroll to position [23428, 0]
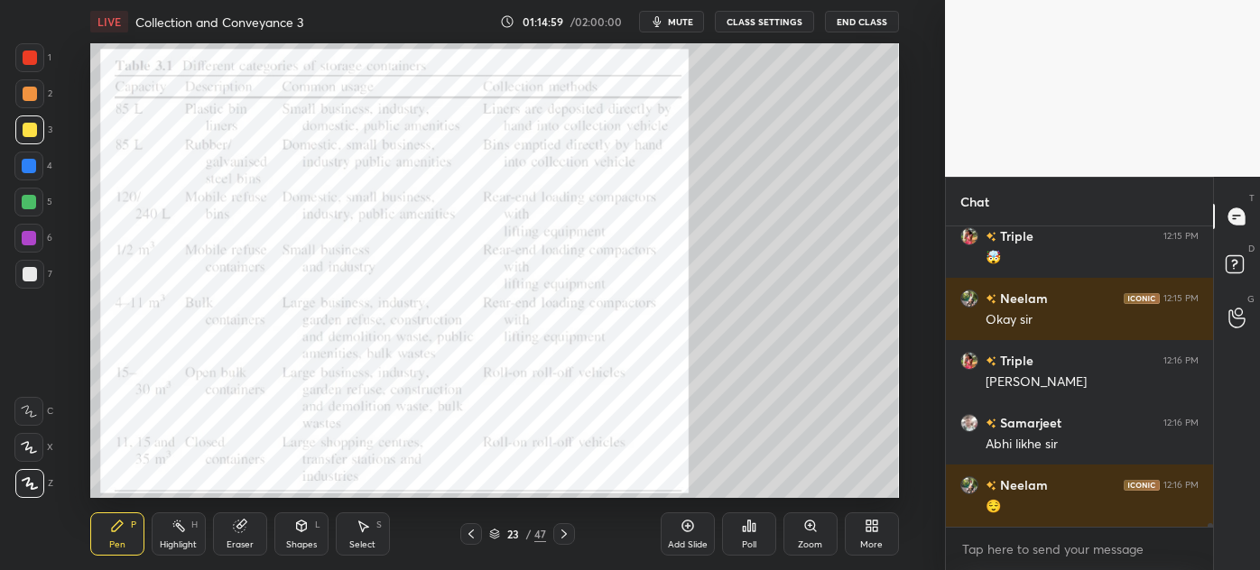
click at [175, 536] on div "Highlight H" at bounding box center [179, 534] width 54 height 43
click at [20, 68] on div at bounding box center [29, 57] width 29 height 29
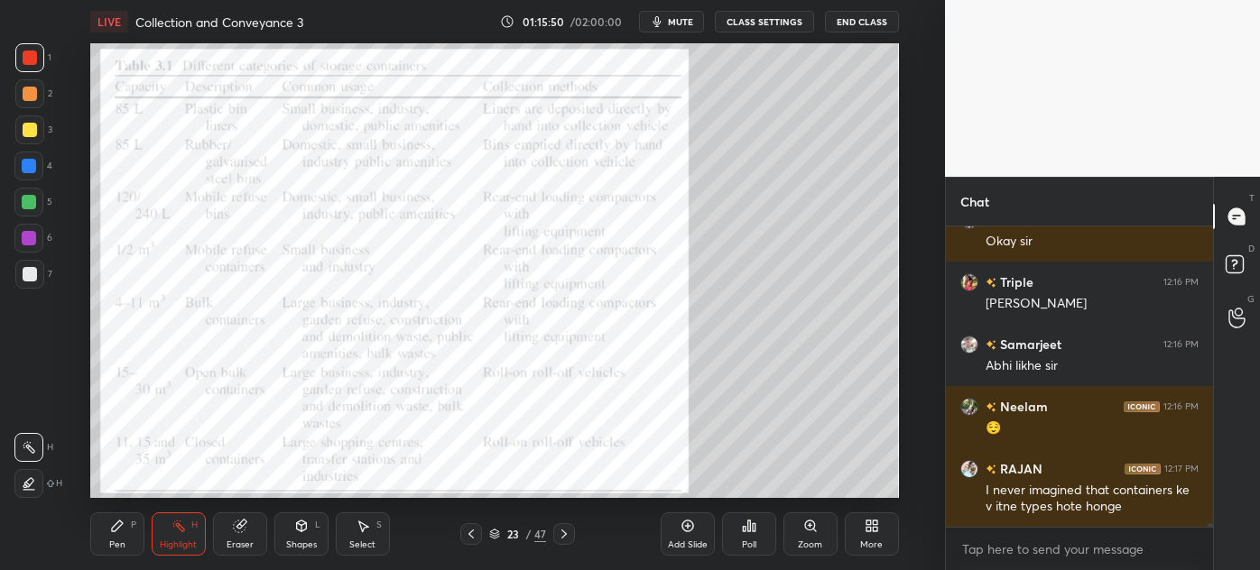
scroll to position [23568, 0]
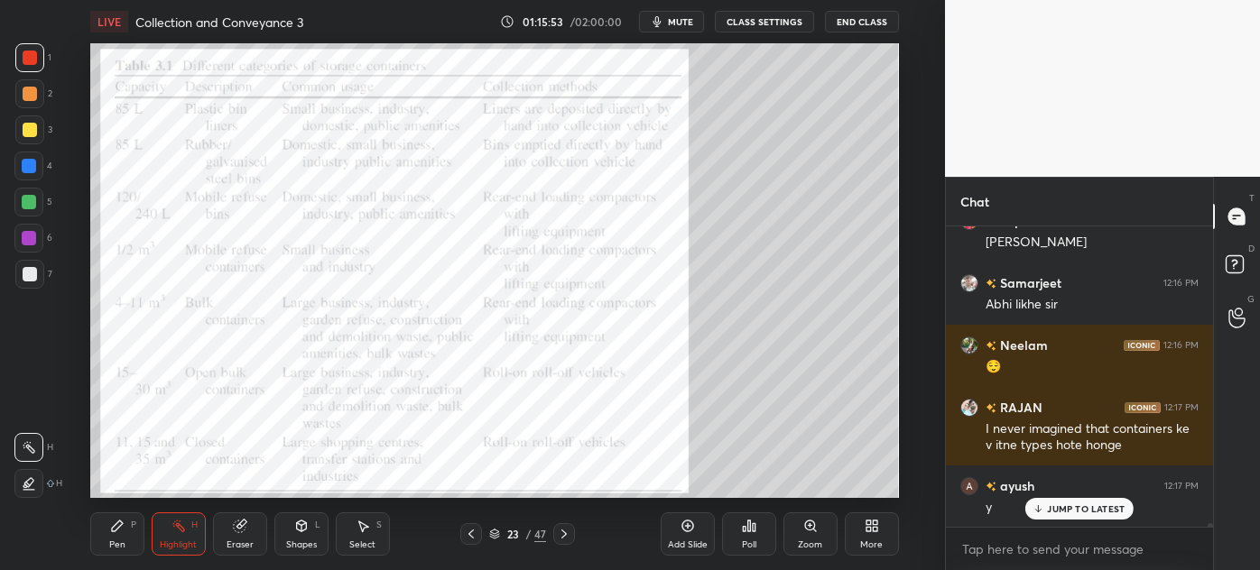
click at [294, 541] on div "Shapes" at bounding box center [301, 545] width 31 height 9
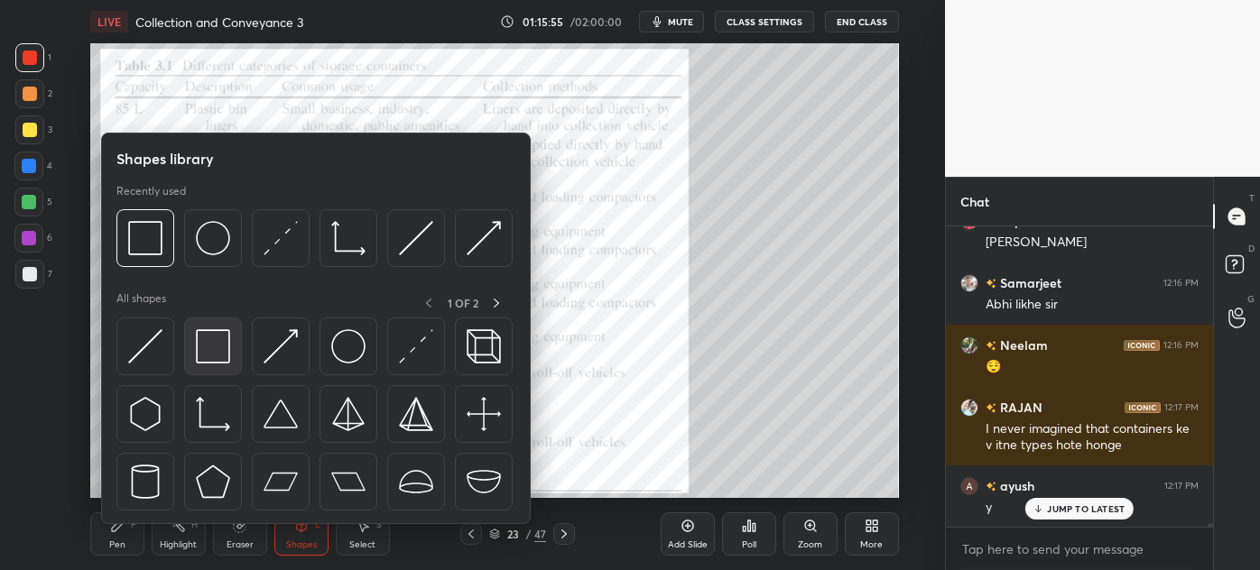
click at [197, 356] on img at bounding box center [213, 346] width 34 height 34
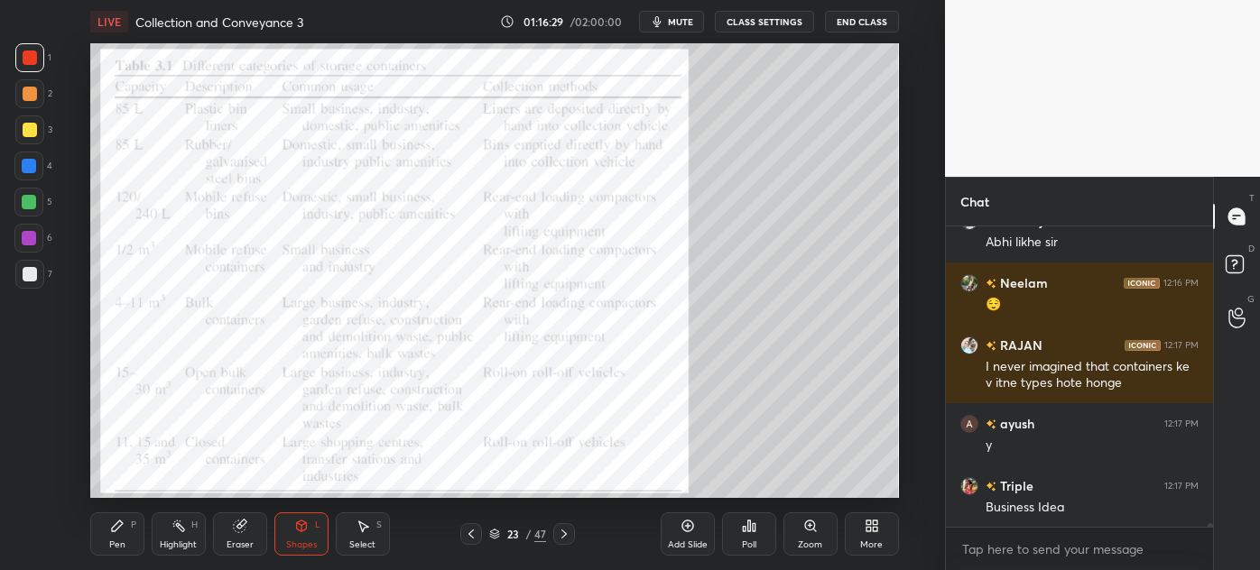
scroll to position [23673, 0]
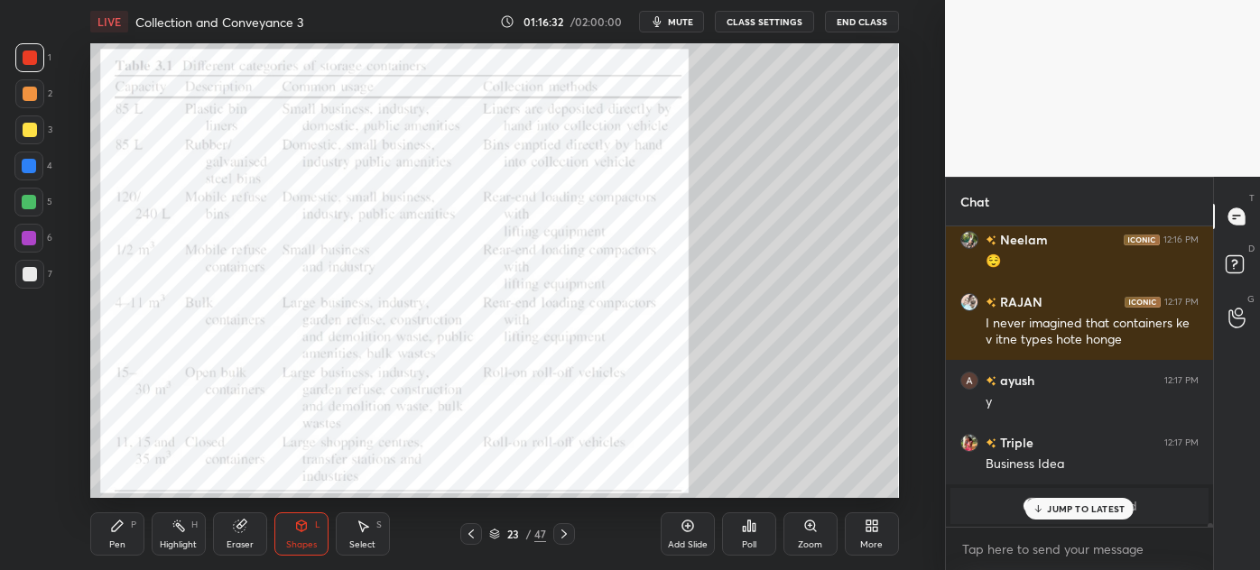
click at [23, 274] on div at bounding box center [30, 274] width 14 height 14
click at [114, 531] on icon at bounding box center [117, 526] width 11 height 11
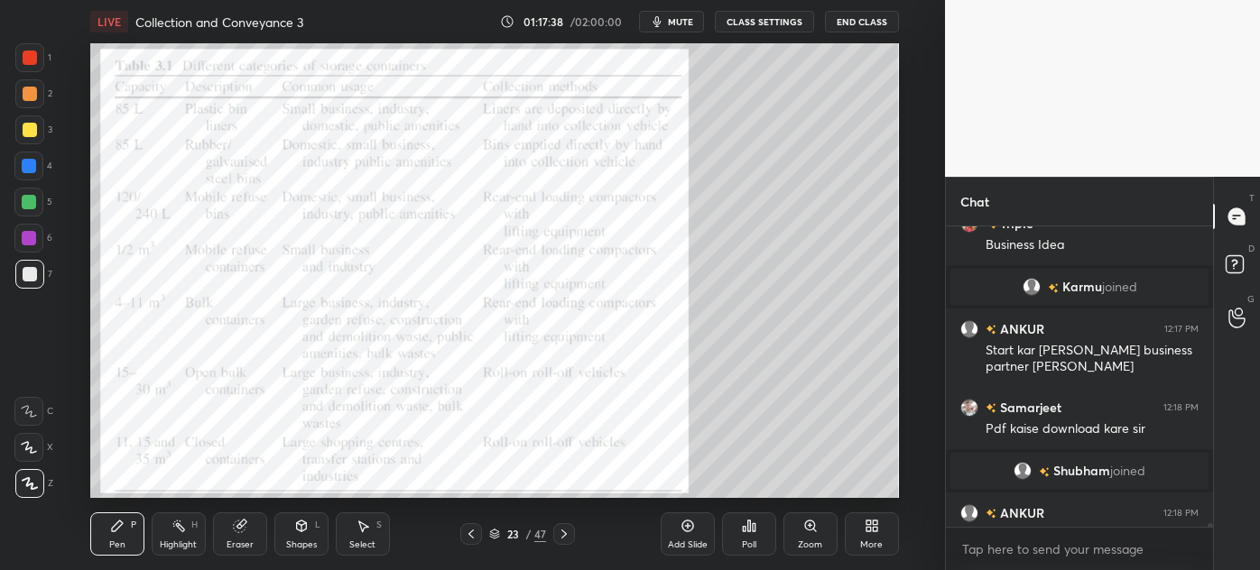
scroll to position [22140, 0]
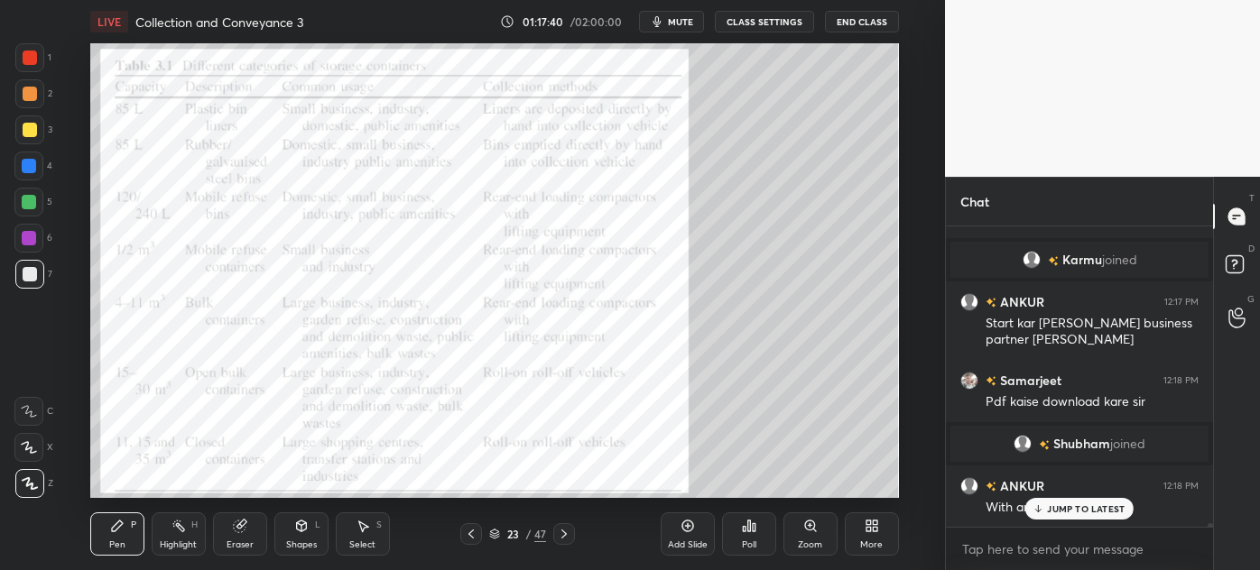
click at [1040, 497] on div "Ankit 12:15 PM Ys RAJAN 12:15 PM clr [PERSON_NAME] 12:15 PM clr Triple 12:15 PM…" at bounding box center [1079, 377] width 267 height 301
click at [565, 530] on icon at bounding box center [564, 534] width 14 height 14
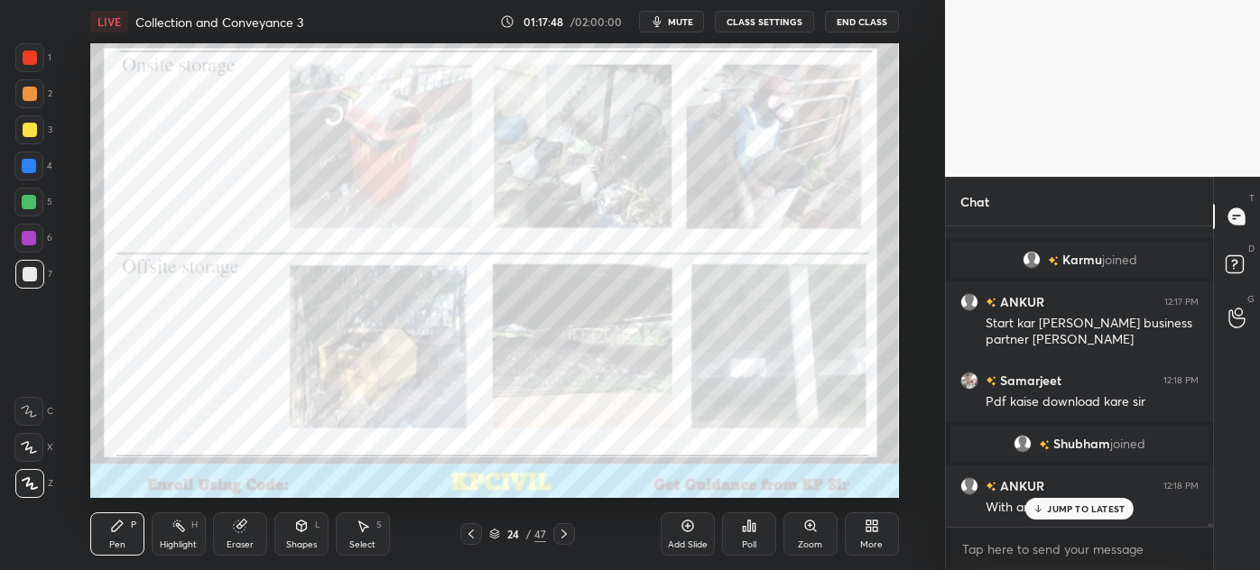
click at [296, 544] on div "Shapes" at bounding box center [301, 545] width 31 height 9
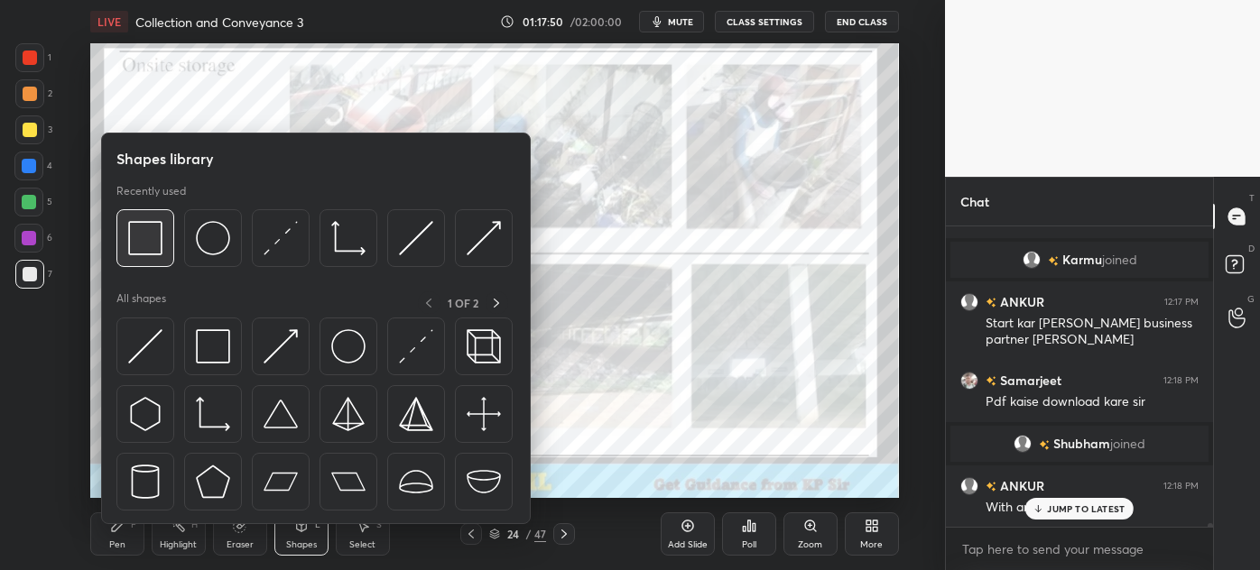
click at [134, 226] on img at bounding box center [145, 238] width 34 height 34
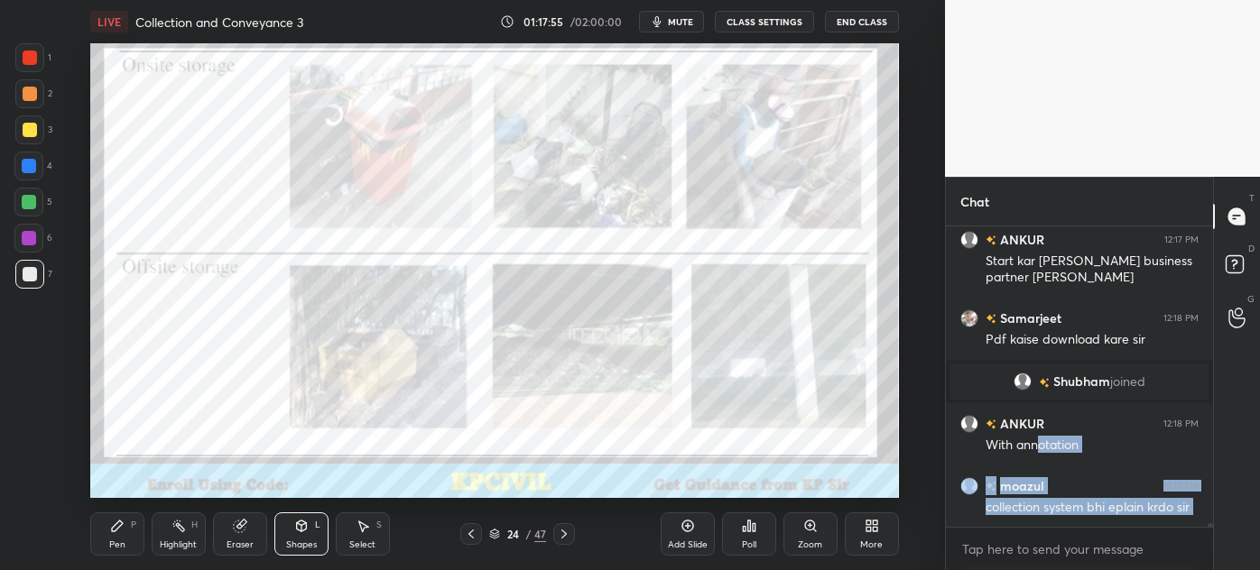
scroll to position [22265, 0]
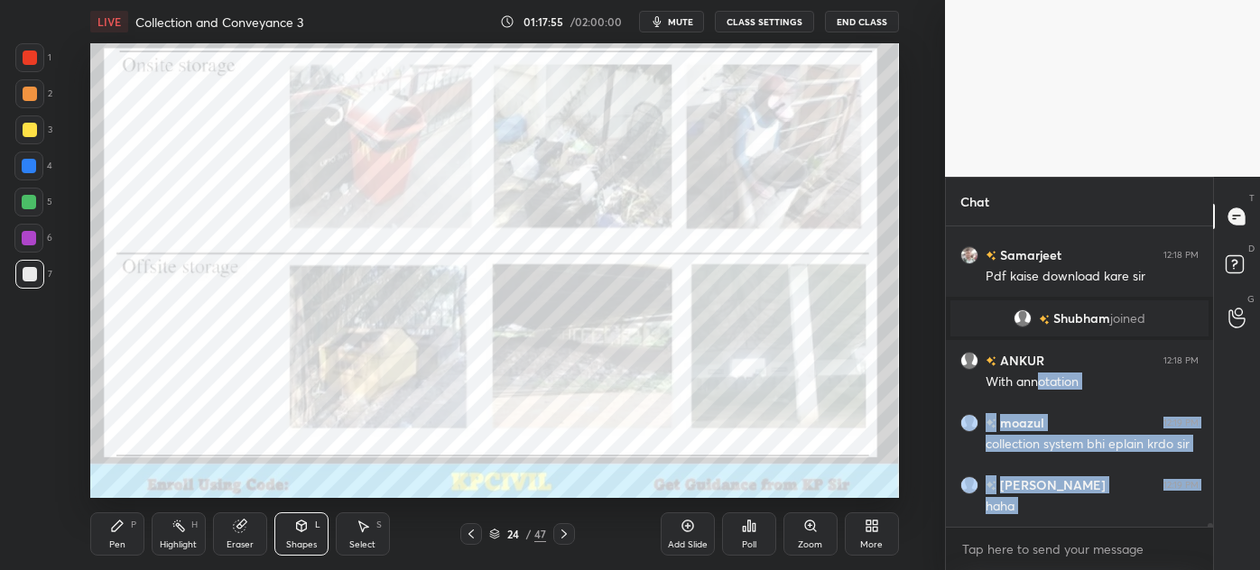
click at [1087, 509] on div "haha" at bounding box center [1091, 507] width 213 height 18
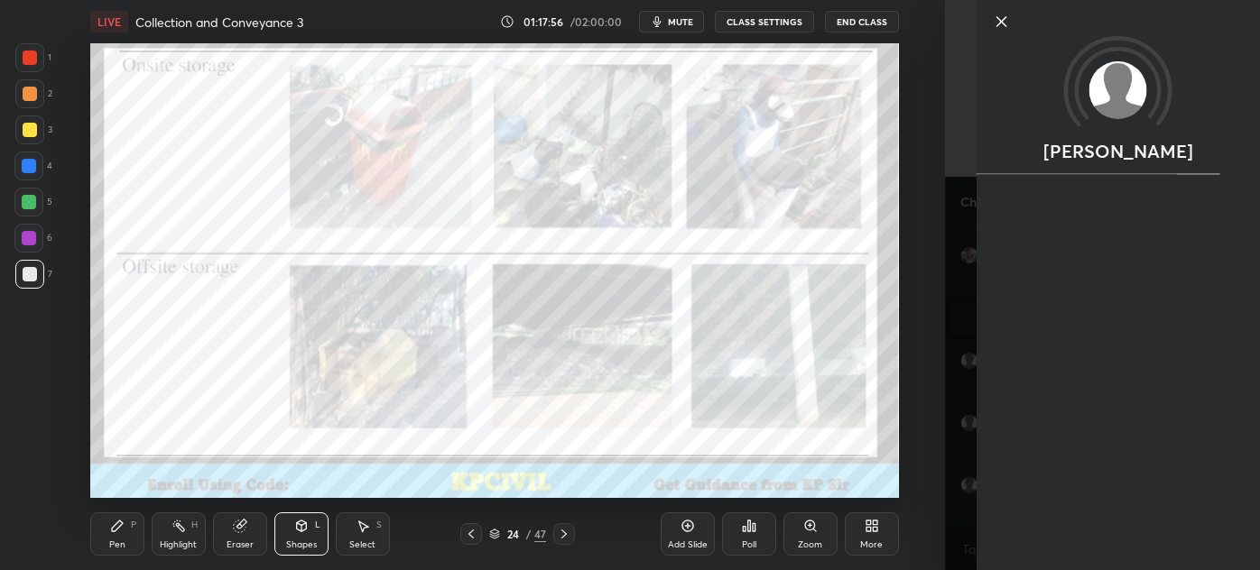
click at [918, 454] on div "Setting up your live class Poll for secs No correct answer Start poll" at bounding box center [494, 270] width 873 height 455
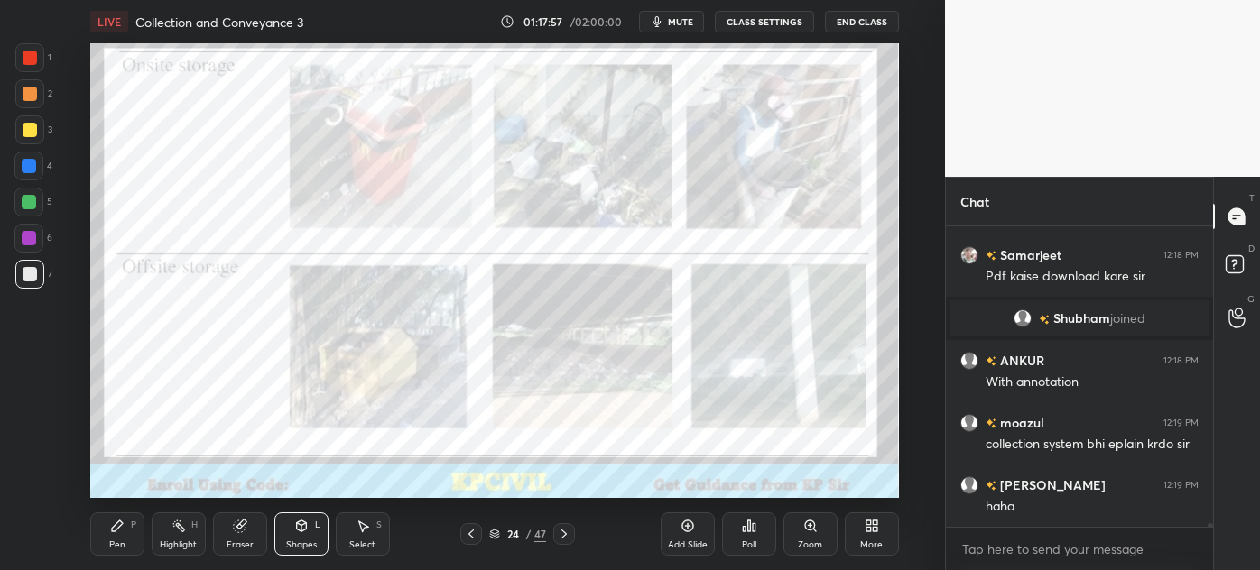
scroll to position [22328, 0]
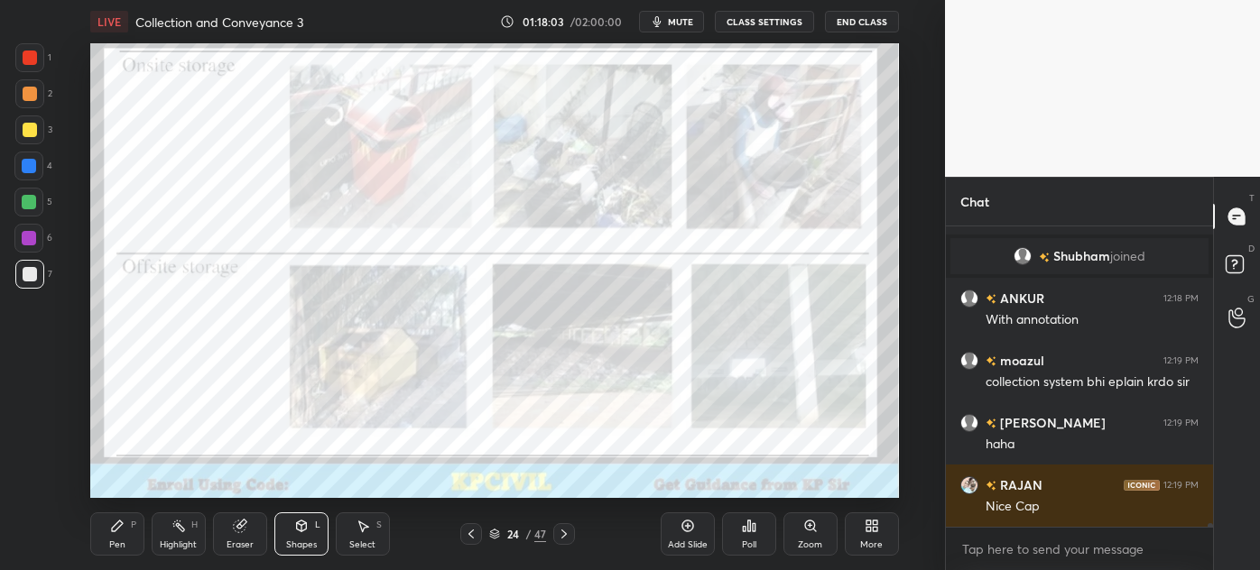
click at [467, 532] on icon at bounding box center [471, 534] width 14 height 14
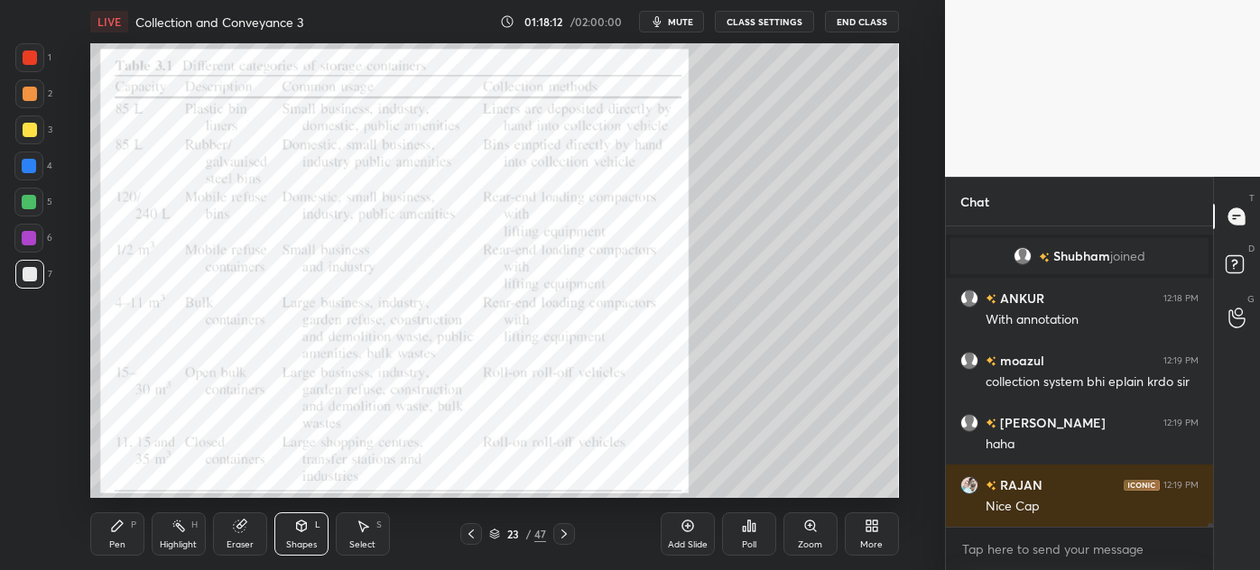
scroll to position [22390, 0]
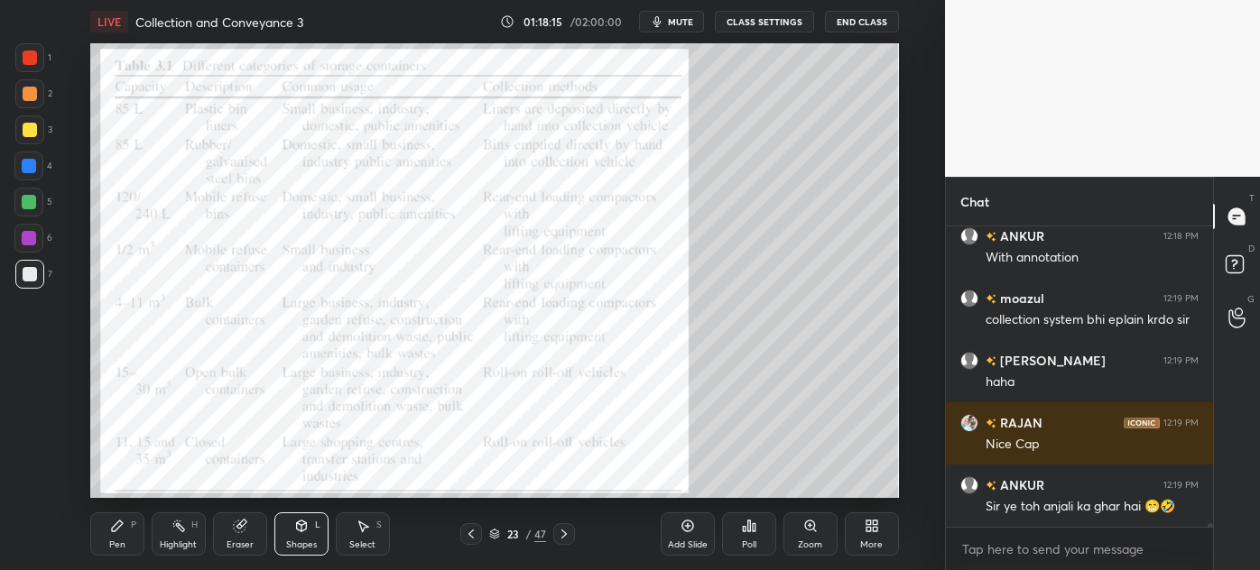
click at [22, 59] on div at bounding box center [29, 57] width 29 height 29
click at [116, 534] on div "Pen P" at bounding box center [117, 534] width 54 height 43
click at [19, 282] on div at bounding box center [29, 274] width 29 height 29
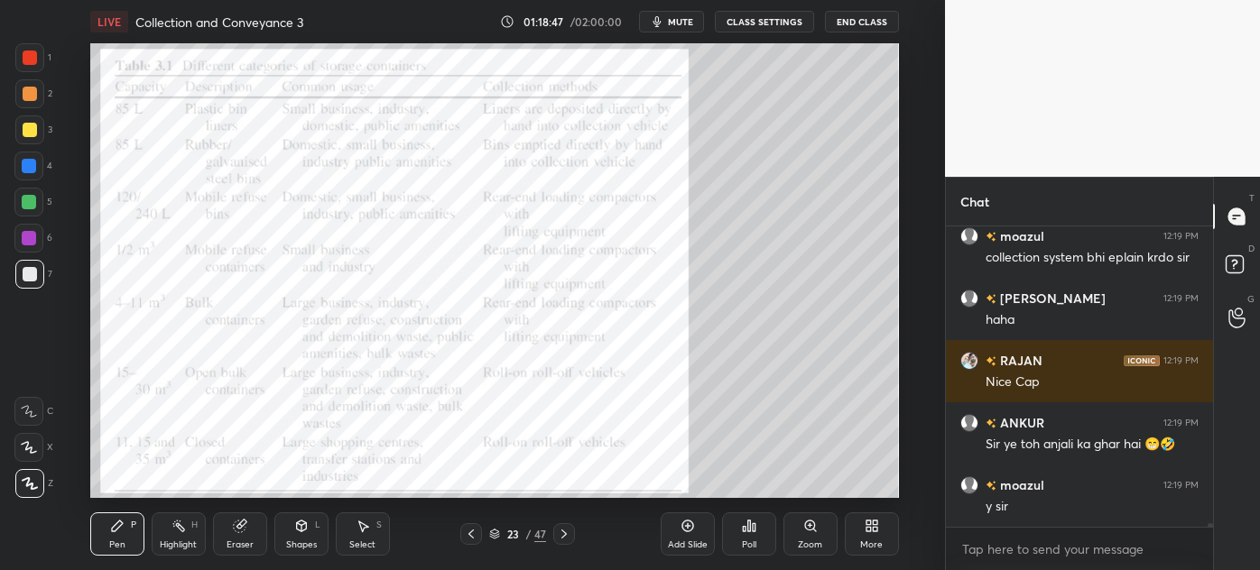
click at [28, 168] on div at bounding box center [29, 166] width 14 height 14
click at [296, 538] on div "Shapes L" at bounding box center [301, 534] width 54 height 43
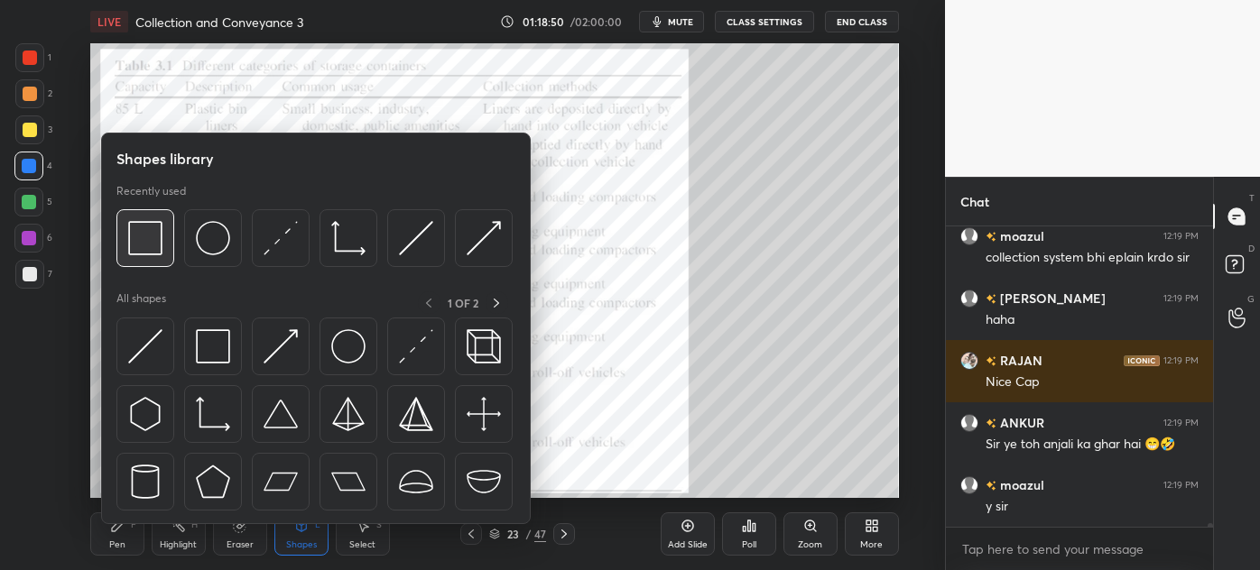
click at [153, 235] on img at bounding box center [145, 238] width 34 height 34
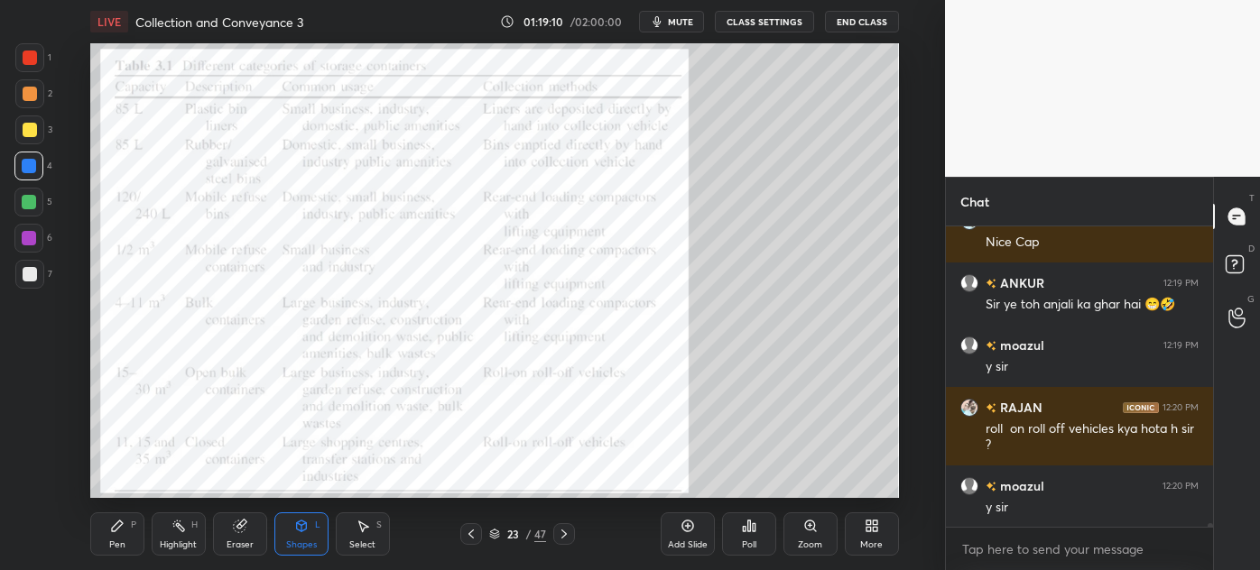
scroll to position [22671, 0]
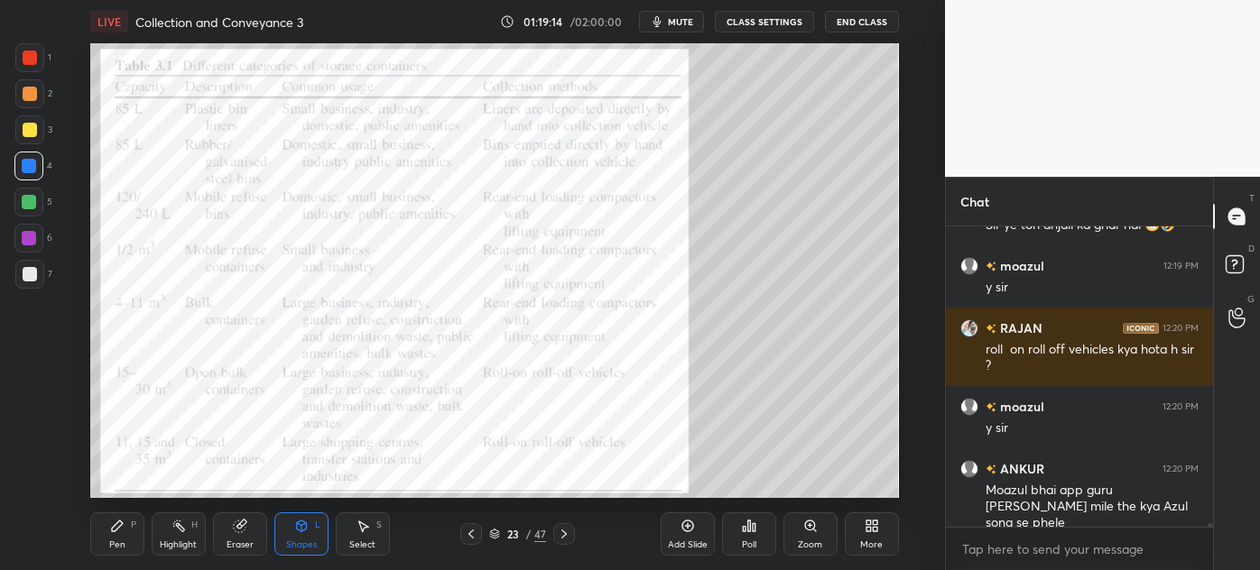
click at [575, 527] on div "23 / 47" at bounding box center [517, 534] width 285 height 22
click at [560, 531] on icon at bounding box center [564, 534] width 14 height 14
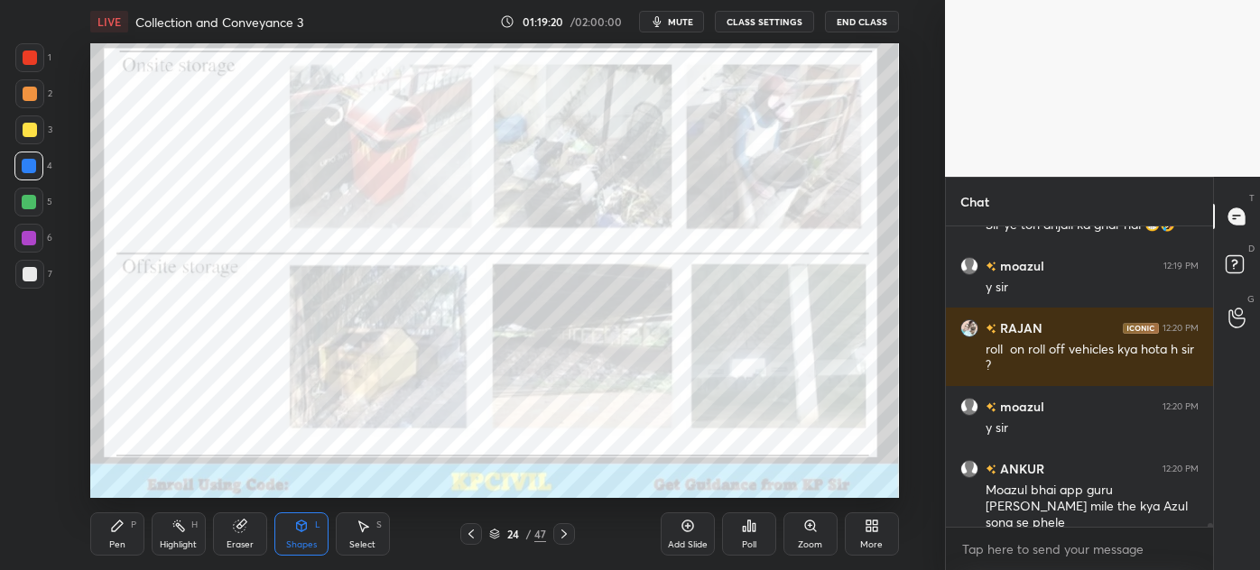
click at [22, 58] on div at bounding box center [29, 57] width 29 height 29
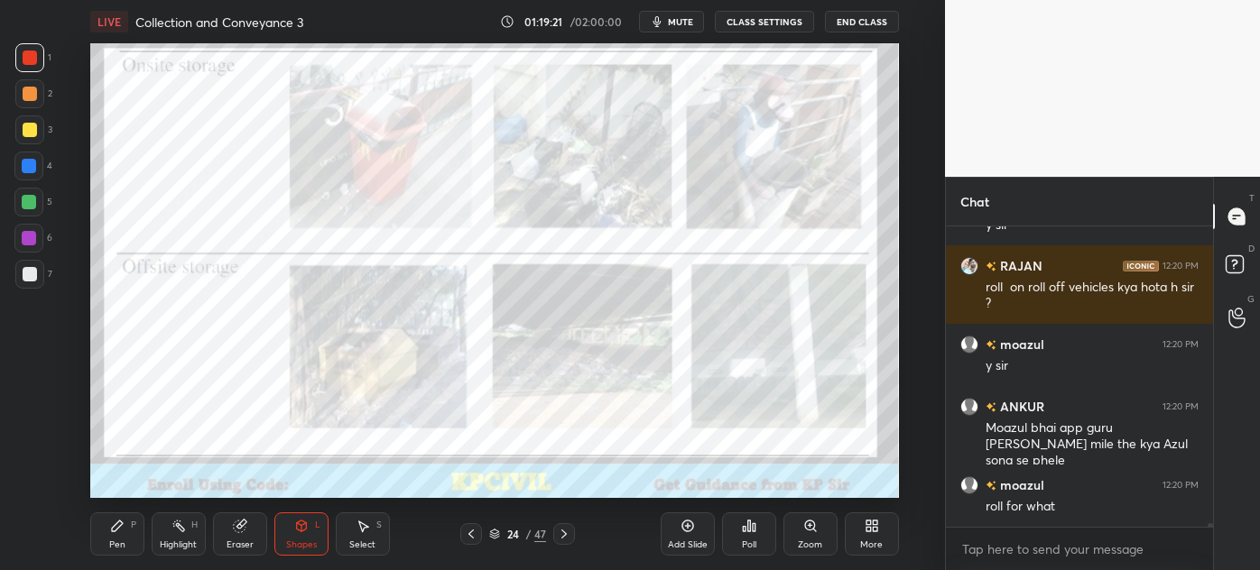
click at [112, 532] on icon at bounding box center [117, 526] width 11 height 11
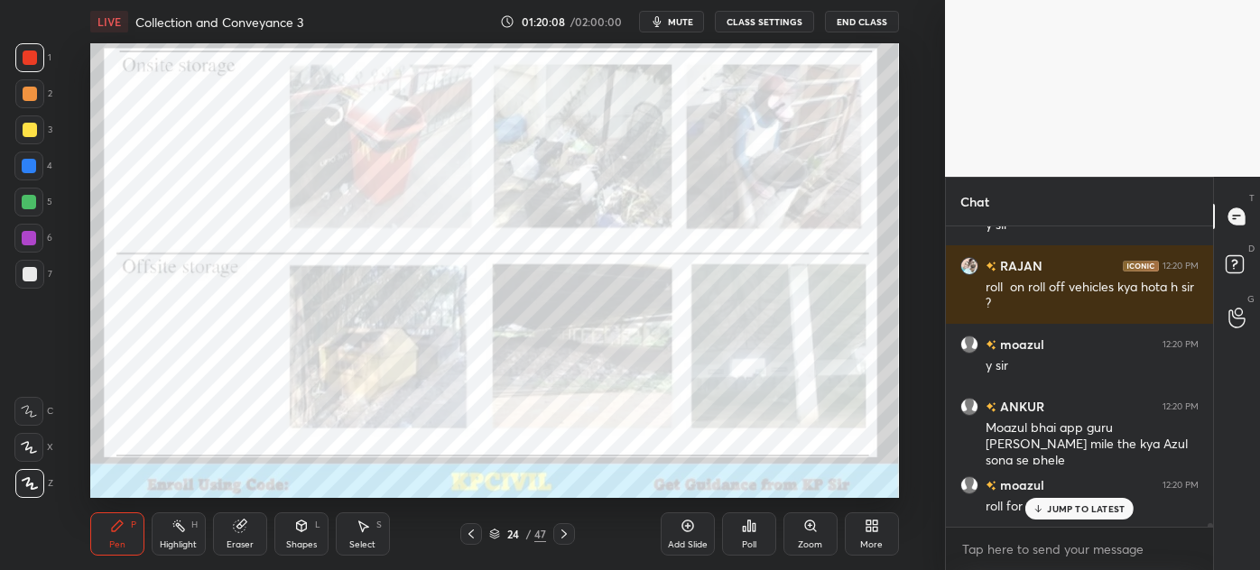
scroll to position [22795, 0]
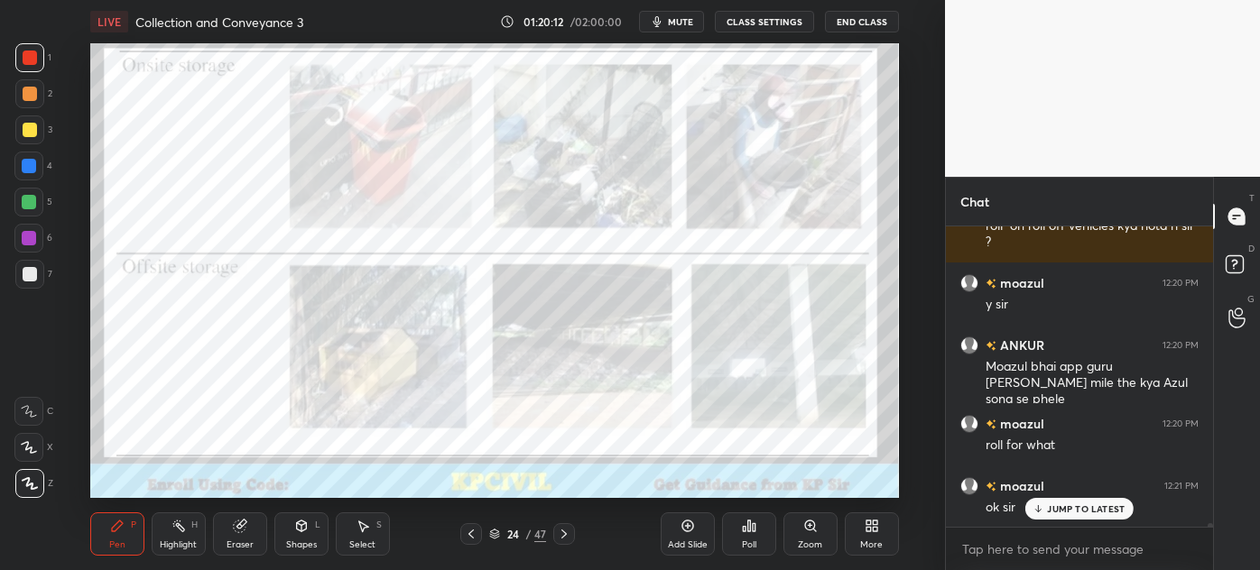
click at [496, 534] on icon at bounding box center [494, 534] width 11 height 11
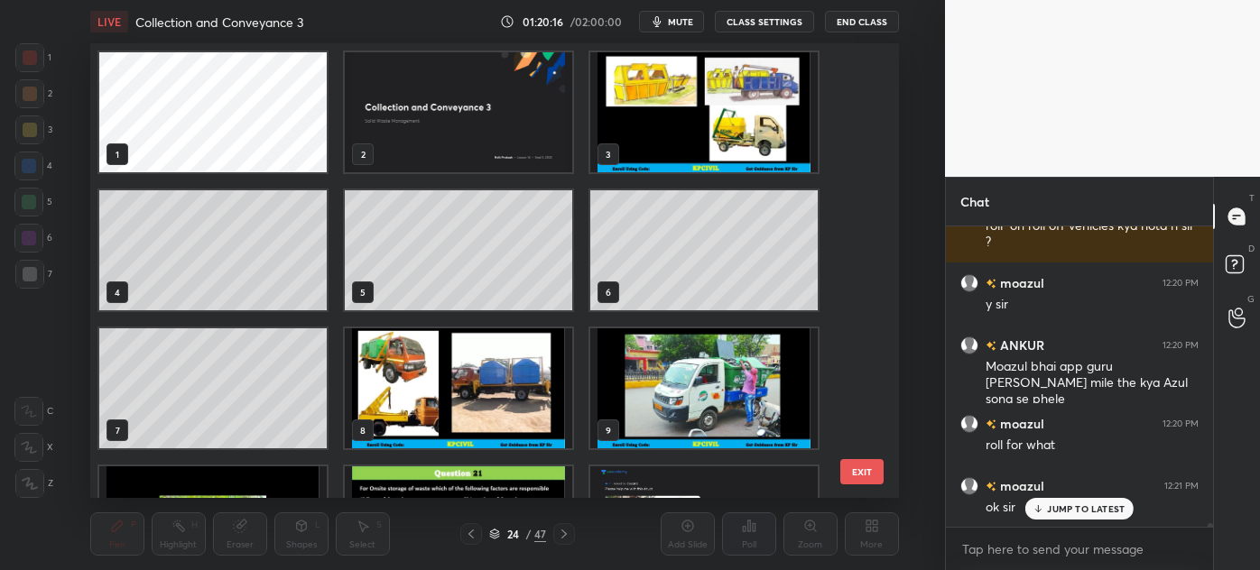
scroll to position [410, 0]
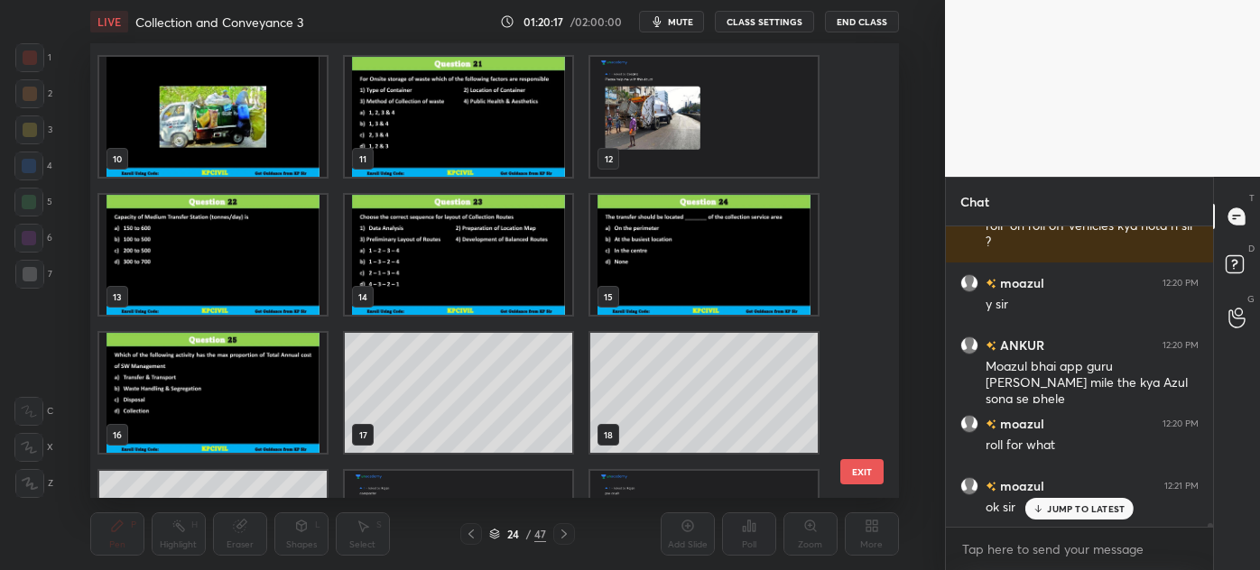
click at [664, 162] on img "grid" at bounding box center [703, 117] width 227 height 120
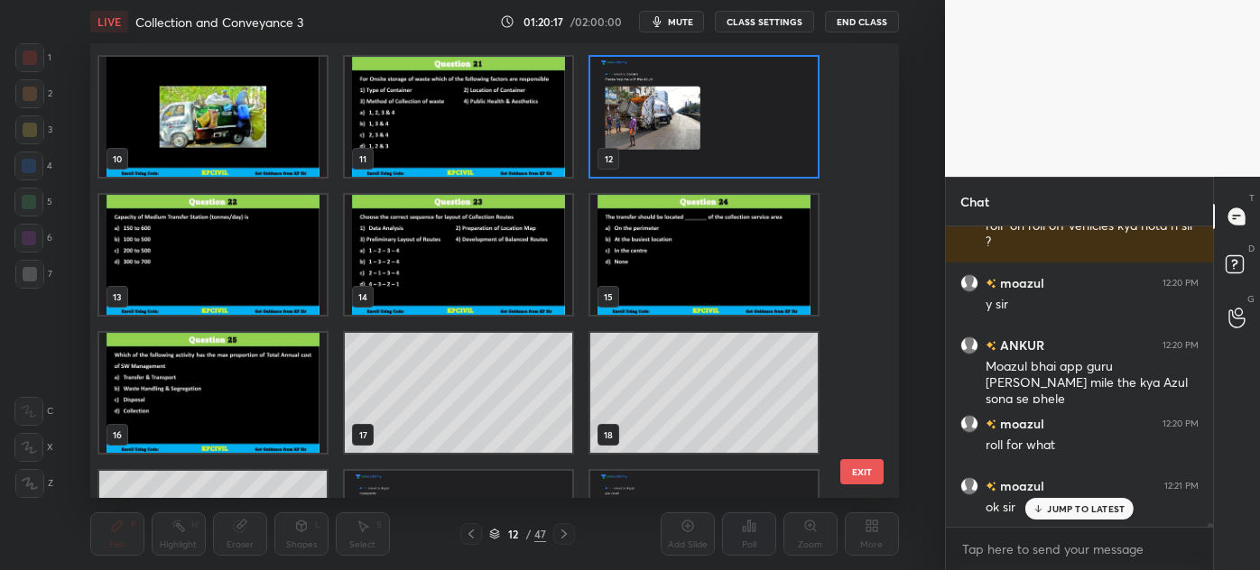
click at [664, 162] on img "grid" at bounding box center [703, 117] width 227 height 120
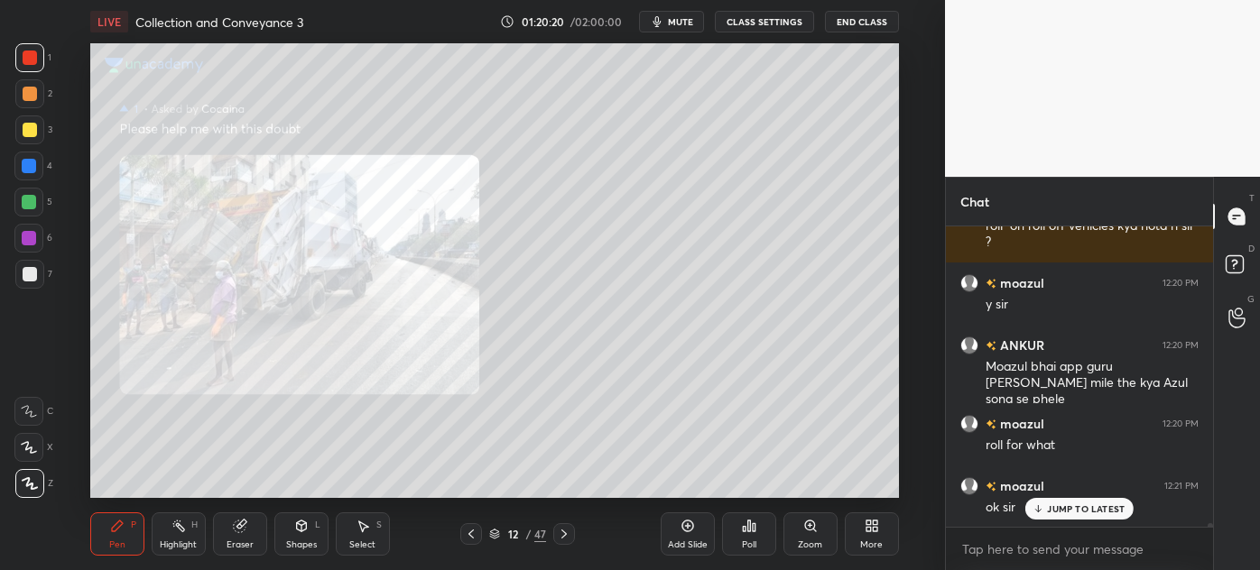
click at [807, 524] on icon at bounding box center [810, 526] width 10 height 10
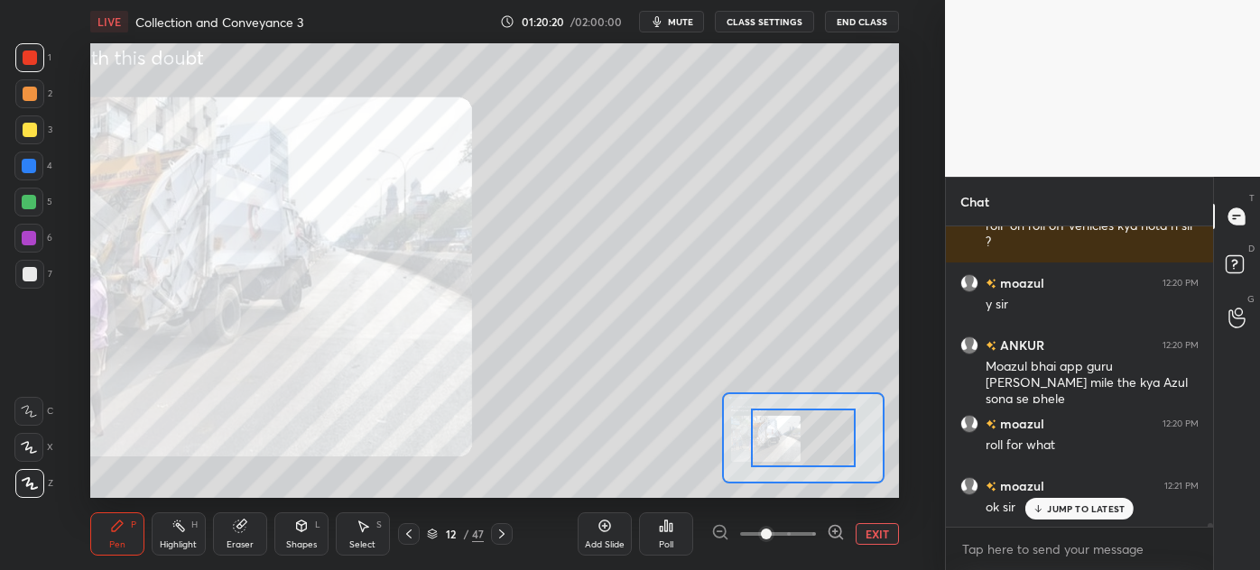
click at [807, 524] on span at bounding box center [778, 534] width 76 height 27
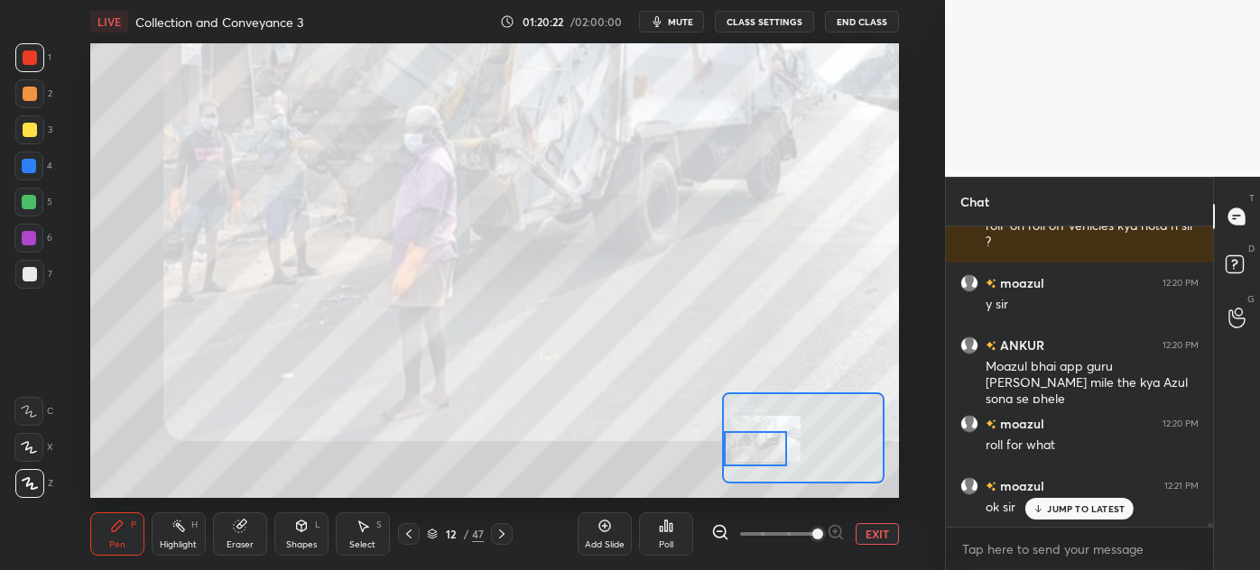
click at [717, 452] on div "Setting up your live class Poll for secs No correct answer Start poll" at bounding box center [494, 270] width 809 height 455
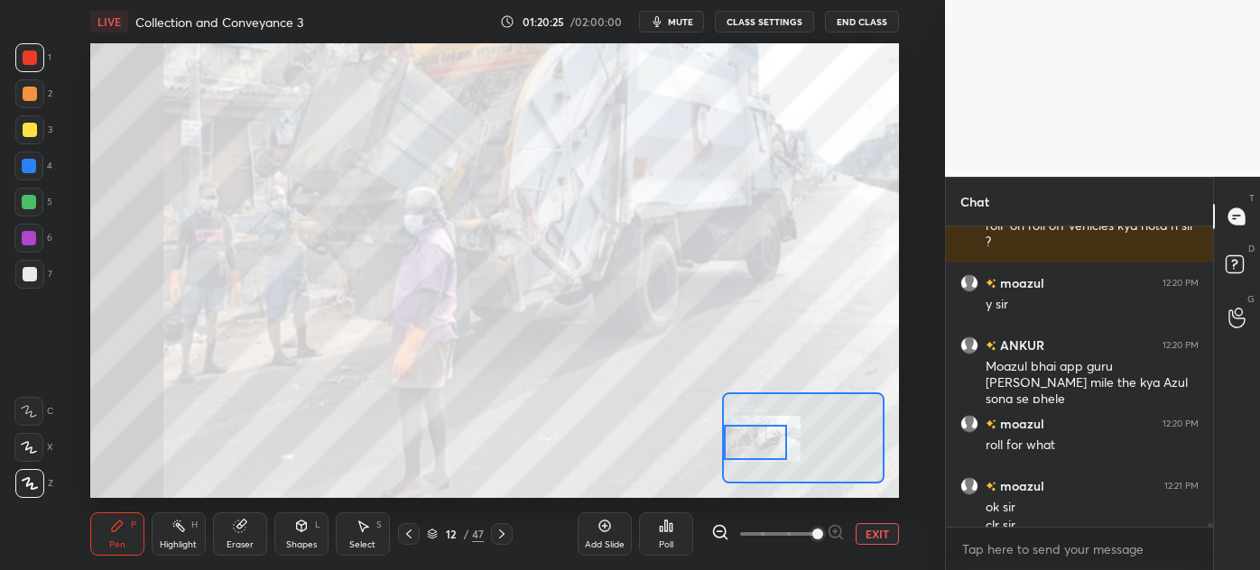
scroll to position [22814, 0]
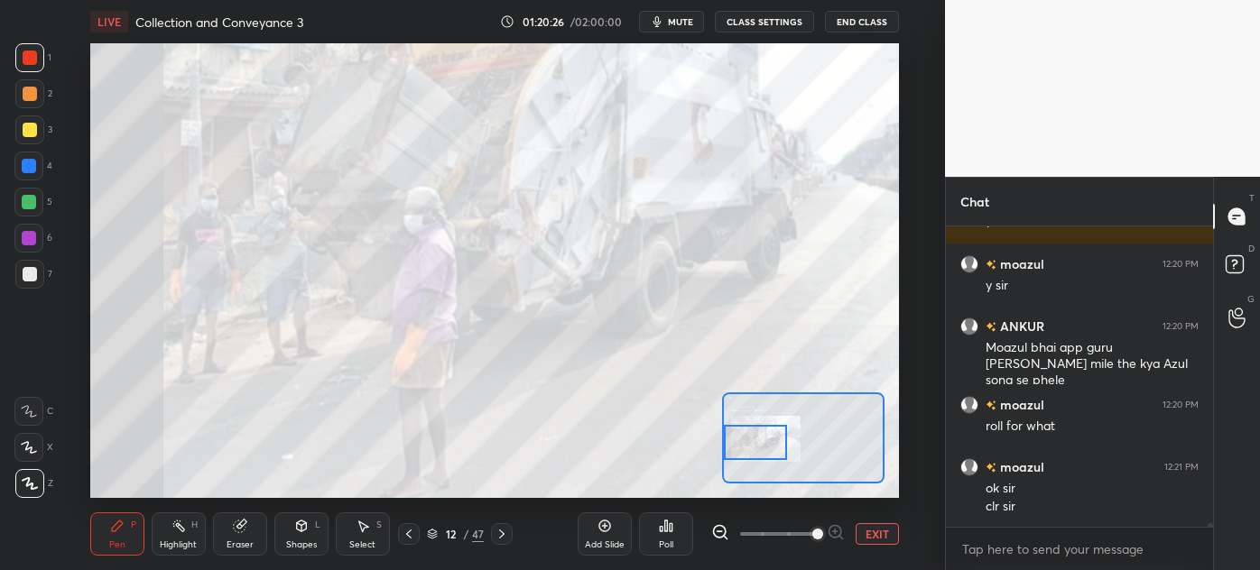
click at [748, 429] on div at bounding box center [755, 442] width 63 height 35
click at [430, 530] on icon at bounding box center [432, 532] width 9 height 5
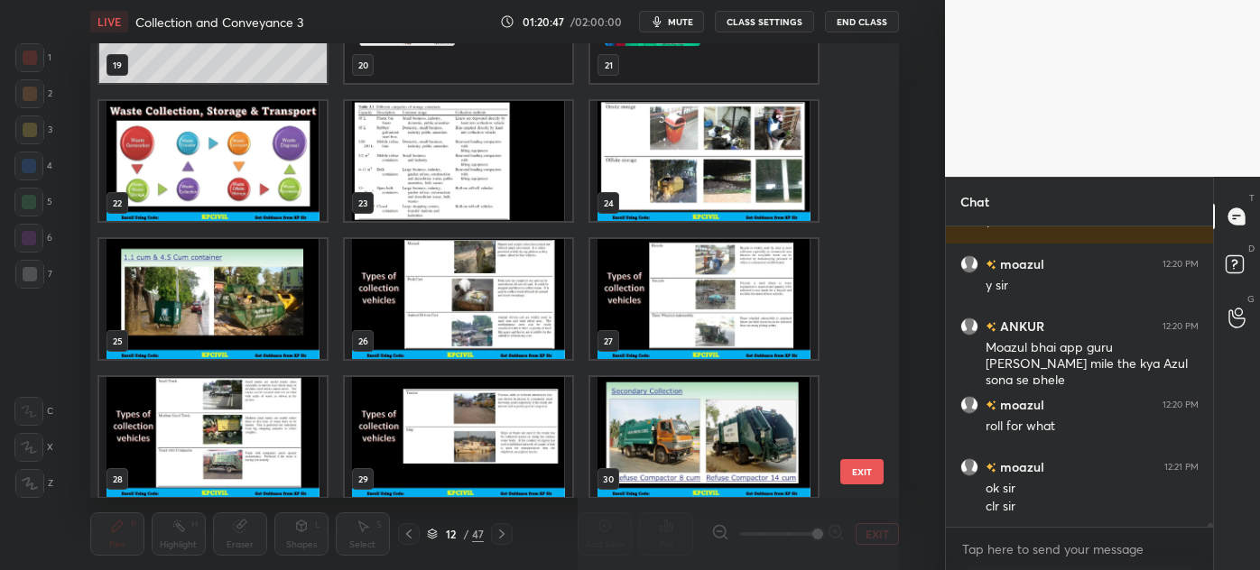
scroll to position [22876, 0]
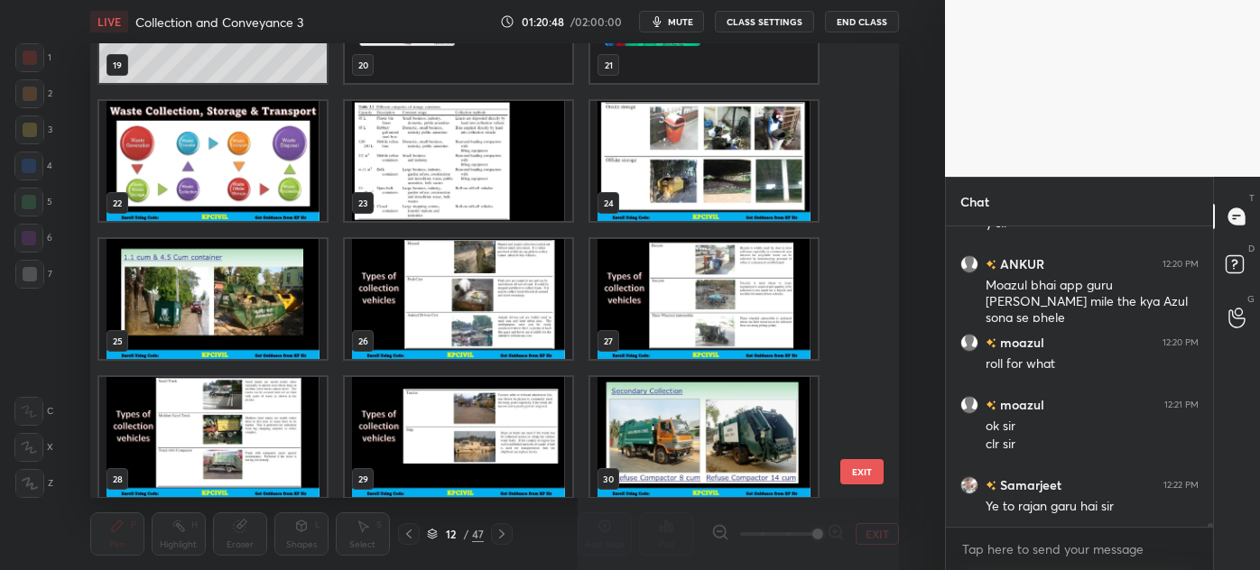
click at [689, 184] on img "grid" at bounding box center [703, 161] width 227 height 120
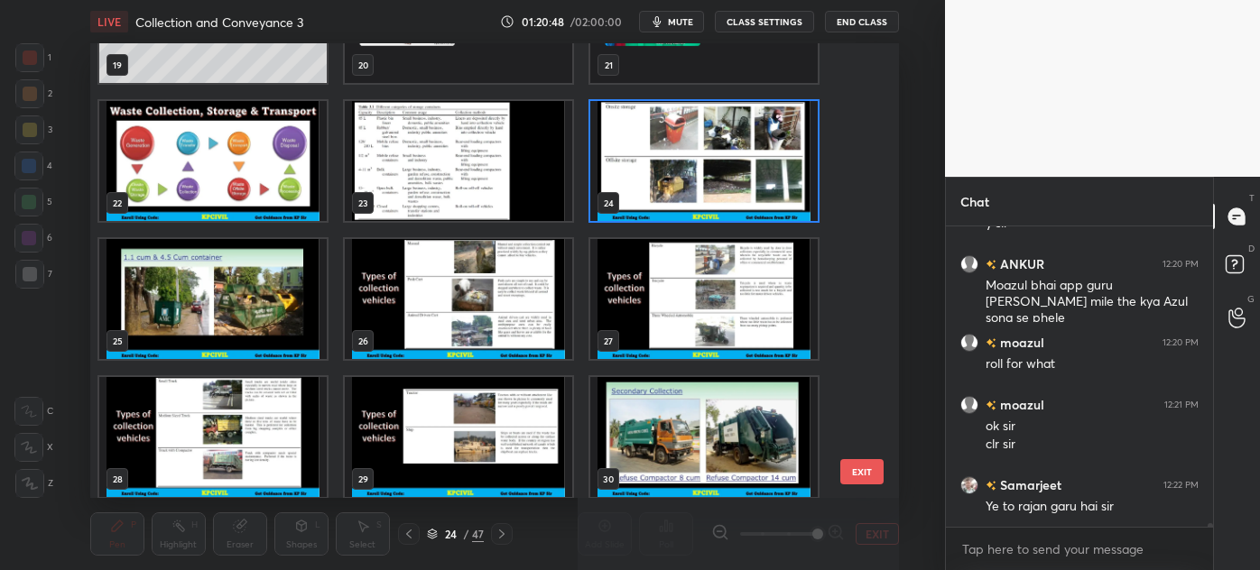
click at [689, 184] on img "grid" at bounding box center [703, 161] width 227 height 120
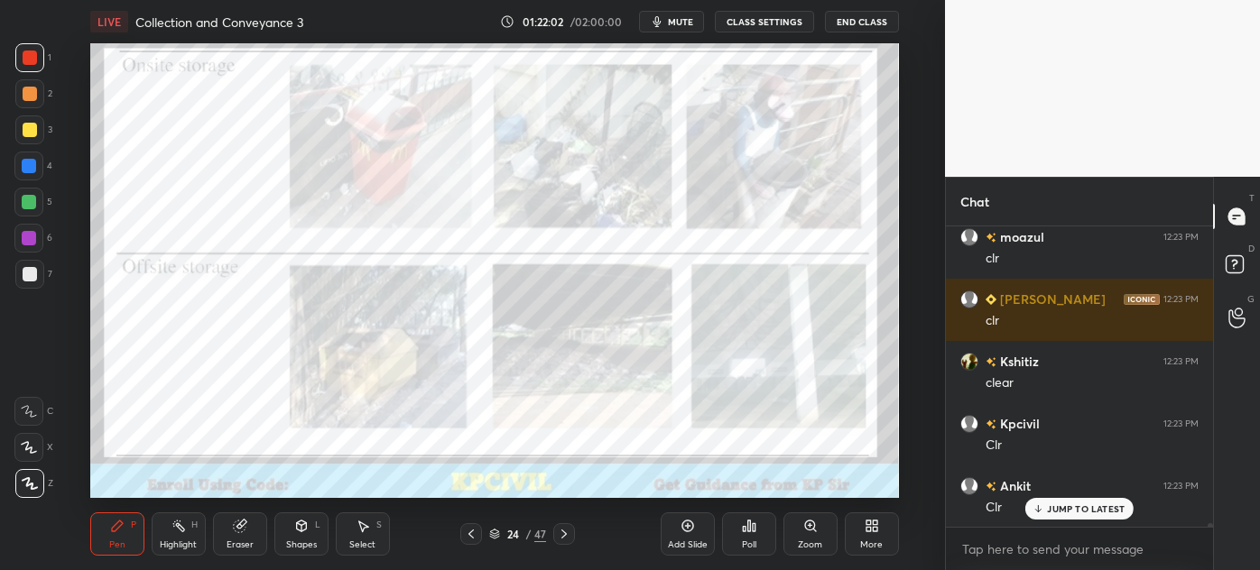
scroll to position [23516, 0]
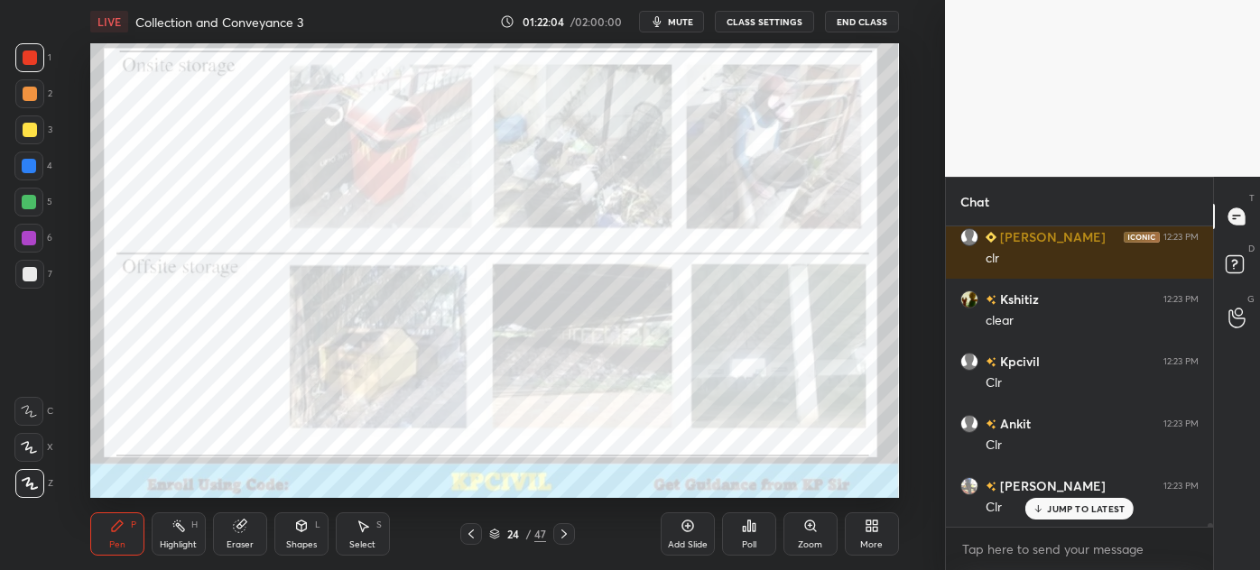
click at [567, 536] on icon at bounding box center [564, 534] width 14 height 14
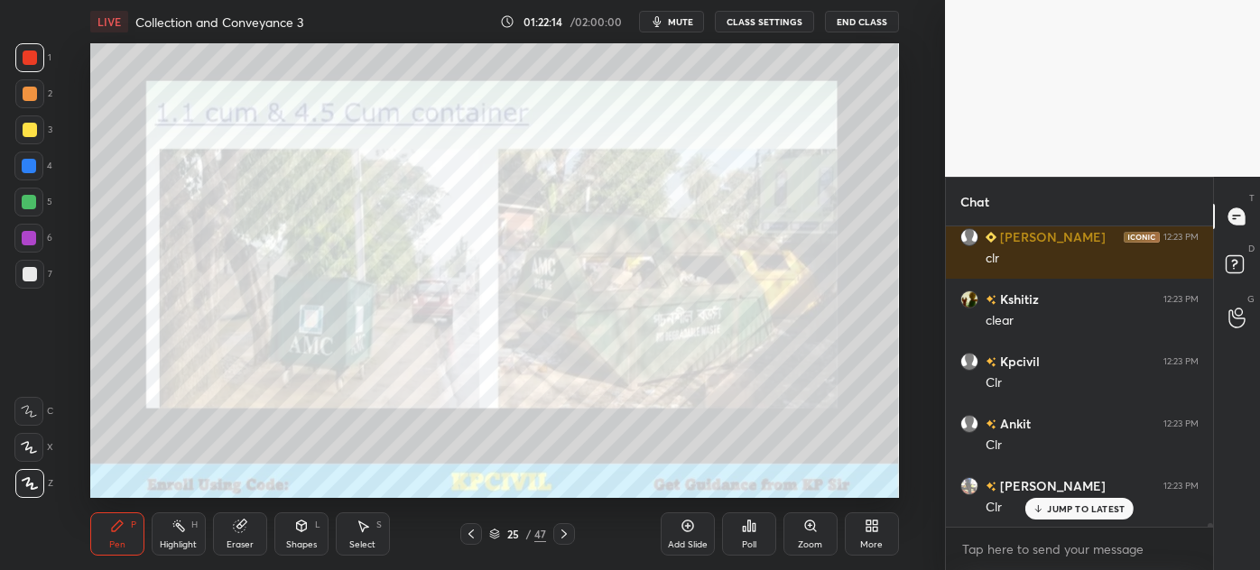
click at [169, 541] on div "Highlight" at bounding box center [178, 545] width 37 height 9
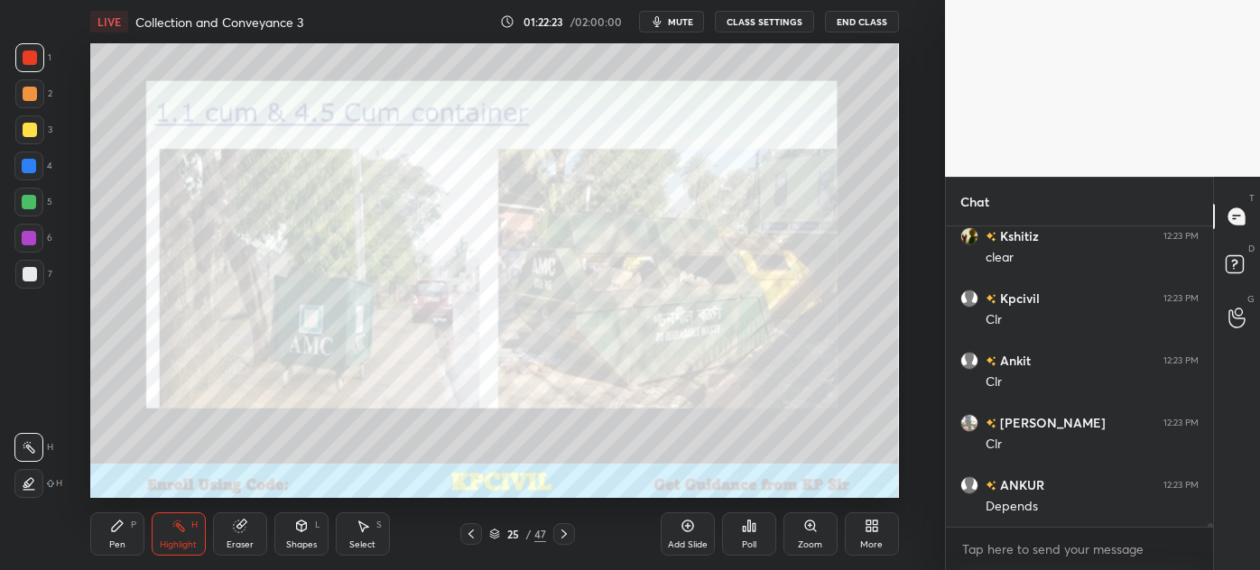
click at [97, 542] on div "Pen P" at bounding box center [117, 534] width 54 height 43
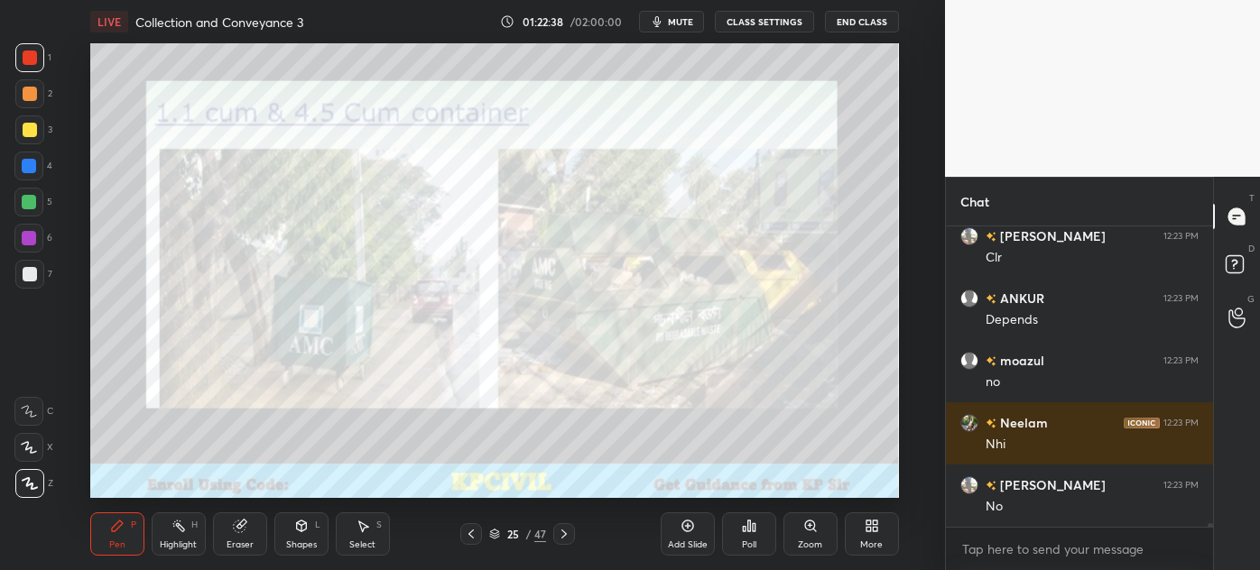
scroll to position [23827, 0]
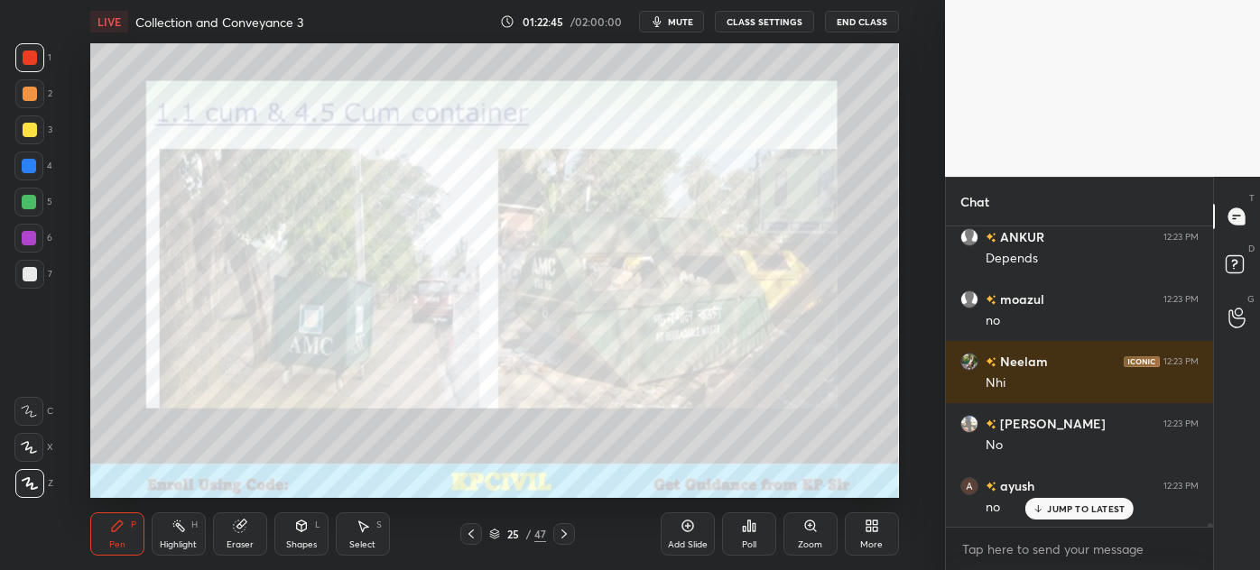
click at [560, 533] on icon at bounding box center [564, 534] width 14 height 14
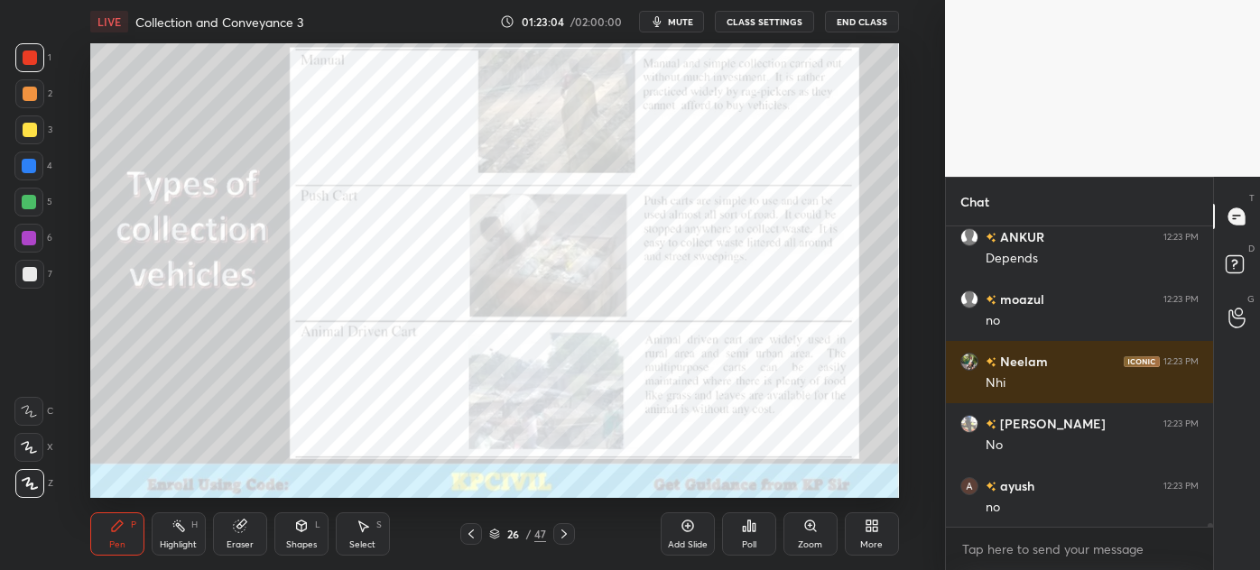
scroll to position [23890, 0]
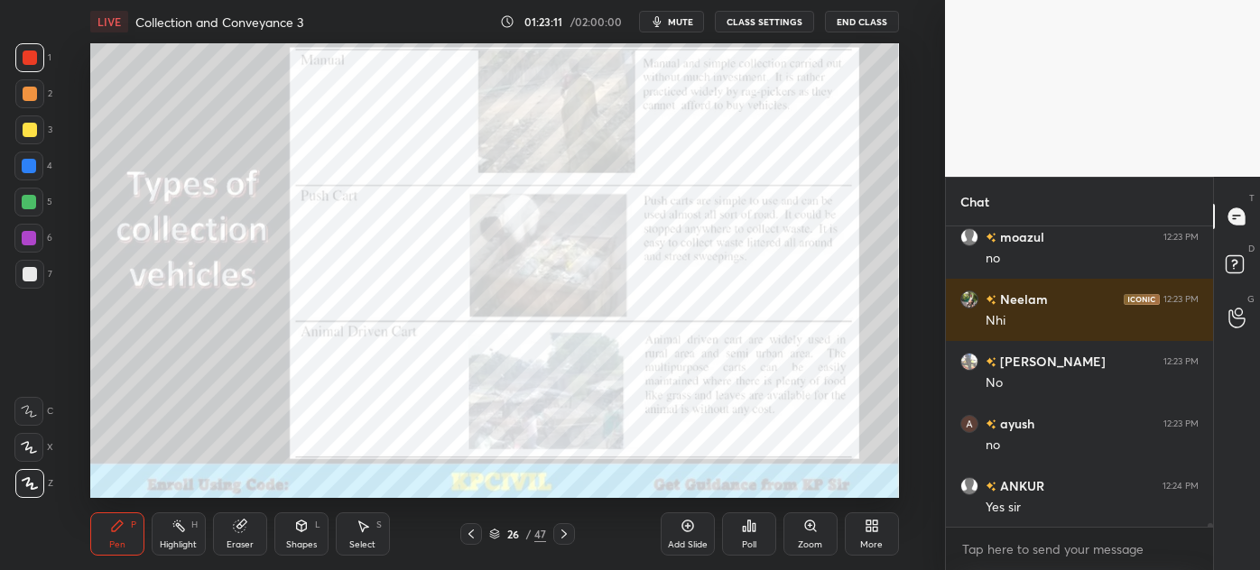
click at [493, 534] on icon at bounding box center [494, 534] width 11 height 11
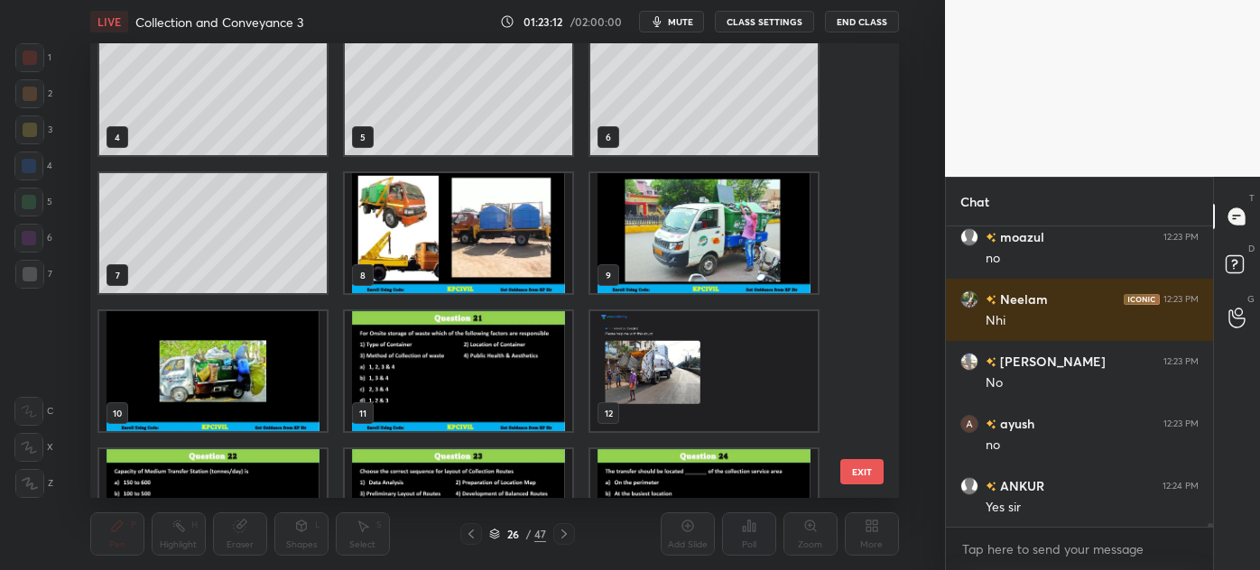
scroll to position [131, 0]
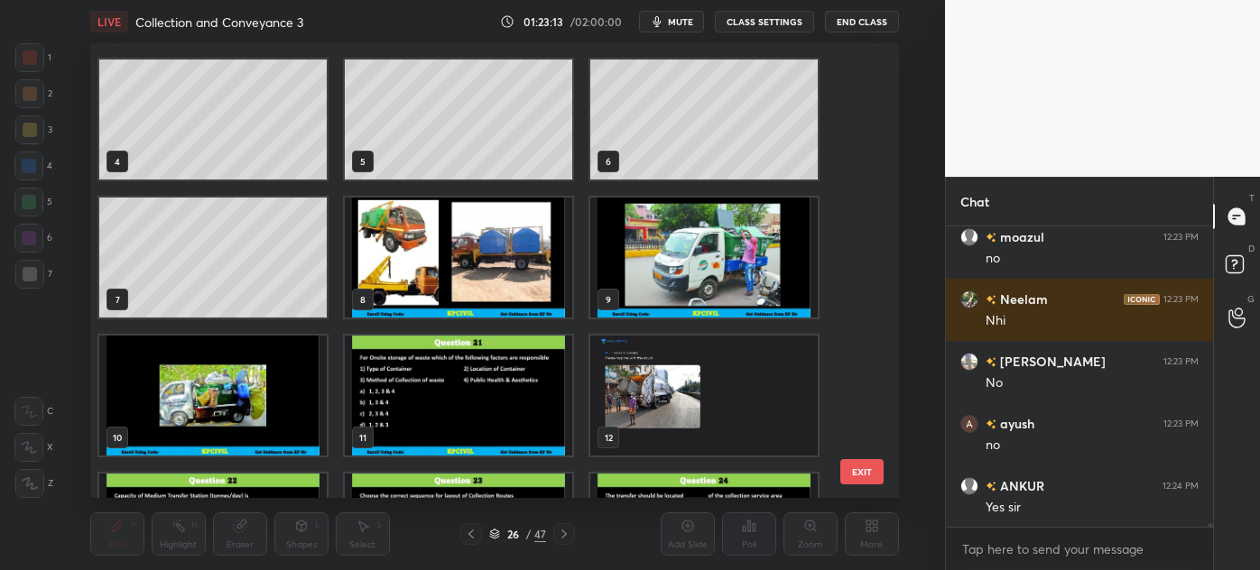
click at [715, 291] on img "grid" at bounding box center [703, 258] width 227 height 120
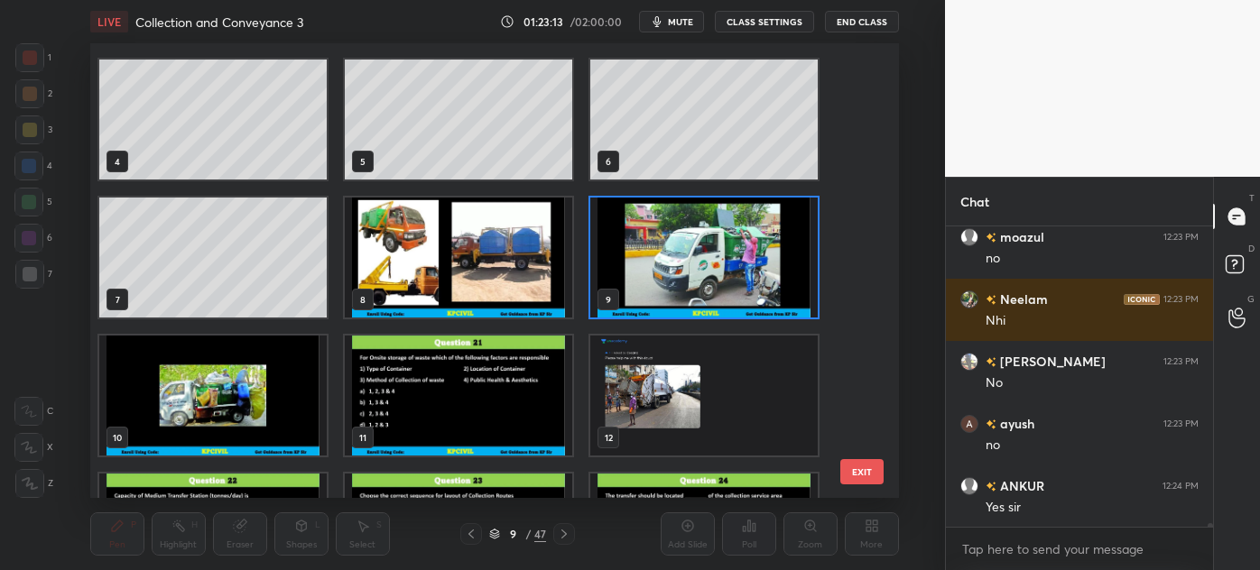
click at [715, 291] on img "grid" at bounding box center [703, 258] width 227 height 120
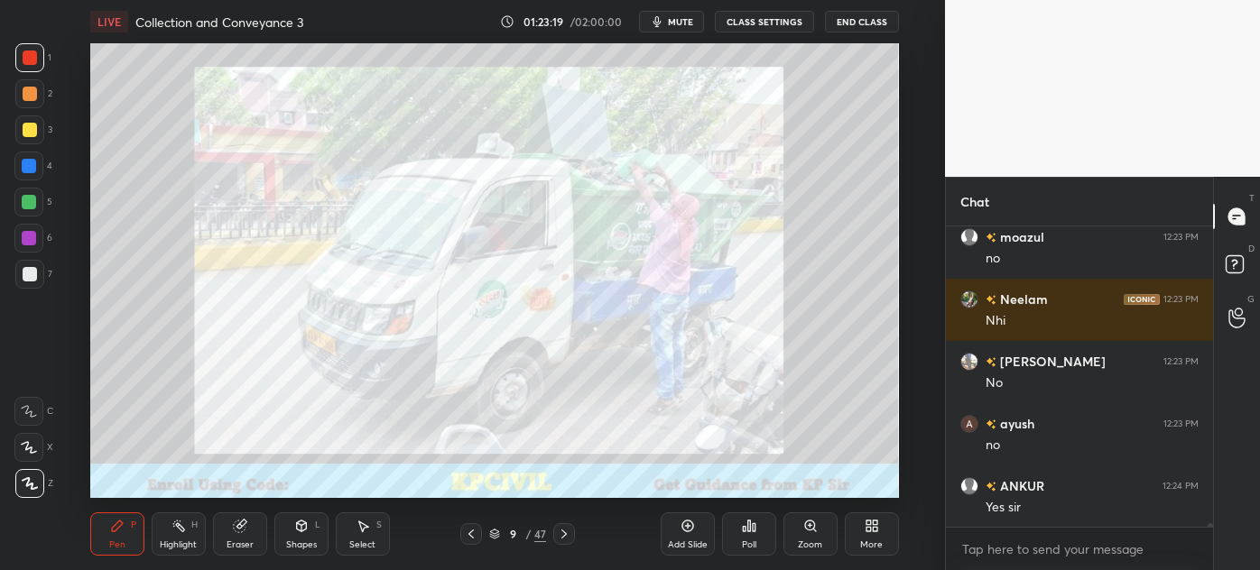
click at [810, 529] on icon at bounding box center [810, 526] width 10 height 10
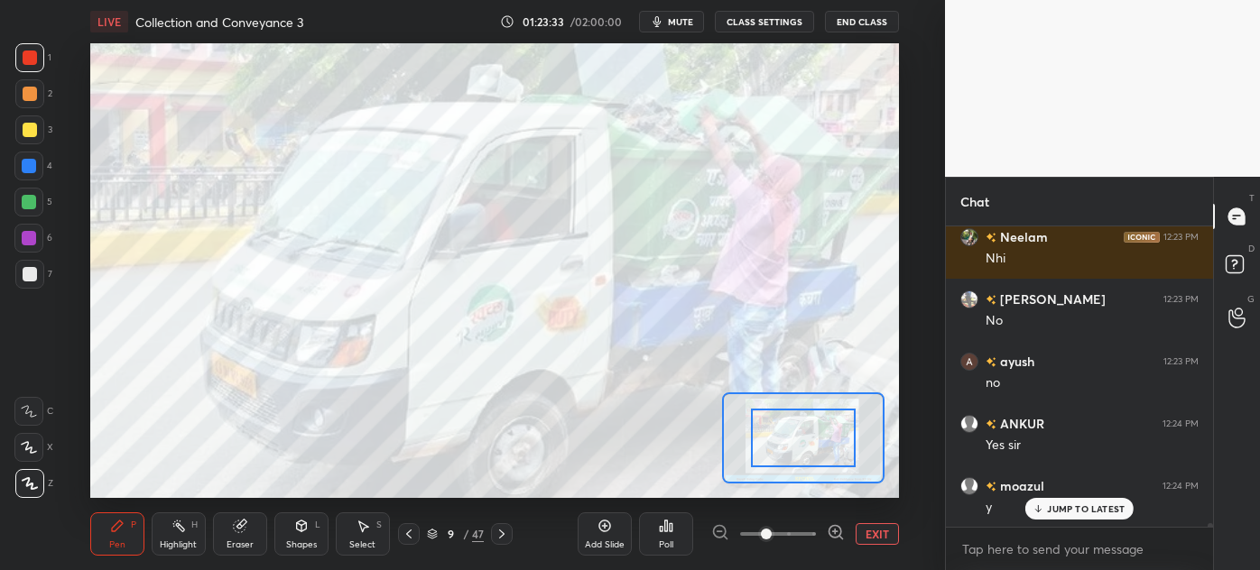
scroll to position [24014, 0]
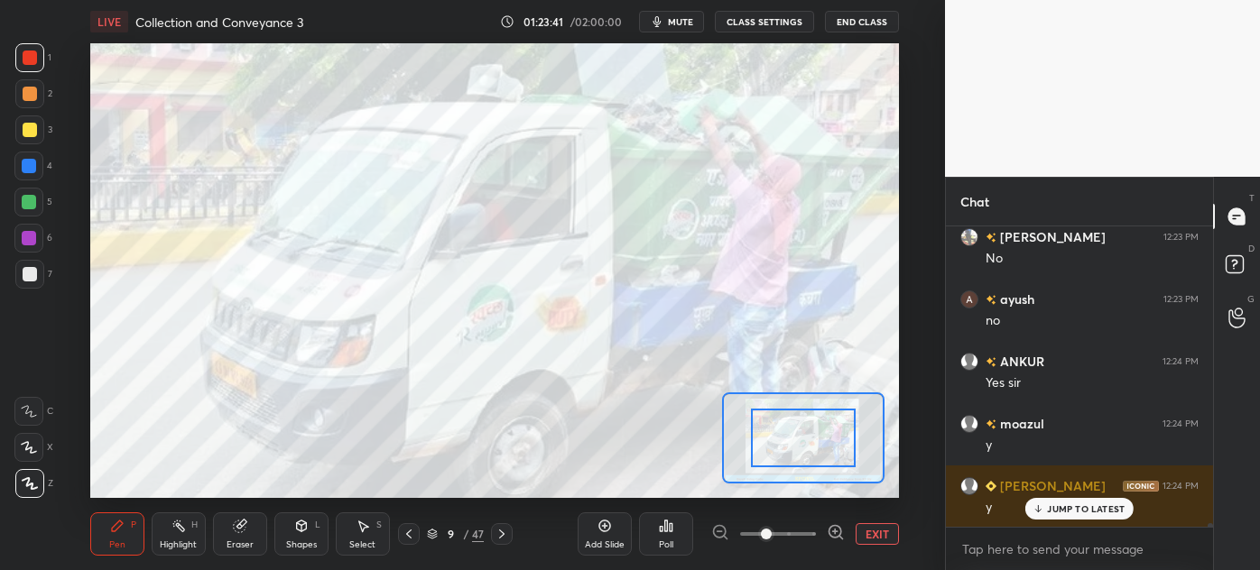
click at [433, 533] on icon at bounding box center [432, 534] width 11 height 11
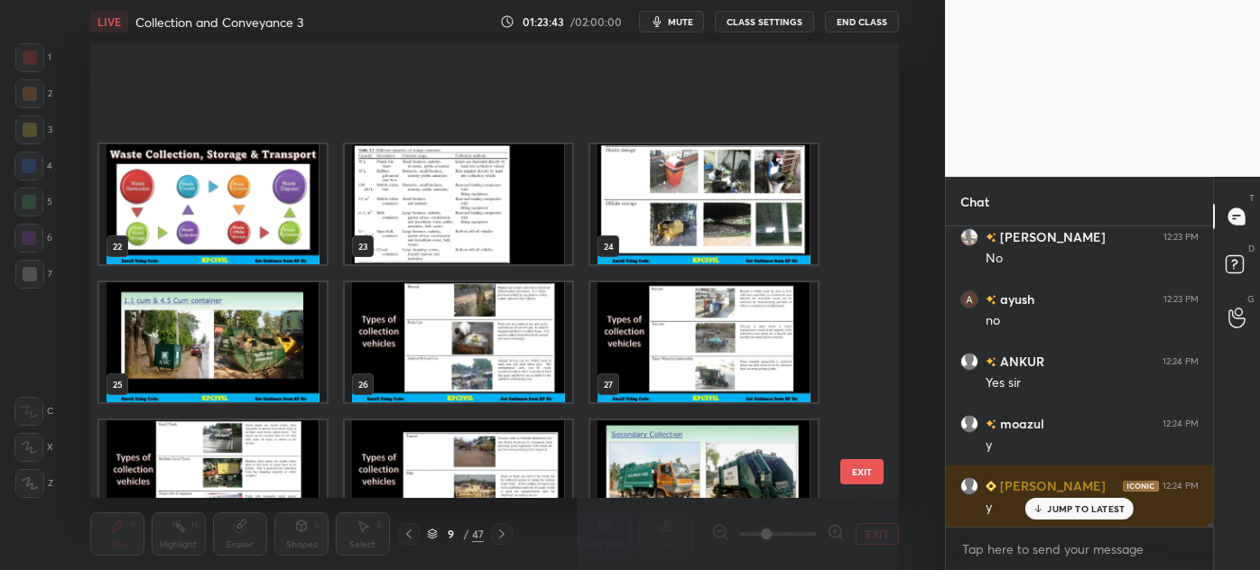
scroll to position [984, 0]
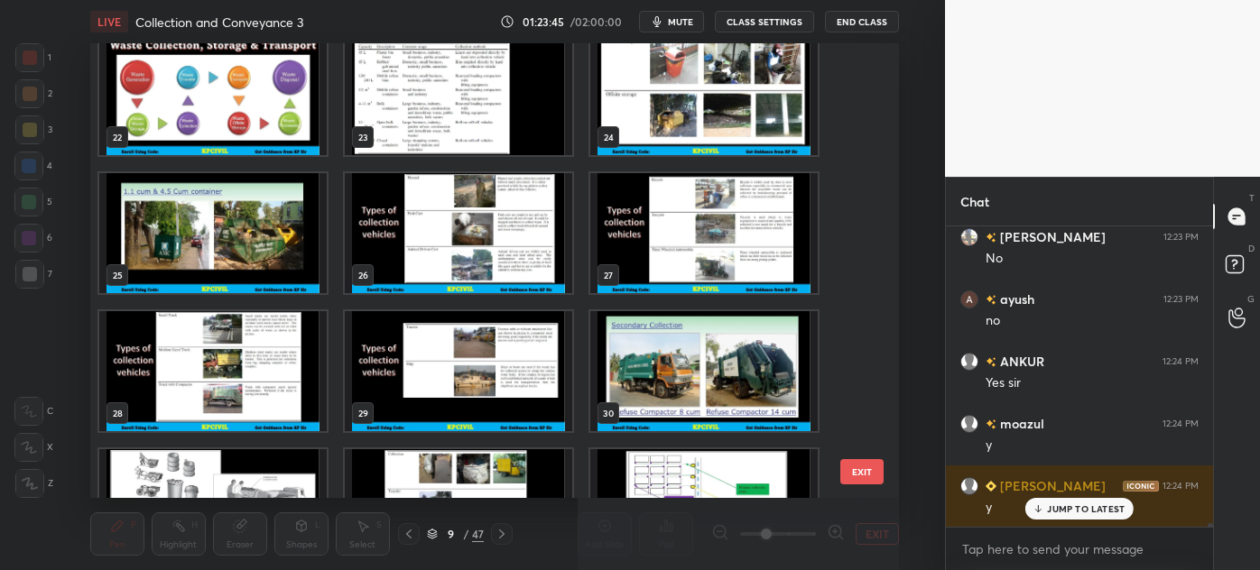
click at [728, 207] on img "grid" at bounding box center [703, 233] width 227 height 120
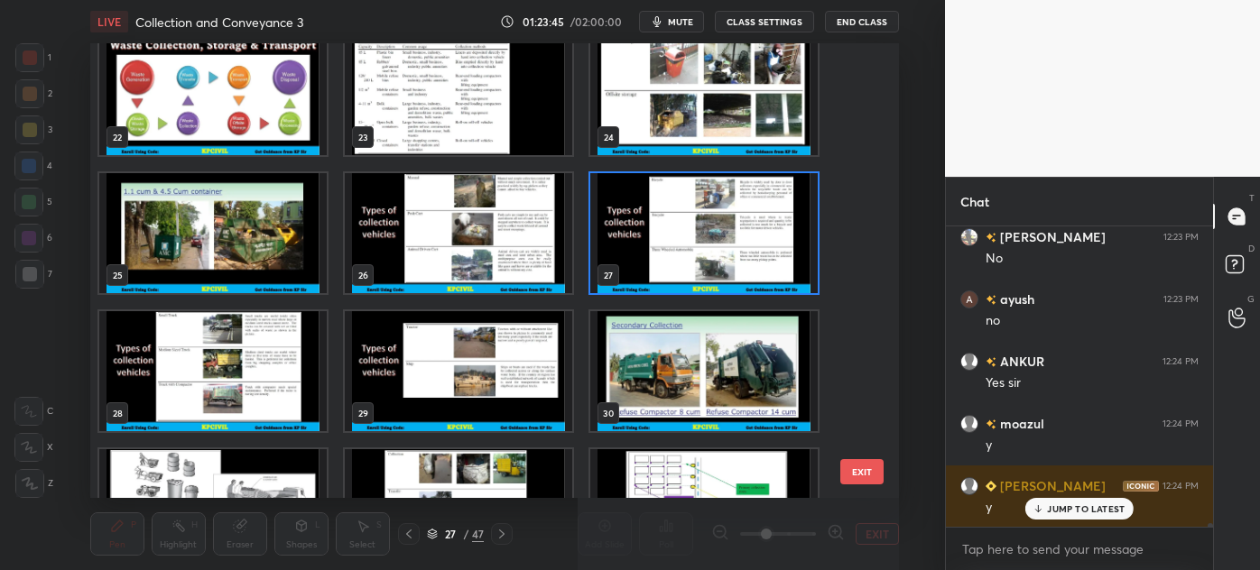
click at [728, 207] on img "grid" at bounding box center [703, 233] width 227 height 120
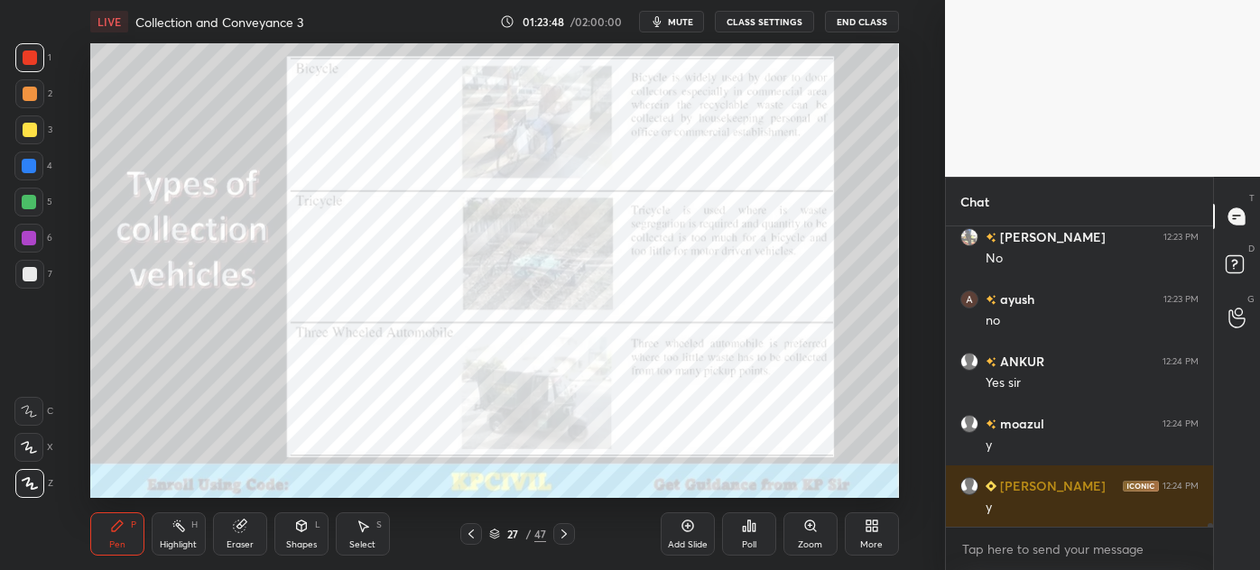
scroll to position [24077, 0]
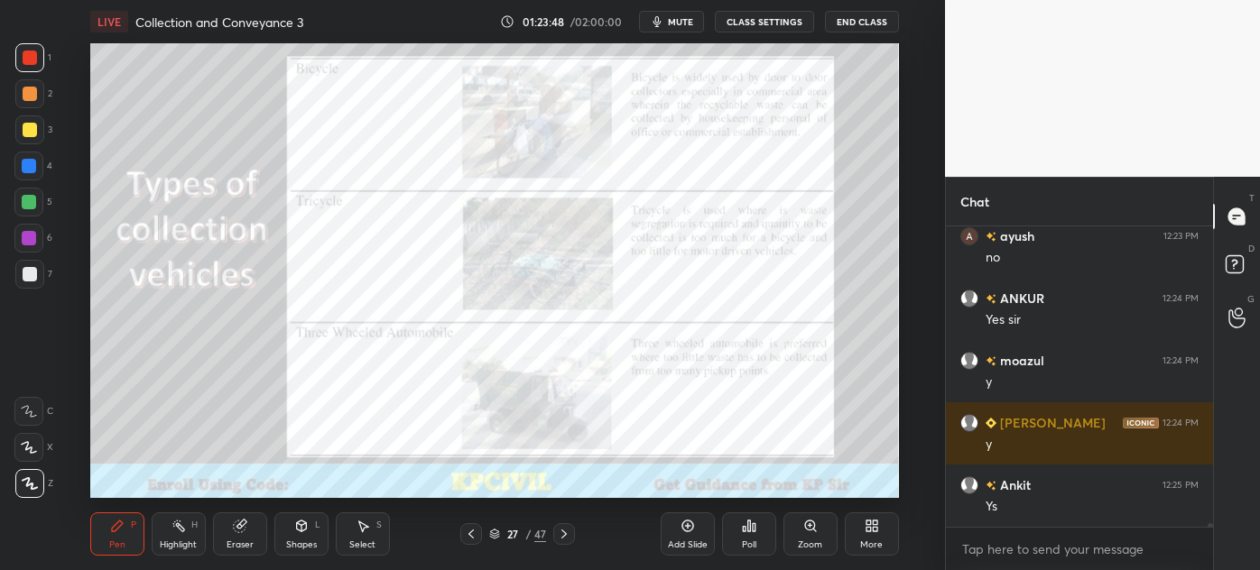
click at [469, 537] on icon at bounding box center [471, 534] width 14 height 14
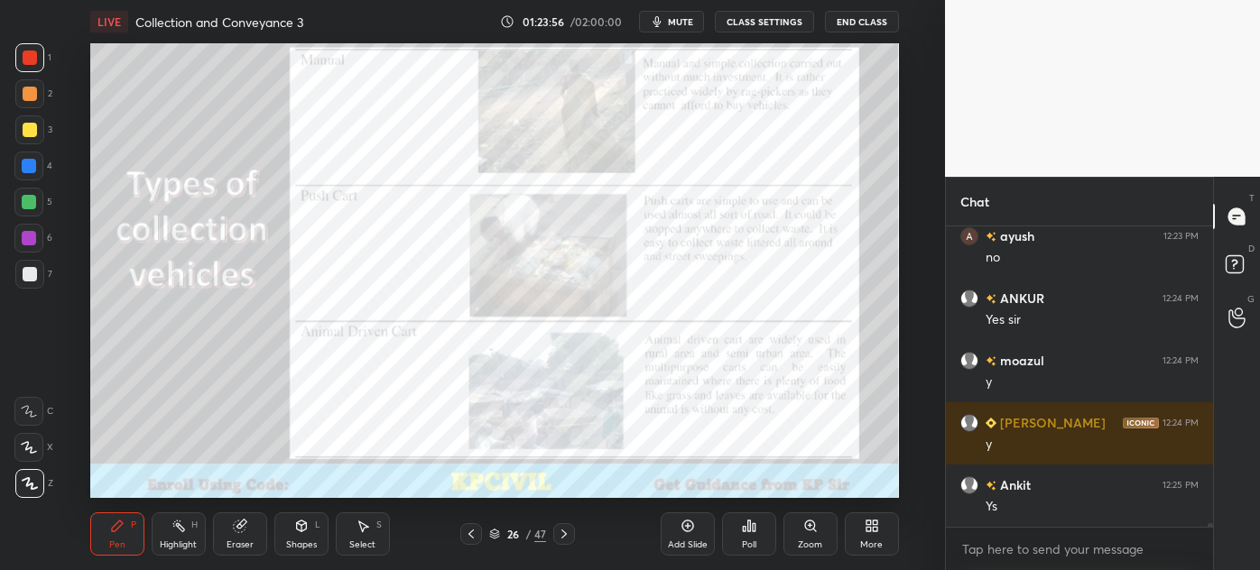
click at [816, 541] on div "Zoom" at bounding box center [810, 545] width 24 height 9
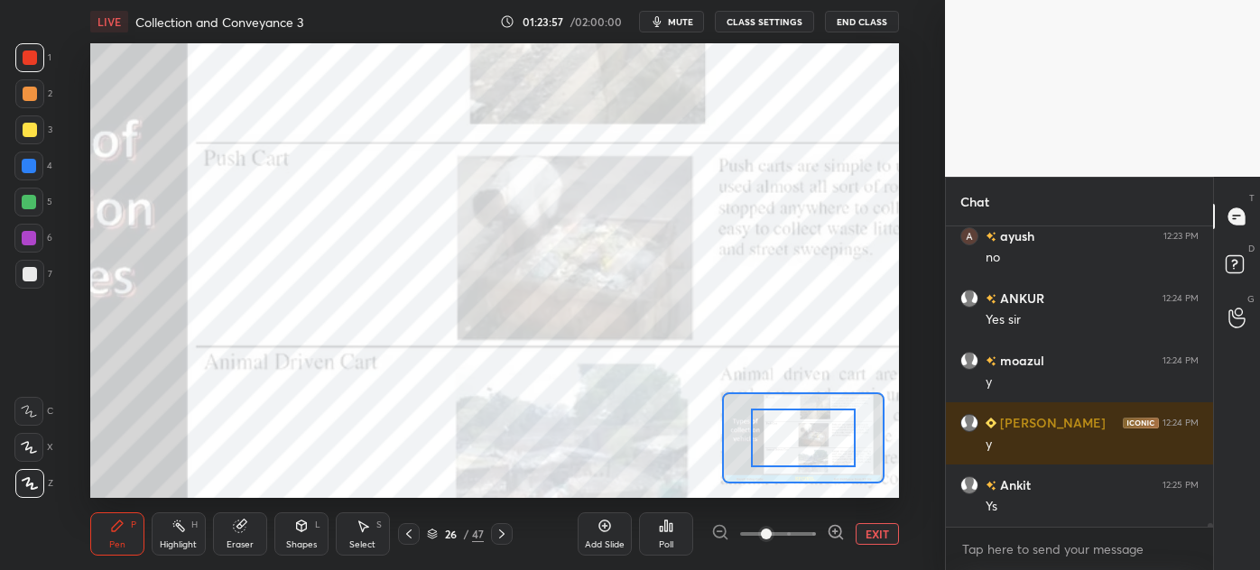
click at [816, 538] on div at bounding box center [778, 534] width 134 height 22
click at [800, 533] on span at bounding box center [778, 534] width 76 height 27
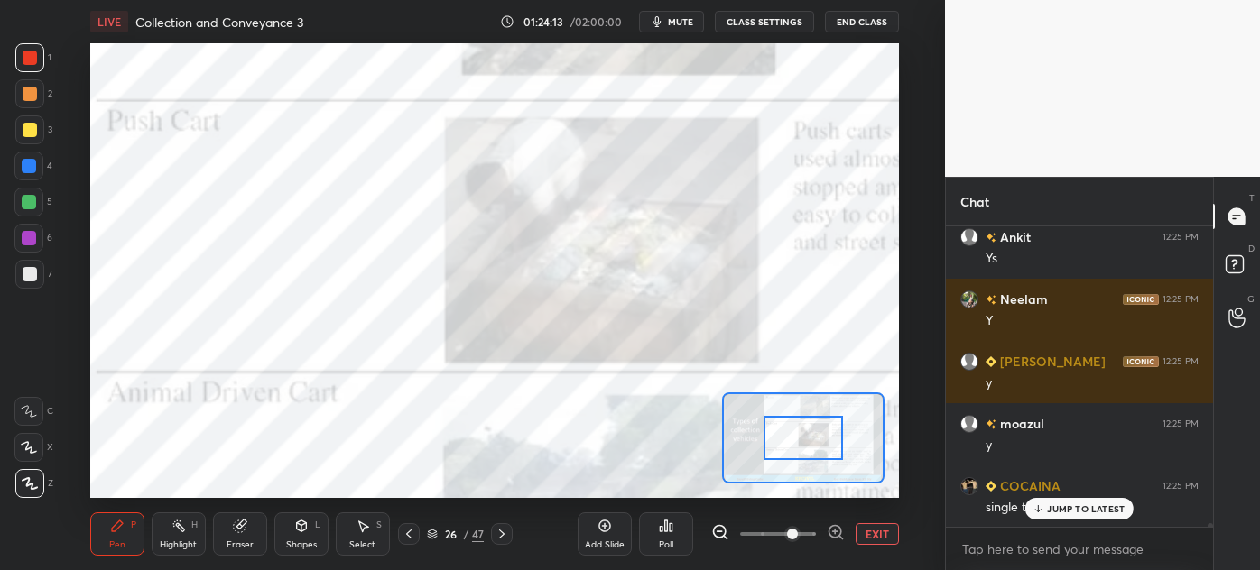
scroll to position [24388, 0]
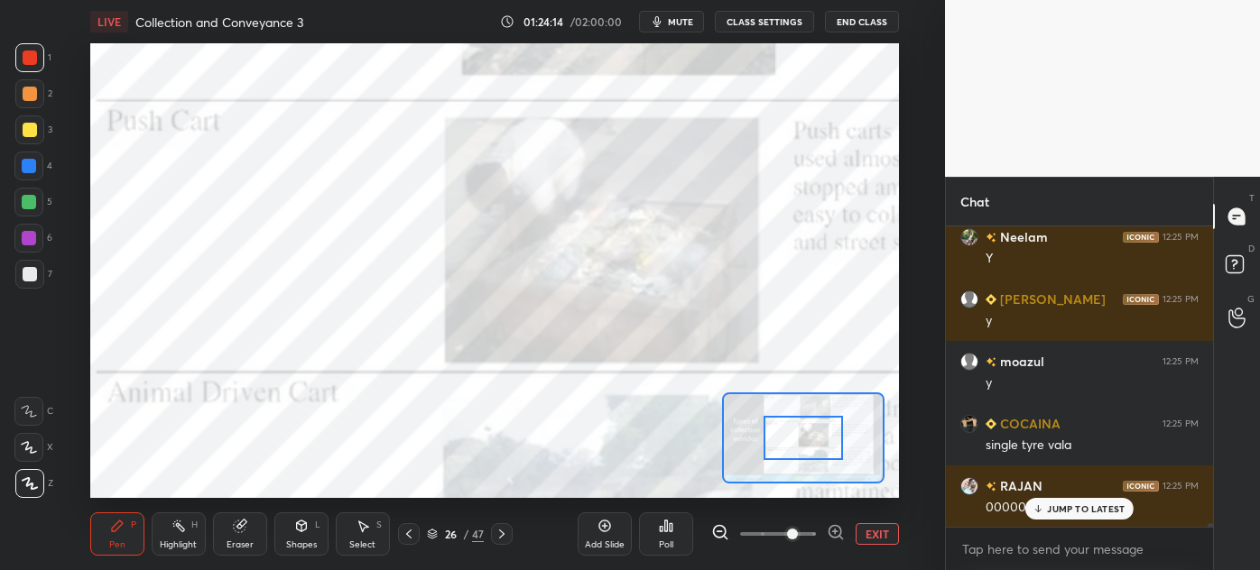
click at [1069, 506] on p "JUMP TO LATEST" at bounding box center [1086, 509] width 78 height 11
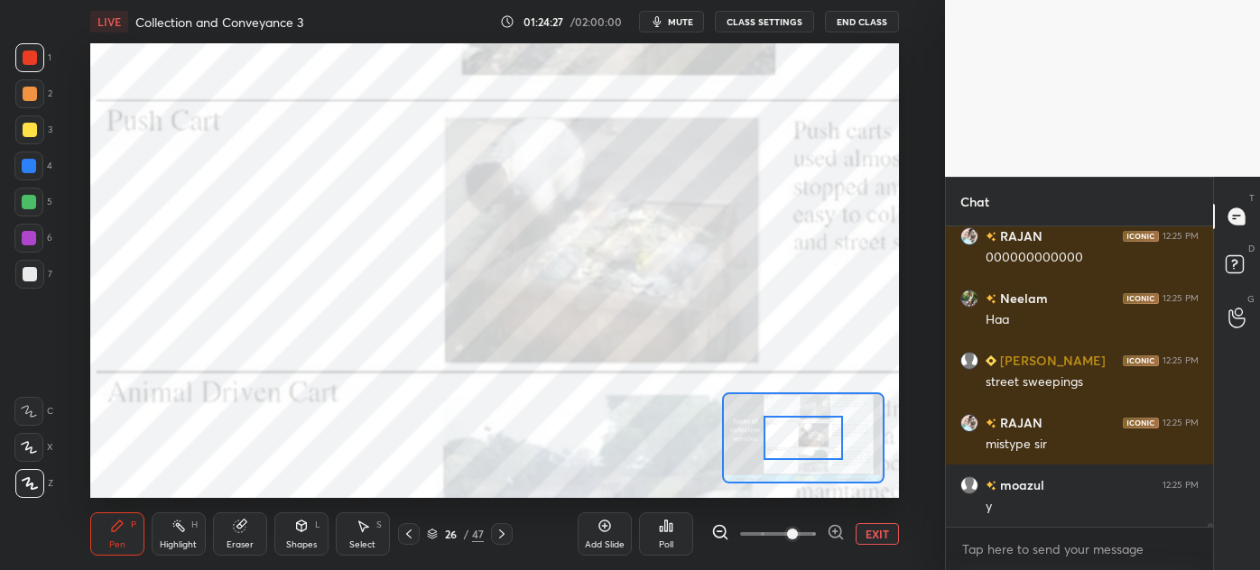
scroll to position [24700, 0]
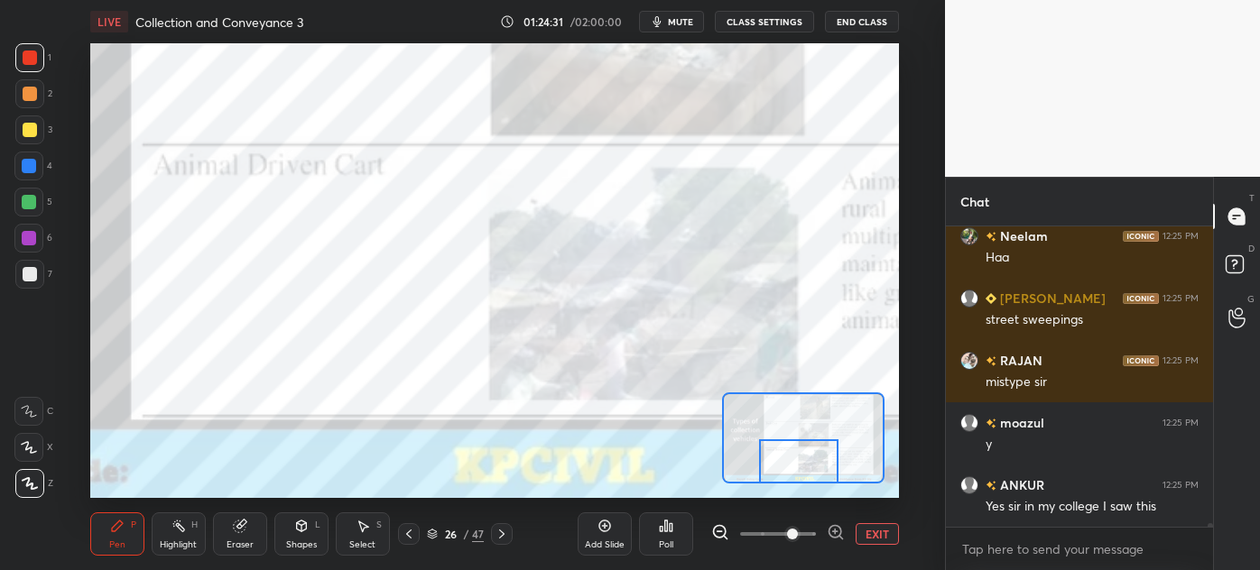
drag, startPoint x: 790, startPoint y: 435, endPoint x: 785, endPoint y: 466, distance: 31.0
click at [785, 466] on div at bounding box center [798, 460] width 79 height 43
click at [409, 541] on icon at bounding box center [409, 534] width 14 height 14
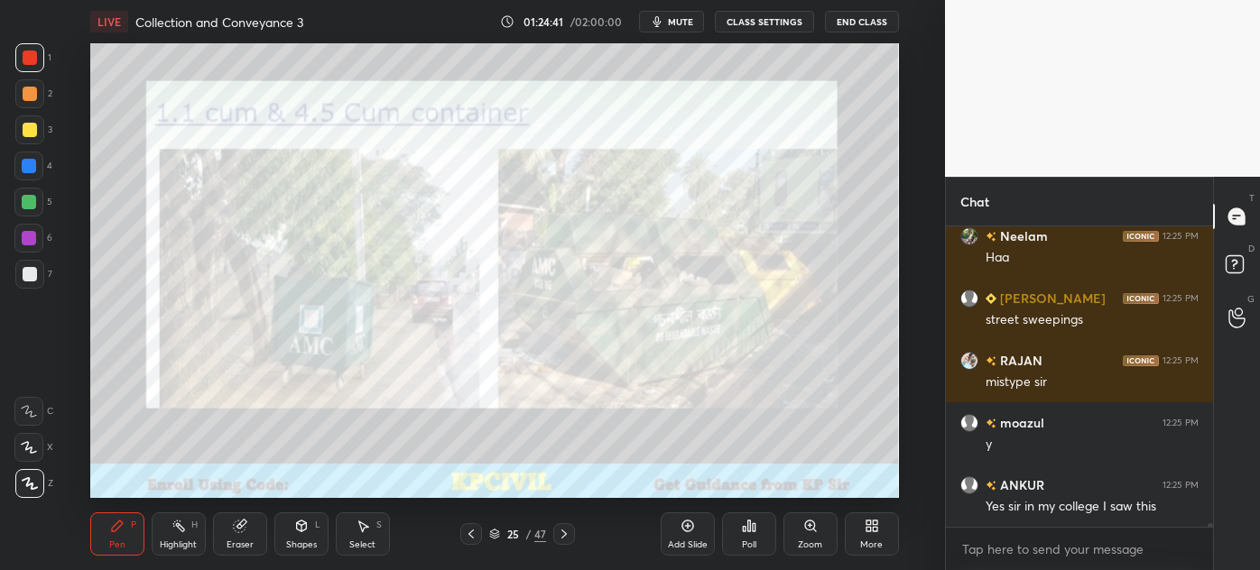
click at [555, 536] on div at bounding box center [564, 534] width 22 height 22
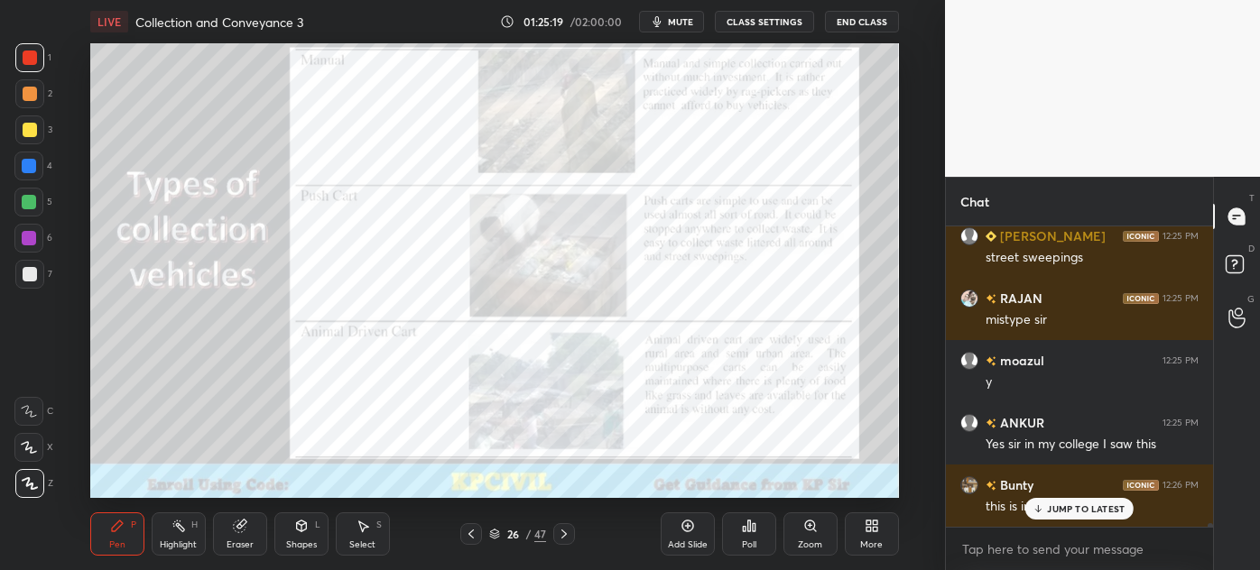
scroll to position [24824, 0]
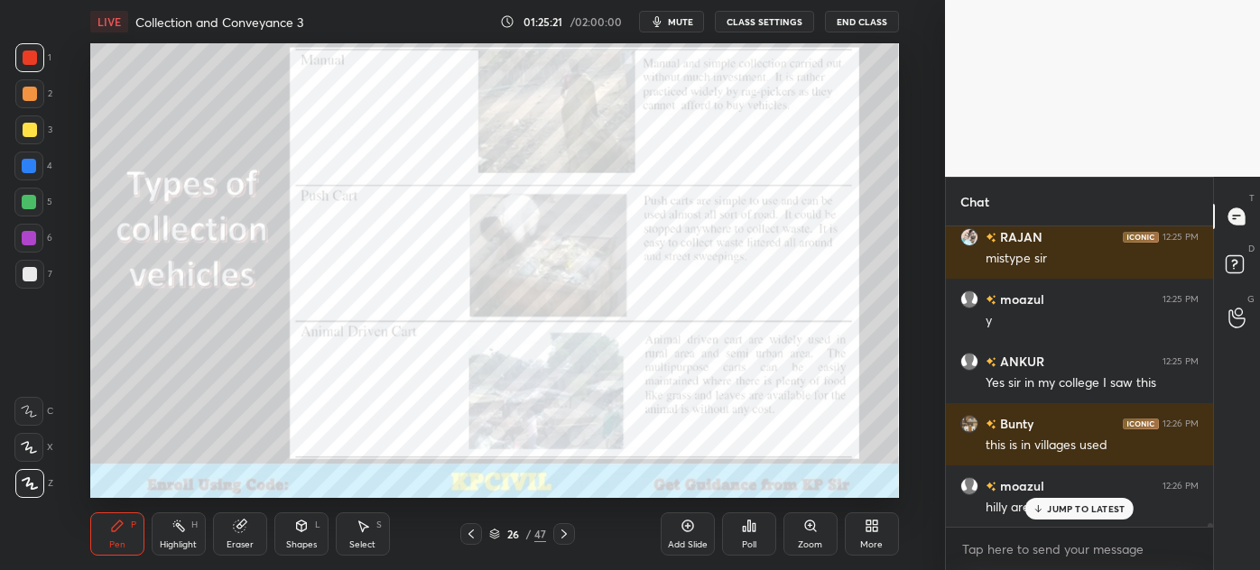
click at [1041, 513] on icon at bounding box center [1038, 509] width 12 height 11
click at [563, 533] on icon at bounding box center [564, 534] width 14 height 14
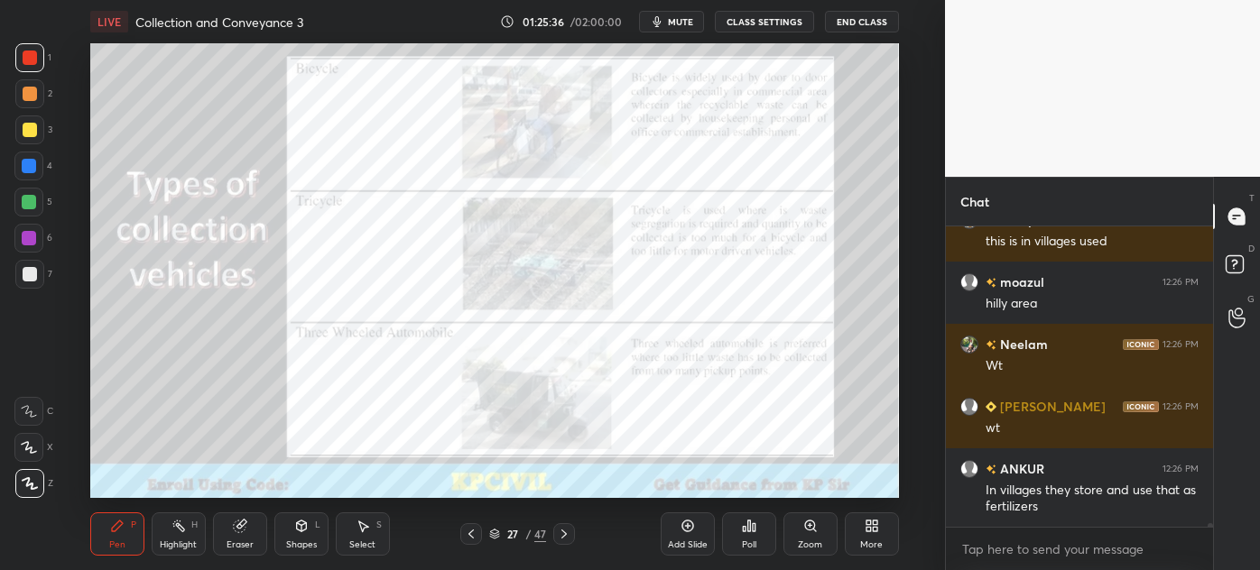
scroll to position [25090, 0]
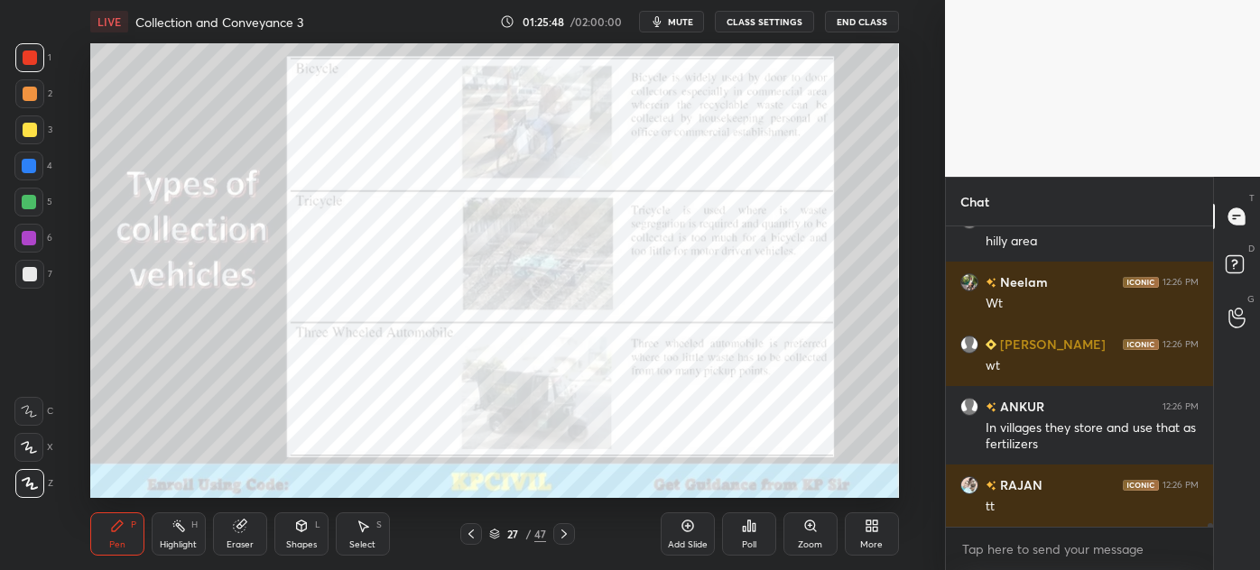
click at [474, 529] on icon at bounding box center [471, 534] width 14 height 14
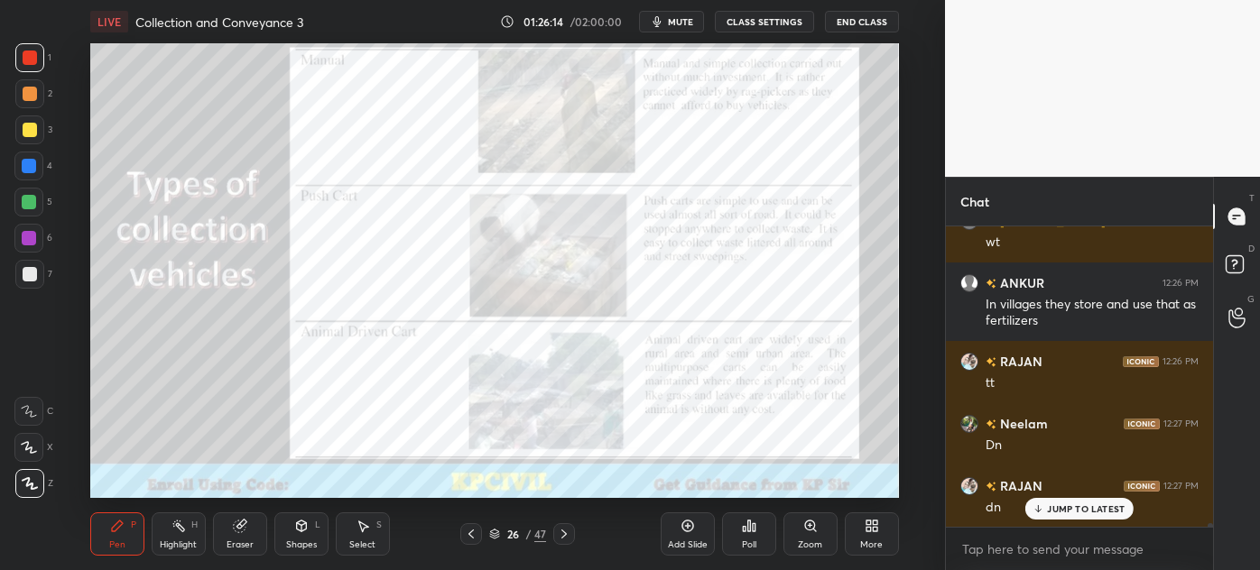
scroll to position [25276, 0]
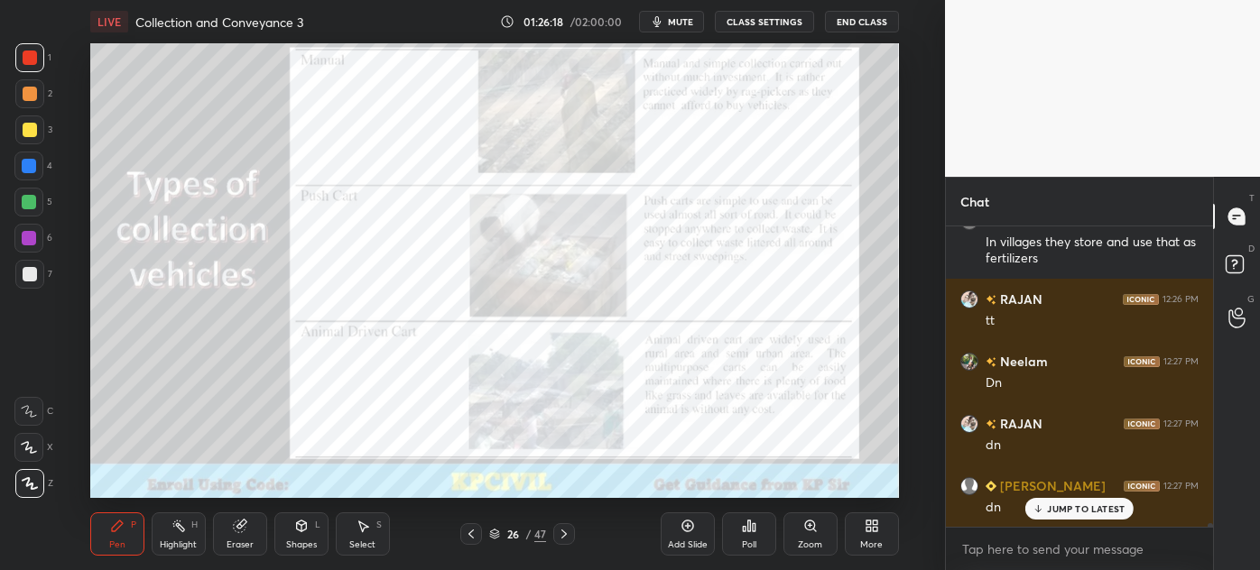
click at [558, 533] on icon at bounding box center [564, 534] width 14 height 14
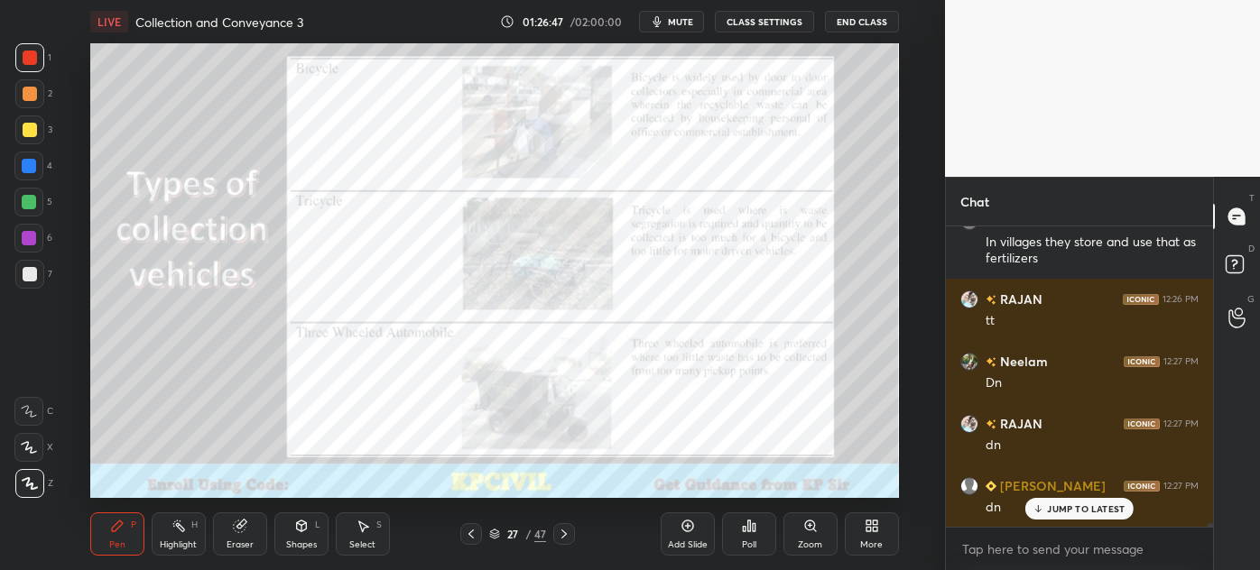
scroll to position [25338, 0]
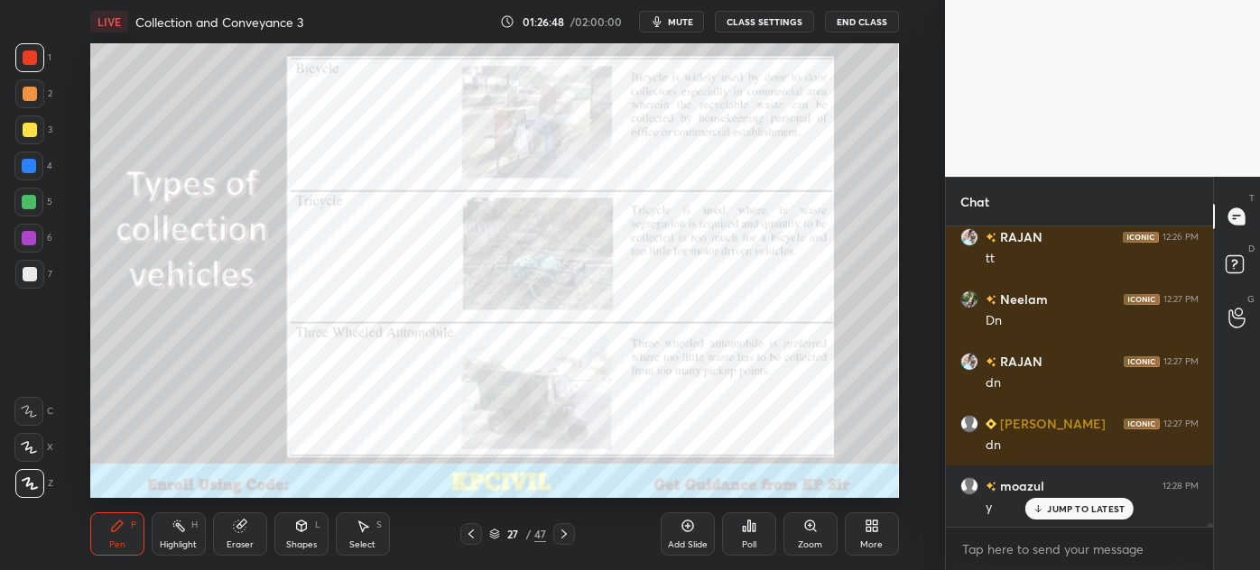
click at [1059, 509] on p "JUMP TO LATEST" at bounding box center [1086, 509] width 78 height 11
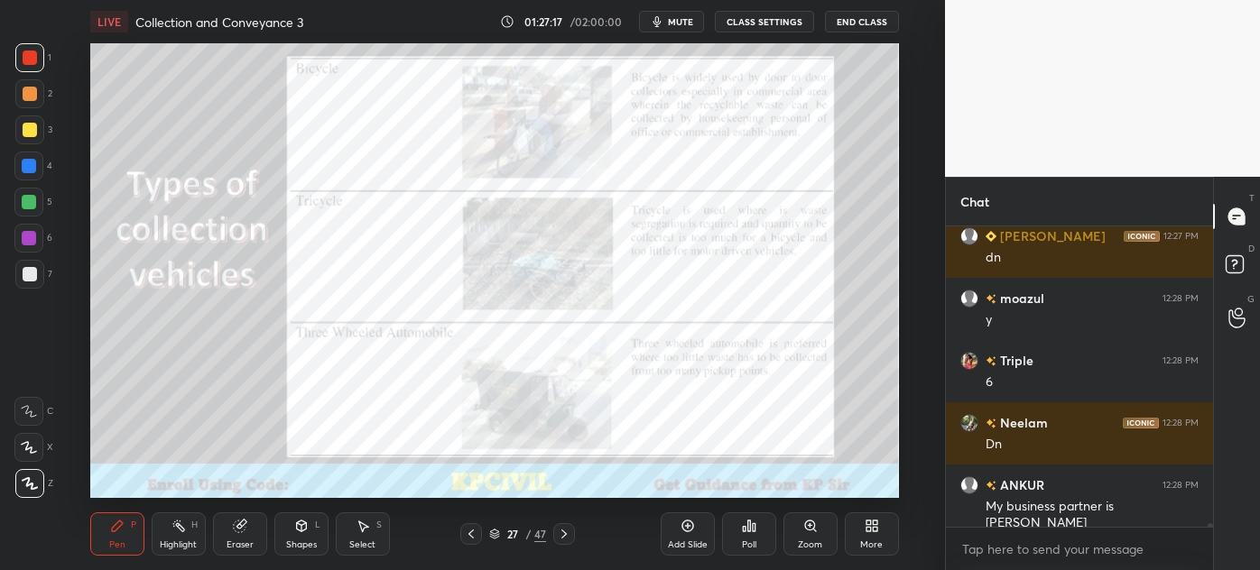
scroll to position [25588, 0]
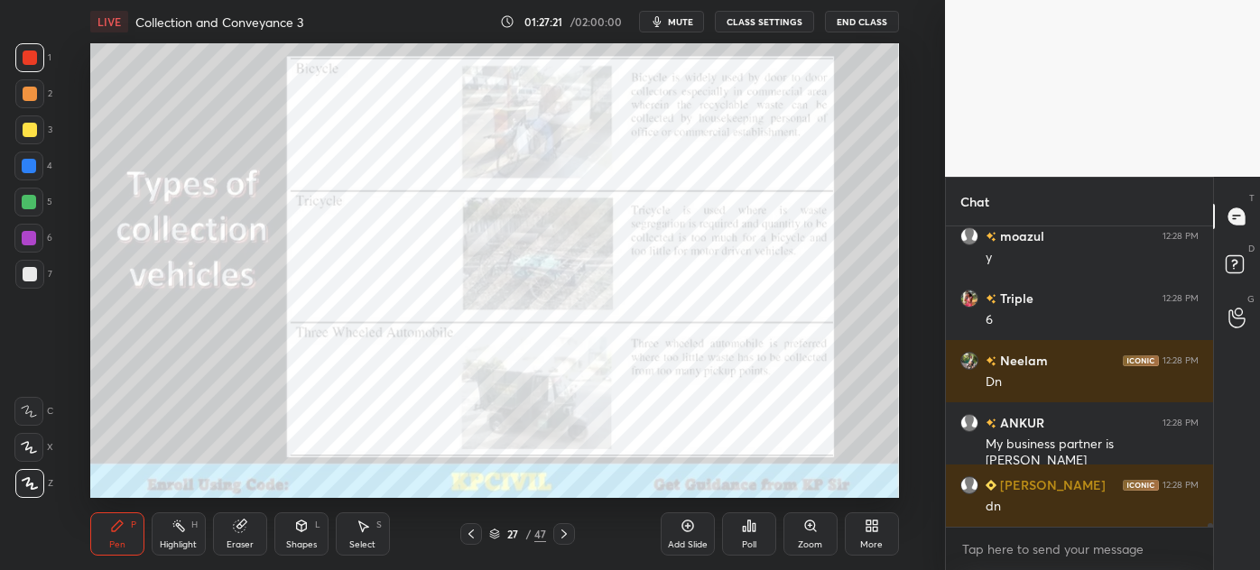
click at [568, 537] on icon at bounding box center [564, 534] width 14 height 14
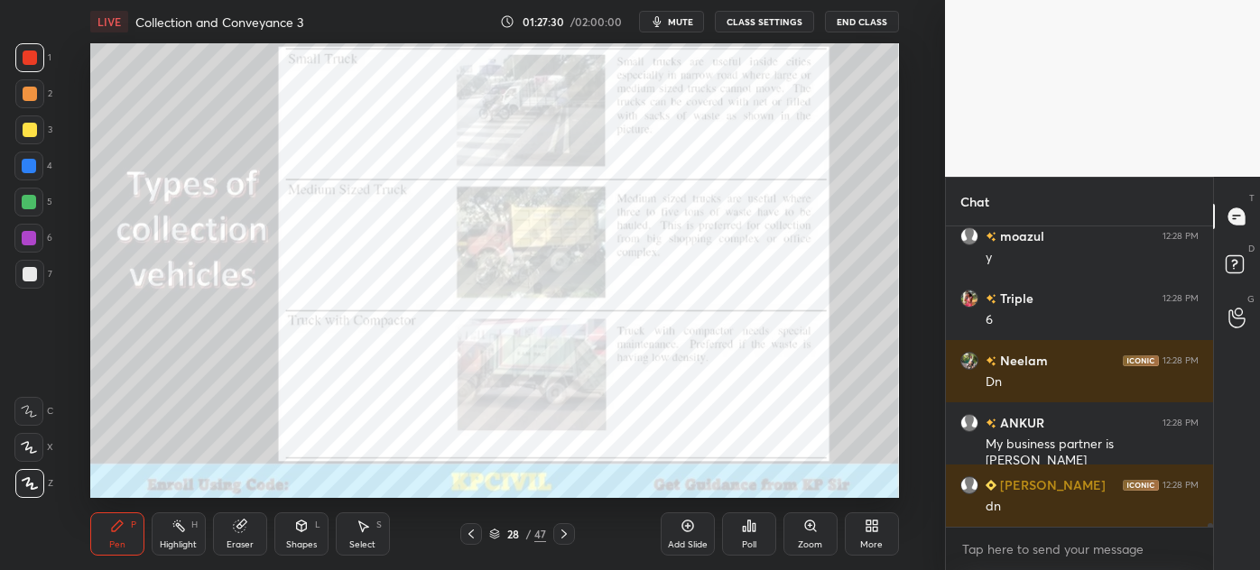
scroll to position [25650, 0]
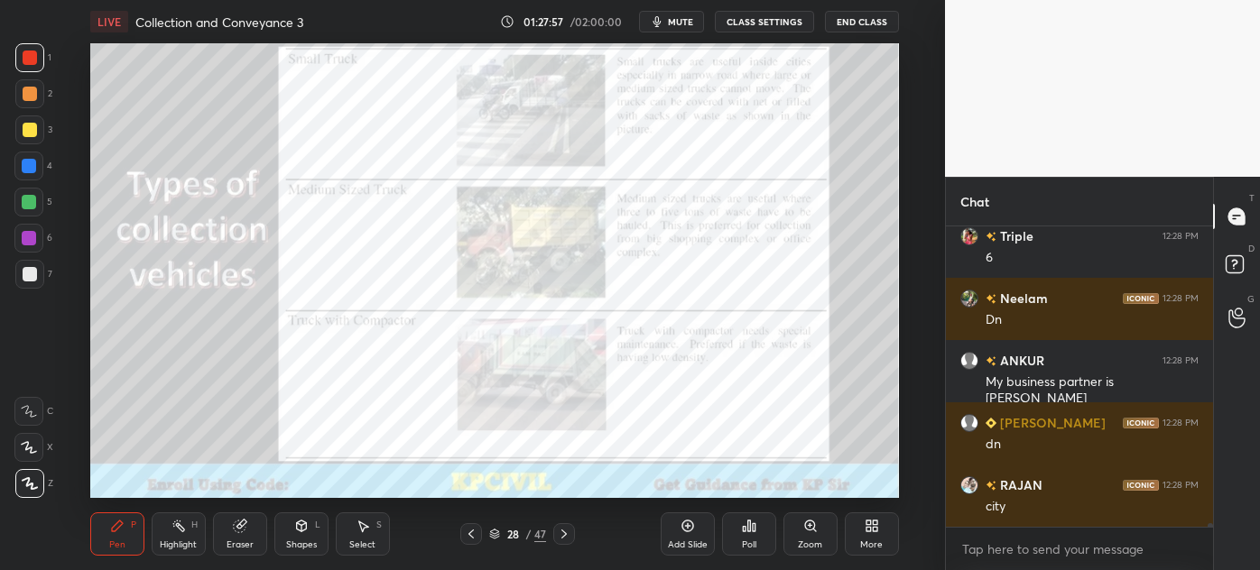
click at [467, 536] on icon at bounding box center [471, 534] width 14 height 14
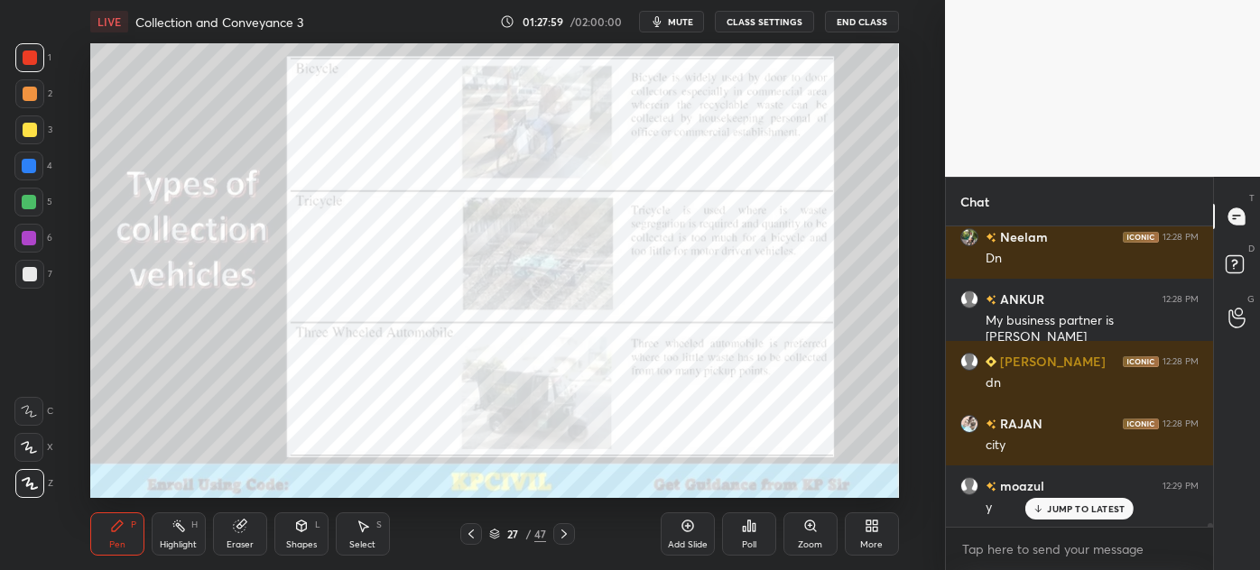
scroll to position [25774, 0]
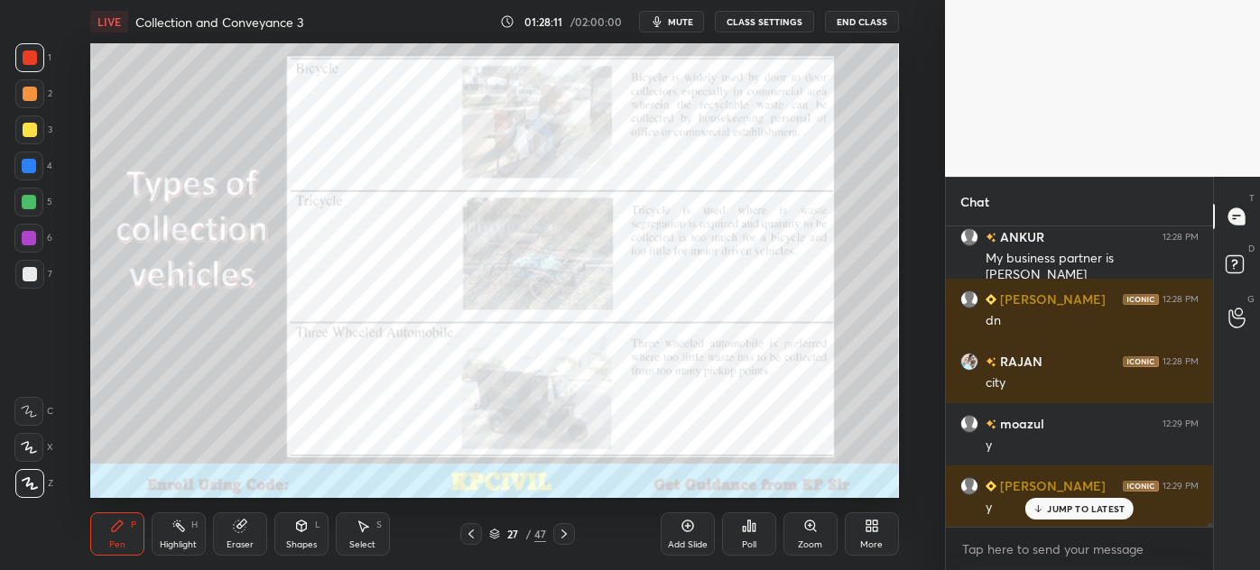
click at [559, 533] on icon at bounding box center [564, 534] width 14 height 14
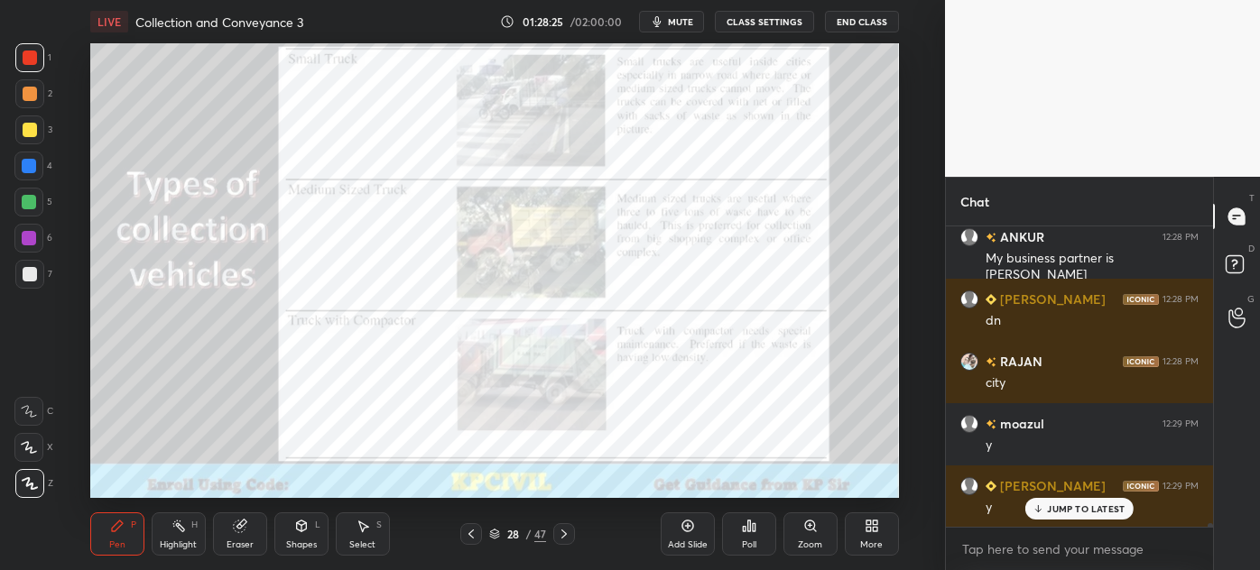
click at [243, 543] on div "Eraser" at bounding box center [240, 545] width 27 height 9
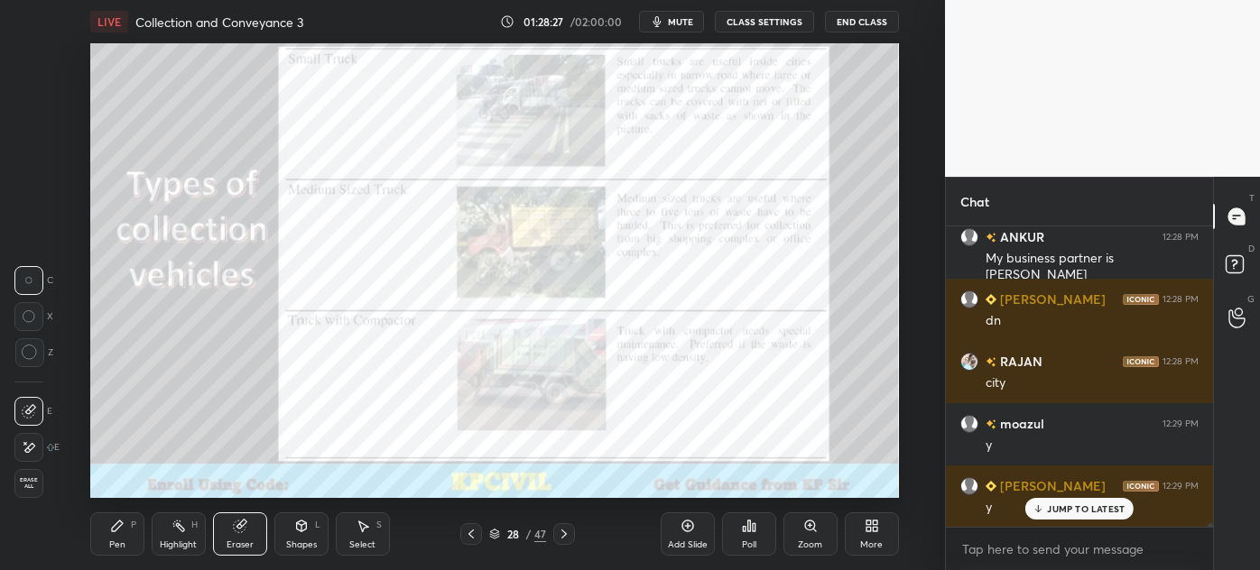
click at [120, 536] on div "Pen P" at bounding box center [117, 534] width 54 height 43
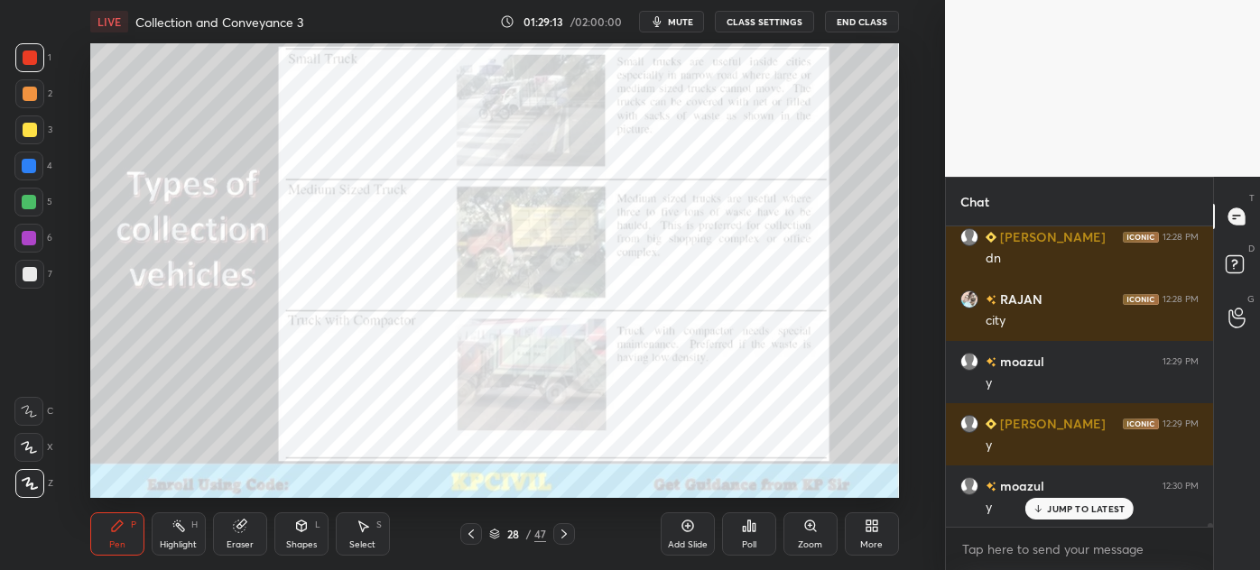
scroll to position [25899, 0]
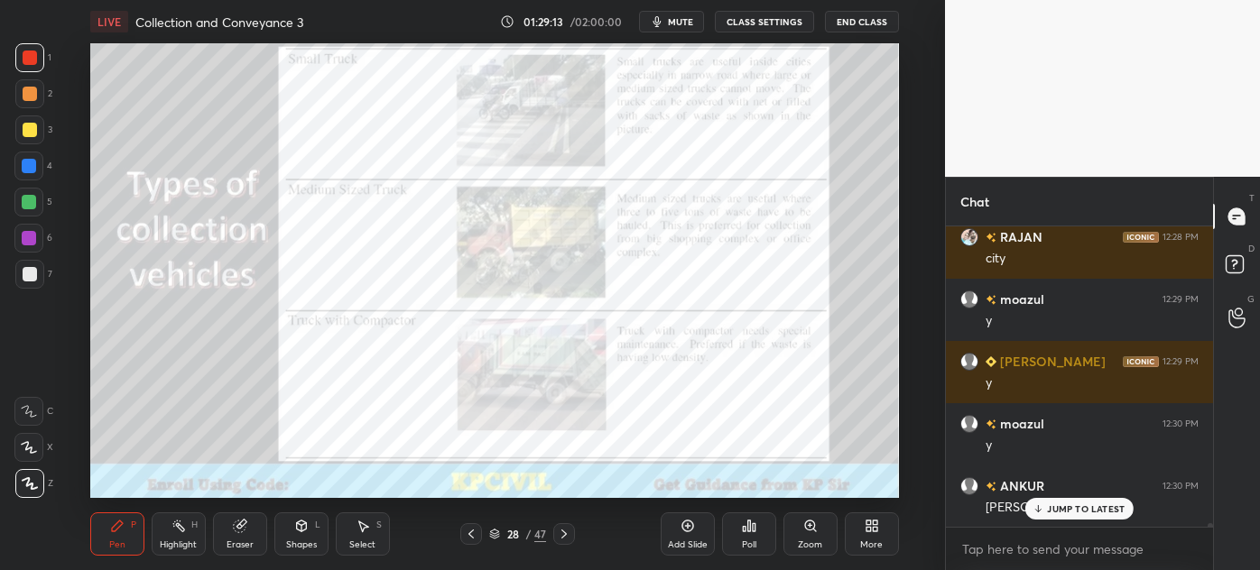
click at [23, 132] on div at bounding box center [30, 130] width 14 height 14
click at [22, 163] on div at bounding box center [29, 166] width 14 height 14
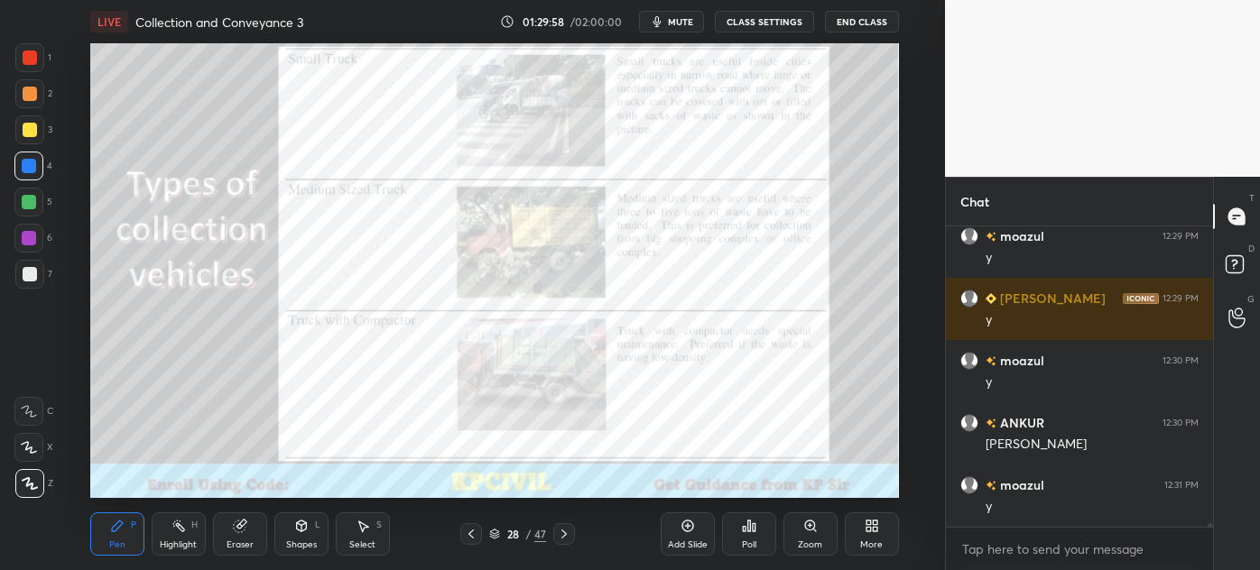
click at [797, 533] on div "Zoom" at bounding box center [810, 534] width 54 height 43
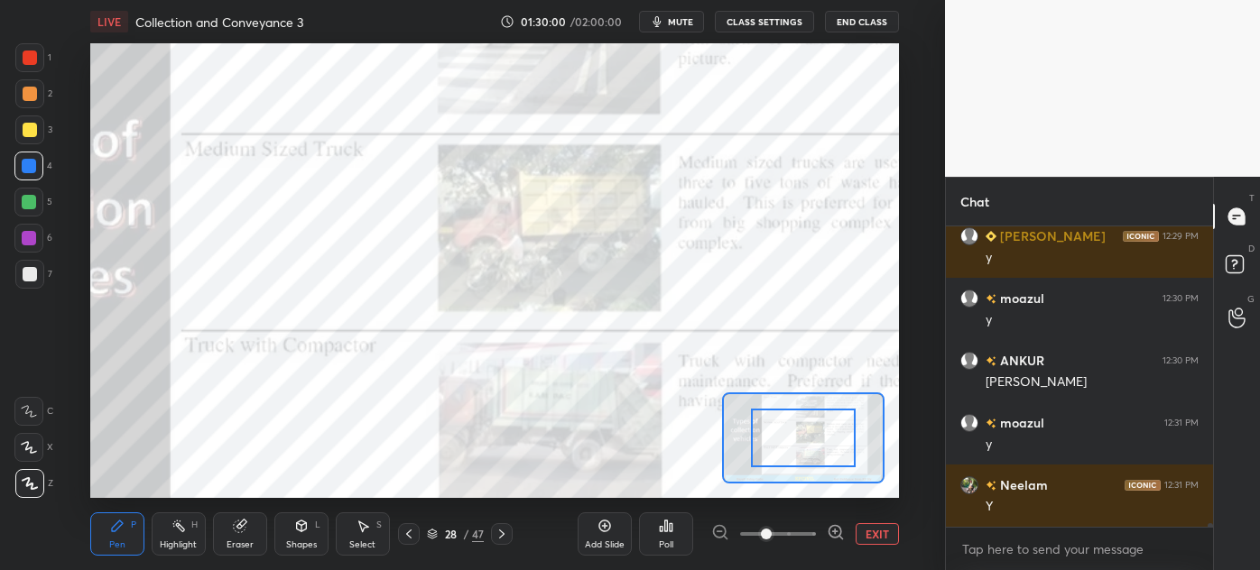
scroll to position [26086, 0]
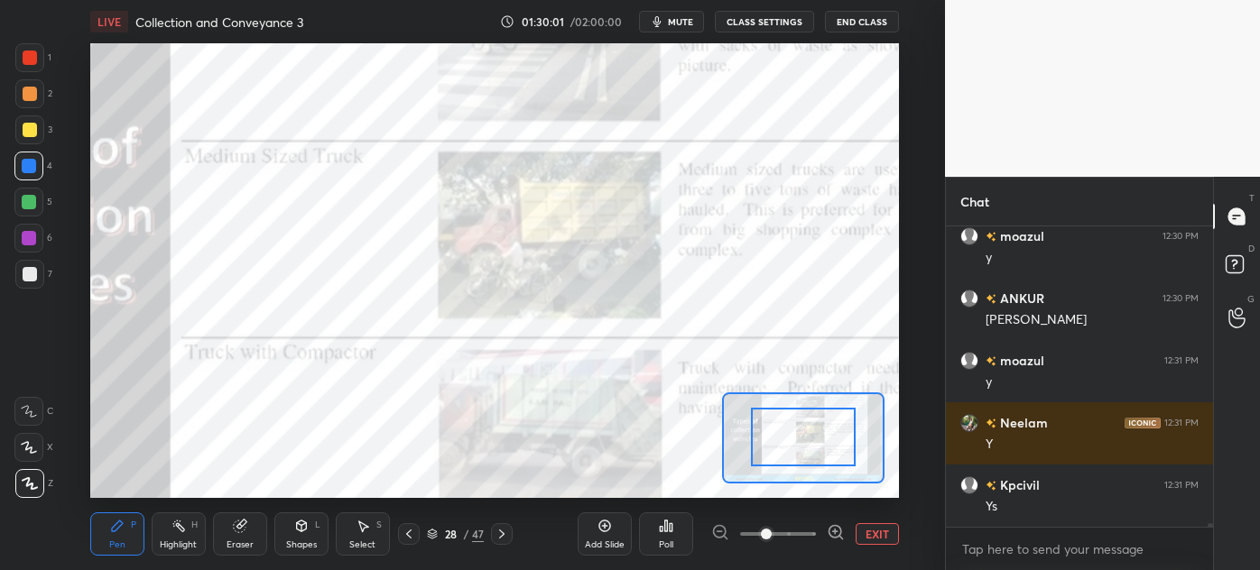
drag, startPoint x: 809, startPoint y: 446, endPoint x: 805, endPoint y: 393, distance: 53.4
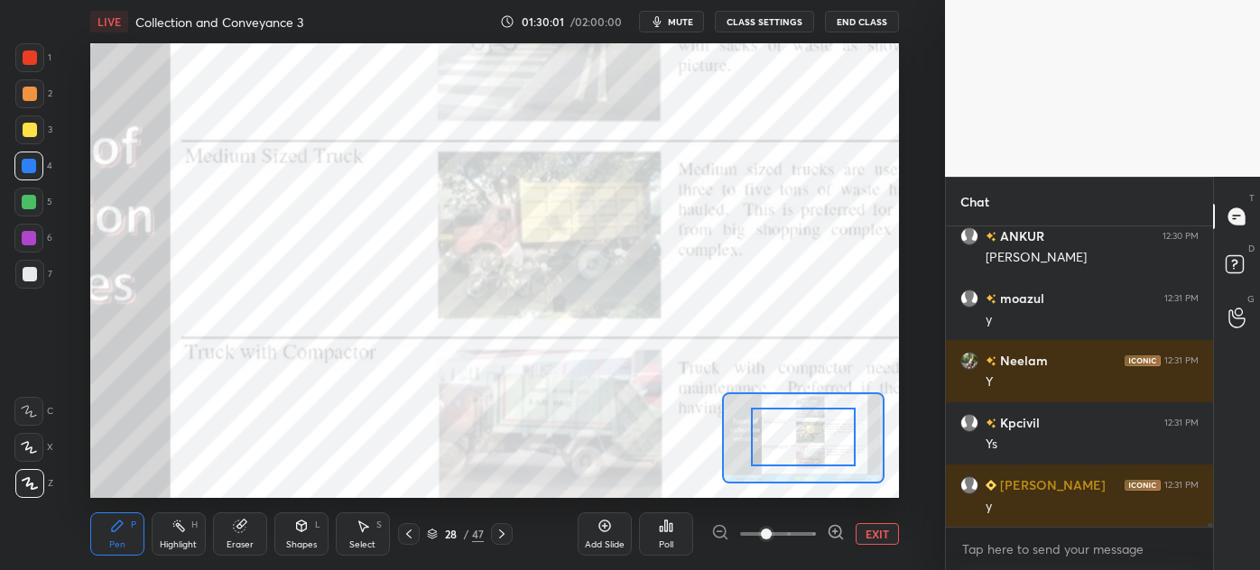
click at [809, 393] on div at bounding box center [803, 438] width 162 height 91
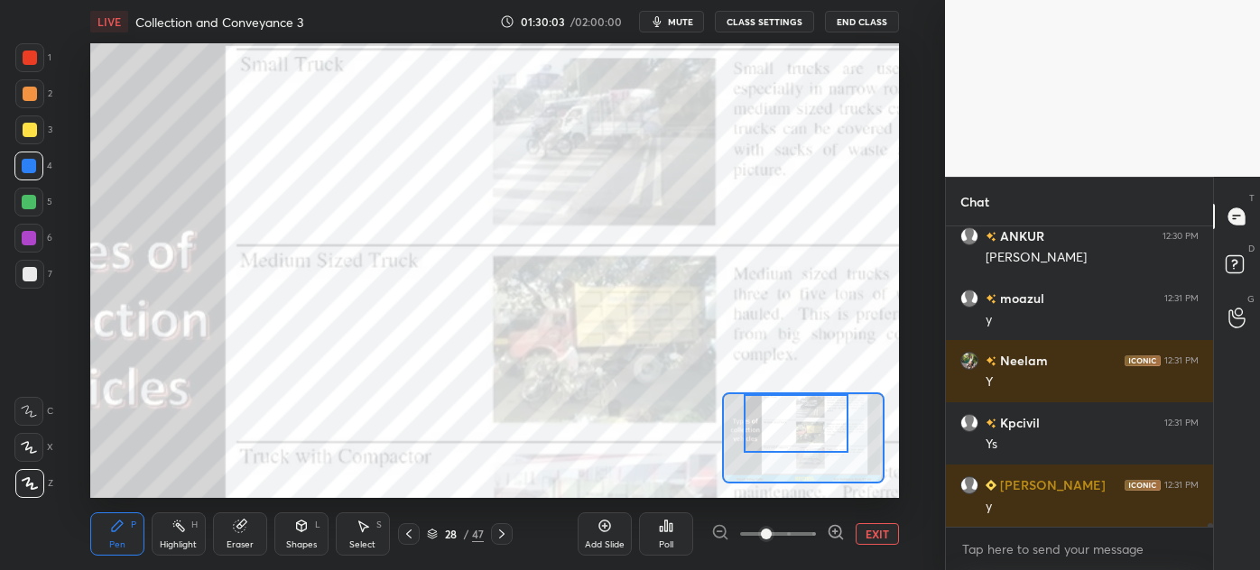
drag, startPoint x: 810, startPoint y: 441, endPoint x: 804, endPoint y: 416, distance: 26.0
click at [804, 416] on div at bounding box center [797, 423] width 106 height 59
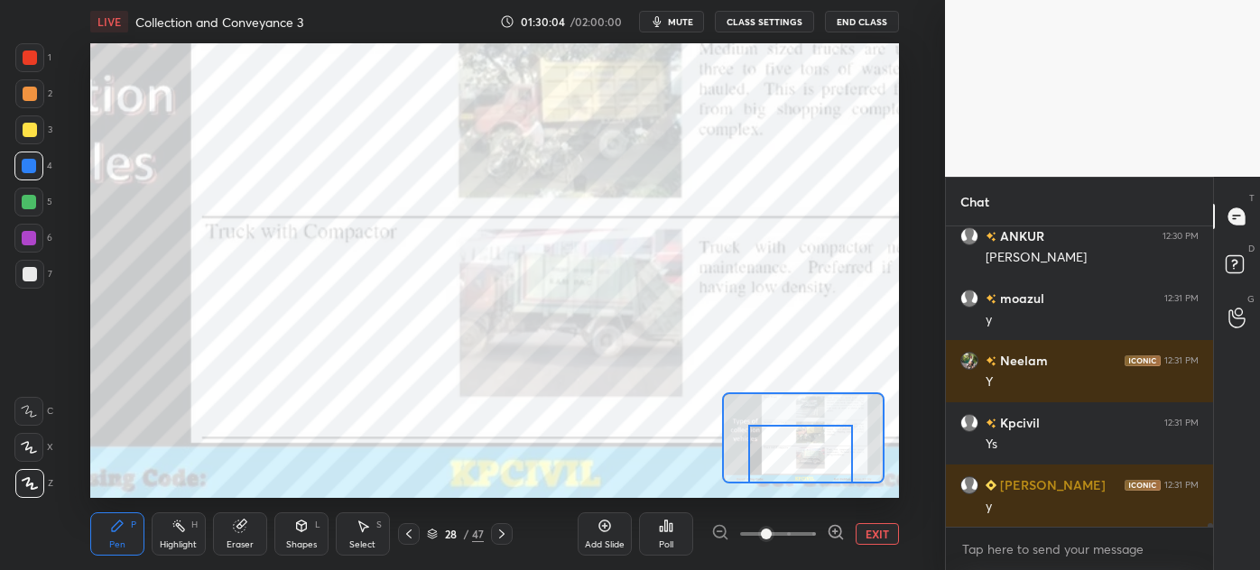
drag, startPoint x: 804, startPoint y: 421, endPoint x: 809, endPoint y: 458, distance: 38.2
click at [809, 458] on div at bounding box center [801, 454] width 106 height 59
click at [407, 539] on icon at bounding box center [409, 534] width 14 height 14
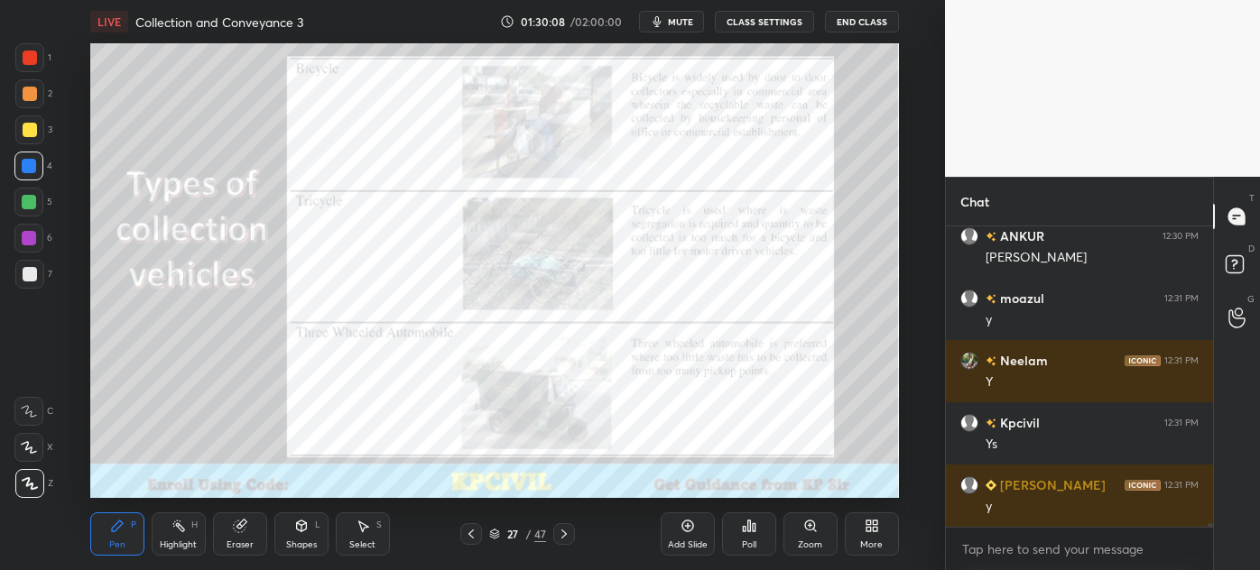
click at [560, 533] on icon at bounding box center [564, 534] width 14 height 14
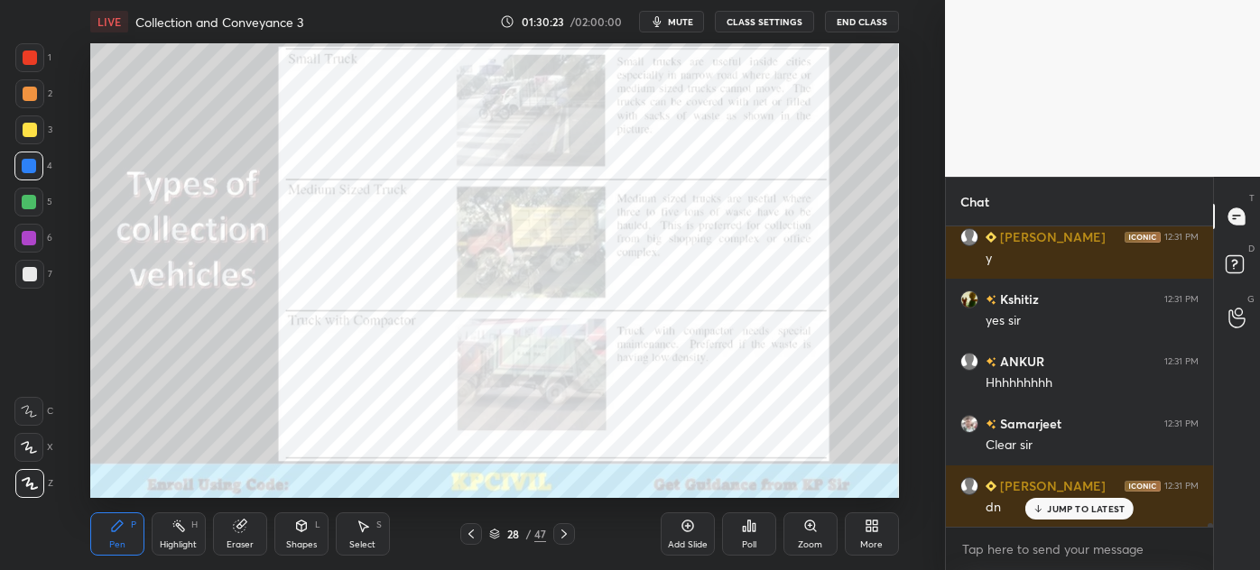
scroll to position [26460, 0]
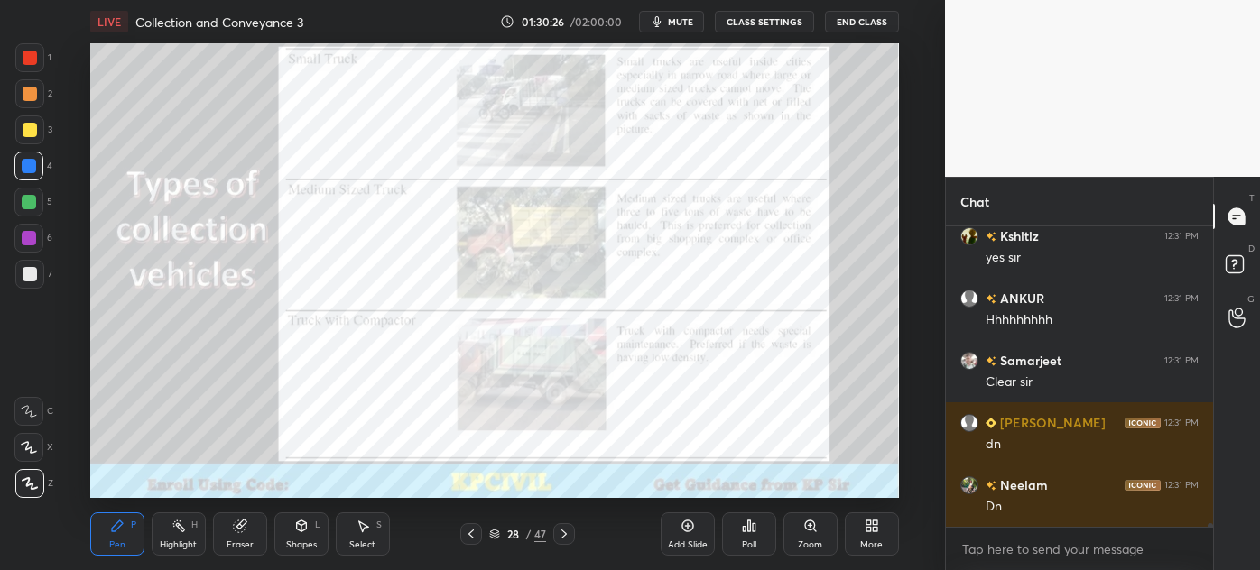
click at [560, 533] on icon at bounding box center [564, 534] width 14 height 14
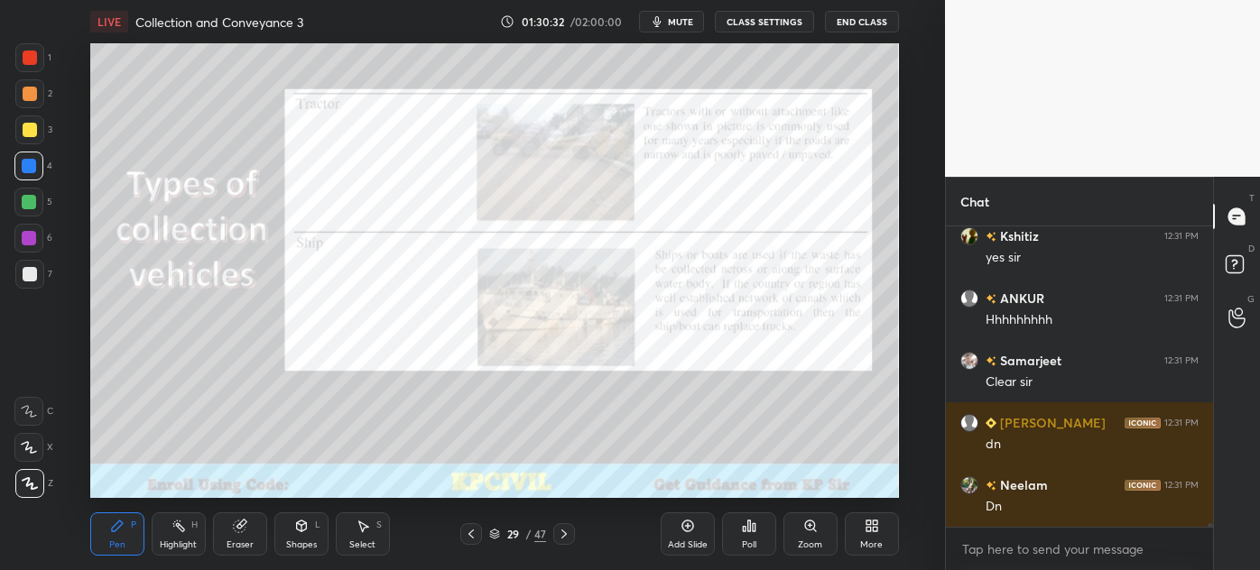
scroll to position [26522, 0]
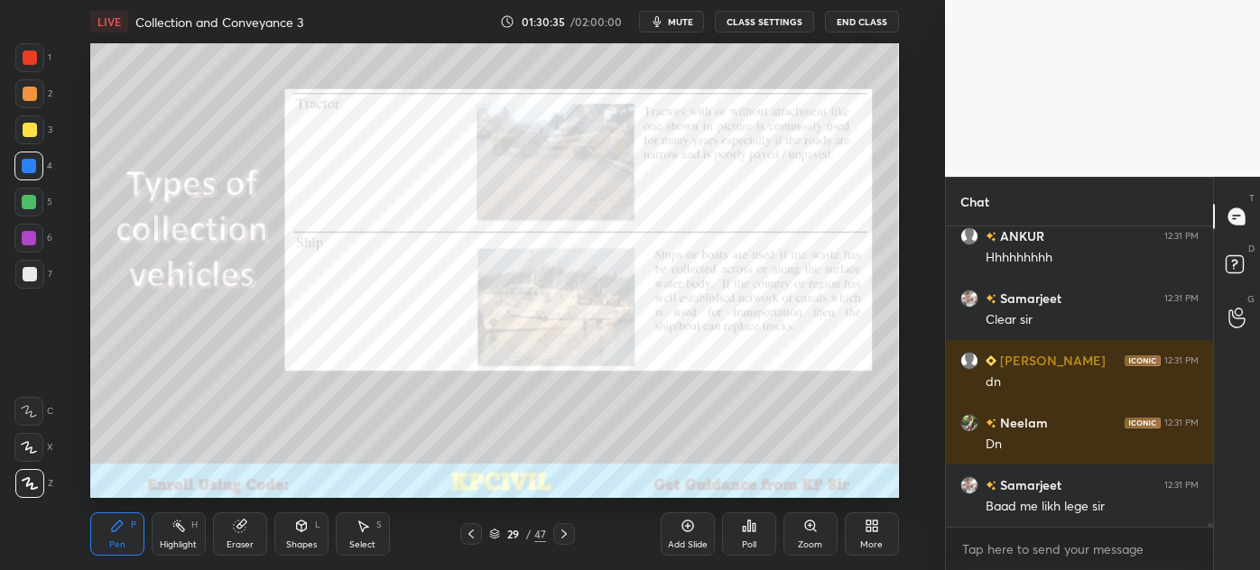
click at [802, 541] on div "Zoom" at bounding box center [810, 545] width 24 height 9
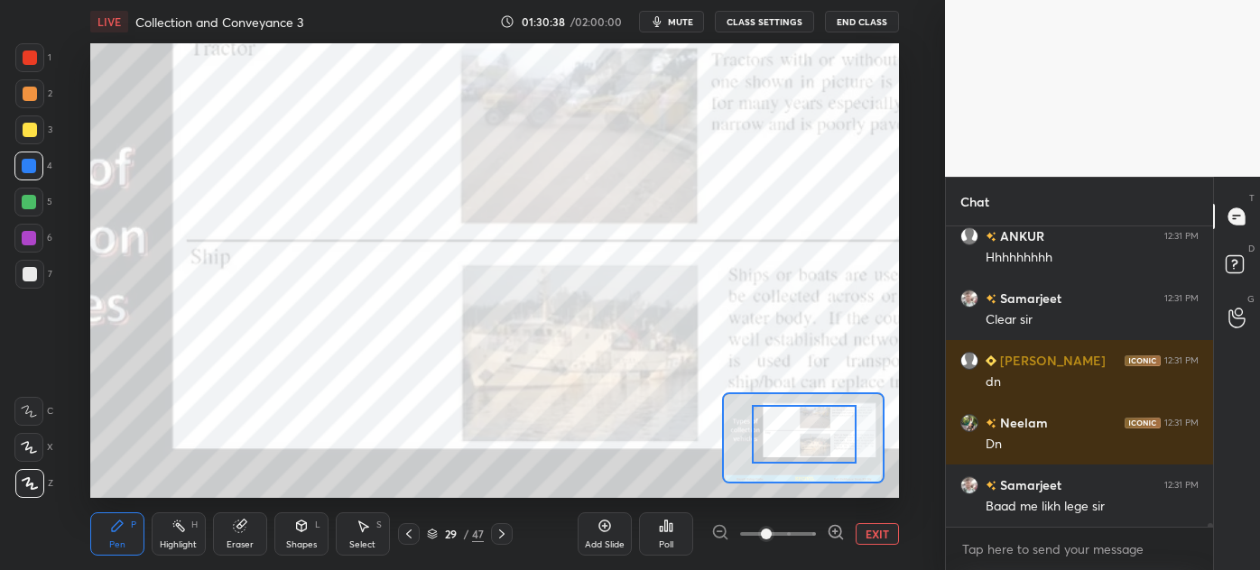
click at [784, 527] on span at bounding box center [778, 534] width 76 height 27
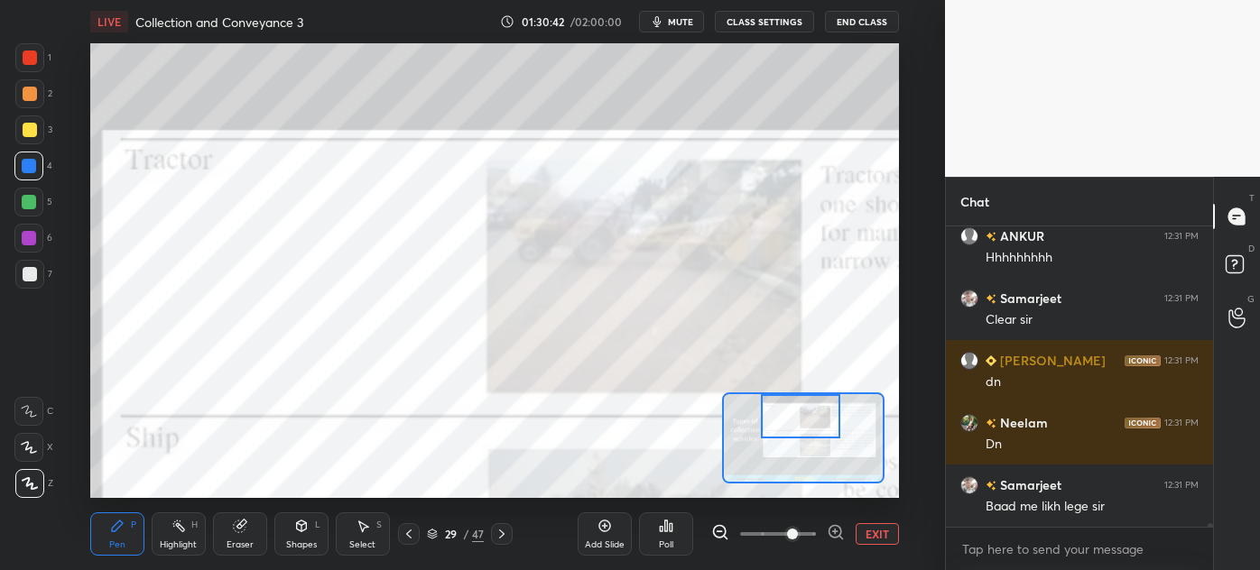
click at [801, 382] on div "Setting up your live class Poll for secs No correct answer Start poll" at bounding box center [494, 270] width 809 height 455
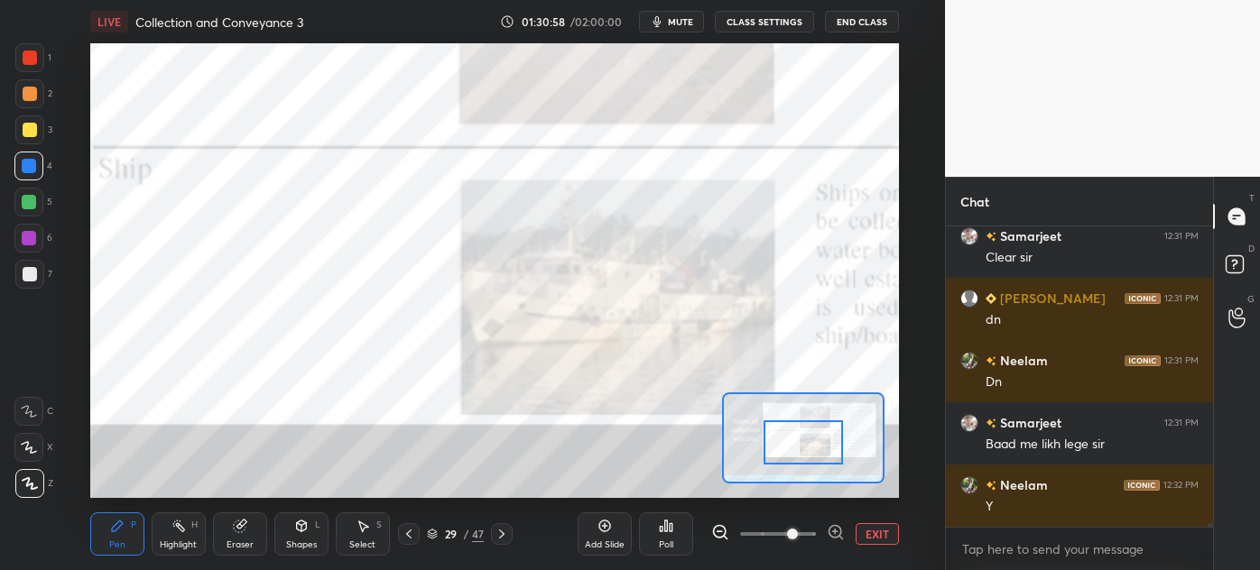
drag, startPoint x: 811, startPoint y: 425, endPoint x: 814, endPoint y: 451, distance: 26.3
click at [814, 451] on div at bounding box center [802, 442] width 79 height 43
click at [413, 537] on icon at bounding box center [409, 534] width 14 height 14
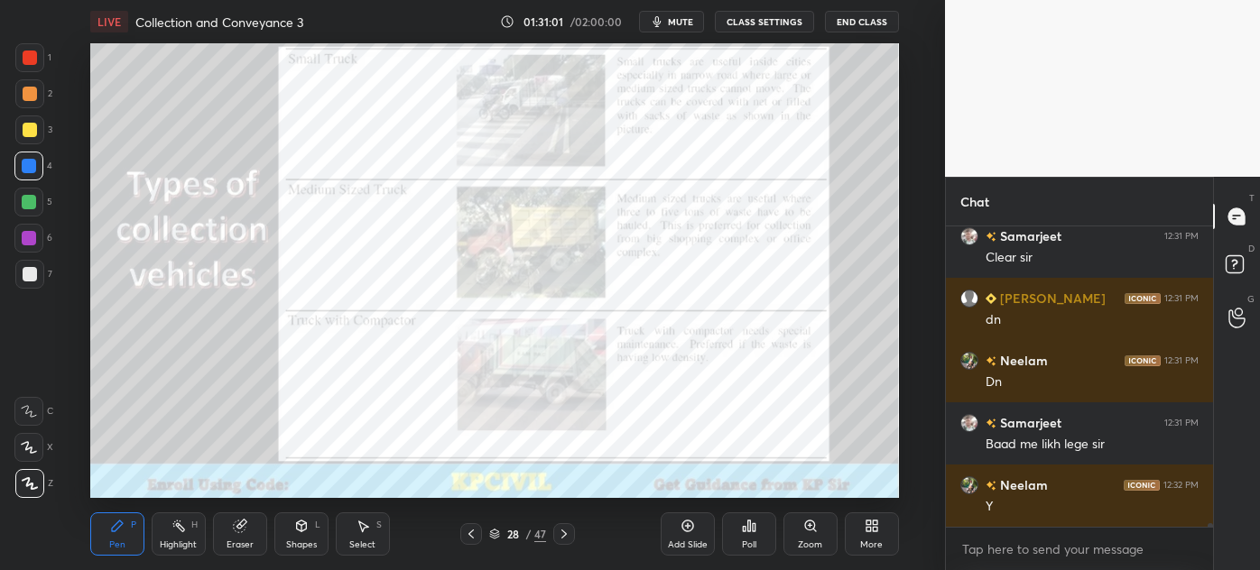
click at [562, 541] on div at bounding box center [564, 534] width 22 height 22
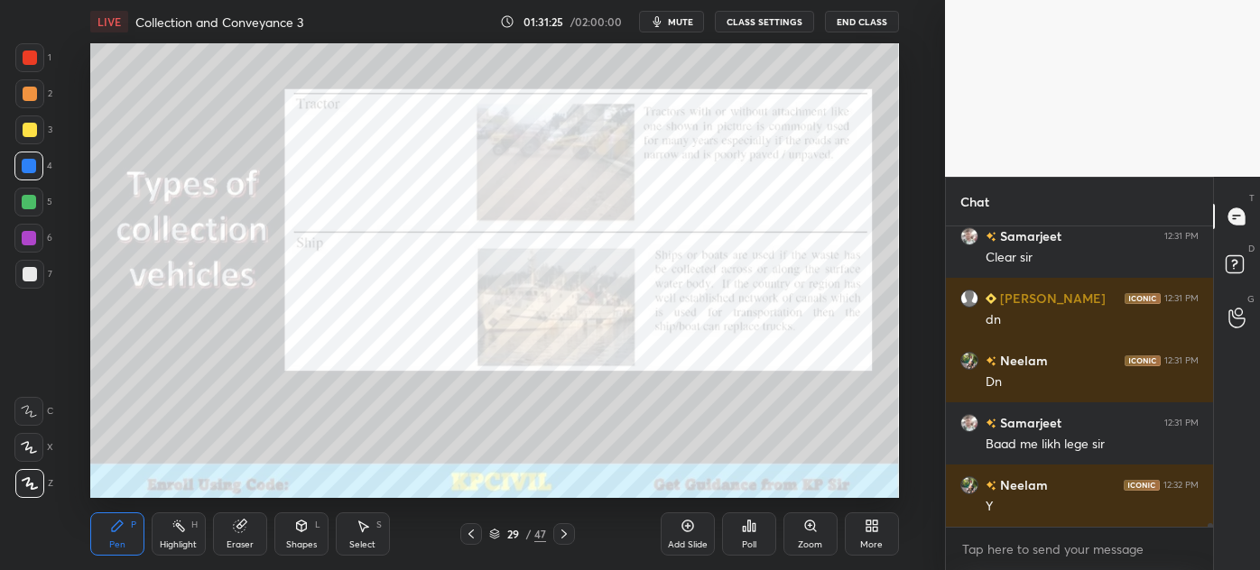
scroll to position [26647, 0]
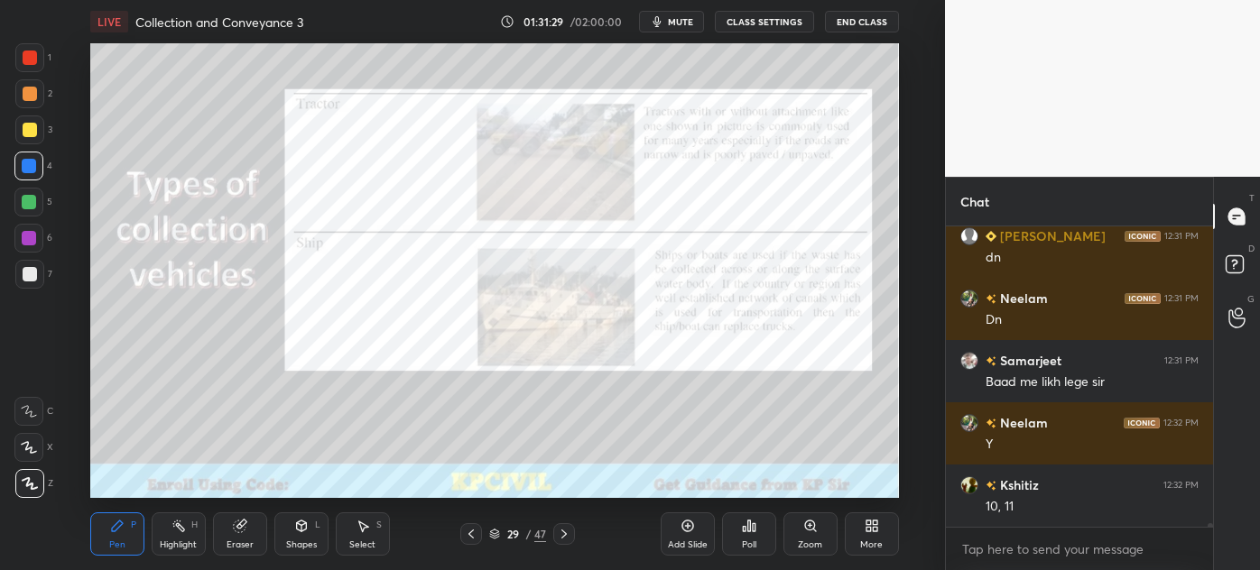
click at [240, 541] on div "Eraser" at bounding box center [240, 545] width 27 height 9
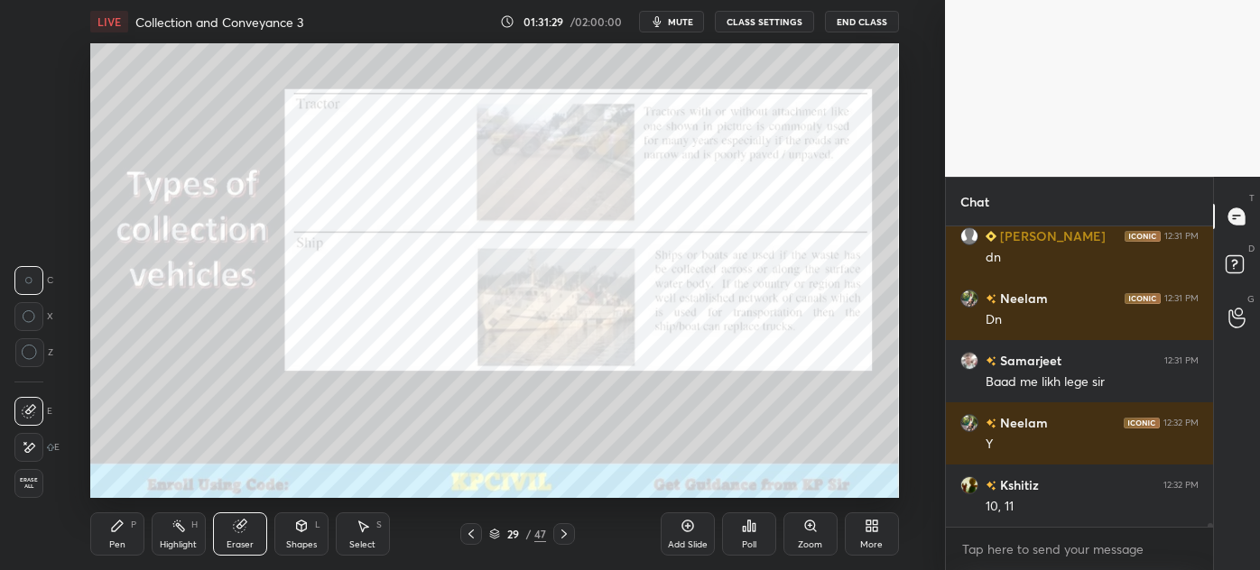
scroll to position [26708, 0]
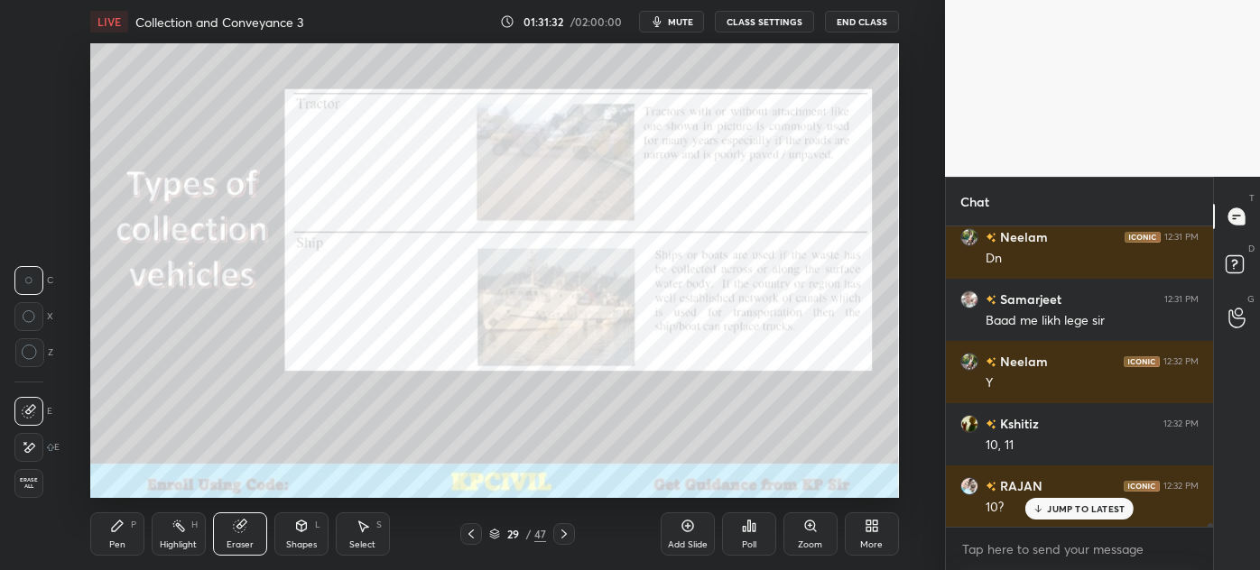
click at [107, 535] on div "Pen P" at bounding box center [117, 534] width 54 height 43
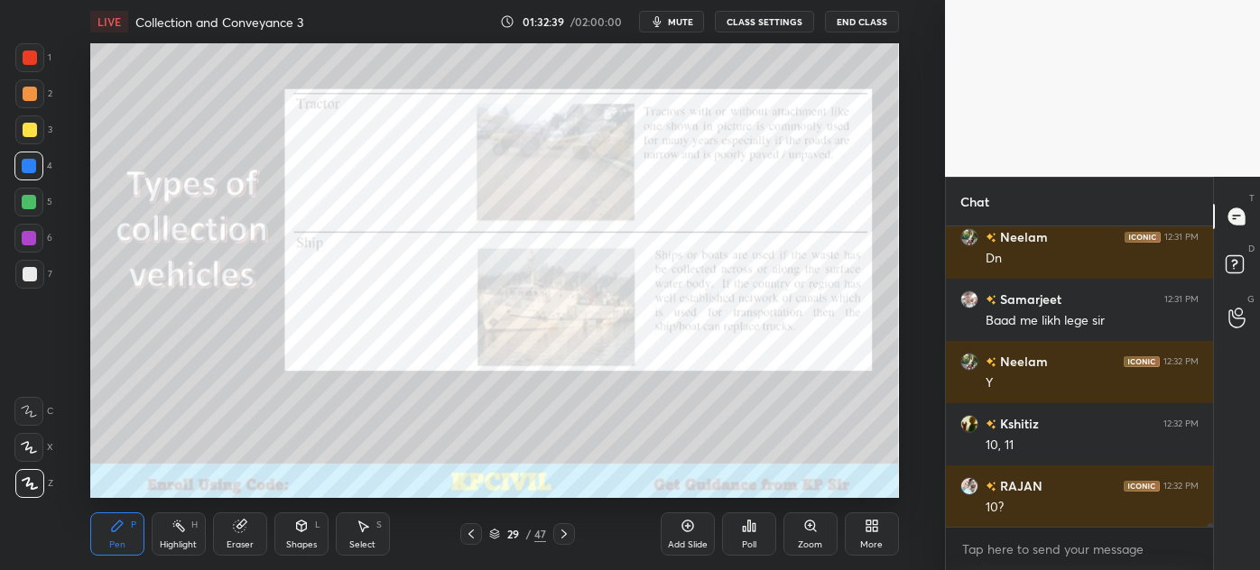
scroll to position [26770, 0]
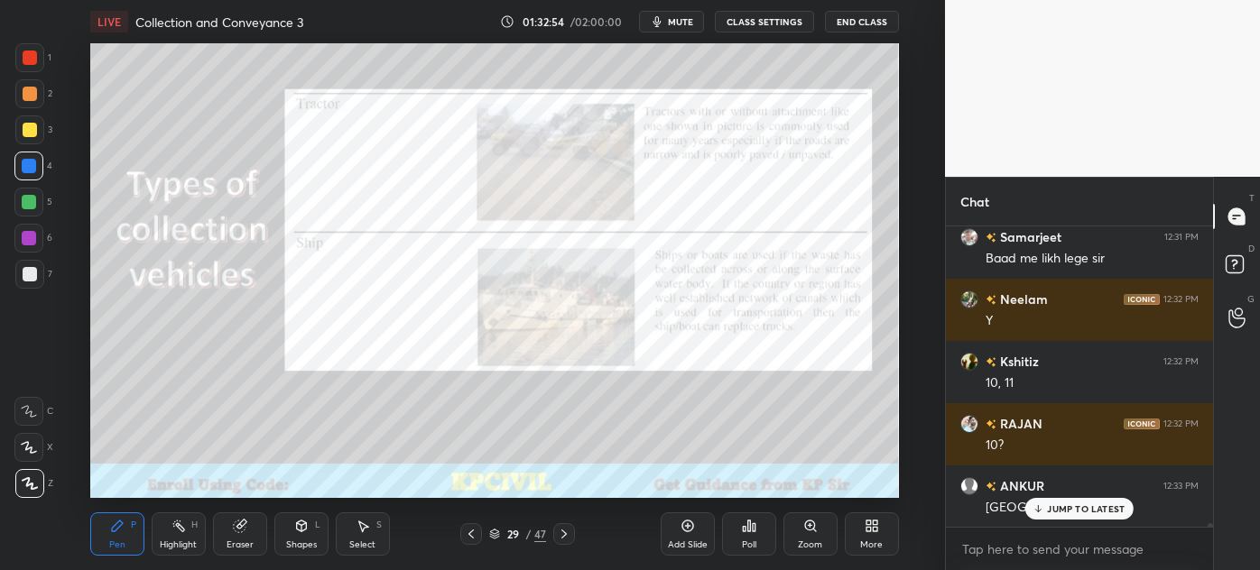
click at [1072, 510] on p "JUMP TO LATEST" at bounding box center [1086, 509] width 78 height 11
click at [565, 526] on div at bounding box center [564, 534] width 22 height 22
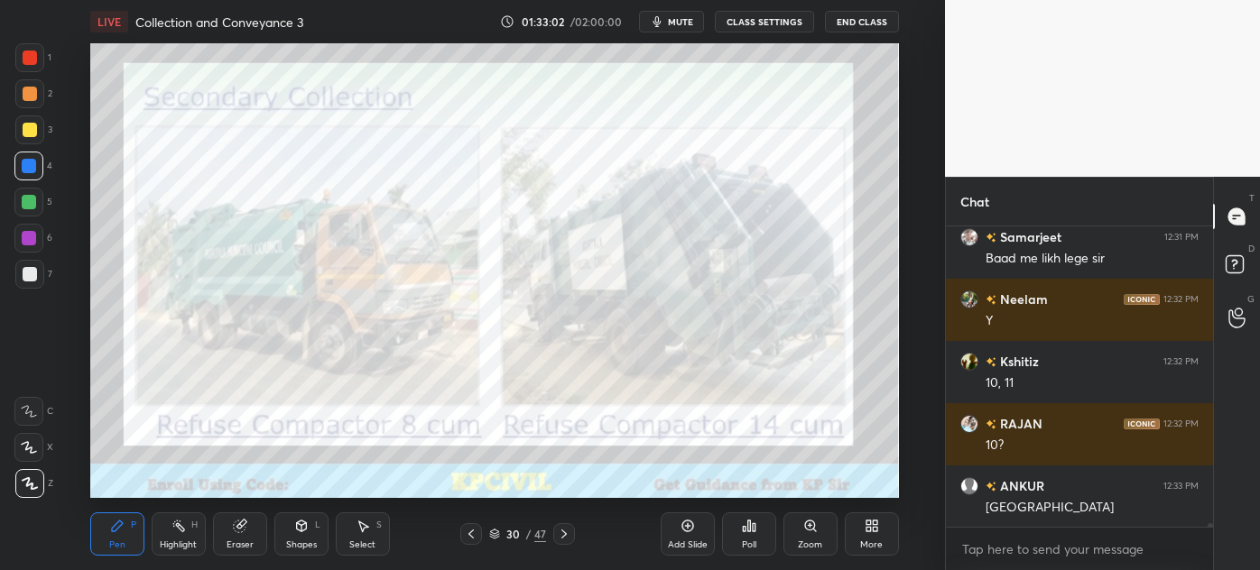
click at [471, 533] on icon at bounding box center [471, 534] width 14 height 14
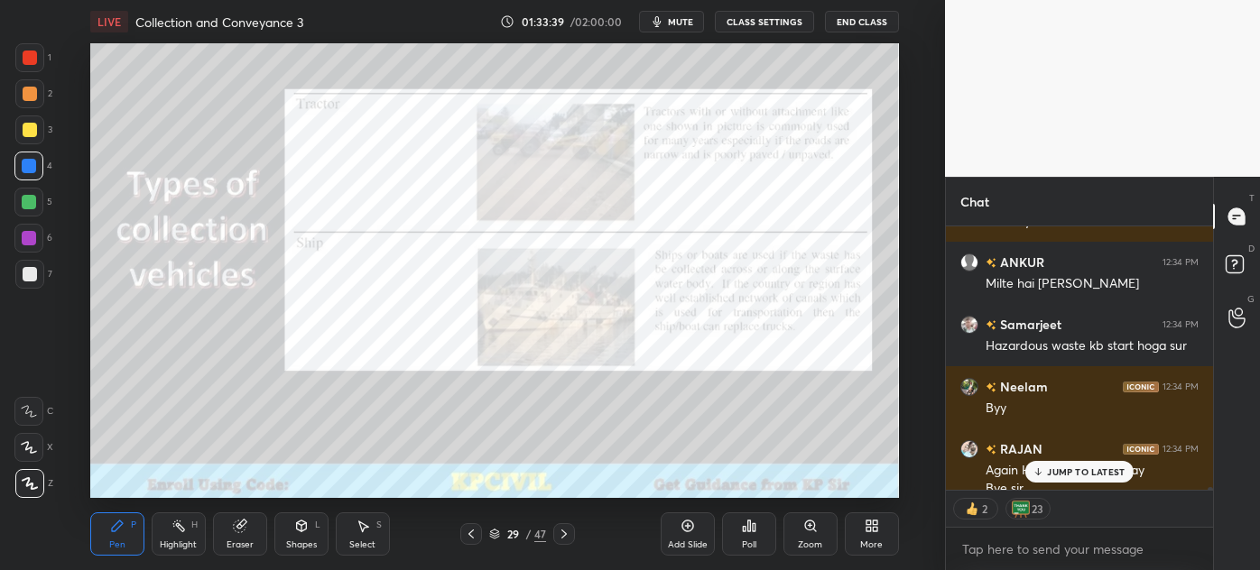
scroll to position [27884, 0]
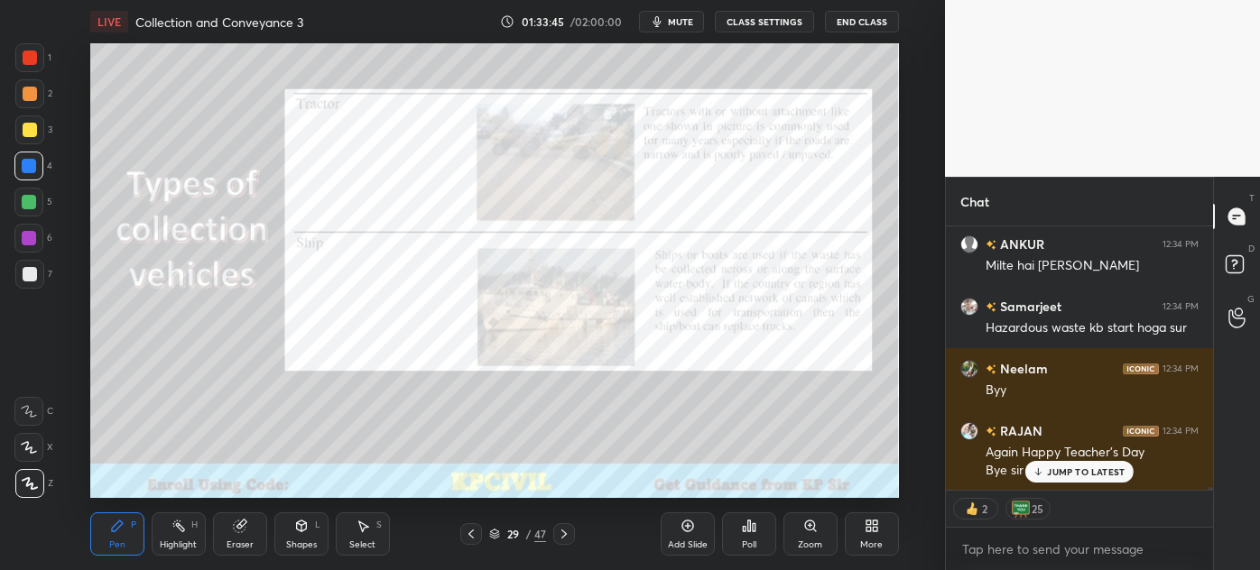
click at [495, 537] on icon at bounding box center [494, 534] width 11 height 11
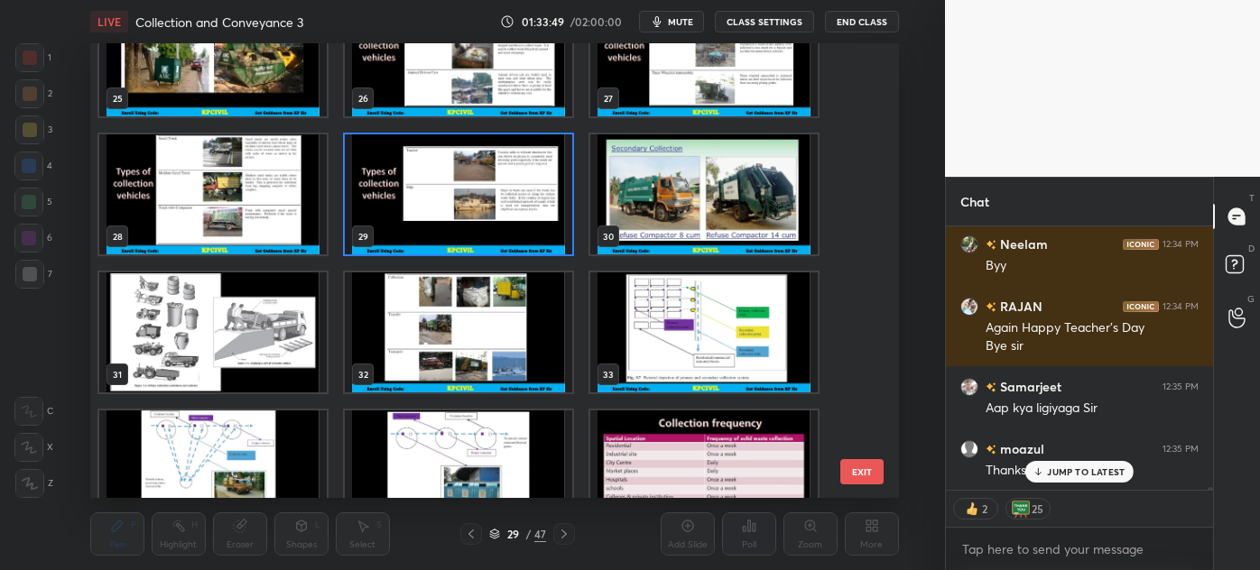
scroll to position [1008, 0]
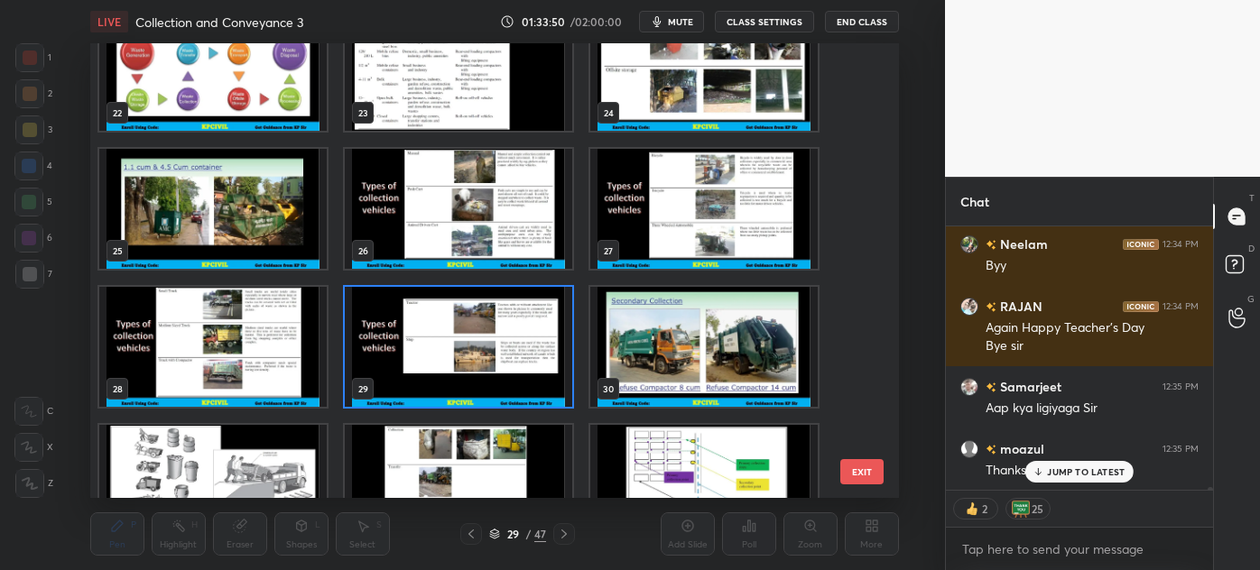
click at [496, 299] on img "grid" at bounding box center [458, 347] width 227 height 120
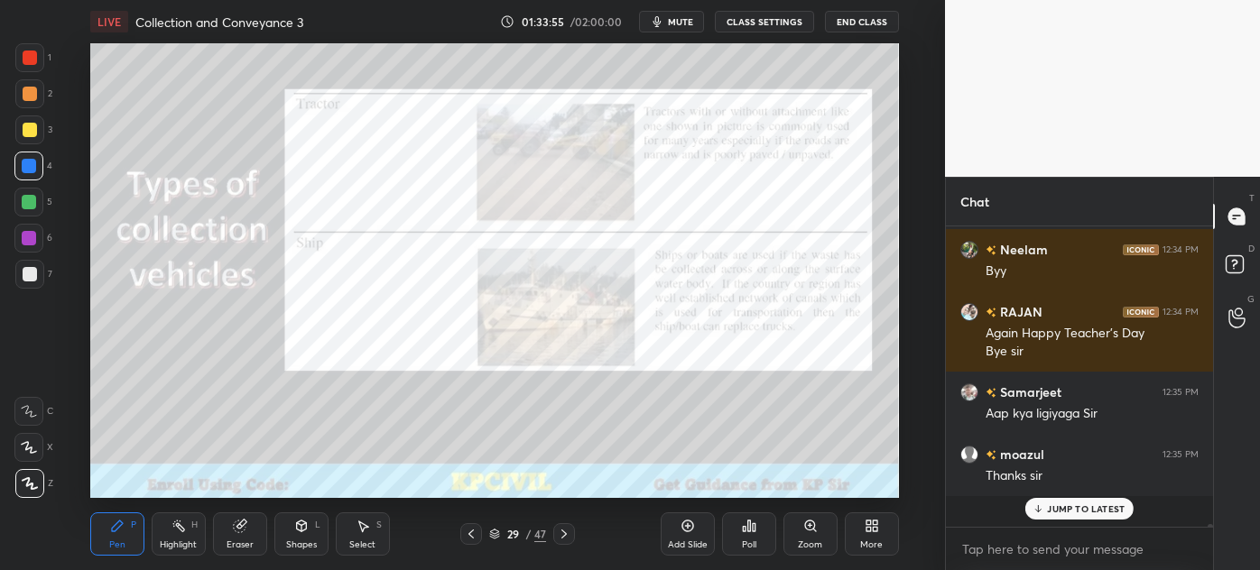
scroll to position [27972, 0]
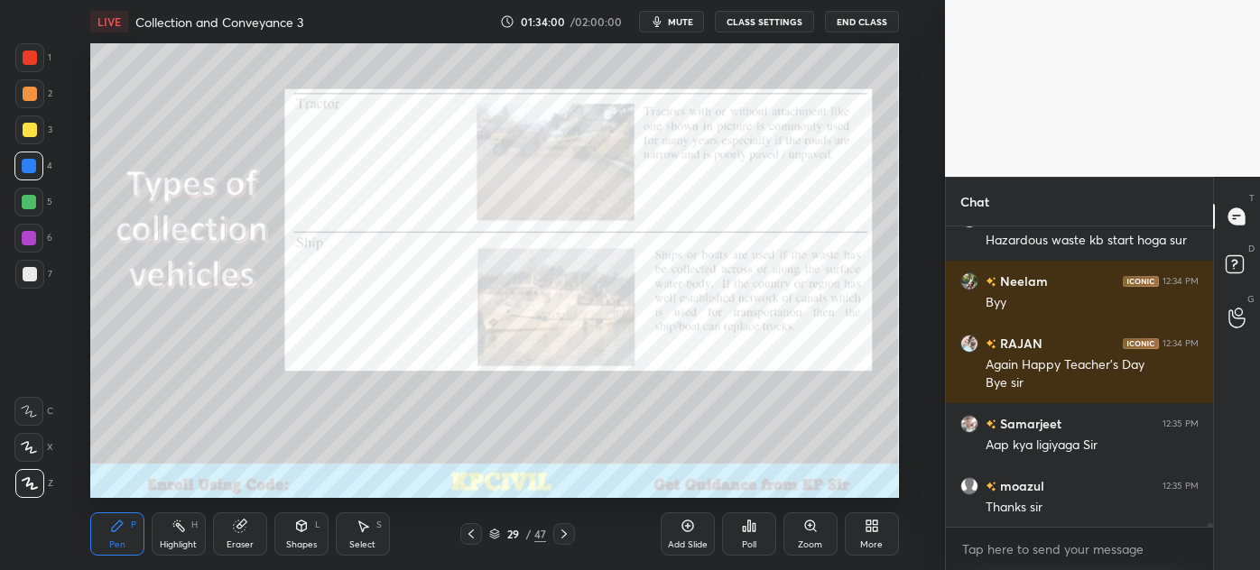
click at [858, 21] on button "End Class" at bounding box center [862, 22] width 74 height 22
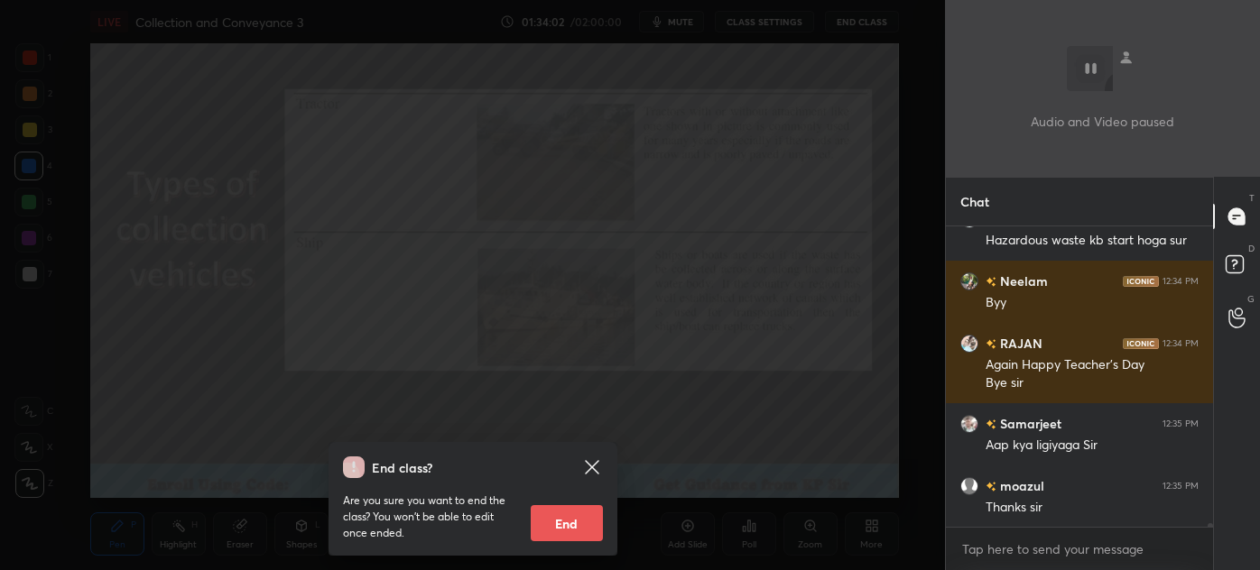
scroll to position [28034, 0]
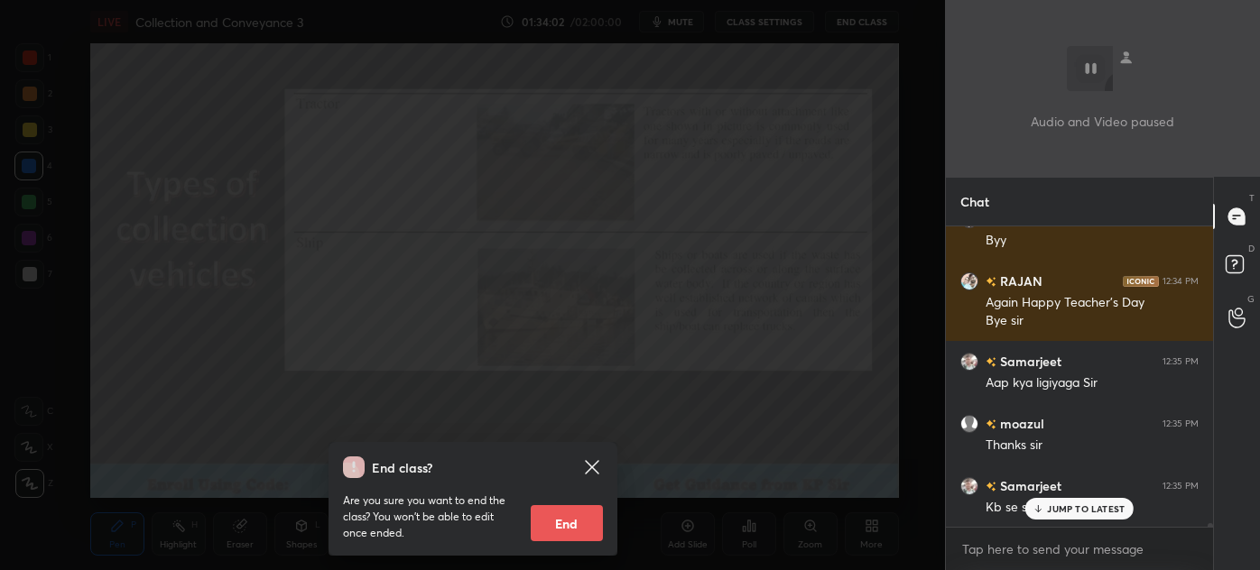
click at [561, 515] on button "End" at bounding box center [567, 523] width 72 height 36
type textarea "x"
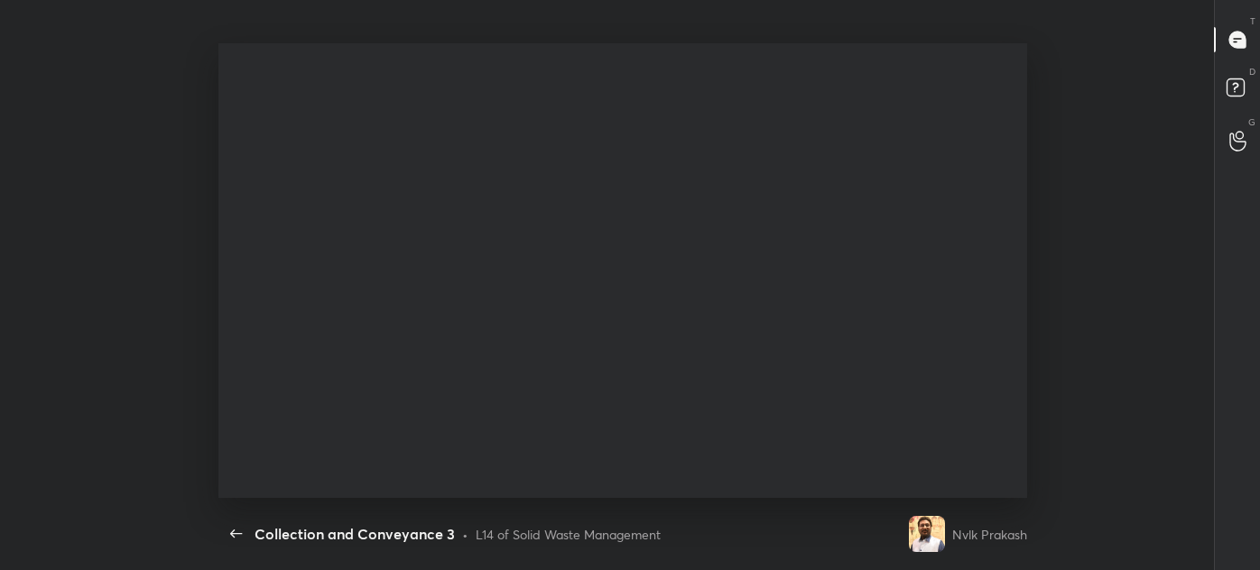
scroll to position [5, 5]
